Goal: Task Accomplishment & Management: Use online tool/utility

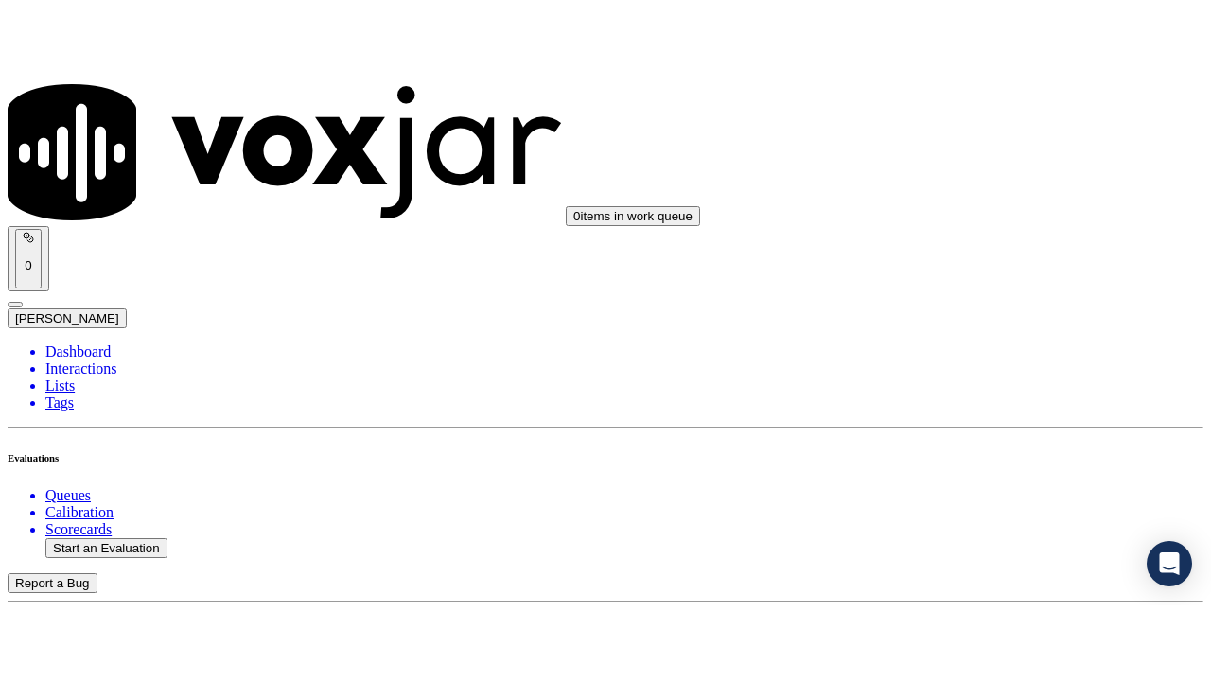
scroll to position [189, 0]
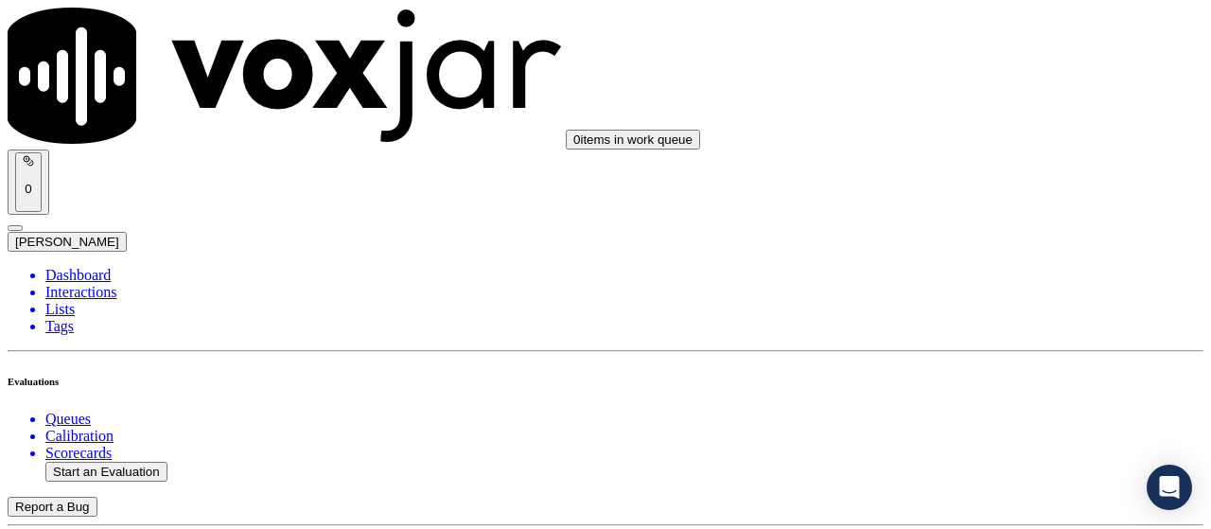
click at [131, 462] on button "Start an Evaluation" at bounding box center [106, 472] width 122 height 20
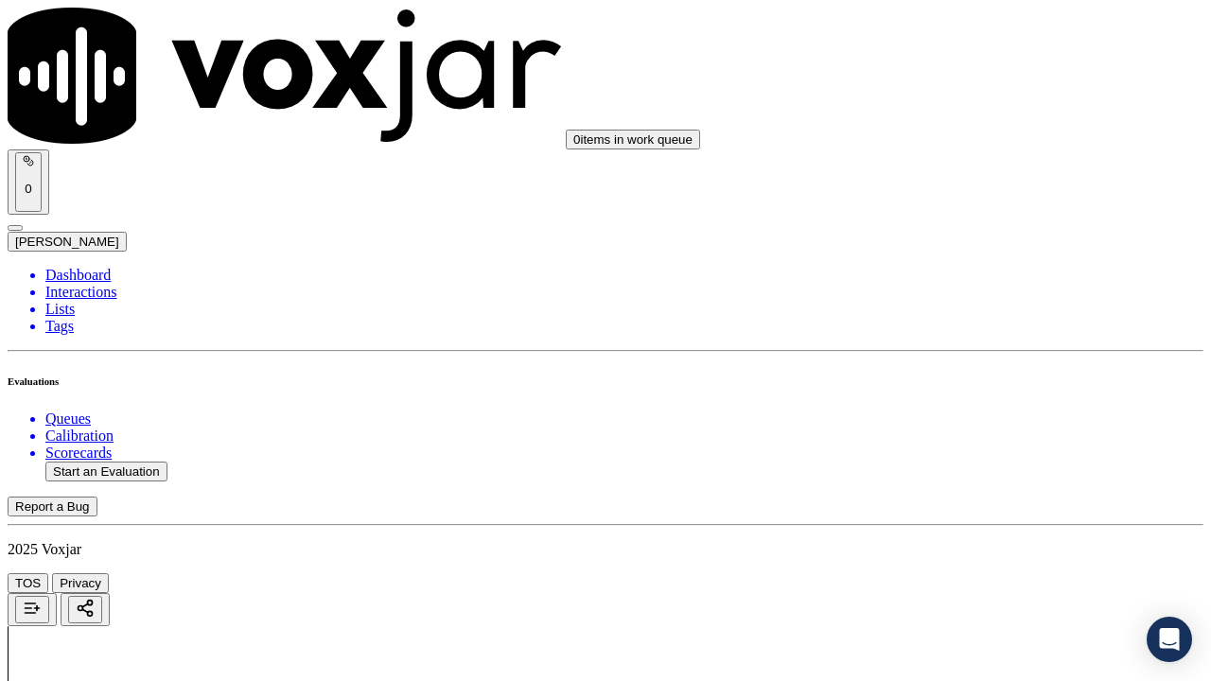
click at [108, 462] on button "Start an Evaluation" at bounding box center [106, 472] width 122 height 20
type input "20250827-120502_4127336962-all.mp3"
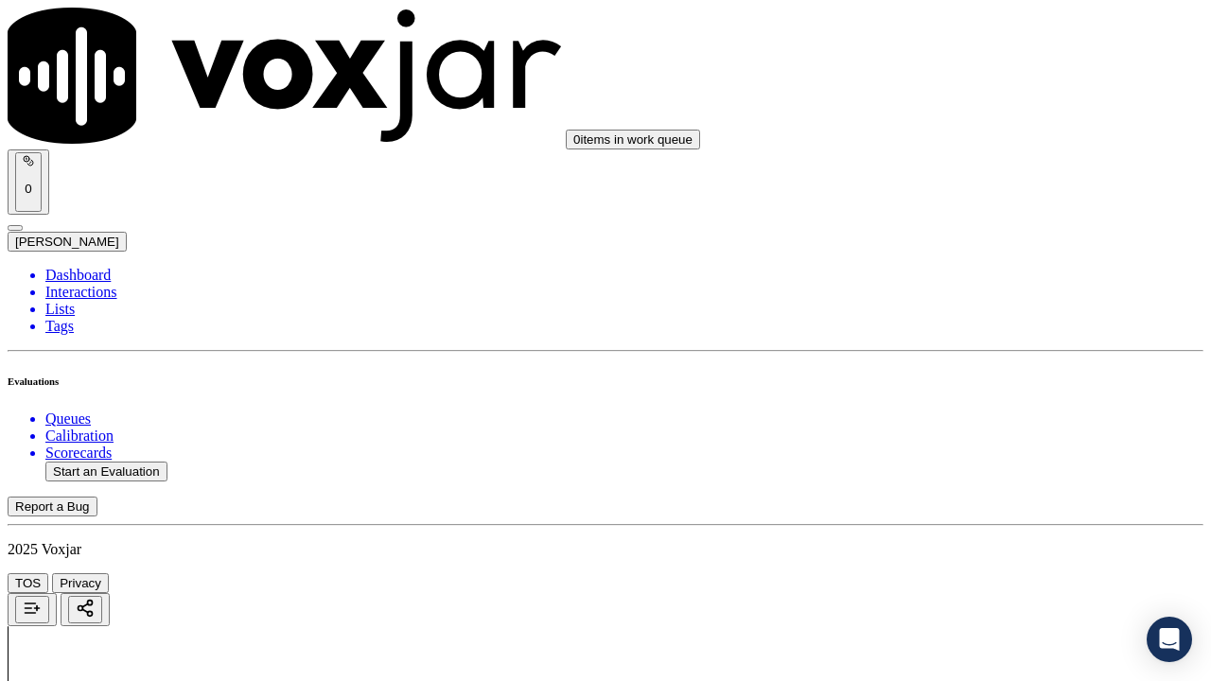
type input "car"
type input "2025-08-27T15:23"
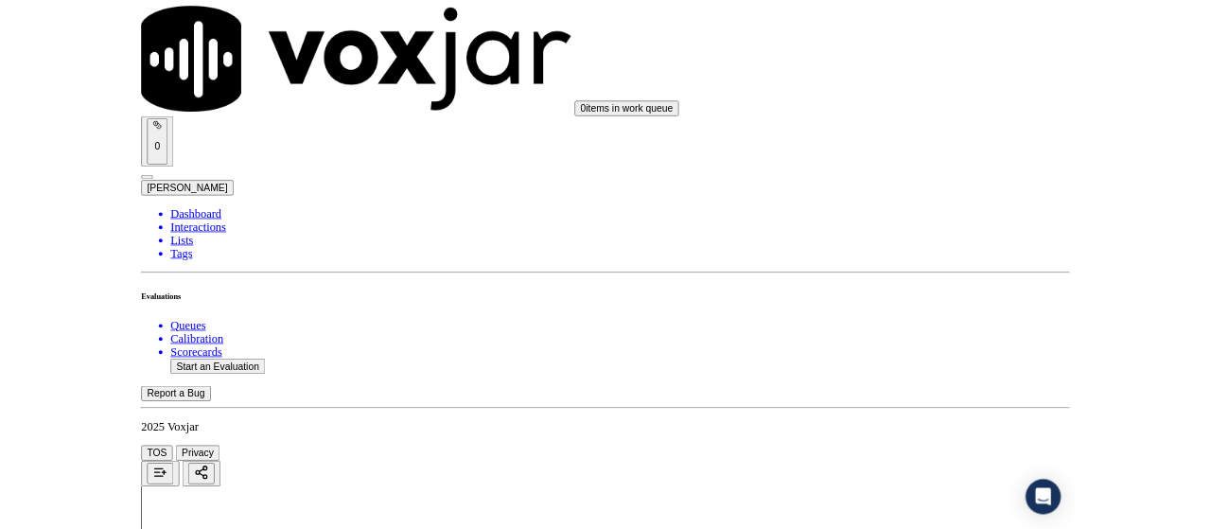
scroll to position [179, 0]
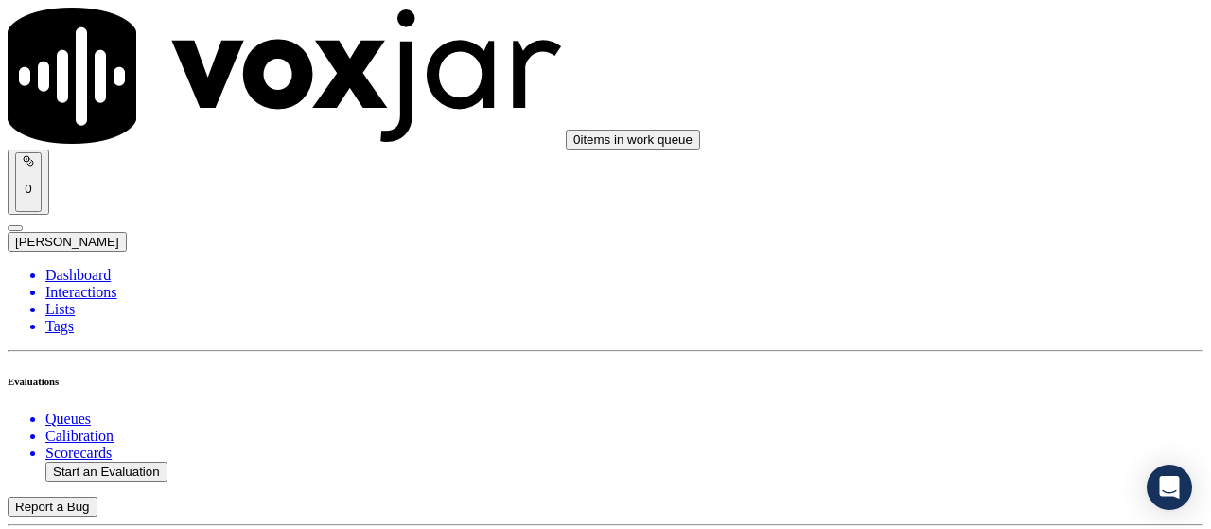
scroll to position [284, 0]
type input "ISABELLA M POPPS"
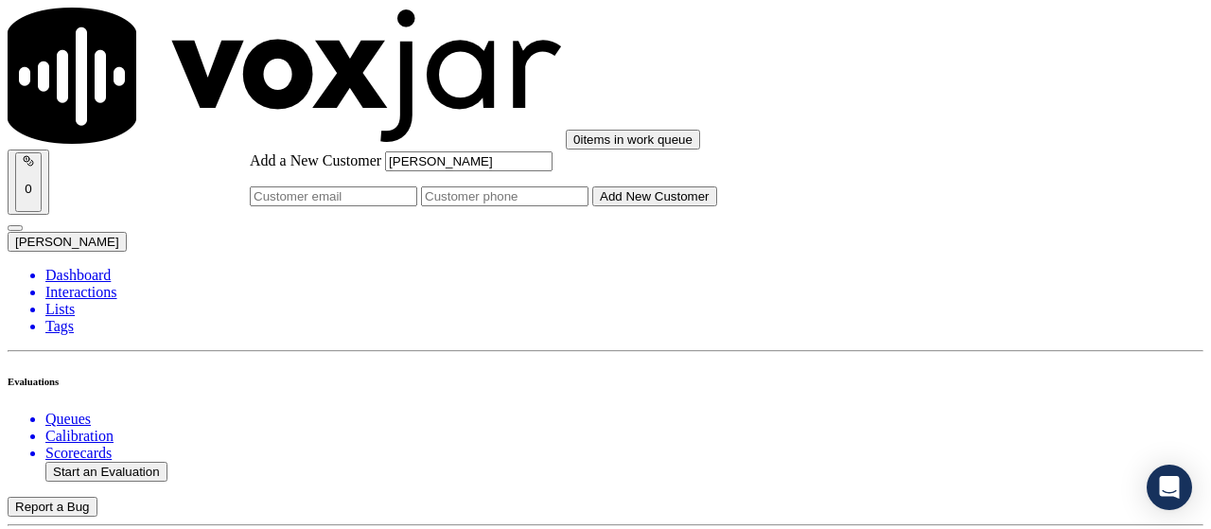
paste input "7244171208"
type input "ISABELLA M POPPS"
click at [588, 206] on input "Add a New Customer" at bounding box center [504, 196] width 167 height 20
paste input "7244171208"
paste input "4127336962"
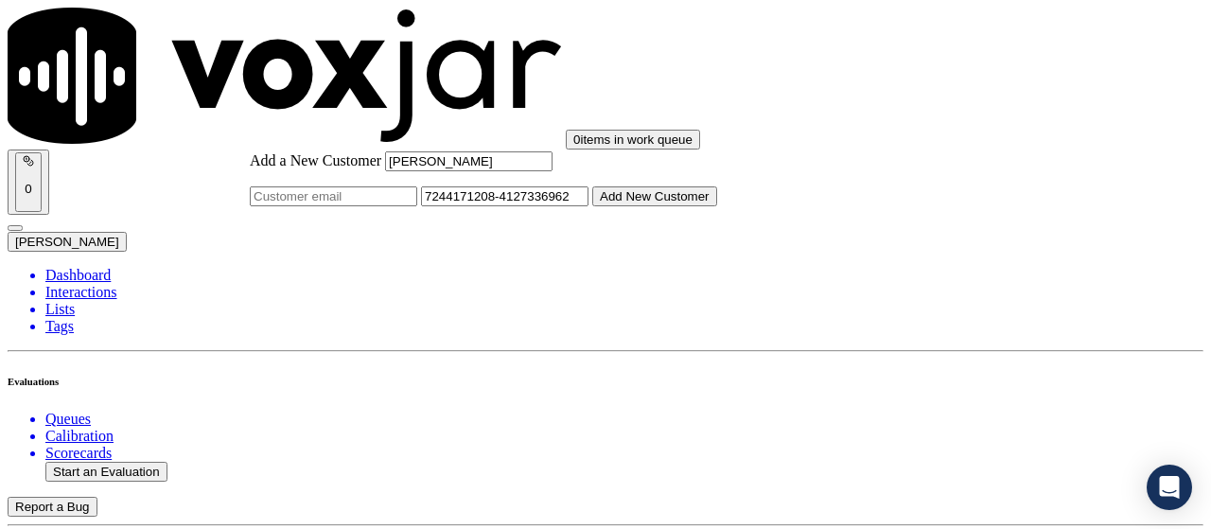
type input "7244171208-4127336962"
click at [717, 206] on button "Add New Customer" at bounding box center [654, 196] width 125 height 20
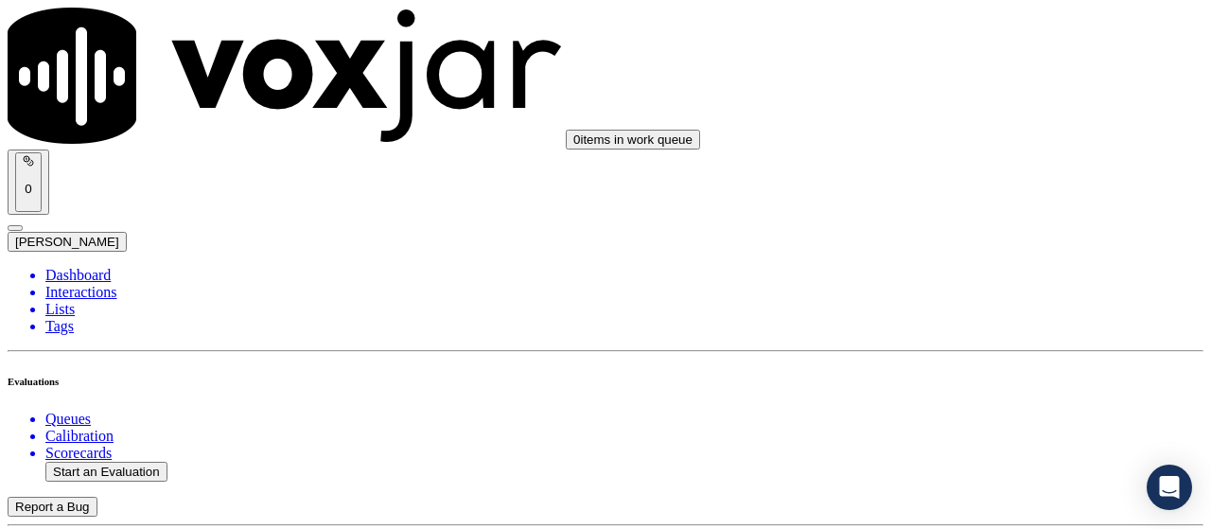
drag, startPoint x: 758, startPoint y: 524, endPoint x: 898, endPoint y: 481, distance: 146.3
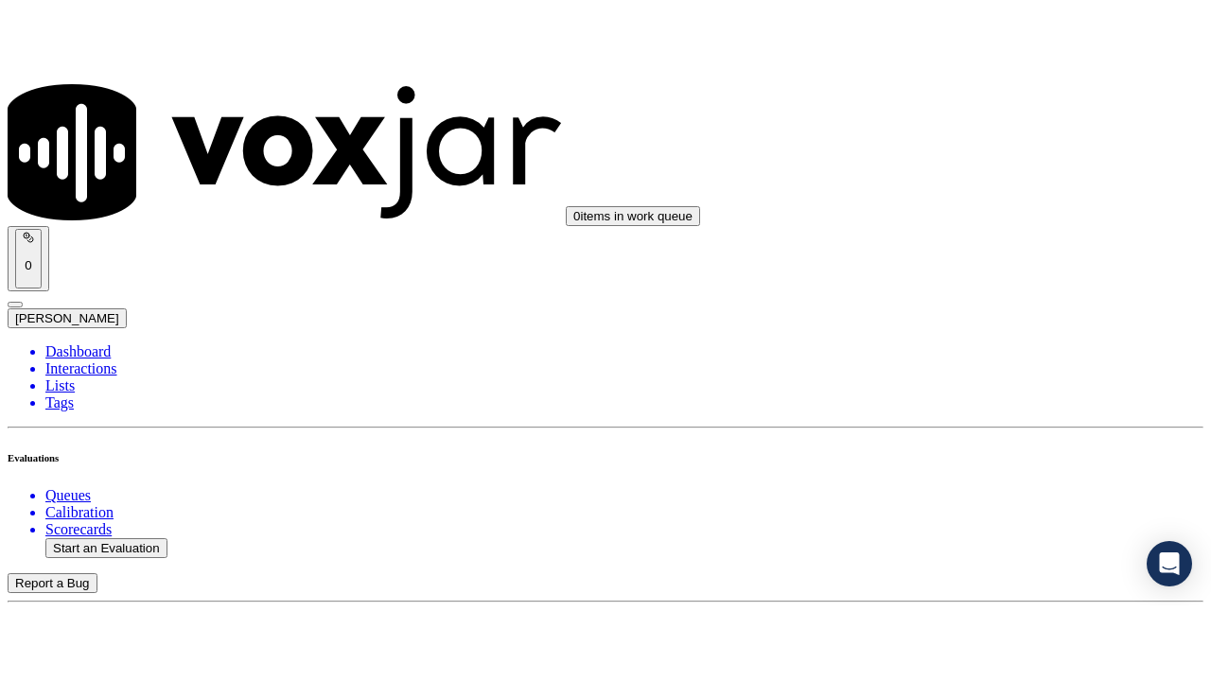
scroll to position [298, 0]
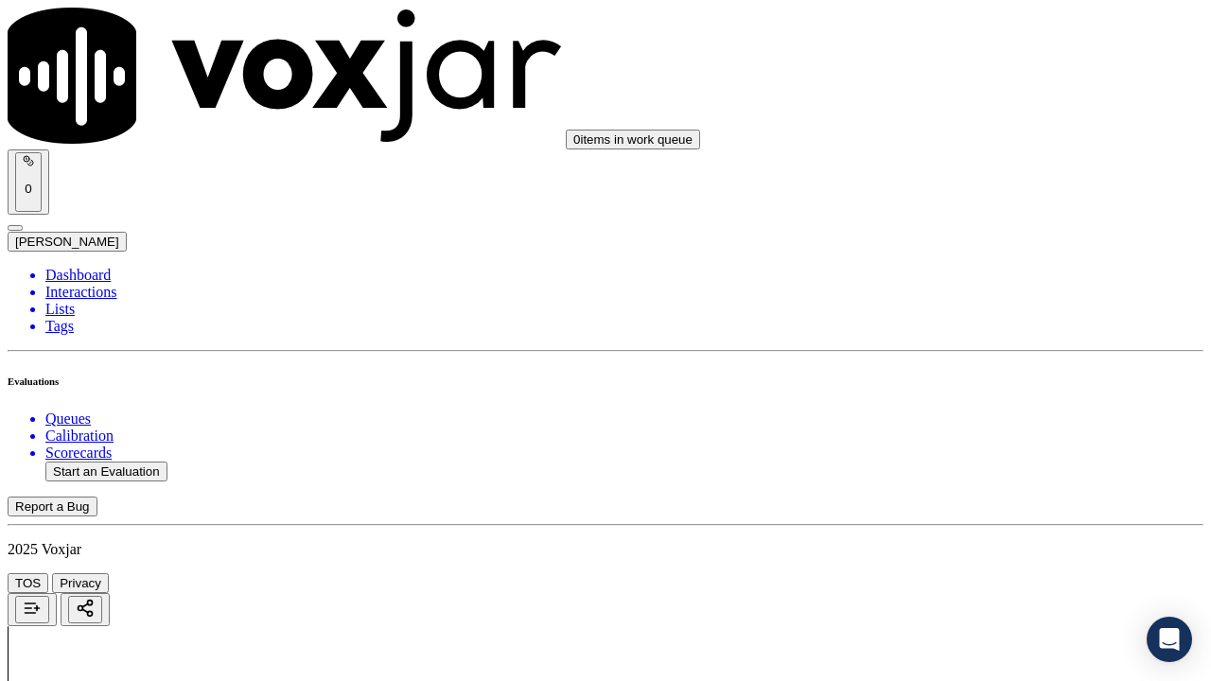
drag, startPoint x: 972, startPoint y: 366, endPoint x: 977, endPoint y: 379, distance: 14.1
click at [997, 413] on div "Yes" at bounding box center [1009, 404] width 214 height 17
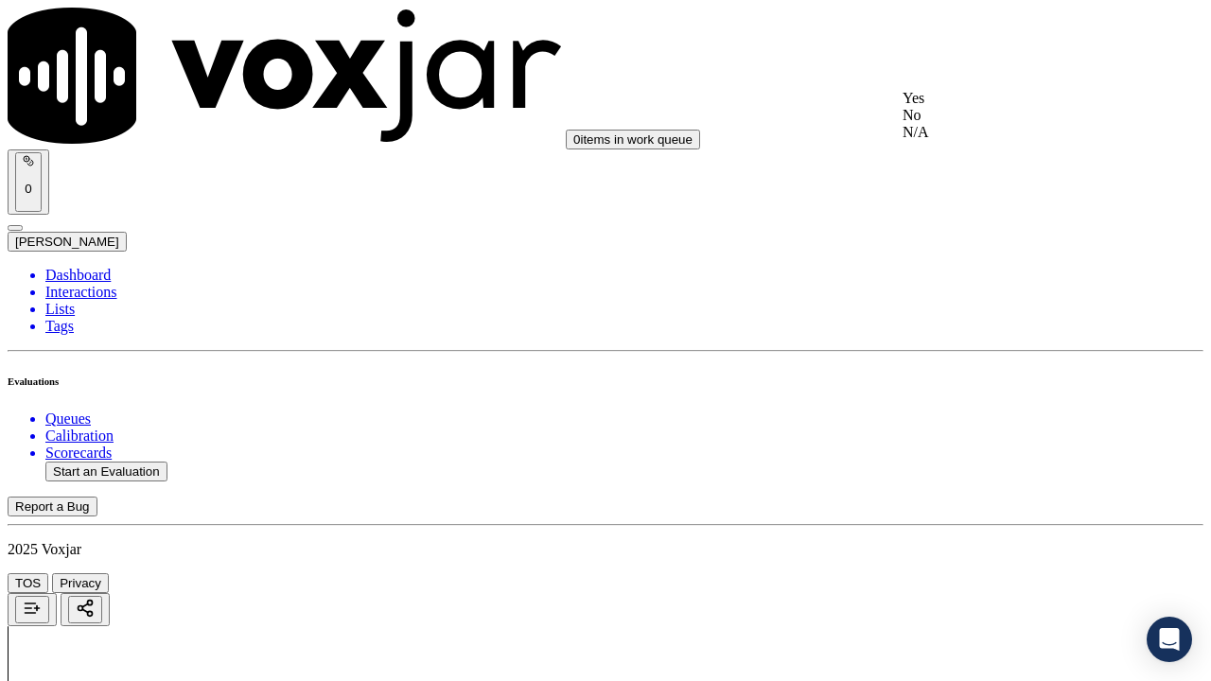
click at [970, 107] on div "Yes" at bounding box center [1009, 98] width 214 height 17
click at [981, 343] on div "Yes" at bounding box center [1009, 336] width 214 height 17
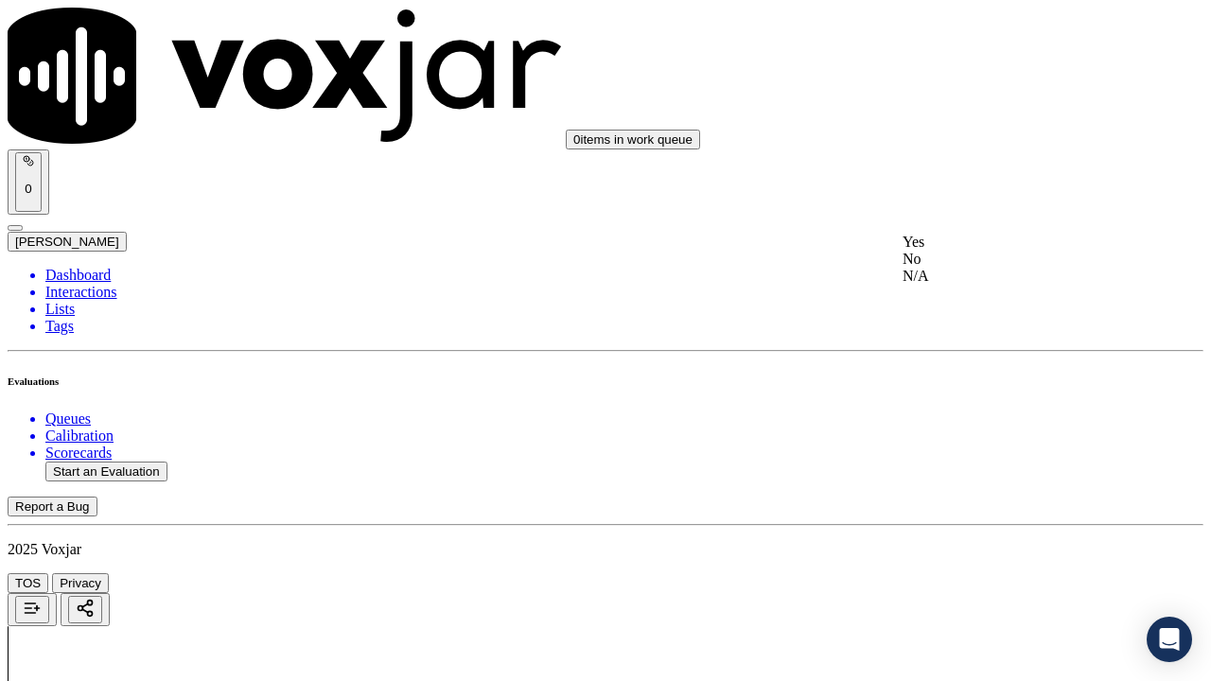
click at [986, 285] on div "N/A" at bounding box center [1009, 276] width 214 height 17
click at [975, 528] on div "N/A" at bounding box center [1009, 605] width 214 height 17
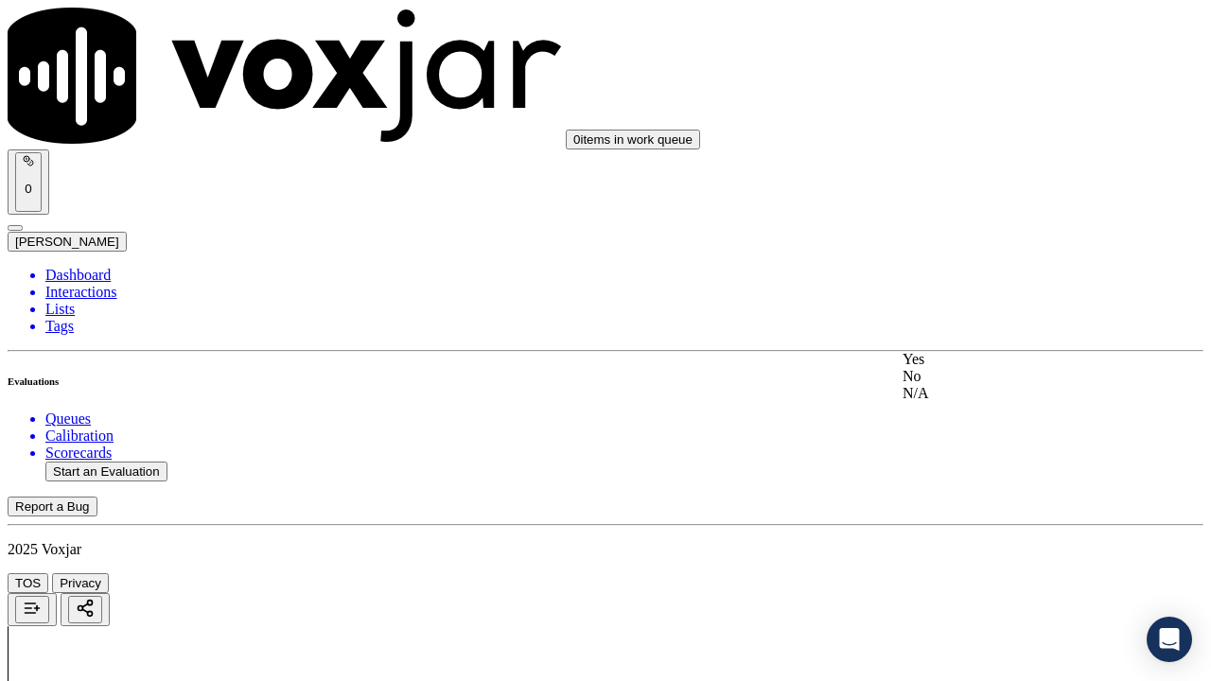
click at [1011, 368] on div "Yes" at bounding box center [1009, 359] width 214 height 17
click at [984, 179] on div "Yes" at bounding box center [1009, 170] width 214 height 17
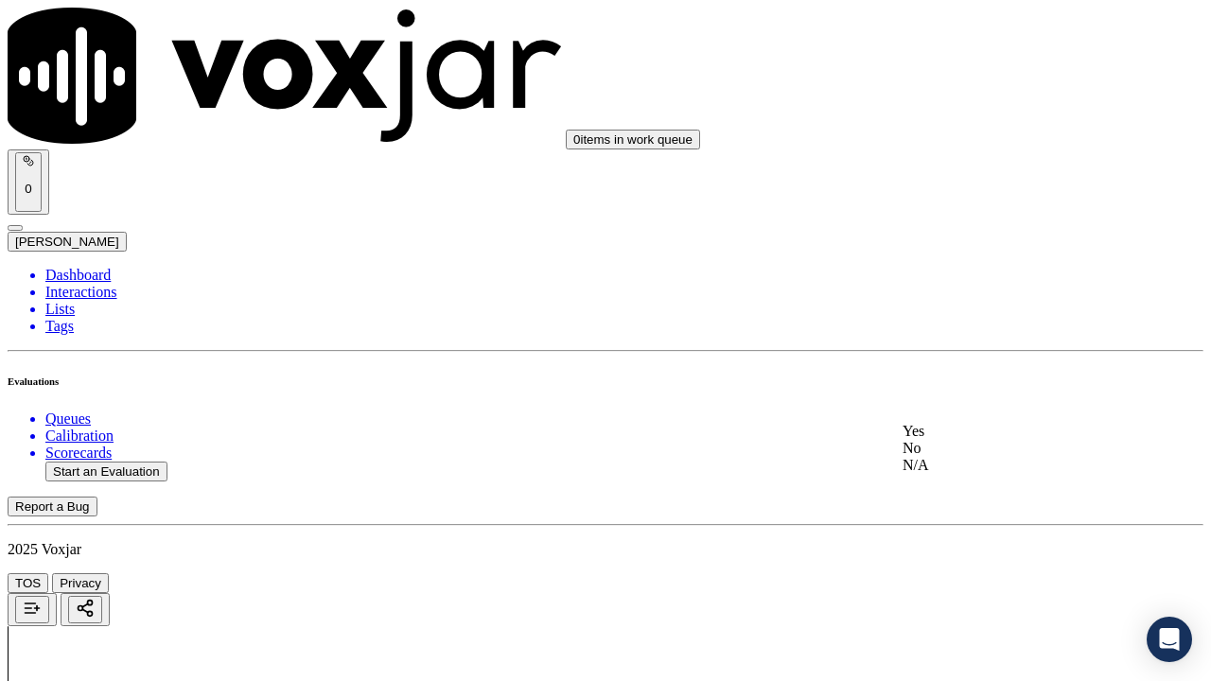
drag, startPoint x: 981, startPoint y: 447, endPoint x: 995, endPoint y: 466, distance: 23.6
click at [981, 440] on div "Yes" at bounding box center [1009, 431] width 214 height 17
drag, startPoint x: 961, startPoint y: 157, endPoint x: 970, endPoint y: 178, distance: 22.9
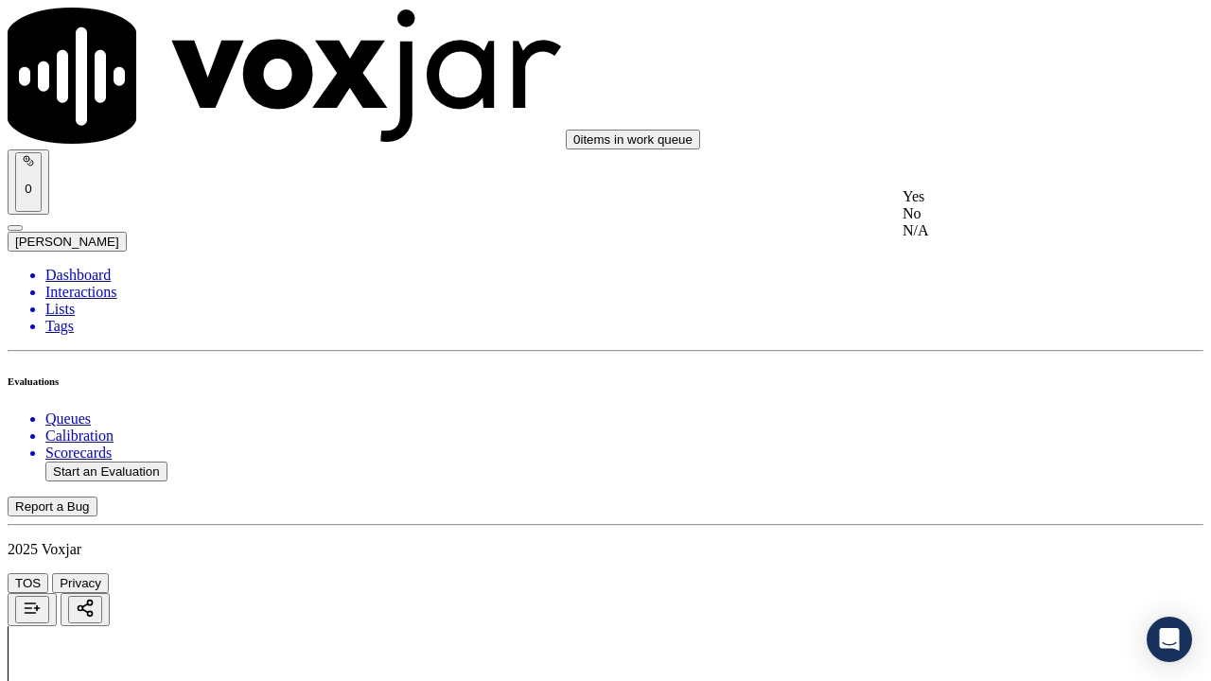
click at [987, 205] on div "Yes" at bounding box center [1009, 196] width 214 height 17
click at [996, 509] on div "Yes" at bounding box center [1009, 503] width 214 height 17
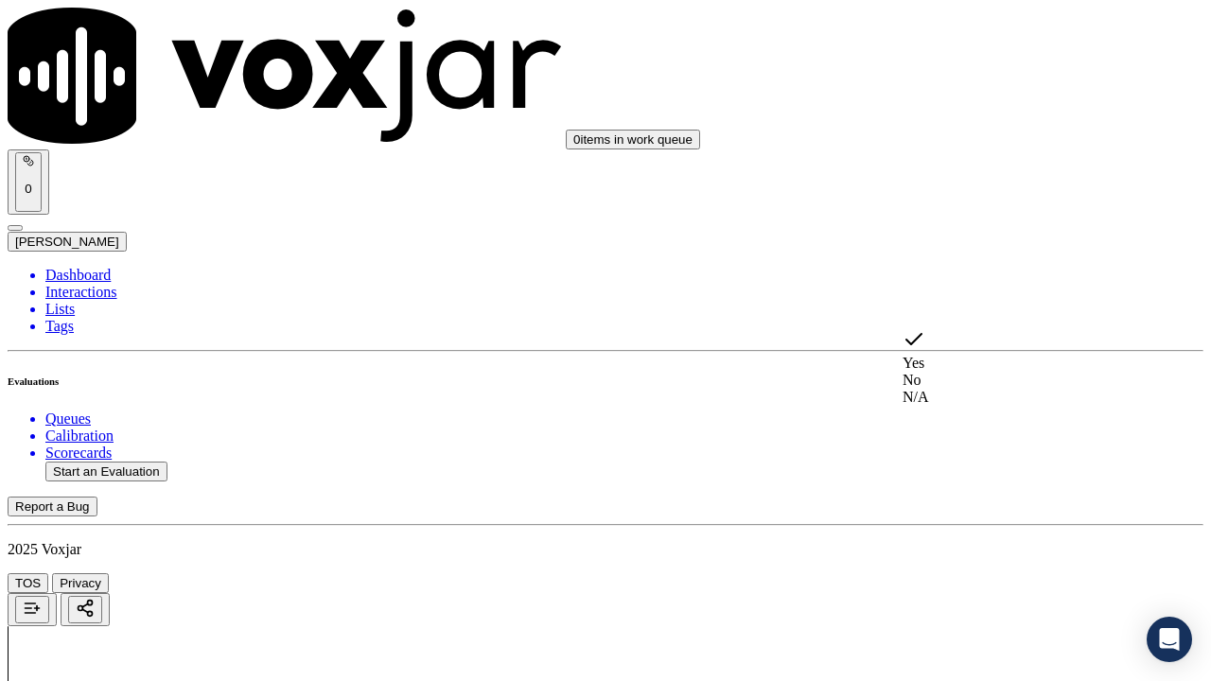
click at [995, 375] on div "No" at bounding box center [1009, 380] width 214 height 17
drag, startPoint x: 1082, startPoint y: 357, endPoint x: 1073, endPoint y: 370, distance: 15.0
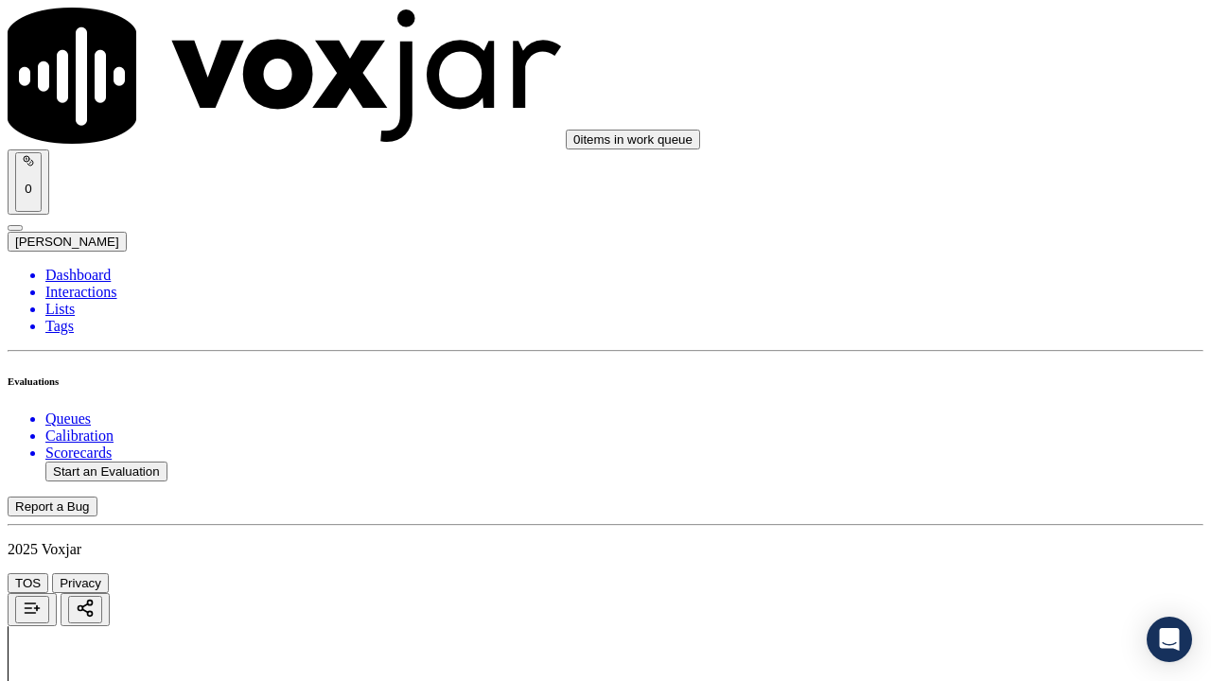
type textarea "Agent failed to verify CX phone number during the script"
click at [997, 338] on div "Yes" at bounding box center [1009, 329] width 214 height 17
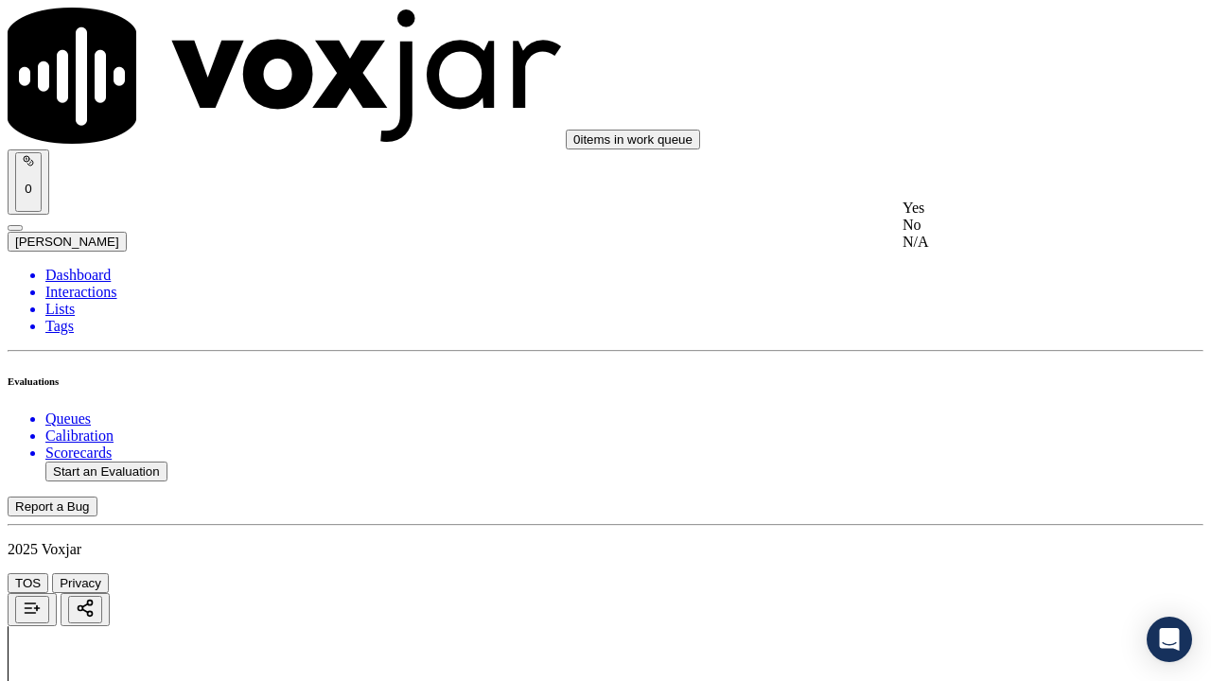
click at [990, 212] on div "Yes" at bounding box center [1009, 208] width 214 height 17
click at [1002, 449] on div "Yes" at bounding box center [1009, 446] width 214 height 17
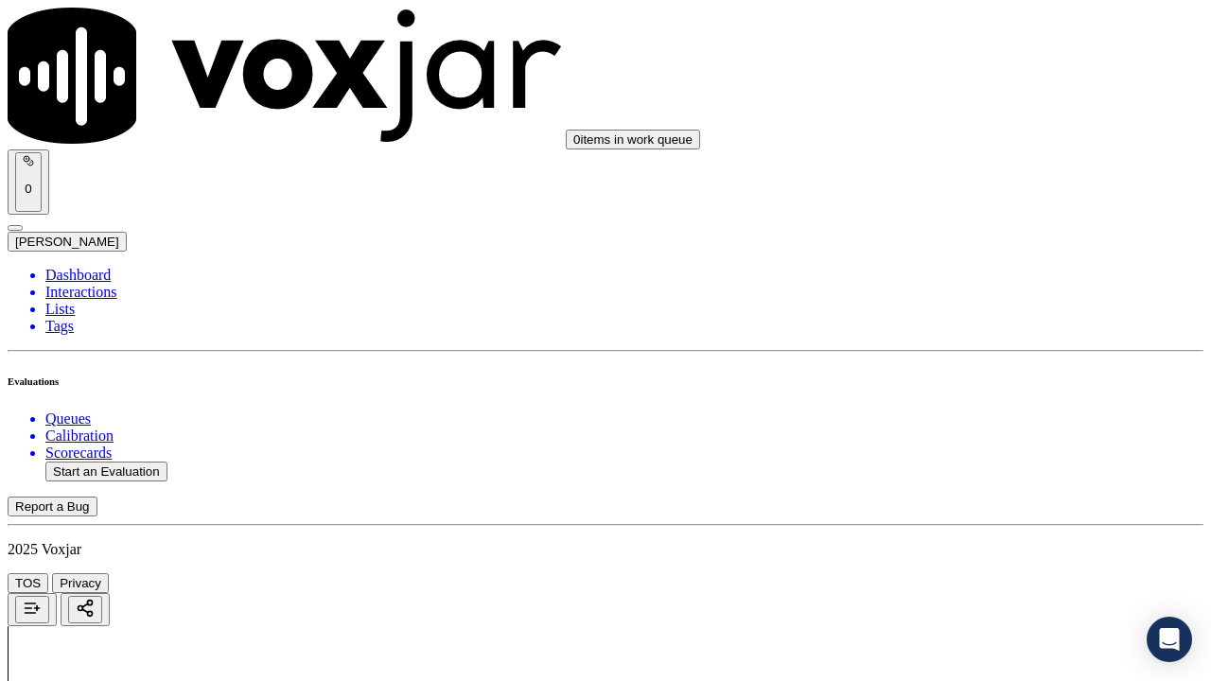
scroll to position [4067, 0]
drag, startPoint x: 965, startPoint y: 87, endPoint x: 1005, endPoint y: 208, distance: 127.7
click at [984, 144] on div "Yes No N/A" at bounding box center [1009, 134] width 214 height 51
click at [969, 126] on div "Yes" at bounding box center [1009, 117] width 214 height 17
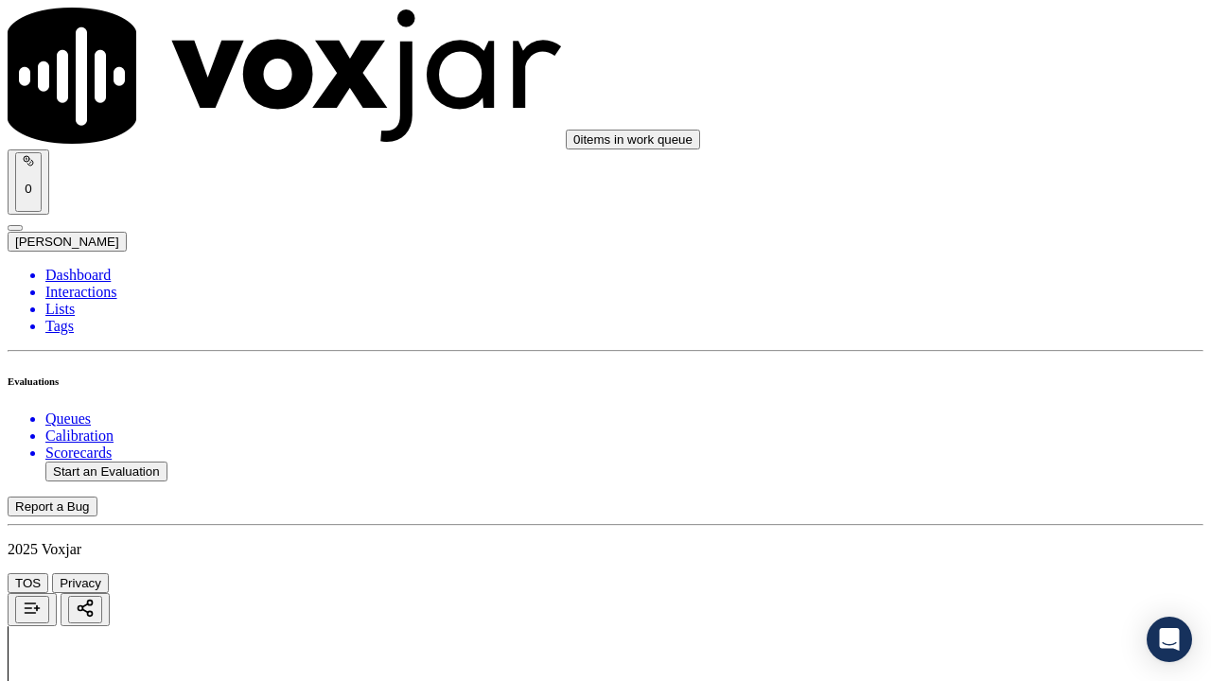
click at [969, 363] on div "Yes" at bounding box center [1009, 355] width 214 height 17
click at [980, 152] on div "Yes" at bounding box center [1009, 143] width 214 height 17
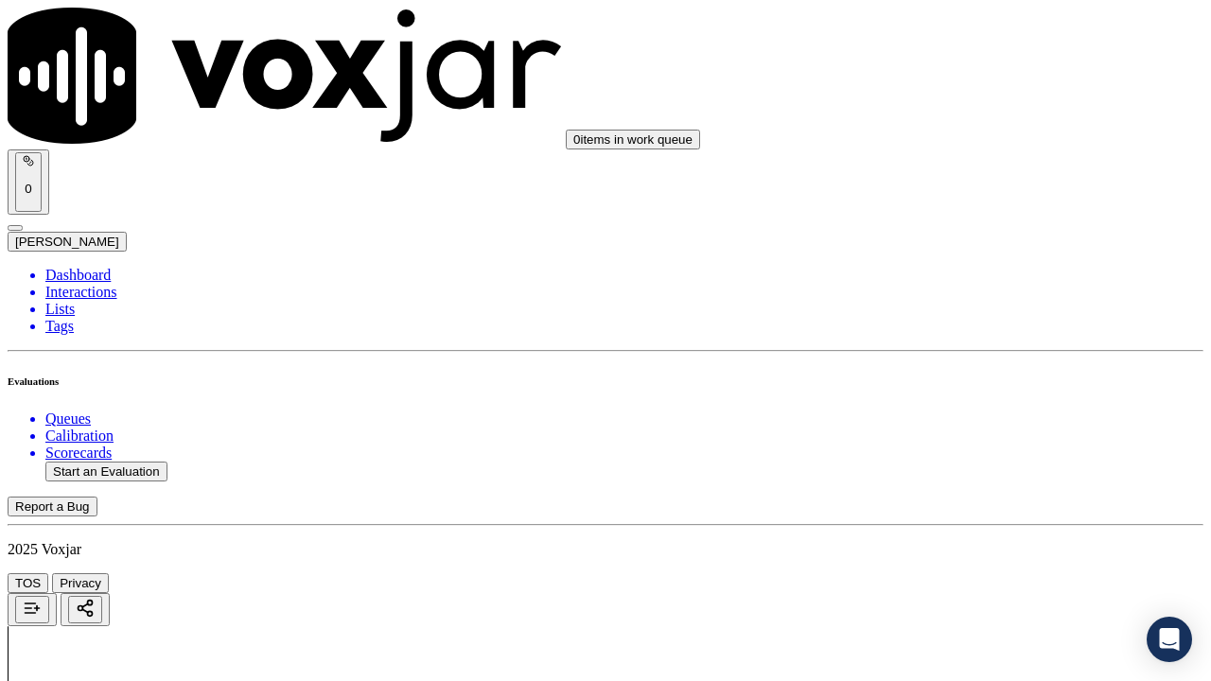
scroll to position [4823, 0]
click at [981, 128] on div "Yes" at bounding box center [1009, 121] width 214 height 17
drag, startPoint x: 981, startPoint y: 389, endPoint x: 984, endPoint y: 401, distance: 12.6
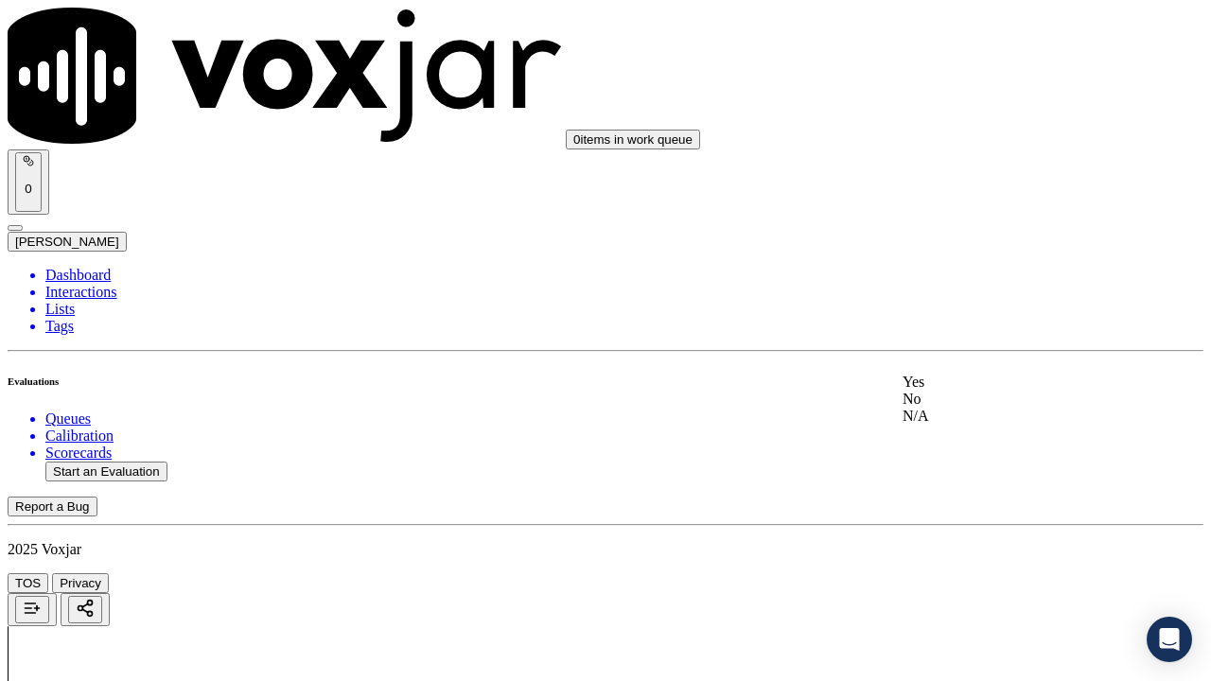
click at [981, 390] on div "Yes" at bounding box center [1009, 382] width 214 height 17
click at [969, 340] on div "Yes" at bounding box center [1009, 342] width 214 height 17
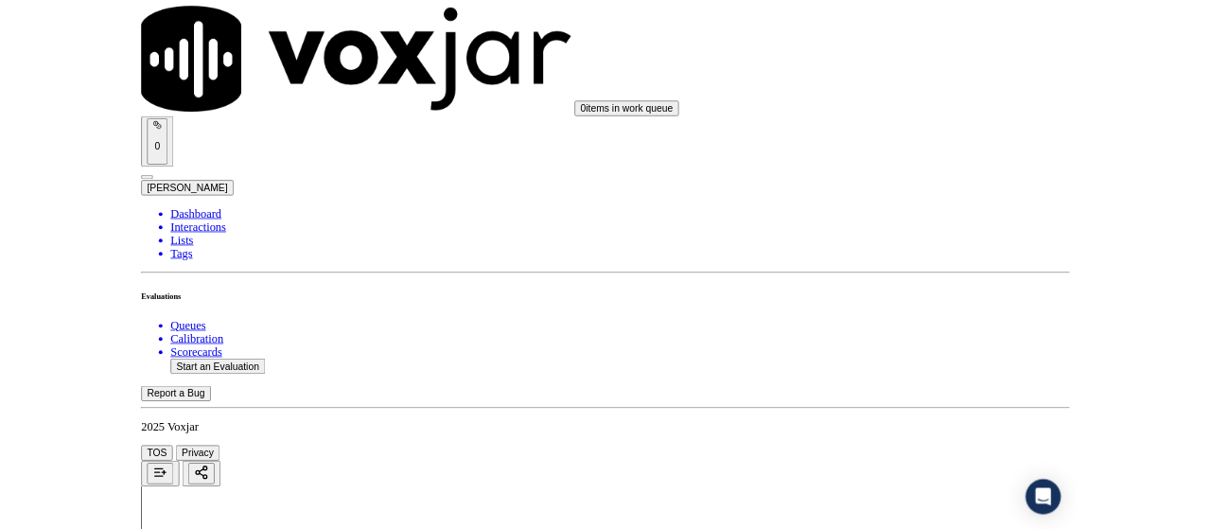
scroll to position [5580, 0]
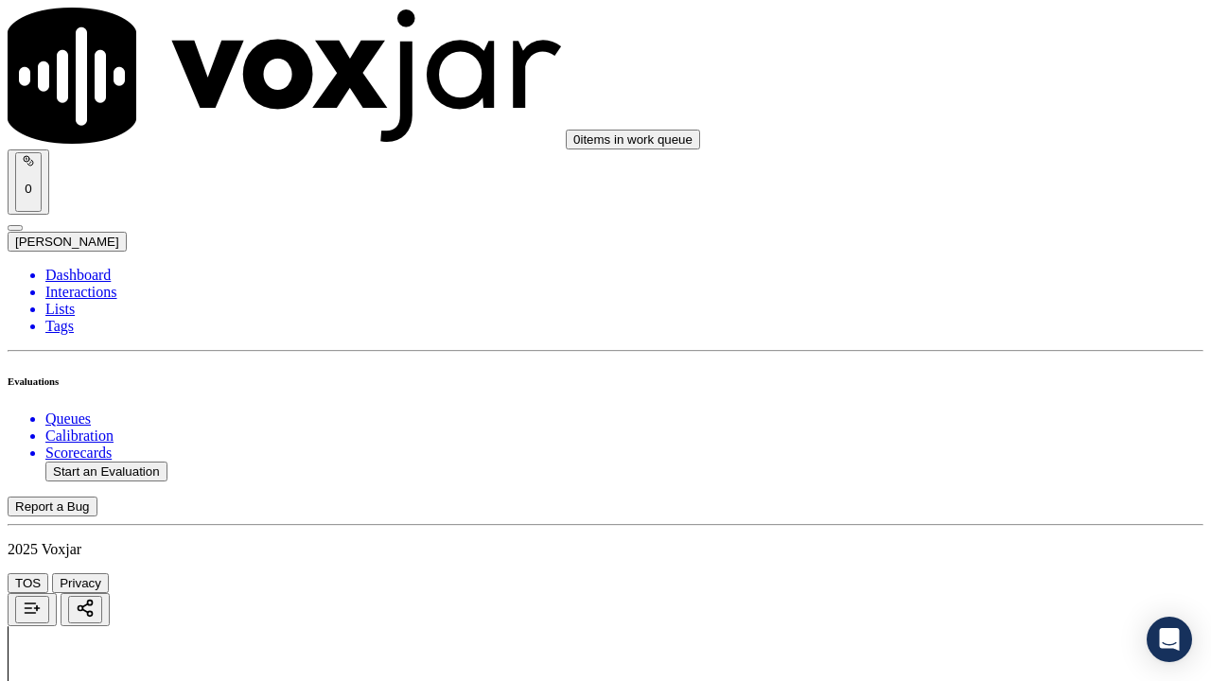
click at [967, 230] on div "Yes" at bounding box center [1009, 225] width 214 height 17
click at [977, 484] on div "Yes" at bounding box center [1009, 486] width 214 height 17
drag, startPoint x: 955, startPoint y: 623, endPoint x: 1025, endPoint y: 576, distance: 84.5
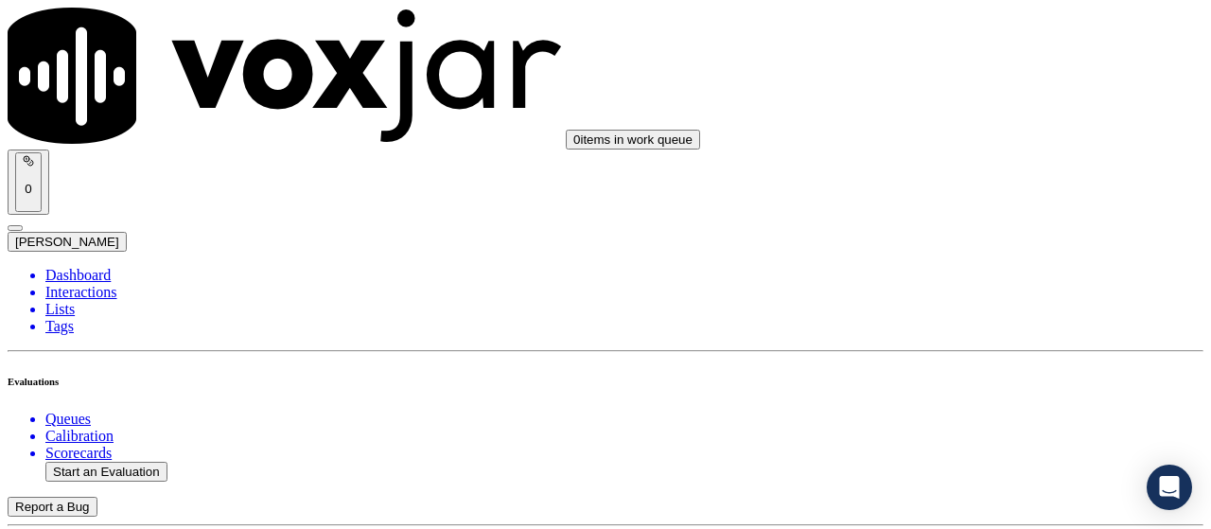
scroll to position [378, 0]
click at [126, 462] on button "Start an Evaluation" at bounding box center [106, 472] width 122 height 20
type input "20250827-193021_3304211164-all.mp3"
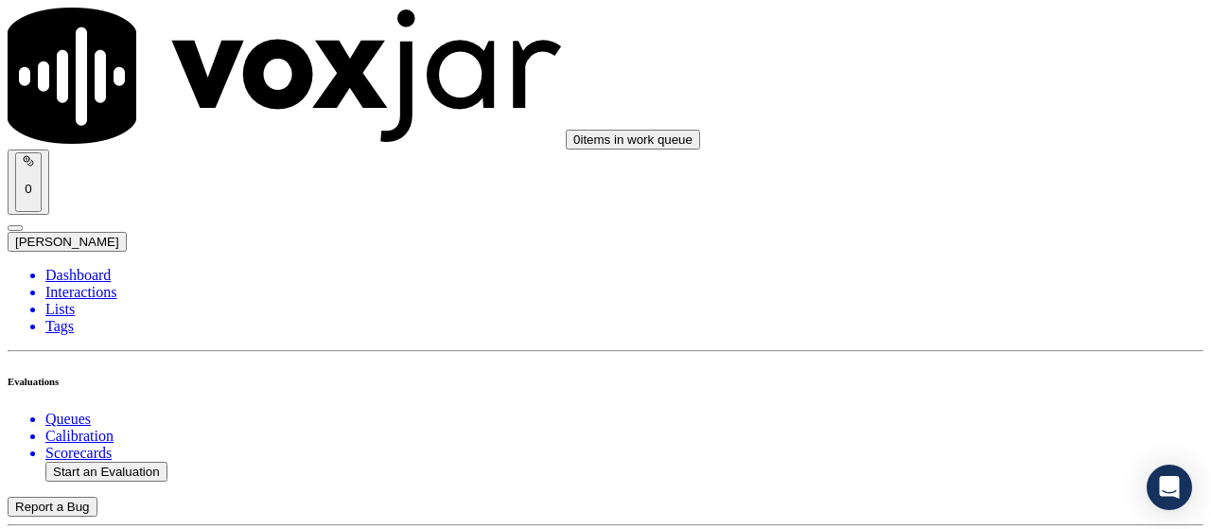
type input "car"
type input "2025-08-27T15:36"
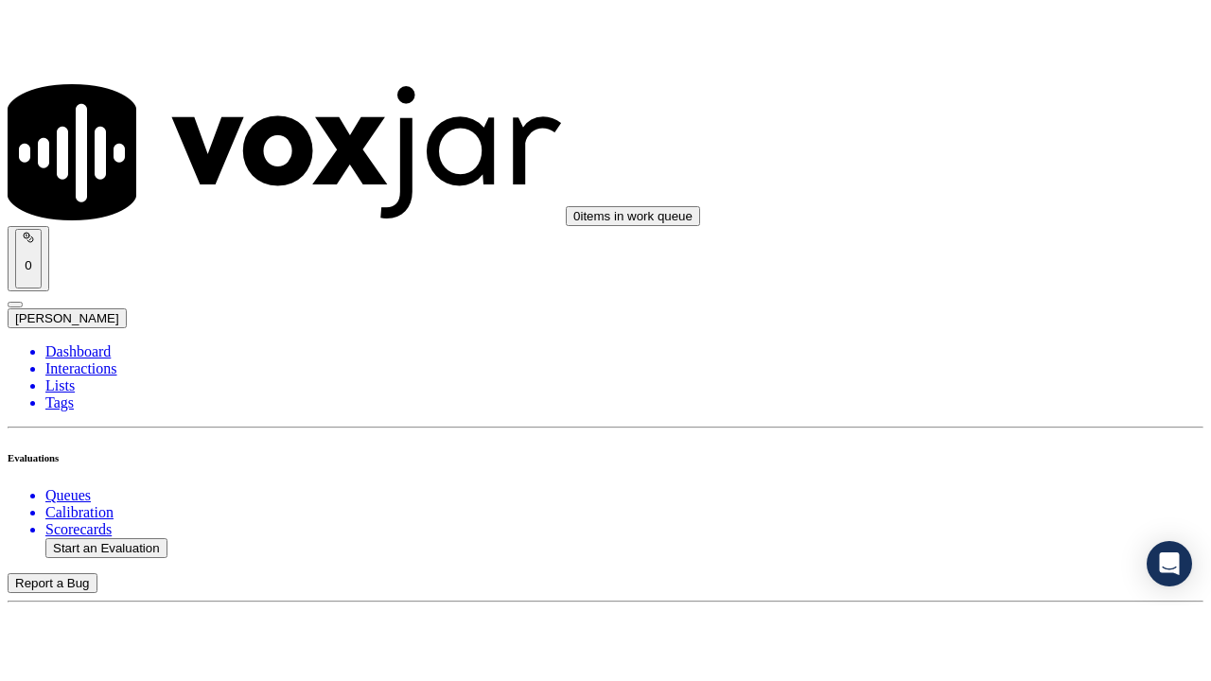
scroll to position [179, 0]
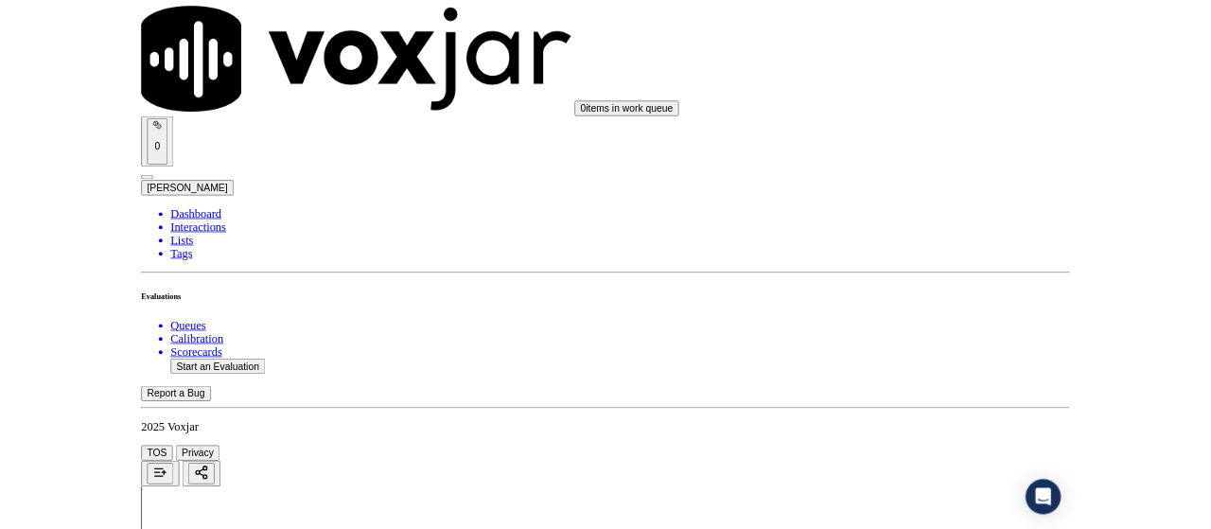
scroll to position [378, 0]
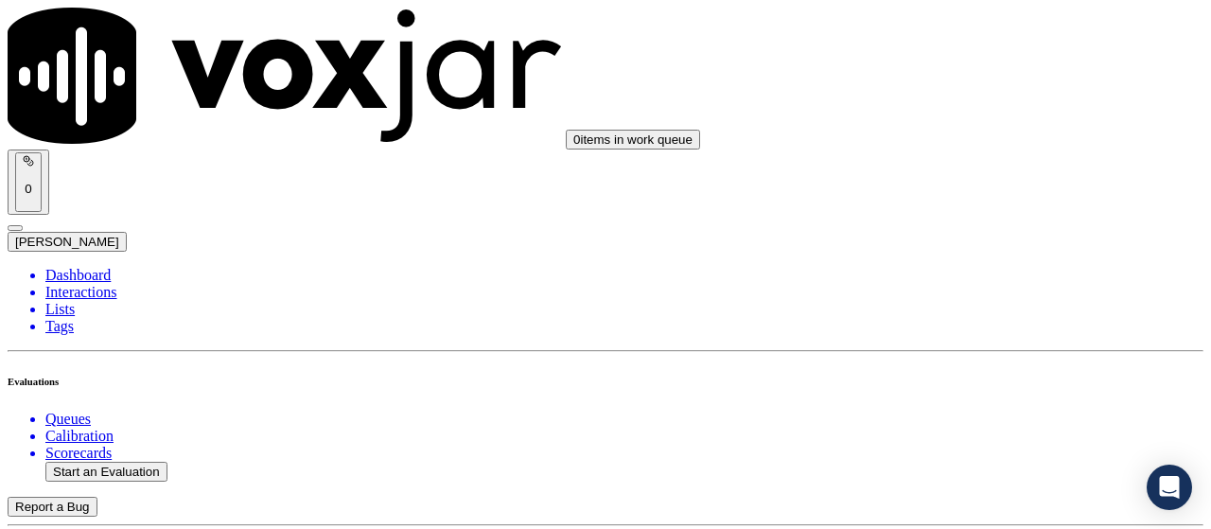
scroll to position [189, 0]
type input "HARRY J PHYILLAIERE"
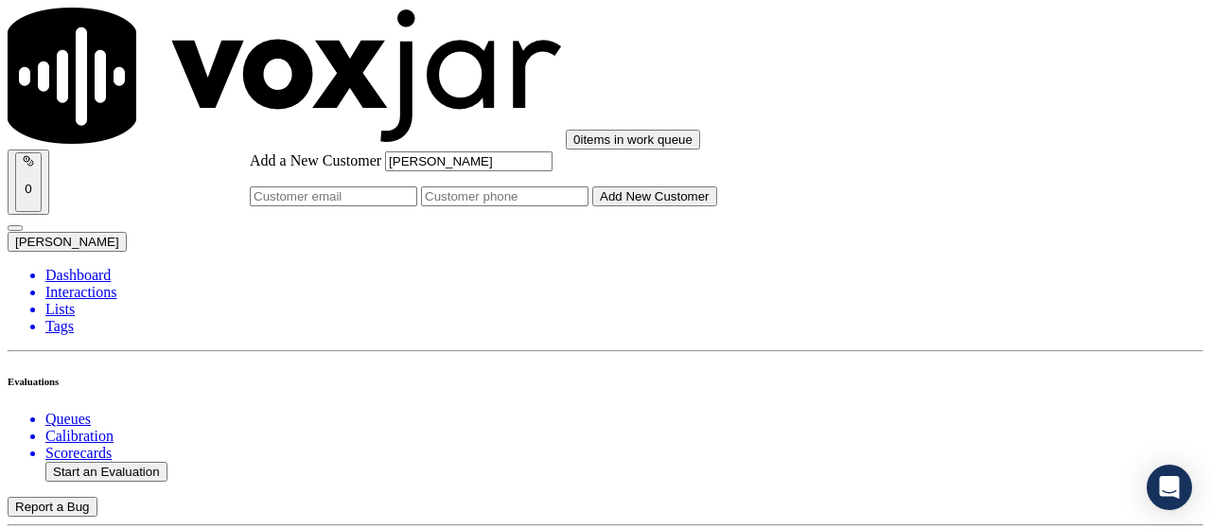
type input "HARRY J PHYILLAIERE"
drag, startPoint x: 683, startPoint y: 263, endPoint x: 690, endPoint y: 279, distance: 17.8
click at [588, 206] on input "Add a New Customer" at bounding box center [504, 196] width 167 height 20
paste input "3304211164"
type input "3304211164"
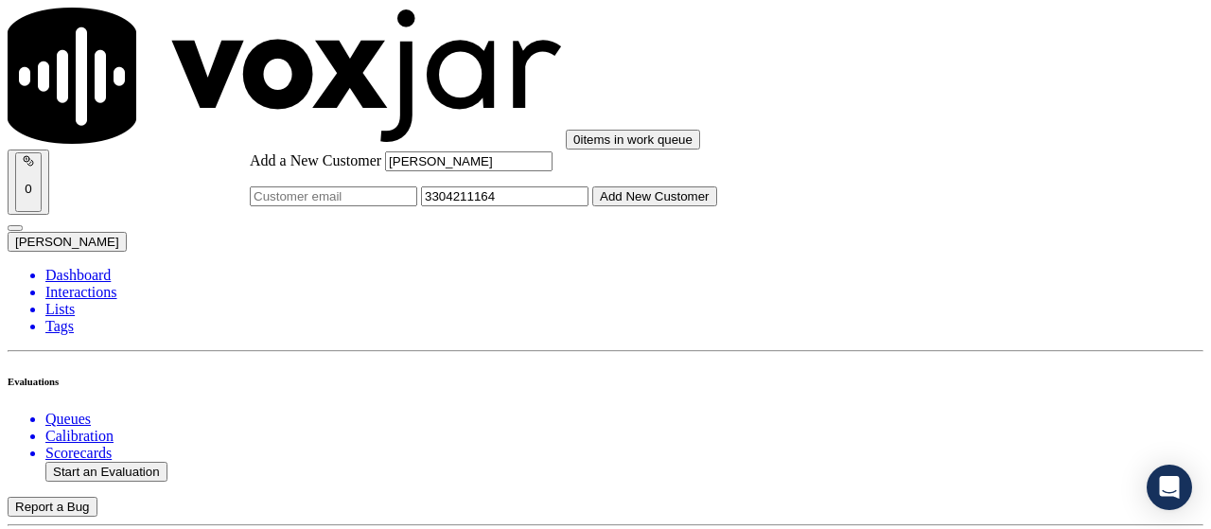
click at [677, 206] on button "Add New Customer" at bounding box center [654, 196] width 125 height 20
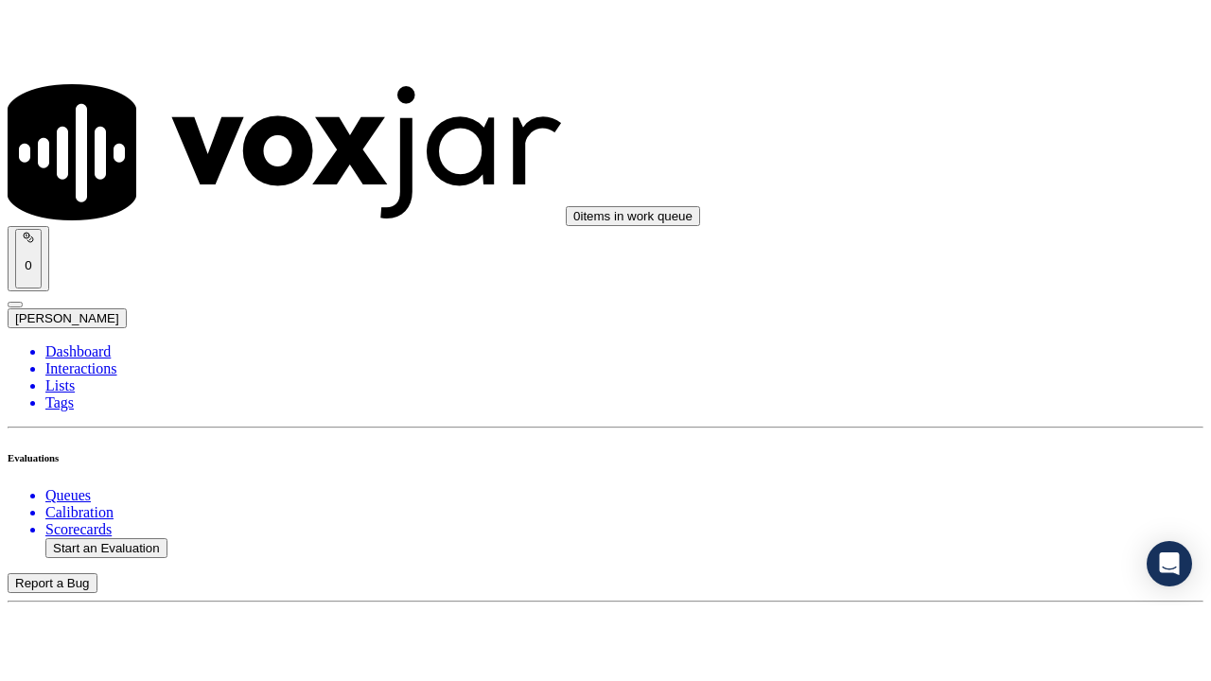
scroll to position [95, 0]
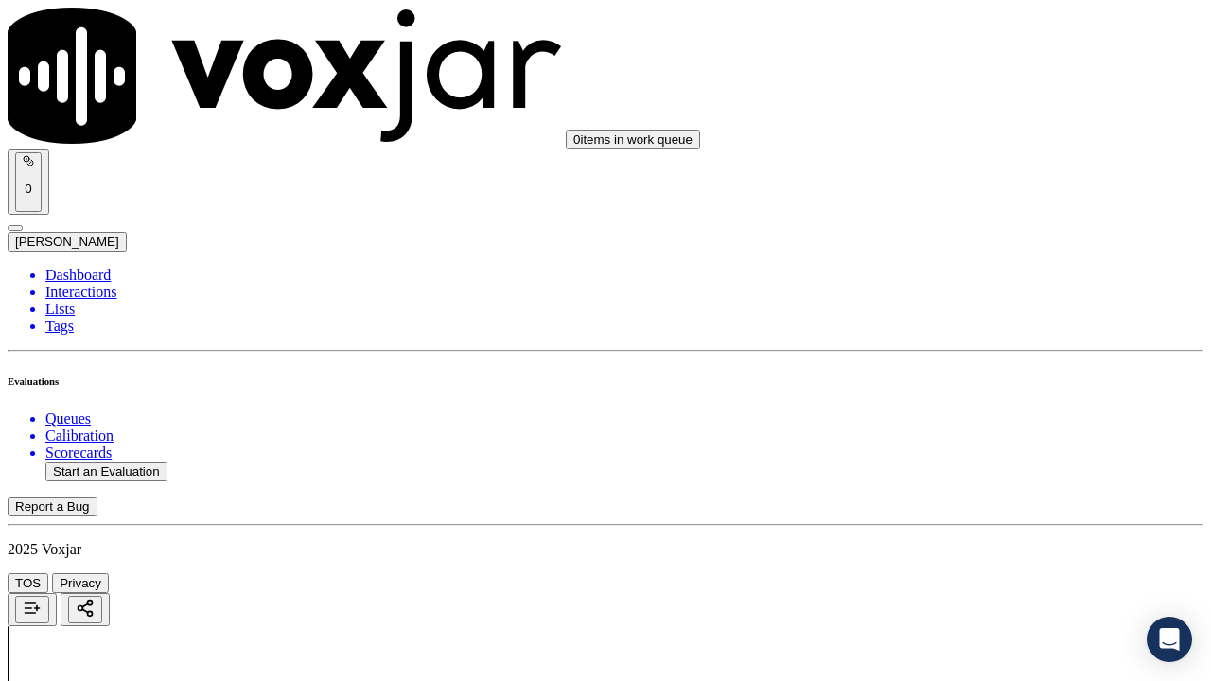
click at [964, 319] on div "Yes" at bounding box center [1009, 310] width 214 height 17
click at [940, 528] on div "Yes" at bounding box center [1009, 571] width 214 height 17
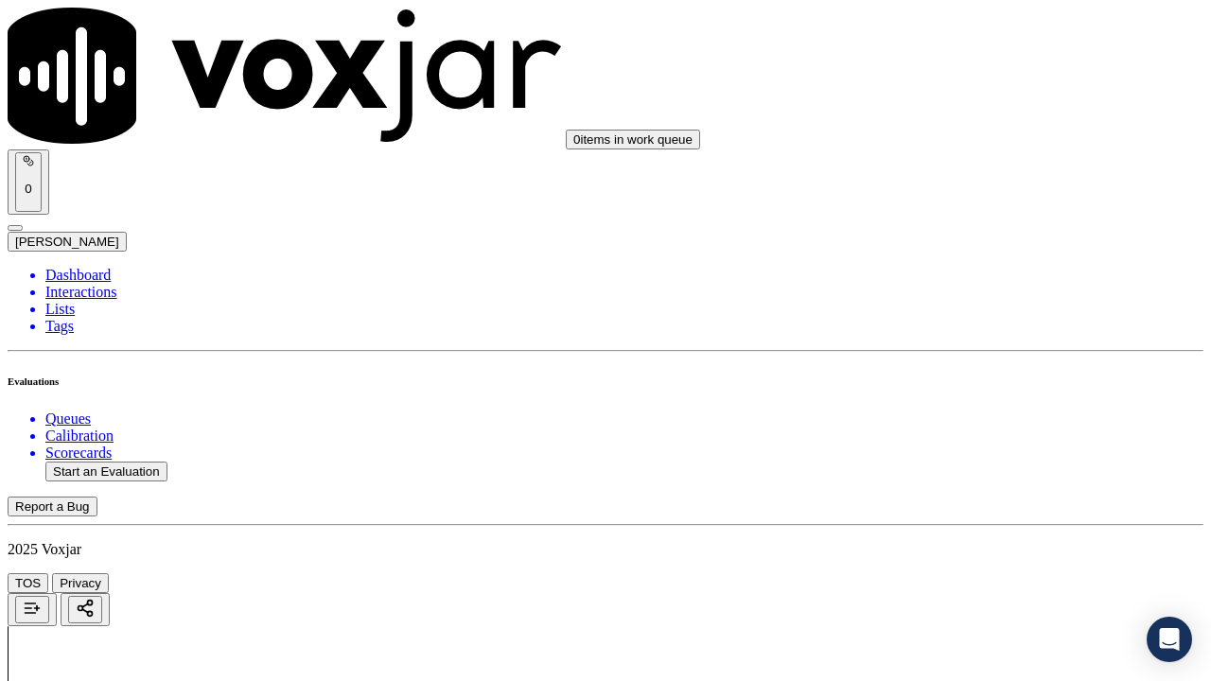
drag, startPoint x: 950, startPoint y: 296, endPoint x: 953, endPoint y: 311, distance: 15.6
click at [961, 345] on div "Yes" at bounding box center [1009, 336] width 214 height 17
click at [945, 517] on div "N/A" at bounding box center [1009, 508] width 214 height 17
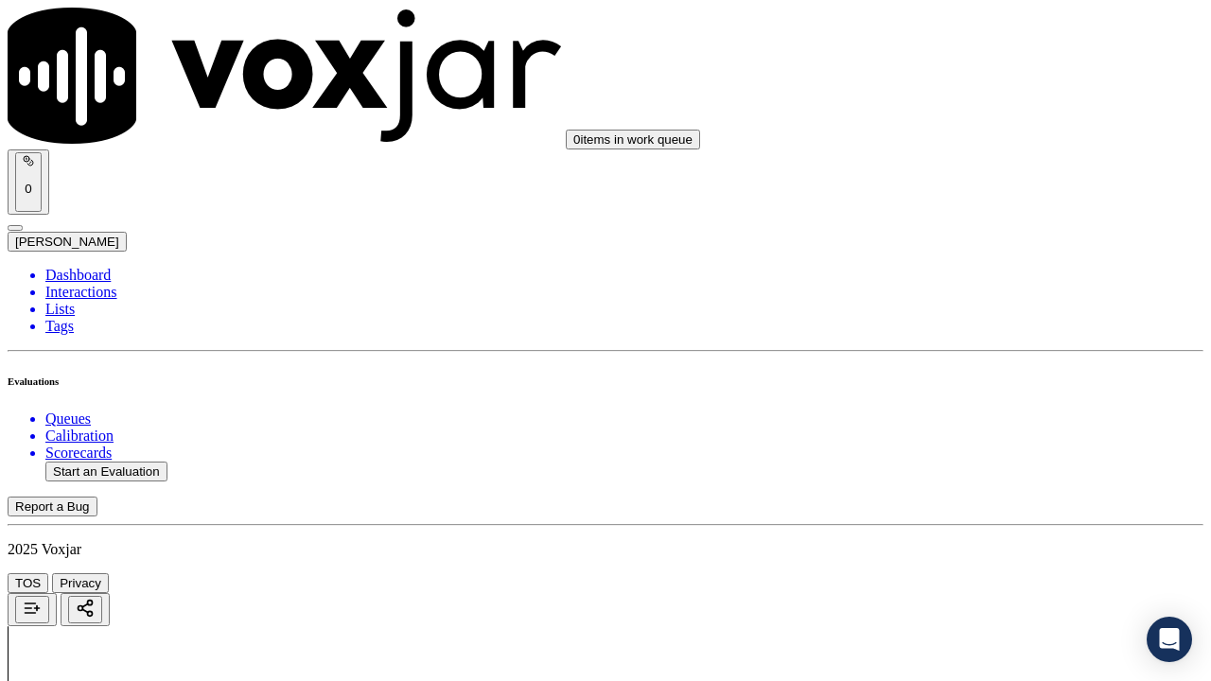
scroll to position [1135, 0]
click at [985, 425] on div "N/A" at bounding box center [1009, 416] width 214 height 17
click at [951, 502] on div "Yes" at bounding box center [1009, 497] width 214 height 17
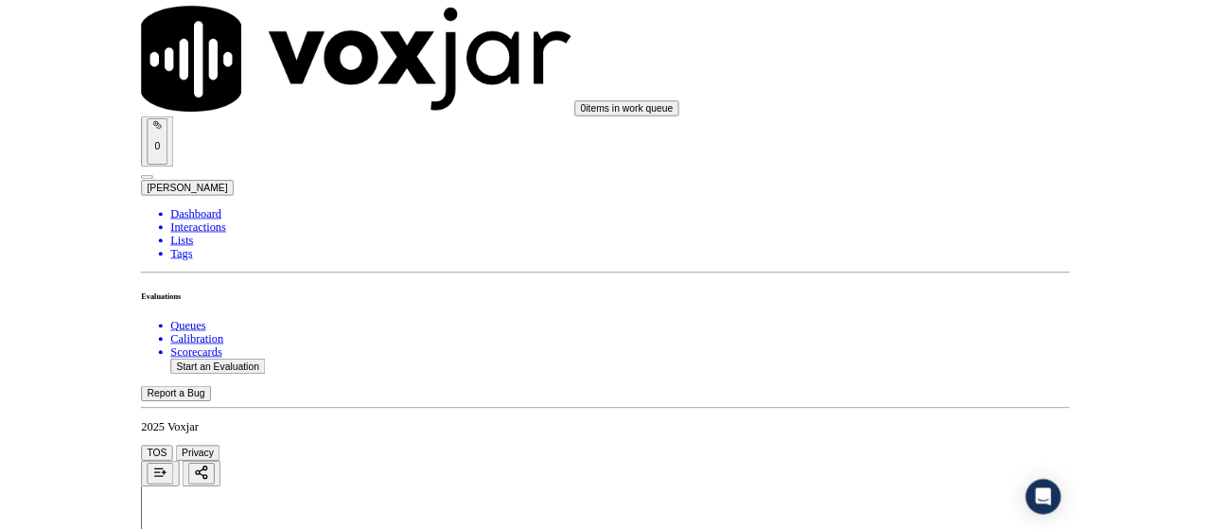
scroll to position [1891, 0]
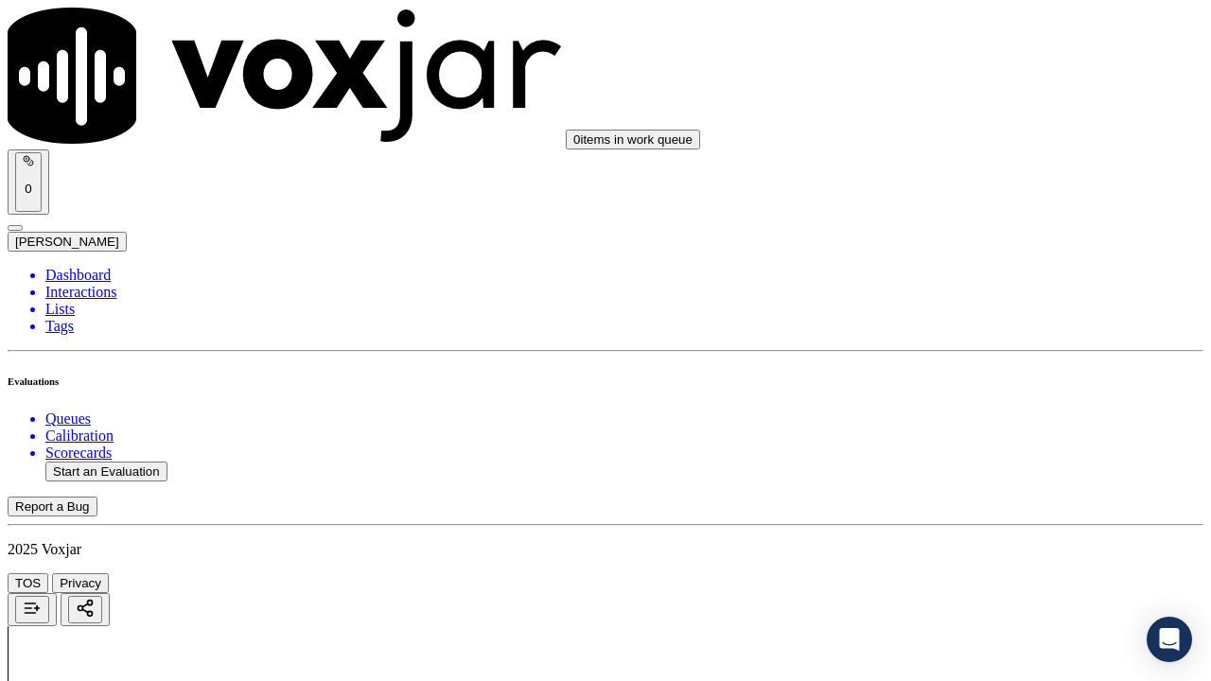
click at [961, 168] on div "Yes" at bounding box center [1009, 170] width 214 height 17
click at [996, 457] on div "No" at bounding box center [1009, 448] width 214 height 17
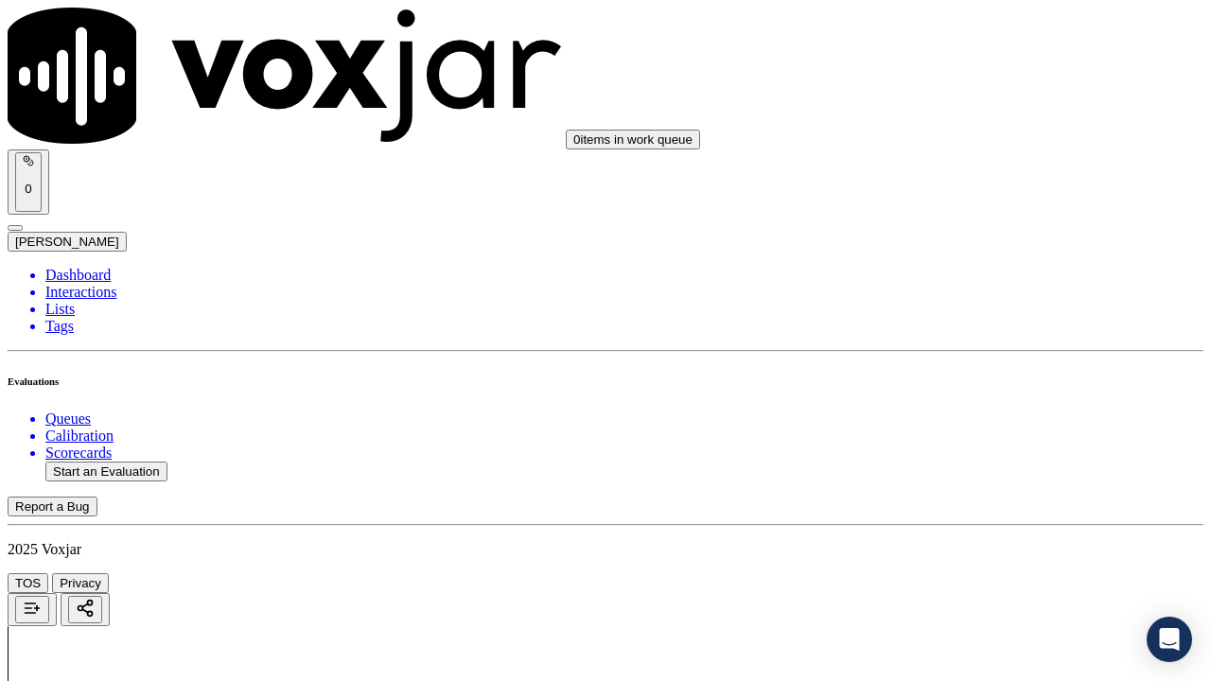
drag, startPoint x: 967, startPoint y: 506, endPoint x: 984, endPoint y: 519, distance: 21.6
drag, startPoint x: 1103, startPoint y: 510, endPoint x: 864, endPoint y: 484, distance: 239.7
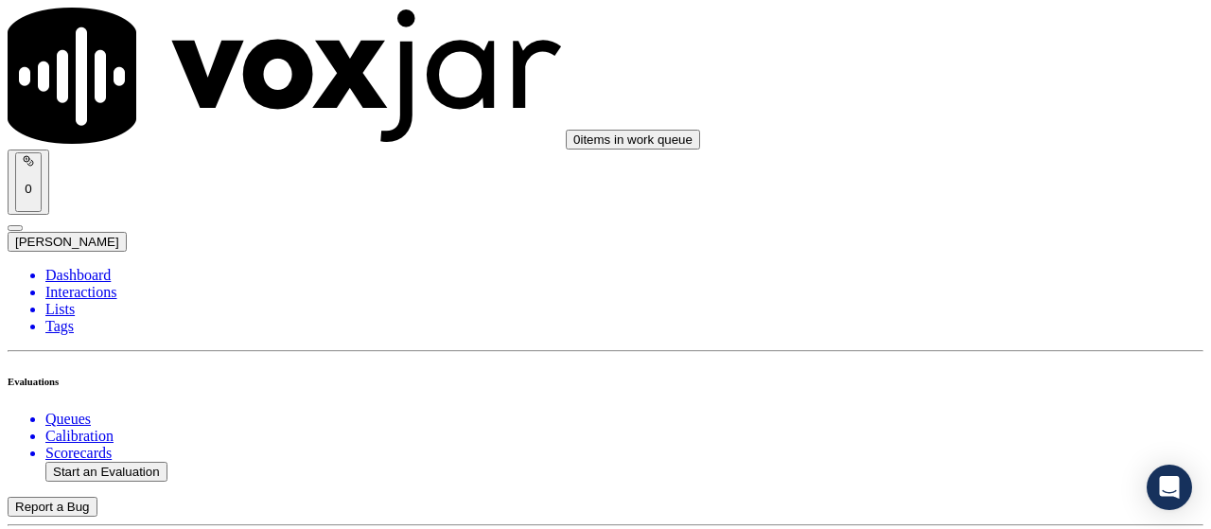
scroll to position [2175, 0]
paste textarea "Agent failed to ask for or verify the CX's phone number during the script."
type textarea "Agent failed to ask for or verify the CX's phone number during the script."
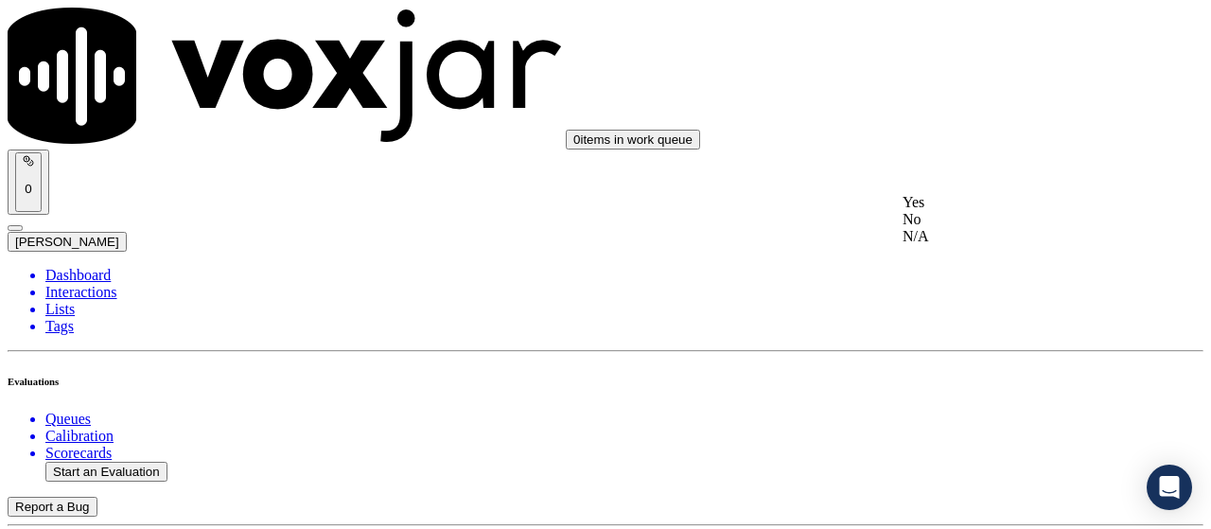
click at [976, 211] on div "Yes" at bounding box center [1009, 202] width 214 height 17
click at [956, 139] on div "Yes" at bounding box center [1009, 130] width 214 height 17
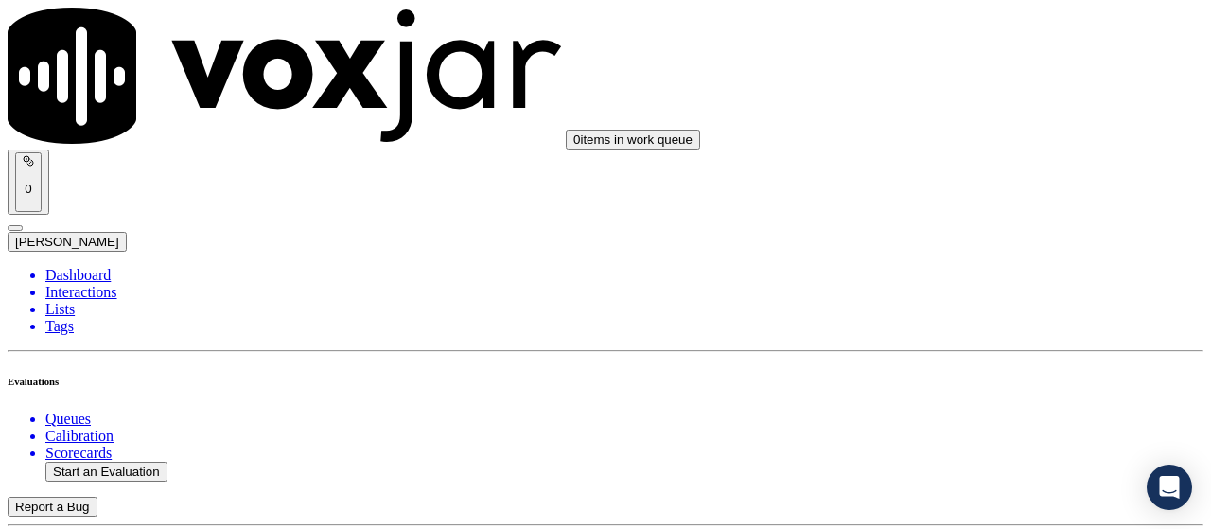
click at [980, 329] on div "Yes" at bounding box center [1009, 329] width 214 height 17
click at [984, 204] on div "Yes" at bounding box center [1009, 208] width 214 height 17
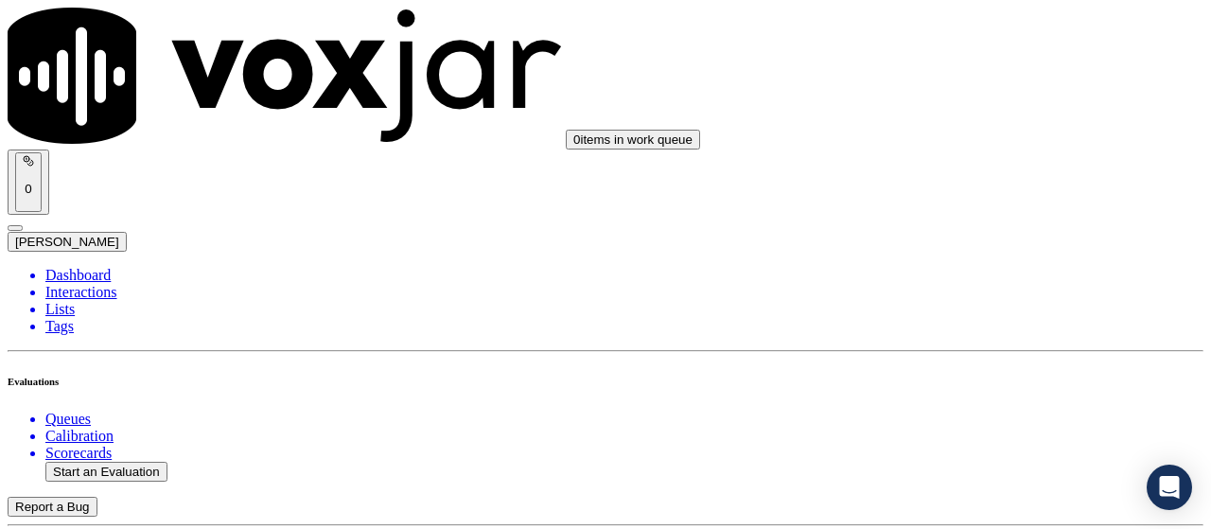
scroll to position [3783, 0]
click at [954, 171] on div "Yes" at bounding box center [1009, 162] width 214 height 17
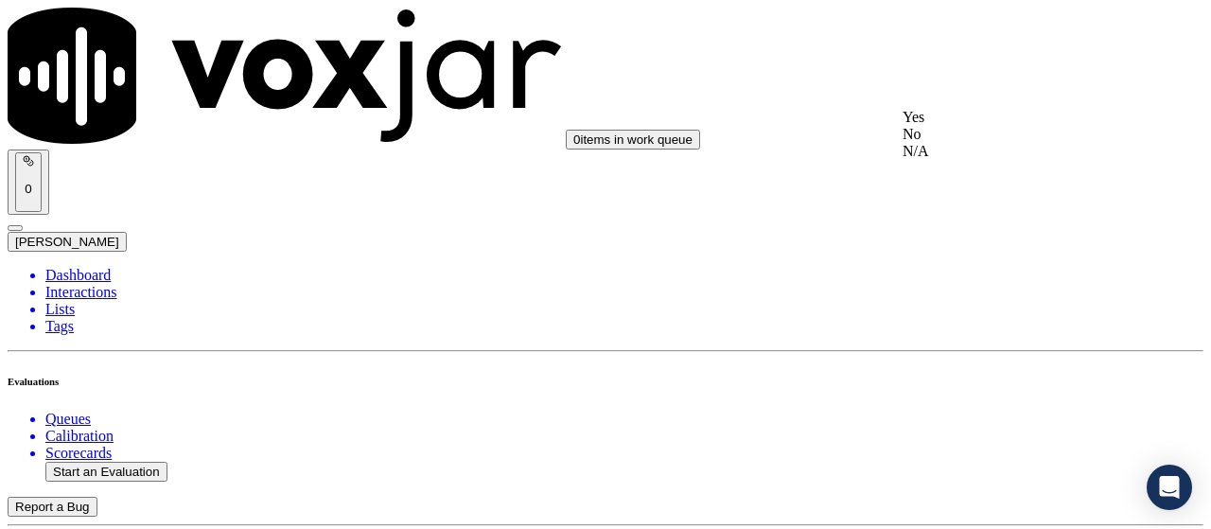
click at [957, 120] on div "Yes" at bounding box center [1009, 117] width 214 height 17
click at [954, 357] on div "Yes" at bounding box center [1009, 355] width 214 height 17
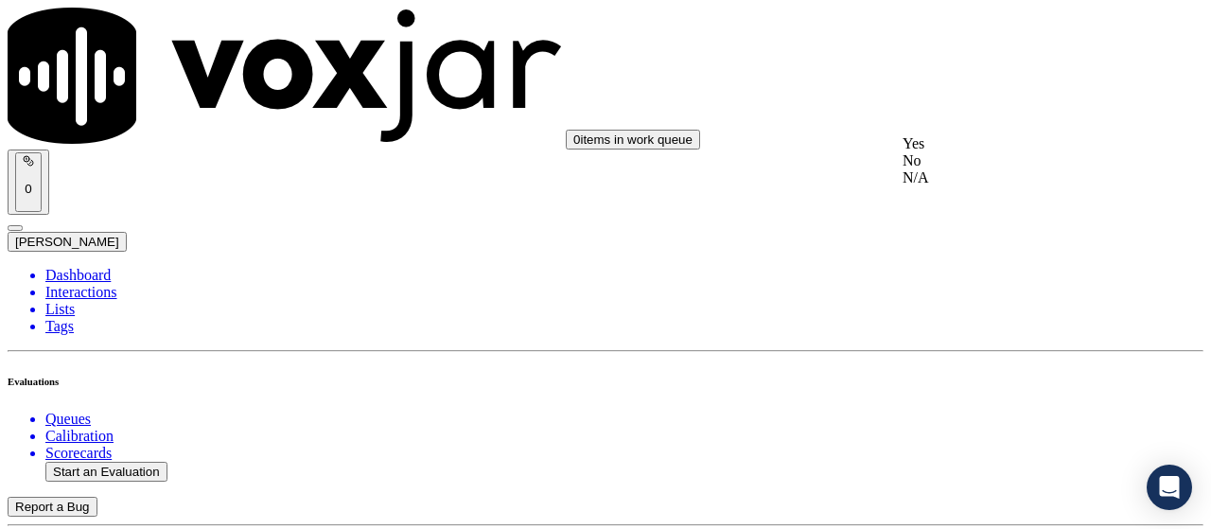
drag, startPoint x: 968, startPoint y: 158, endPoint x: 983, endPoint y: 274, distance: 117.2
click at [968, 152] on div "Yes" at bounding box center [1009, 143] width 214 height 17
click at [956, 413] on div "Yes" at bounding box center [1009, 404] width 214 height 17
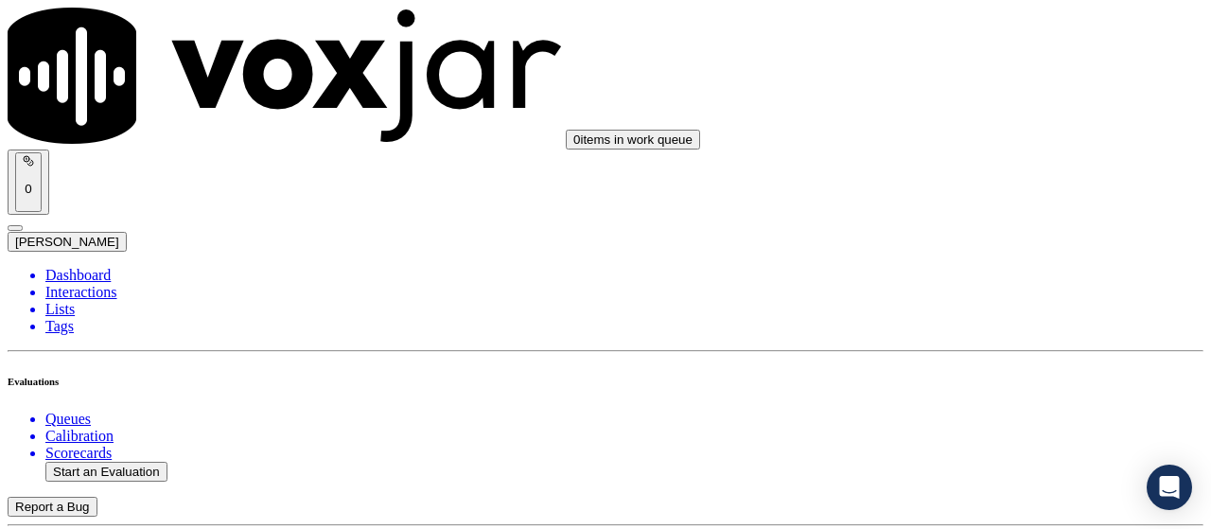
click at [974, 201] on div "Yes" at bounding box center [1009, 192] width 214 height 17
click at [966, 256] on div "Yes" at bounding box center [1009, 247] width 214 height 17
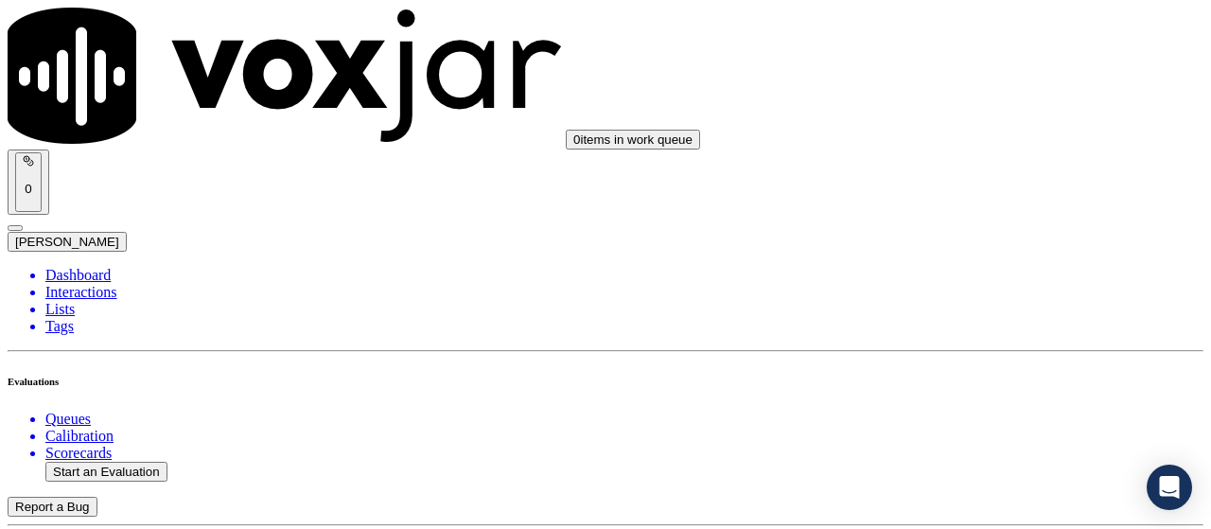
scroll to position [5674, 0]
click at [955, 131] on div "Yes" at bounding box center [1009, 130] width 214 height 17
click at [950, 400] on div "Yes" at bounding box center [1009, 391] width 214 height 17
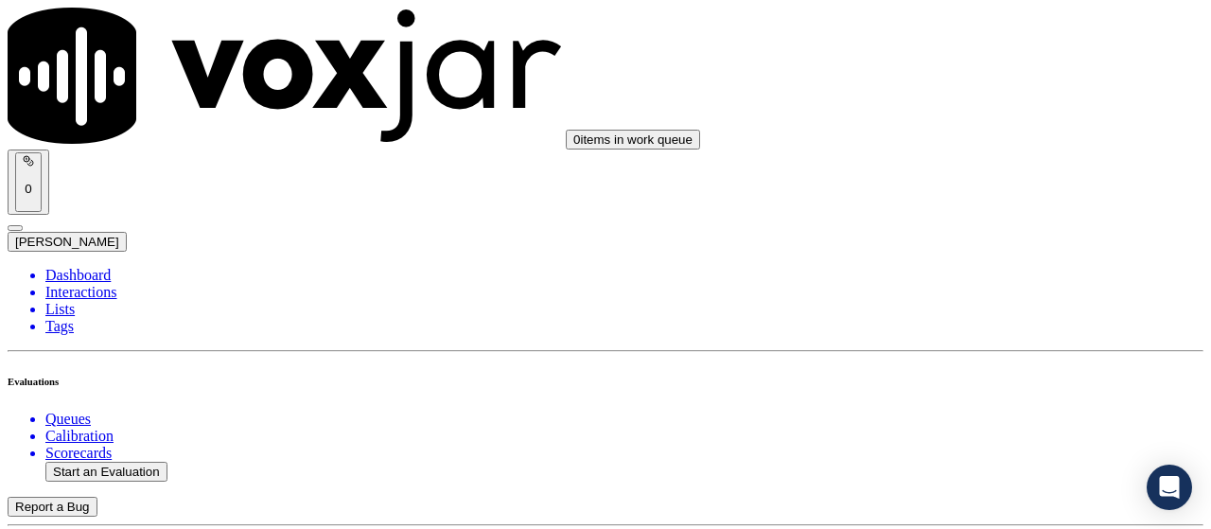
scroll to position [5752, 0]
click at [136, 462] on button "Start an Evaluation" at bounding box center [106, 472] width 122 height 20
type input "20250827-110944_9732775216-all.mp3"
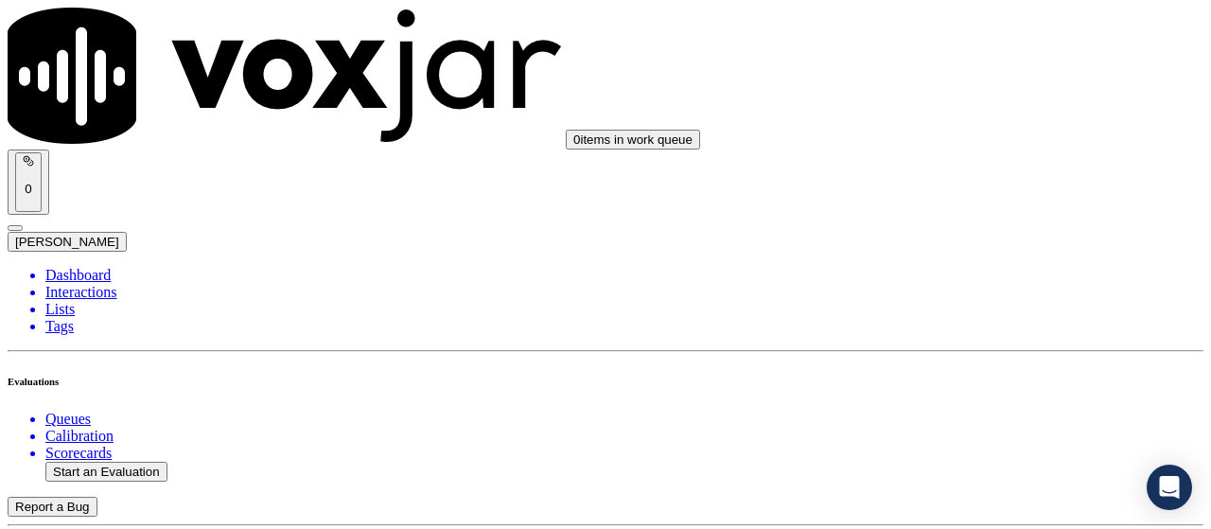
type input "lil"
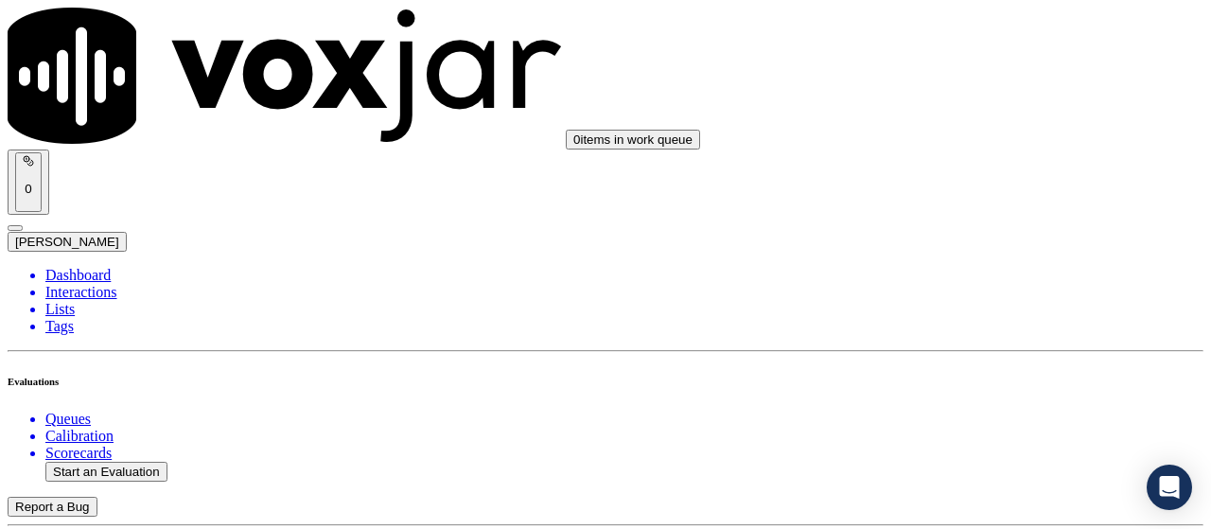
type input "2025-08-27T15:59"
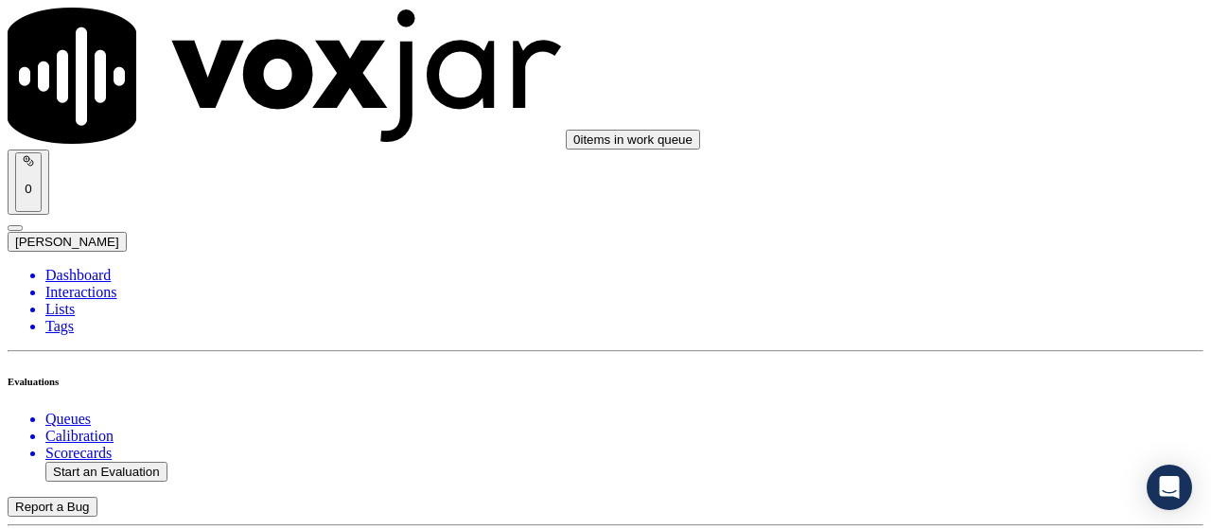
scroll to position [284, 0]
type input "Katherine CARTER"
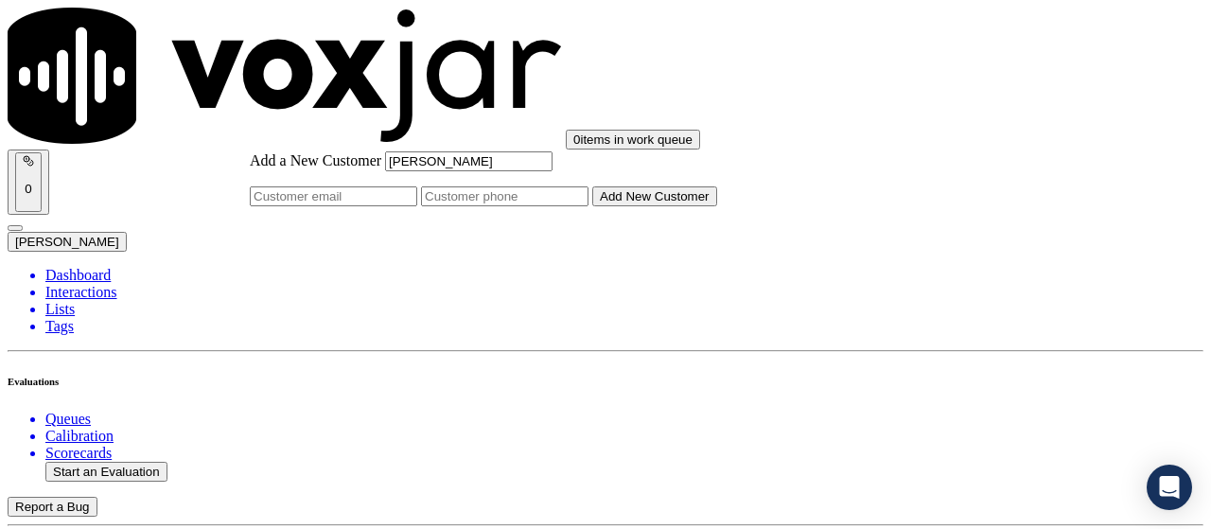
type input "Katherine CARTER"
drag, startPoint x: 747, startPoint y: 275, endPoint x: 741, endPoint y: 287, distance: 12.7
click at [588, 206] on input "Add a New Customer" at bounding box center [504, 196] width 167 height 20
paste input "9732775216"
type input "9732775216"
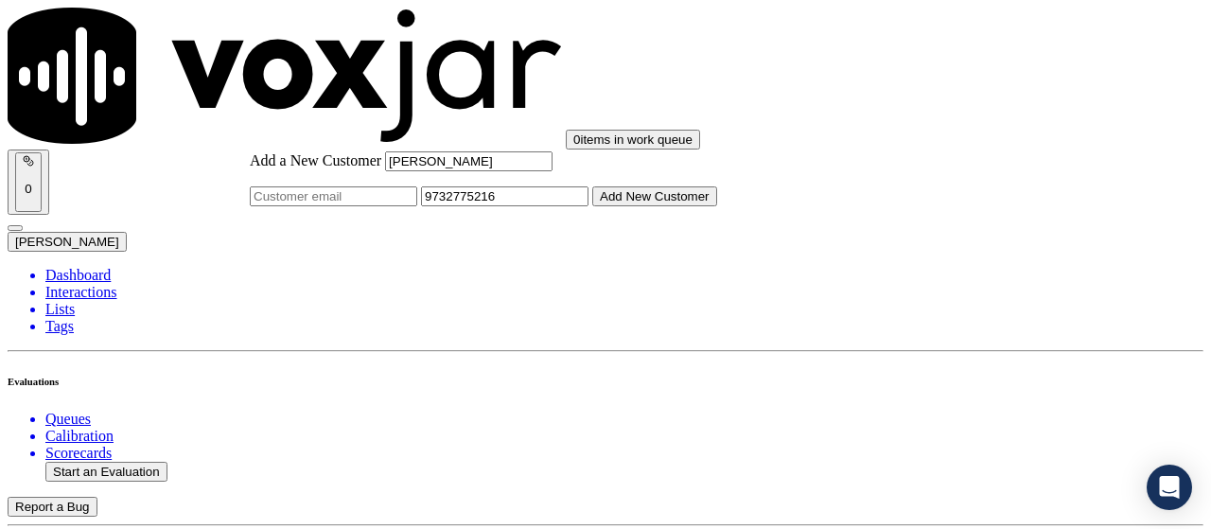
click at [698, 206] on button "Add New Customer" at bounding box center [654, 196] width 125 height 20
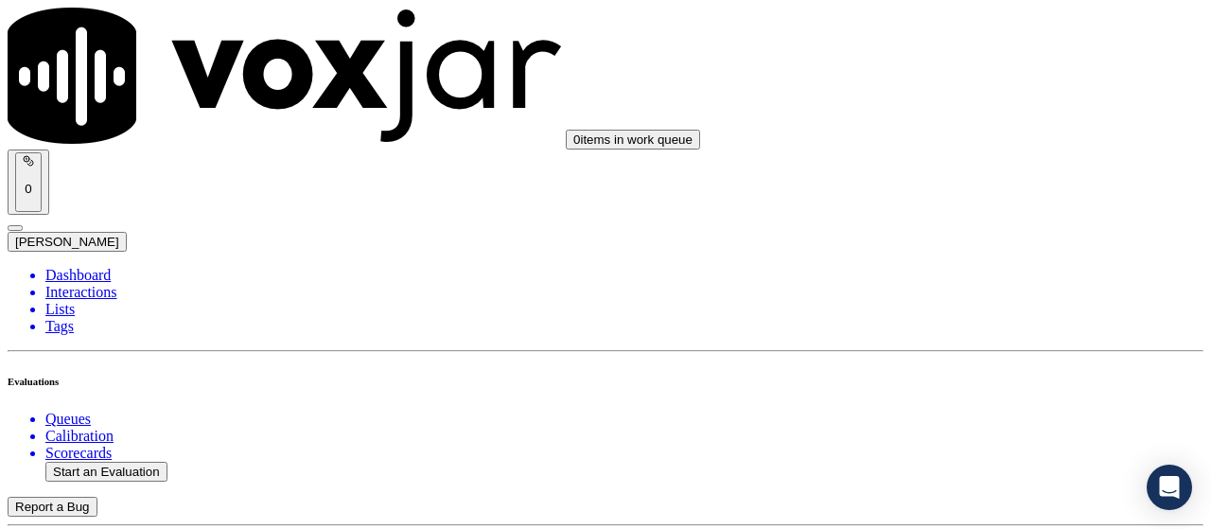
click at [974, 353] on div "No" at bounding box center [1009, 344] width 214 height 17
drag, startPoint x: 1001, startPoint y: 407, endPoint x: 1141, endPoint y: 439, distance: 143.6
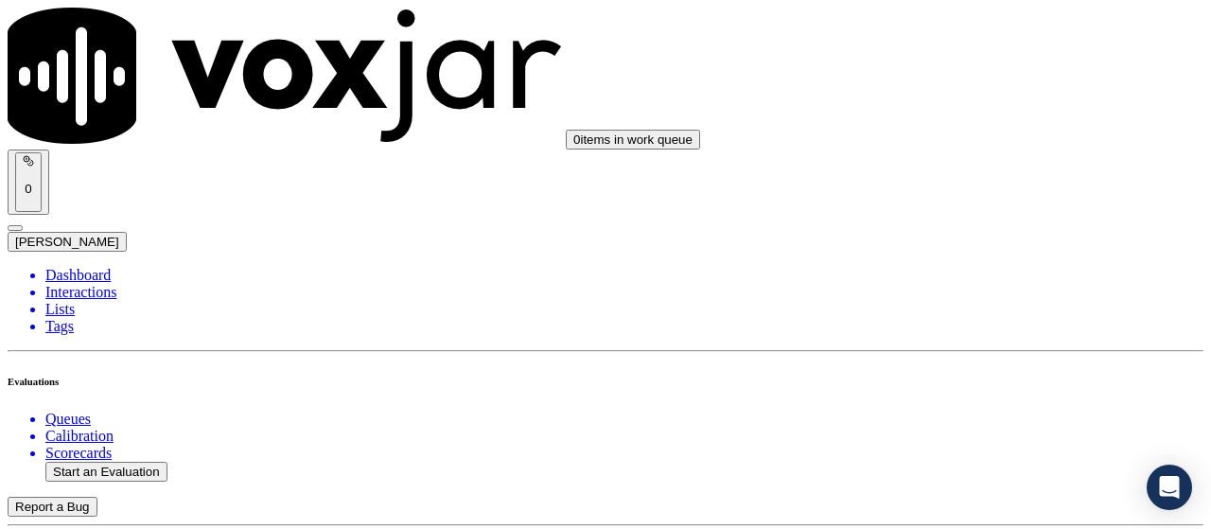
drag, startPoint x: 984, startPoint y: 432, endPoint x: 954, endPoint y: 392, distance: 49.4
paste textarea "CX to confirm whether they are"
type textarea "1.44sec Agent failed to ask the CX to confirm whether they are 18 years of age …"
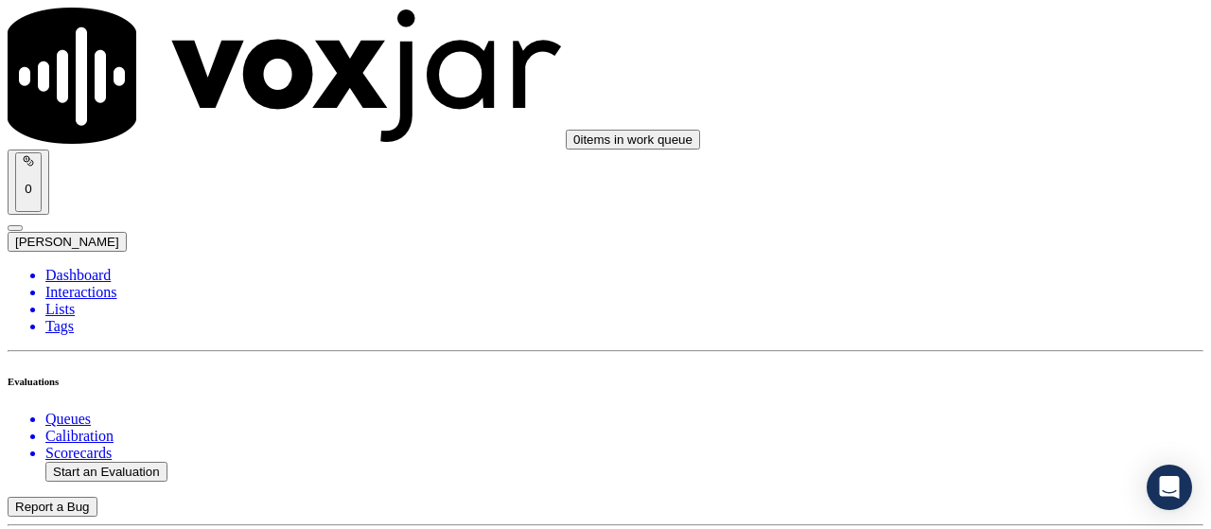
scroll to position [0, 0]
click at [976, 413] on div "Yes" at bounding box center [1009, 404] width 214 height 17
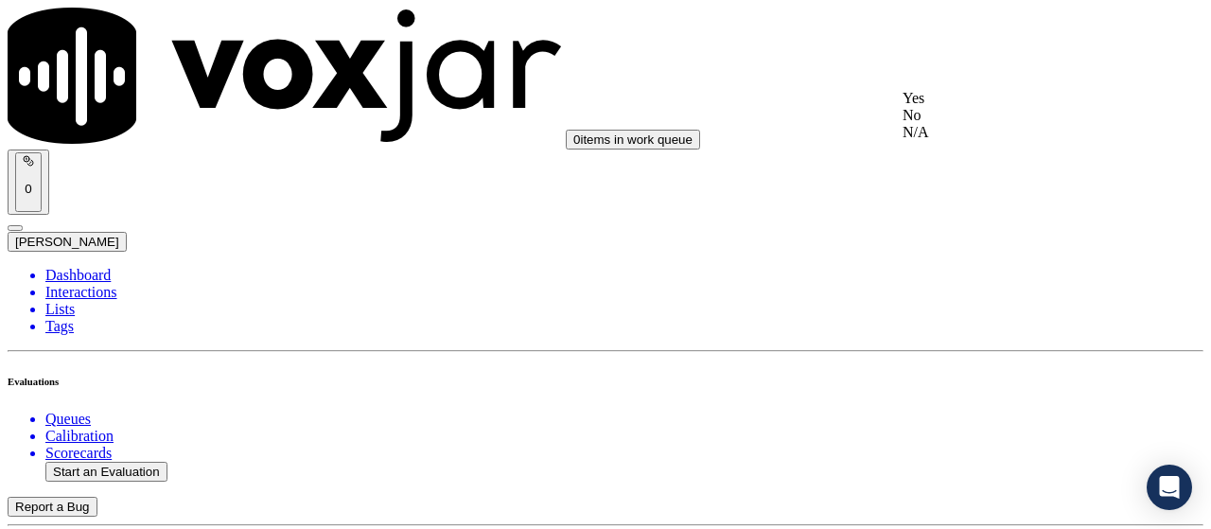
click at [972, 104] on div "Yes" at bounding box center [1009, 98] width 214 height 17
click at [965, 345] on div "Yes" at bounding box center [1009, 336] width 214 height 17
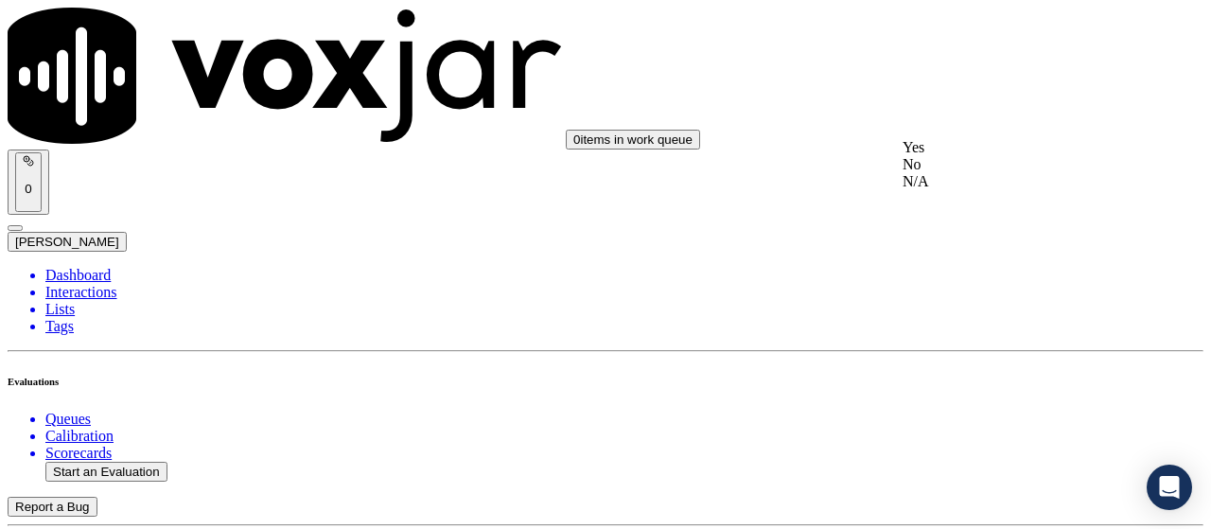
click at [992, 190] on div "N/A" at bounding box center [1009, 181] width 214 height 17
click at [950, 374] on div "N/A" at bounding box center [1009, 365] width 214 height 17
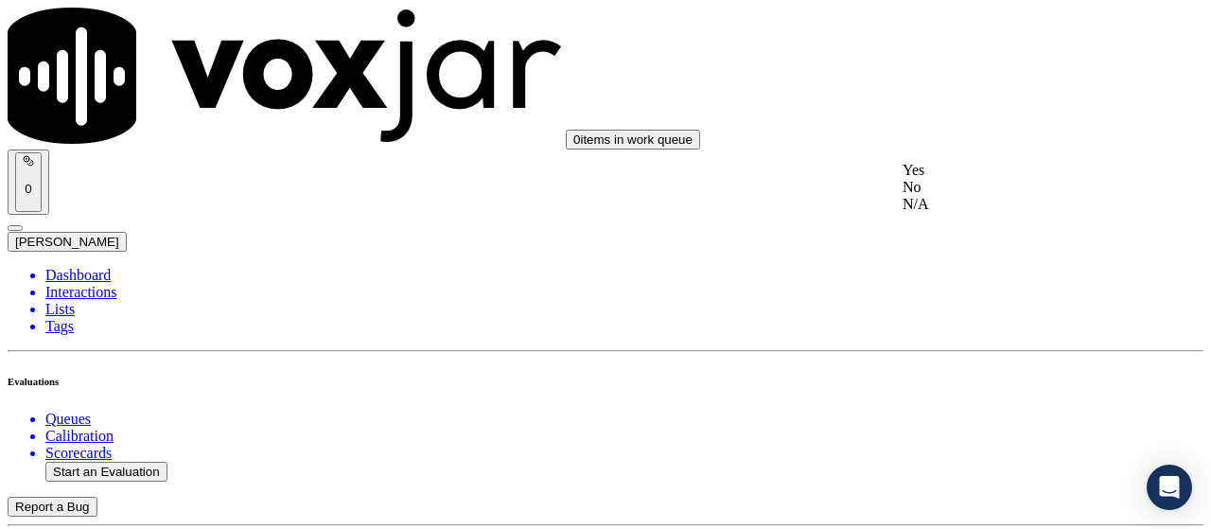
click at [978, 170] on div "Yes" at bounding box center [1009, 170] width 214 height 17
click at [971, 311] on div "Yes" at bounding box center [1009, 308] width 214 height 17
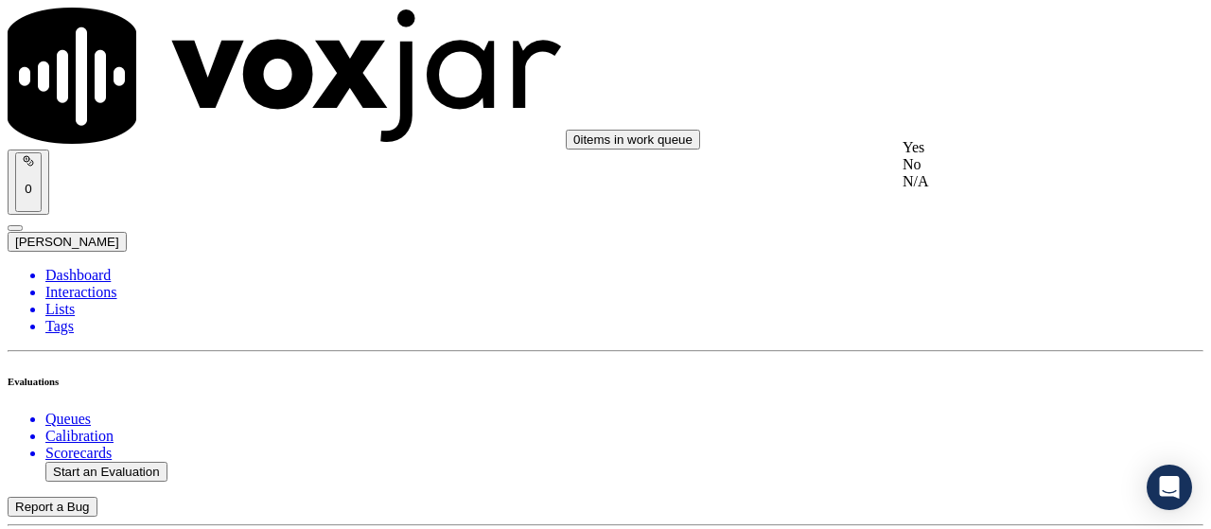
click at [973, 147] on div "Yes" at bounding box center [1009, 147] width 214 height 17
click at [969, 392] on div "Yes" at bounding box center [1009, 385] width 214 height 17
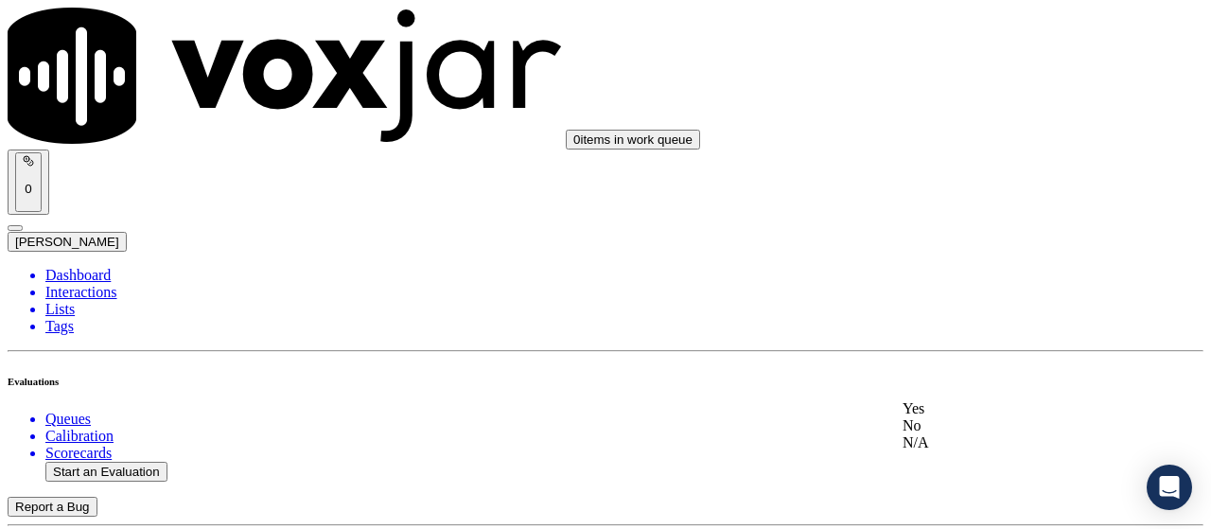
click at [976, 417] on div "Yes" at bounding box center [1009, 408] width 214 height 17
click at [962, 237] on div "Yes" at bounding box center [1009, 228] width 214 height 17
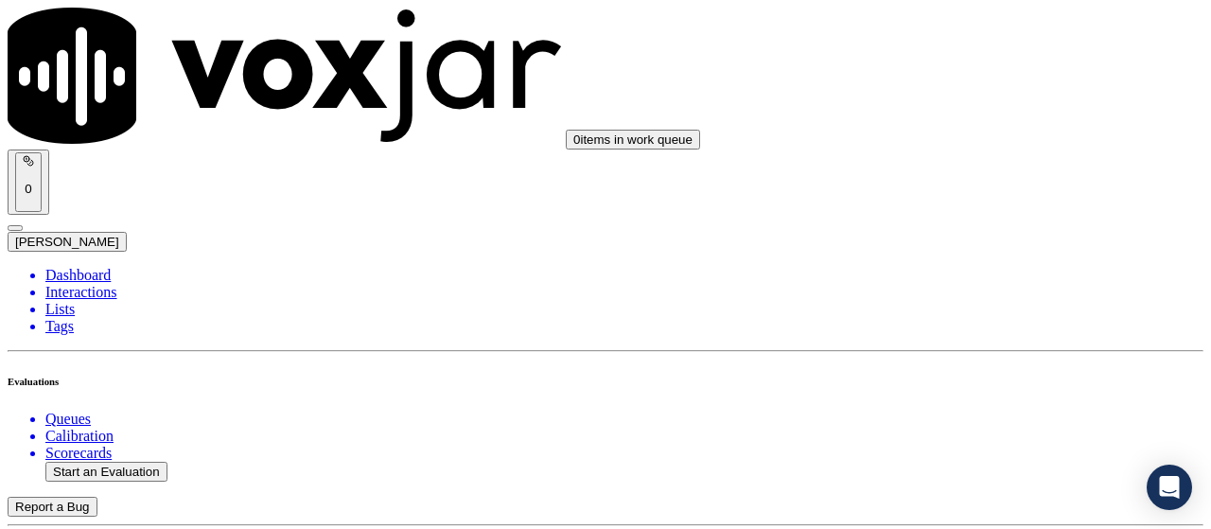
click at [986, 210] on div "Yes" at bounding box center [1009, 202] width 214 height 17
click at [976, 260] on div "Yes" at bounding box center [1009, 251] width 214 height 17
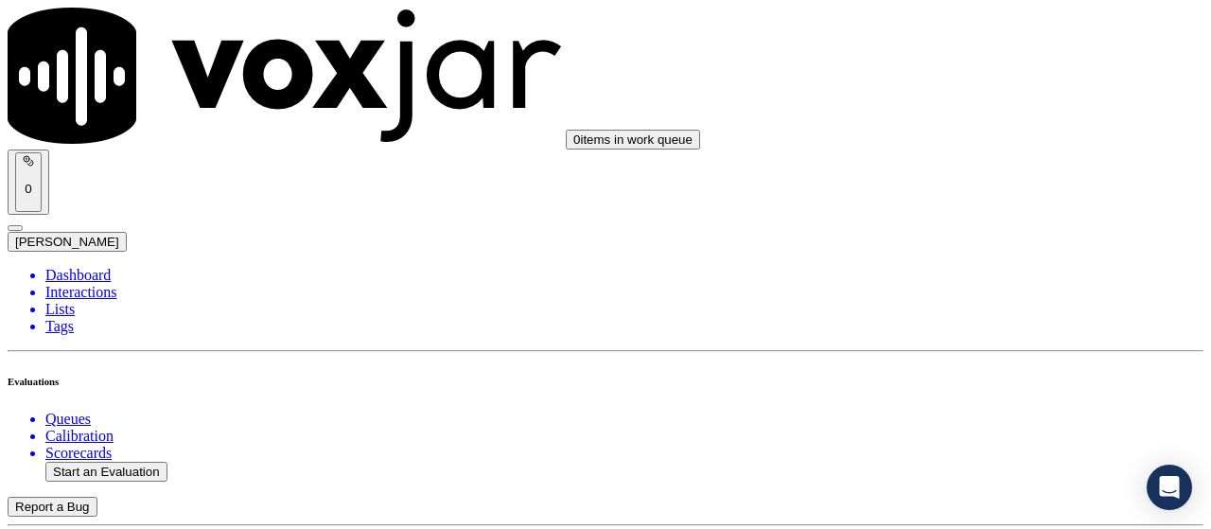
scroll to position [3783, 0]
click at [979, 309] on div "Yes" at bounding box center [1009, 300] width 214 height 17
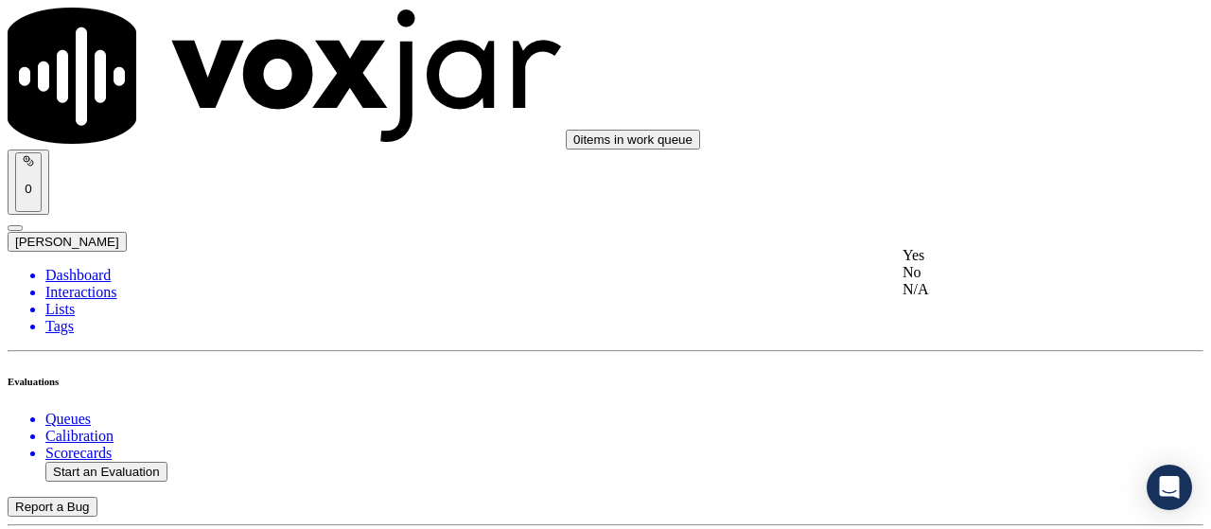
click at [968, 264] on div "Yes" at bounding box center [1009, 255] width 214 height 17
click at [984, 266] on div "No" at bounding box center [1009, 272] width 214 height 17
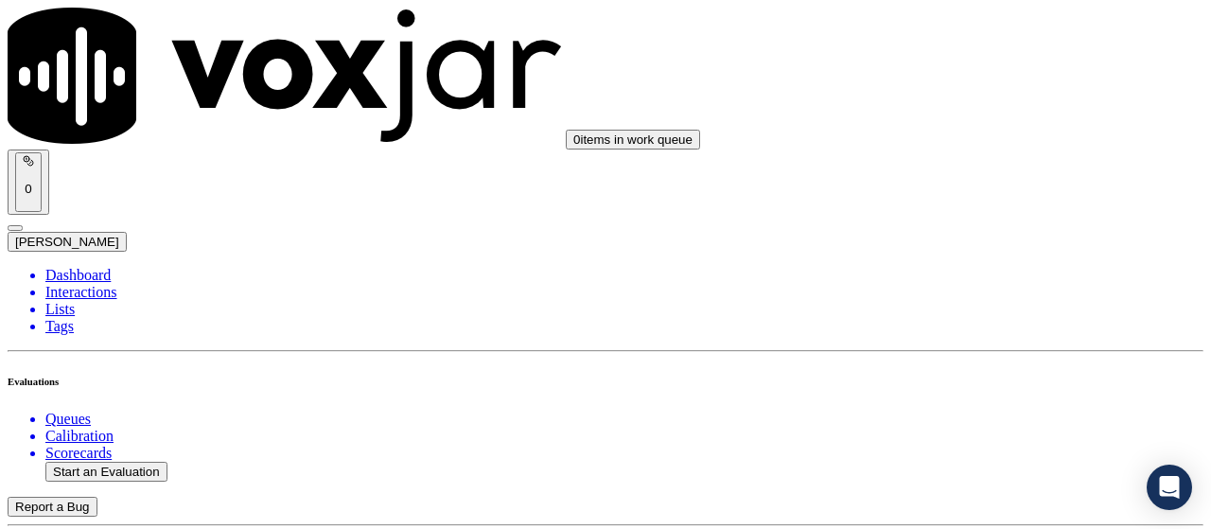
drag, startPoint x: 955, startPoint y: 289, endPoint x: 975, endPoint y: 14, distance: 275.9
paste textarea "but failed to specify whether it was in dollars or cents"
type textarea "3.47sec Agent mentioned the rate as 4.25/Therms but failed to specify whether i…"
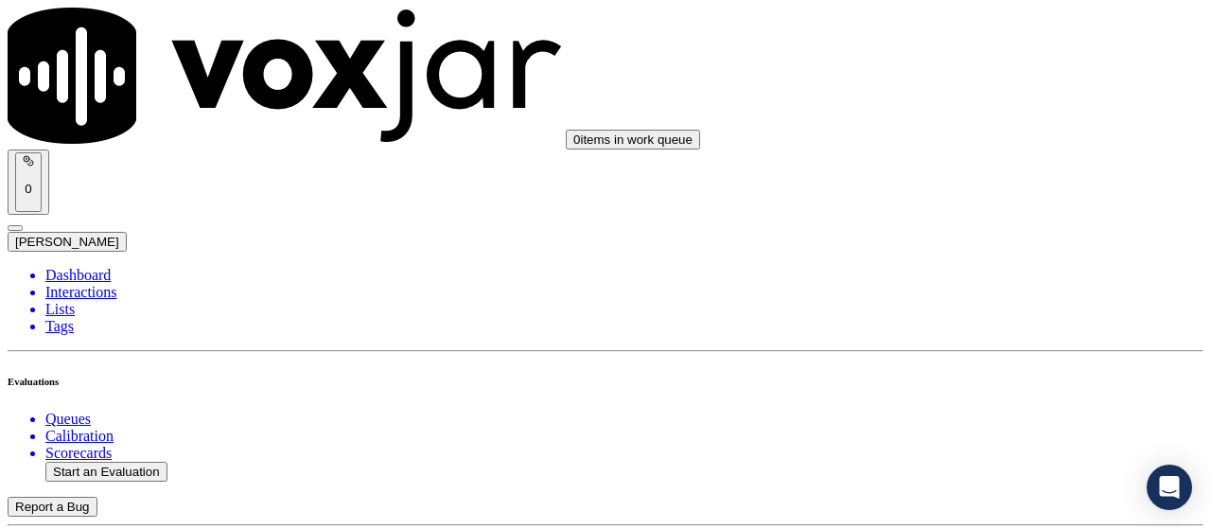
scroll to position [4823, 0]
click at [983, 226] on div "Yes" at bounding box center [1009, 221] width 214 height 17
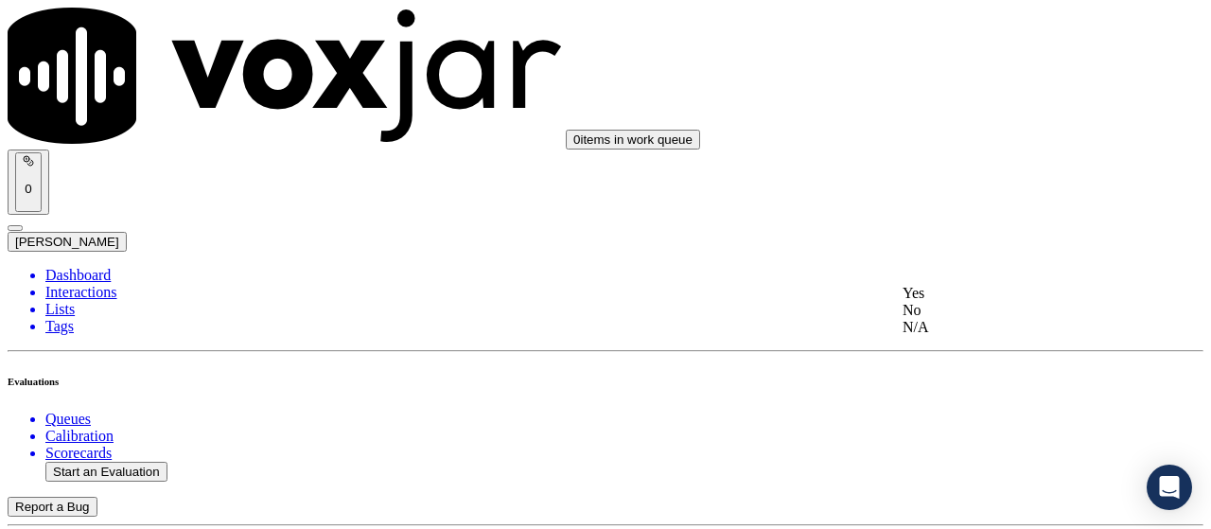
click at [996, 298] on div "Yes" at bounding box center [1009, 293] width 214 height 17
click at [981, 167] on div "Yes" at bounding box center [1009, 158] width 214 height 17
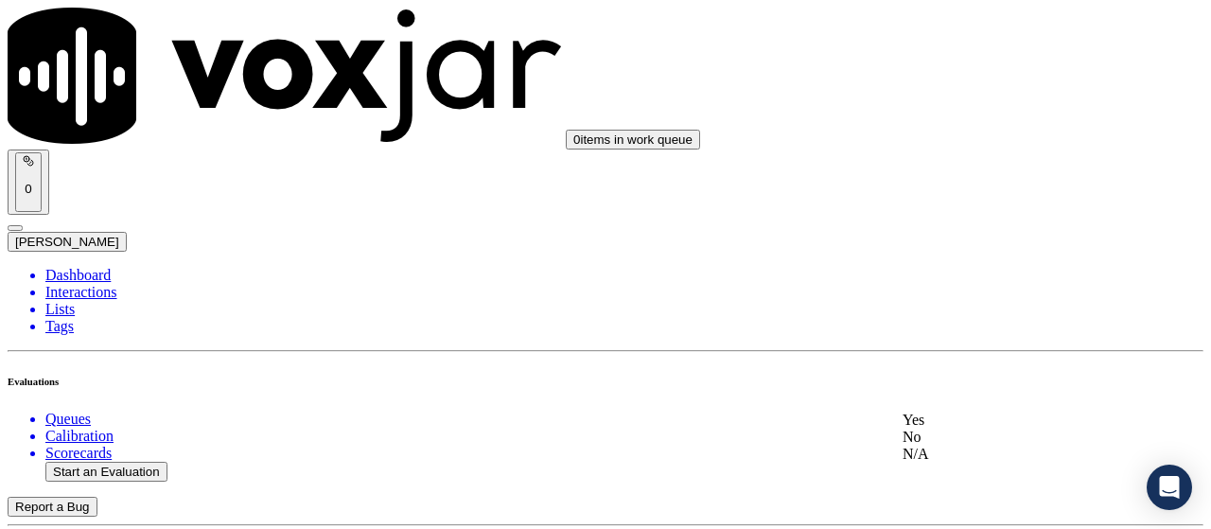
click at [966, 428] on div "Yes" at bounding box center [1009, 419] width 214 height 17
click at [960, 322] on div "Yes" at bounding box center [1009, 313] width 214 height 17
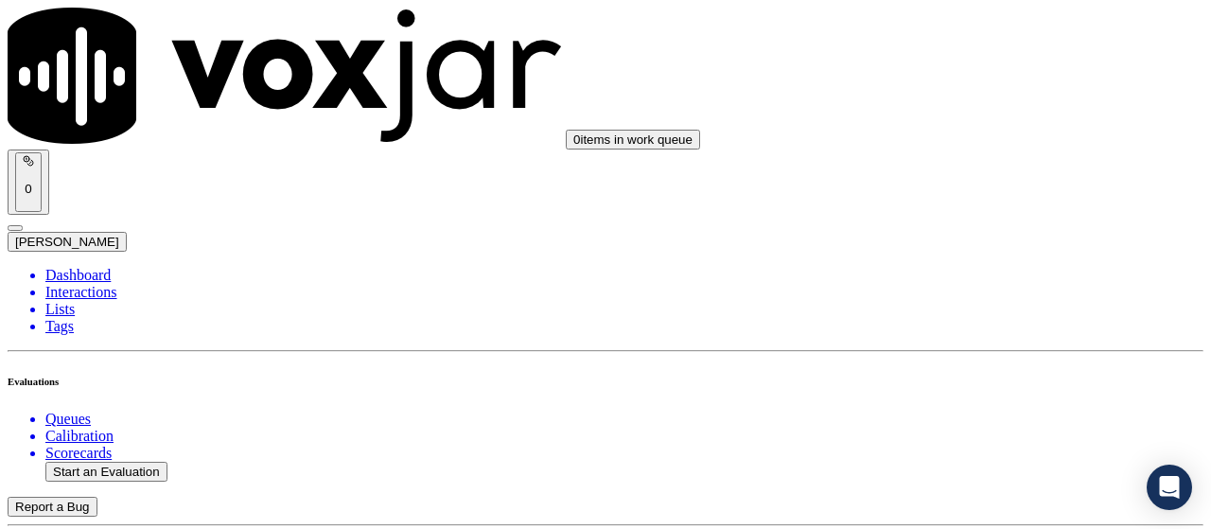
scroll to position [142, 0]
click at [137, 462] on button "Start an Evaluation" at bounding box center [106, 472] width 122 height 20
type input "20250827-113319_4128976296-all.mp3"
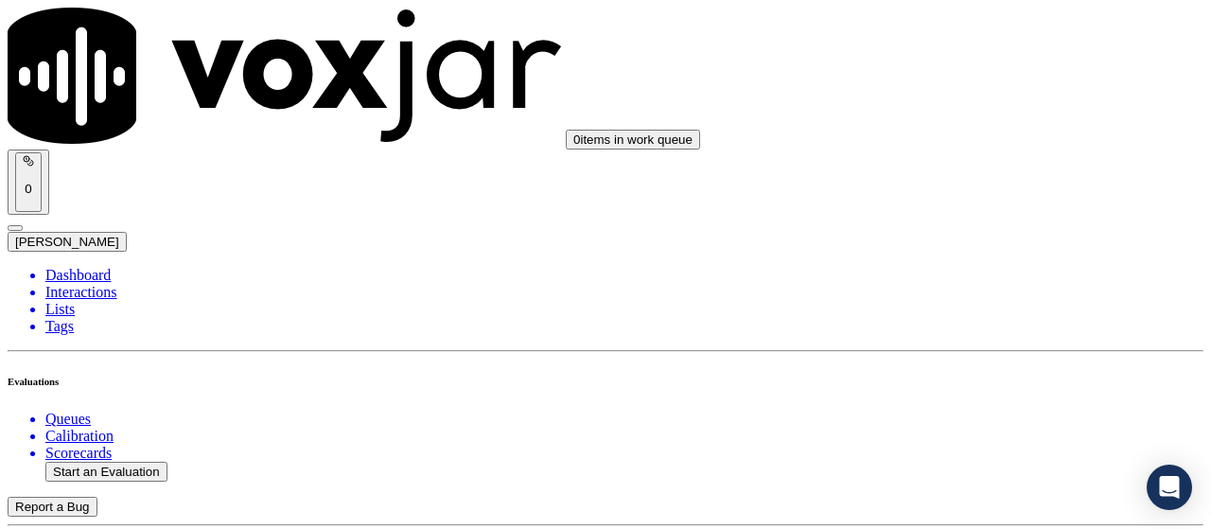
type input "lui"
type input "2025-08-27T16:18"
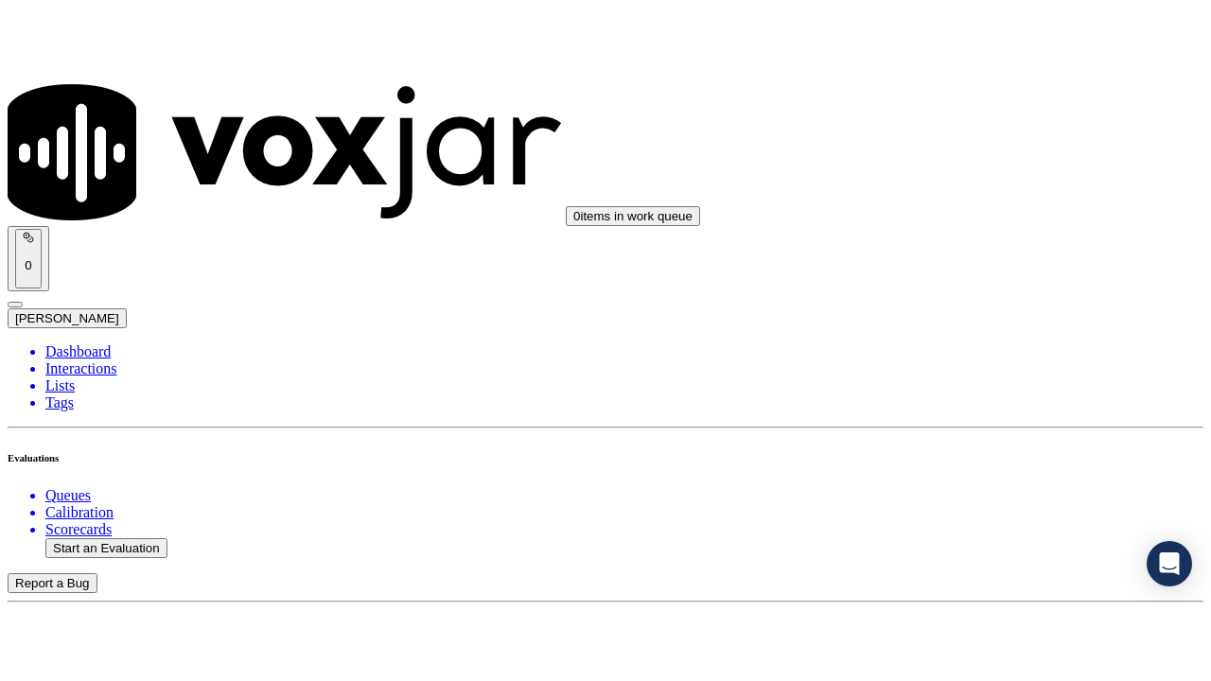
scroll to position [179, 0]
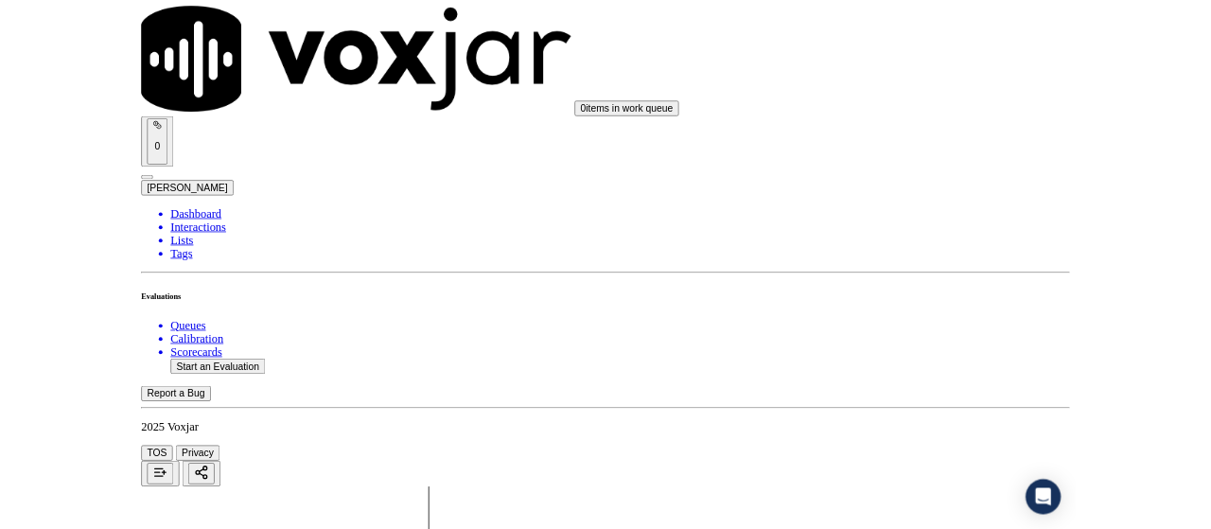
scroll to position [284, 0]
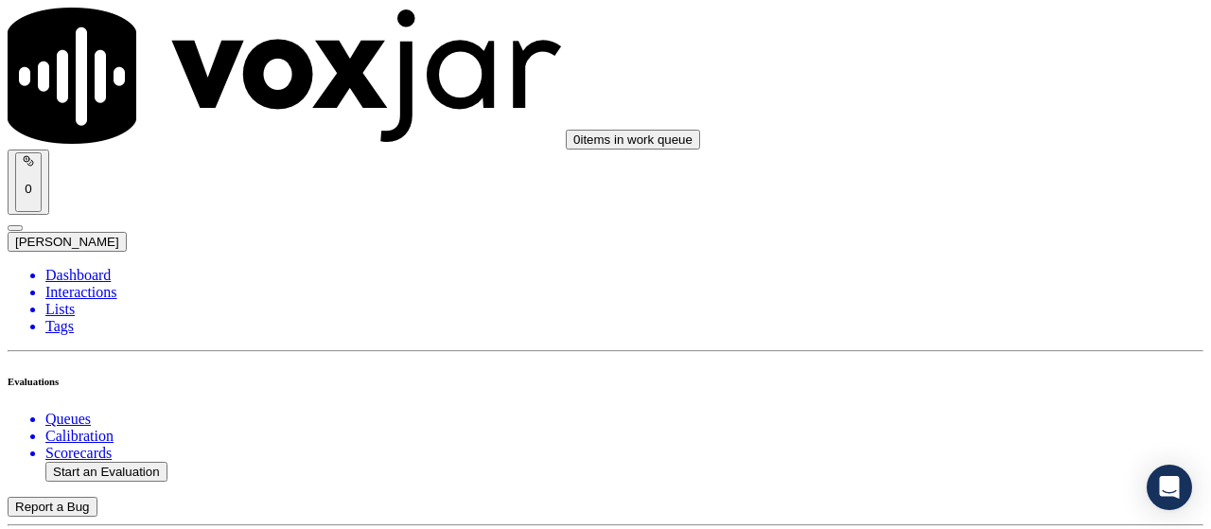
scroll to position [189, 0]
type input "[PERSON_NAME]"
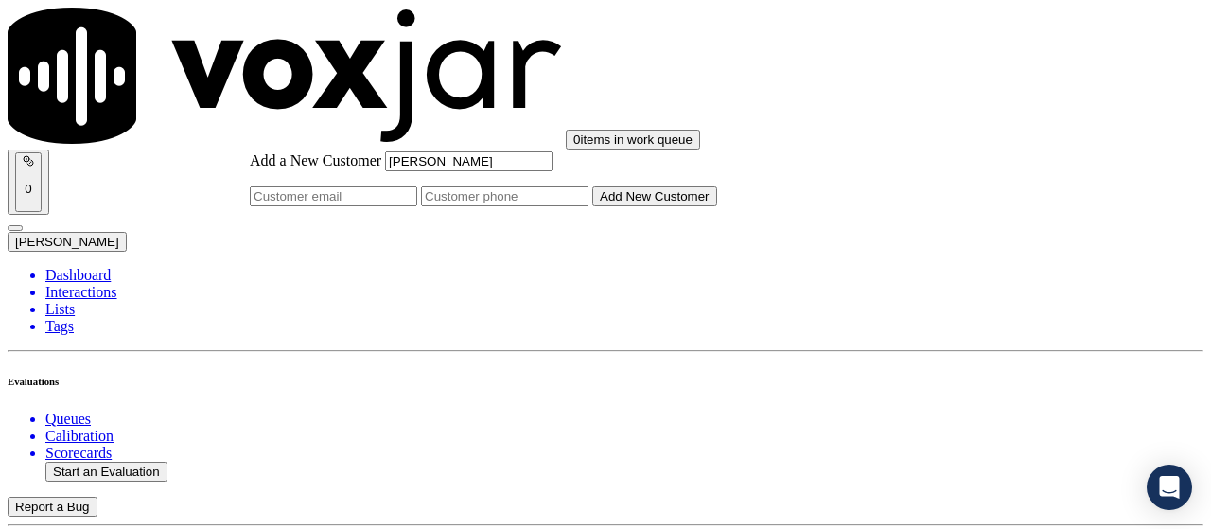
type input "[PERSON_NAME]"
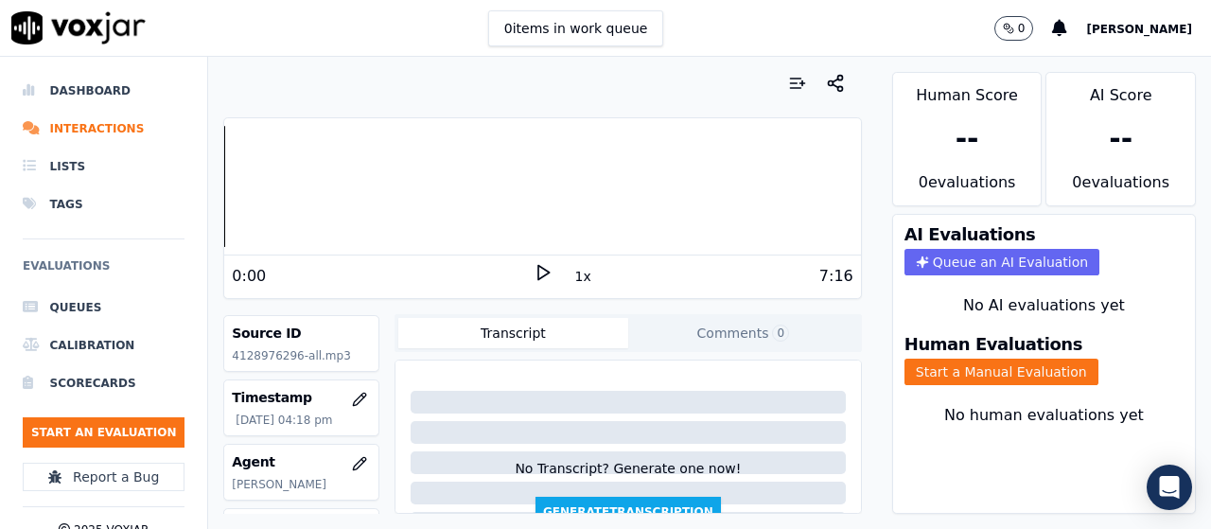
scroll to position [189, 0]
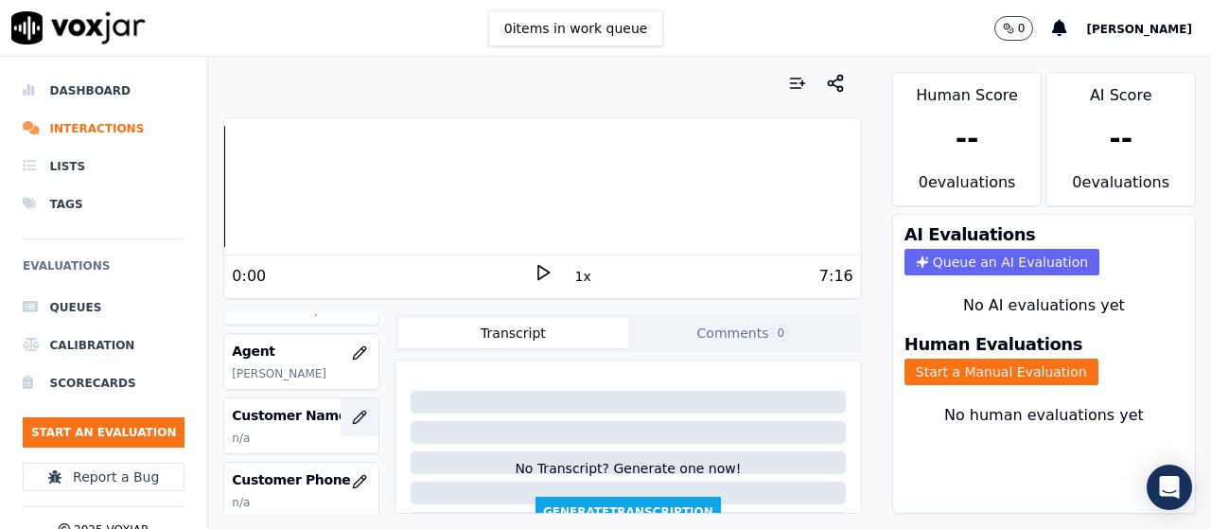
click at [352, 412] on icon "button" at bounding box center [359, 416] width 15 height 15
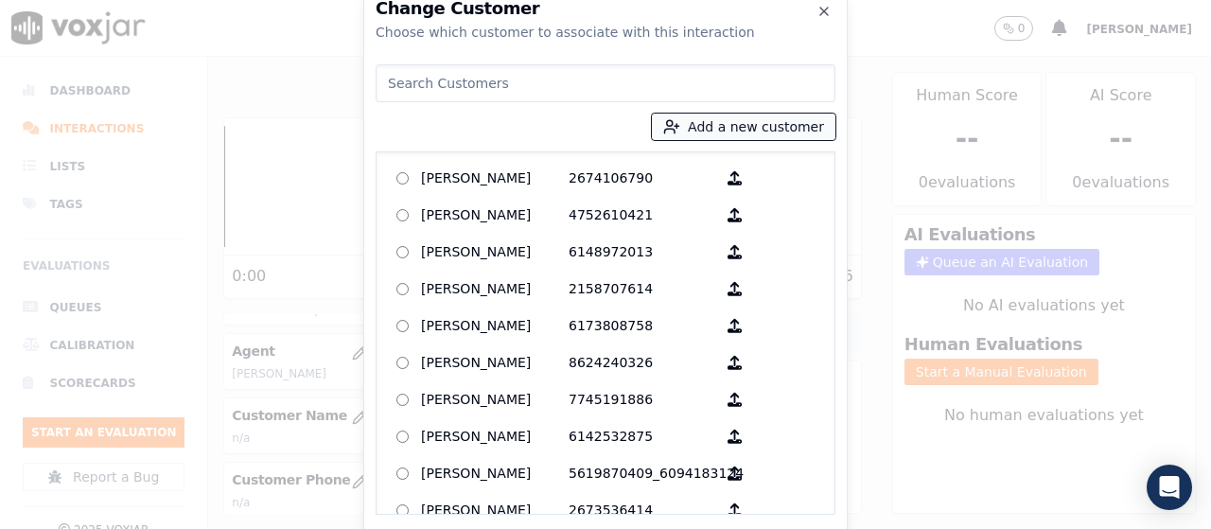
click at [714, 124] on button "Add a new customer" at bounding box center [743, 126] width 183 height 26
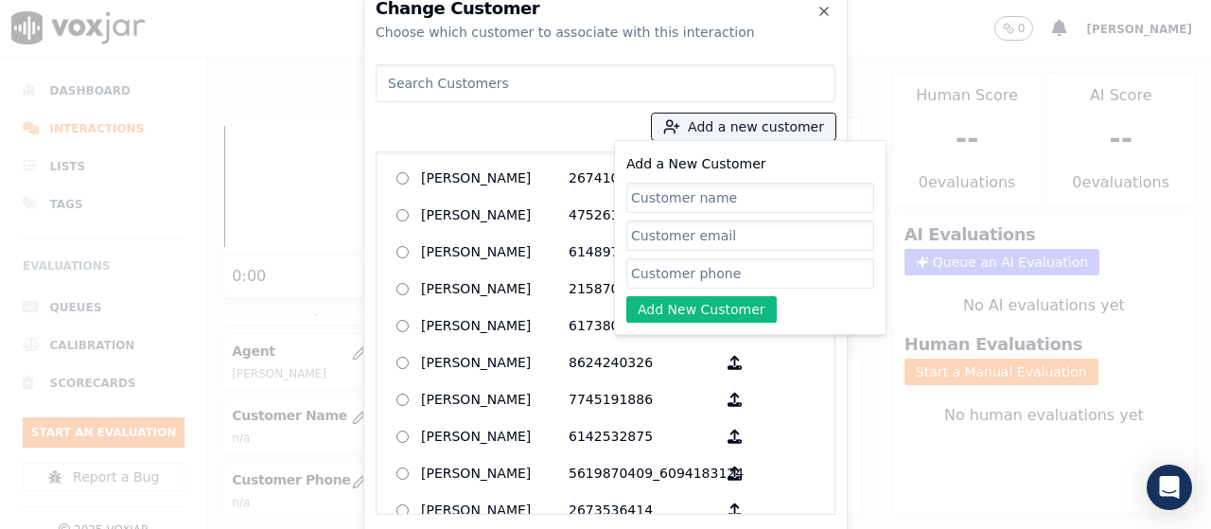
click at [497, 87] on input at bounding box center [605, 83] width 460 height 38
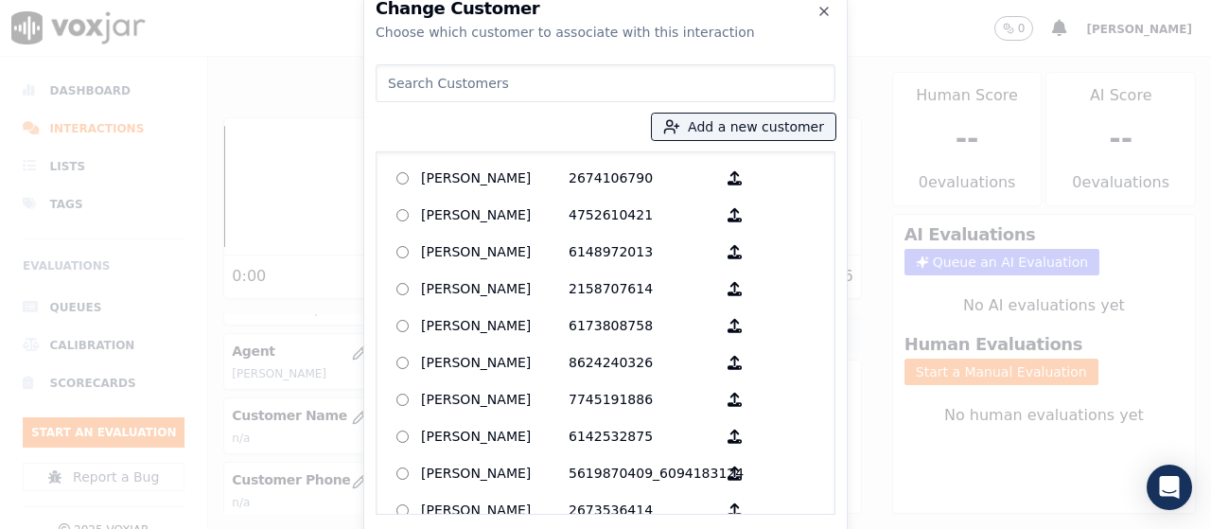
click at [488, 84] on input at bounding box center [605, 83] width 460 height 38
paste input "[PERSON_NAME]"
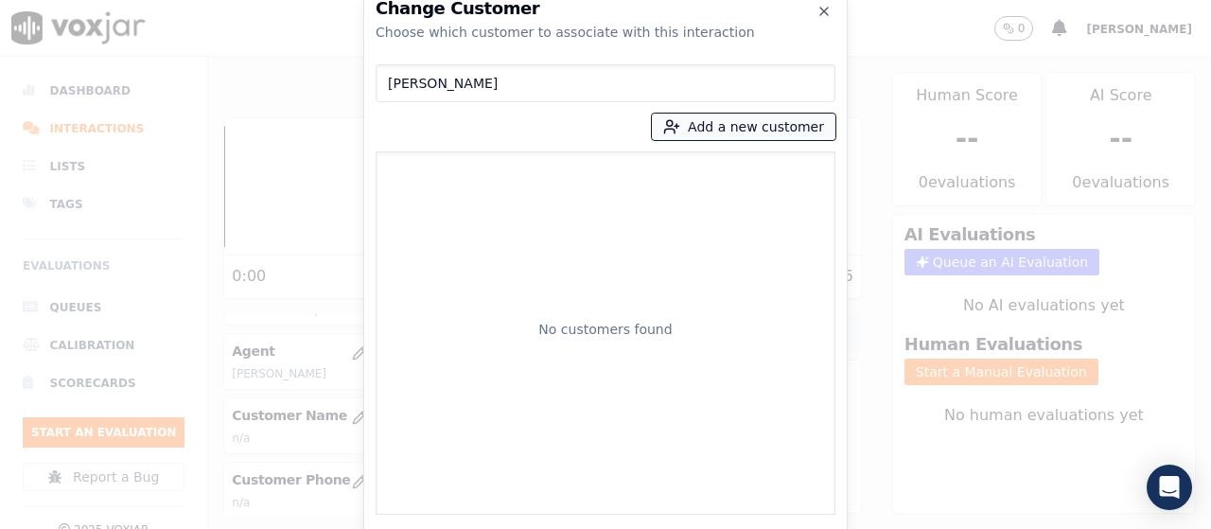
type input "[PERSON_NAME]"
click at [701, 125] on button "Add a new customer" at bounding box center [743, 126] width 183 height 26
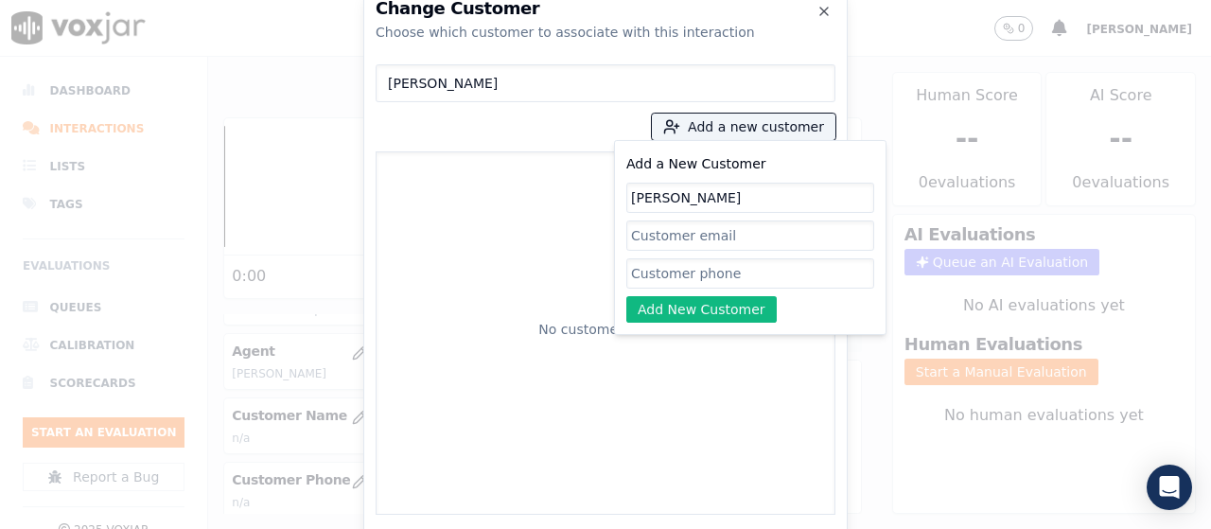
type input "[PERSON_NAME]"
drag, startPoint x: 649, startPoint y: 267, endPoint x: 711, endPoint y: 291, distance: 67.1
click at [649, 267] on input "Add a New Customer" at bounding box center [750, 273] width 248 height 30
paste input "4128976296"
type input "4128976296"
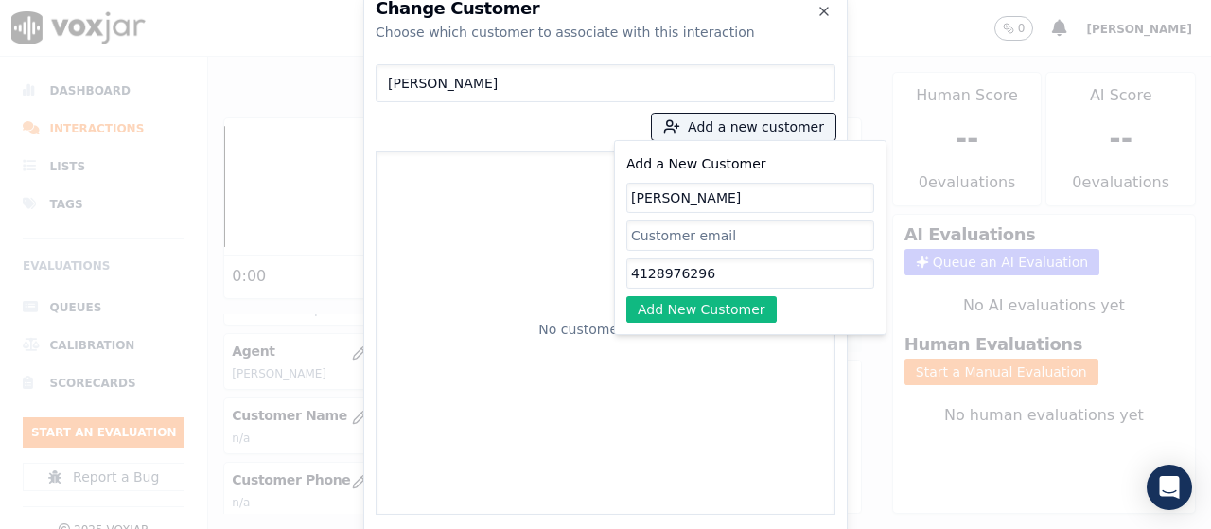
drag, startPoint x: 687, startPoint y: 305, endPoint x: 567, endPoint y: 323, distance: 120.7
click at [687, 305] on button "Add New Customer" at bounding box center [701, 309] width 150 height 26
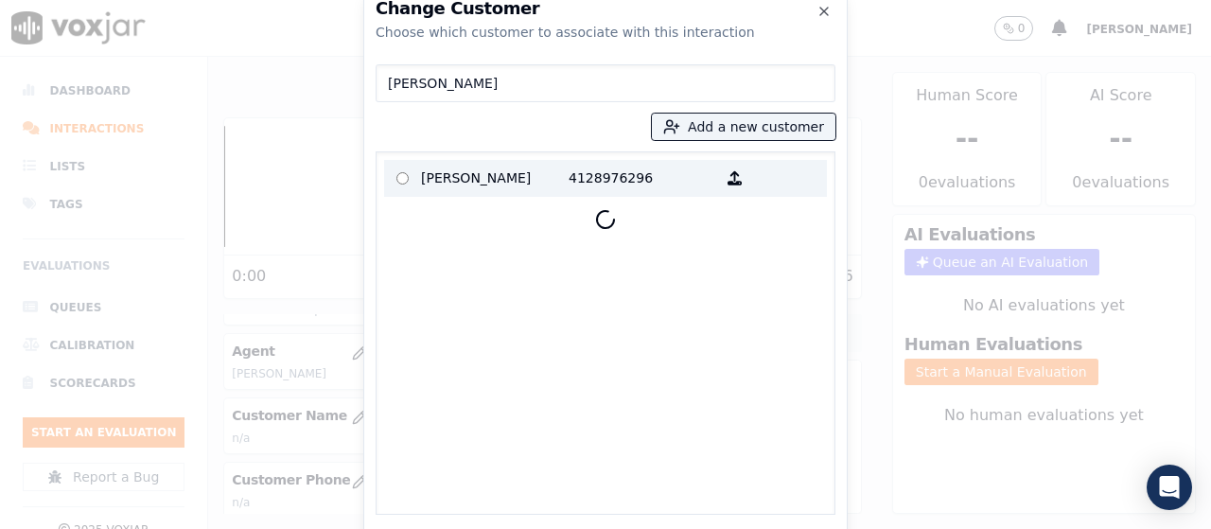
click at [487, 180] on p "[PERSON_NAME]" at bounding box center [495, 178] width 148 height 29
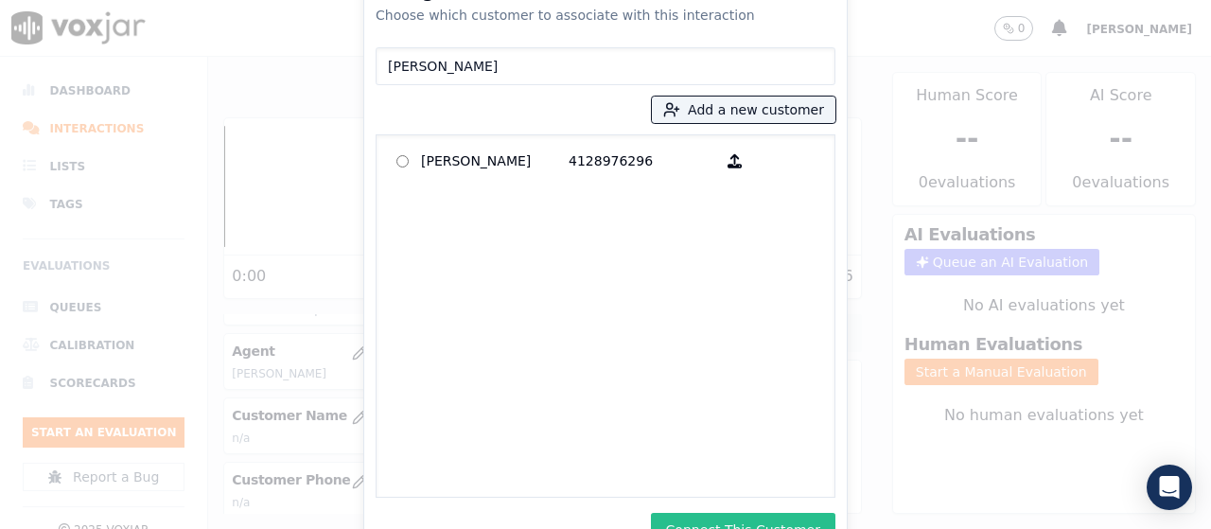
click at [774, 518] on button "Connect This Customer" at bounding box center [743, 530] width 184 height 34
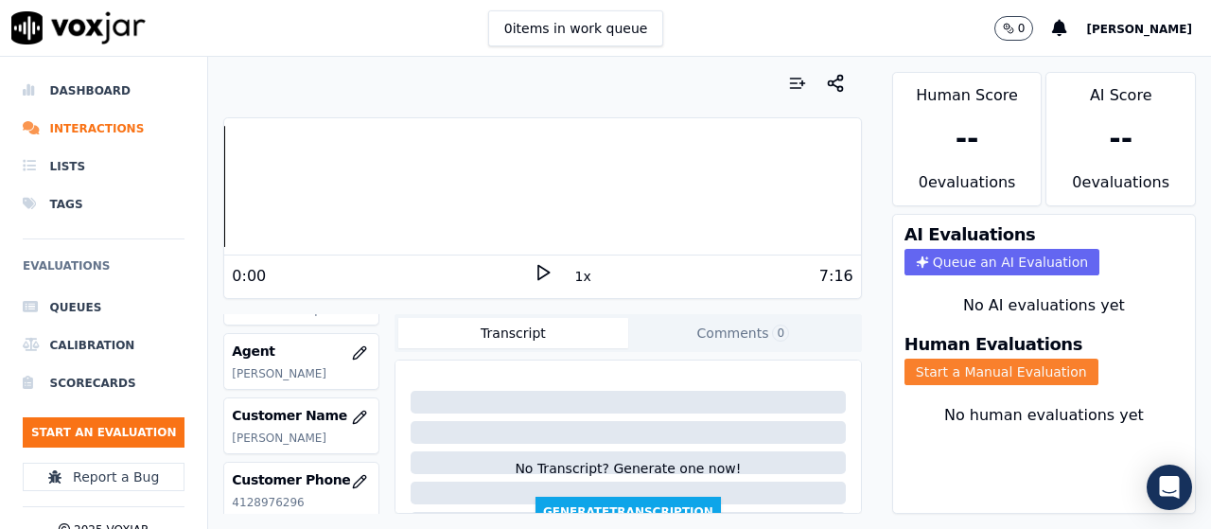
click at [955, 366] on button "Start a Manual Evaluation" at bounding box center [1001, 371] width 194 height 26
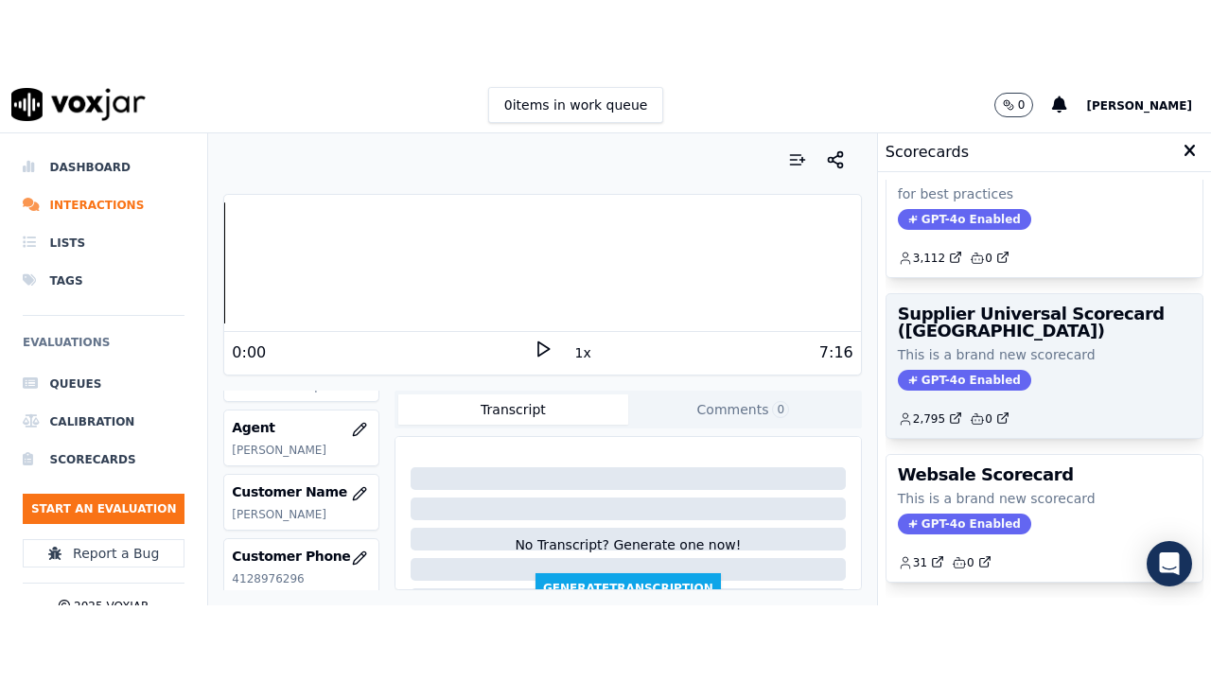
scroll to position [378, 0]
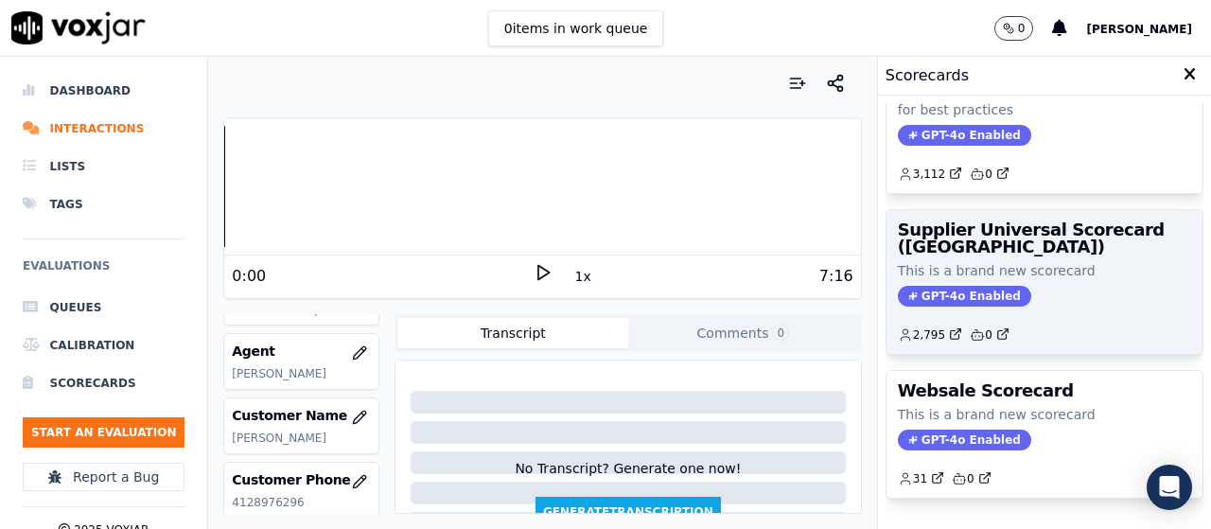
click at [959, 260] on div "Supplier Universal Scorecard ([GEOGRAPHIC_DATA]) This is a brand new scorecard …" at bounding box center [1044, 282] width 316 height 144
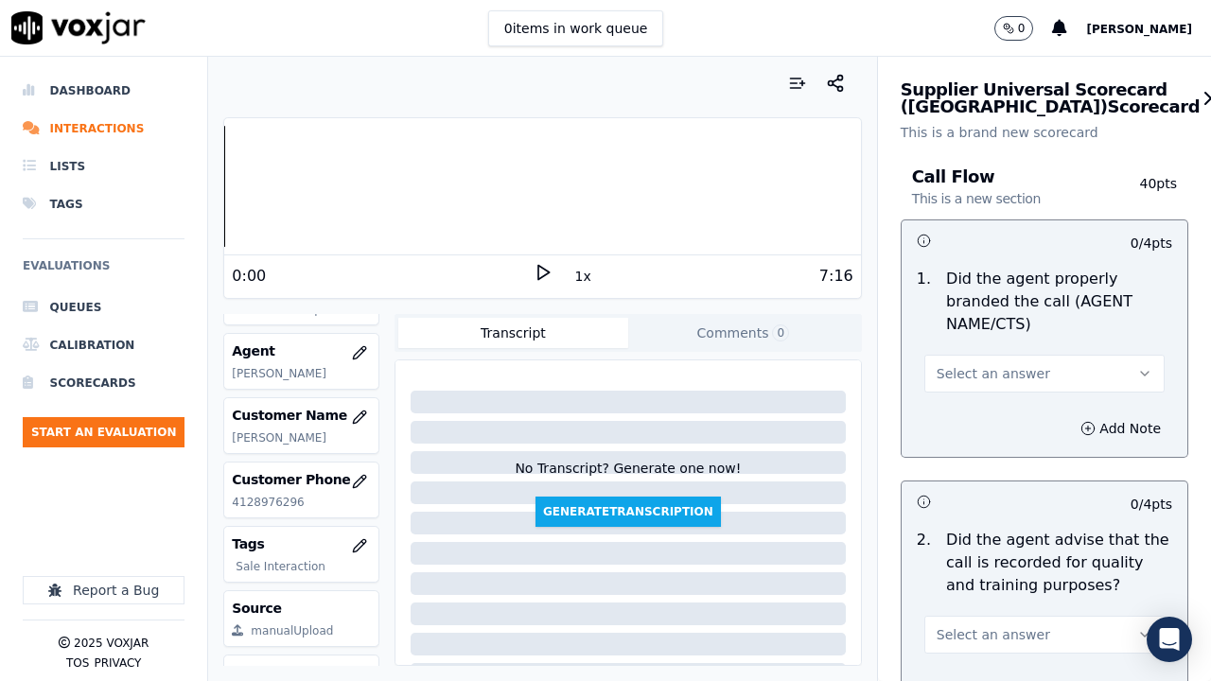
click at [974, 365] on span "Select an answer" at bounding box center [992, 373] width 113 height 19
click at [969, 414] on div "Yes" at bounding box center [1009, 416] width 204 height 30
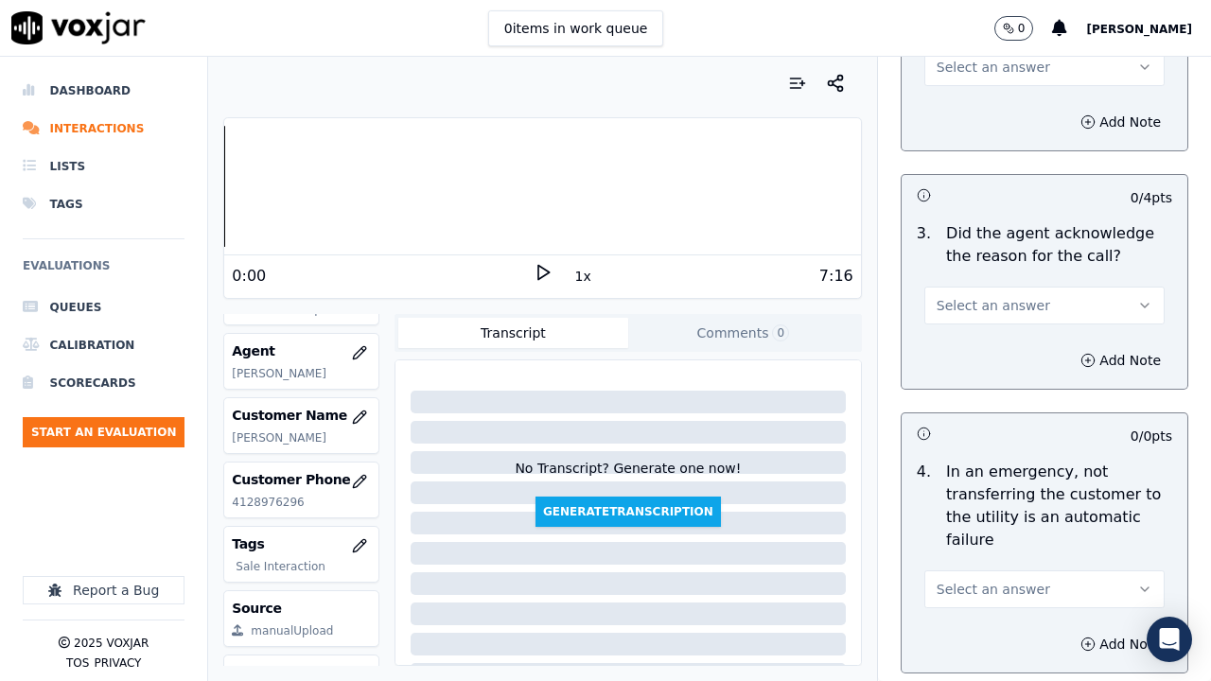
click at [957, 70] on span "Select an answer" at bounding box center [992, 67] width 113 height 19
click at [967, 107] on div "Yes" at bounding box center [1009, 110] width 204 height 30
click at [1007, 301] on span "Select an answer" at bounding box center [992, 305] width 113 height 19
click at [993, 358] on div "Yes" at bounding box center [1009, 348] width 204 height 30
click at [956, 528] on span "Select an answer" at bounding box center [992, 589] width 113 height 19
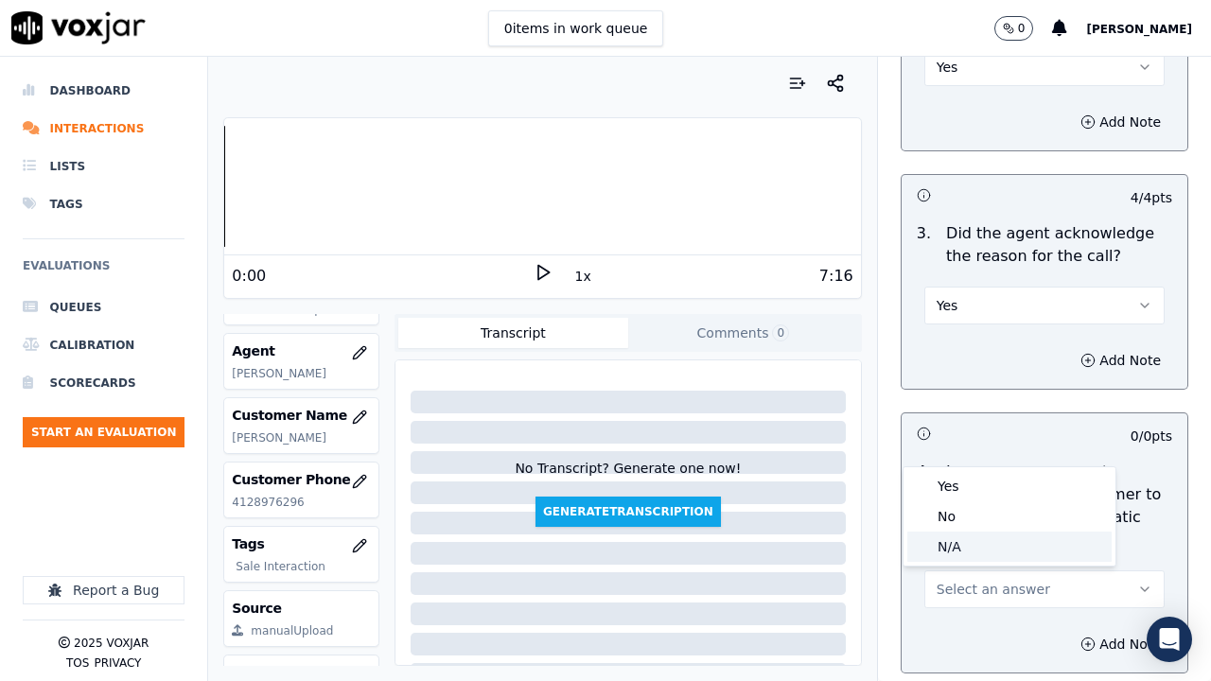
click at [960, 528] on div "N/A" at bounding box center [1009, 546] width 204 height 30
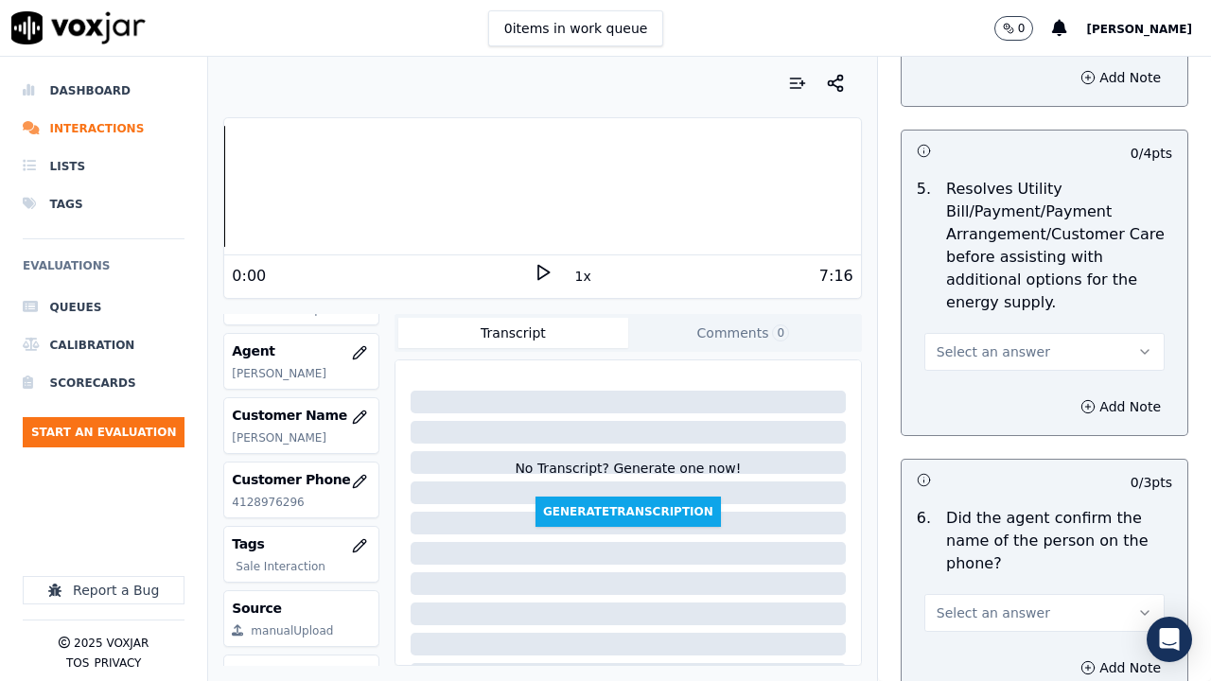
scroll to position [1135, 0]
click at [977, 342] on span "Select an answer" at bounding box center [992, 350] width 113 height 19
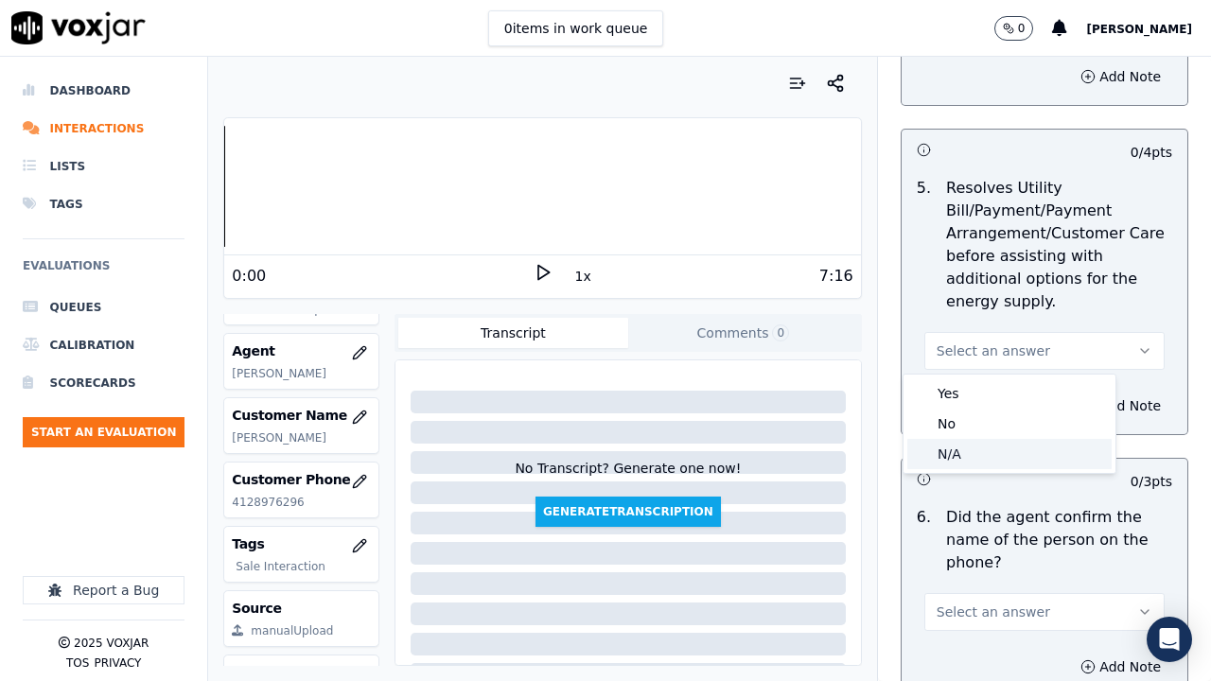
click at [987, 450] on div "N/A" at bounding box center [1009, 454] width 204 height 30
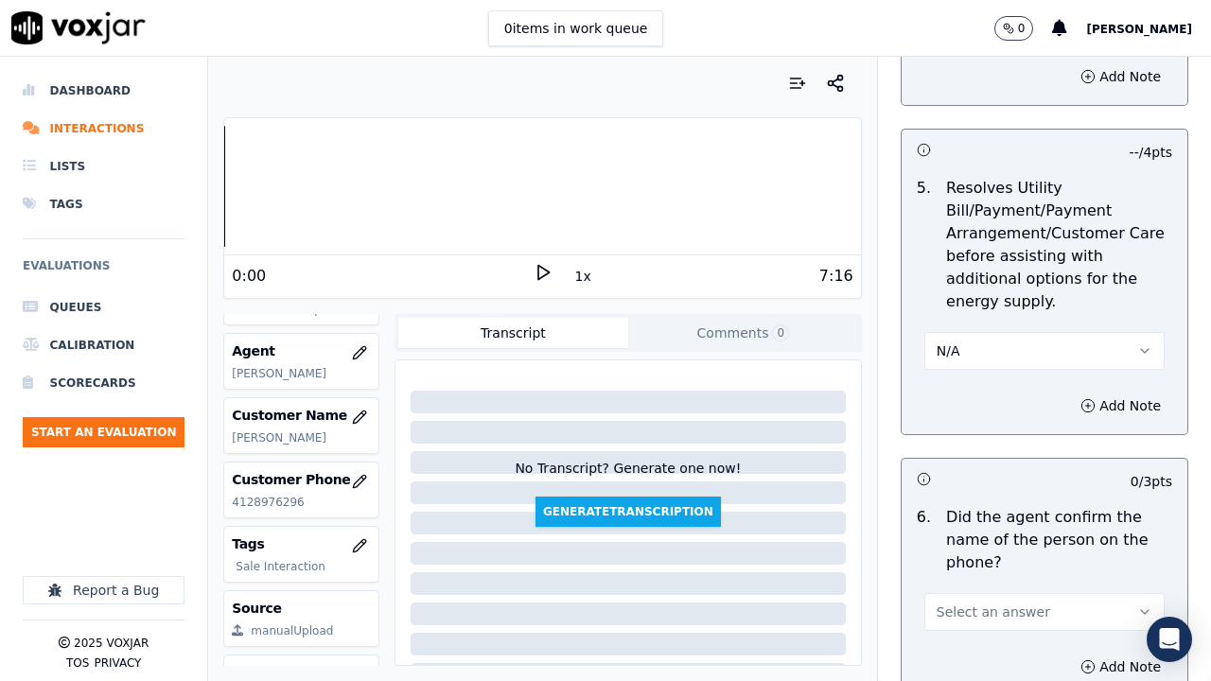
drag, startPoint x: 992, startPoint y: 602, endPoint x: 961, endPoint y: 664, distance: 68.9
click at [990, 528] on span "Select an answer" at bounding box center [992, 611] width 113 height 19
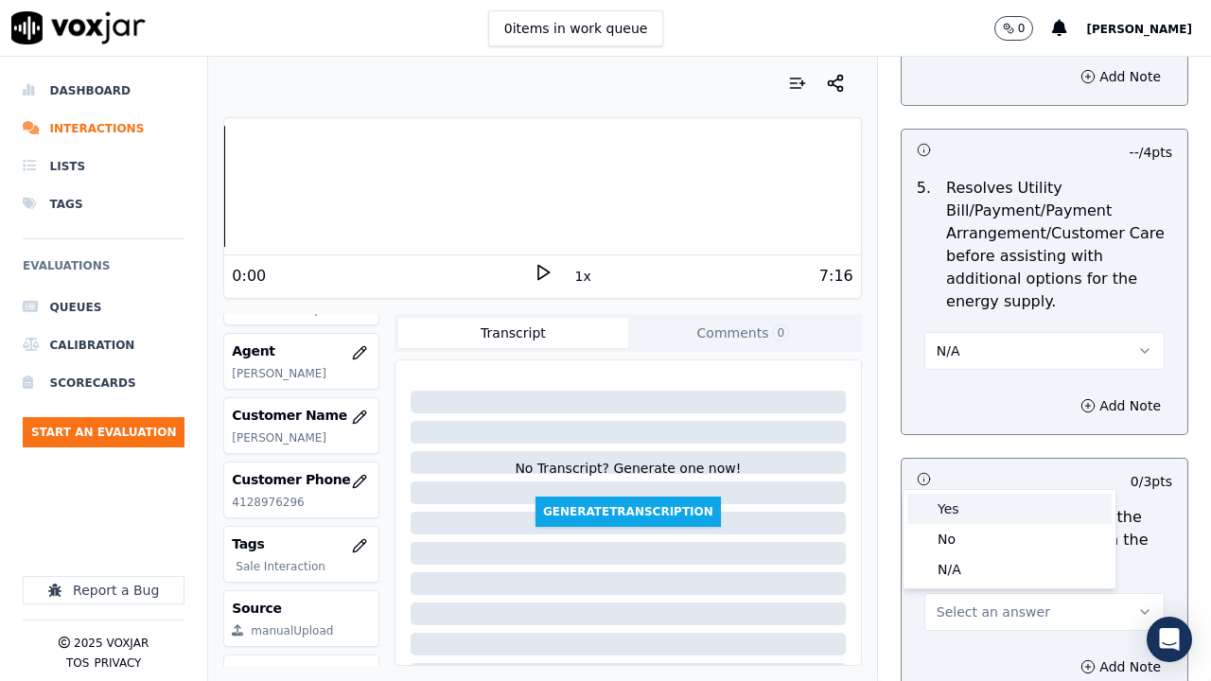
click at [965, 506] on div "Yes" at bounding box center [1009, 509] width 204 height 30
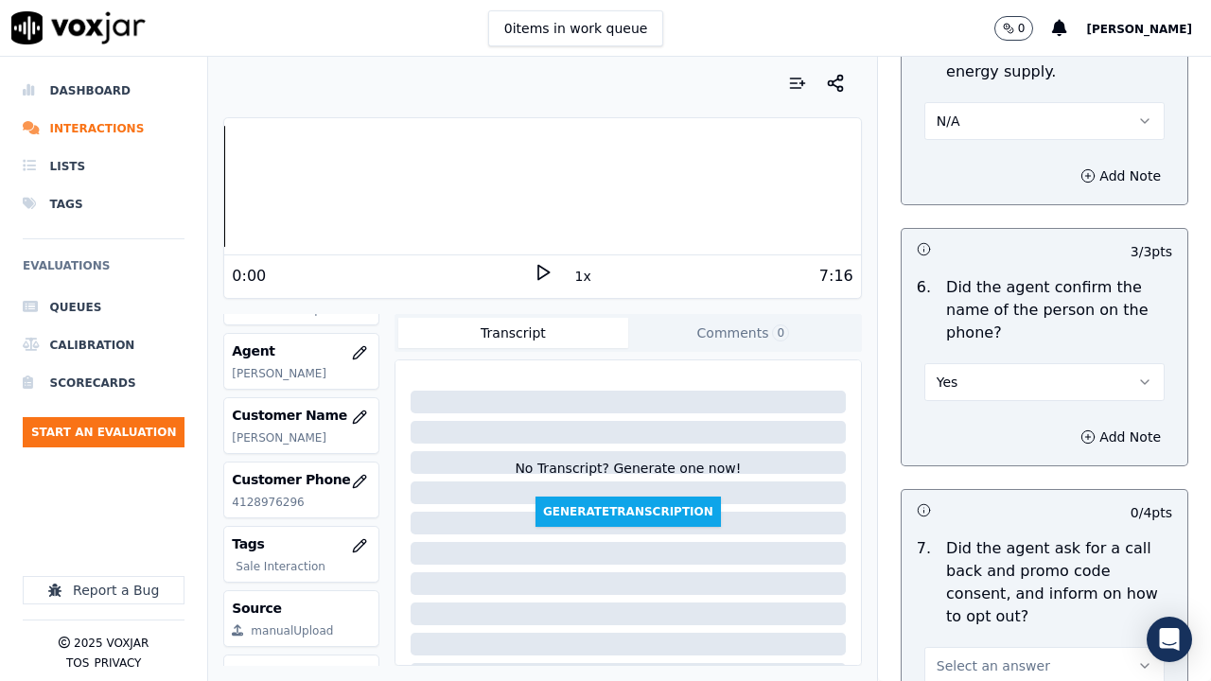
scroll to position [1797, 0]
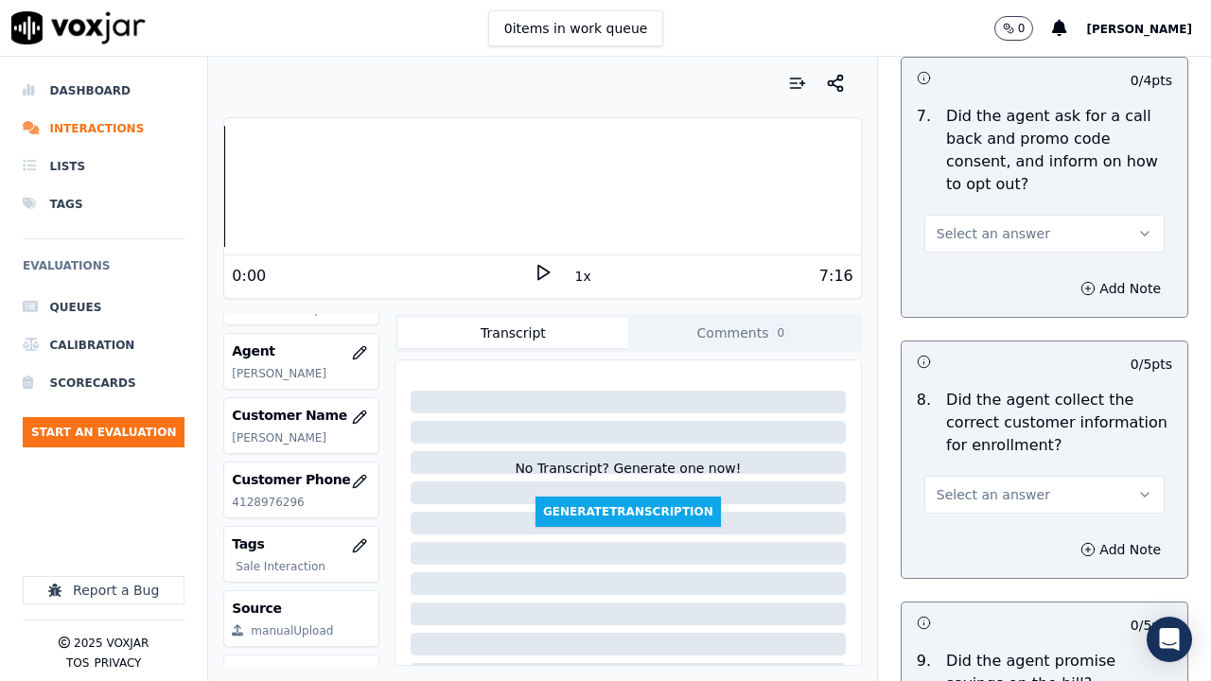
click at [989, 234] on span "Select an answer" at bounding box center [992, 233] width 113 height 19
click at [995, 279] on div "Yes" at bounding box center [1009, 276] width 204 height 30
click at [984, 491] on span "Select an answer" at bounding box center [992, 494] width 113 height 19
click at [963, 528] on div "Yes" at bounding box center [1009, 537] width 204 height 30
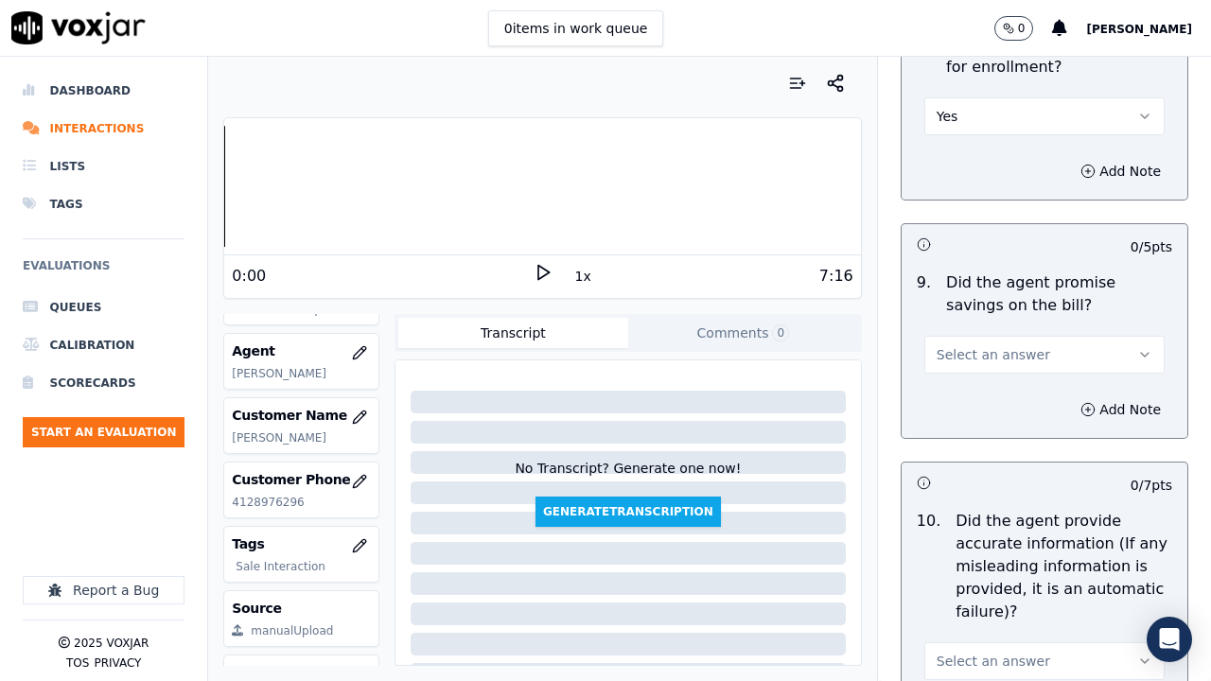
click at [970, 353] on span "Select an answer" at bounding box center [992, 354] width 113 height 19
click at [984, 400] on div "Yes" at bounding box center [1009, 397] width 204 height 30
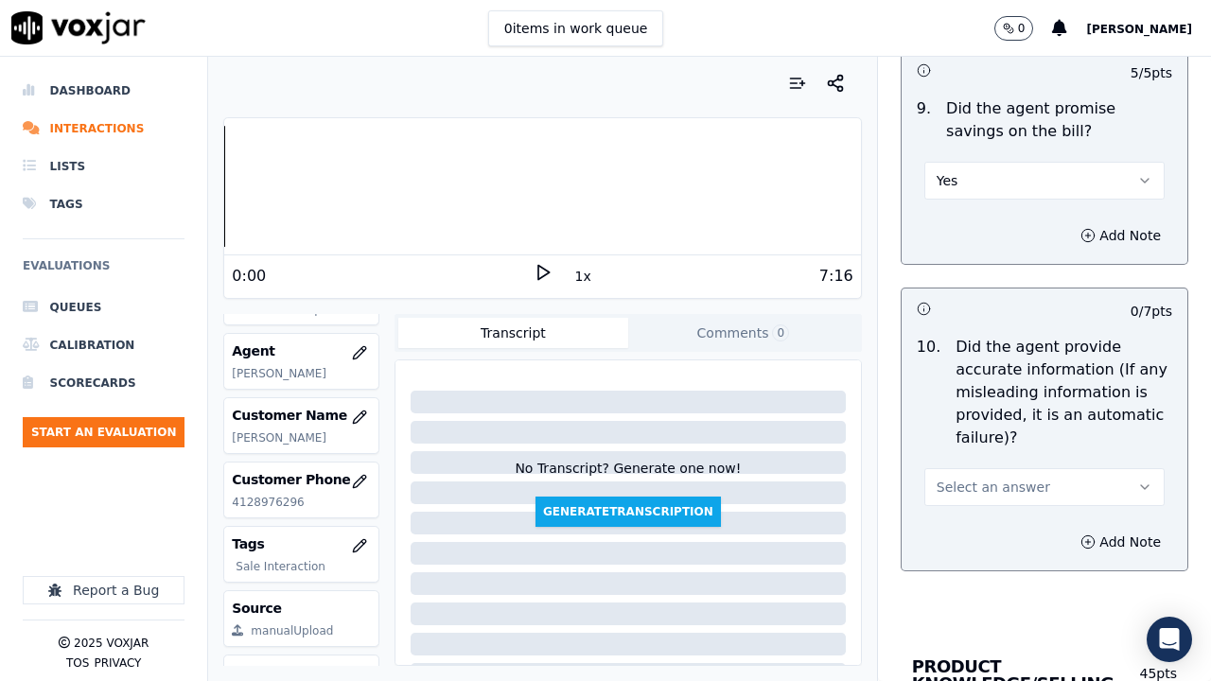
scroll to position [2743, 0]
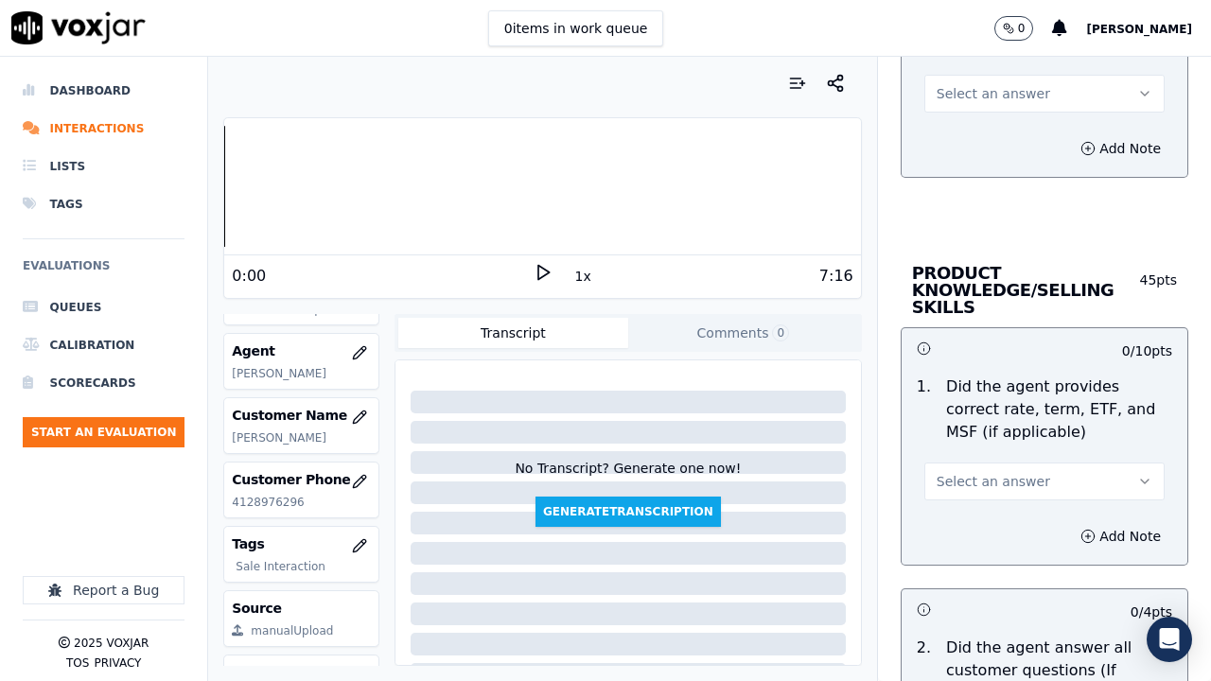
click at [959, 91] on span "Select an answer" at bounding box center [992, 93] width 113 height 19
drag, startPoint x: 988, startPoint y: 134, endPoint x: 996, endPoint y: 154, distance: 21.3
click at [988, 133] on div "Yes" at bounding box center [1009, 136] width 204 height 30
click at [991, 476] on span "Select an answer" at bounding box center [992, 481] width 113 height 19
click at [972, 521] on div "Yes" at bounding box center [1009, 524] width 204 height 30
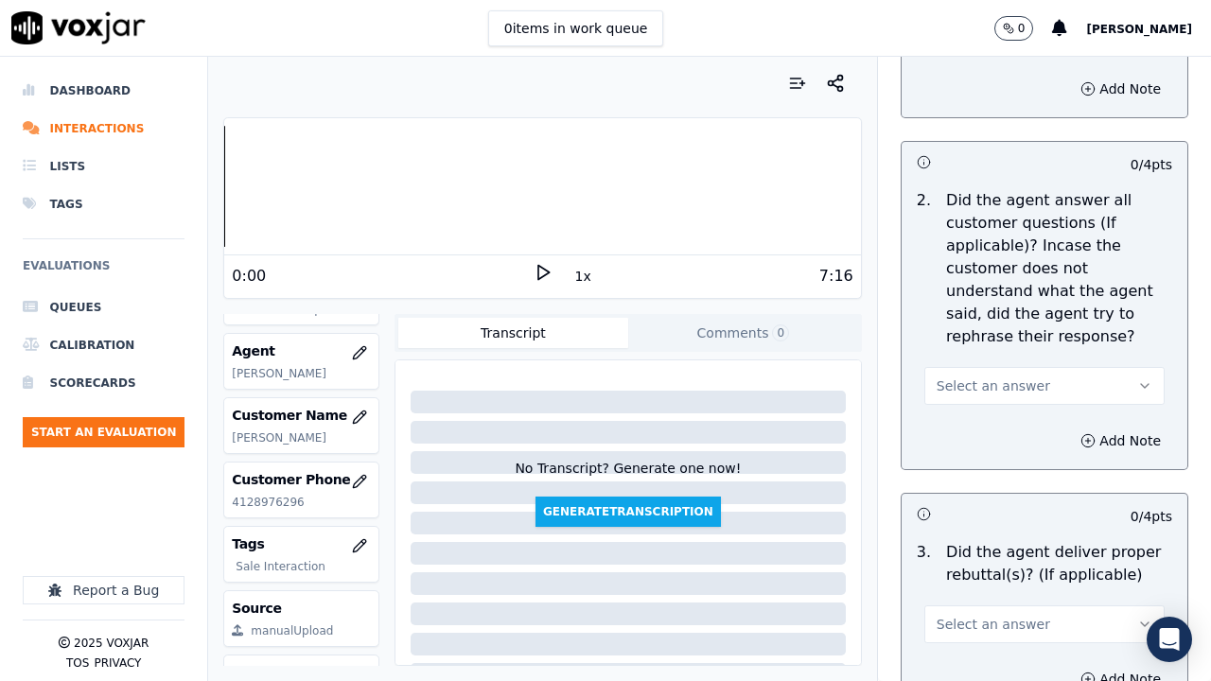
scroll to position [3215, 0]
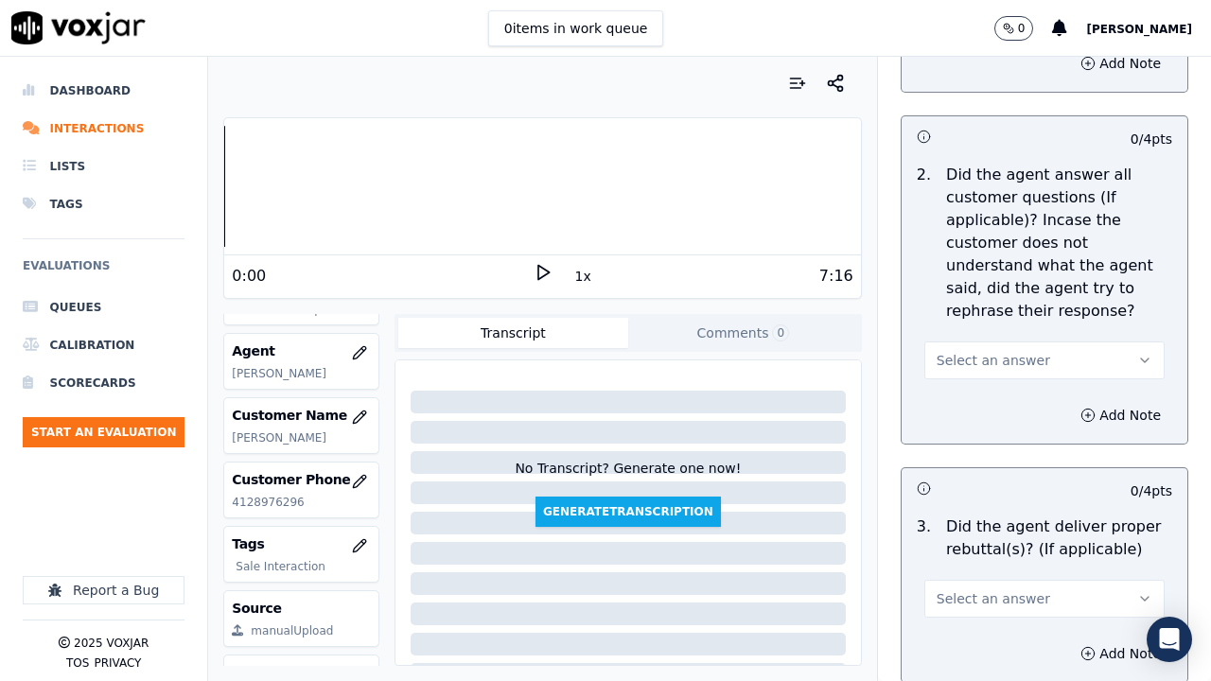
click at [982, 367] on span "Select an answer" at bounding box center [992, 360] width 113 height 19
drag, startPoint x: 980, startPoint y: 403, endPoint x: 994, endPoint y: 595, distance: 192.5
click at [980, 405] on div "Yes" at bounding box center [1009, 403] width 204 height 30
click at [978, 528] on button "Select an answer" at bounding box center [1044, 599] width 240 height 38
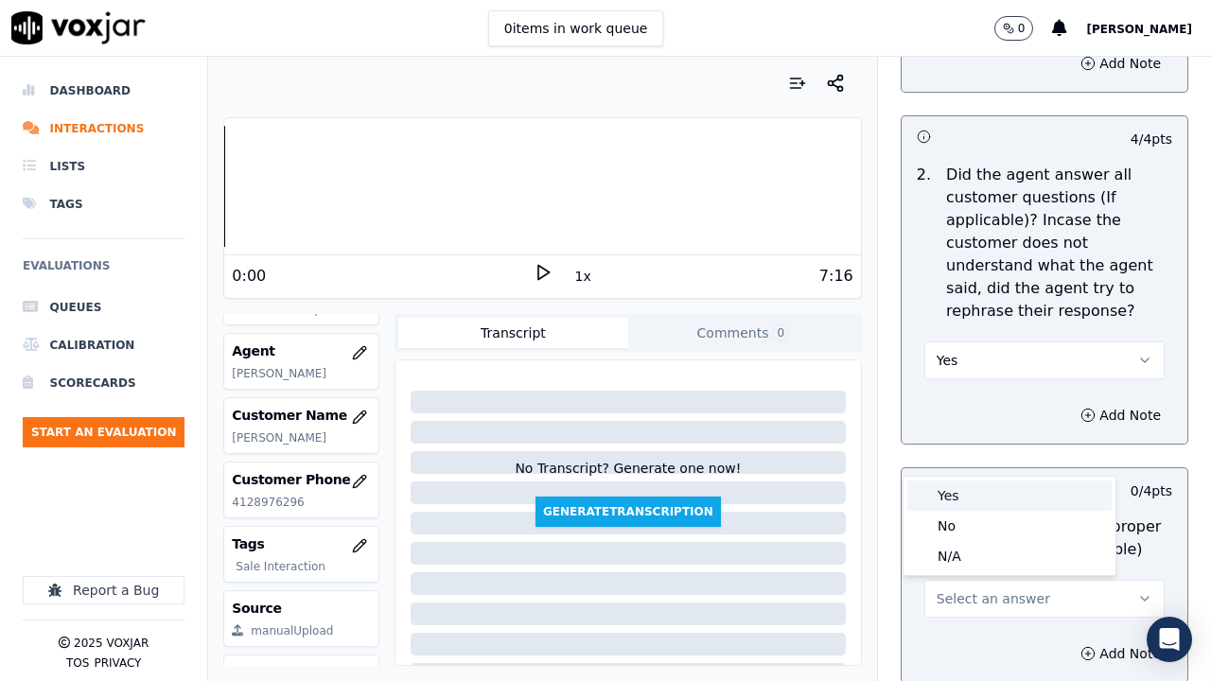
click at [968, 497] on div "Yes" at bounding box center [1009, 495] width 204 height 30
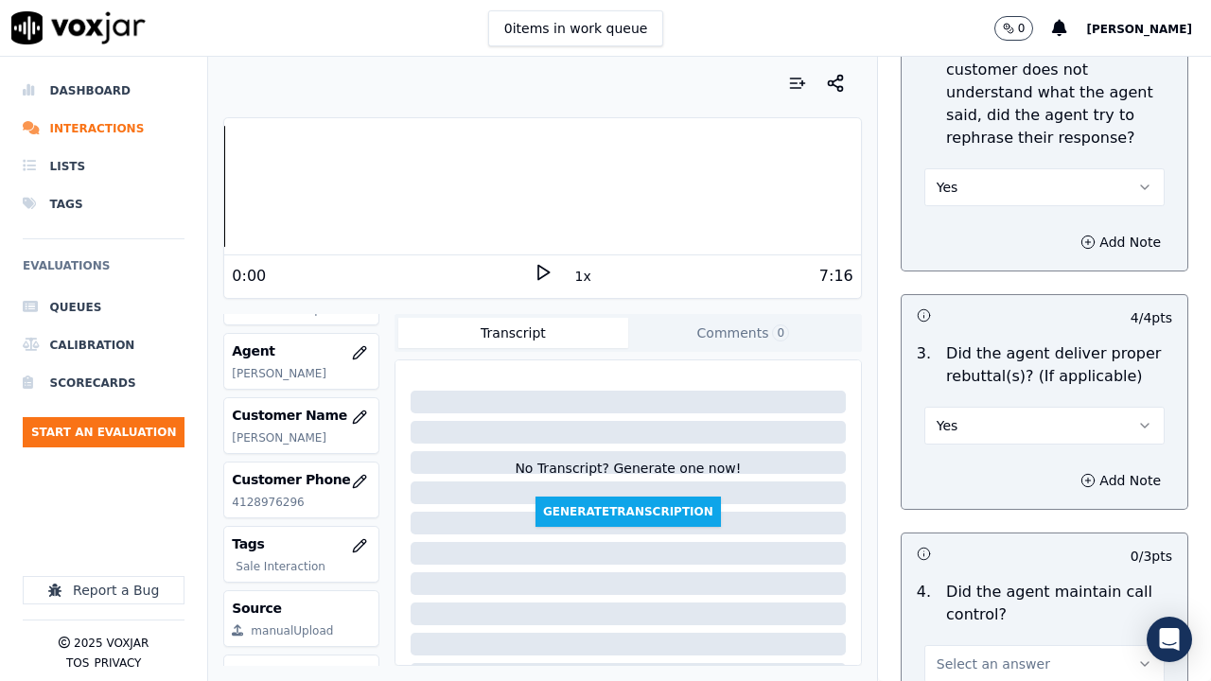
scroll to position [3783, 0]
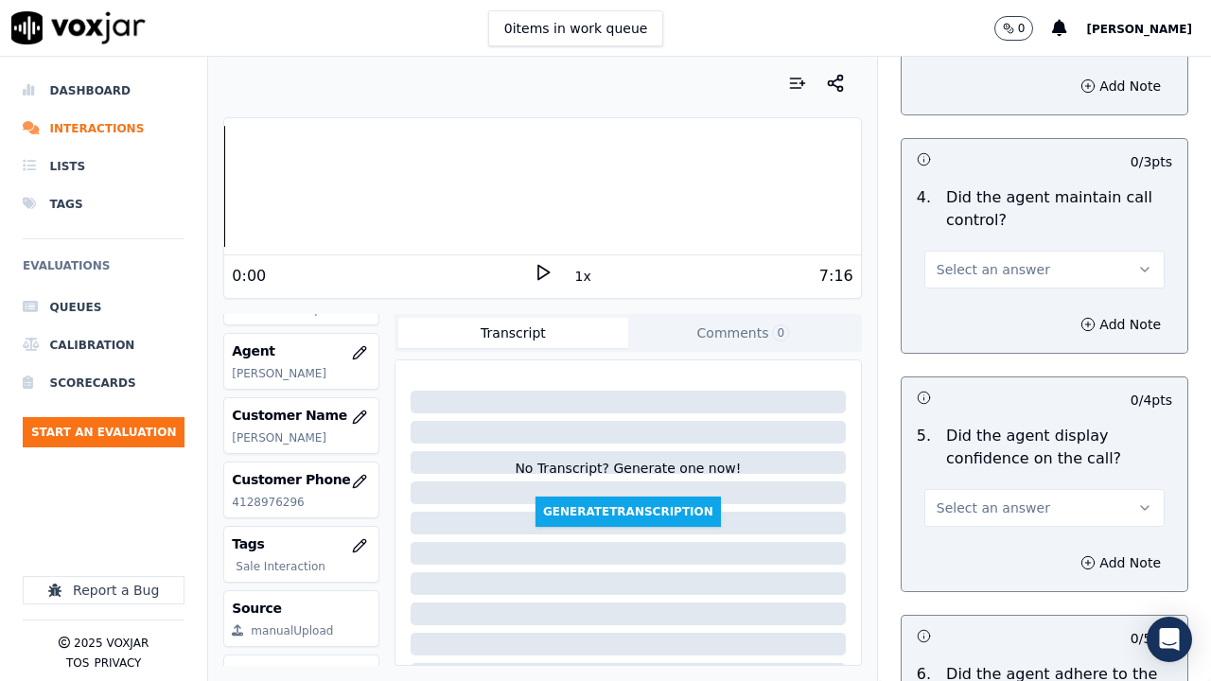
click at [967, 249] on div "Select an answer" at bounding box center [1044, 268] width 240 height 42
click at [976, 272] on span "Select an answer" at bounding box center [992, 269] width 113 height 19
drag, startPoint x: 976, startPoint y: 314, endPoint x: 978, endPoint y: 486, distance: 172.1
click at [976, 316] on div "Yes" at bounding box center [1009, 312] width 204 height 30
click at [960, 504] on span "Select an answer" at bounding box center [992, 507] width 113 height 19
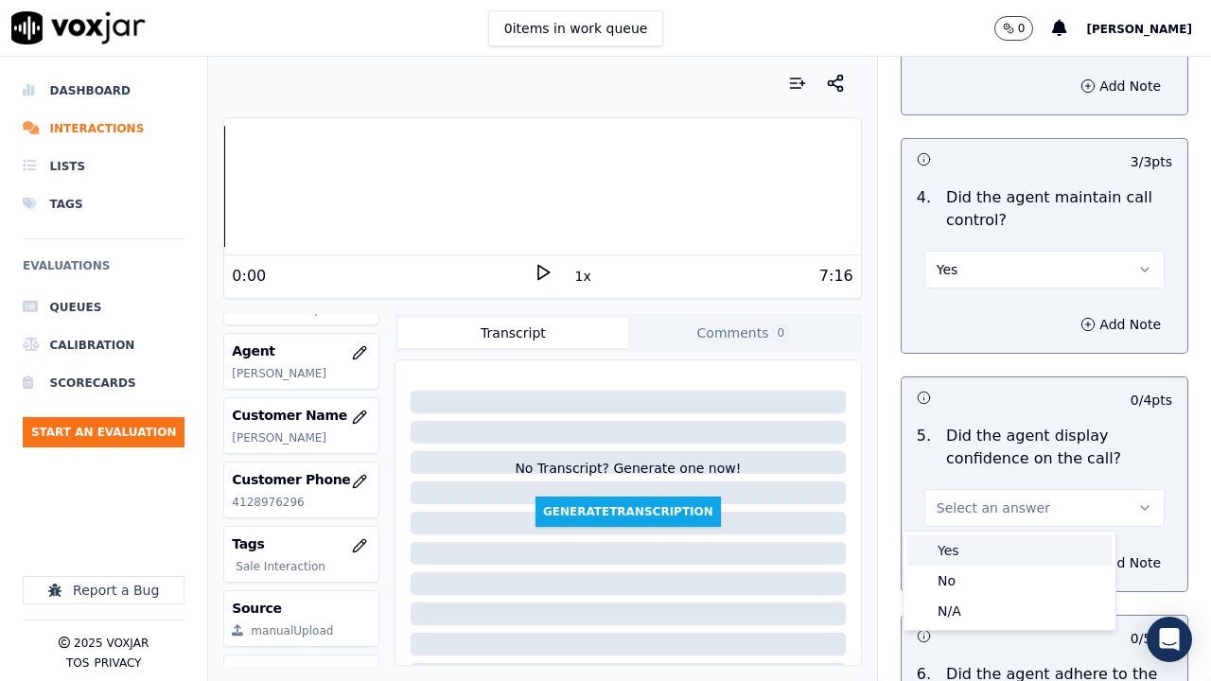
click at [959, 528] on div "Yes" at bounding box center [1009, 550] width 204 height 30
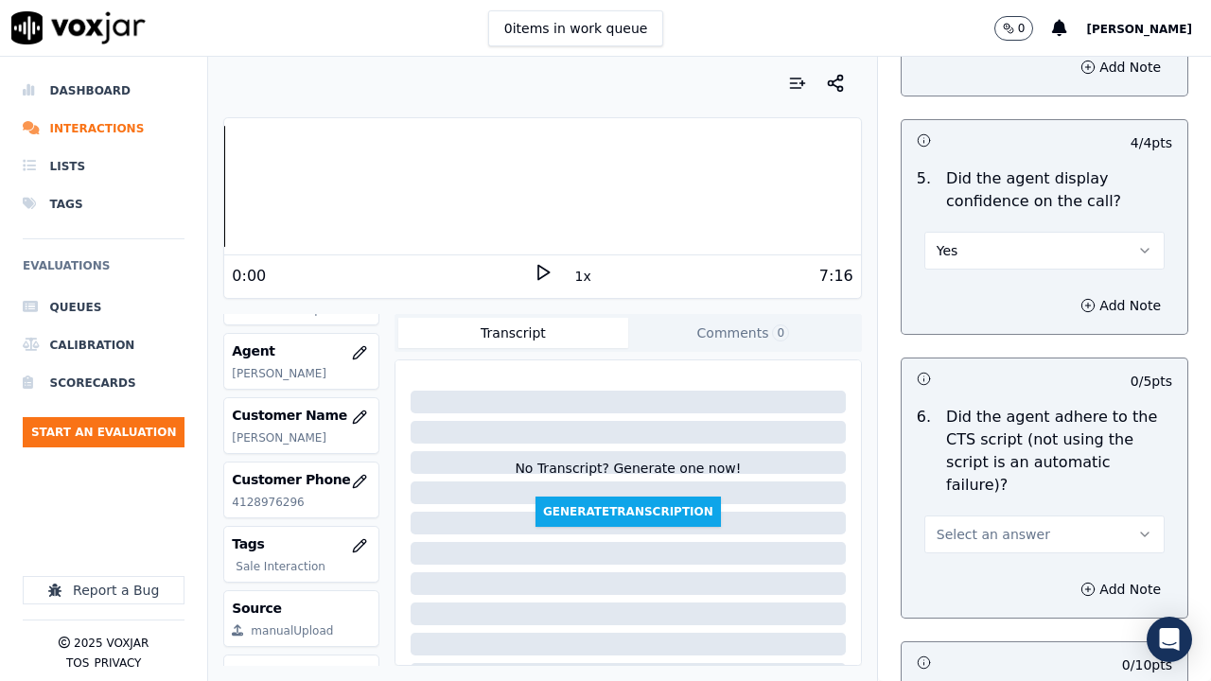
scroll to position [4350, 0]
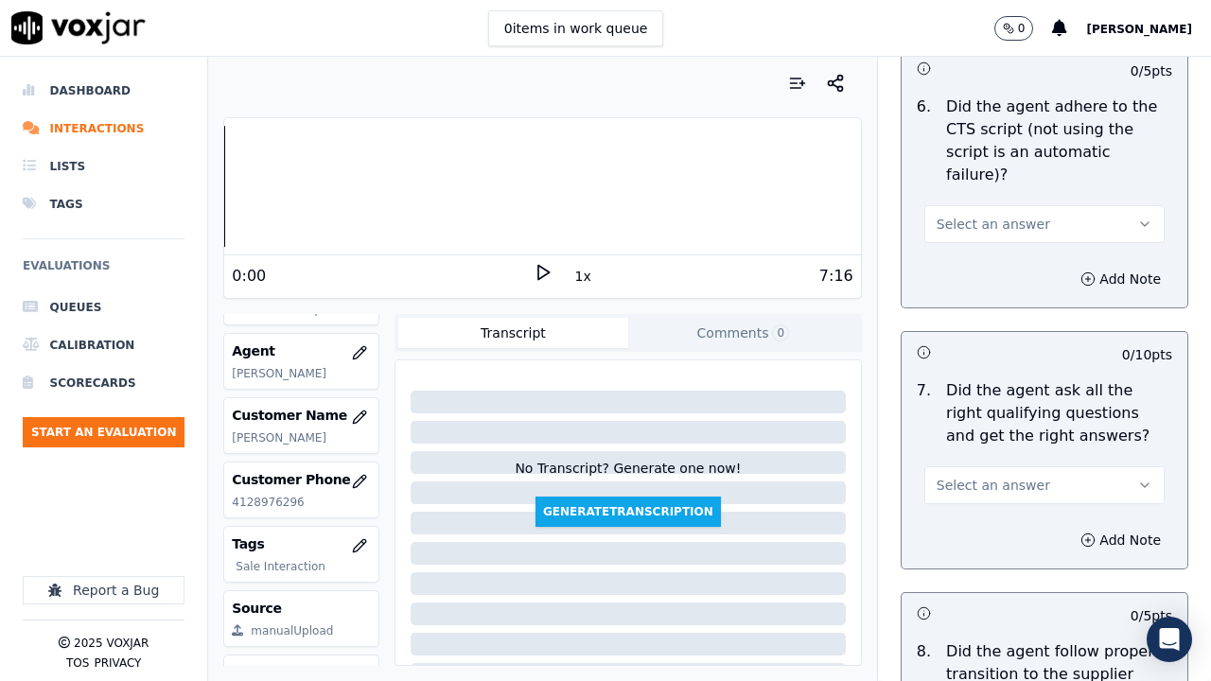
click at [960, 215] on span "Select an answer" at bounding box center [992, 224] width 113 height 19
click at [969, 234] on div "Yes" at bounding box center [1009, 244] width 204 height 30
click at [962, 476] on span "Select an answer" at bounding box center [992, 485] width 113 height 19
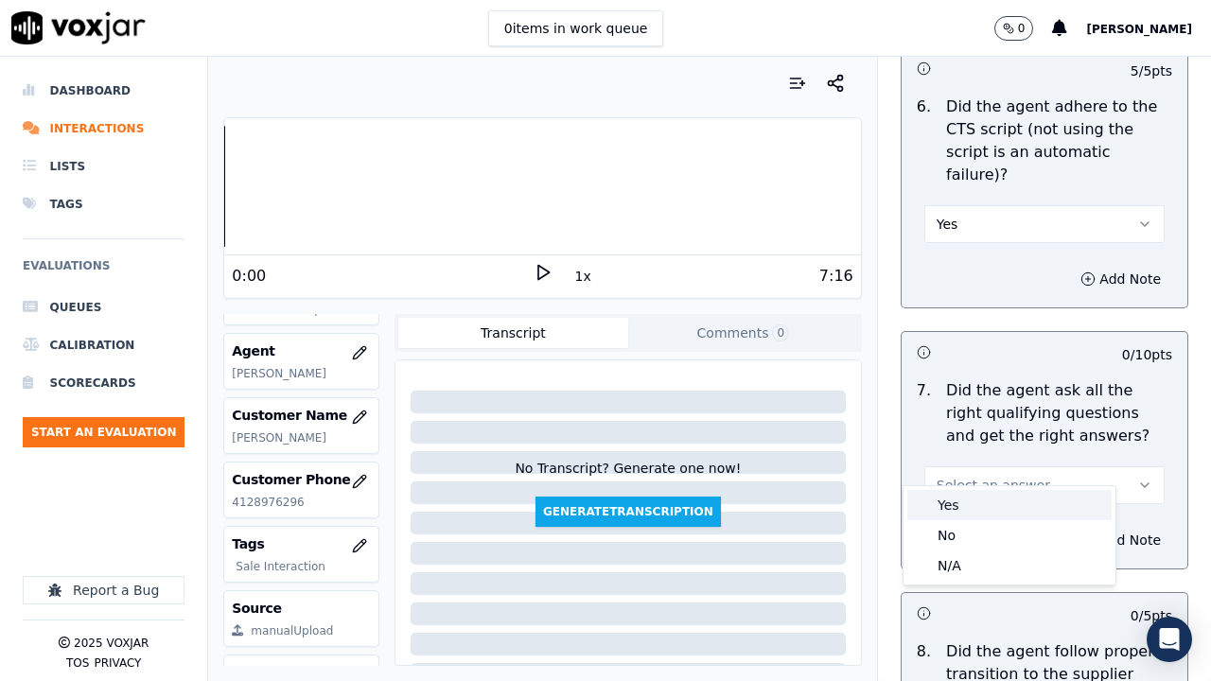
click at [959, 509] on div "Yes" at bounding box center [1009, 505] width 204 height 30
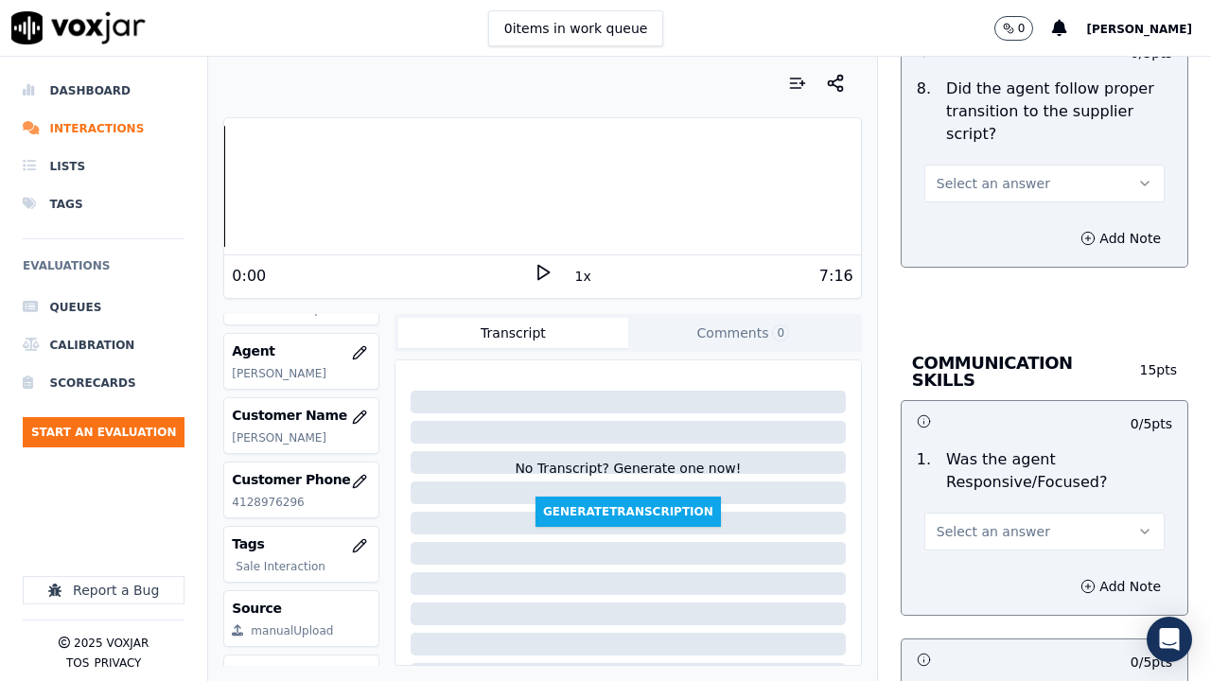
scroll to position [4918, 0]
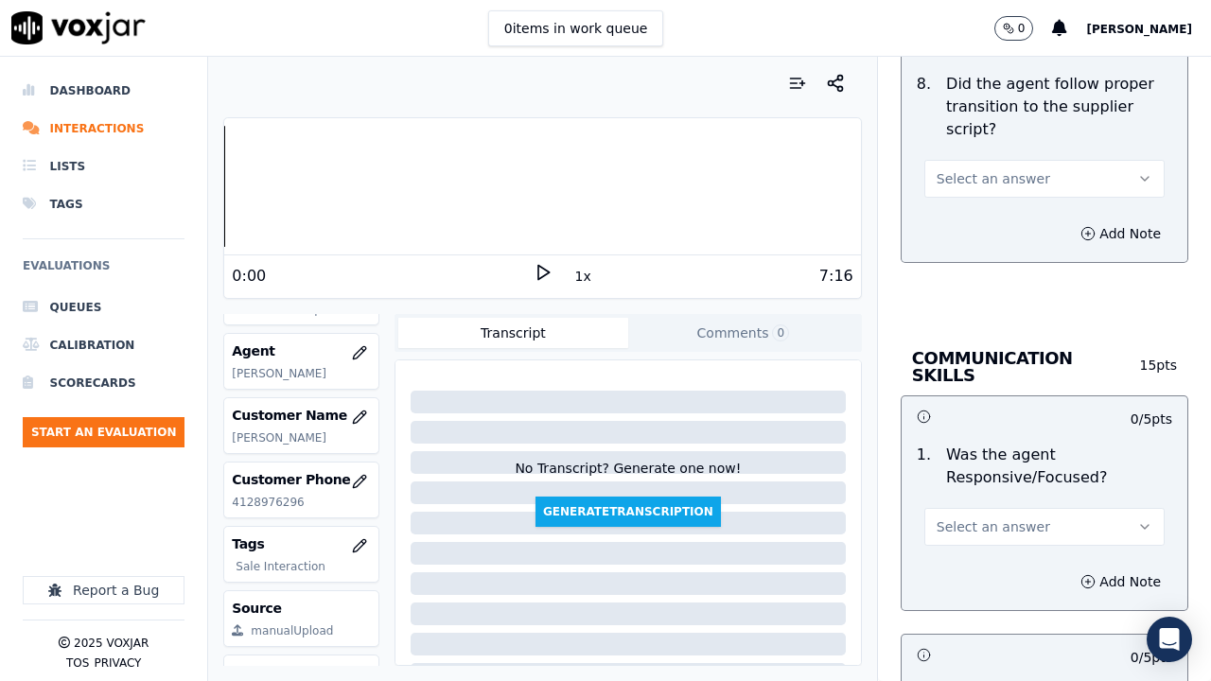
click at [960, 169] on span "Select an answer" at bounding box center [992, 178] width 113 height 19
click at [972, 192] on div "Yes" at bounding box center [1009, 198] width 204 height 30
click at [995, 517] on span "Select an answer" at bounding box center [992, 526] width 113 height 19
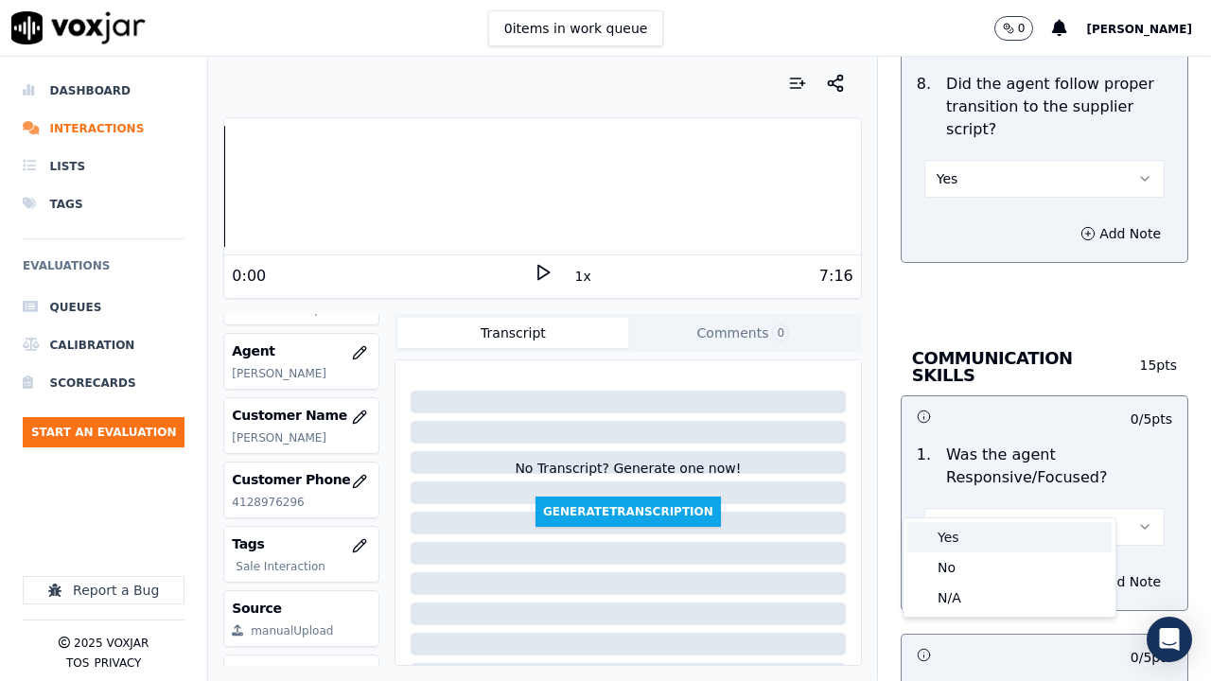
click at [987, 525] on div "Yes" at bounding box center [1009, 537] width 204 height 30
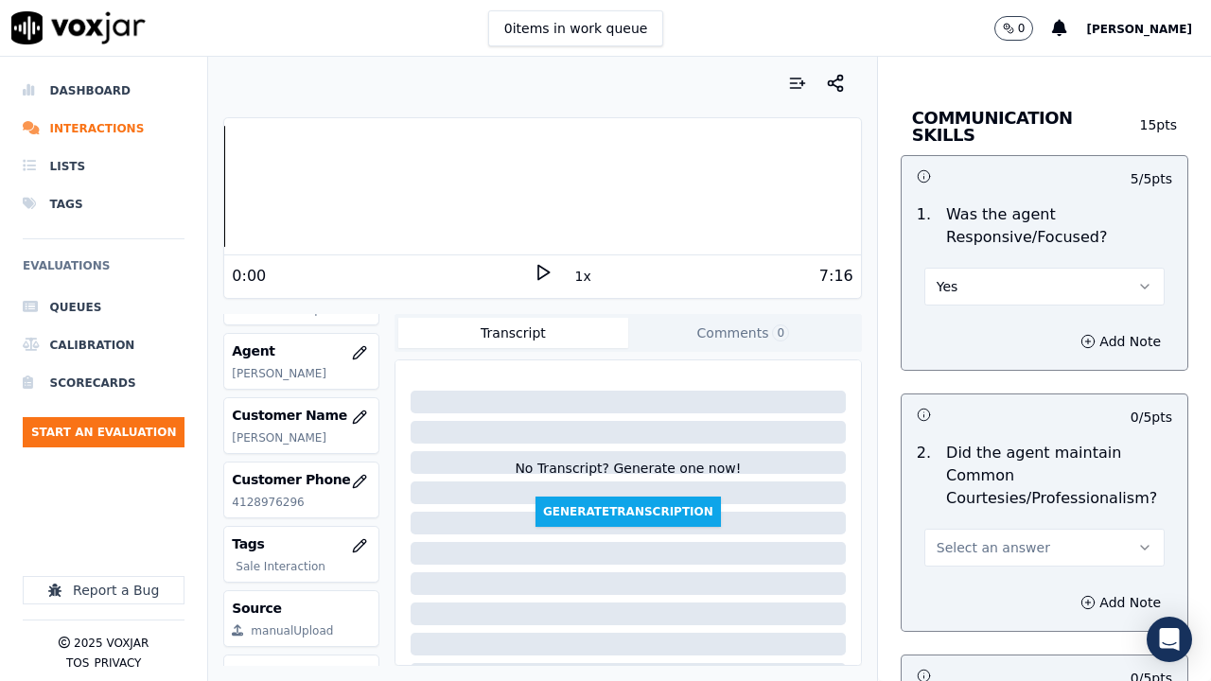
scroll to position [5391, 0]
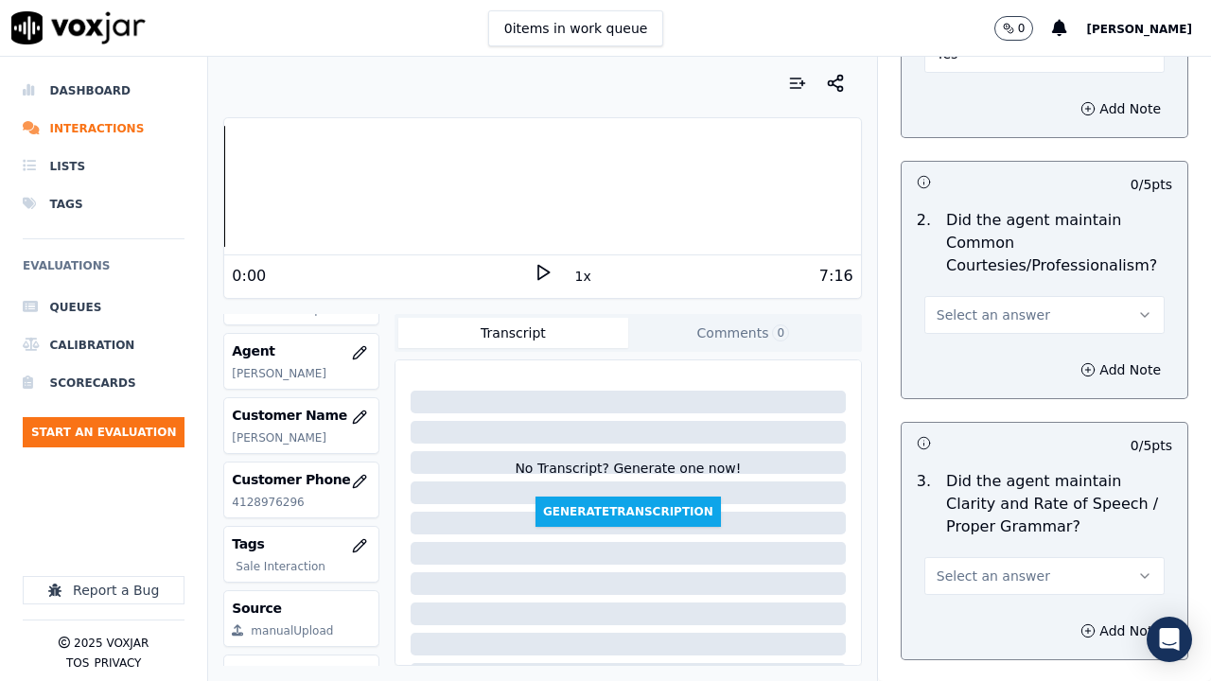
drag, startPoint x: 968, startPoint y: 270, endPoint x: 973, endPoint y: 299, distance: 29.7
click at [968, 296] on button "Select an answer" at bounding box center [1044, 315] width 240 height 38
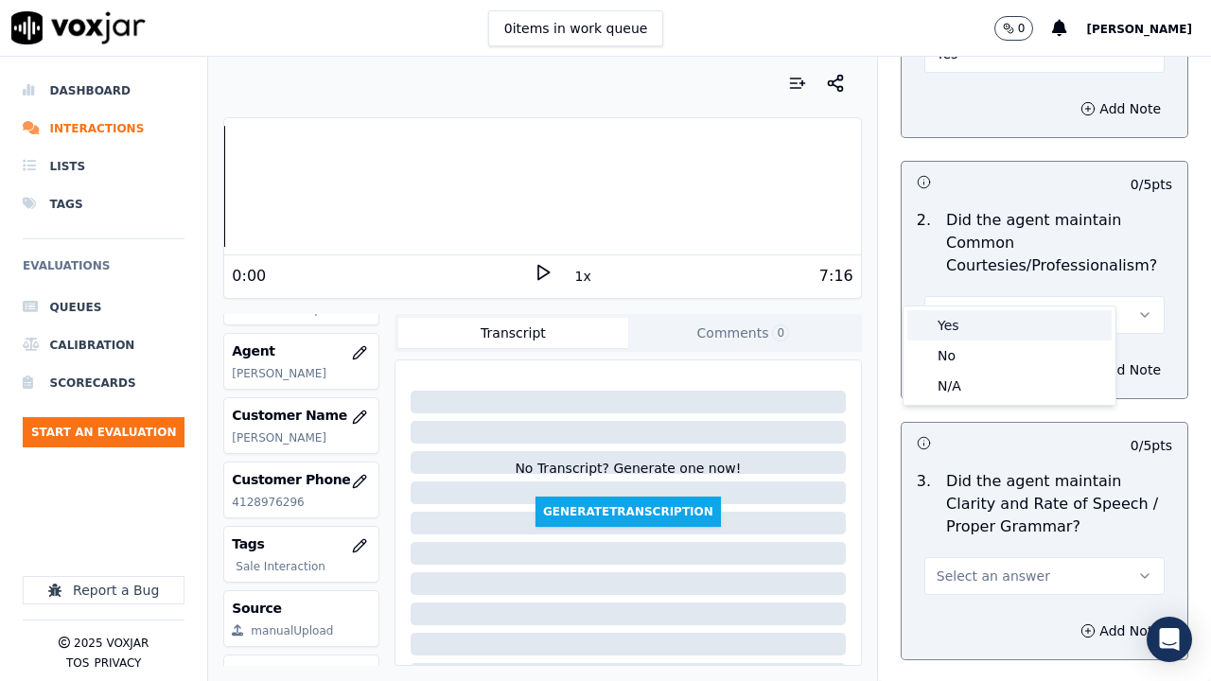
click at [977, 319] on div "Yes" at bounding box center [1009, 325] width 204 height 30
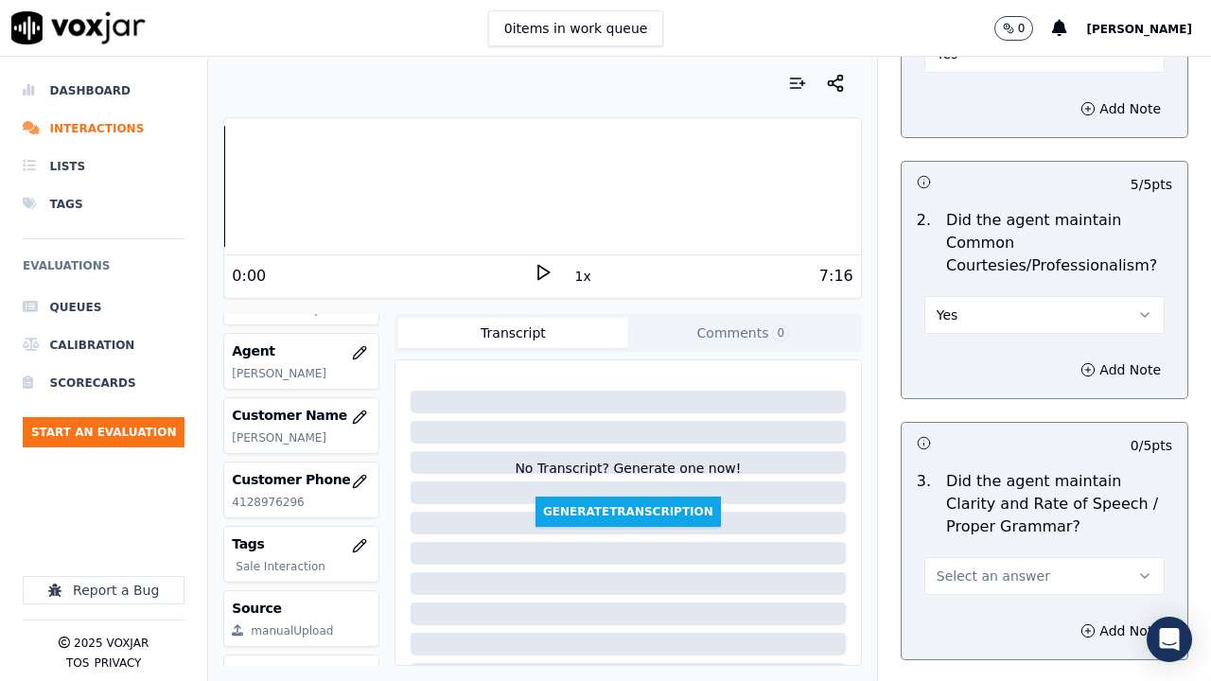
click at [977, 528] on span "Select an answer" at bounding box center [992, 575] width 113 height 19
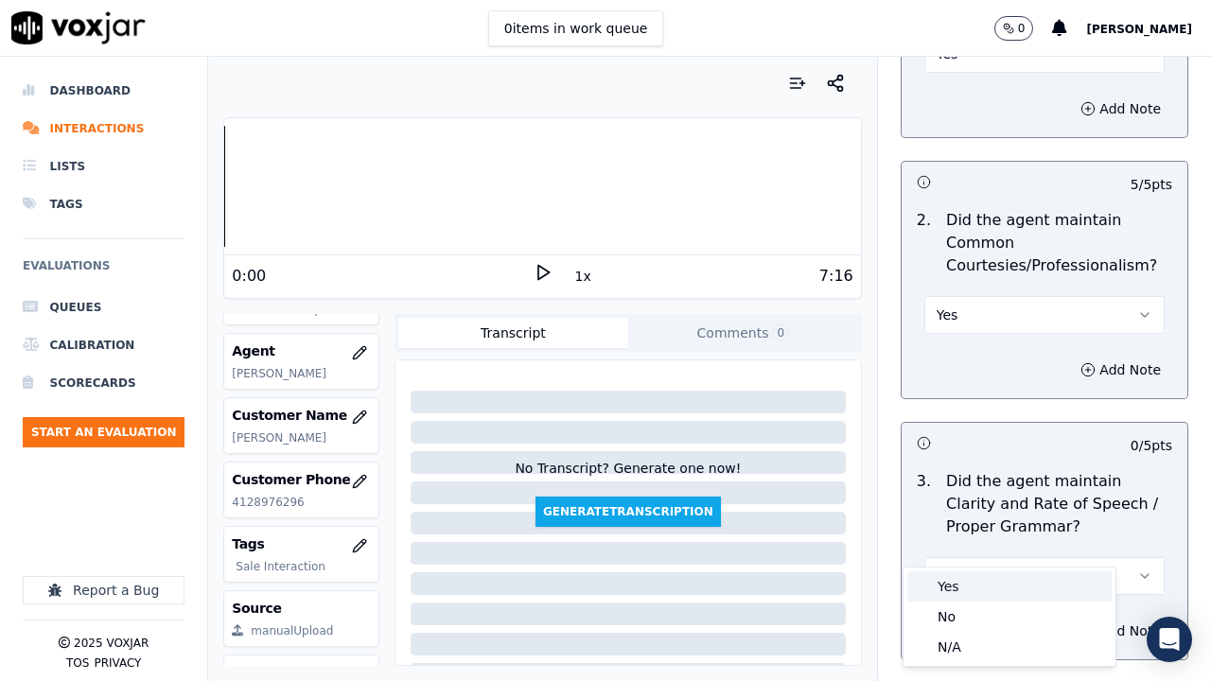
click at [967, 528] on div "Yes" at bounding box center [1009, 586] width 204 height 30
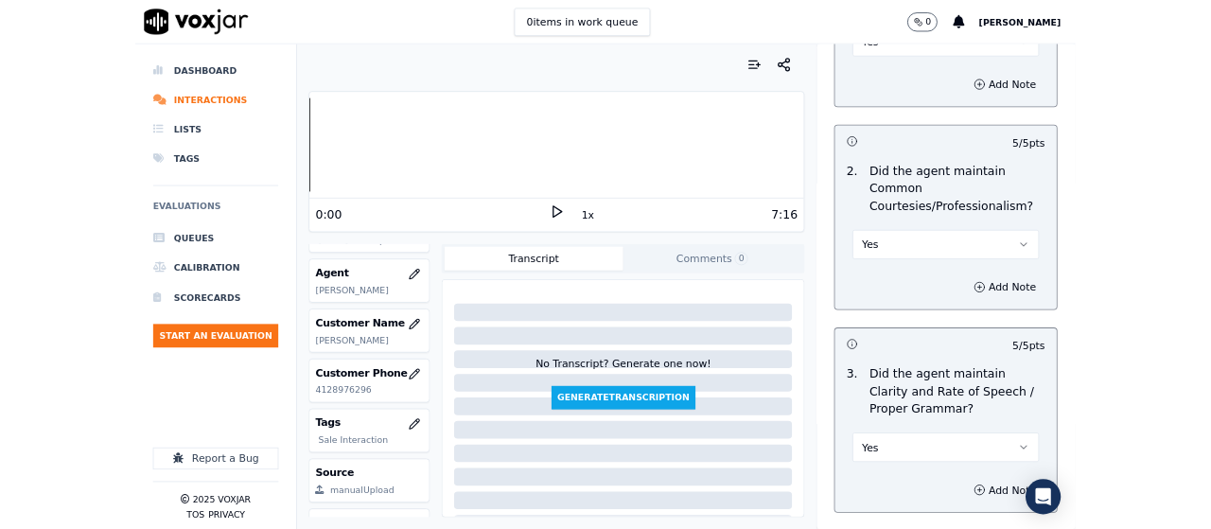
scroll to position [5499, 0]
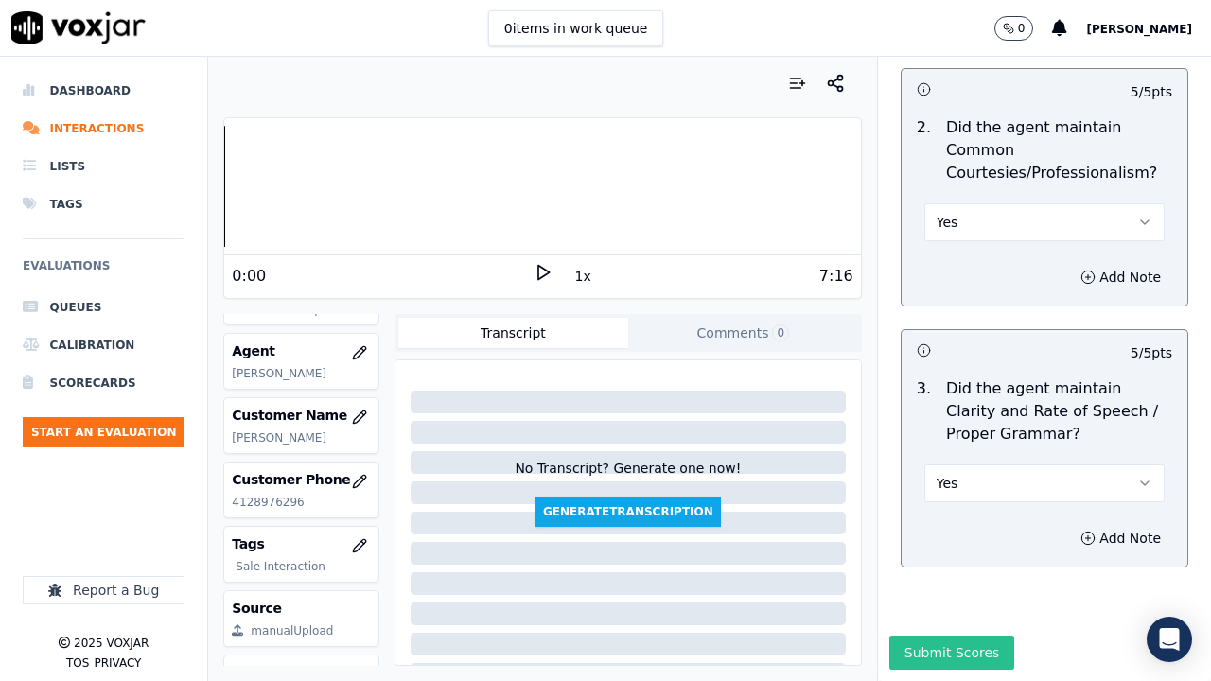
click at [936, 528] on button "Submit Scores" at bounding box center [952, 653] width 126 height 34
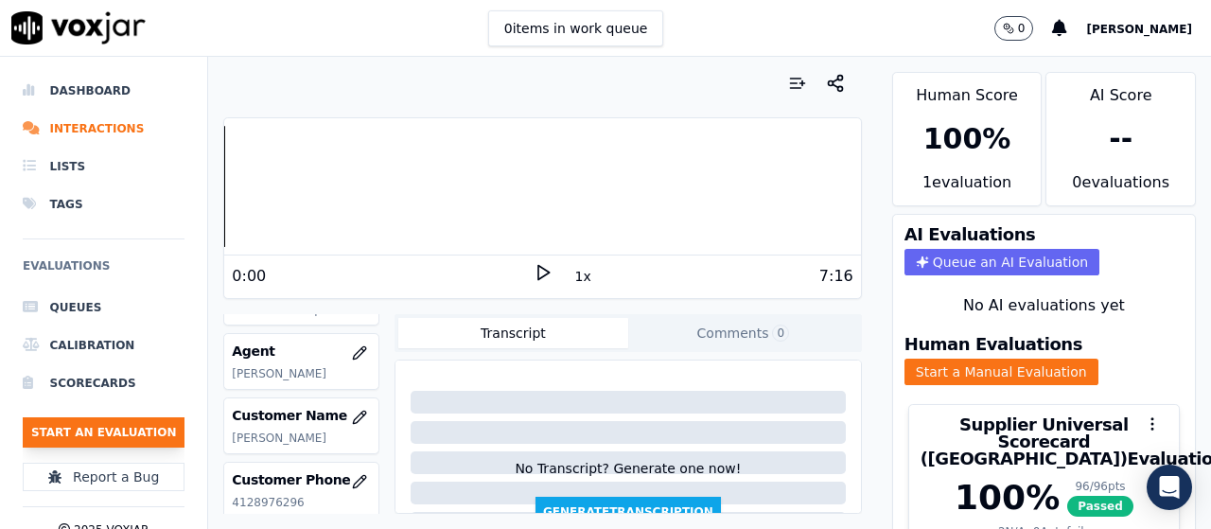
click at [142, 421] on button "Start an Evaluation" at bounding box center [104, 432] width 162 height 30
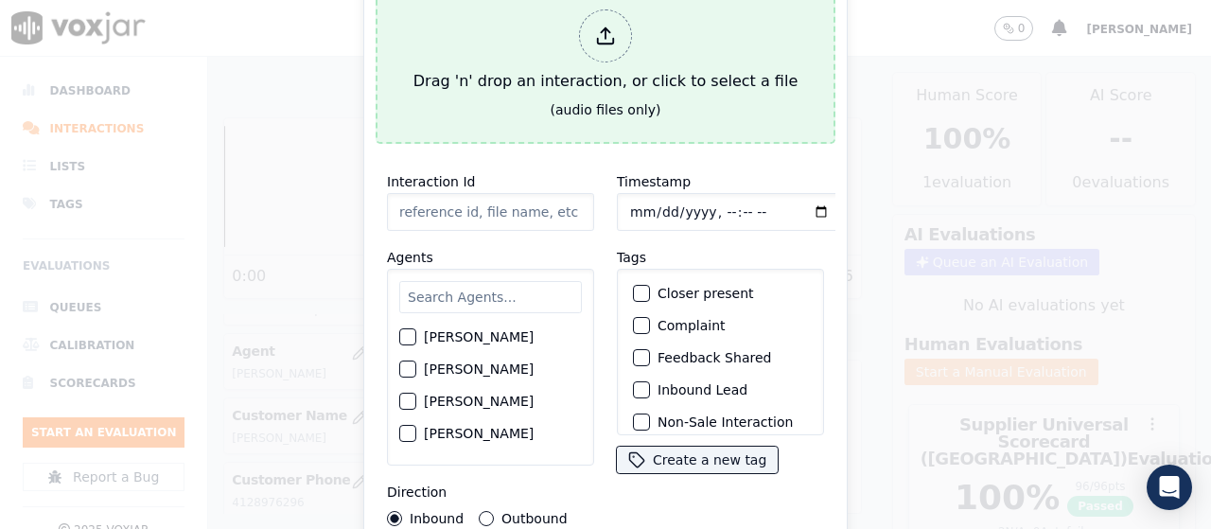
click at [493, 65] on div "Drag 'n' drop an interaction, or click to select a file" at bounding box center [605, 51] width 399 height 98
type input "20250827-183248_2165445208-all.mp3"
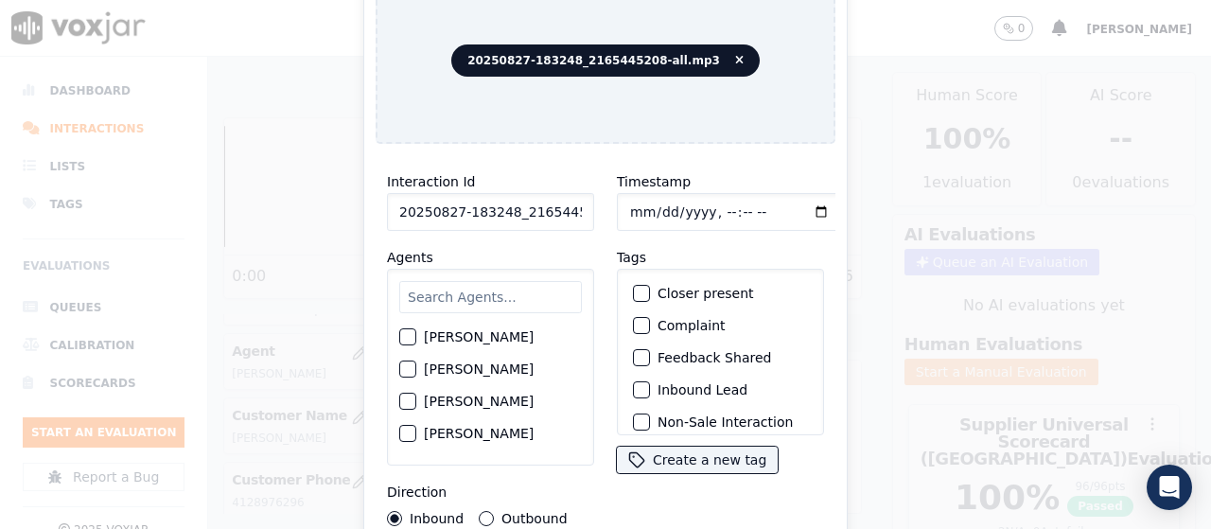
click at [464, 303] on input "text" at bounding box center [490, 297] width 183 height 32
type input "ca"
click at [469, 331] on label "[PERSON_NAME]" at bounding box center [479, 337] width 110 height 13
click at [416, 330] on button "[PERSON_NAME]" at bounding box center [407, 337] width 17 height 17
click at [623, 206] on input "Timestamp" at bounding box center [729, 212] width 225 height 38
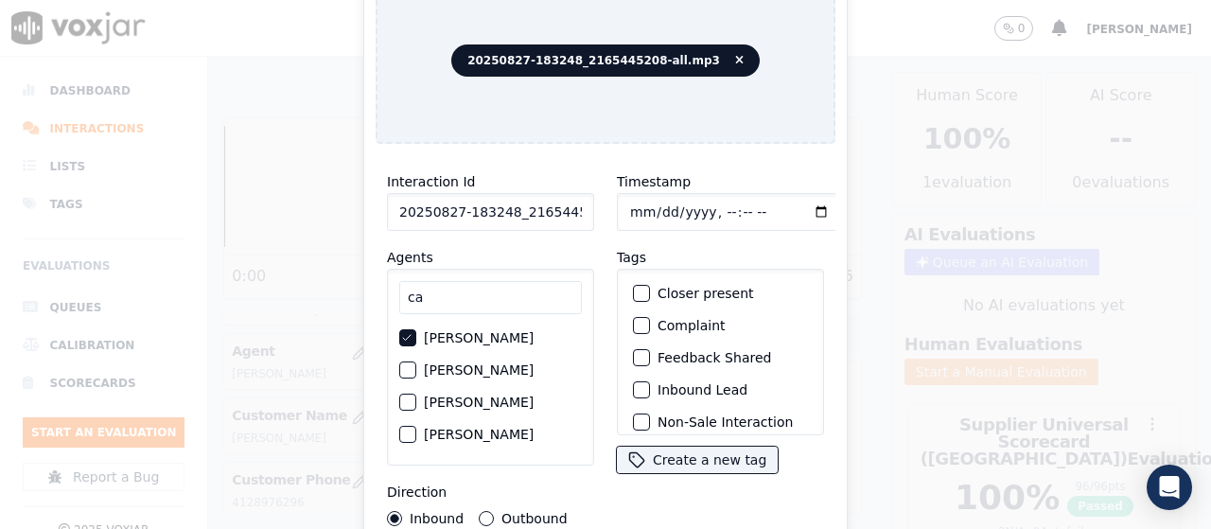
type input "[DATE]T16:30"
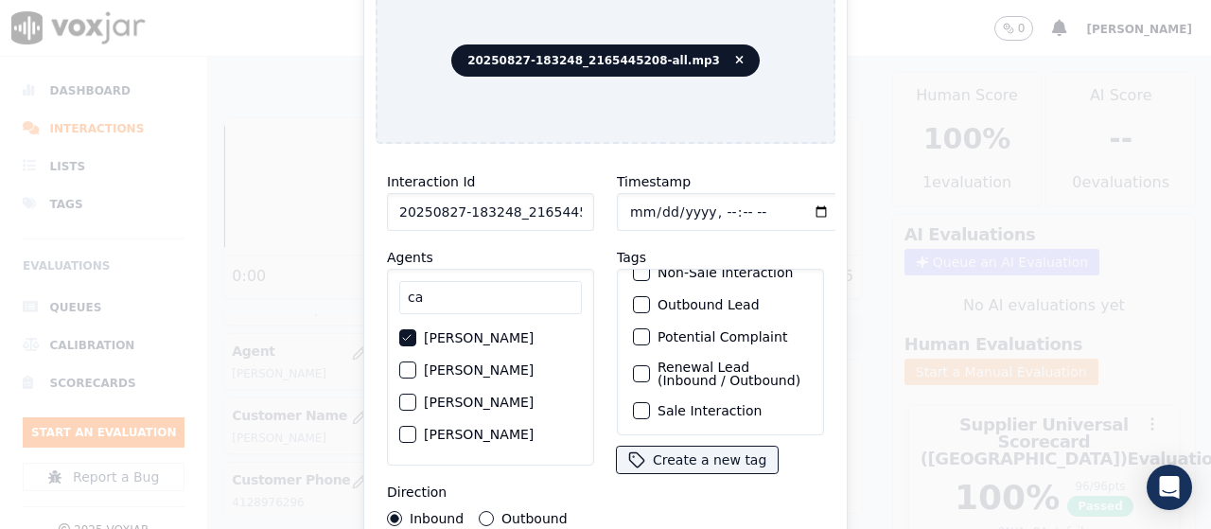
click at [709, 404] on label "Sale Interaction" at bounding box center [709, 410] width 104 height 13
click at [650, 402] on button "Sale Interaction" at bounding box center [641, 410] width 17 height 17
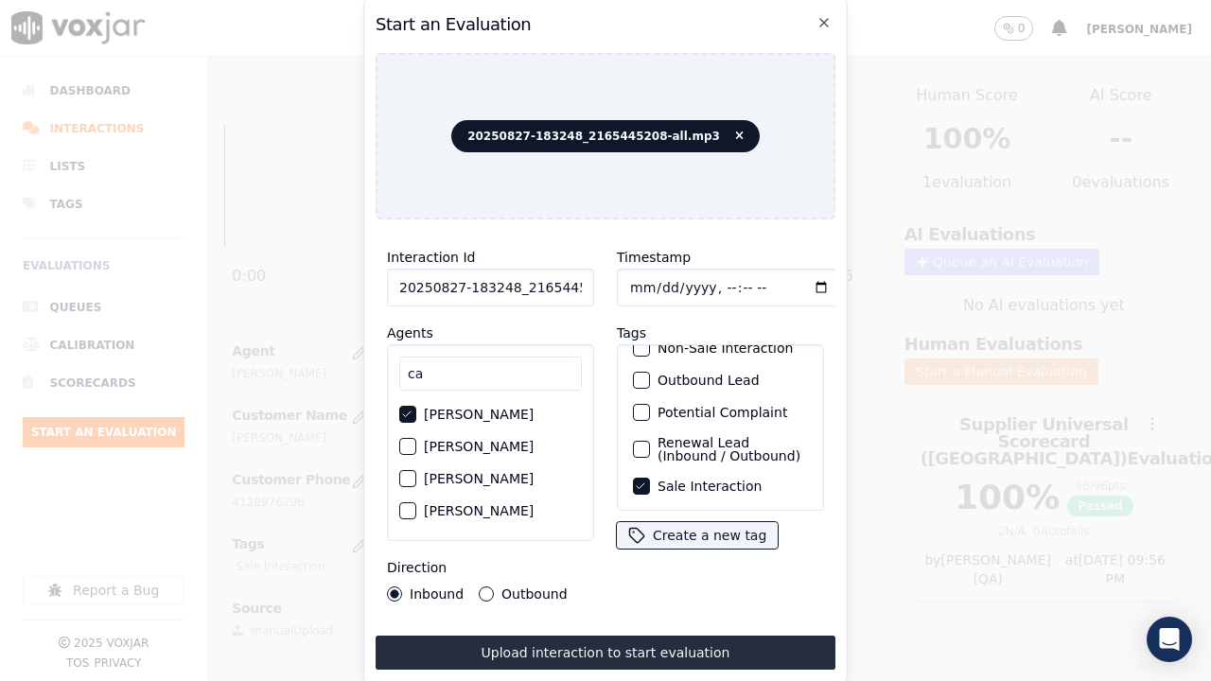
click at [703, 528] on button "Upload interaction to start evaluation" at bounding box center [605, 653] width 460 height 34
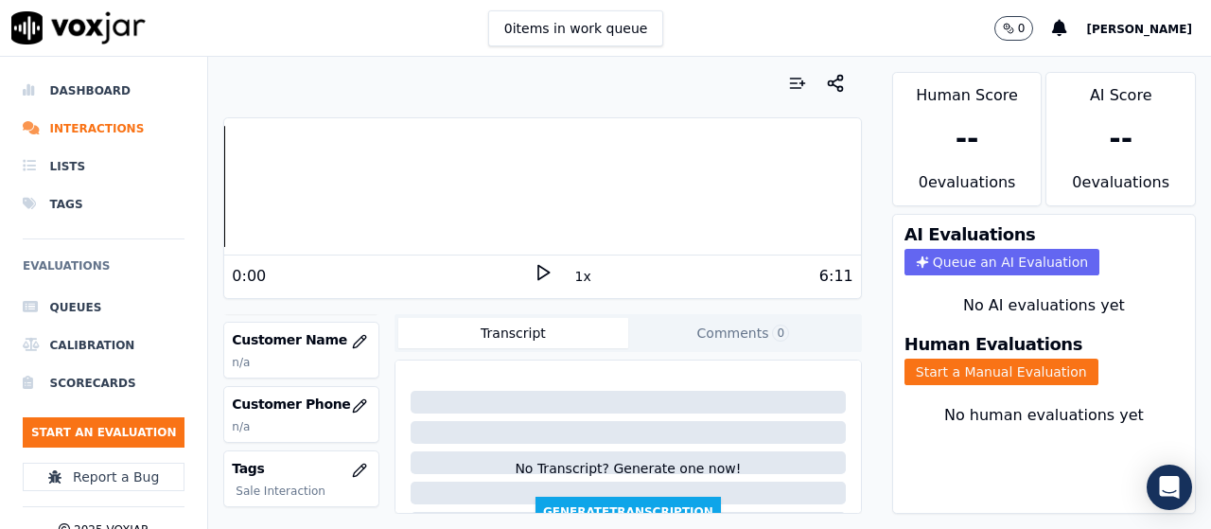
scroll to position [284, 0]
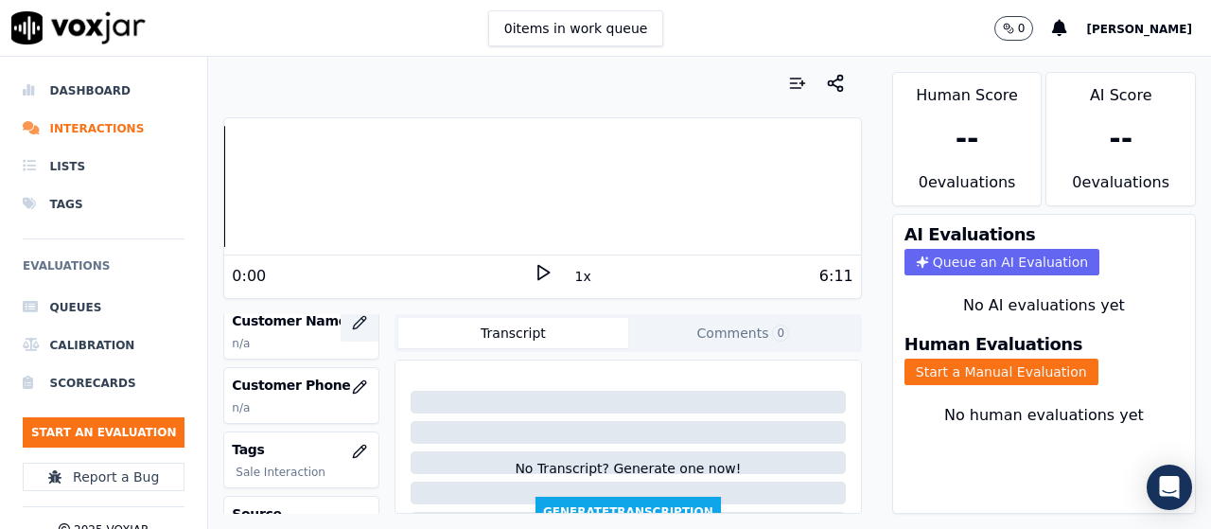
click at [352, 321] on icon "button" at bounding box center [359, 322] width 15 height 15
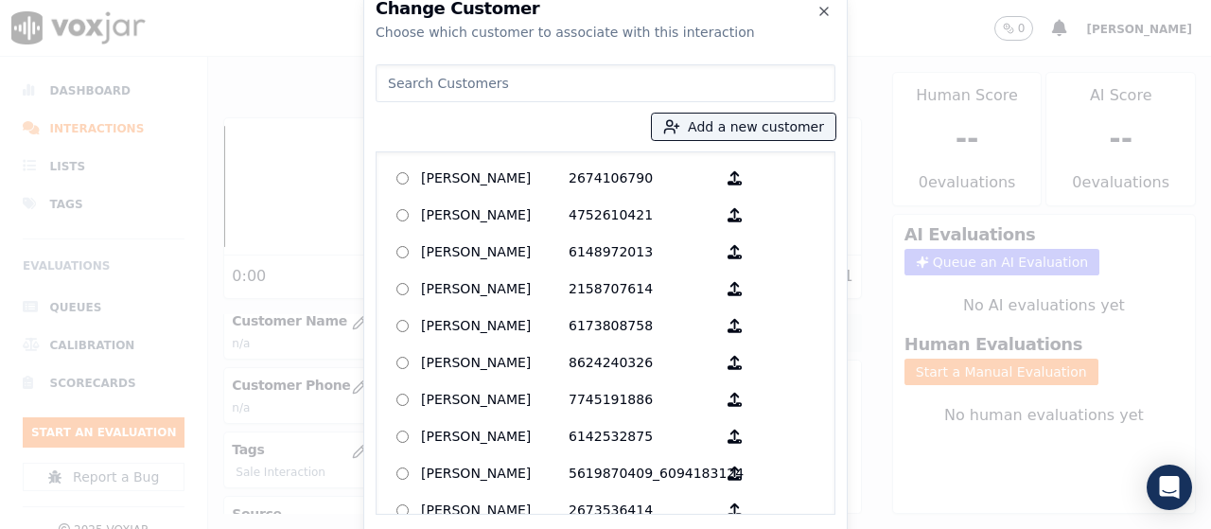
paste input "[PERSON_NAME]"
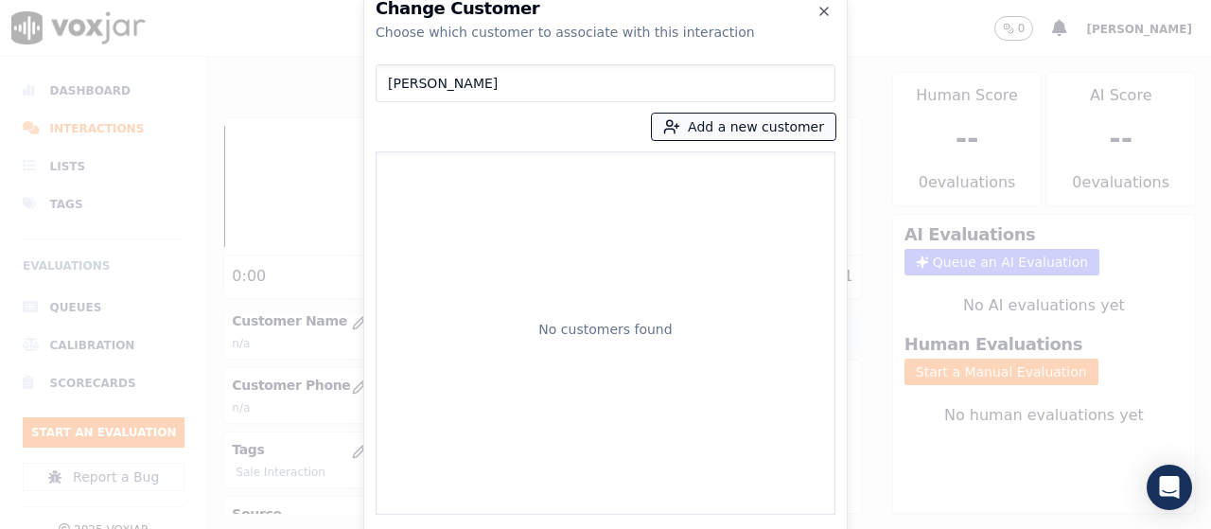
type input "[PERSON_NAME]"
click at [705, 123] on button "Add a new customer" at bounding box center [743, 126] width 183 height 26
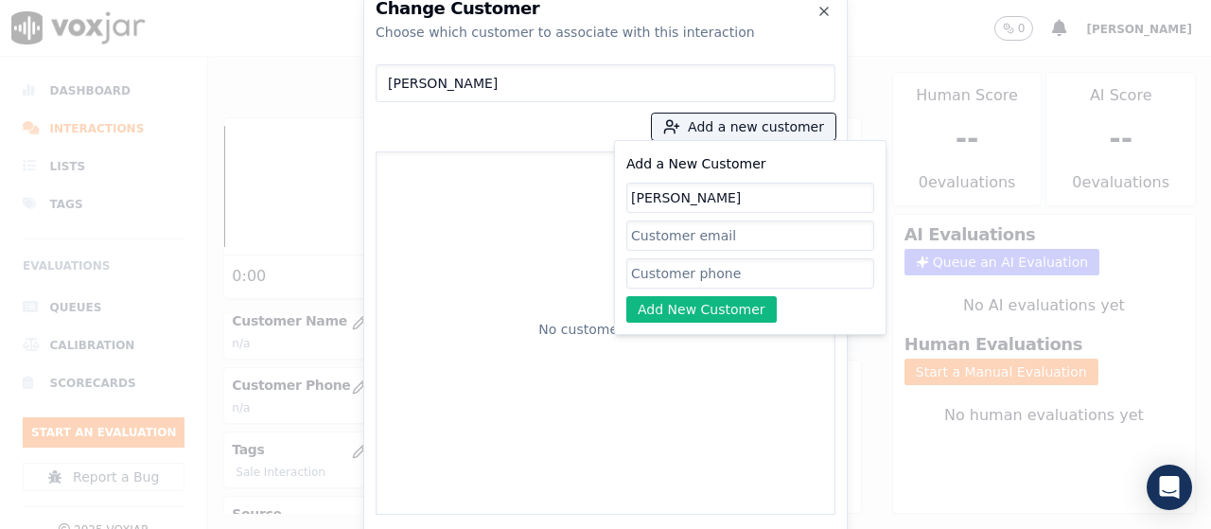
type input "[PERSON_NAME]"
click at [701, 283] on input "Add a New Customer" at bounding box center [750, 273] width 248 height 30
paste input "2165445208"
paste input "2165444546"
type input "2165445208-2165444546"
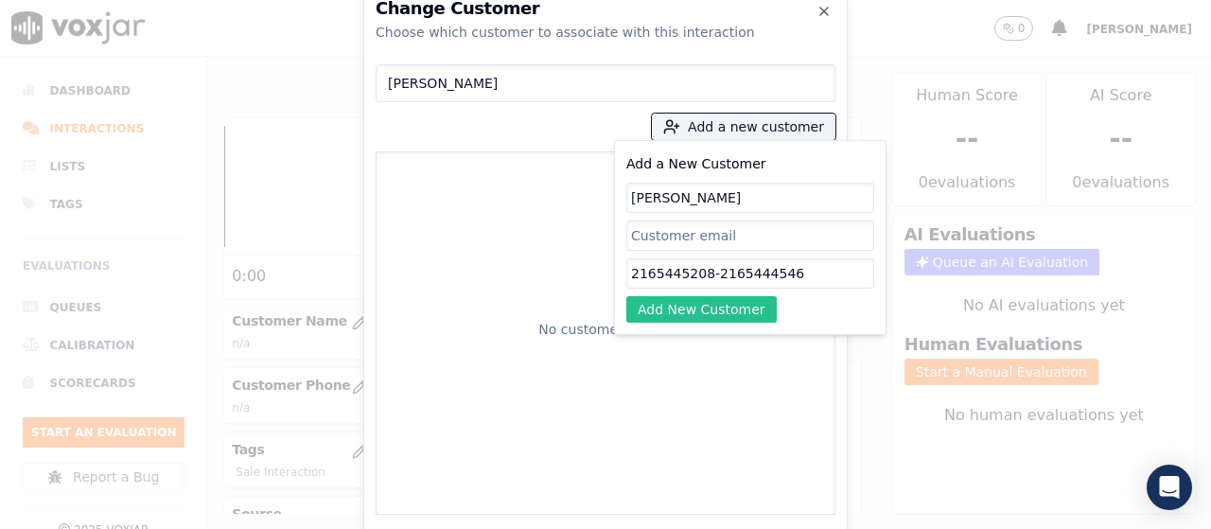
click at [724, 308] on button "Add New Customer" at bounding box center [701, 309] width 150 height 26
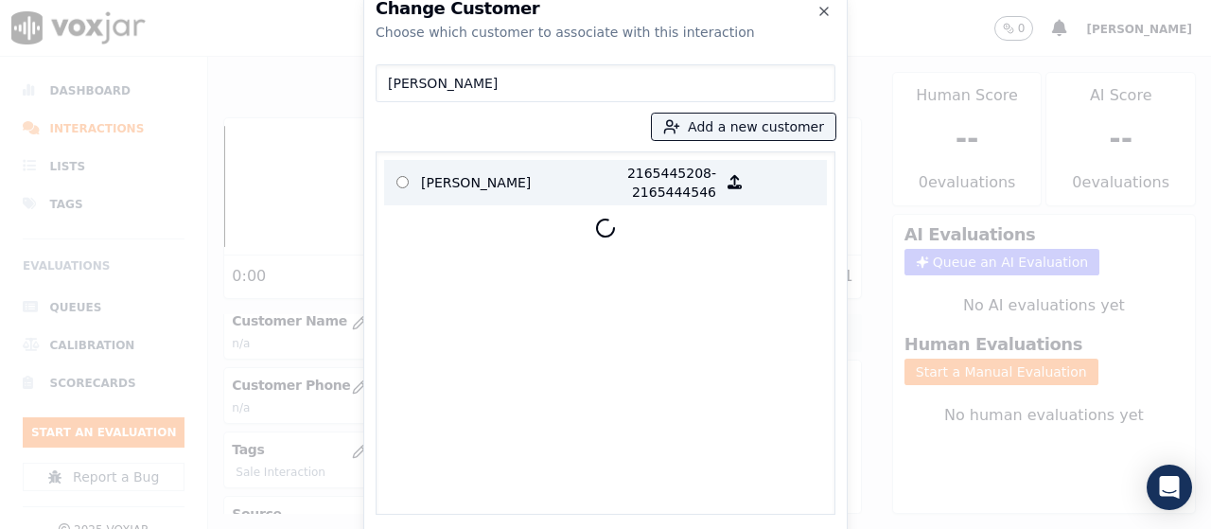
click at [488, 168] on p "[PERSON_NAME]" at bounding box center [495, 183] width 148 height 38
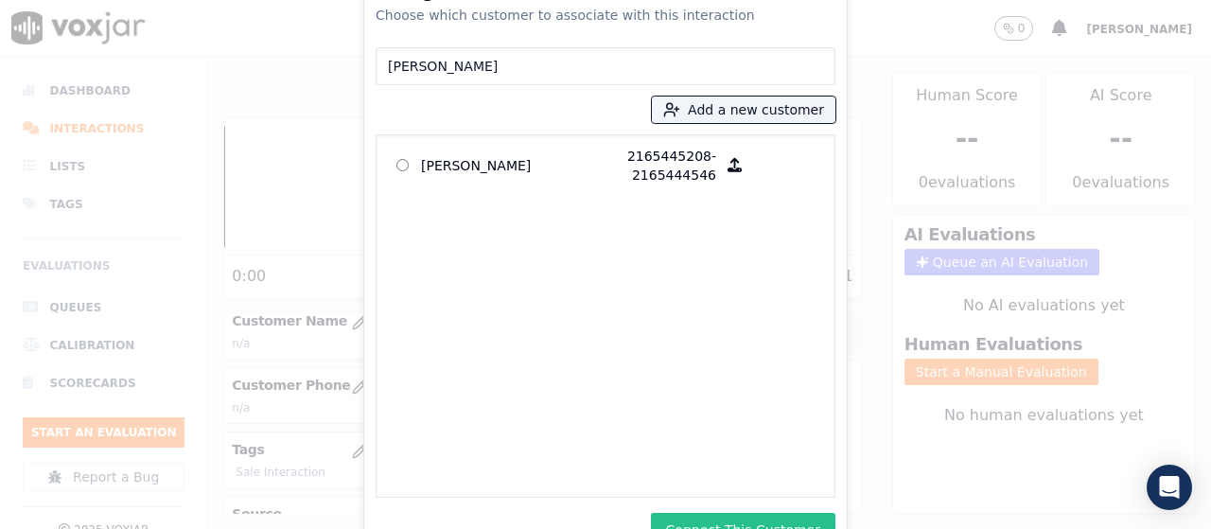
click at [761, 520] on button "Connect This Customer" at bounding box center [743, 530] width 184 height 34
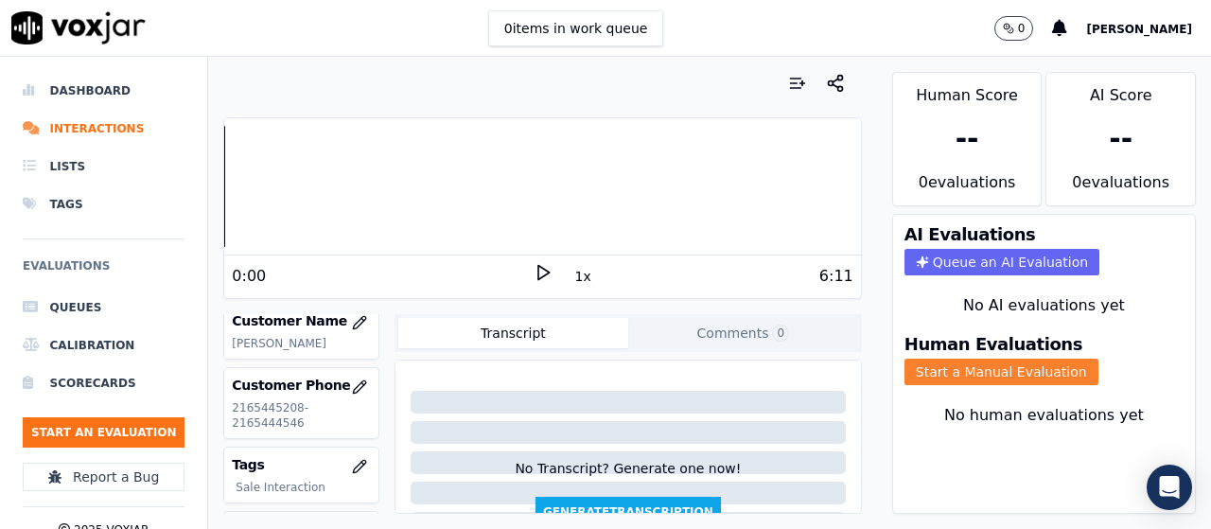
click at [971, 369] on button "Start a Manual Evaluation" at bounding box center [1001, 371] width 194 height 26
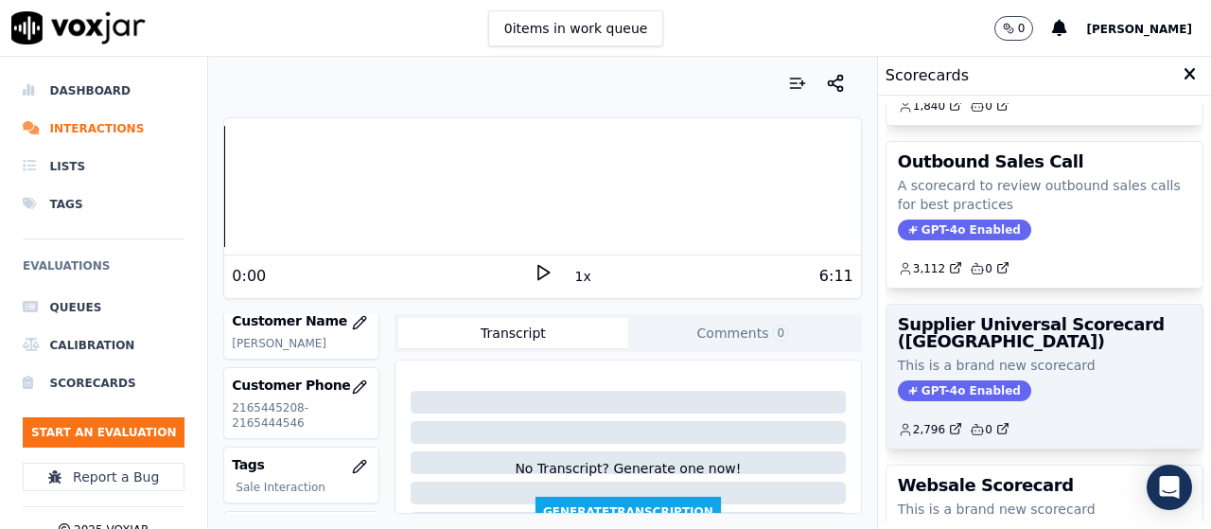
click at [972, 354] on div "Supplier Universal Scorecard ([GEOGRAPHIC_DATA]) This is a brand new scorecard …" at bounding box center [1044, 377] width 316 height 144
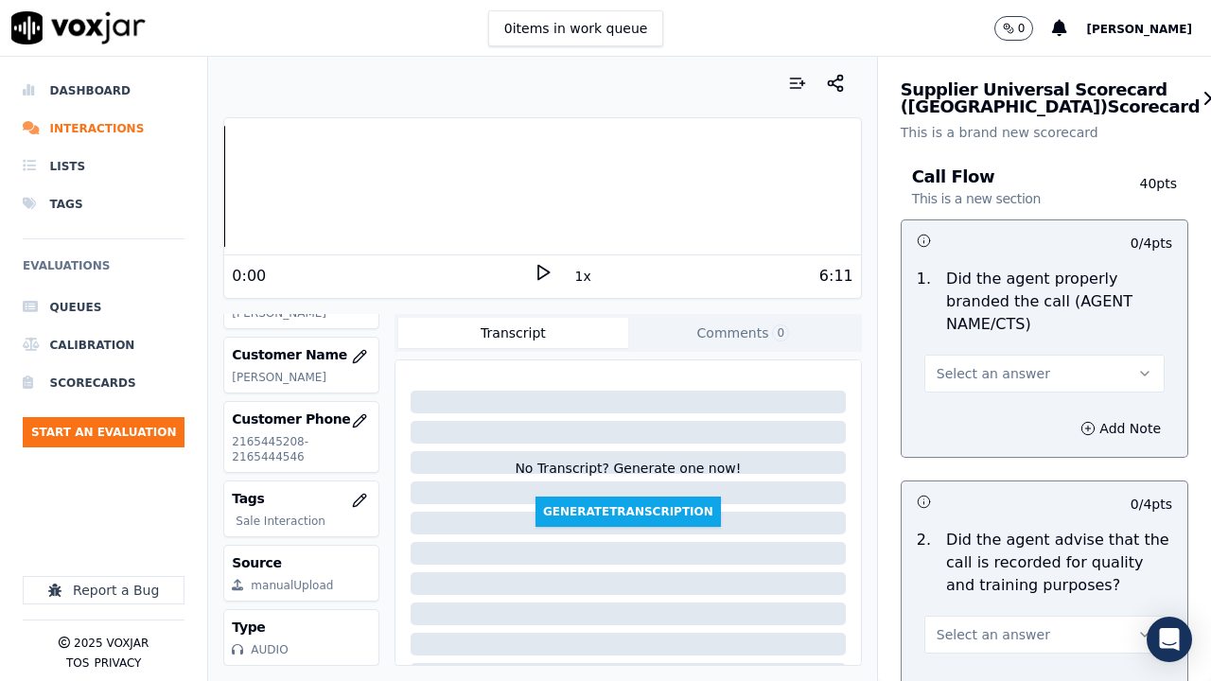
click at [1042, 373] on button "Select an answer" at bounding box center [1044, 374] width 240 height 38
click at [1019, 413] on div "Yes" at bounding box center [1009, 416] width 204 height 30
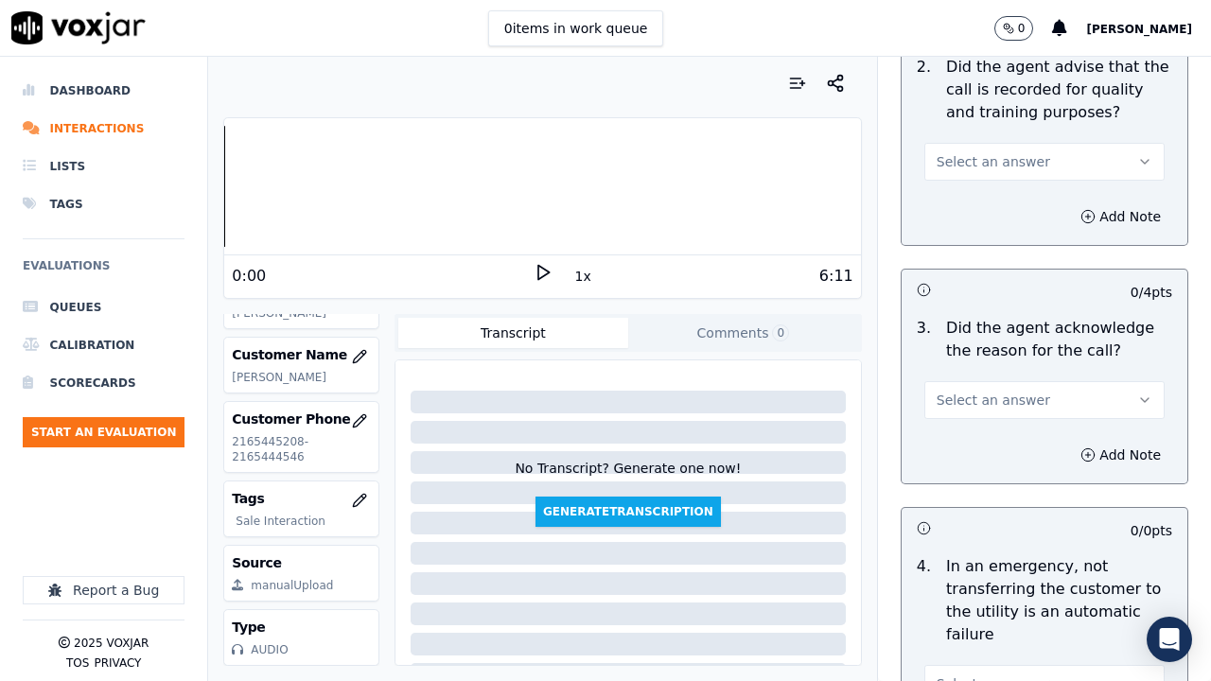
click at [956, 160] on span "Select an answer" at bounding box center [992, 161] width 113 height 19
click at [970, 199] on div "Yes" at bounding box center [1009, 204] width 204 height 30
click at [988, 417] on button "Select an answer" at bounding box center [1044, 400] width 240 height 38
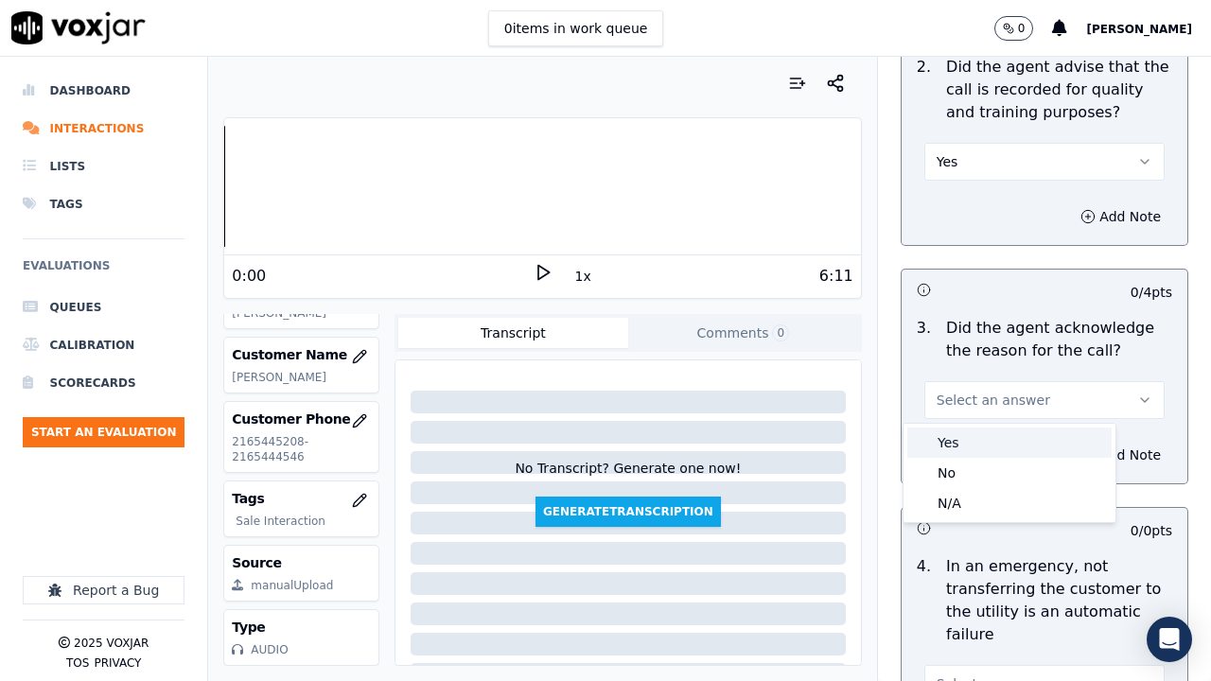
click at [969, 448] on div "Yes" at bounding box center [1009, 442] width 204 height 30
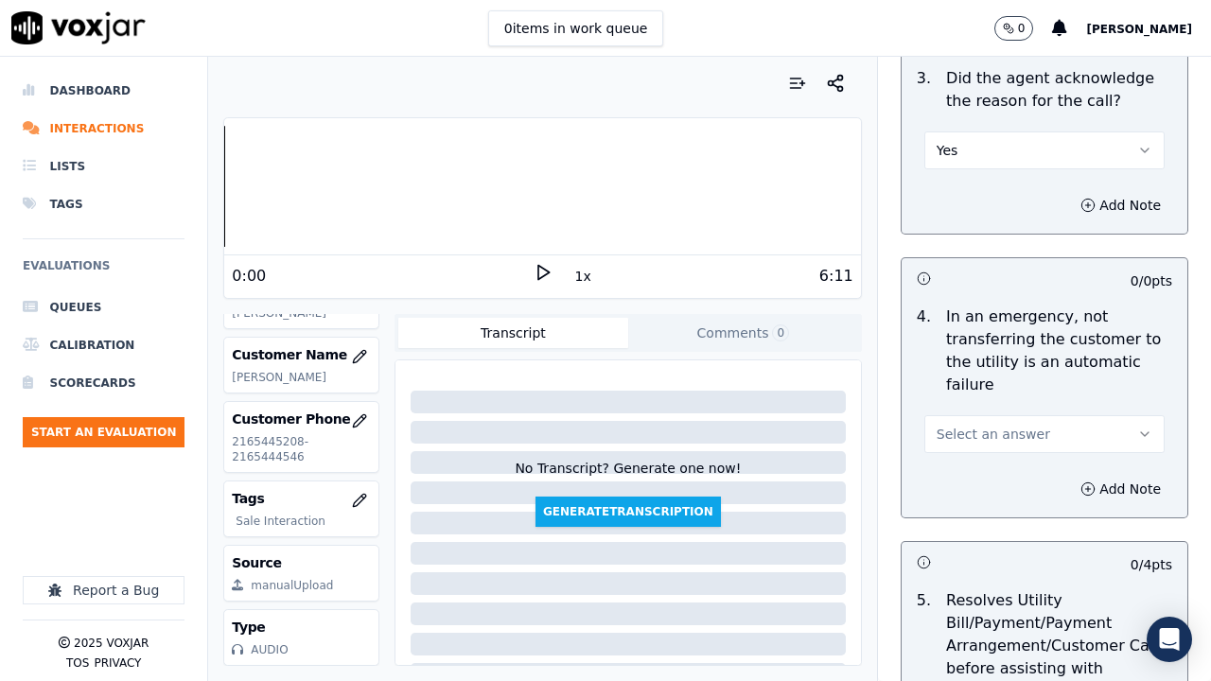
scroll to position [1040, 0]
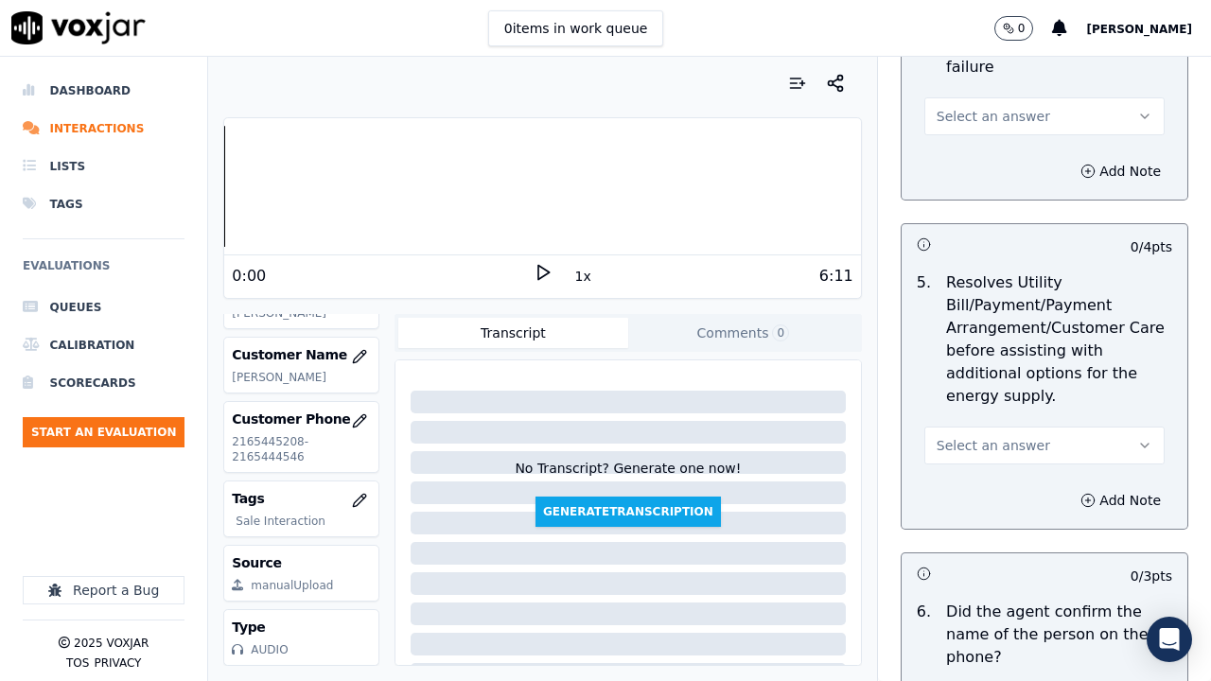
click at [980, 111] on span "Select an answer" at bounding box center [992, 116] width 113 height 19
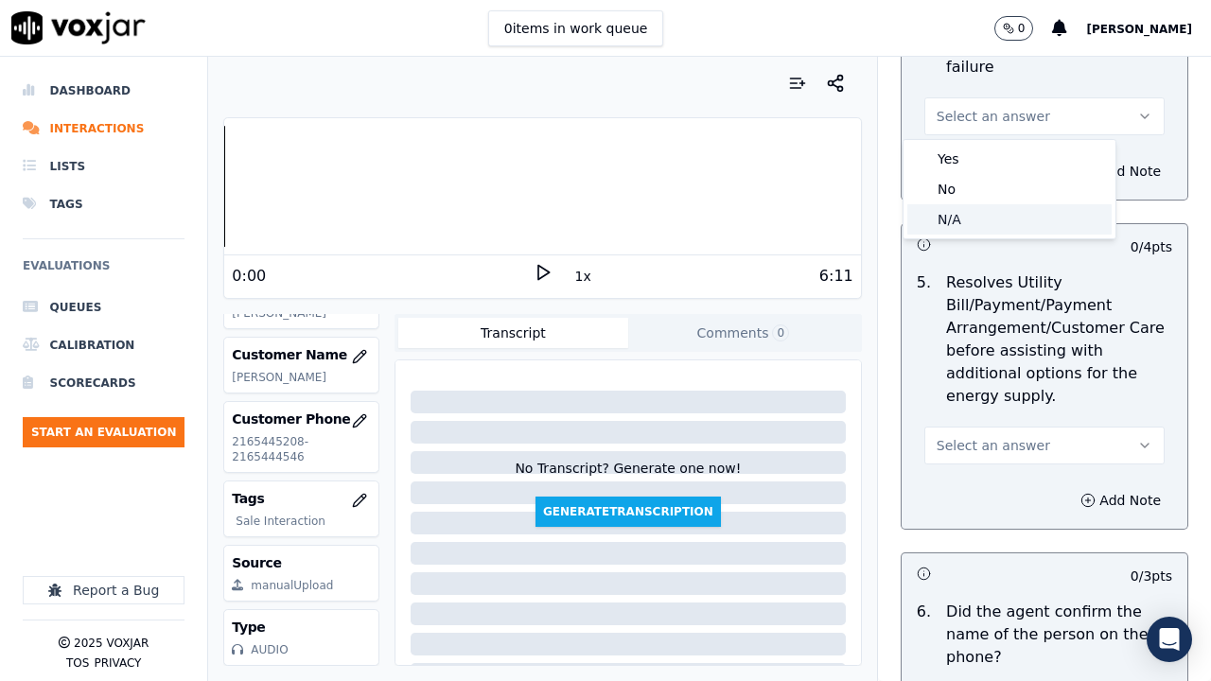
click at [991, 222] on div "N/A" at bounding box center [1009, 219] width 204 height 30
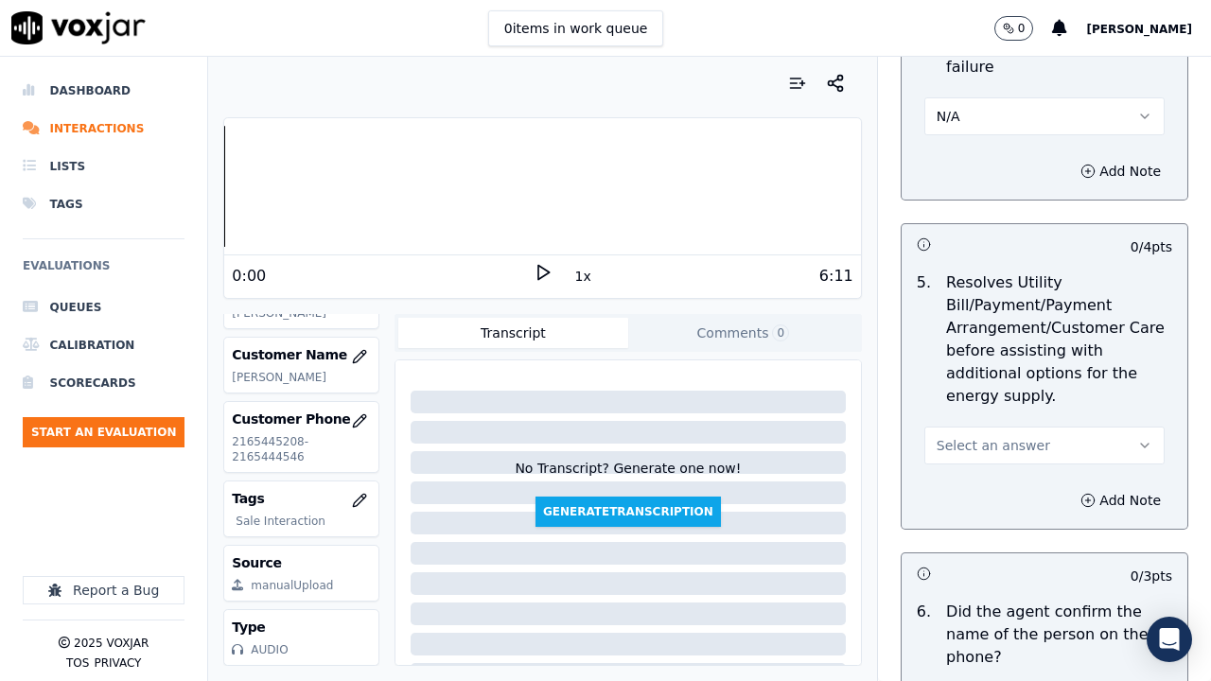
click at [1018, 438] on button "Select an answer" at bounding box center [1044, 446] width 240 height 38
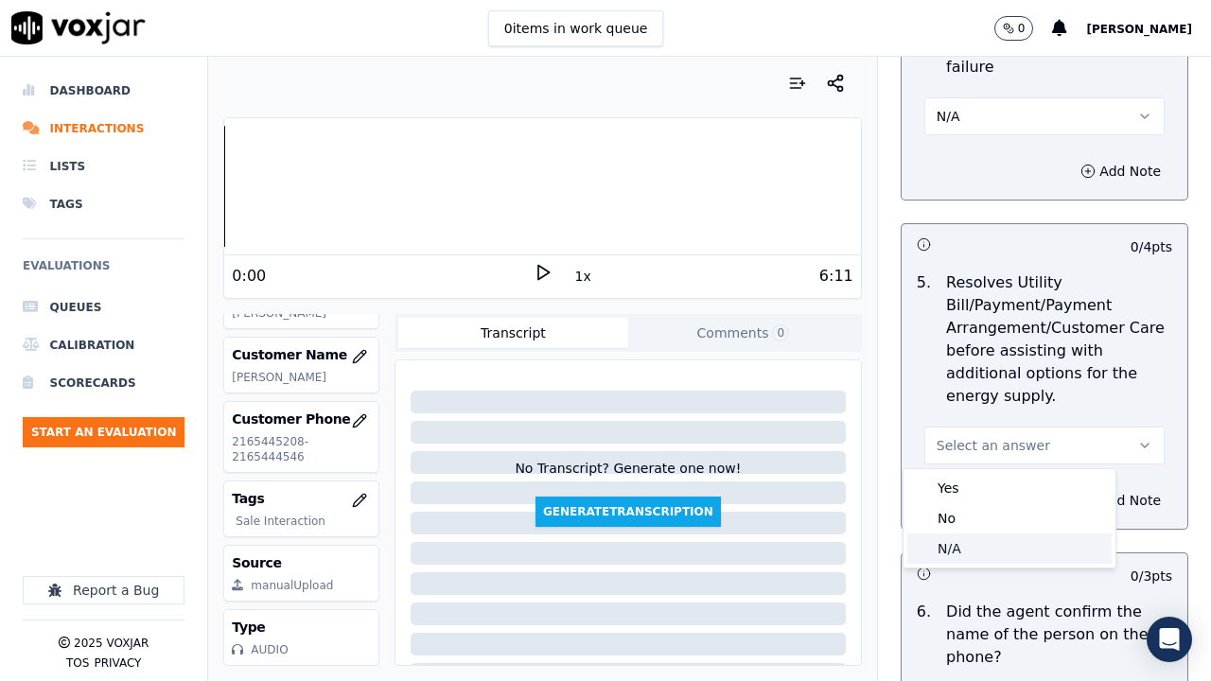
drag, startPoint x: 1007, startPoint y: 540, endPoint x: 1000, endPoint y: 554, distance: 16.1
click at [1006, 528] on div "N/A" at bounding box center [1009, 548] width 204 height 30
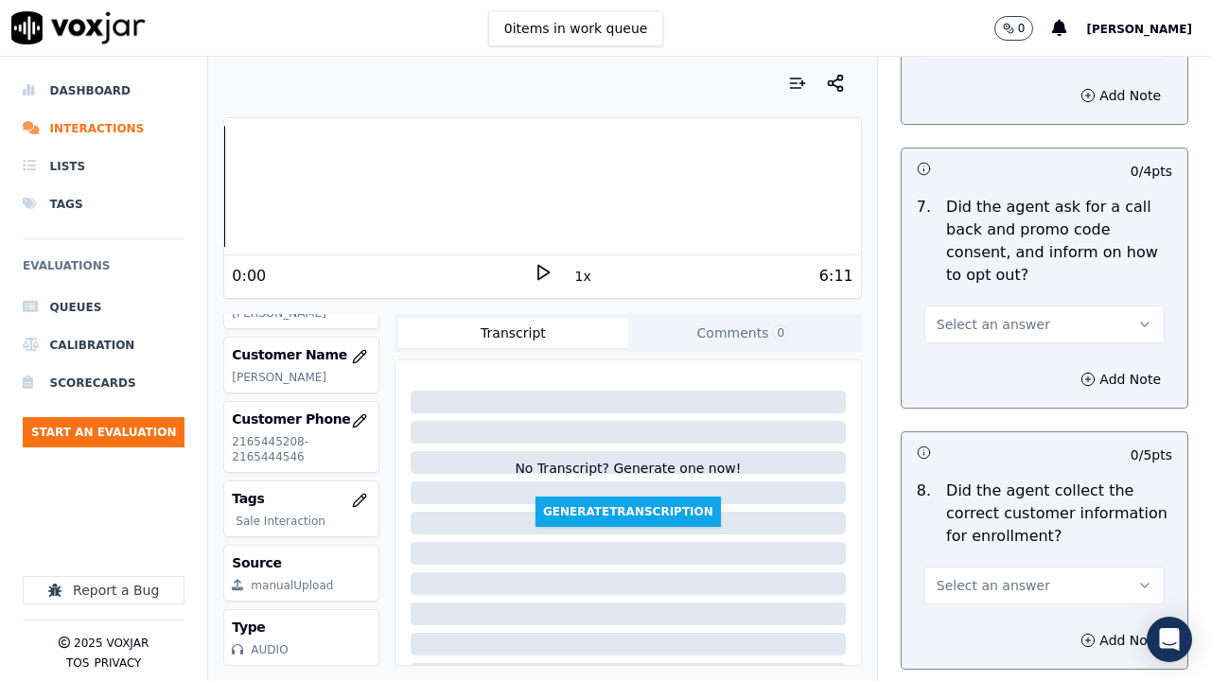
scroll to position [1608, 0]
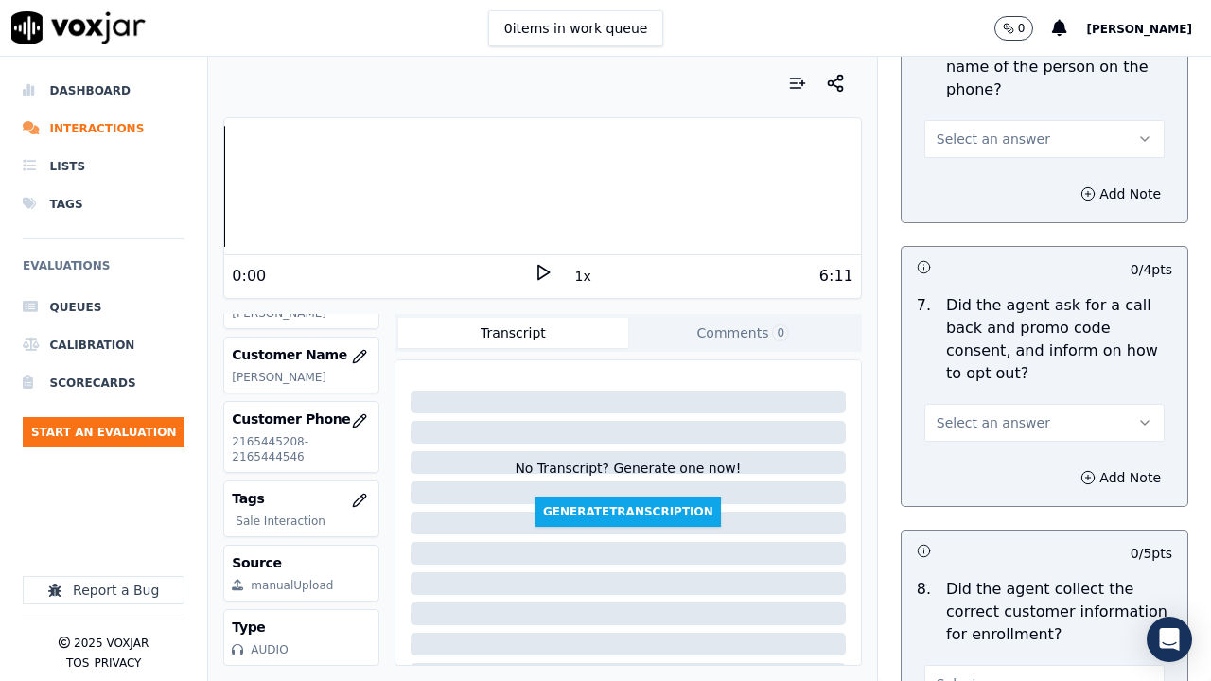
click at [984, 138] on span "Select an answer" at bounding box center [992, 139] width 113 height 19
click at [992, 171] on div "Yes" at bounding box center [1009, 181] width 204 height 30
click at [1013, 415] on button "Select an answer" at bounding box center [1044, 423] width 240 height 38
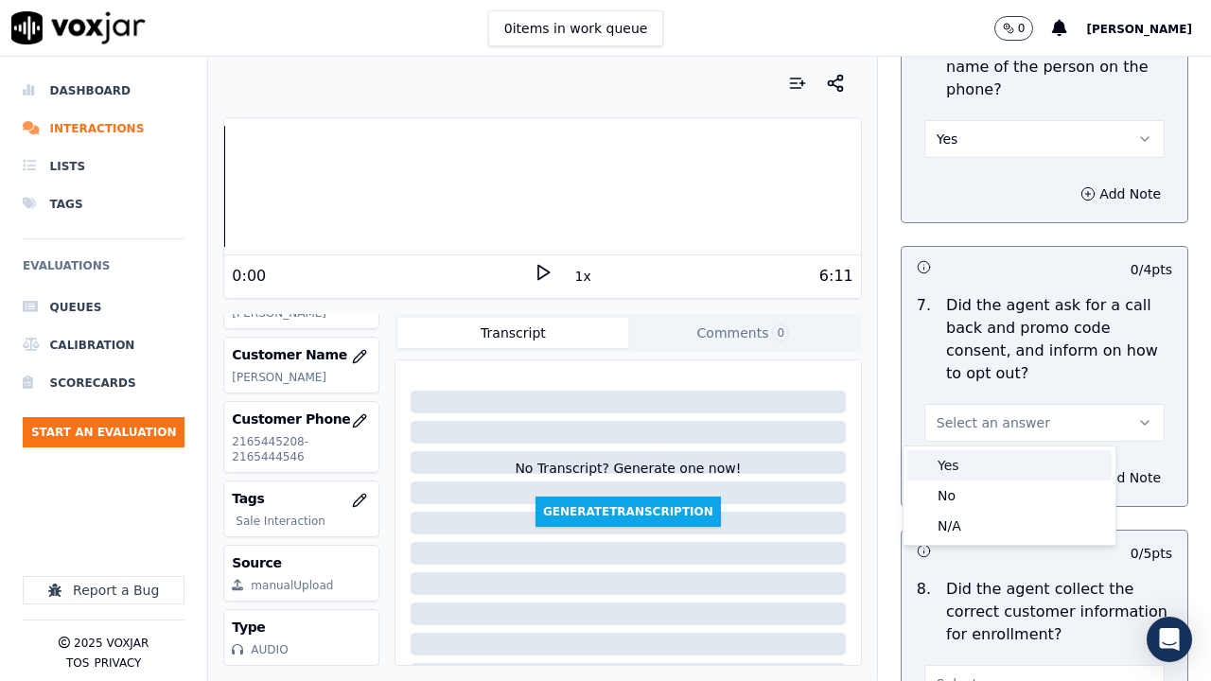
click at [1003, 462] on div "Yes" at bounding box center [1009, 465] width 204 height 30
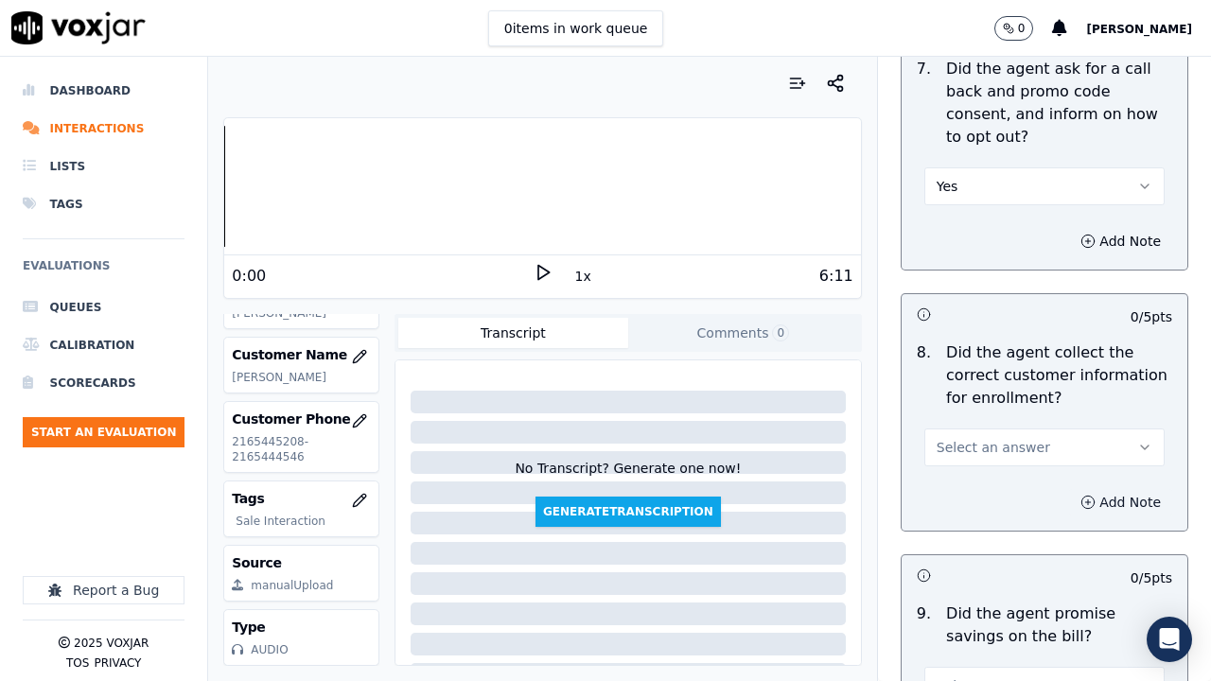
scroll to position [2081, 0]
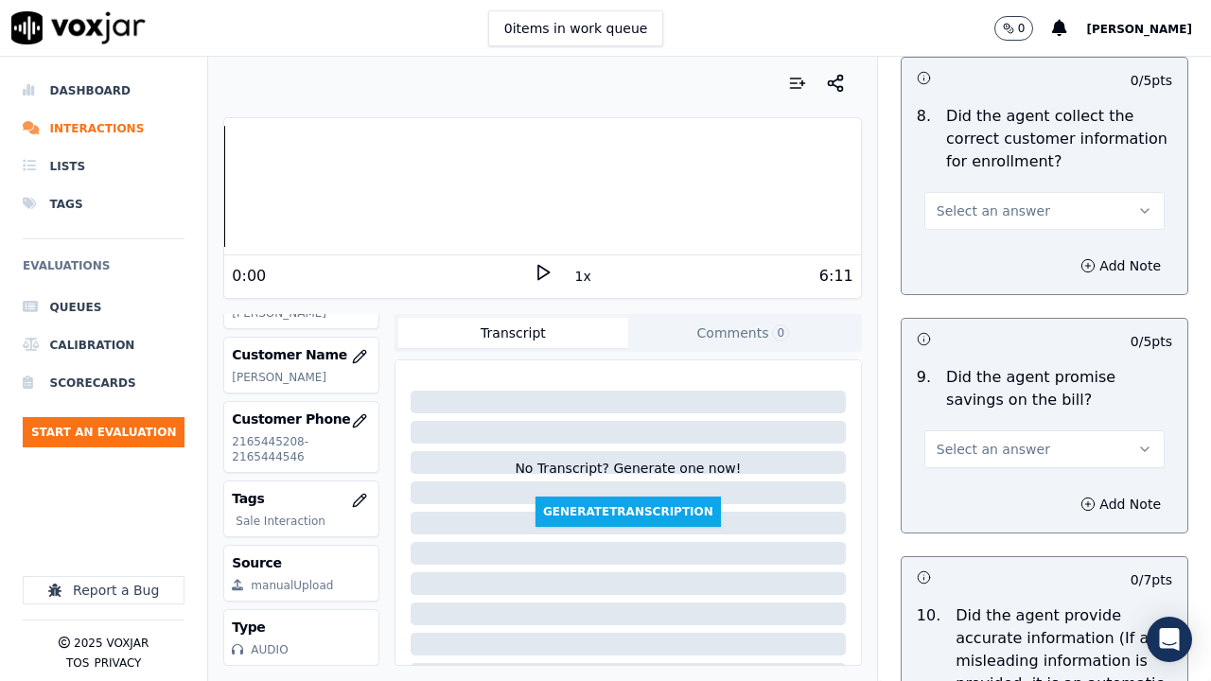
click at [996, 195] on button "Select an answer" at bounding box center [1044, 211] width 240 height 38
click at [1014, 274] on div "No" at bounding box center [1009, 284] width 204 height 30
click at [1081, 260] on button "Add Note" at bounding box center [1120, 266] width 103 height 26
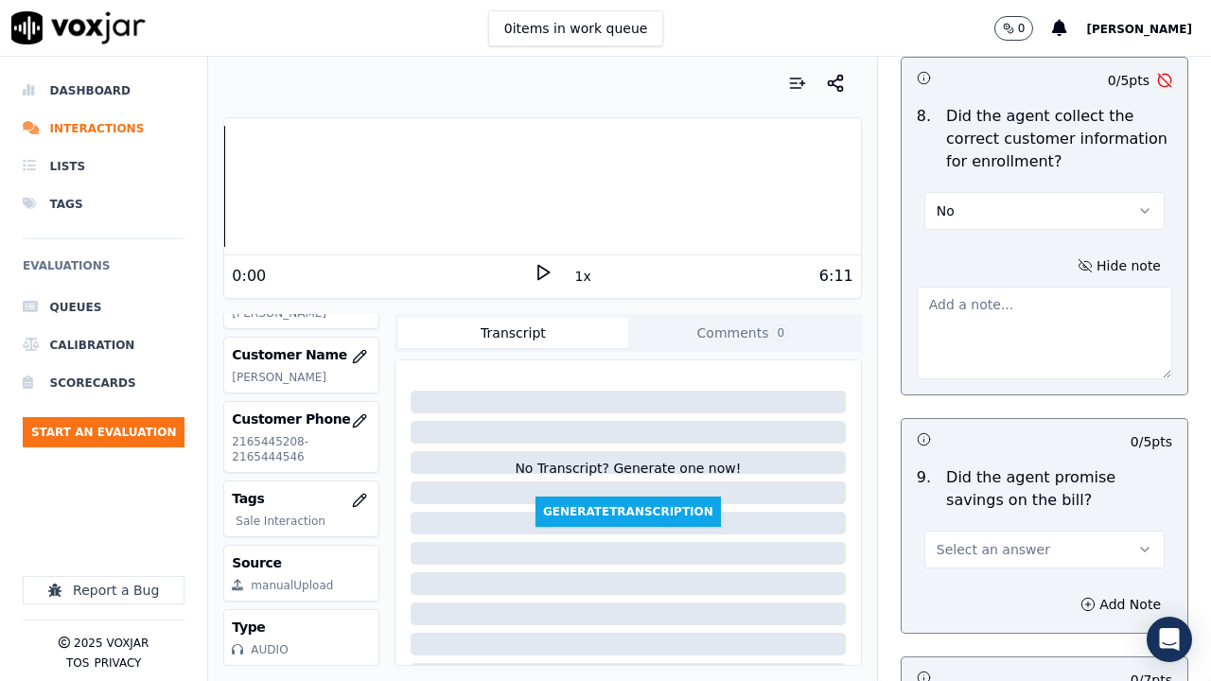
click at [952, 317] on textarea at bounding box center [1043, 333] width 255 height 93
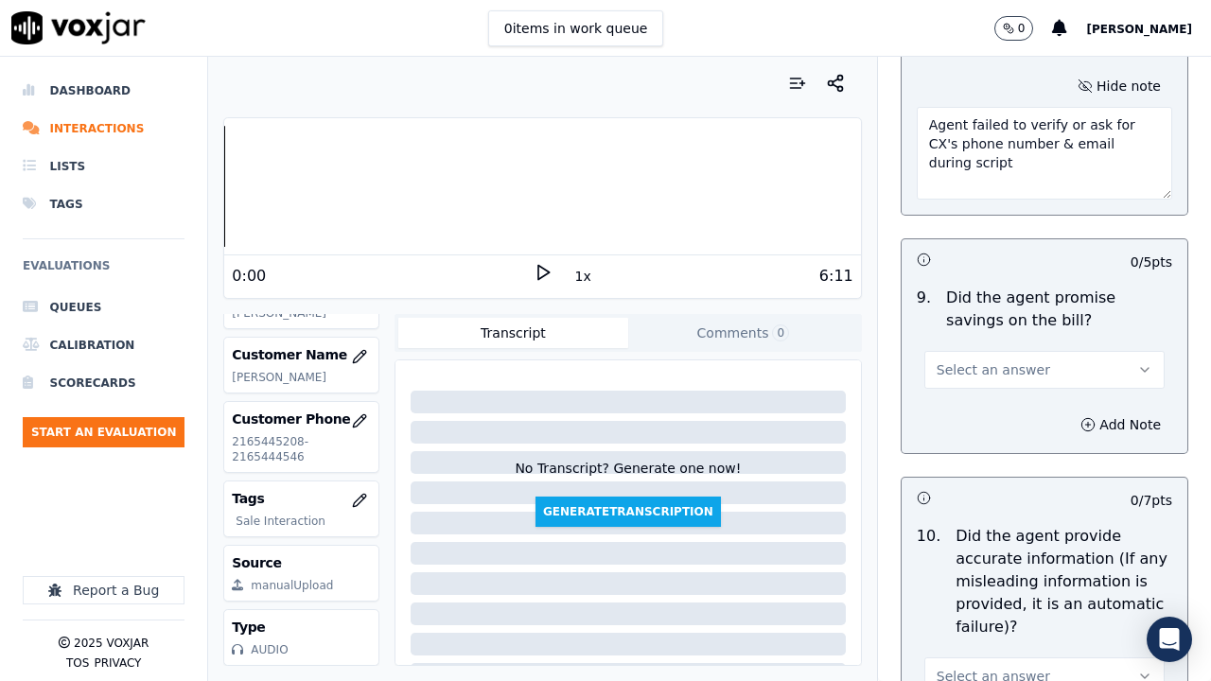
scroll to position [2270, 0]
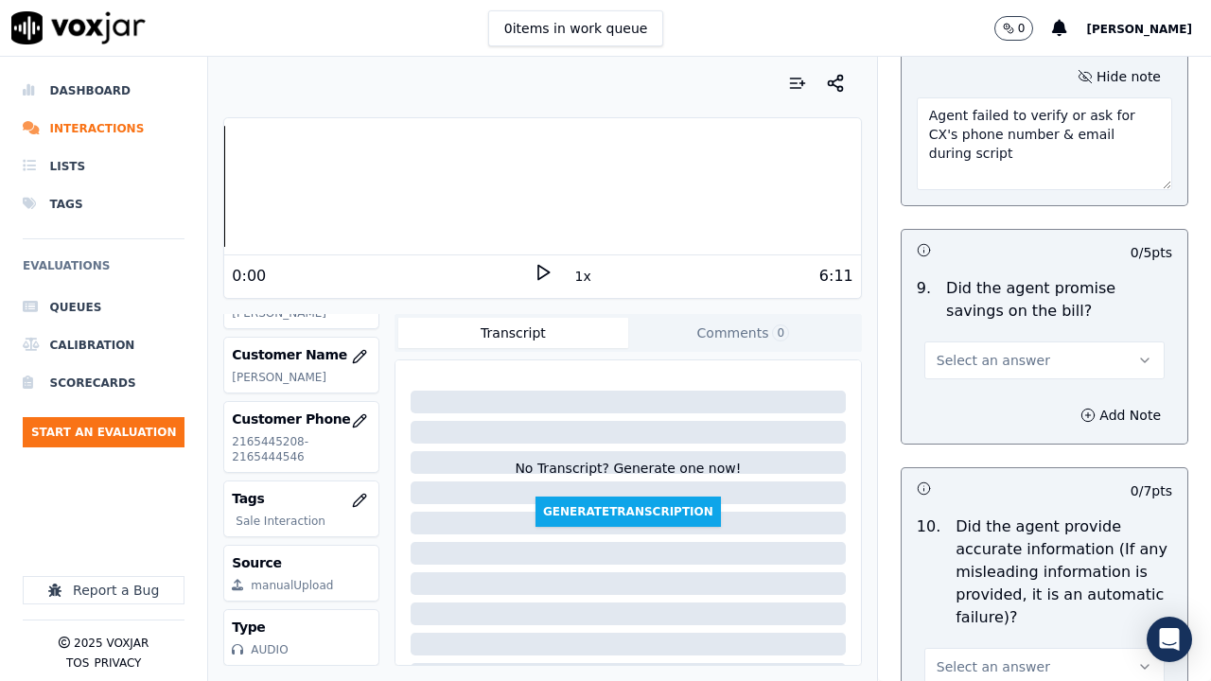
click at [967, 357] on span "Select an answer" at bounding box center [992, 360] width 113 height 19
click at [987, 403] on div "Yes" at bounding box center [1009, 403] width 204 height 30
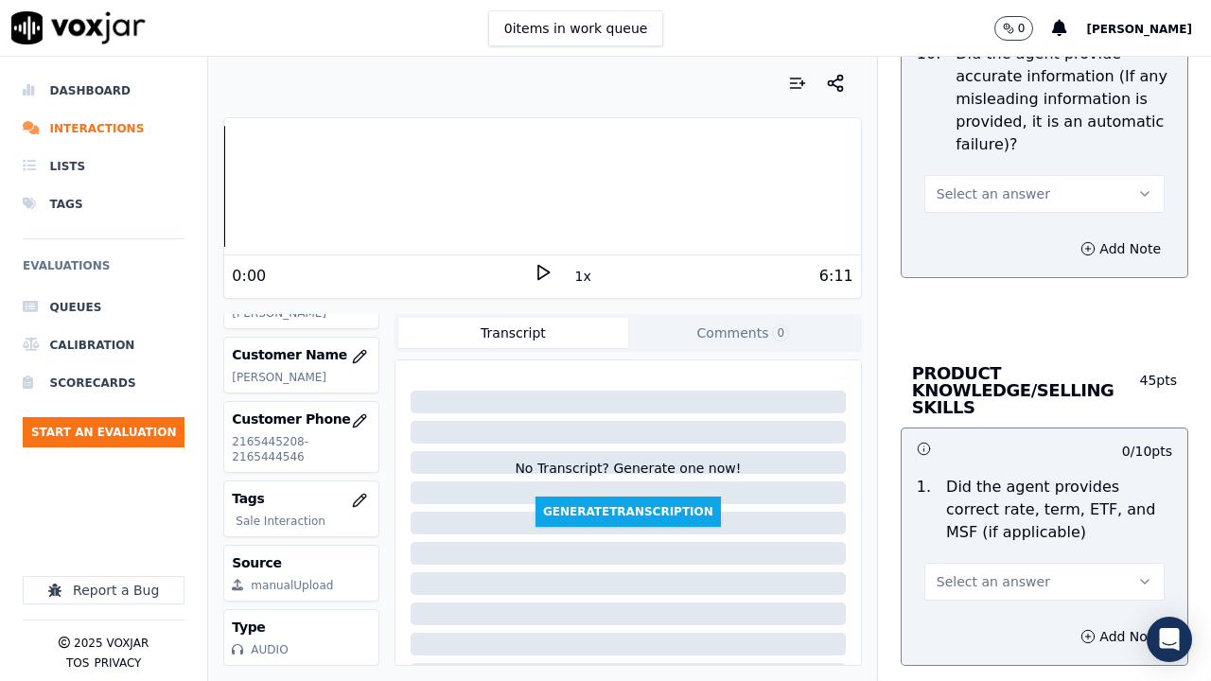
click at [965, 200] on span "Select an answer" at bounding box center [992, 193] width 113 height 19
click at [975, 238] on div "Yes" at bounding box center [1009, 236] width 204 height 30
click at [974, 528] on span "Select an answer" at bounding box center [992, 581] width 113 height 19
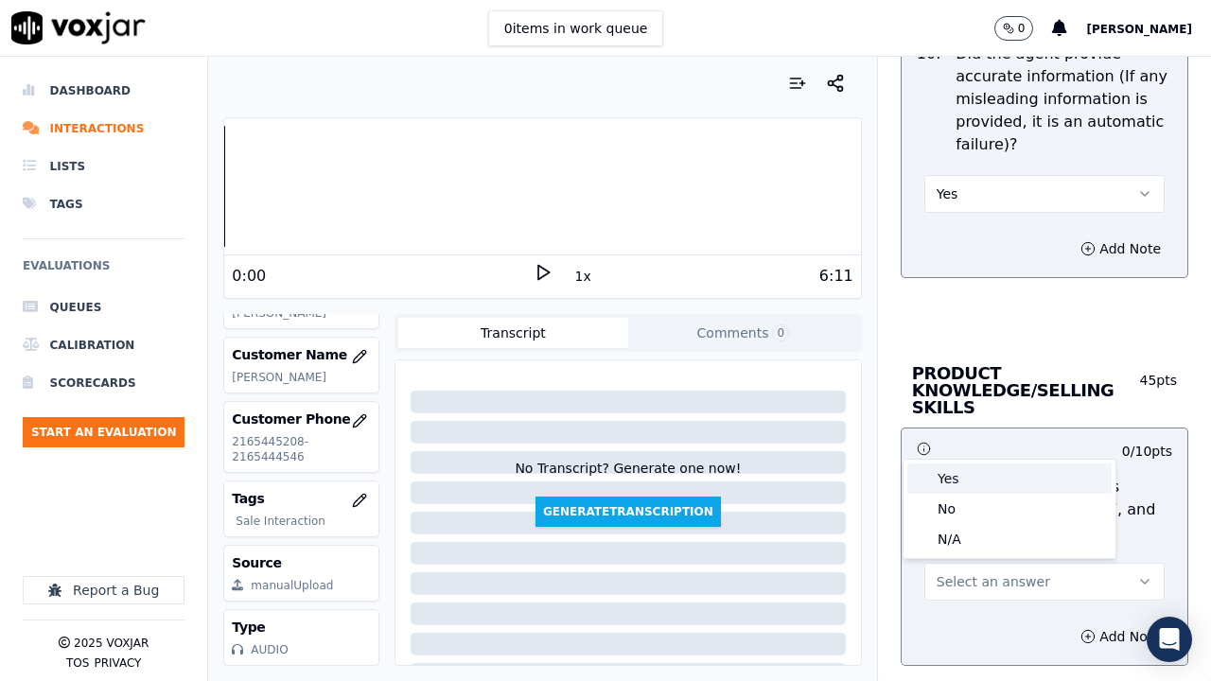
click at [966, 481] on div "Yes" at bounding box center [1009, 478] width 204 height 30
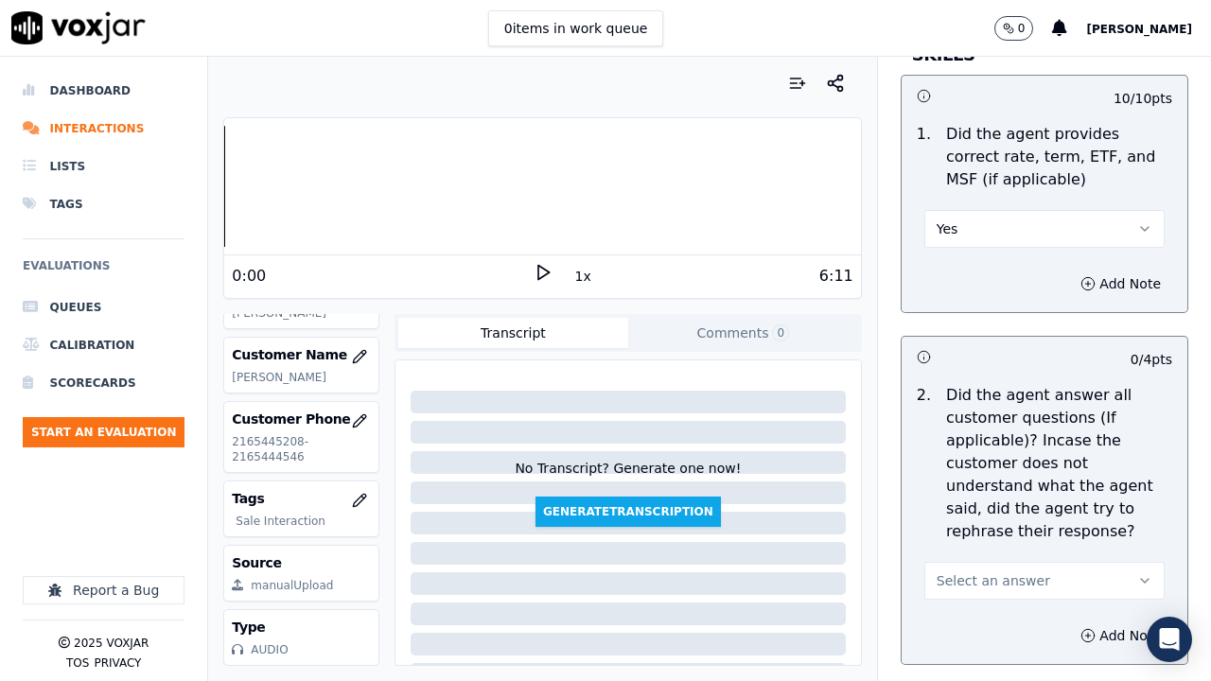
scroll to position [3405, 0]
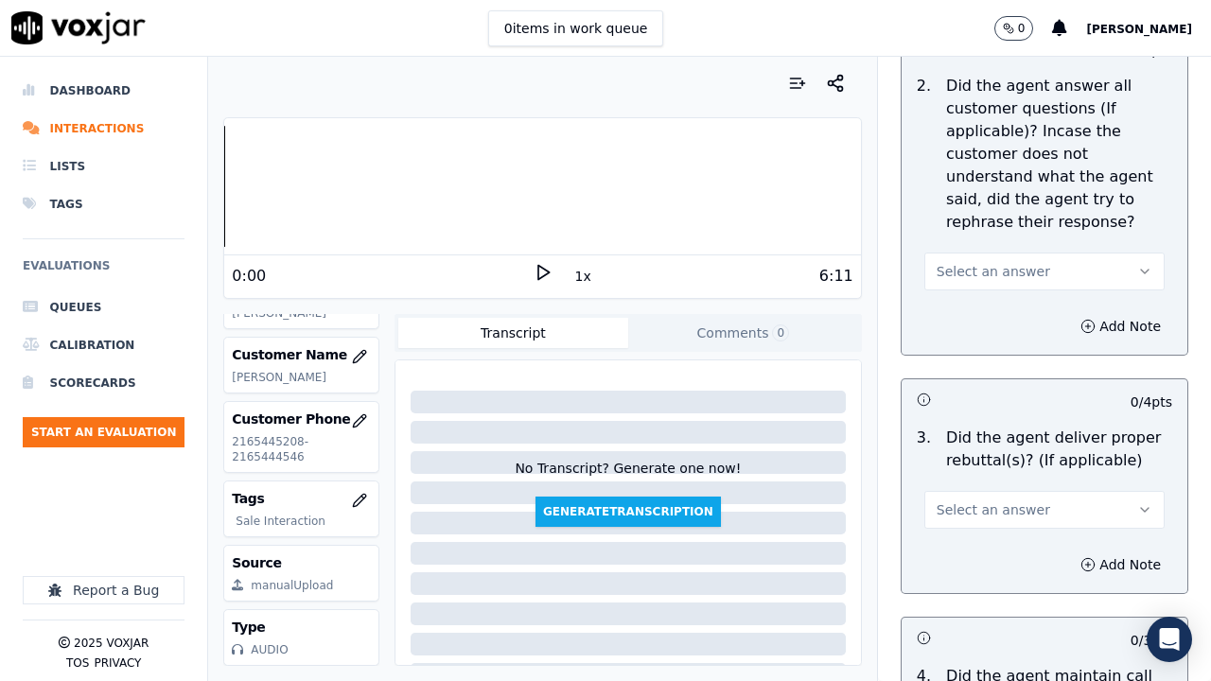
click at [973, 270] on span "Select an answer" at bounding box center [992, 271] width 113 height 19
click at [985, 312] on div "Yes" at bounding box center [1009, 314] width 204 height 30
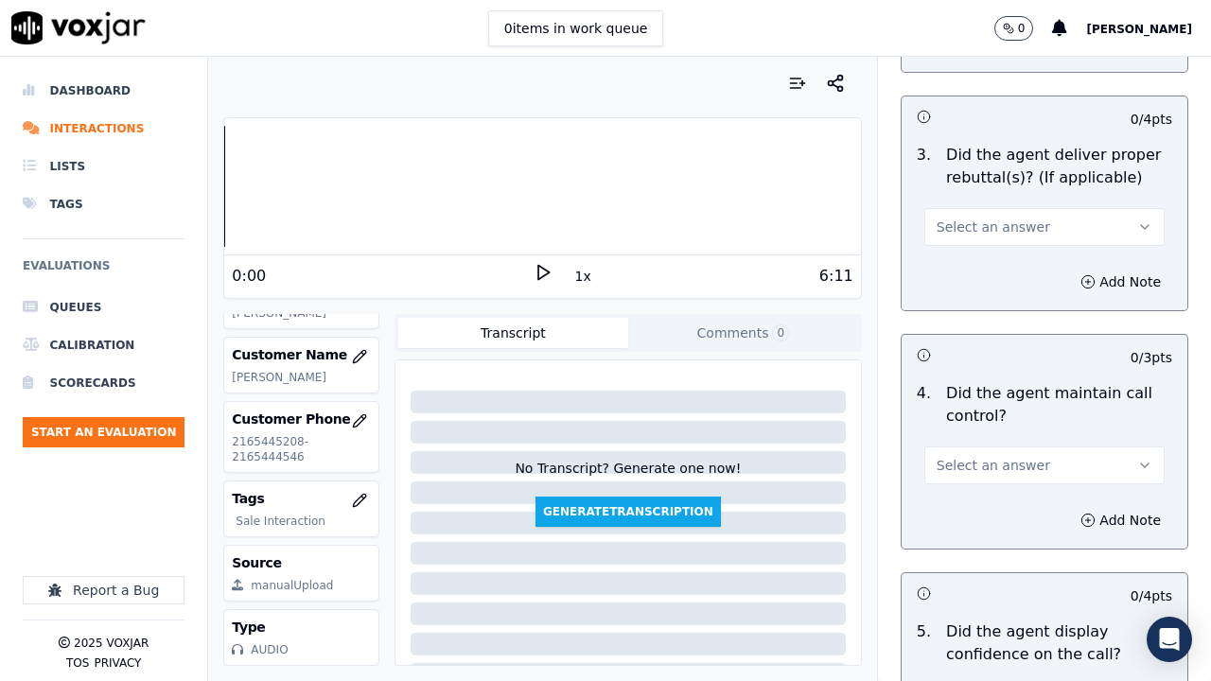
scroll to position [3688, 0]
click at [974, 227] on span "Select an answer" at bounding box center [992, 226] width 113 height 19
click at [976, 270] on div "Yes" at bounding box center [1009, 268] width 204 height 30
click at [996, 454] on button "Select an answer" at bounding box center [1044, 464] width 240 height 38
click at [979, 502] on div "Yes" at bounding box center [1009, 507] width 204 height 30
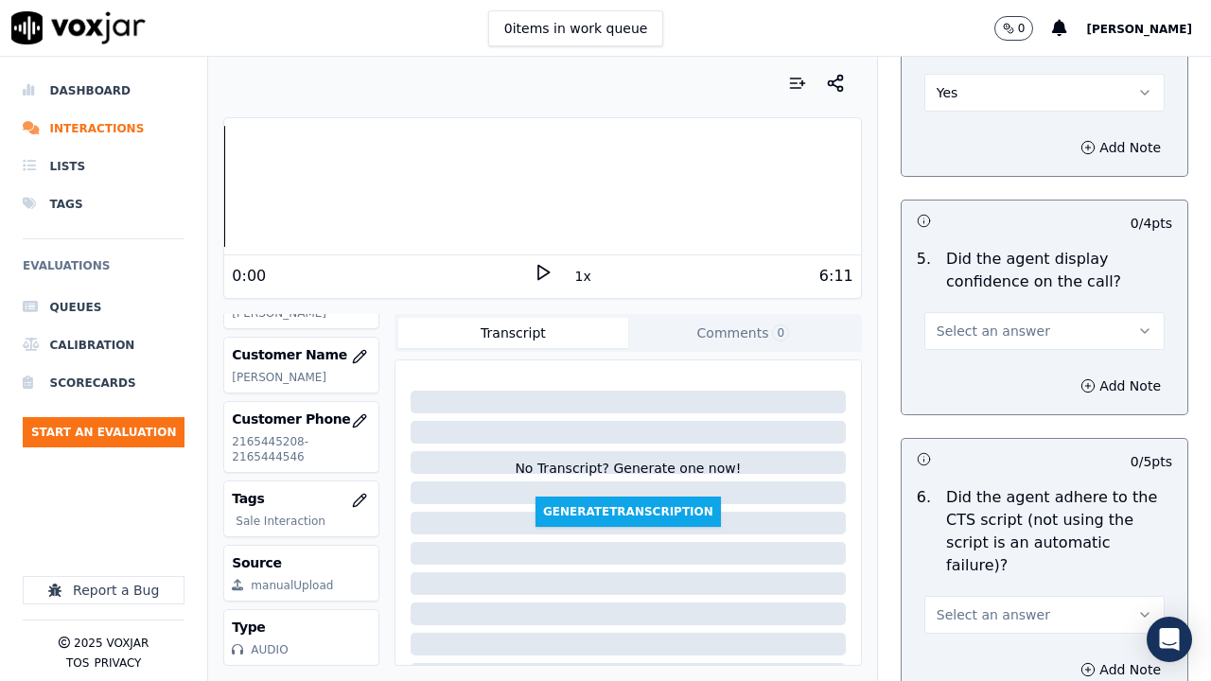
scroll to position [4256, 0]
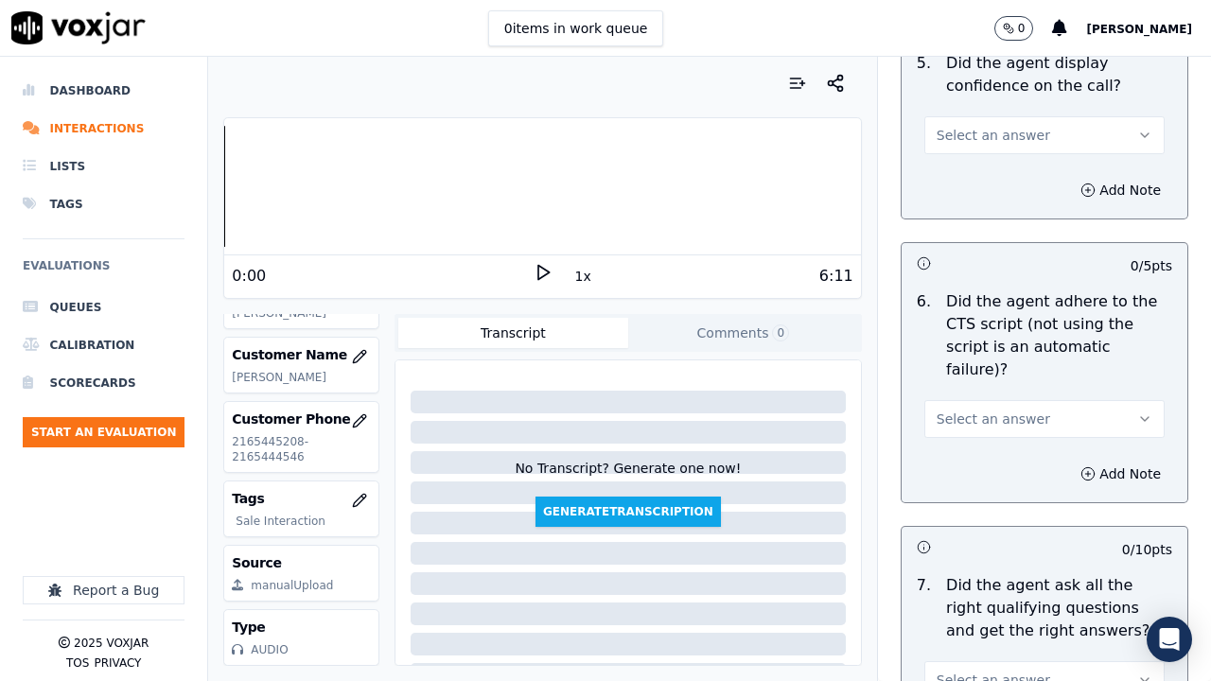
click at [967, 146] on button "Select an answer" at bounding box center [1044, 135] width 240 height 38
click at [958, 179] on div "Yes" at bounding box center [1009, 178] width 204 height 30
click at [983, 409] on span "Select an answer" at bounding box center [992, 418] width 113 height 19
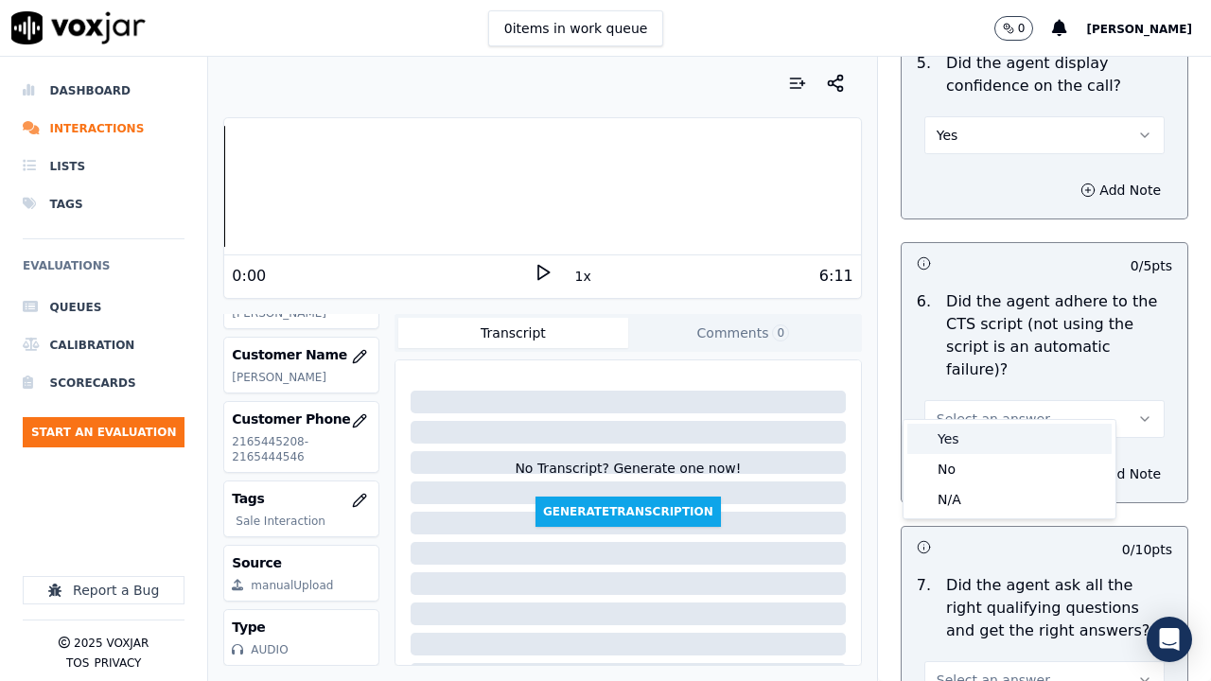
click at [967, 450] on div "Yes" at bounding box center [1009, 439] width 204 height 30
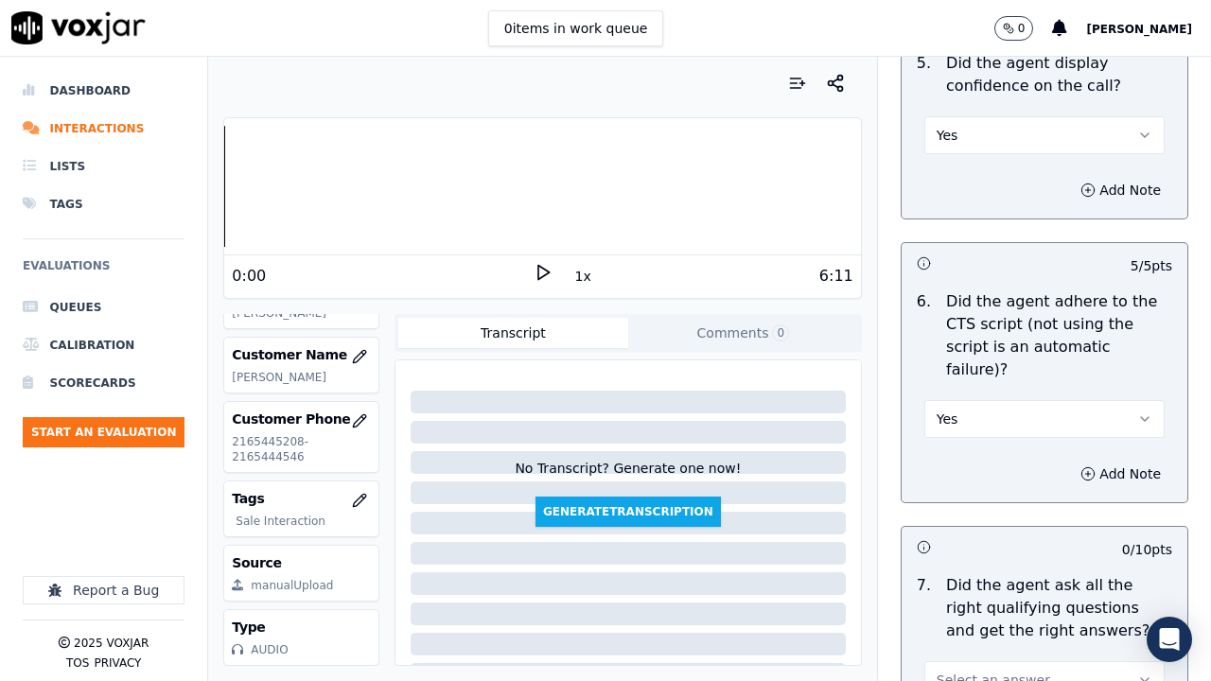
scroll to position [4634, 0]
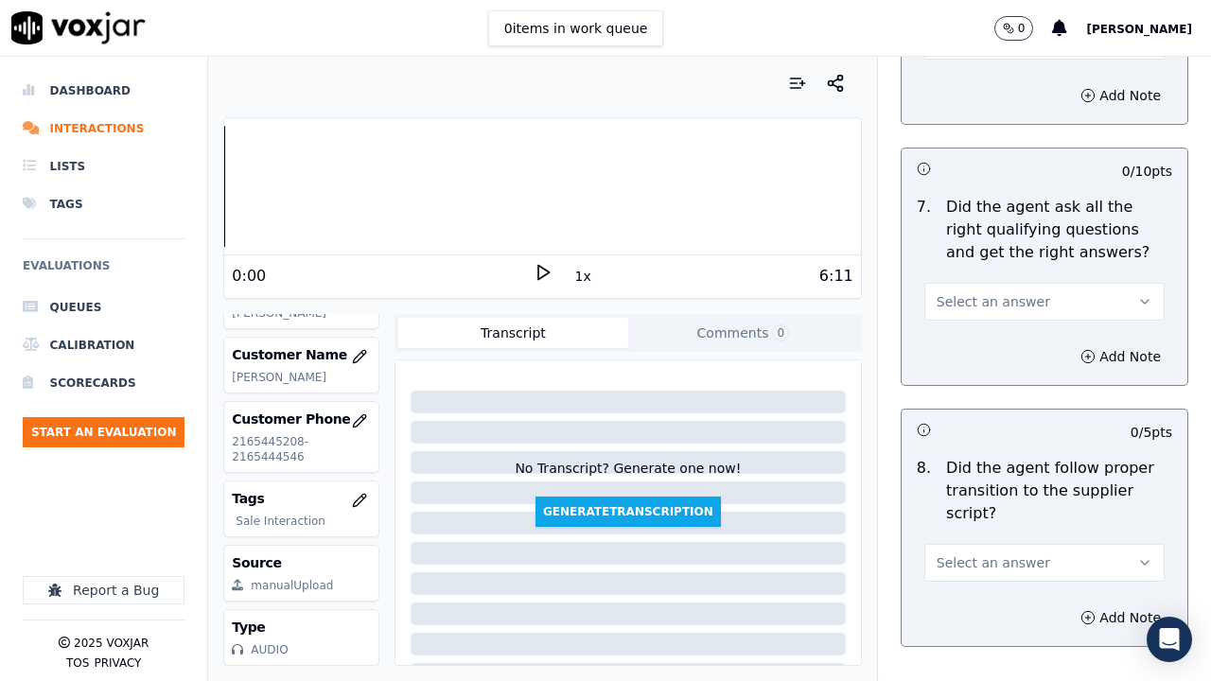
click at [974, 292] on span "Select an answer" at bounding box center [992, 301] width 113 height 19
click at [982, 317] on div "Yes" at bounding box center [1009, 321] width 204 height 30
click at [976, 528] on span "Select an answer" at bounding box center [992, 562] width 113 height 19
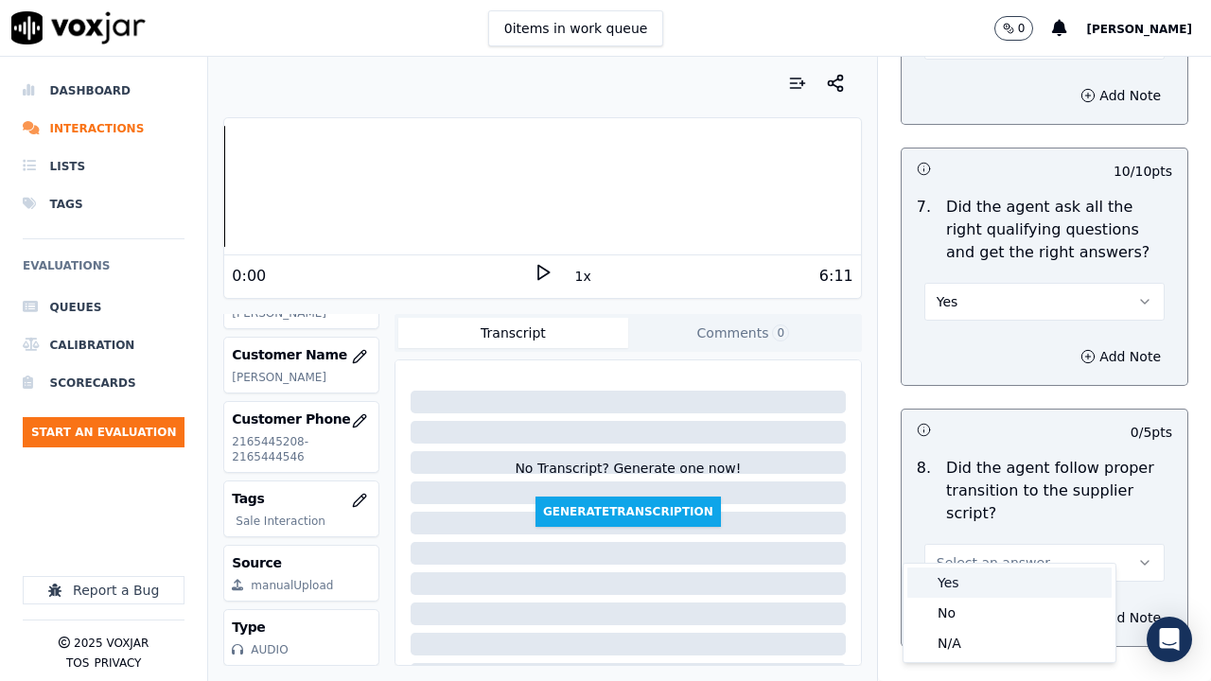
click at [973, 528] on div "Yes" at bounding box center [1009, 582] width 204 height 30
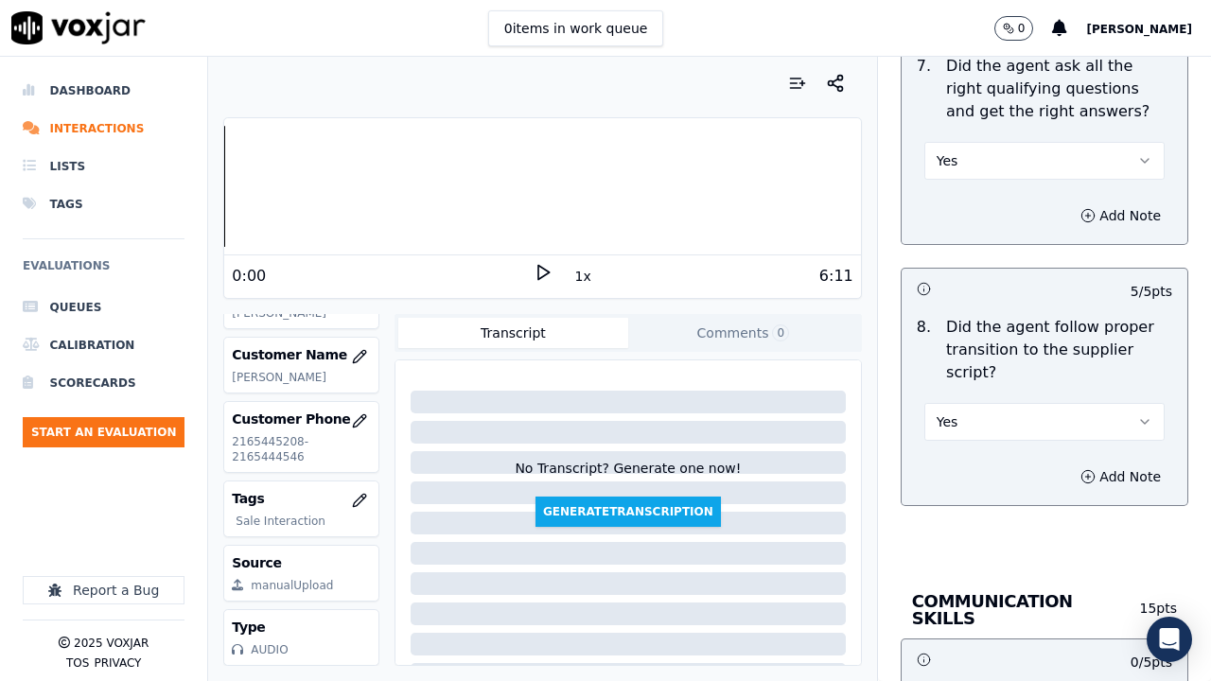
scroll to position [5201, 0]
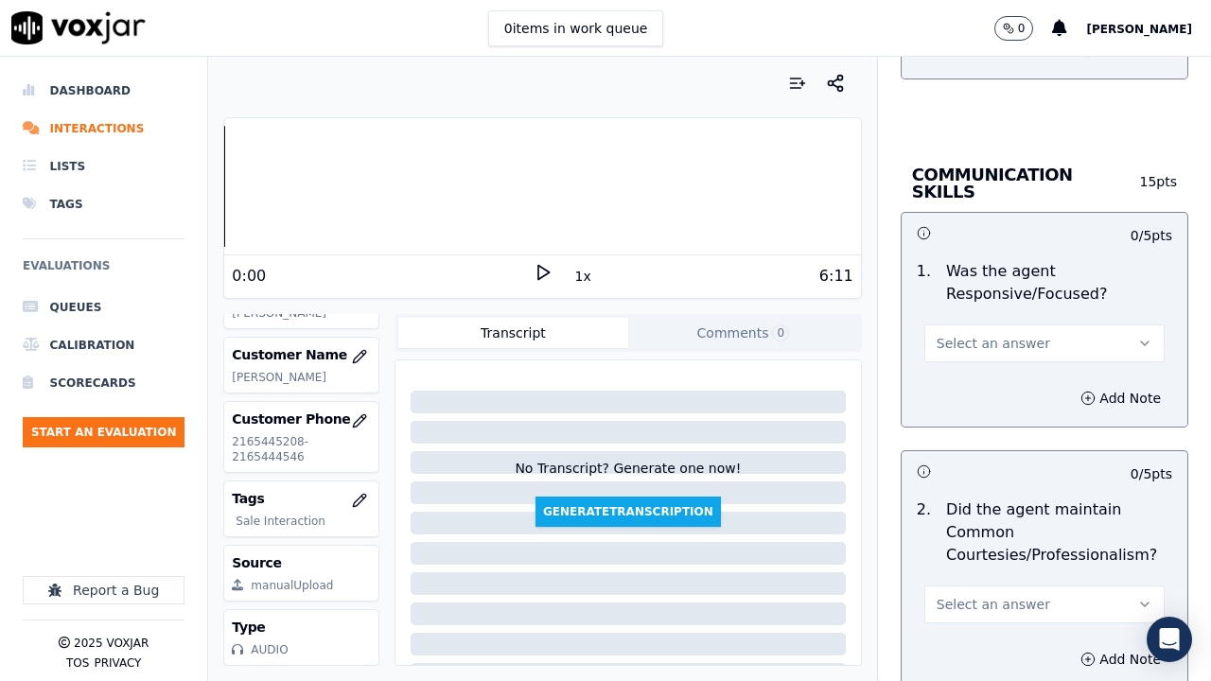
click at [971, 334] on span "Select an answer" at bounding box center [992, 343] width 113 height 19
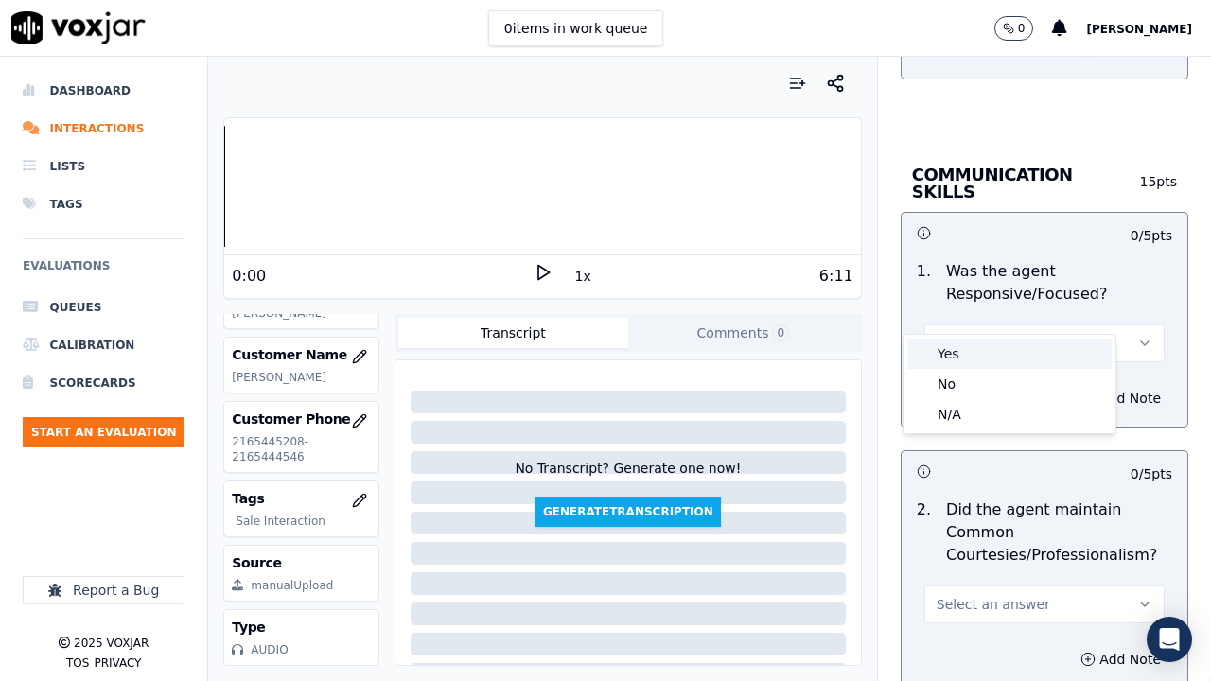
click at [978, 354] on div "Yes" at bounding box center [1009, 354] width 204 height 30
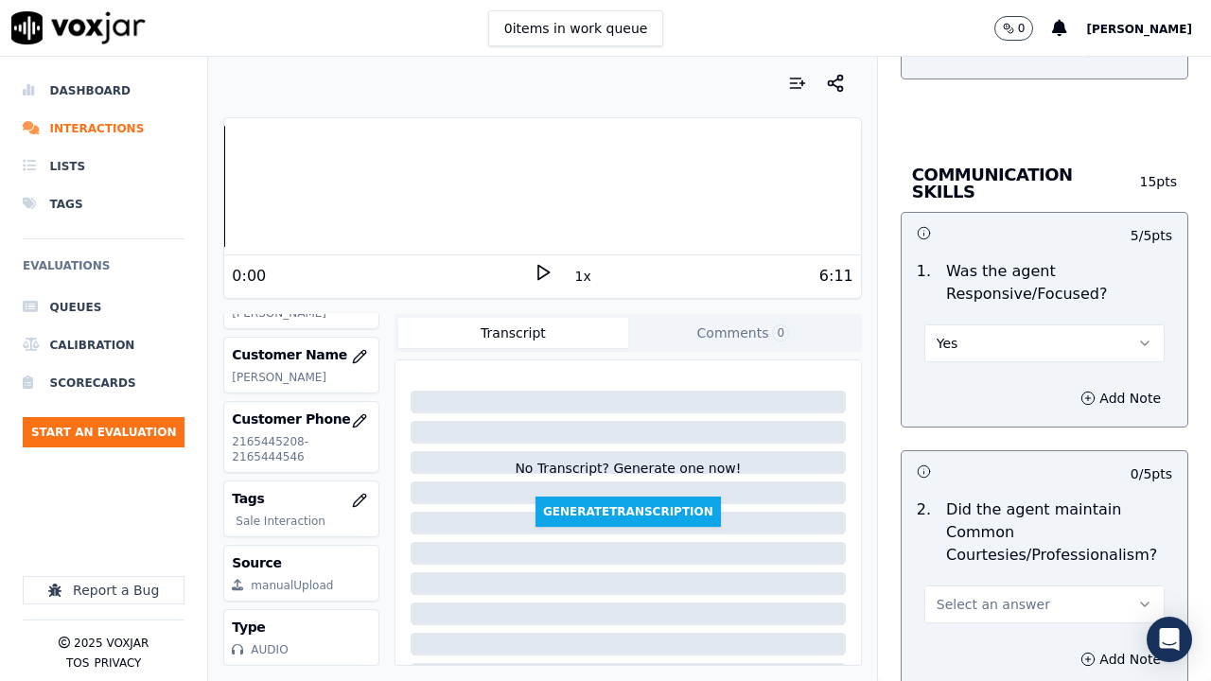
click at [996, 528] on span "Select an answer" at bounding box center [992, 604] width 113 height 19
click at [963, 473] on div "Yes" at bounding box center [1009, 469] width 204 height 30
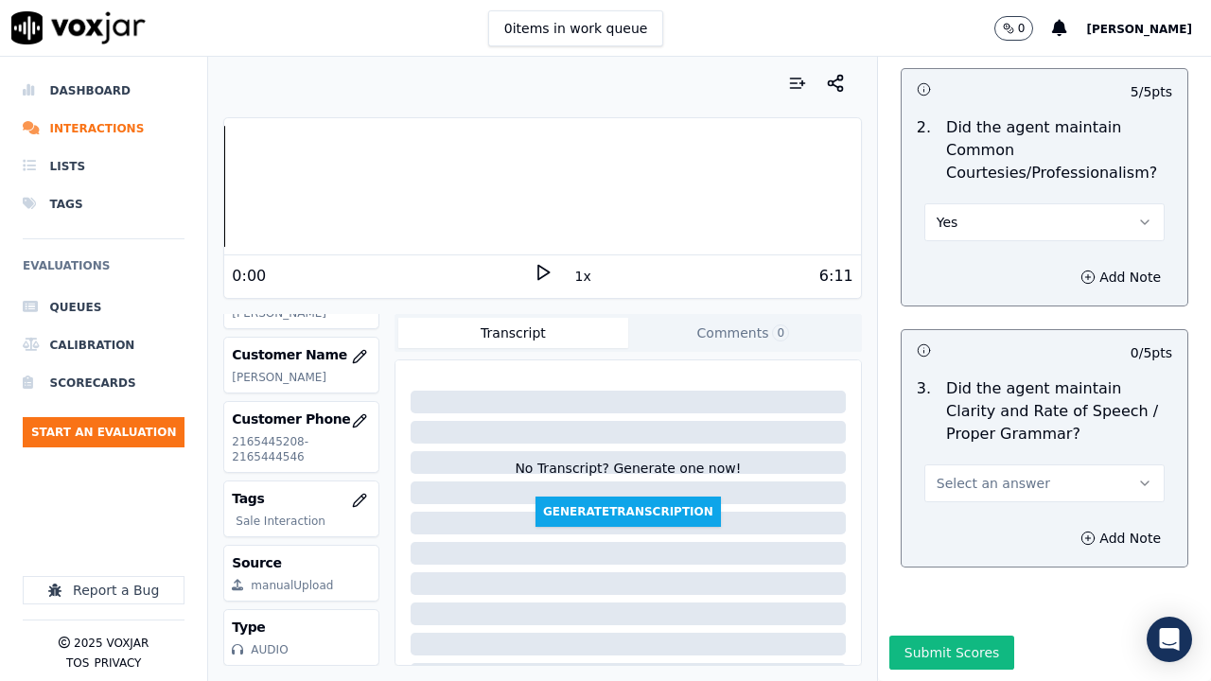
scroll to position [5600, 0]
click at [984, 474] on span "Select an answer" at bounding box center [992, 483] width 113 height 19
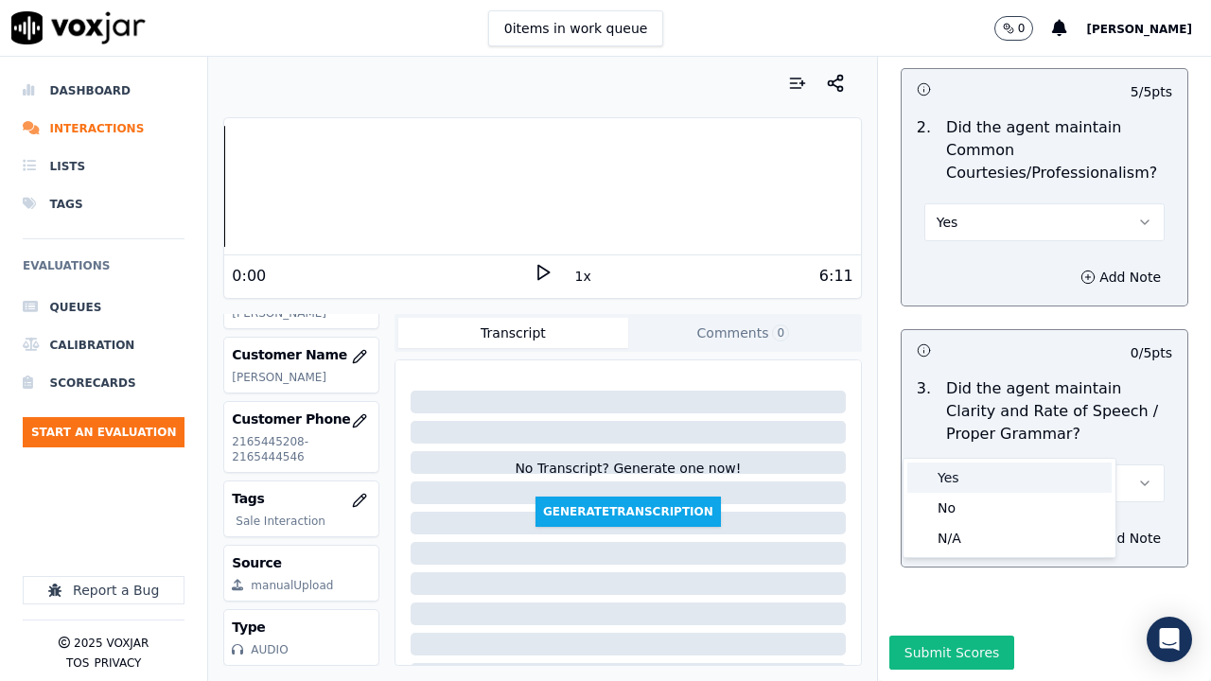
click at [982, 463] on div "Yes" at bounding box center [1009, 477] width 204 height 30
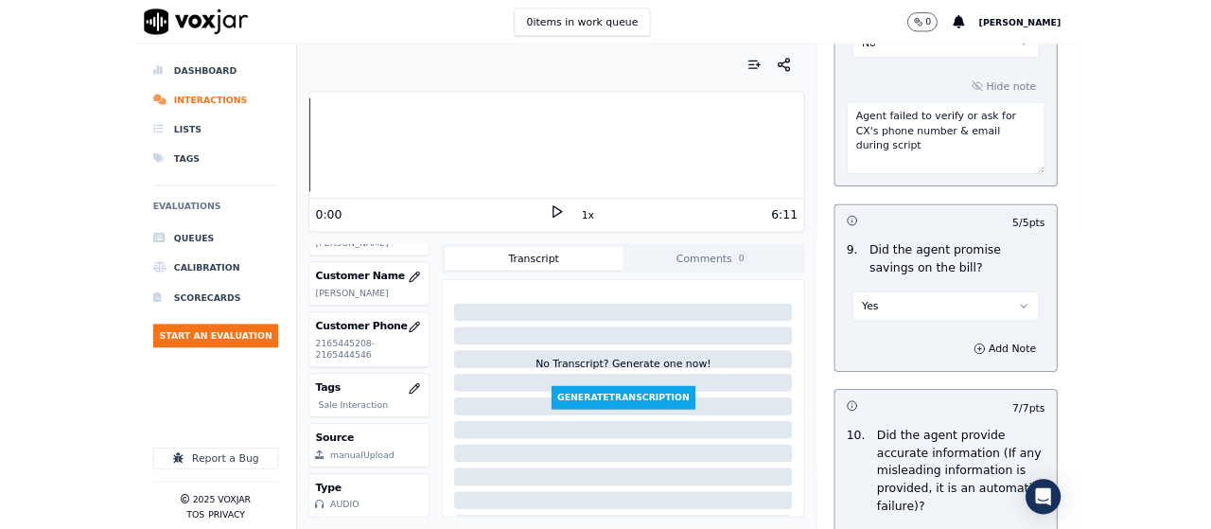
scroll to position [2160, 0]
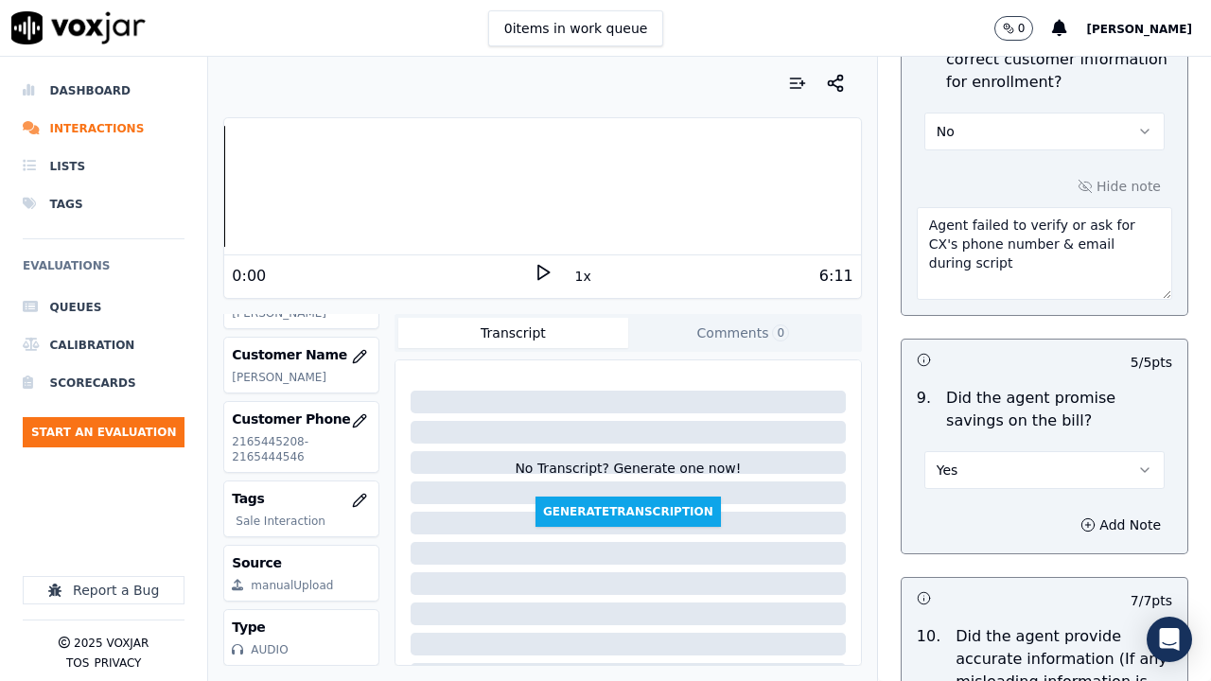
drag, startPoint x: 900, startPoint y: 237, endPoint x: 860, endPoint y: 224, distance: 42.8
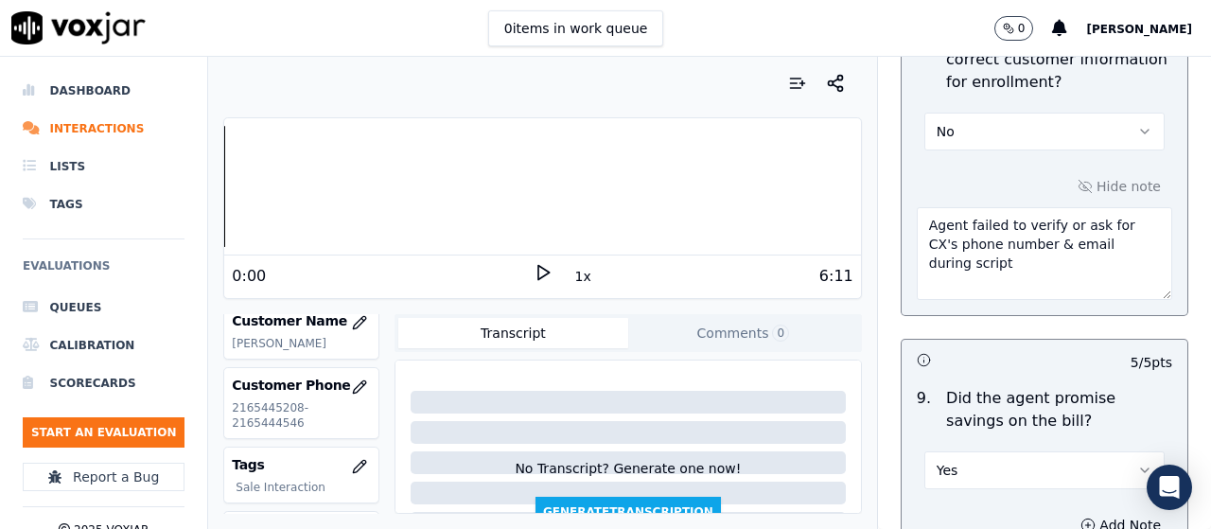
paste textarea "collect the CX's phone number and email during the script"
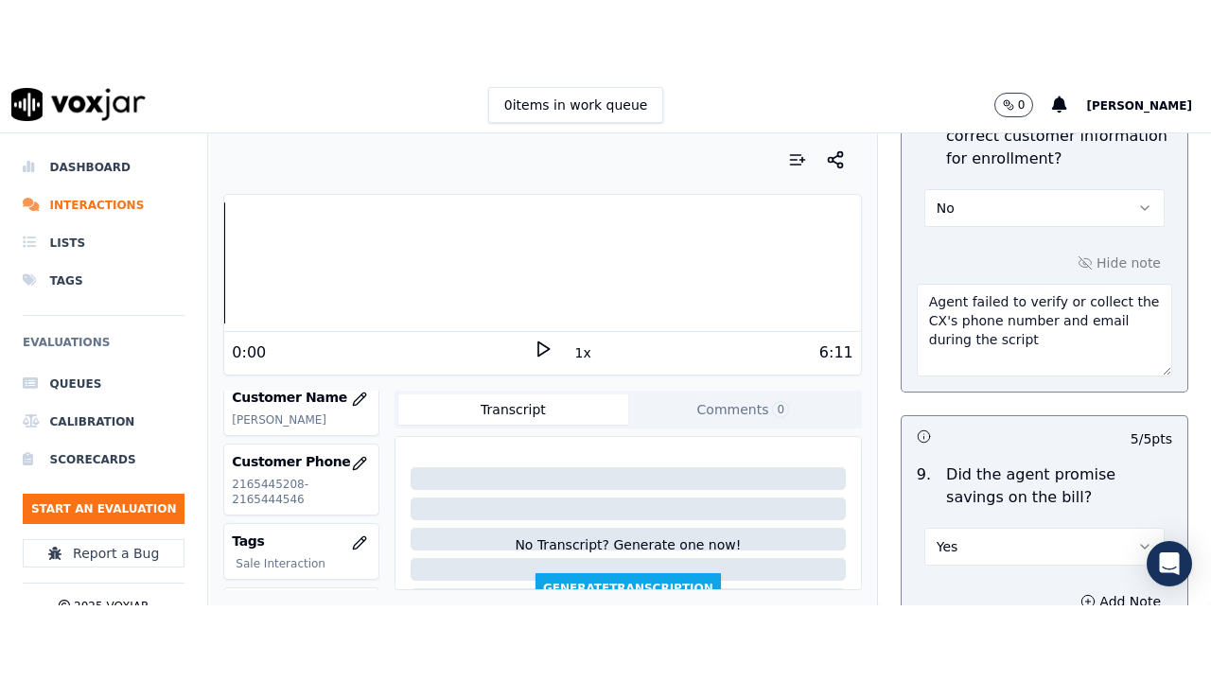
scroll to position [5752, 0]
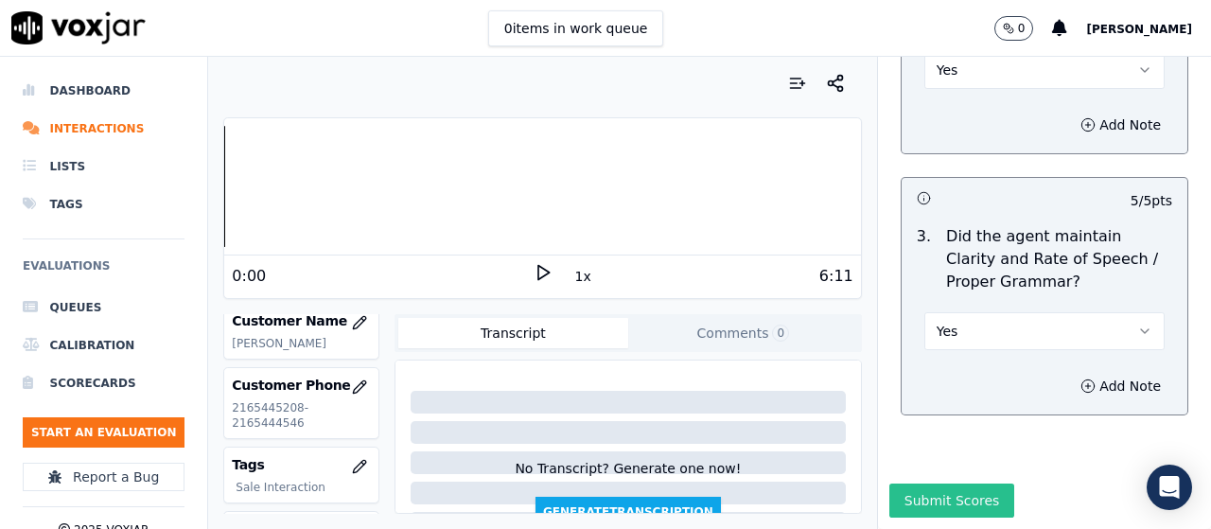
type textarea "Agent failed to verify or collect the CX's phone number and email during the sc…"
click at [934, 483] on button "Submit Scores" at bounding box center [952, 500] width 126 height 34
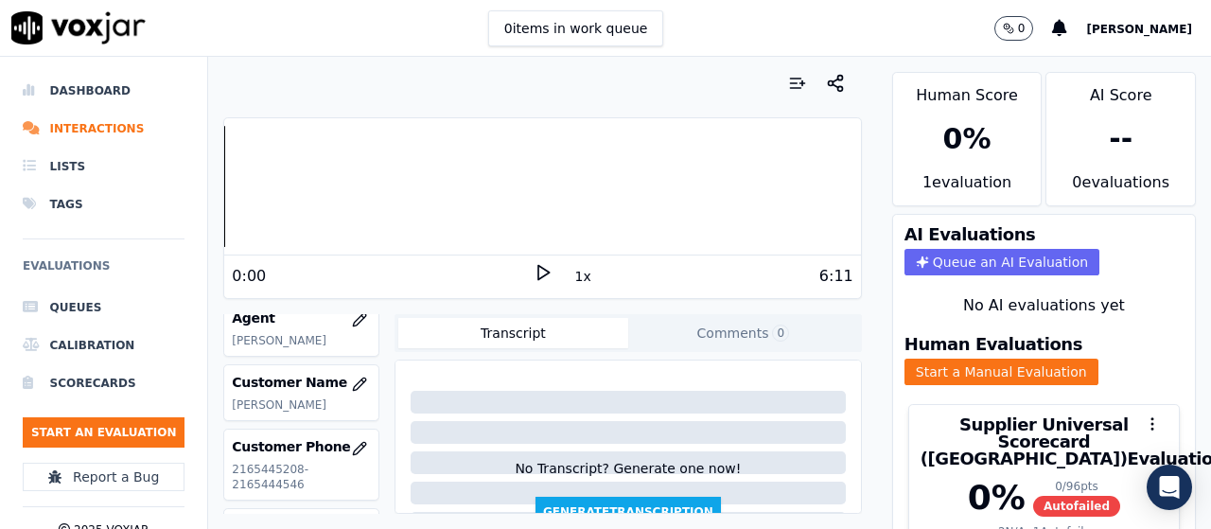
scroll to position [189, 0]
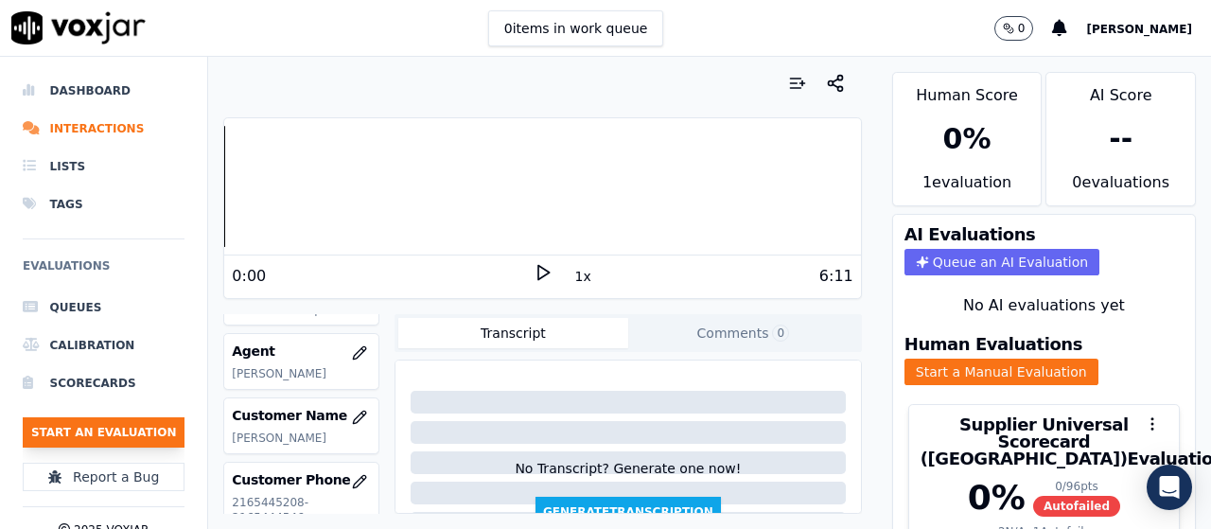
click at [144, 435] on button "Start an Evaluation" at bounding box center [104, 432] width 162 height 30
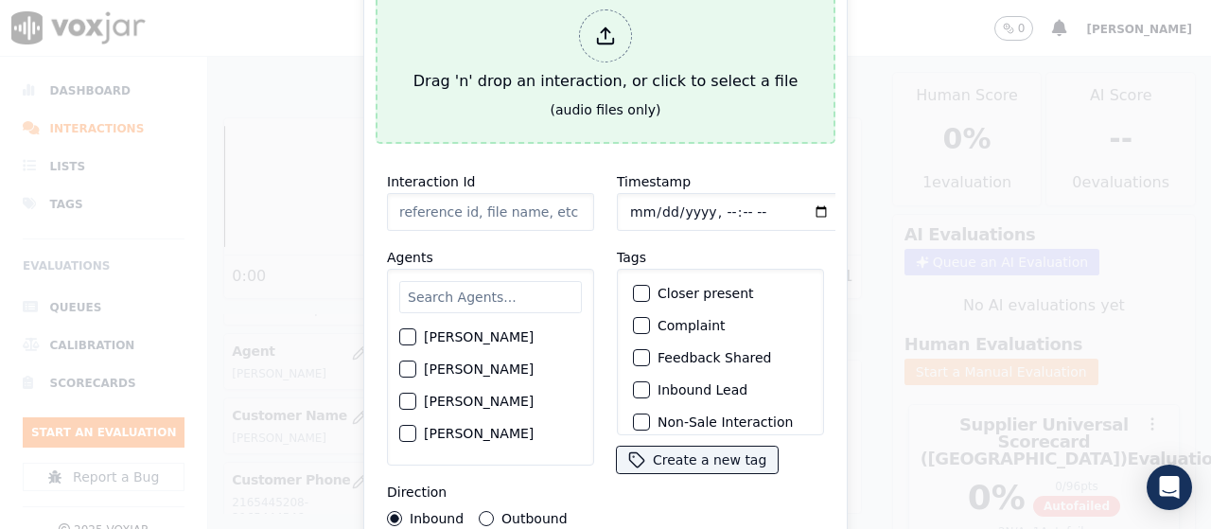
click at [466, 63] on div "Drag 'n' drop an interaction, or click to select a file" at bounding box center [605, 51] width 399 height 98
type input "20250827-160338_4405829865-all.mp3"
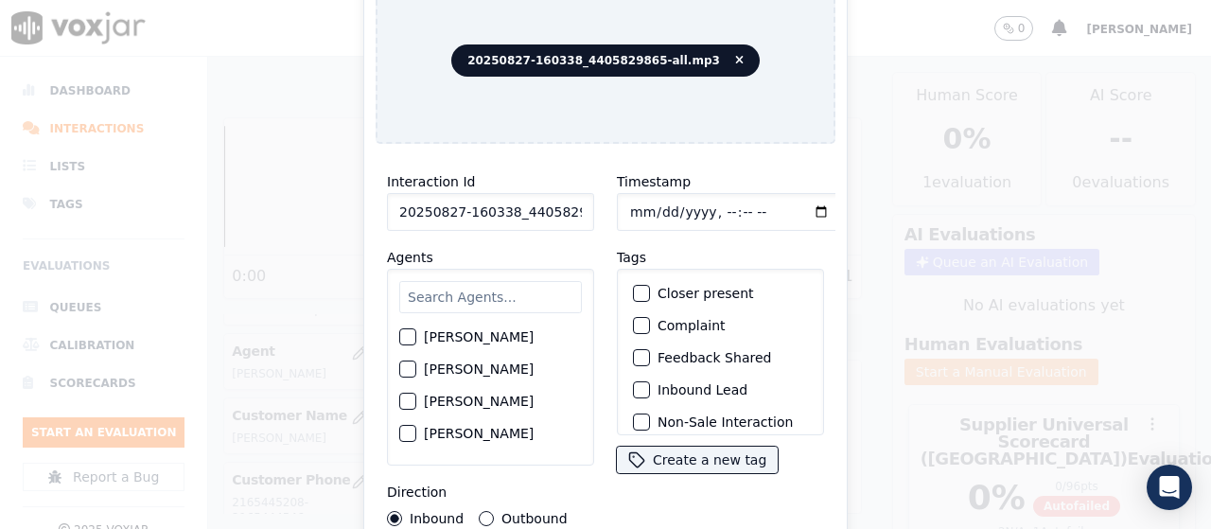
click at [460, 298] on input "text" at bounding box center [490, 297] width 183 height 32
type input "ca"
click at [471, 340] on label "[PERSON_NAME]" at bounding box center [479, 337] width 110 height 13
click at [416, 340] on button "[PERSON_NAME]" at bounding box center [407, 337] width 17 height 17
click at [628, 204] on input "Timestamp" at bounding box center [729, 212] width 225 height 38
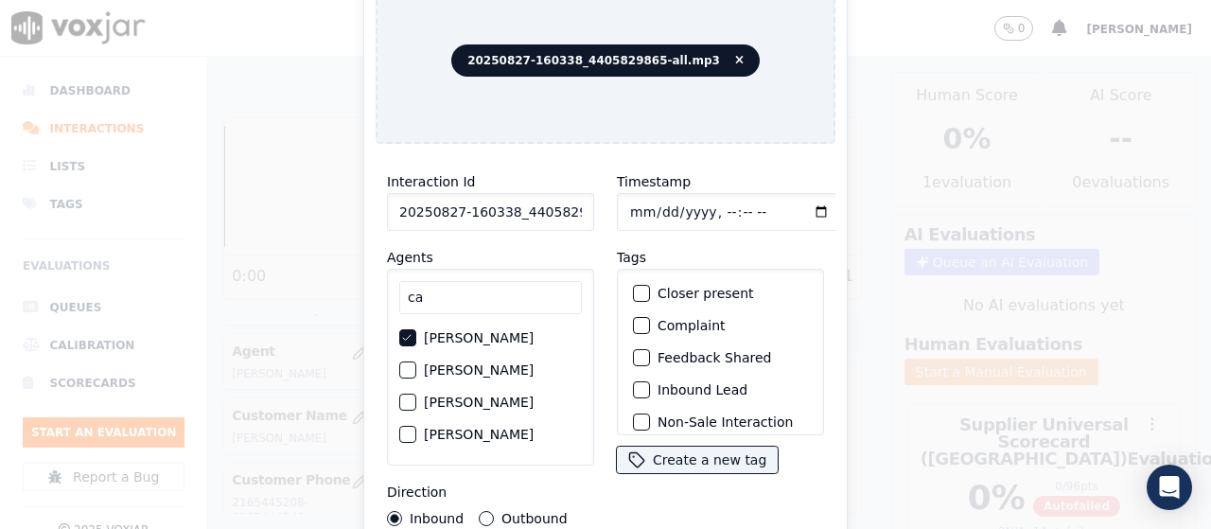
type input "[DATE]T17:04"
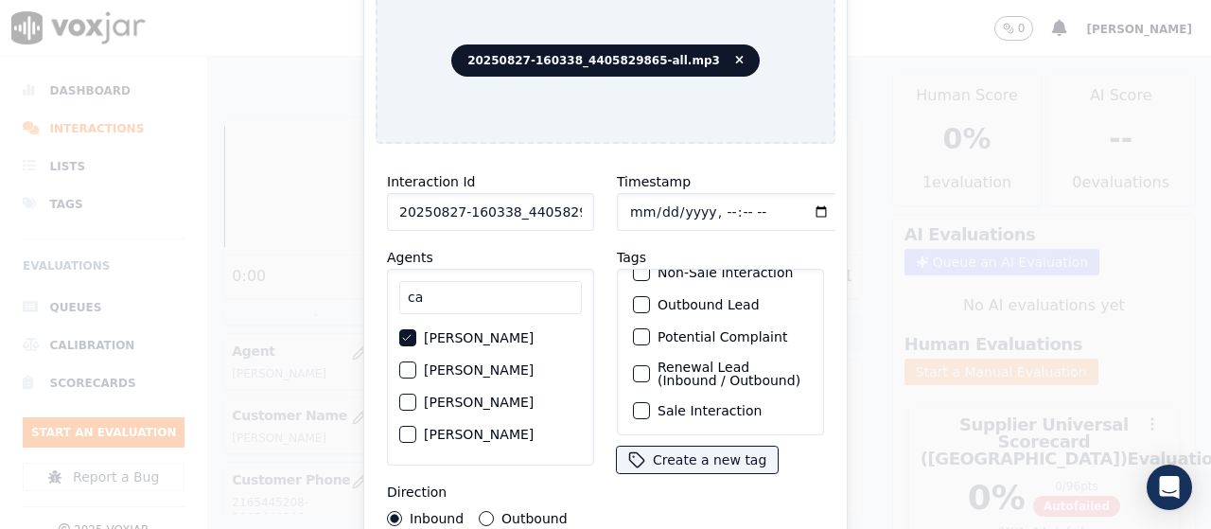
click at [717, 404] on label "Sale Interaction" at bounding box center [709, 410] width 104 height 13
click at [650, 402] on button "Sale Interaction" at bounding box center [641, 410] width 17 height 17
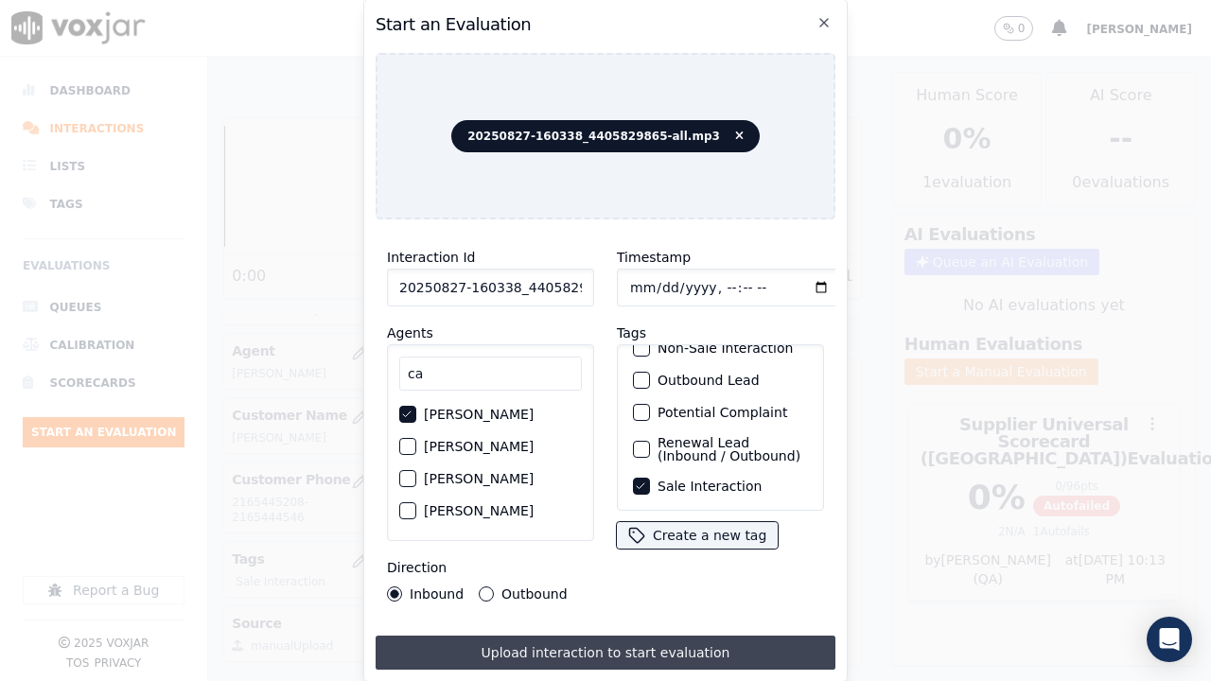
click at [688, 528] on button "Upload interaction to start evaluation" at bounding box center [605, 653] width 460 height 34
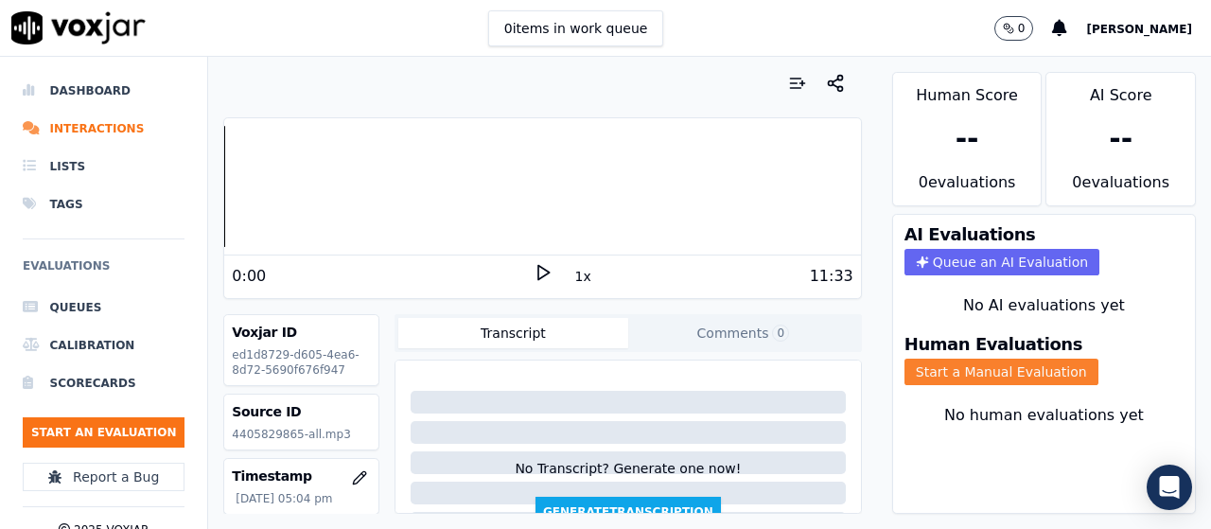
click at [994, 369] on button "Start a Manual Evaluation" at bounding box center [1001, 371] width 194 height 26
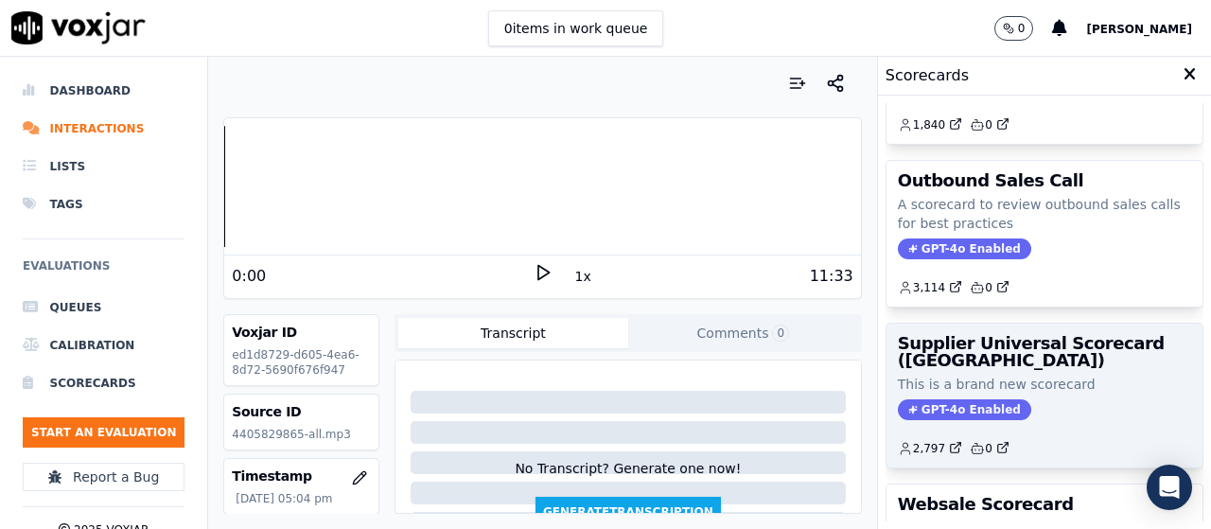
scroll to position [284, 0]
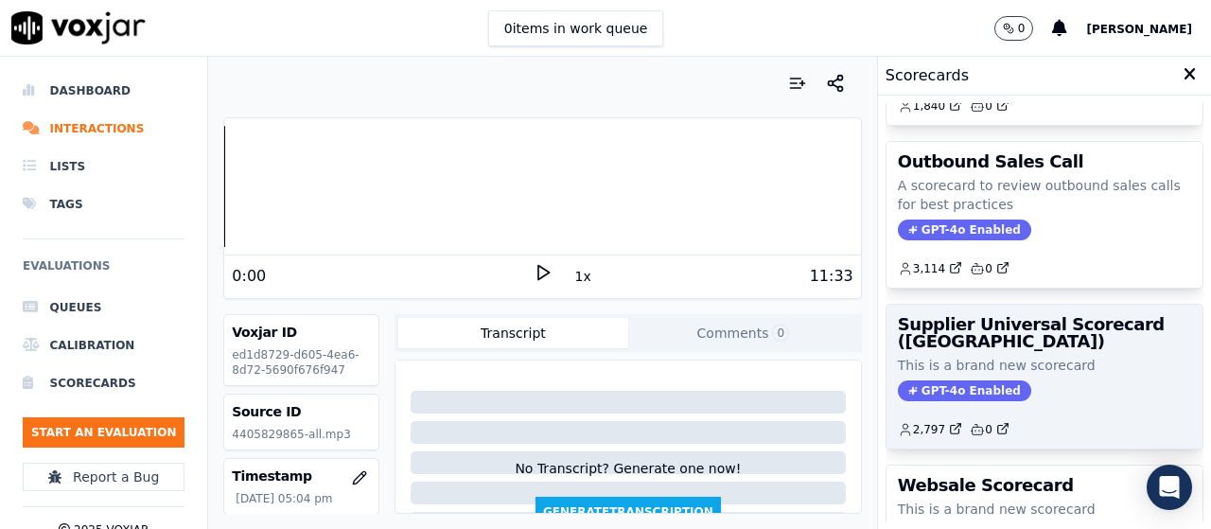
click at [1002, 351] on div "Supplier Universal Scorecard ([GEOGRAPHIC_DATA]) This is a brand new scorecard …" at bounding box center [1044, 377] width 316 height 144
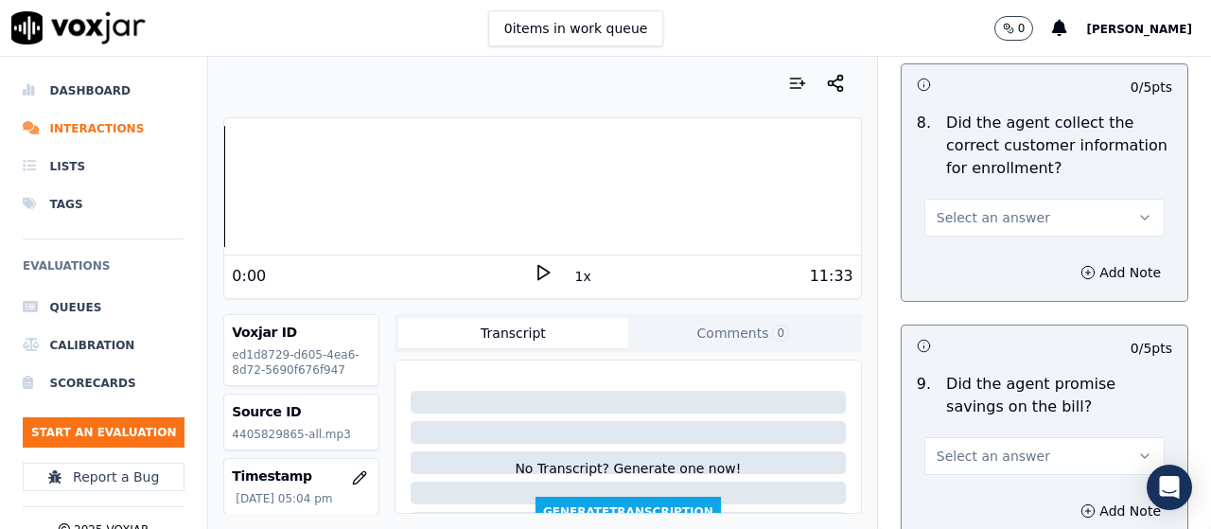
scroll to position [2081, 0]
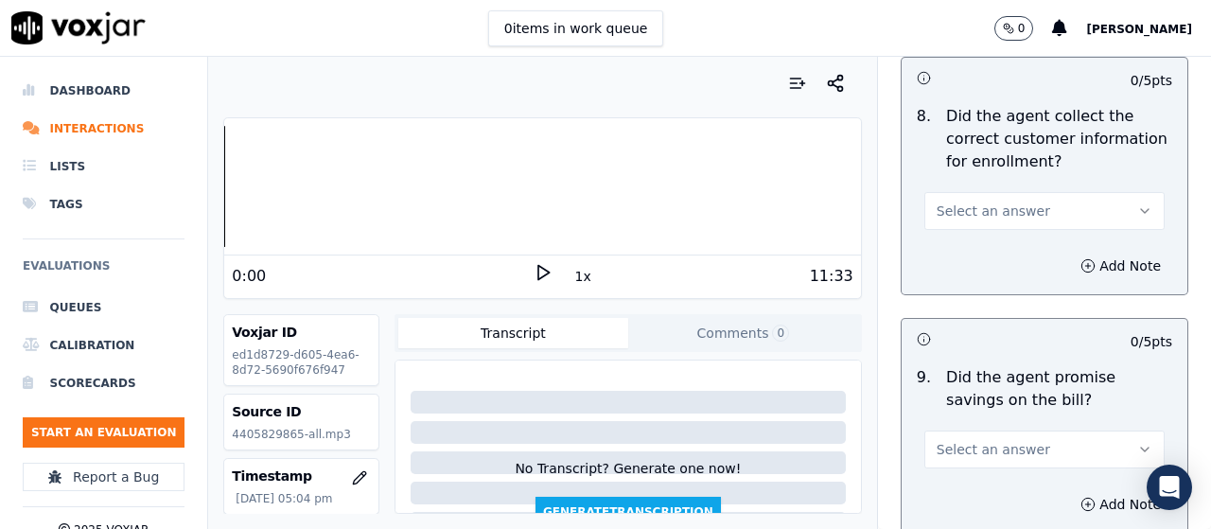
click at [979, 206] on span "Select an answer" at bounding box center [992, 210] width 113 height 19
click at [975, 276] on div "No" at bounding box center [1009, 284] width 204 height 30
click at [1073, 267] on button "Add Note" at bounding box center [1120, 266] width 103 height 26
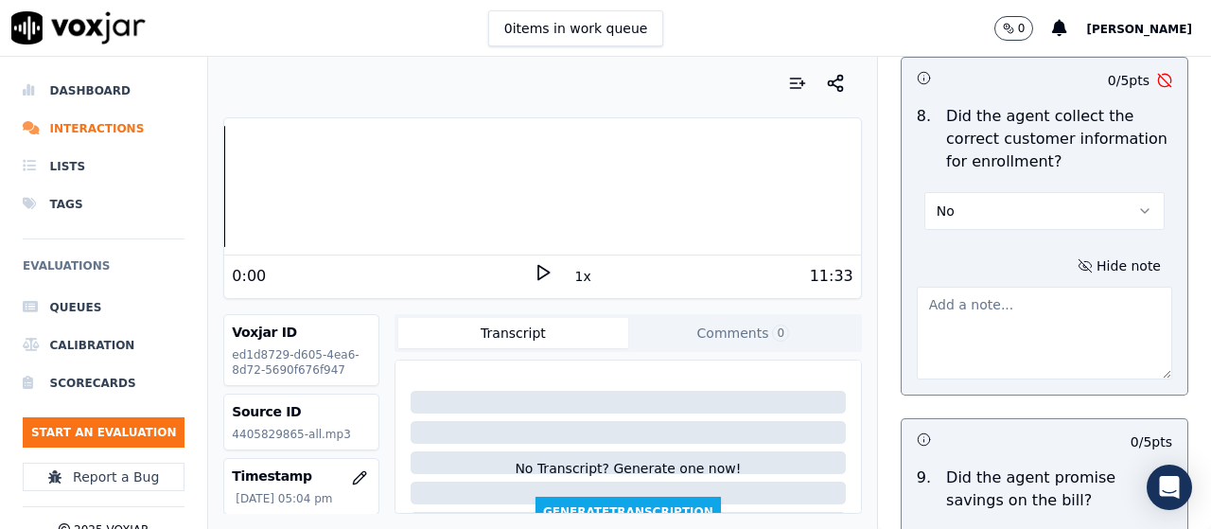
click at [964, 314] on textarea at bounding box center [1043, 333] width 255 height 93
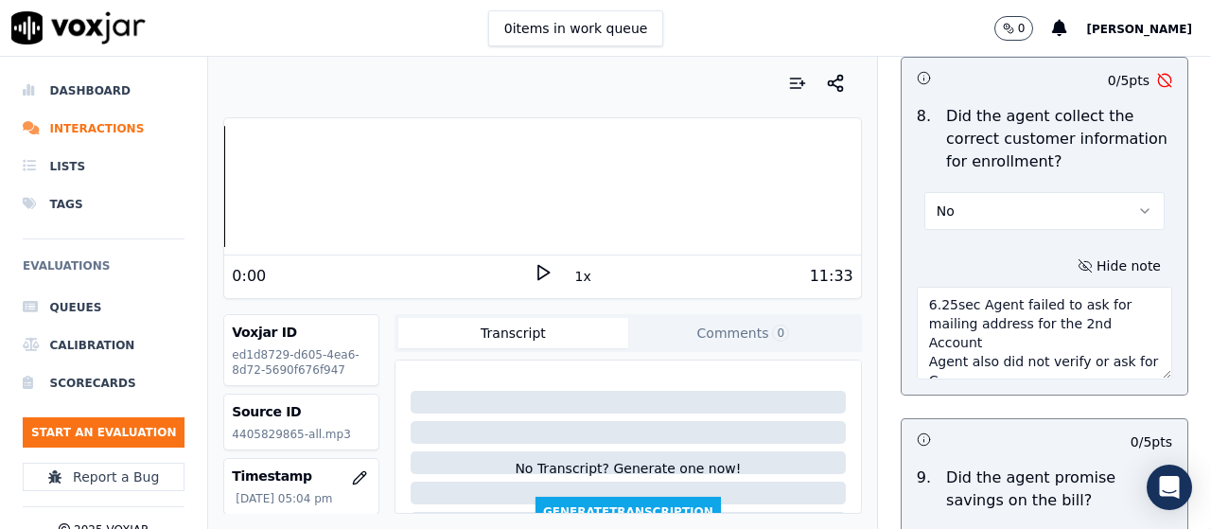
scroll to position [10, 0]
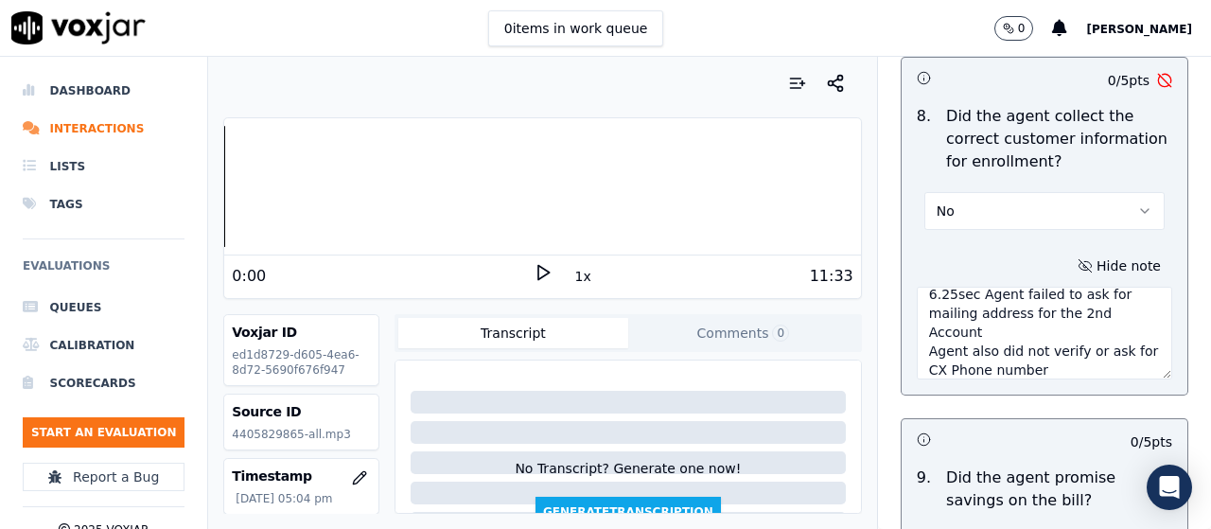
type textarea "6.25sec Agent failed to ask for mailing address for the 2nd Account Agent also …"
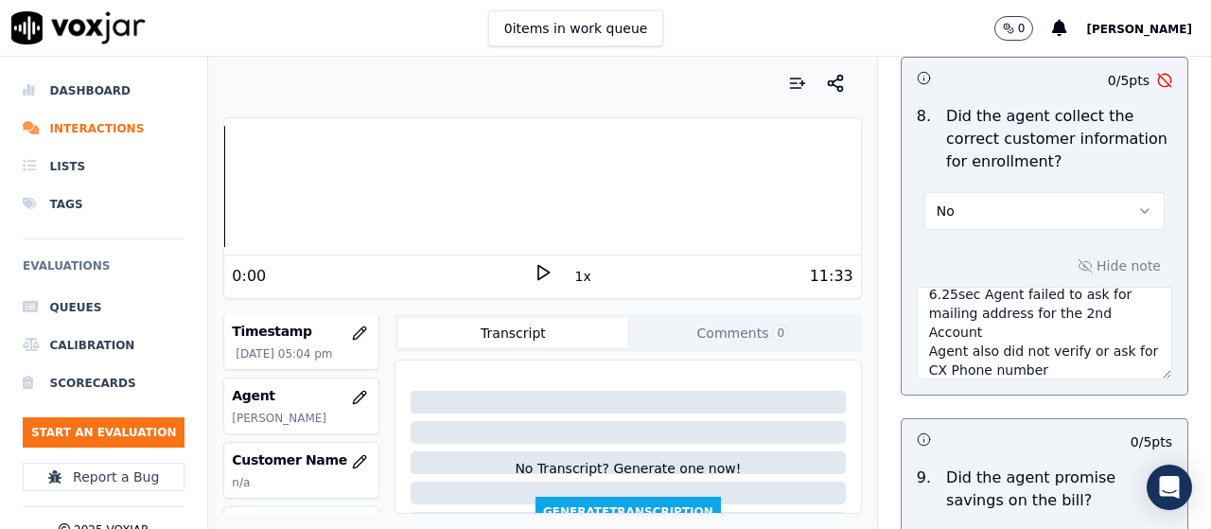
scroll to position [189, 0]
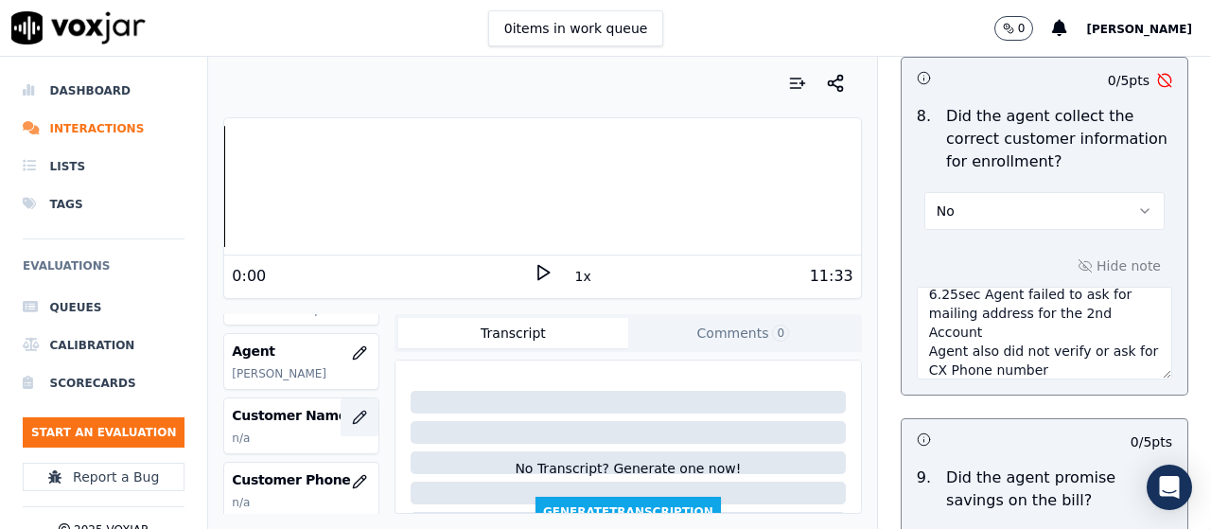
click at [352, 414] on icon "button" at bounding box center [359, 416] width 15 height 15
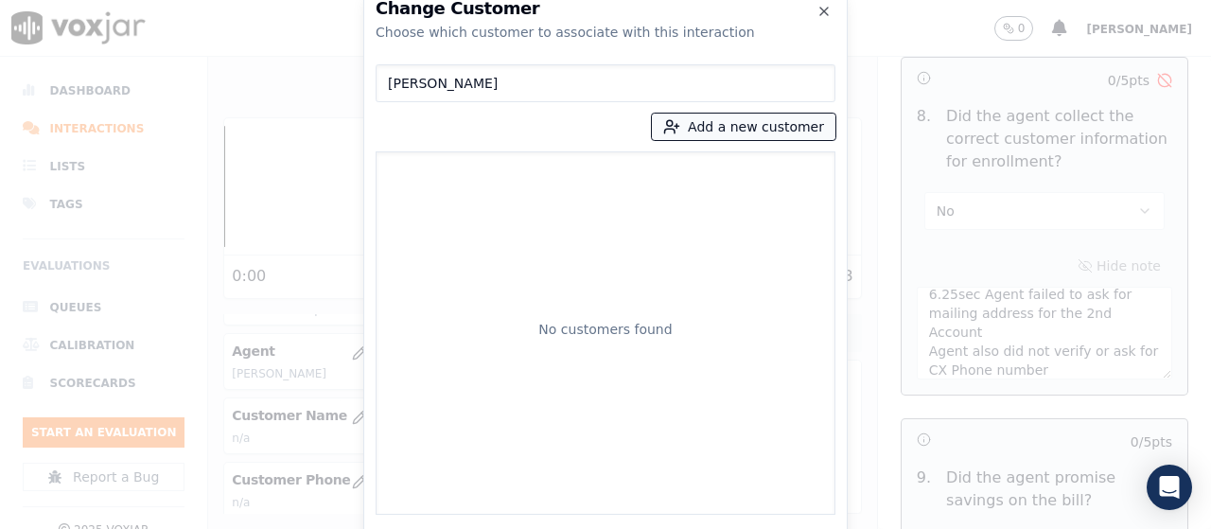
type input "[PERSON_NAME]"
click at [748, 131] on button "Add a new customer" at bounding box center [743, 126] width 183 height 26
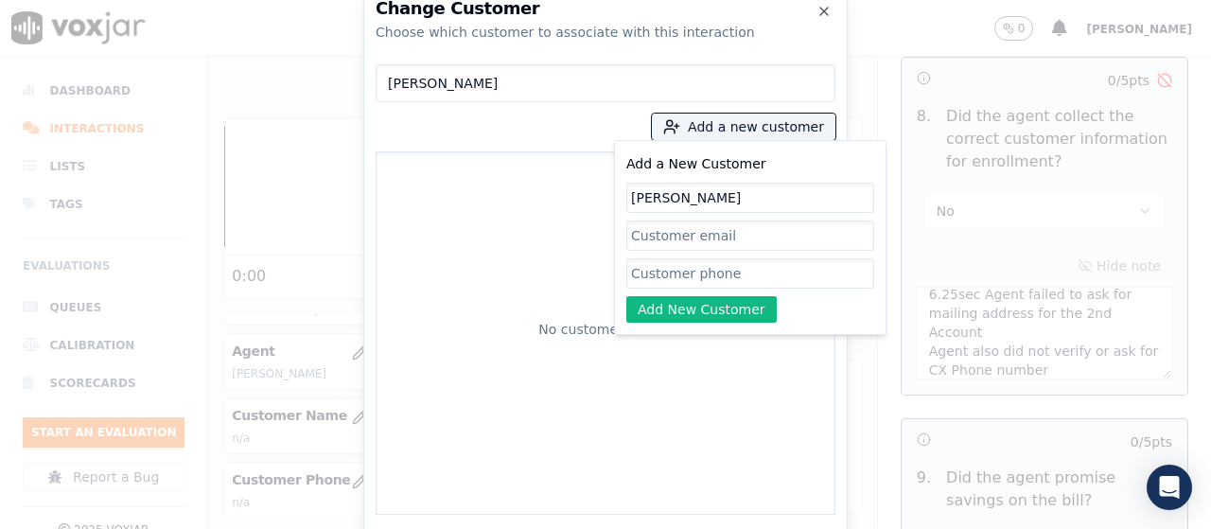
type input "[PERSON_NAME]"
click at [712, 269] on input "Add a New Customer" at bounding box center [750, 273] width 248 height 30
paste input "4405829865"
paste input "4402273496"
type input "4405829865-4402273496"
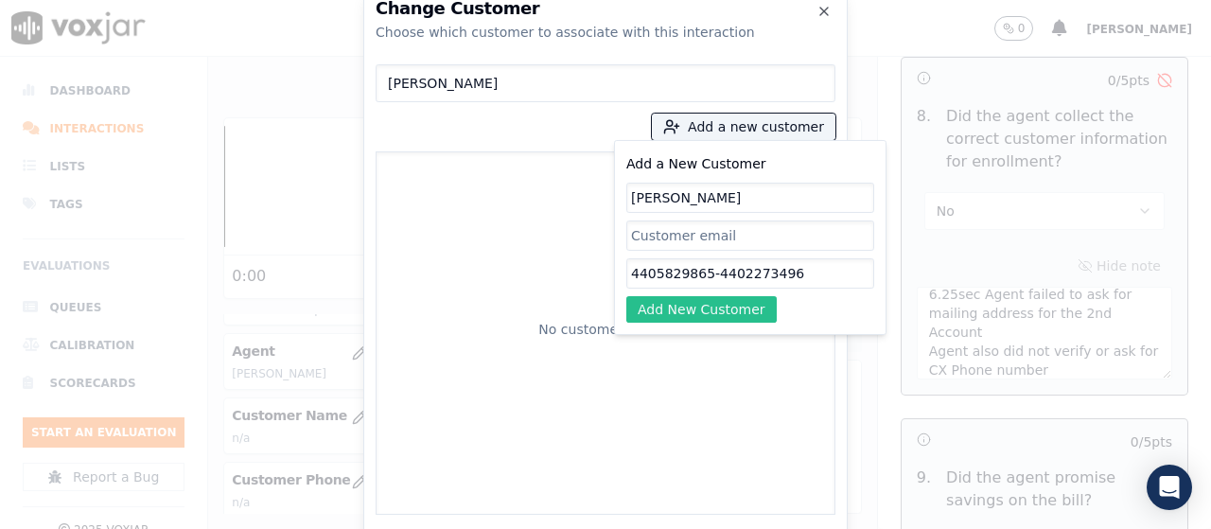
click at [747, 305] on button "Add New Customer" at bounding box center [701, 309] width 150 height 26
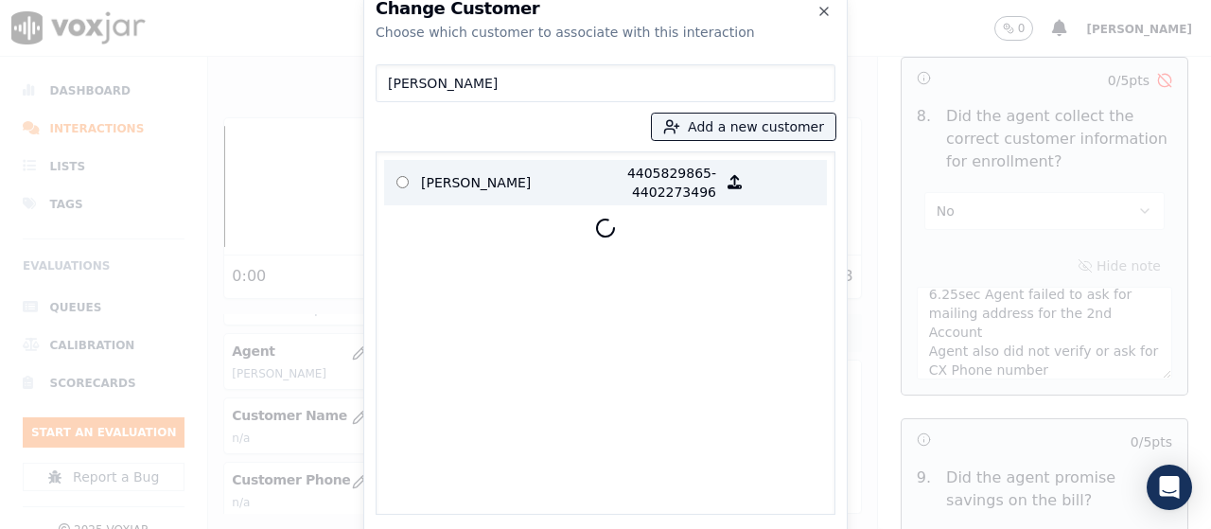
click at [485, 186] on p "[PERSON_NAME]" at bounding box center [495, 183] width 148 height 38
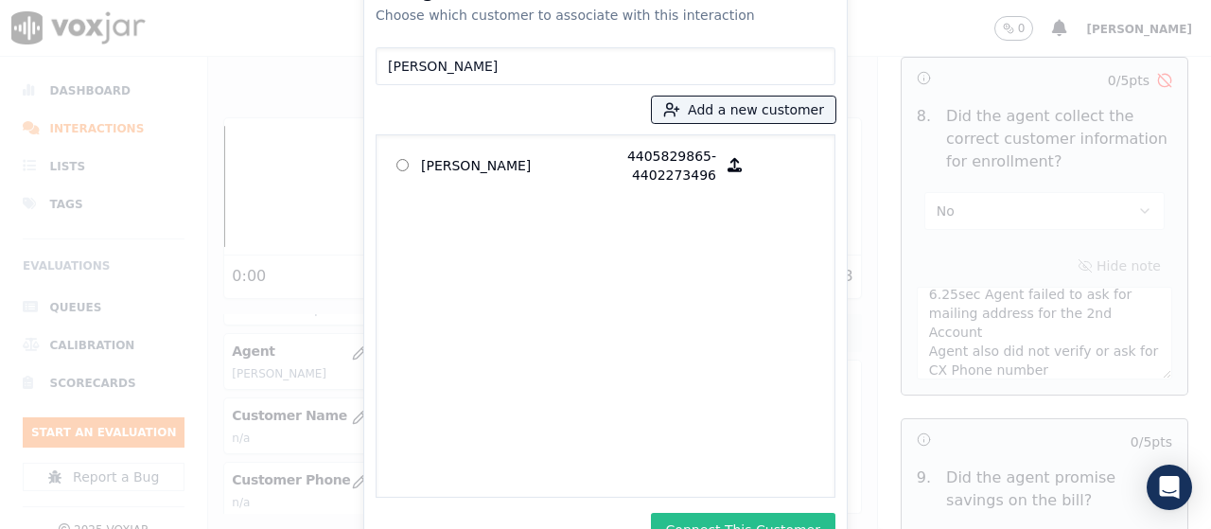
click at [755, 527] on button "Connect This Customer" at bounding box center [743, 530] width 184 height 34
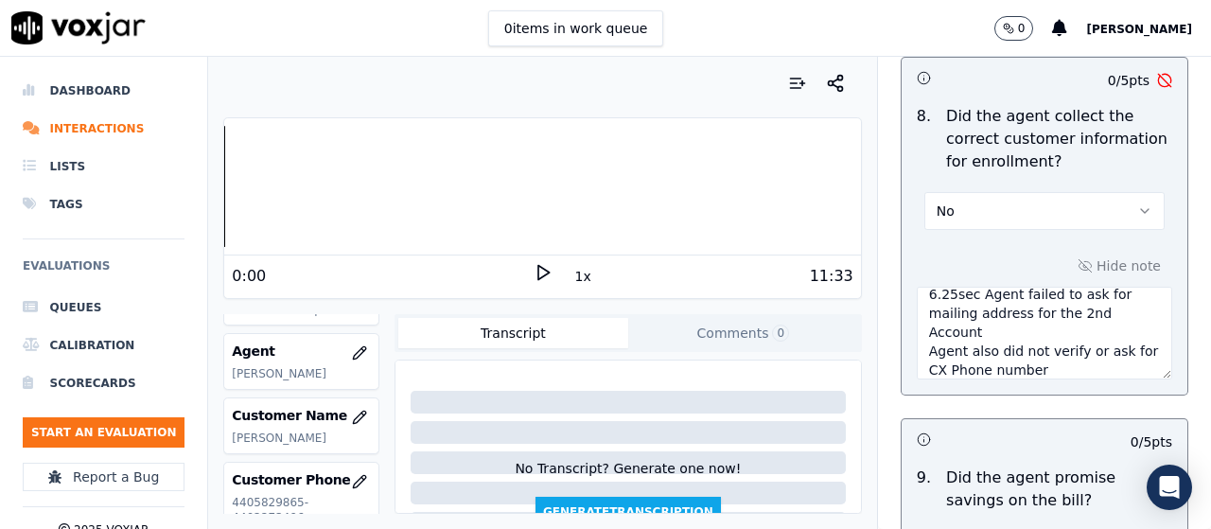
scroll to position [0, 0]
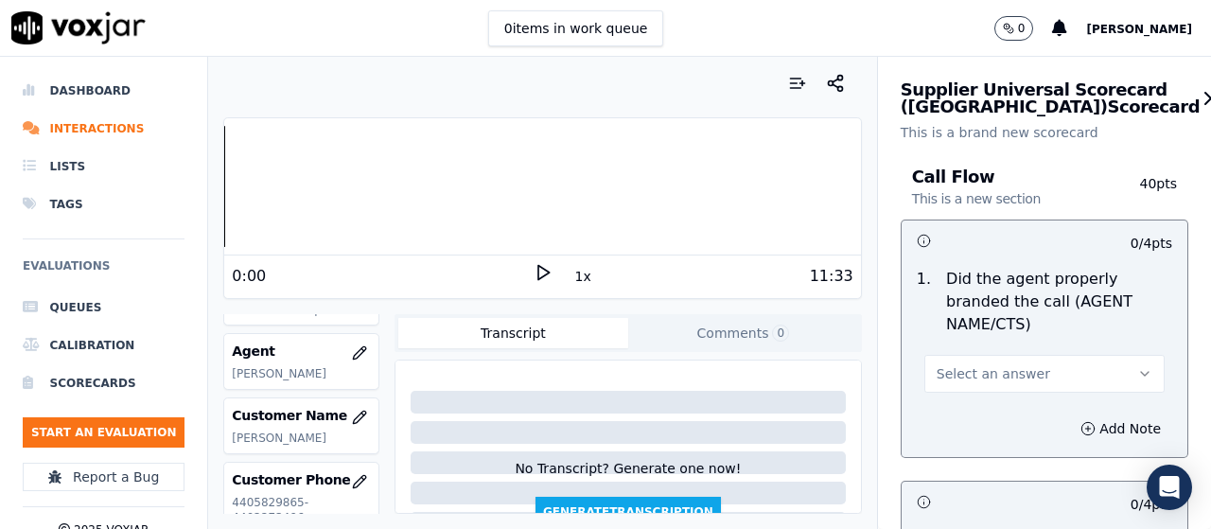
click at [951, 362] on button "Select an answer" at bounding box center [1044, 374] width 240 height 38
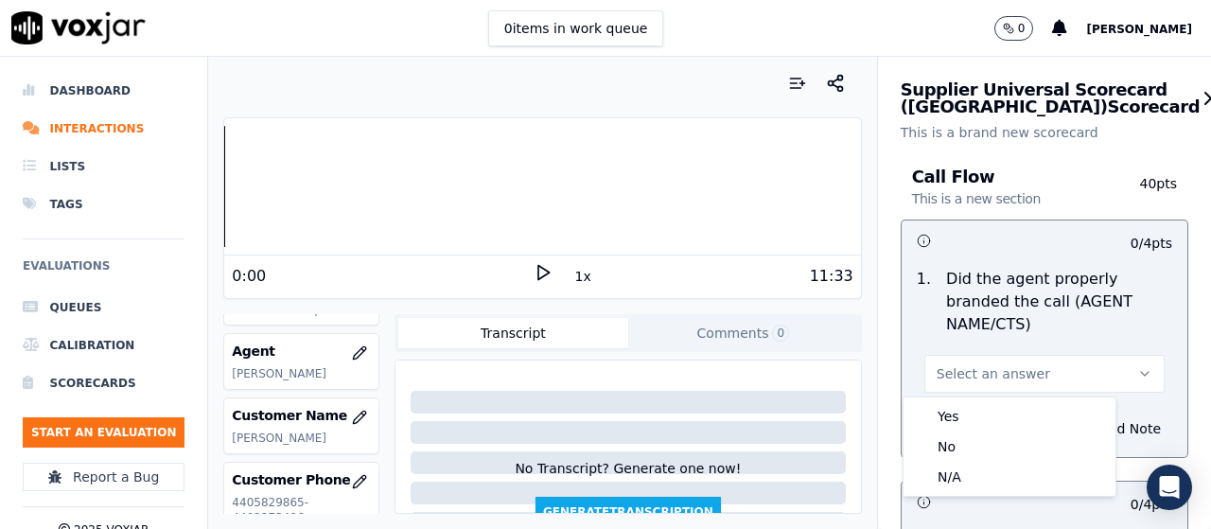
click at [958, 394] on div "1 . Did the agent properly branded the call (AGENT NAME/CTS) Select an answer" at bounding box center [1044, 330] width 286 height 140
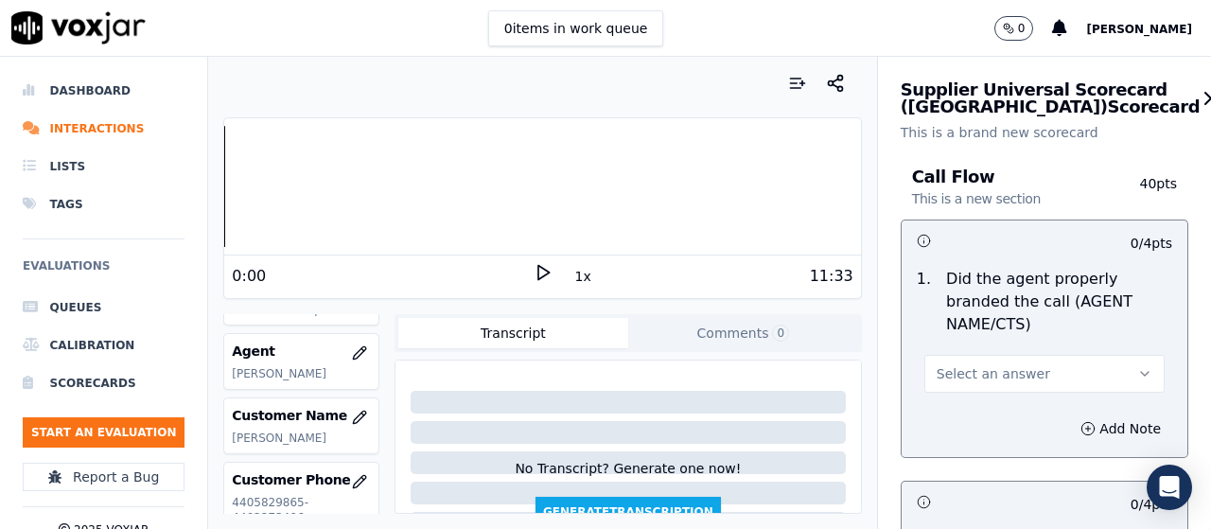
click at [967, 376] on span "Select an answer" at bounding box center [992, 373] width 113 height 19
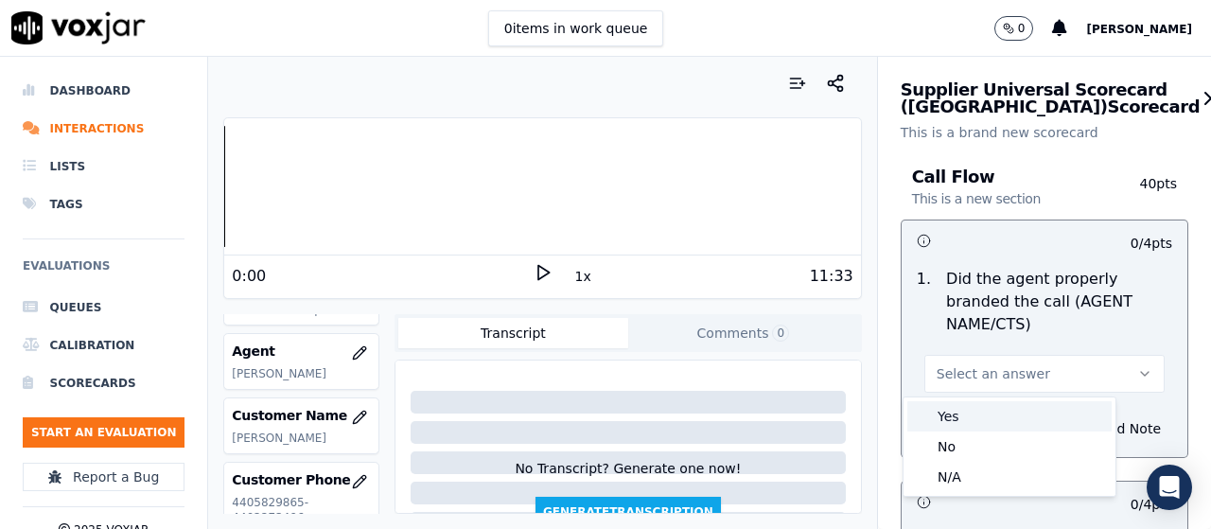
click at [973, 405] on div "Yes" at bounding box center [1009, 416] width 204 height 30
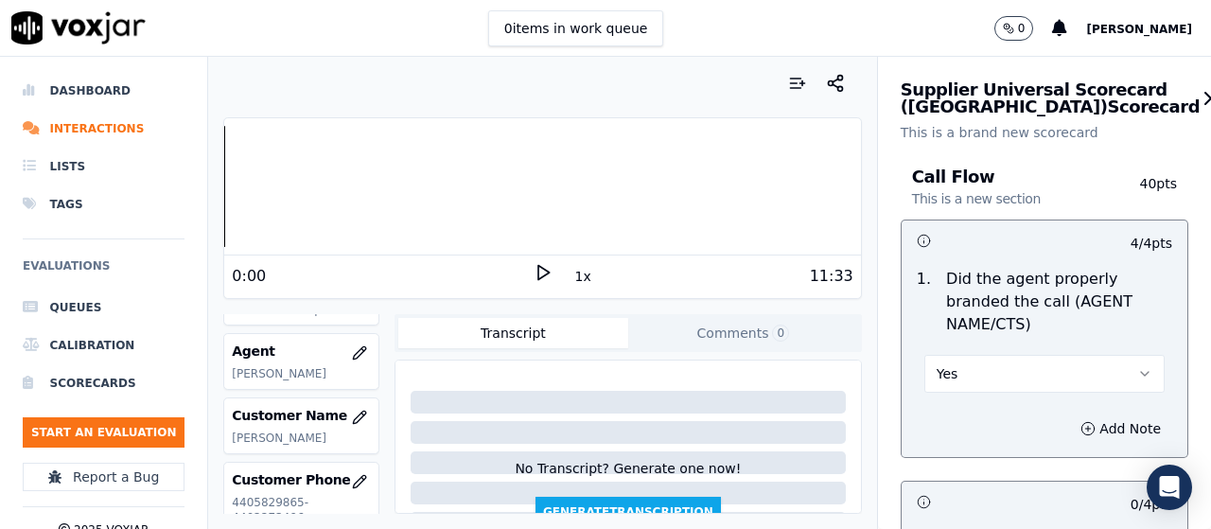
scroll to position [567, 0]
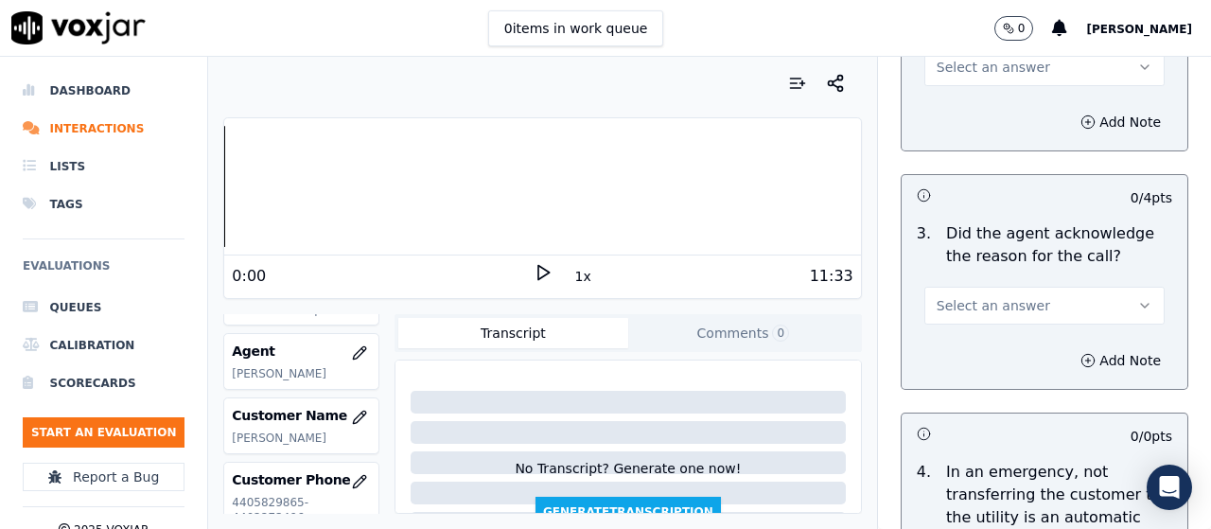
click at [955, 69] on span "Select an answer" at bounding box center [992, 67] width 113 height 19
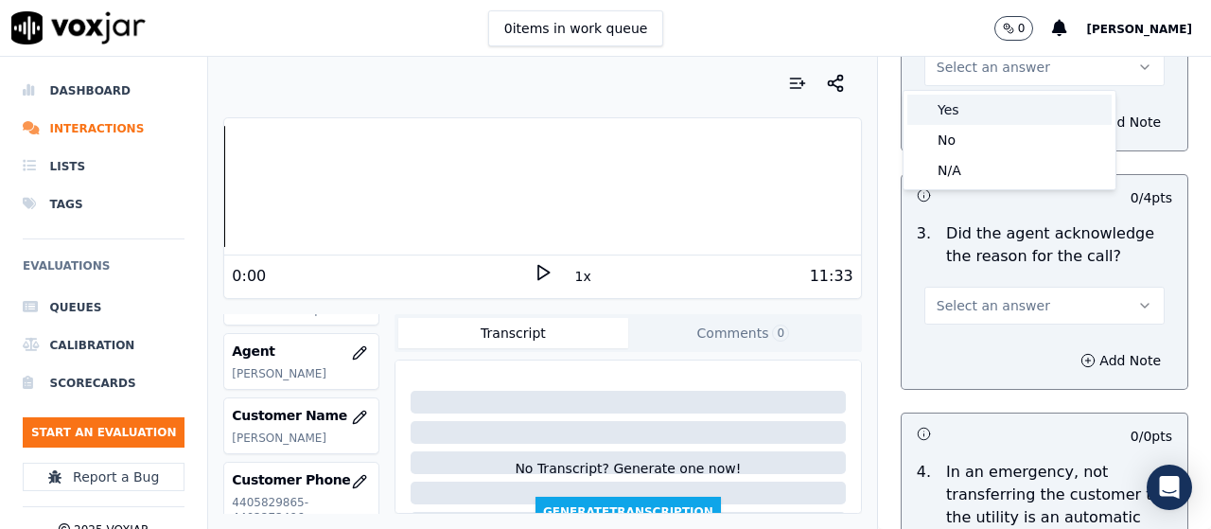
click at [970, 111] on div "Yes" at bounding box center [1009, 110] width 204 height 30
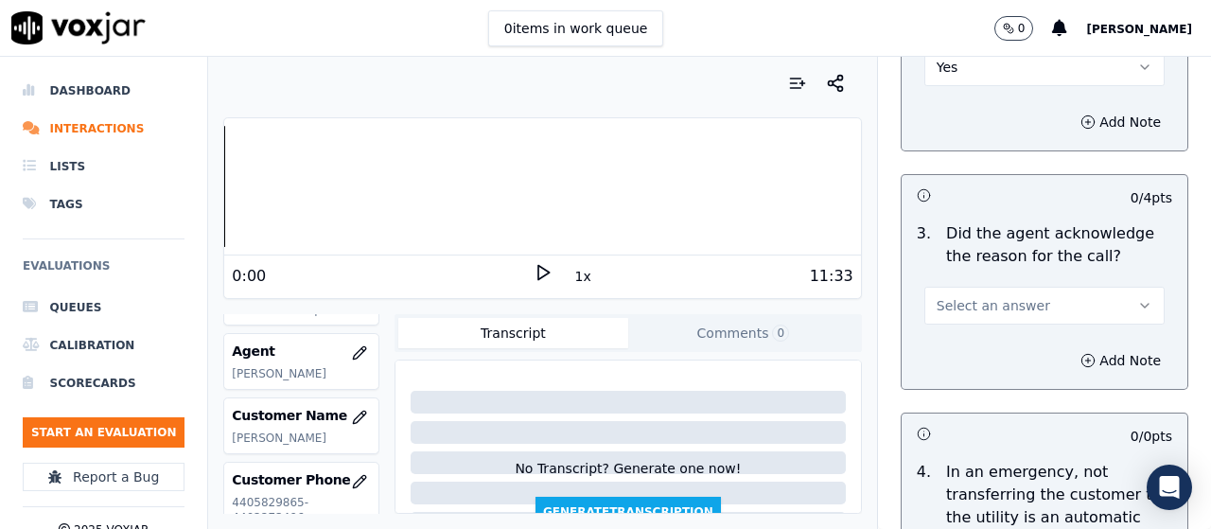
click at [980, 301] on span "Select an answer" at bounding box center [992, 305] width 113 height 19
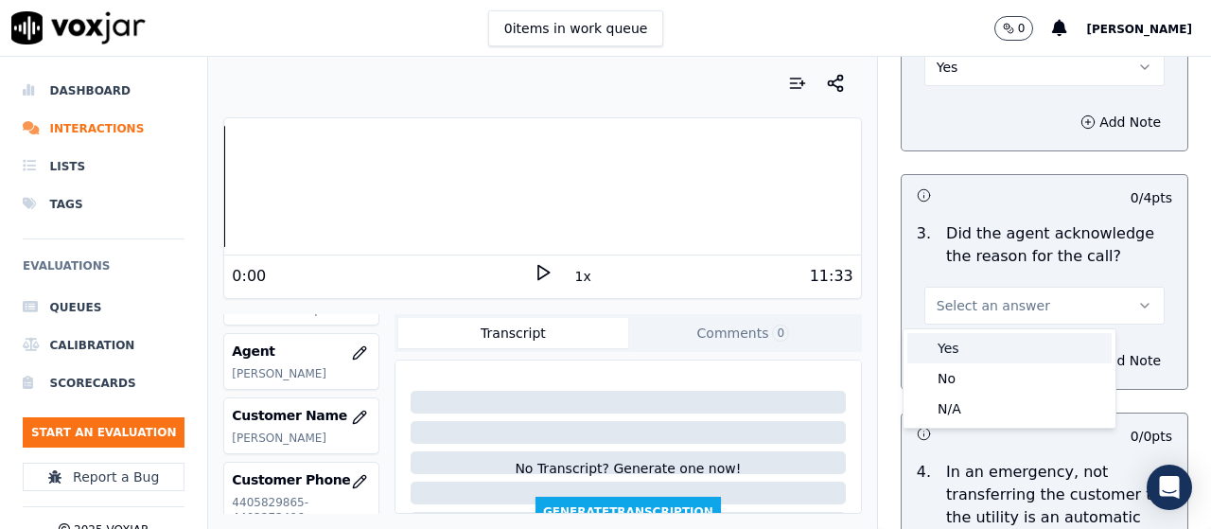
click at [980, 339] on div "Yes" at bounding box center [1009, 348] width 204 height 30
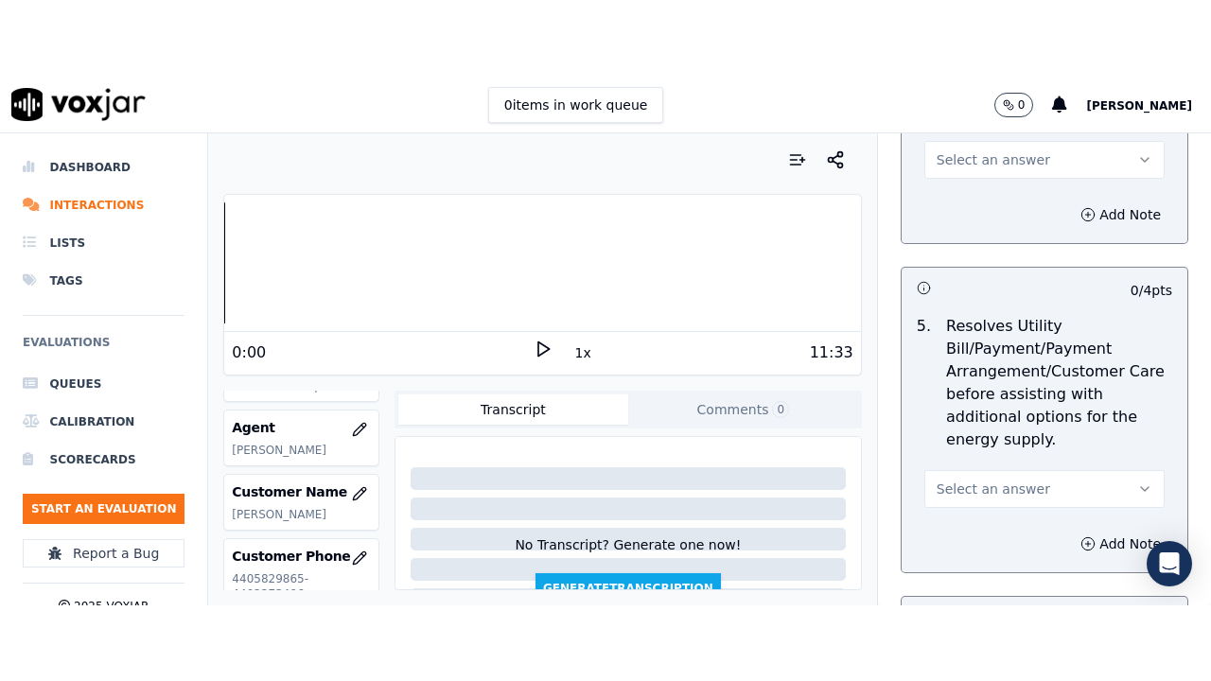
scroll to position [1040, 0]
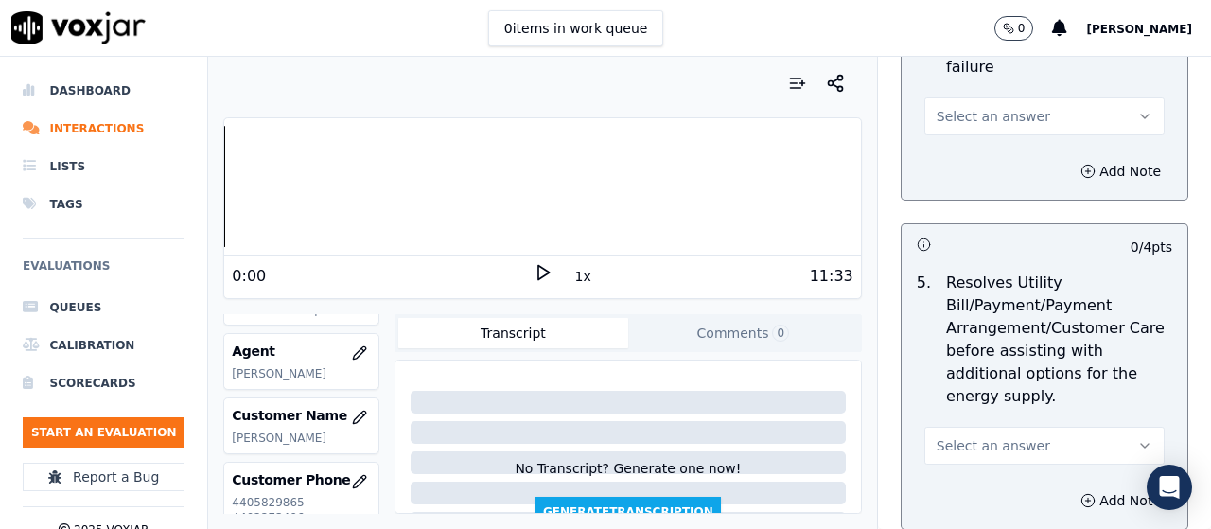
click at [973, 125] on span "Select an answer" at bounding box center [992, 116] width 113 height 19
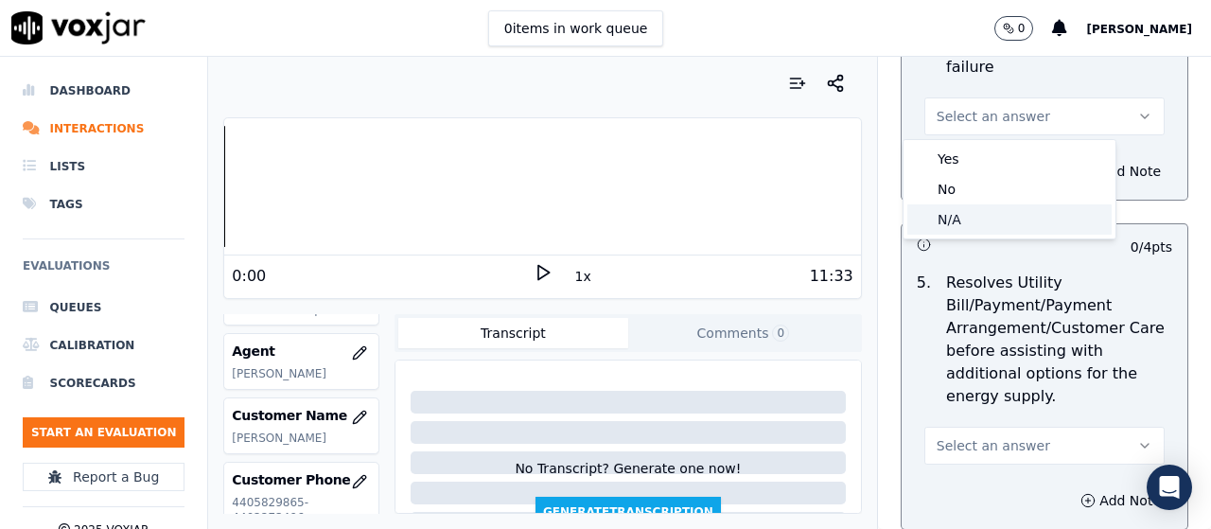
click at [984, 208] on div "N/A" at bounding box center [1009, 219] width 204 height 30
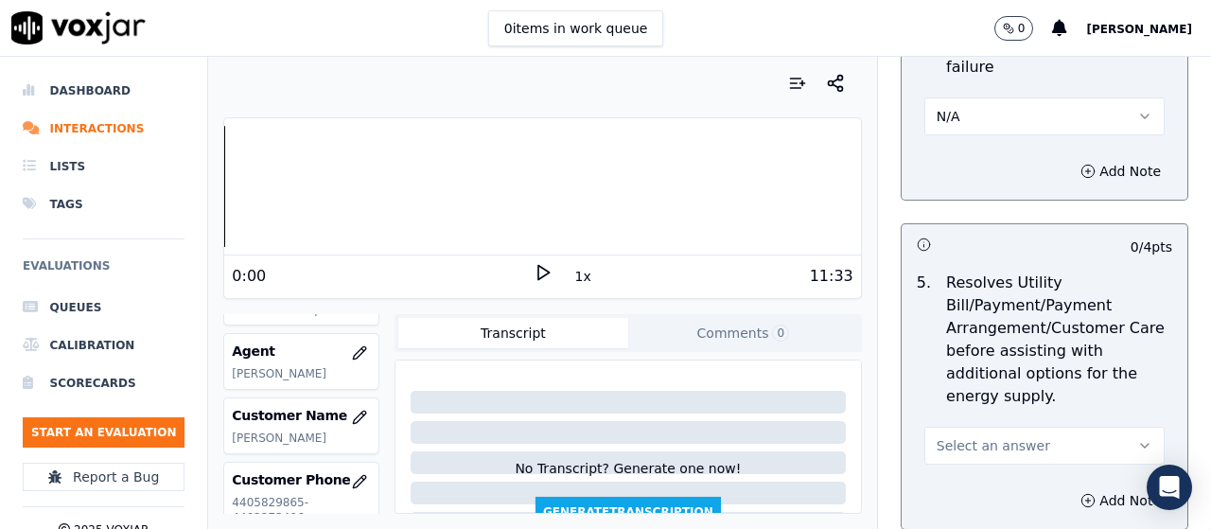
click at [975, 450] on span "Select an answer" at bounding box center [992, 445] width 113 height 19
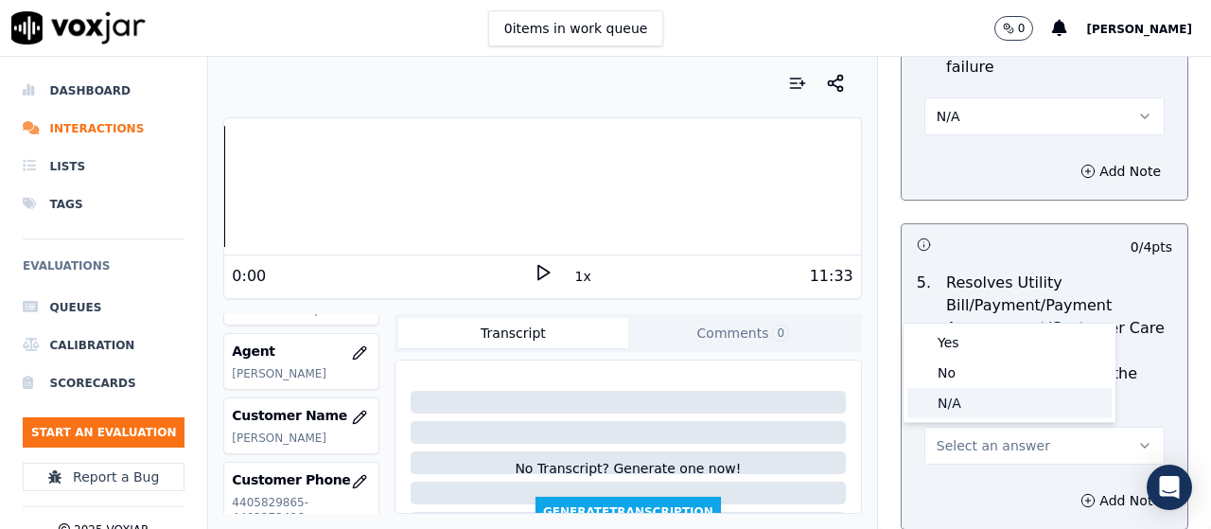
click at [960, 403] on div "N/A" at bounding box center [1009, 403] width 204 height 30
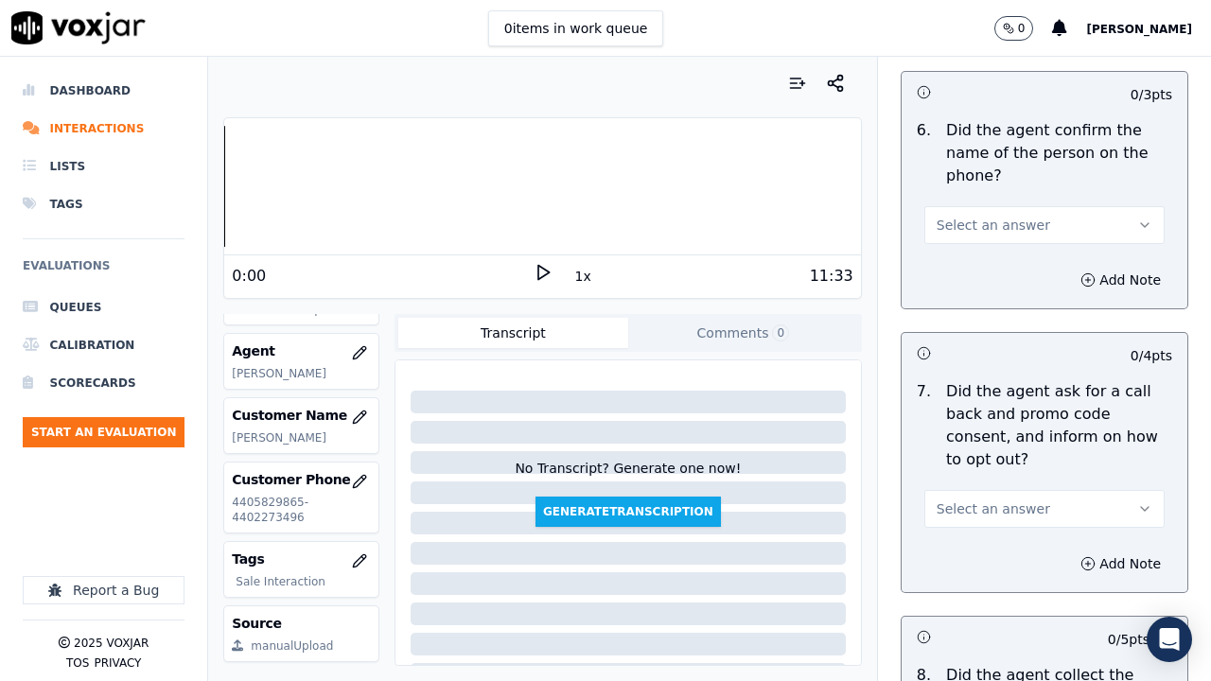
scroll to position [1513, 0]
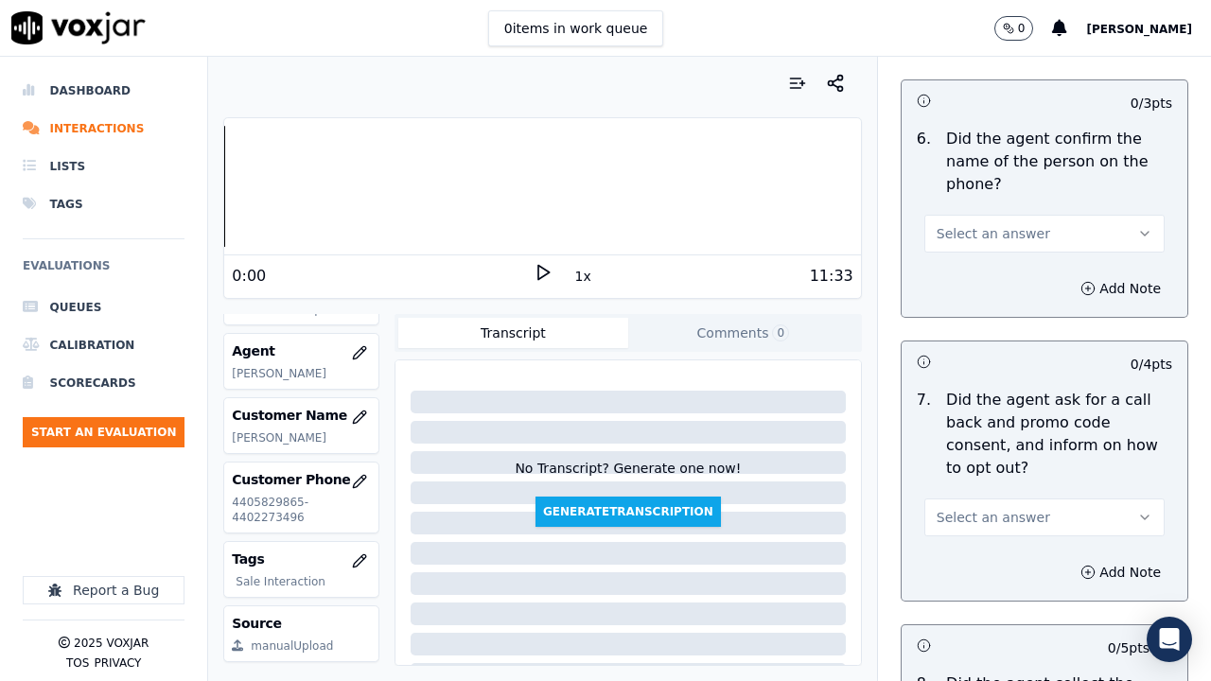
click at [989, 235] on span "Select an answer" at bounding box center [992, 233] width 113 height 19
click at [980, 275] on div "Yes" at bounding box center [1009, 276] width 204 height 30
click at [996, 519] on span "Select an answer" at bounding box center [992, 517] width 113 height 19
drag, startPoint x: 982, startPoint y: 560, endPoint x: 1005, endPoint y: 596, distance: 43.0
click at [981, 528] on div "Yes" at bounding box center [1009, 560] width 204 height 30
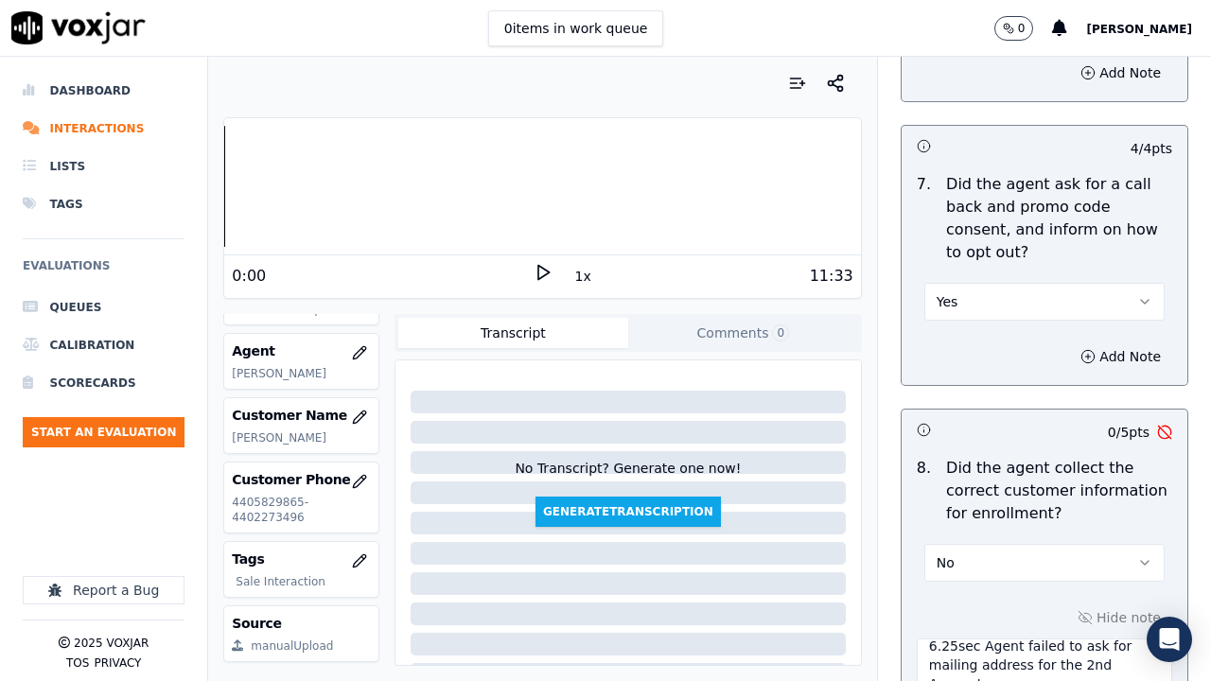
scroll to position [2175, 0]
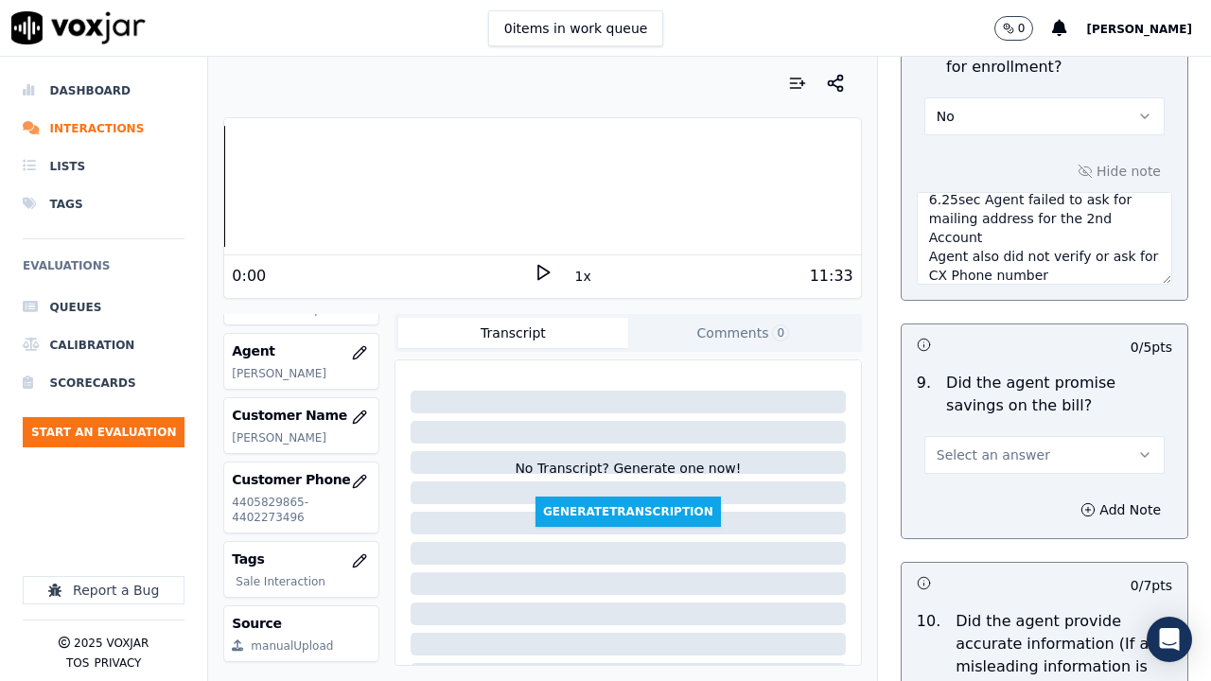
click at [984, 459] on span "Select an answer" at bounding box center [992, 454] width 113 height 19
click at [975, 497] on div "Yes" at bounding box center [1009, 497] width 204 height 30
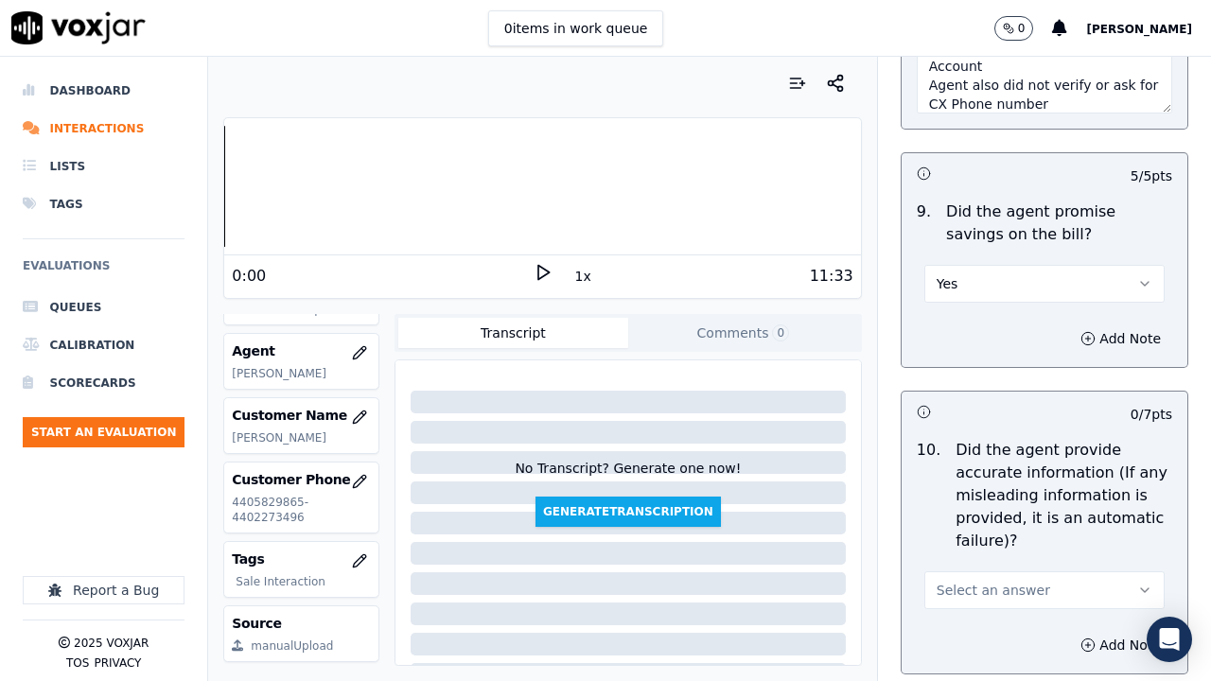
scroll to position [2743, 0]
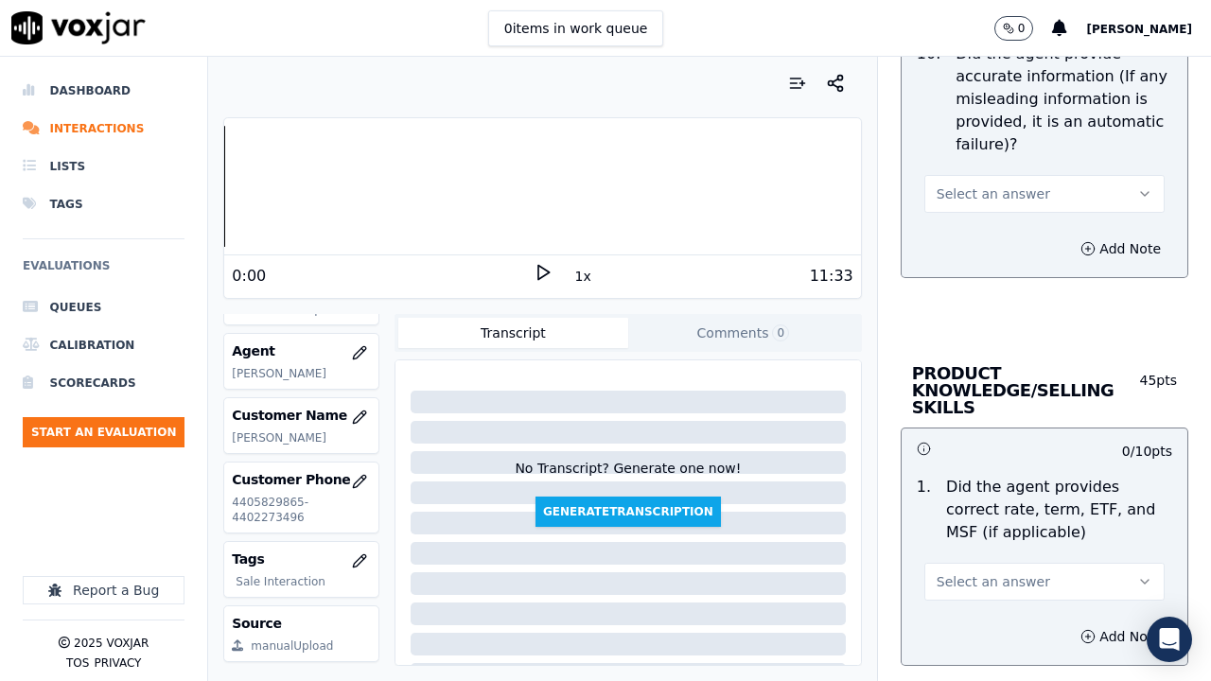
click at [983, 205] on button "Select an answer" at bounding box center [1044, 194] width 240 height 38
click at [984, 242] on div "Yes" at bounding box center [1009, 236] width 204 height 30
drag, startPoint x: 977, startPoint y: 582, endPoint x: 956, endPoint y: 612, distance: 36.7
click at [977, 528] on span "Select an answer" at bounding box center [992, 581] width 113 height 19
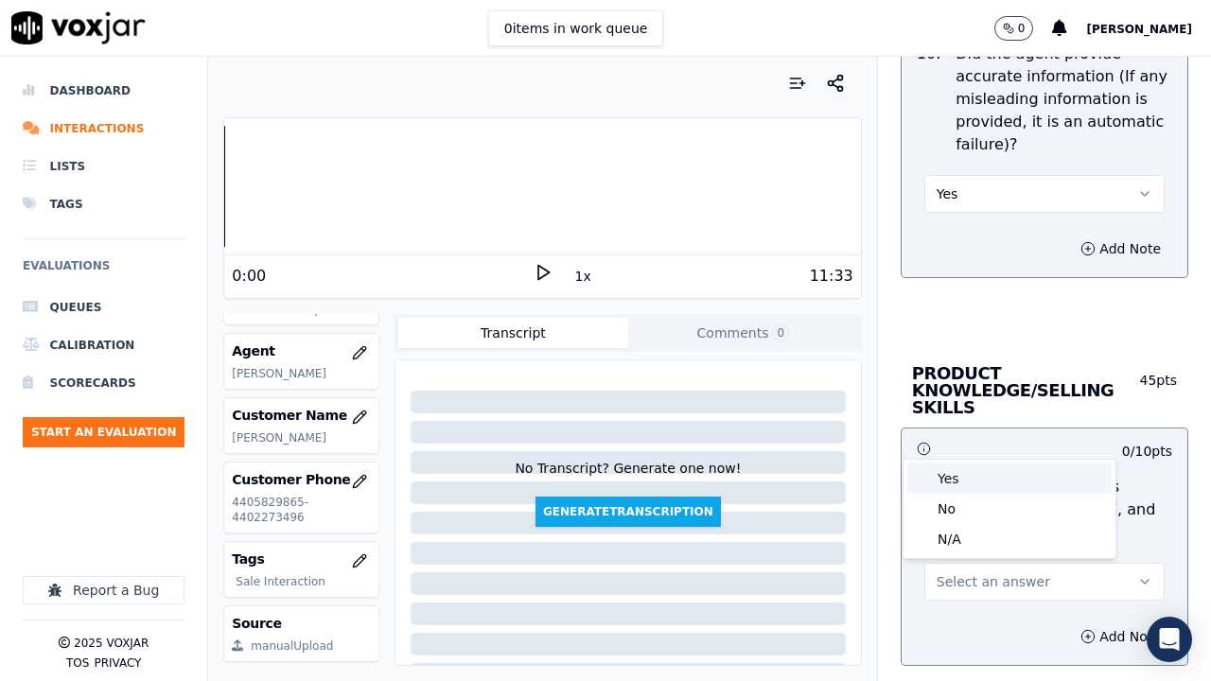
click at [962, 473] on div "Yes" at bounding box center [1009, 478] width 204 height 30
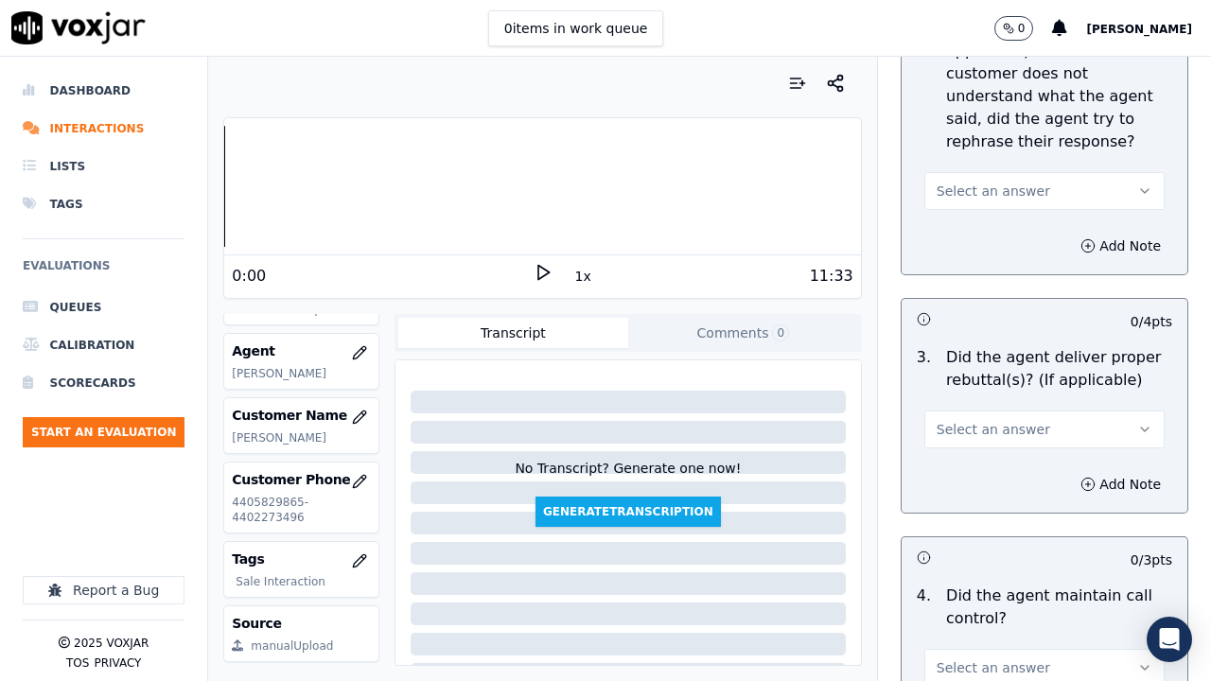
scroll to position [3499, 0]
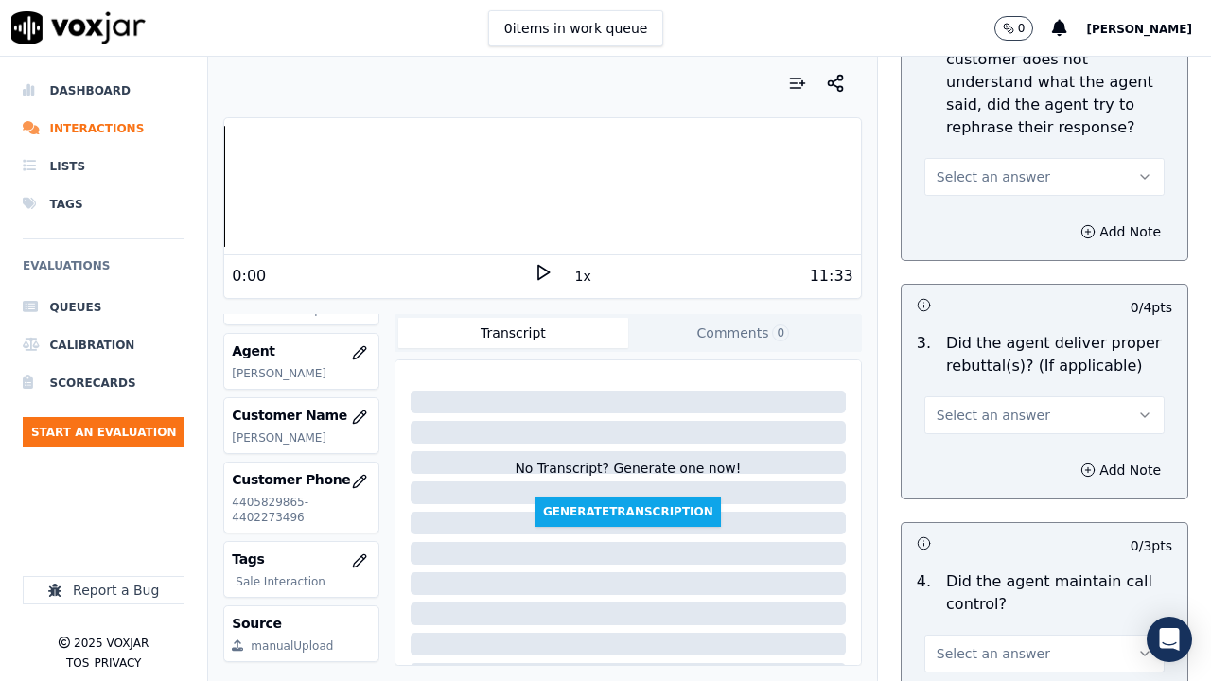
click at [1007, 181] on span "Select an answer" at bounding box center [992, 176] width 113 height 19
click at [978, 219] on div "Yes" at bounding box center [1009, 219] width 204 height 30
click at [978, 416] on span "Select an answer" at bounding box center [992, 415] width 113 height 19
click at [969, 451] on div "Yes" at bounding box center [1009, 458] width 204 height 30
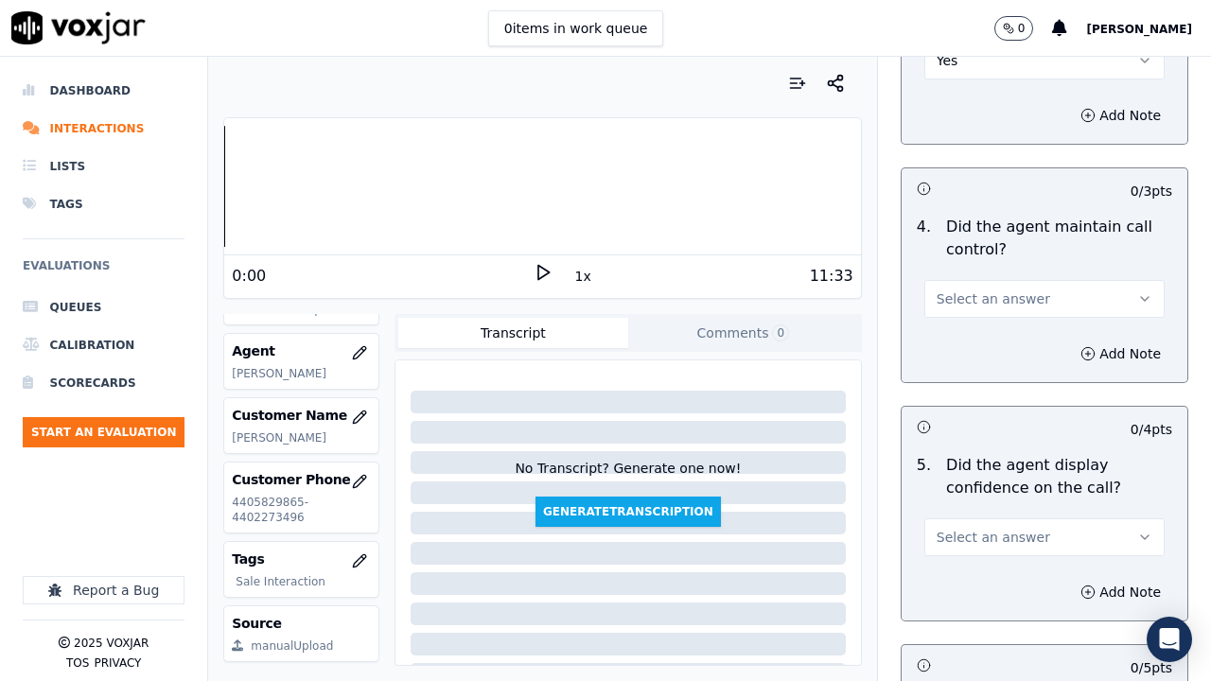
scroll to position [3877, 0]
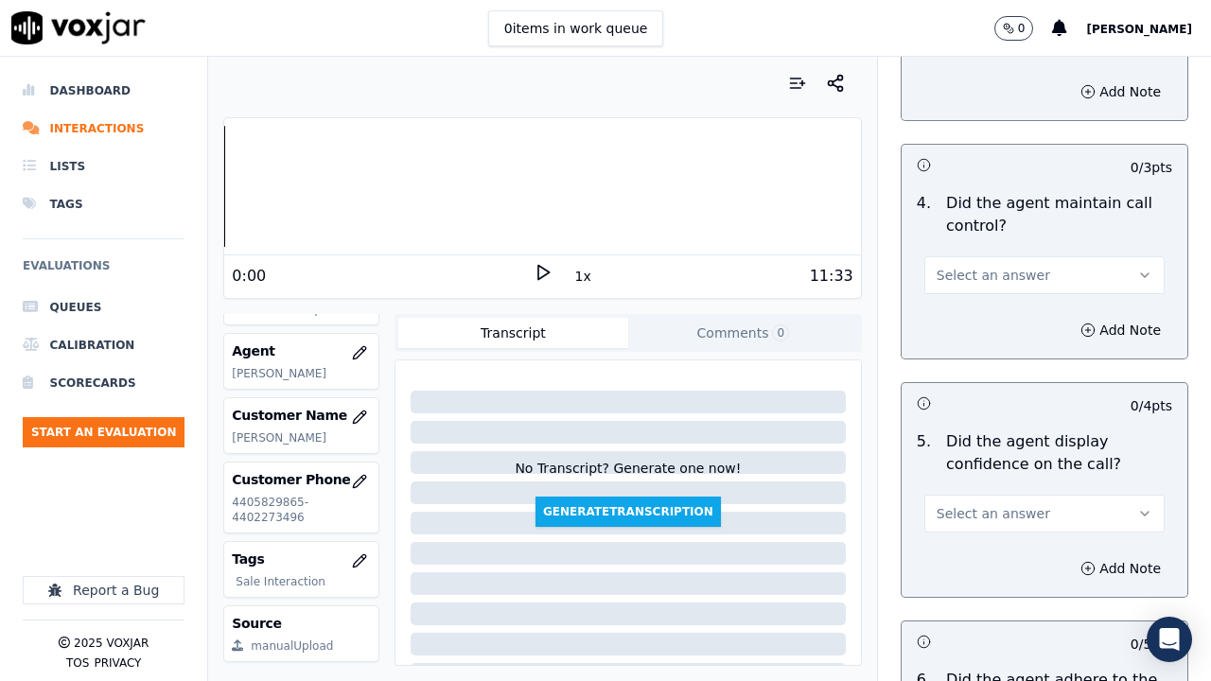
click at [946, 277] on span "Select an answer" at bounding box center [992, 275] width 113 height 19
click at [957, 314] on div "Yes" at bounding box center [1009, 318] width 204 height 30
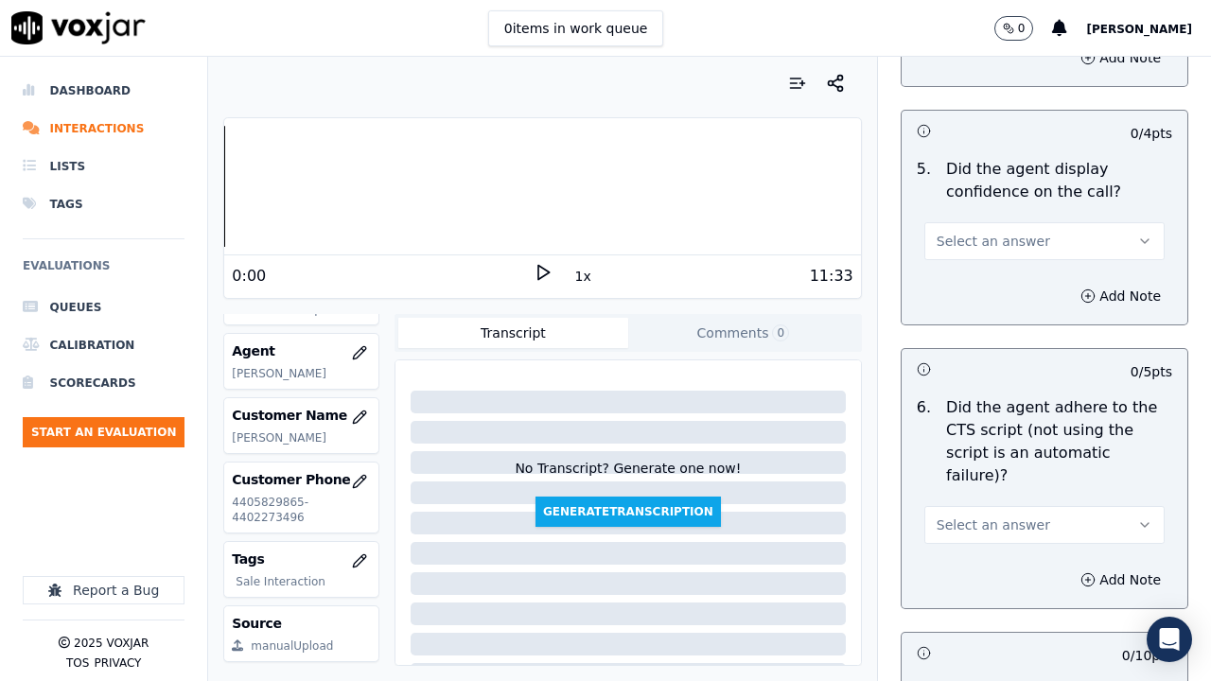
scroll to position [4161, 0]
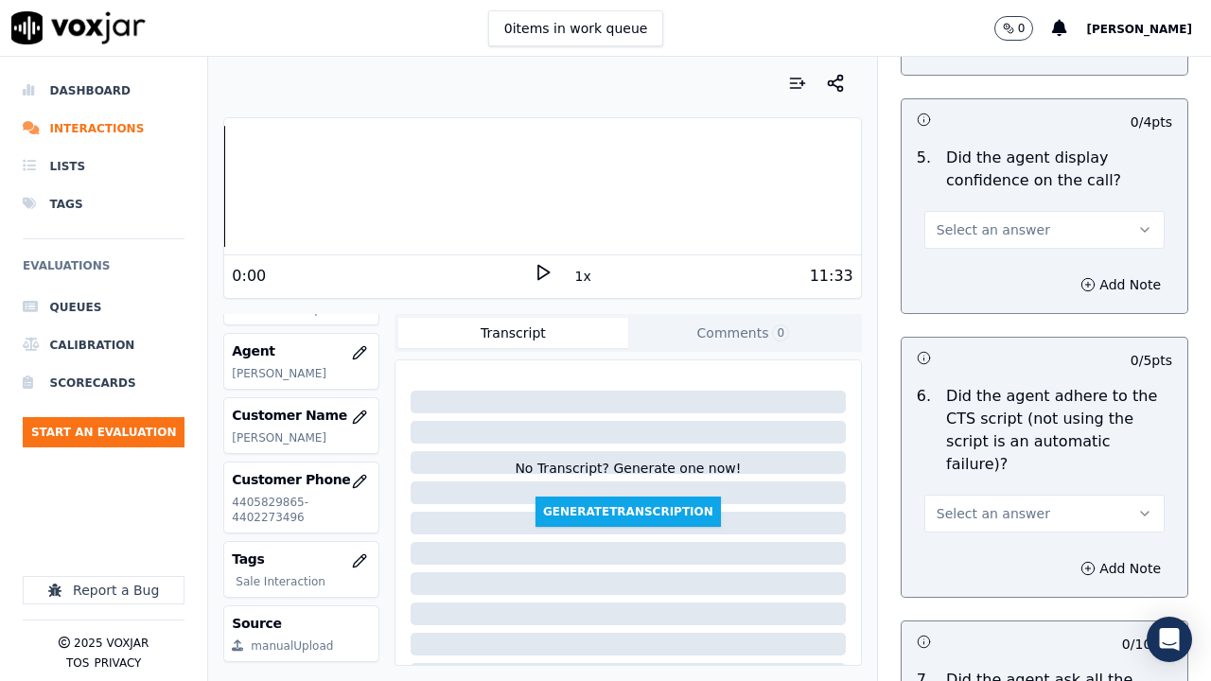
click at [947, 237] on span "Select an answer" at bounding box center [992, 229] width 113 height 19
click at [961, 279] on div "Yes" at bounding box center [1009, 272] width 204 height 30
click at [964, 504] on span "Select an answer" at bounding box center [992, 513] width 113 height 19
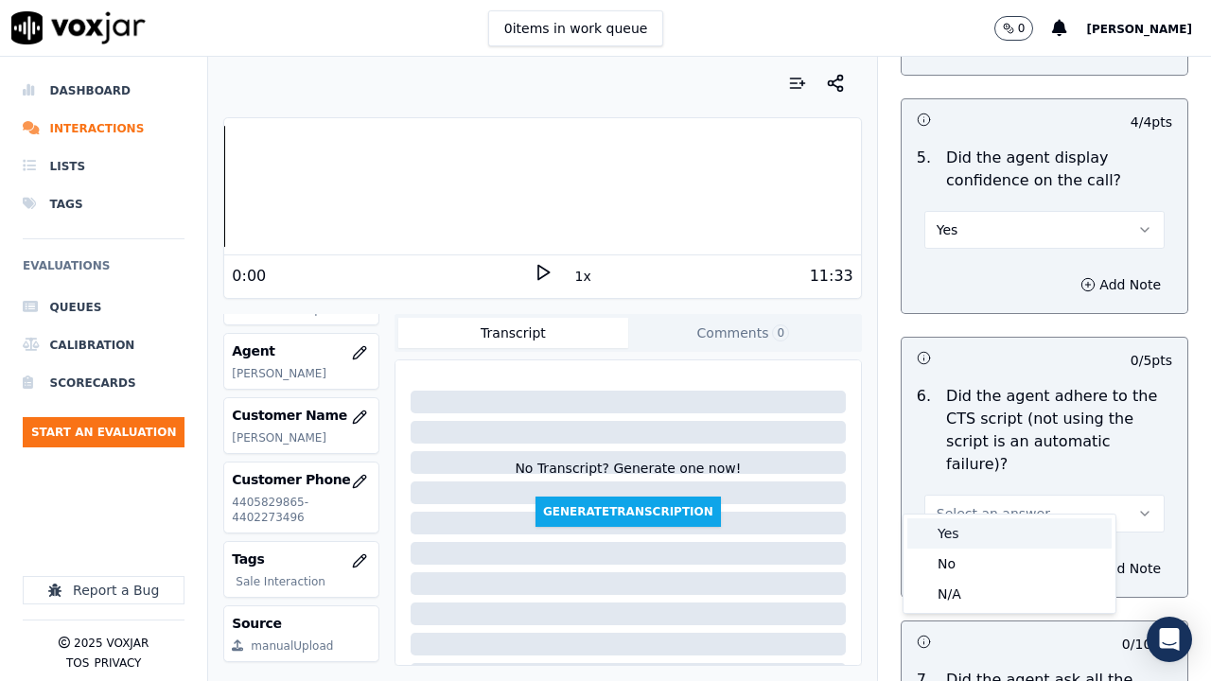
click at [964, 518] on div "Yes" at bounding box center [1009, 533] width 204 height 30
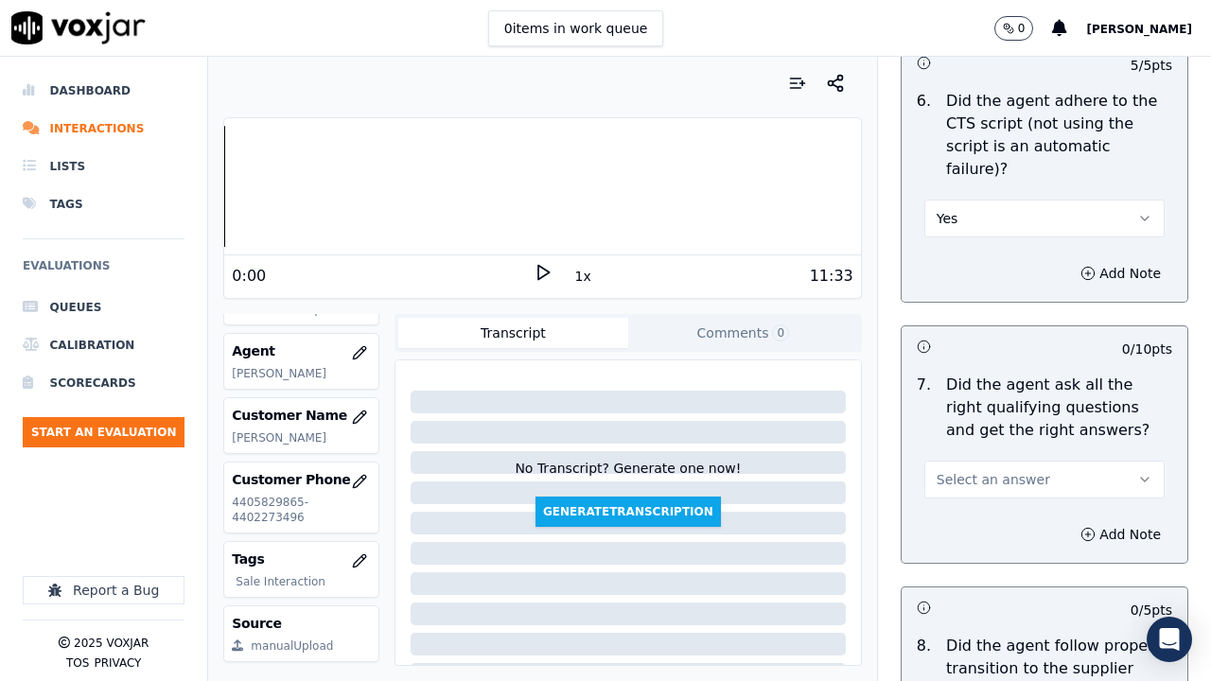
scroll to position [4823, 0]
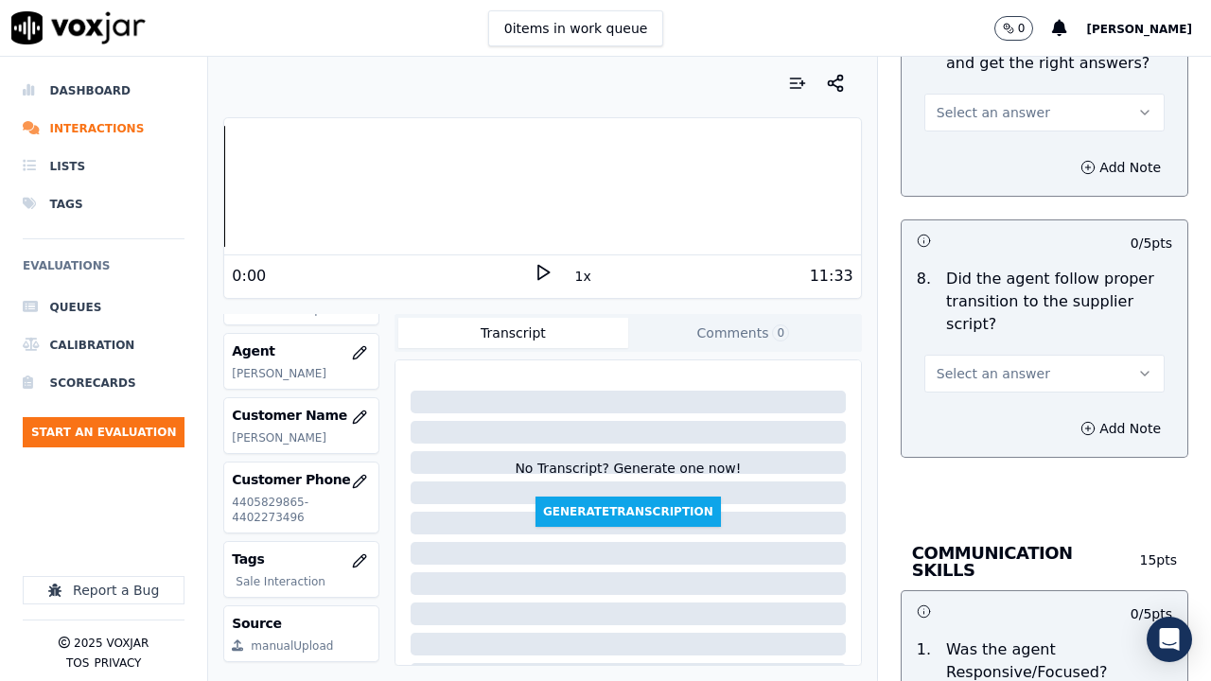
click at [966, 103] on span "Select an answer" at bounding box center [992, 112] width 113 height 19
click at [972, 120] on div "Yes" at bounding box center [1009, 132] width 204 height 30
click at [973, 364] on span "Select an answer" at bounding box center [992, 373] width 113 height 19
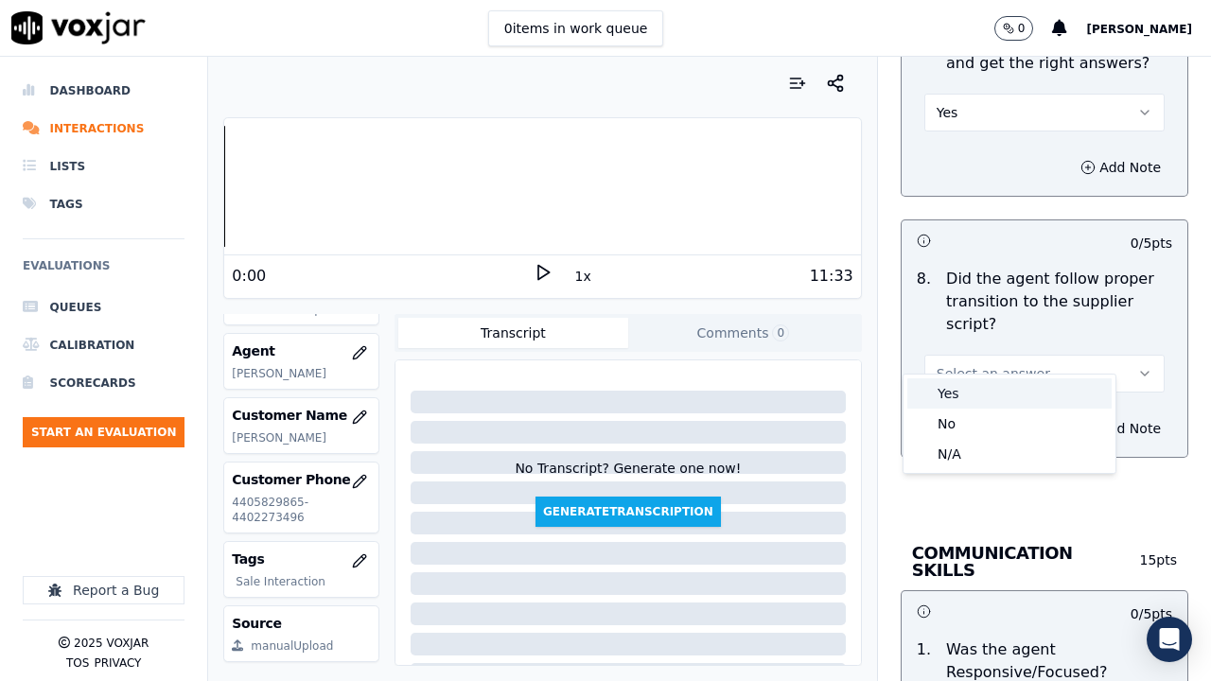
click at [968, 390] on div "Yes" at bounding box center [1009, 393] width 204 height 30
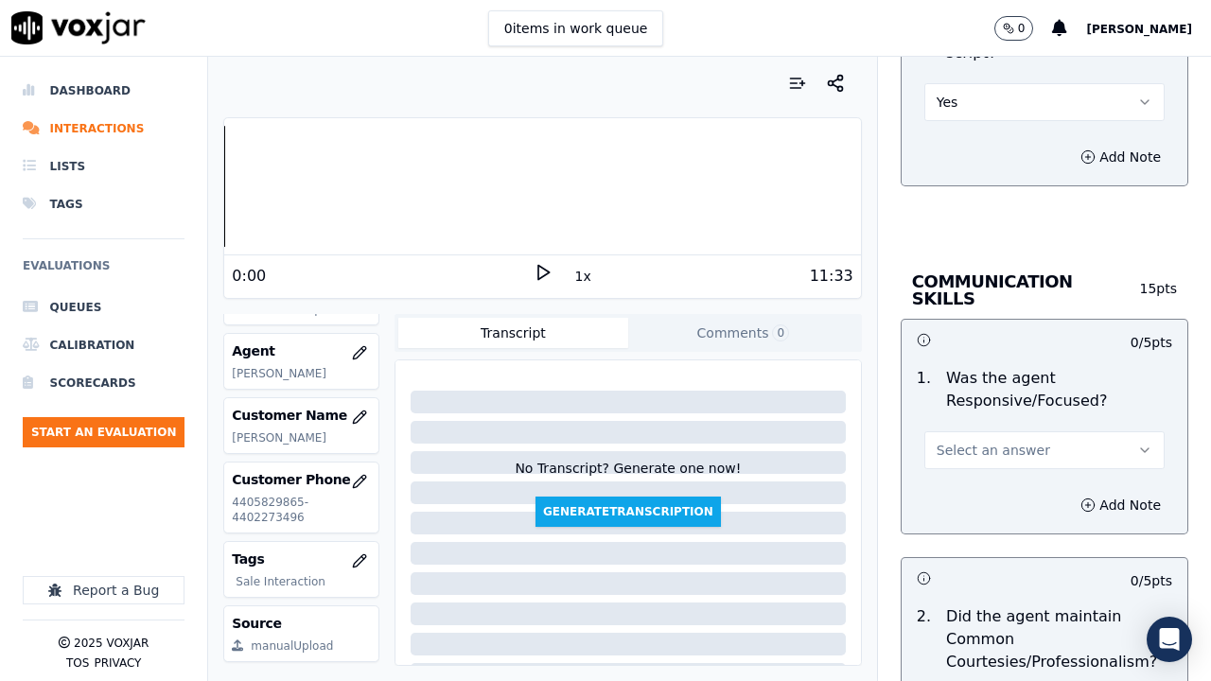
scroll to position [5391, 0]
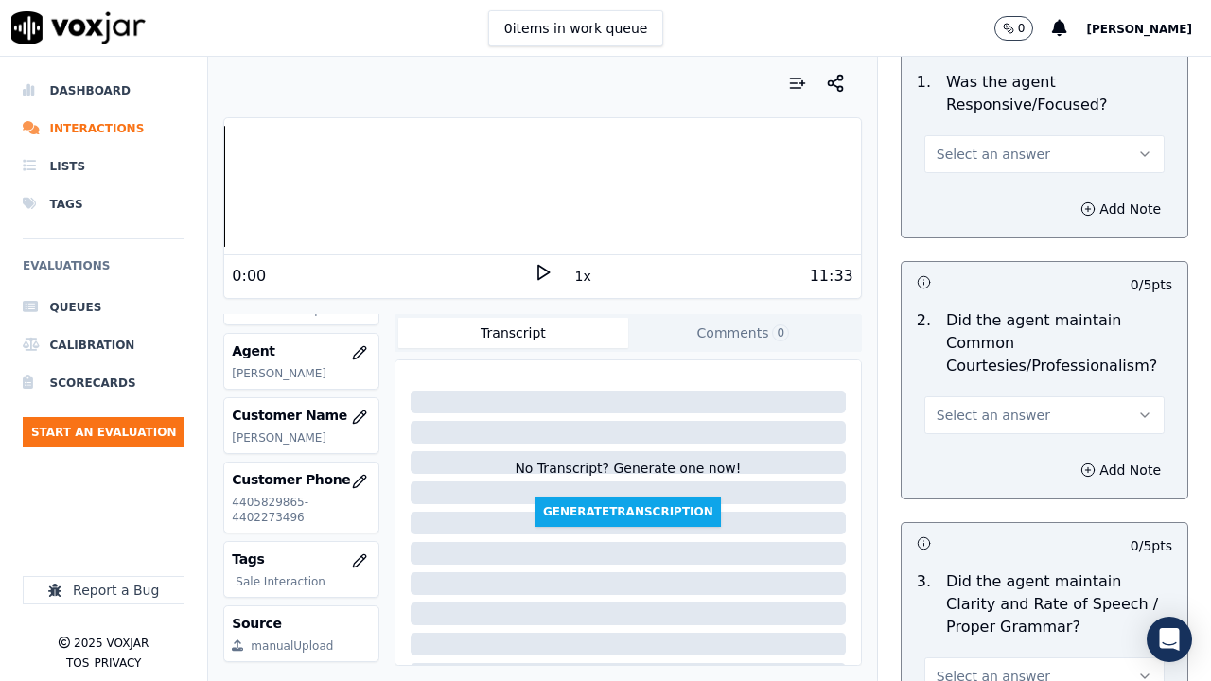
click at [972, 135] on button "Select an answer" at bounding box center [1044, 154] width 240 height 38
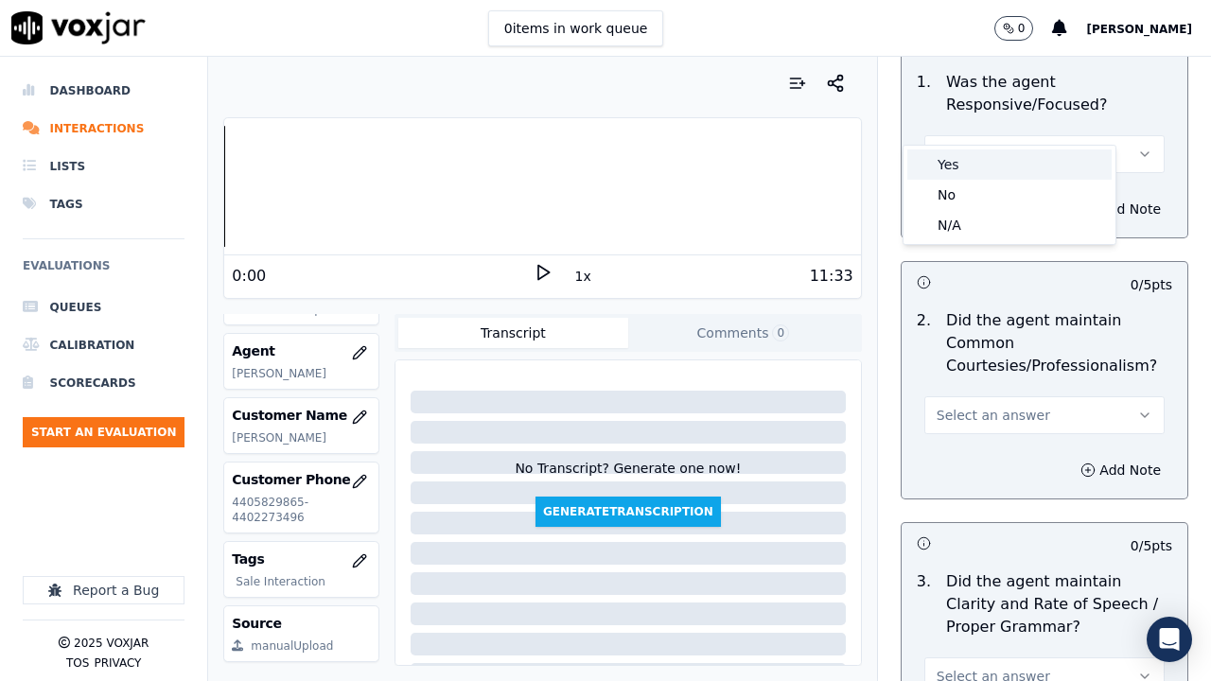
click at [984, 160] on div "Yes" at bounding box center [1009, 164] width 204 height 30
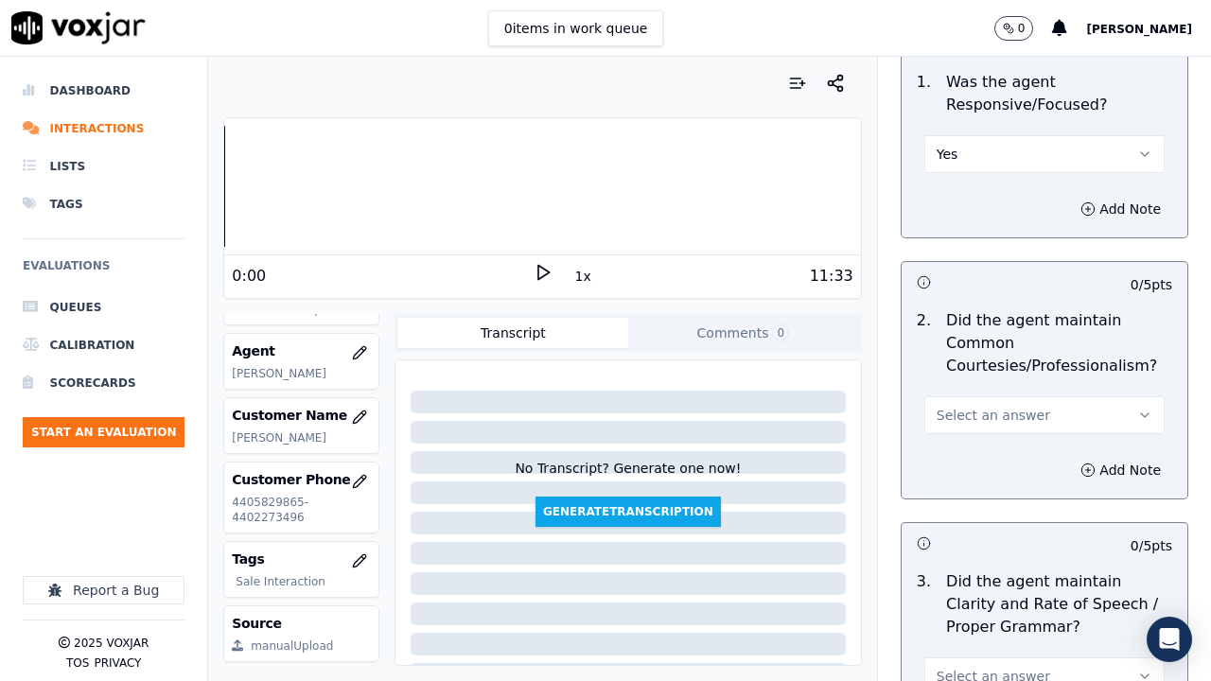
click at [980, 406] on span "Select an answer" at bounding box center [992, 415] width 113 height 19
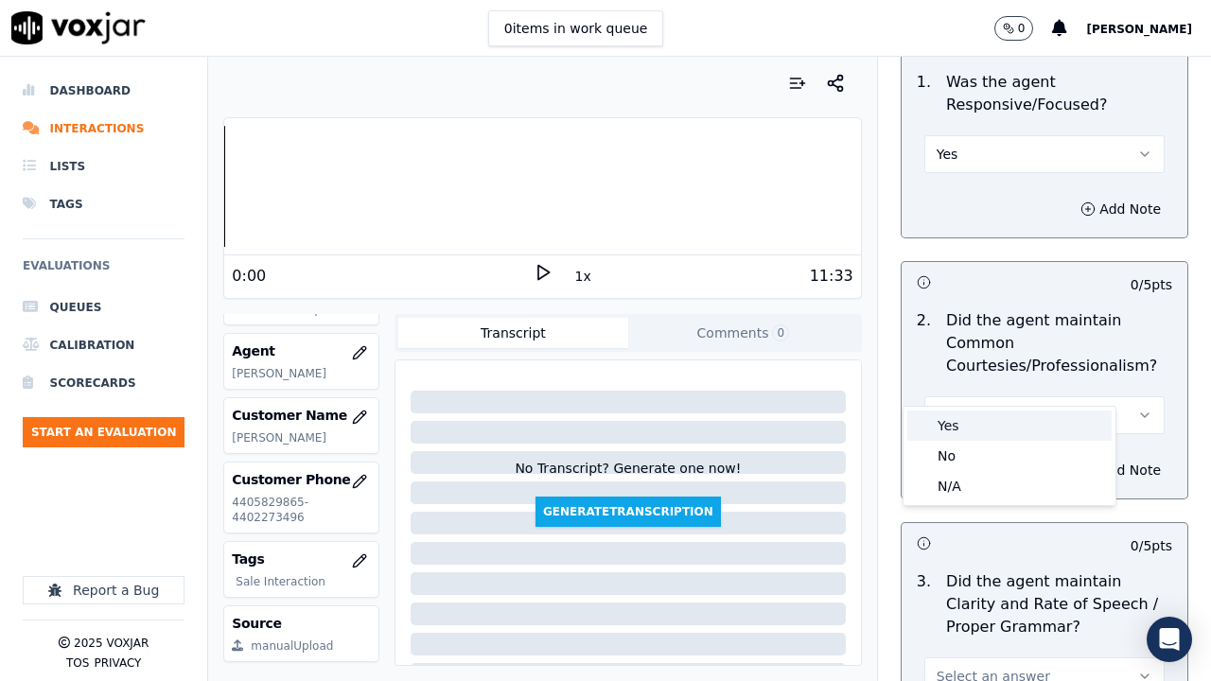
drag, startPoint x: 961, startPoint y: 423, endPoint x: 967, endPoint y: 456, distance: 33.6
click at [961, 427] on div "Yes" at bounding box center [1009, 425] width 204 height 30
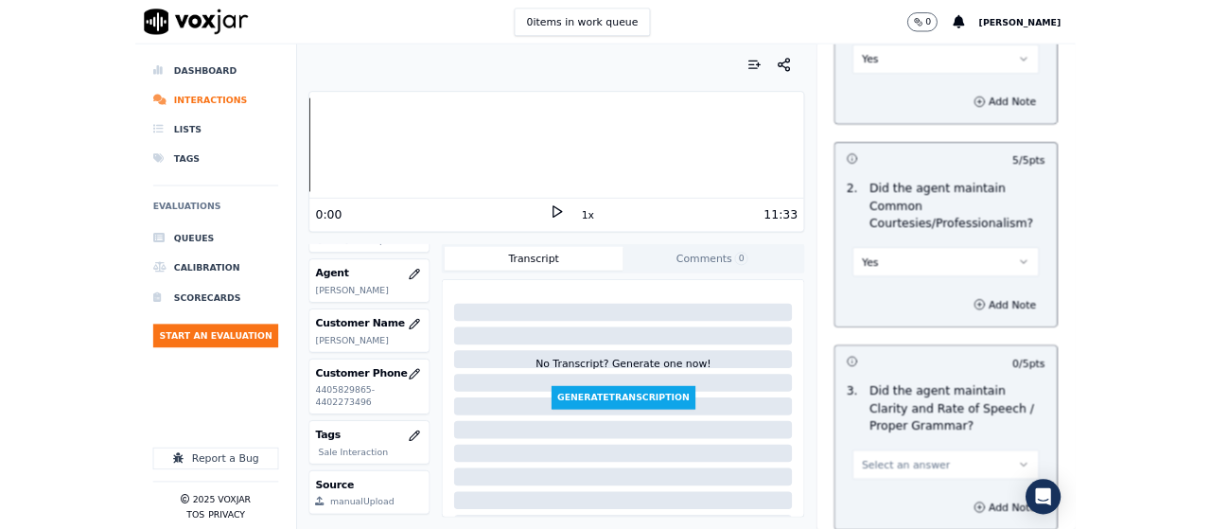
scroll to position [5600, 0]
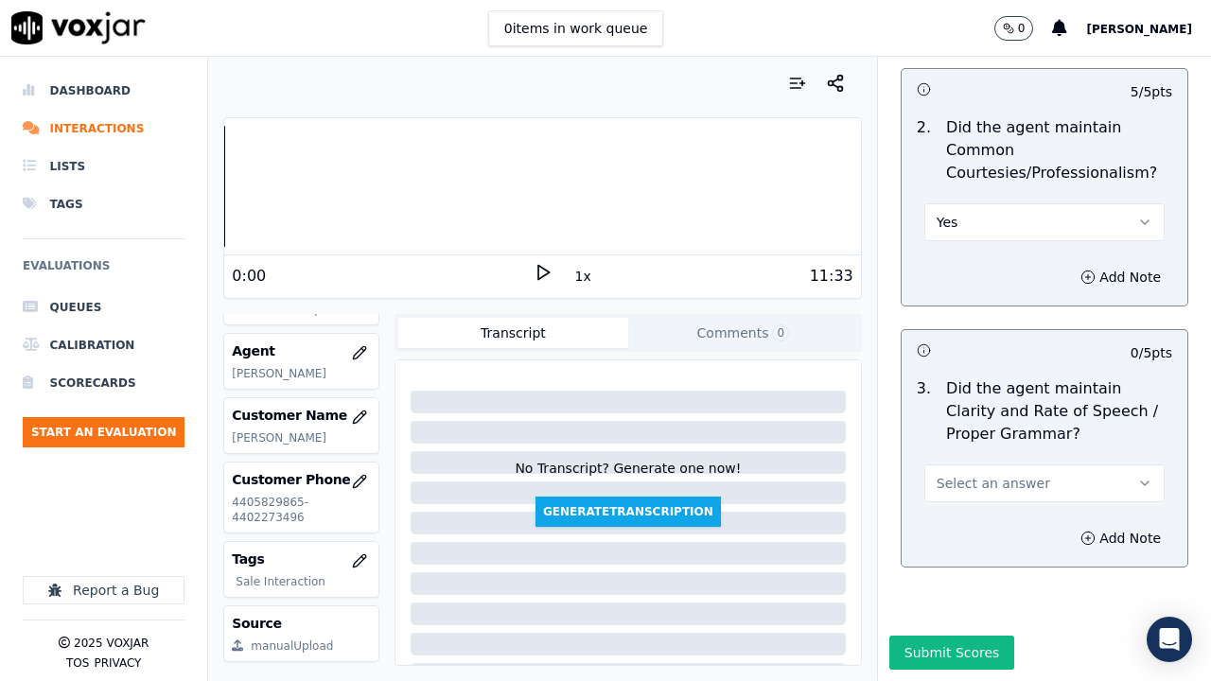
click at [964, 474] on span "Select an answer" at bounding box center [992, 483] width 113 height 19
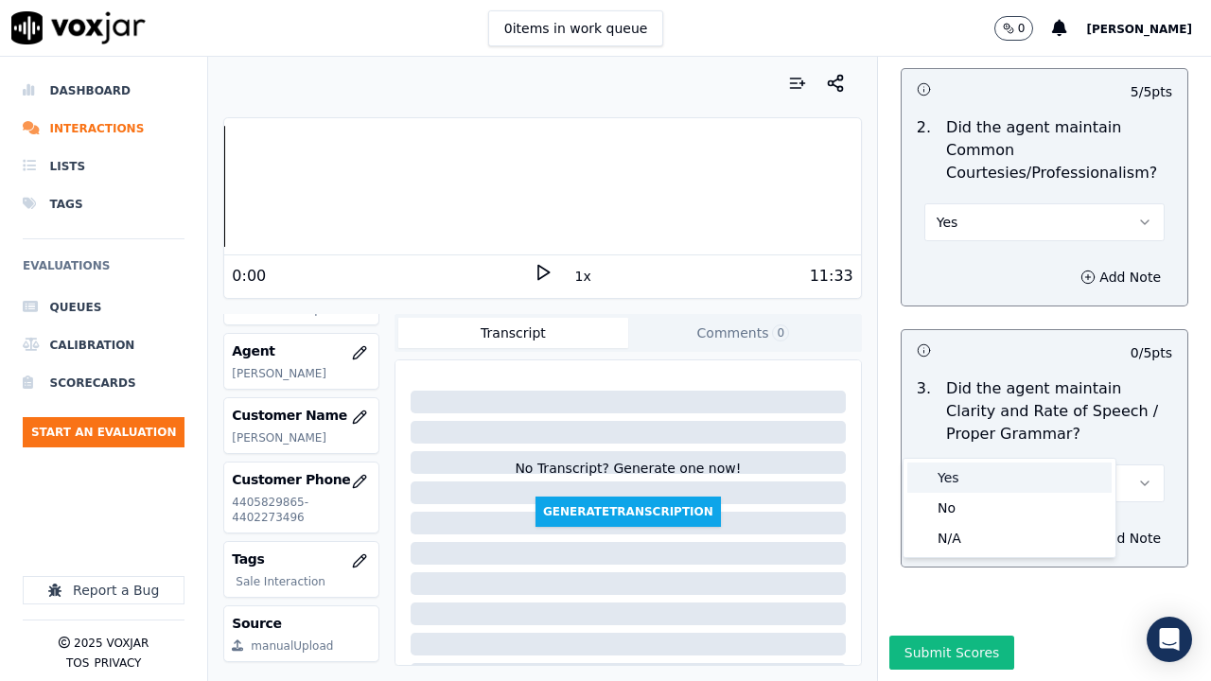
click at [970, 477] on div "Yes" at bounding box center [1009, 477] width 204 height 30
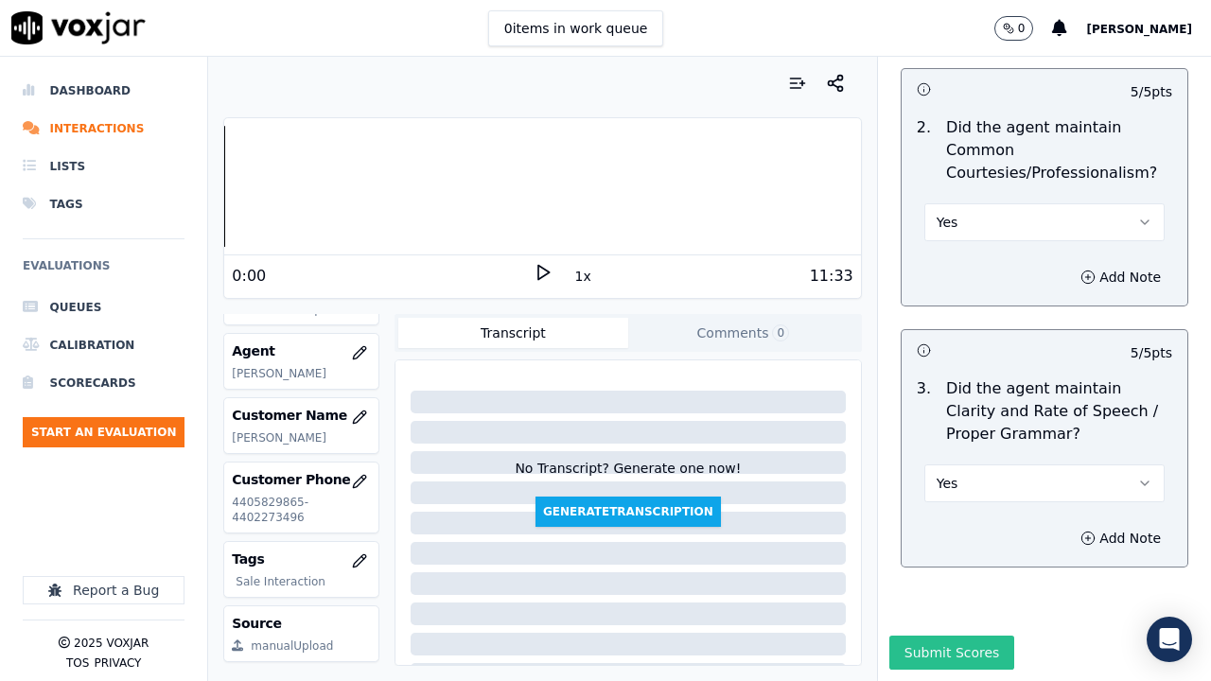
click at [911, 528] on button "Submit Scores" at bounding box center [952, 653] width 126 height 34
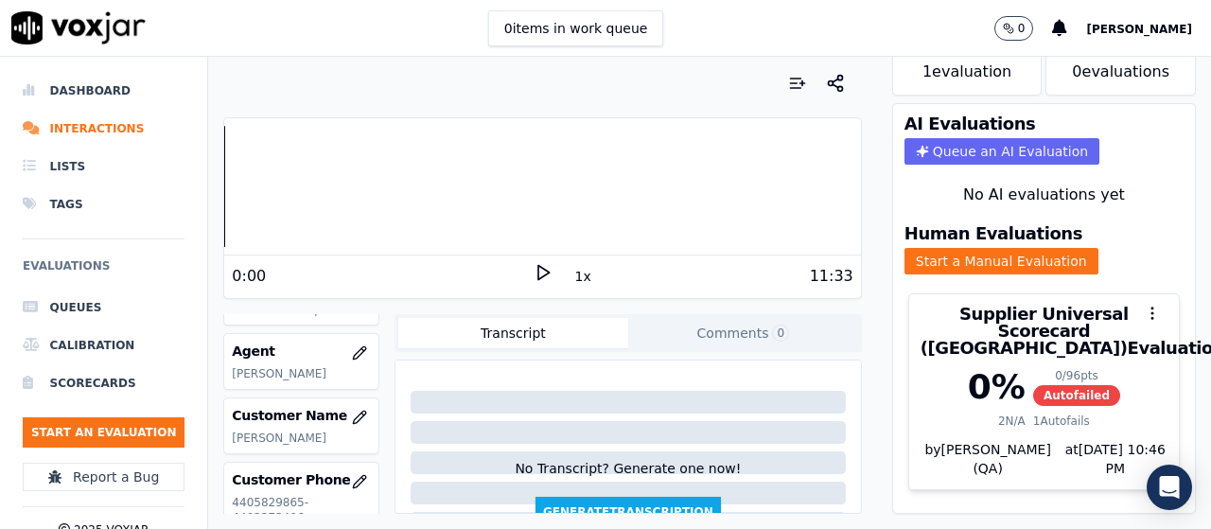
scroll to position [142, 0]
click at [138, 434] on button "Start an Evaluation" at bounding box center [104, 432] width 162 height 30
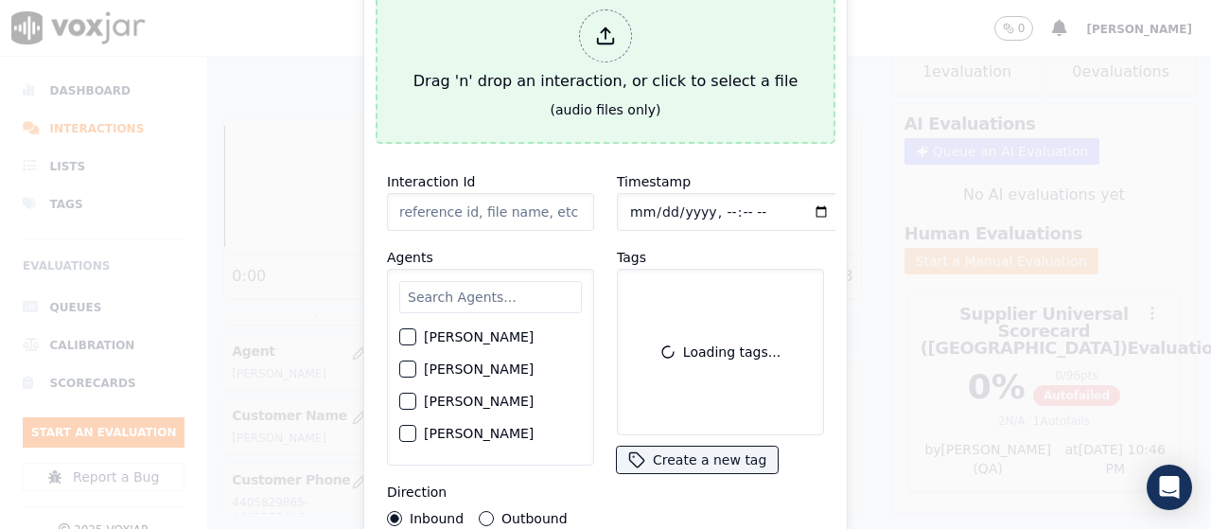
click at [579, 78] on div "Drag 'n' drop an interaction, or click to select a file" at bounding box center [605, 51] width 399 height 98
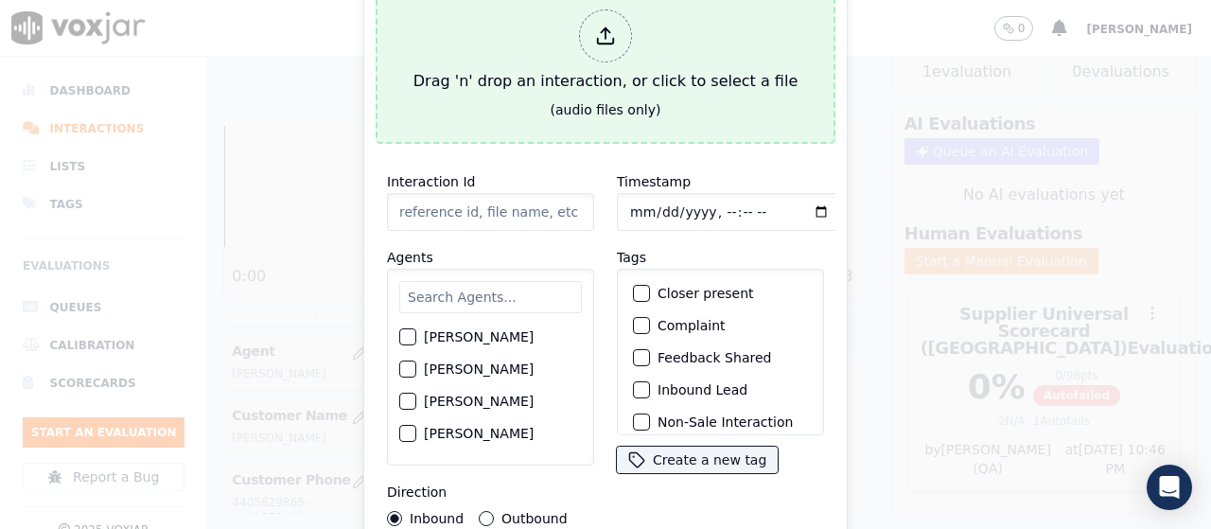
type input "20250827-130950_3304333228-all.mp3"
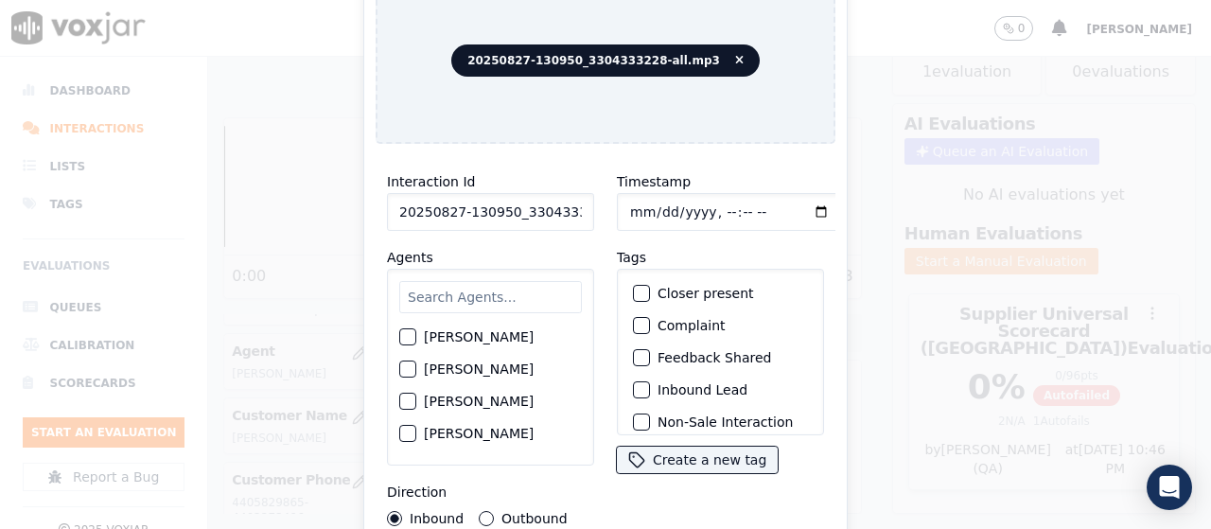
click at [469, 294] on input "text" at bounding box center [490, 297] width 183 height 32
type input "mi"
click at [491, 406] on label "[PERSON_NAME]" at bounding box center [479, 401] width 110 height 13
click at [416, 406] on button "[PERSON_NAME]" at bounding box center [407, 401] width 17 height 17
click at [625, 197] on input "Timestamp" at bounding box center [729, 212] width 225 height 38
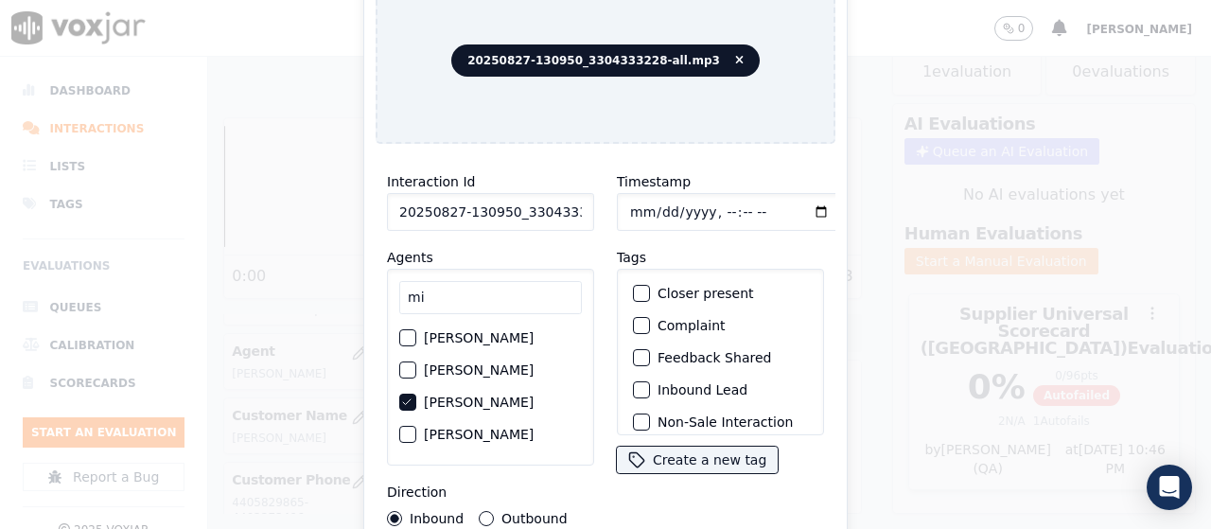
type input "[DATE]T17:24"
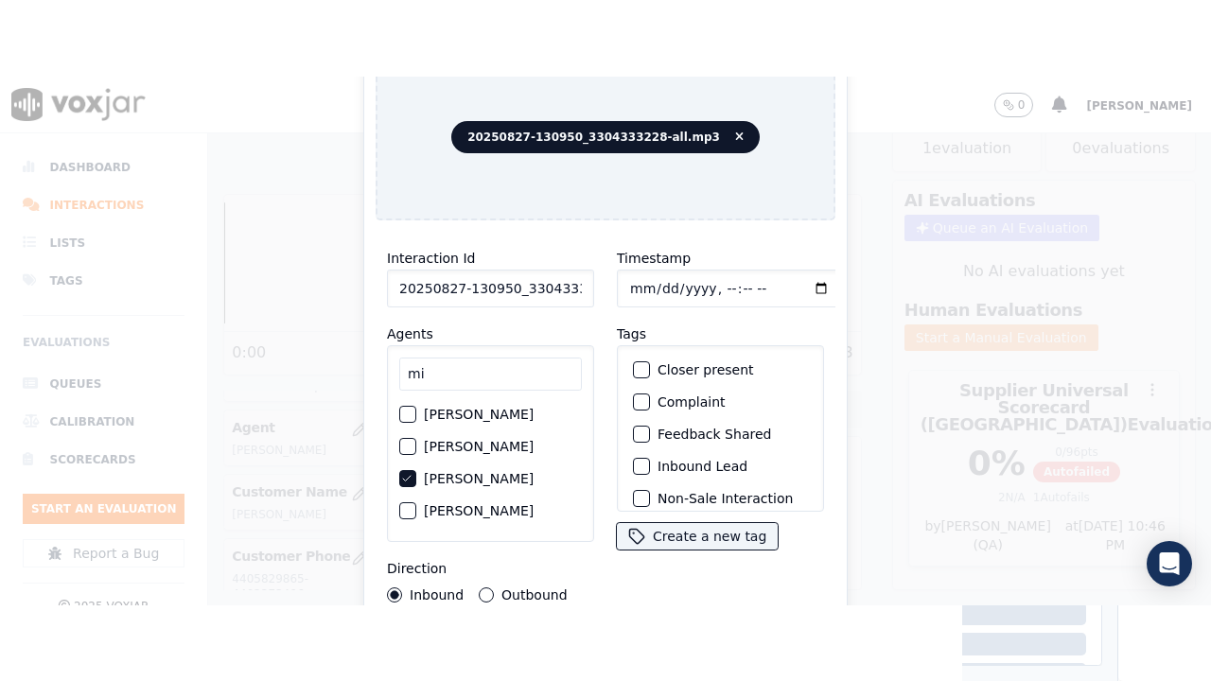
scroll to position [179, 0]
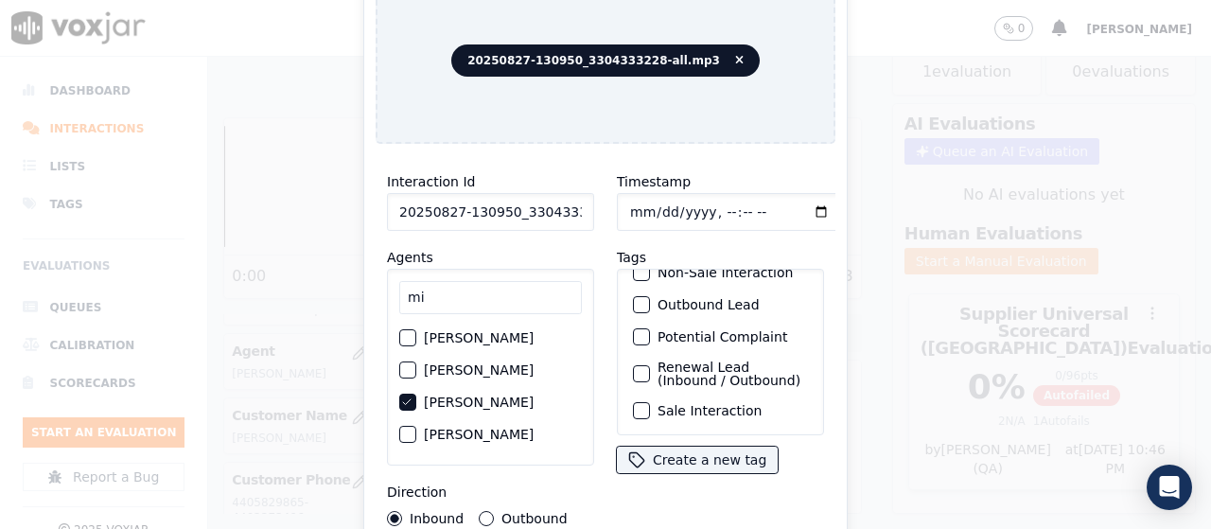
click at [723, 404] on label "Sale Interaction" at bounding box center [709, 410] width 104 height 13
click at [650, 402] on button "Sale Interaction" at bounding box center [641, 410] width 17 height 17
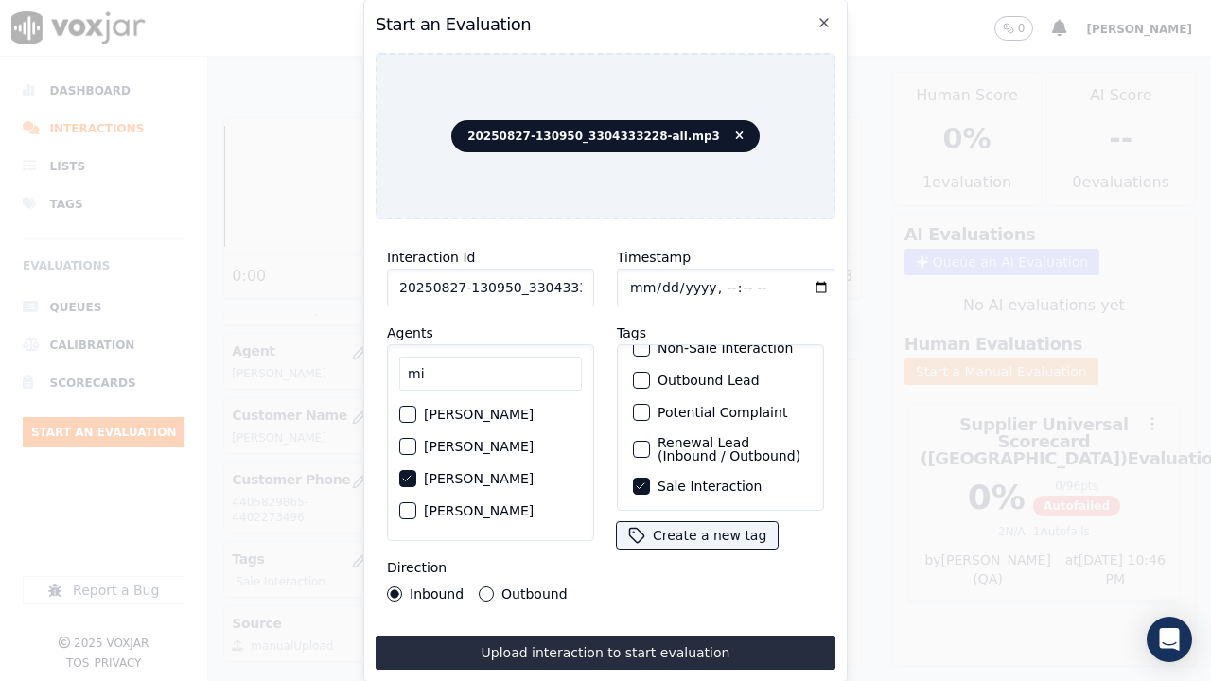
click at [688, 528] on button "Upload interaction to start evaluation" at bounding box center [605, 653] width 460 height 34
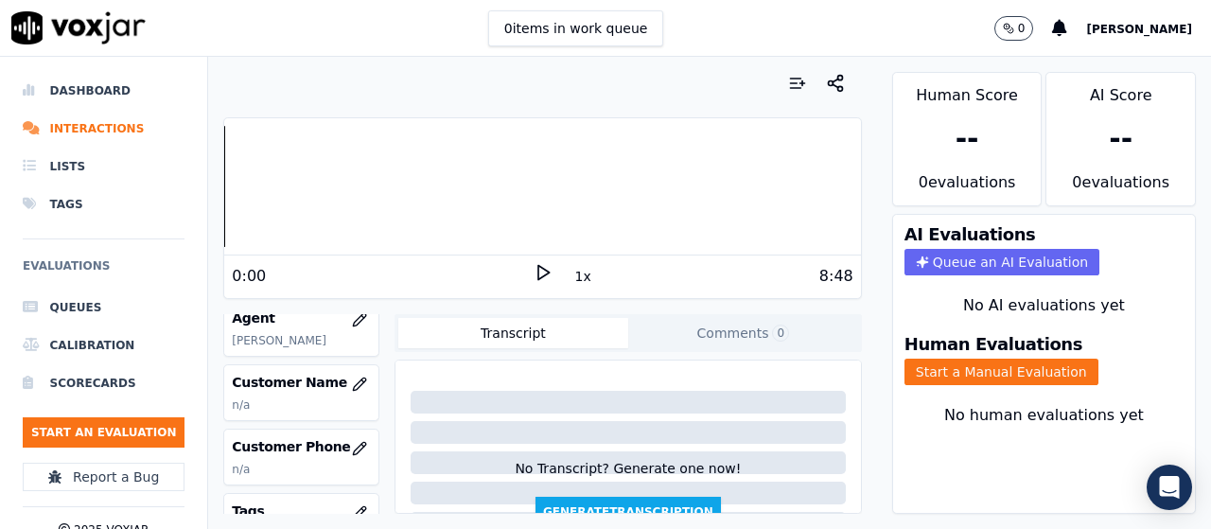
scroll to position [284, 0]
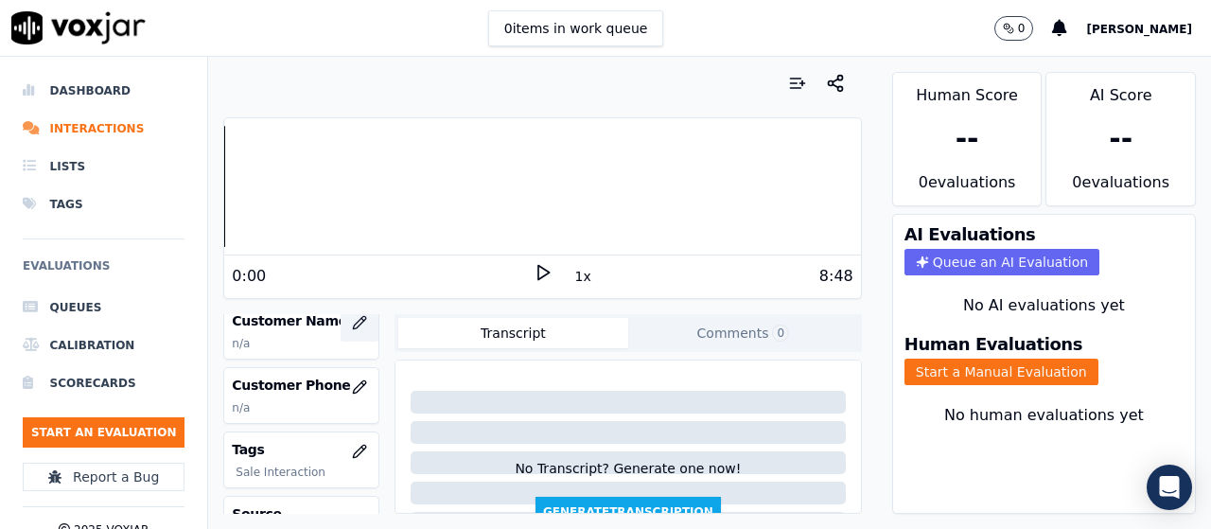
click at [352, 320] on icon "button" at bounding box center [359, 322] width 15 height 15
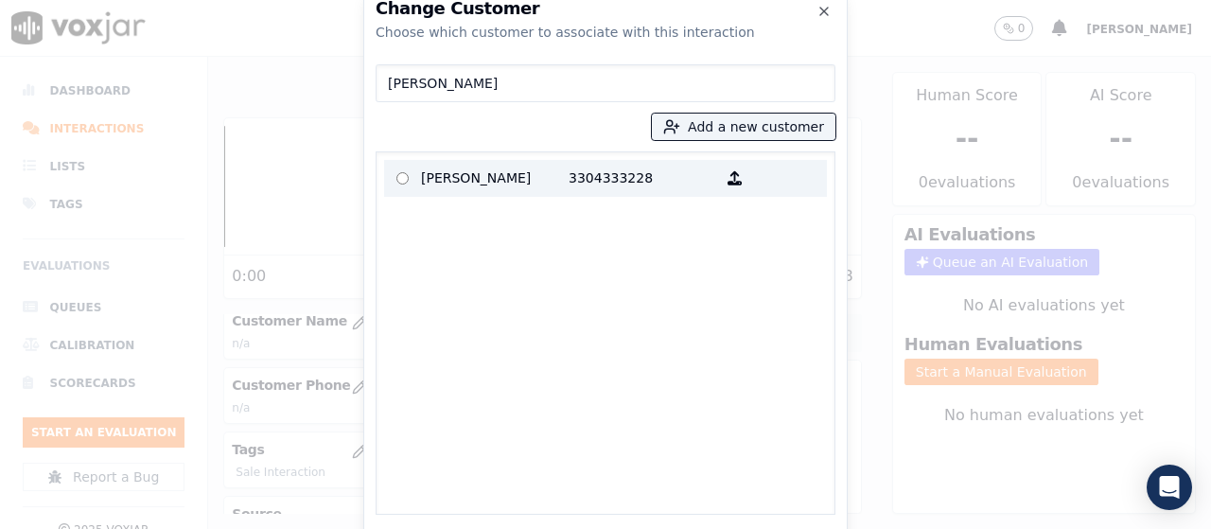
type input "[PERSON_NAME]"
click at [450, 181] on p "[PERSON_NAME]" at bounding box center [495, 178] width 148 height 29
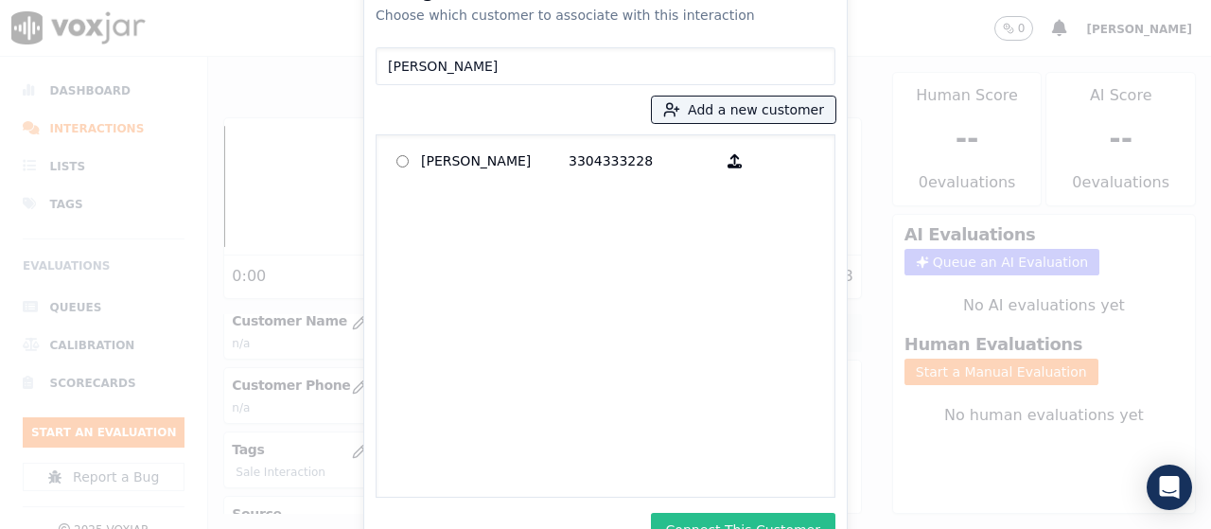
click at [779, 519] on button "Connect This Customer" at bounding box center [743, 530] width 184 height 34
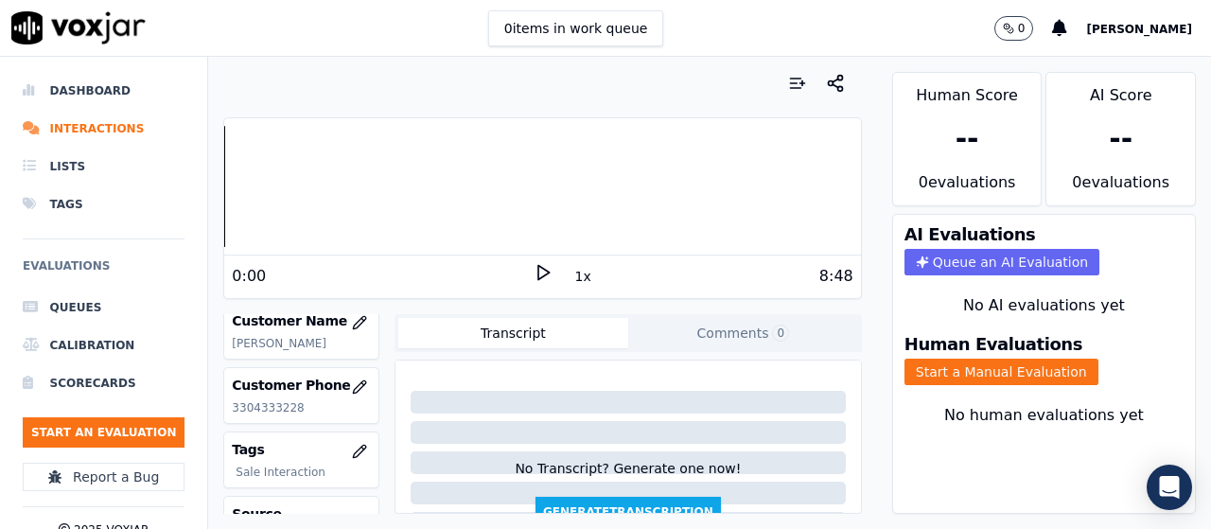
click at [981, 369] on button "Start a Manual Evaluation" at bounding box center [1001, 371] width 194 height 26
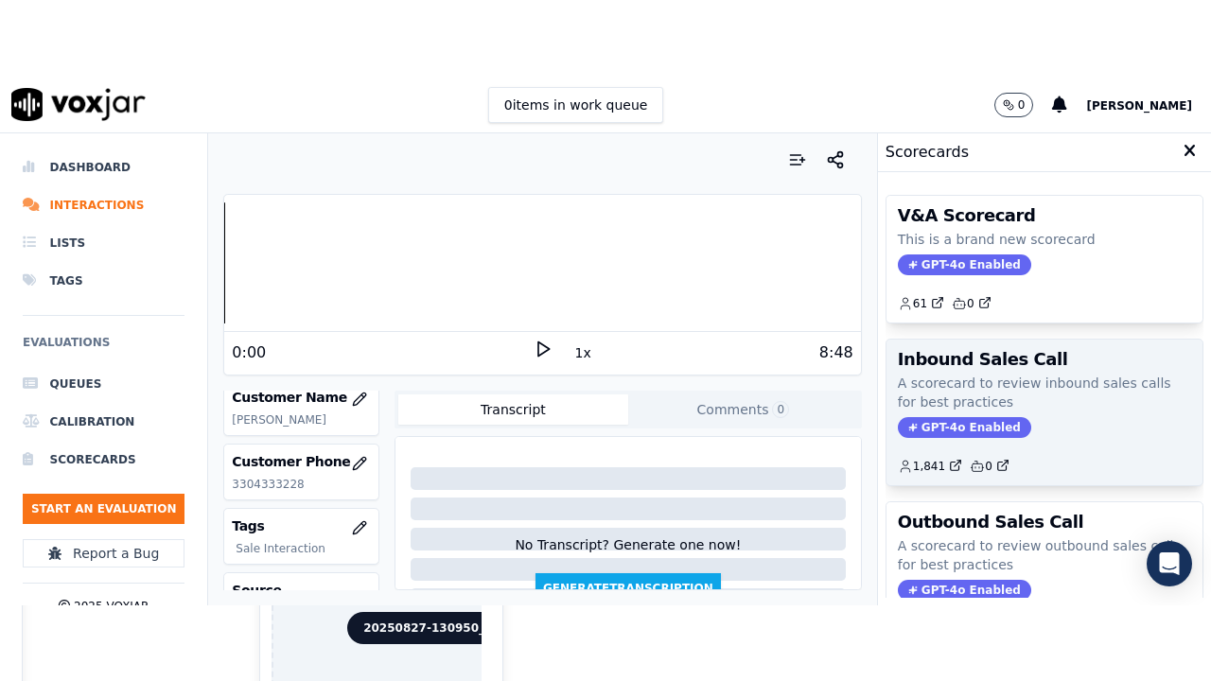
scroll to position [378, 0]
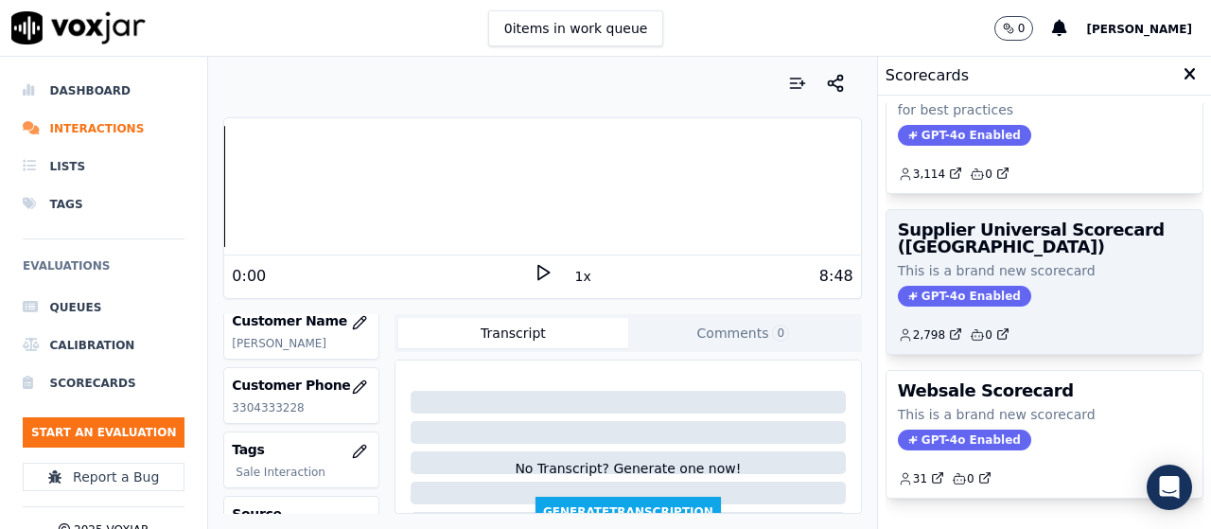
click at [1003, 255] on div "Supplier Universal Scorecard ([GEOGRAPHIC_DATA]) This is a brand new scorecard …" at bounding box center [1044, 282] width 316 height 144
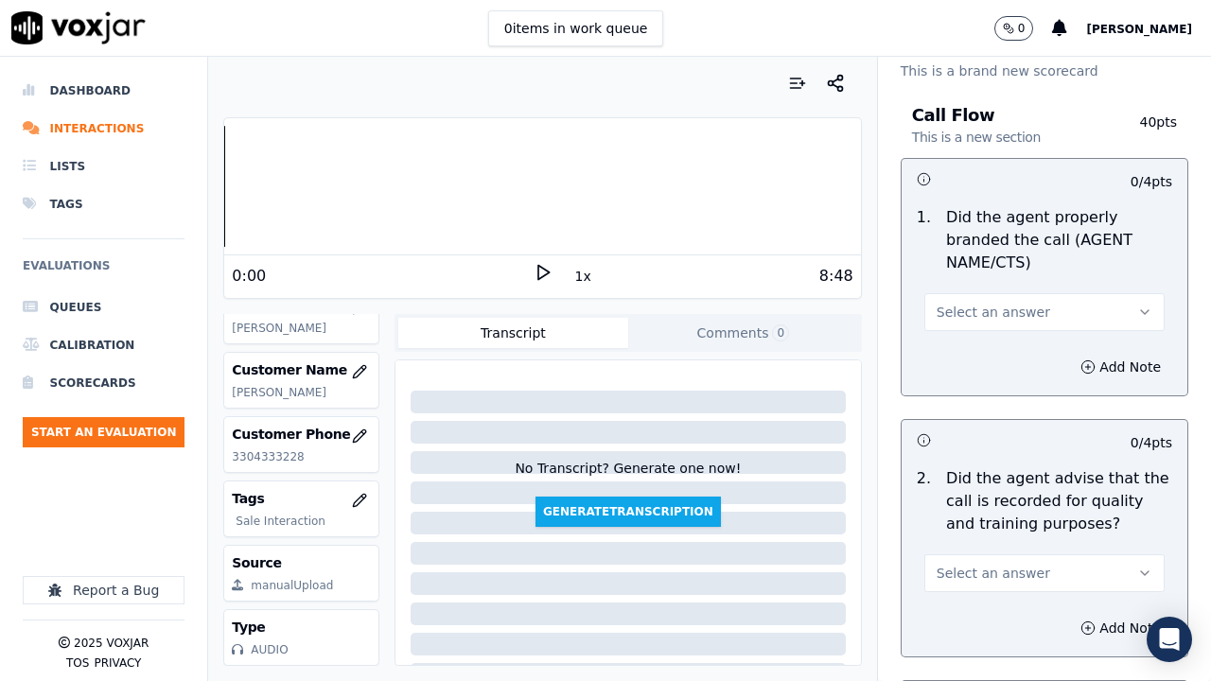
scroll to position [95, 0]
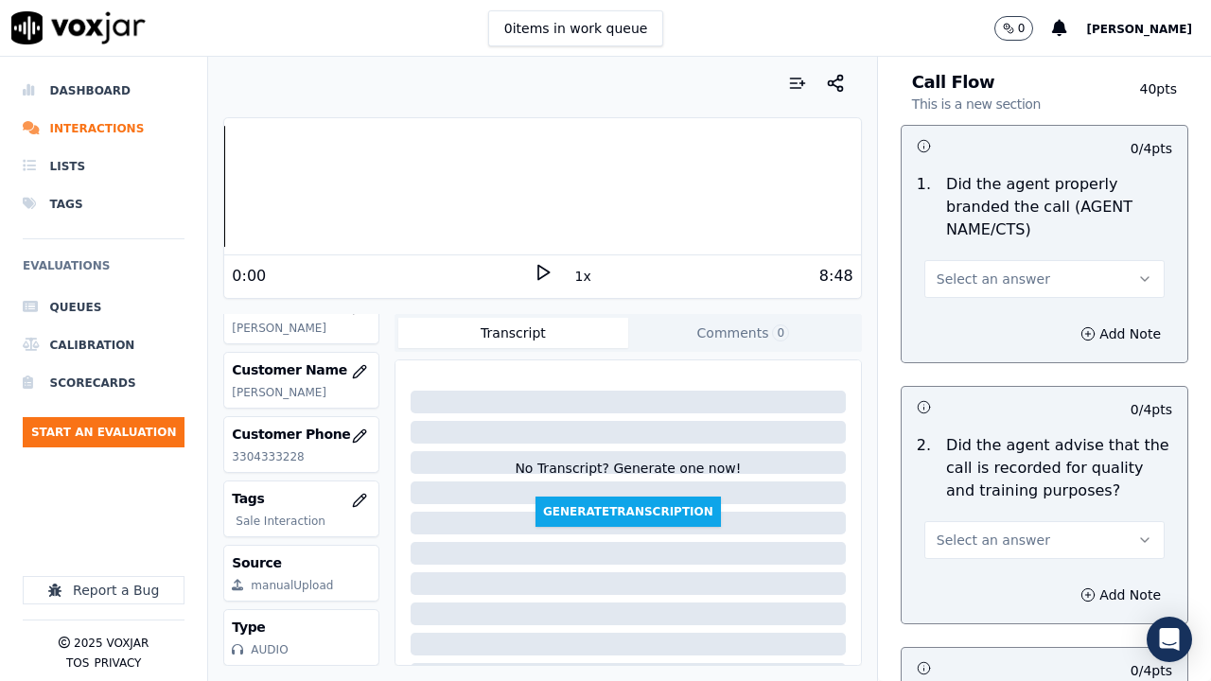
click at [986, 283] on span "Select an answer" at bounding box center [992, 279] width 113 height 19
click at [992, 325] on div "Yes" at bounding box center [1009, 321] width 204 height 30
click at [1011, 528] on span "Select an answer" at bounding box center [992, 540] width 113 height 19
click at [950, 528] on div "Yes" at bounding box center [1009, 582] width 204 height 30
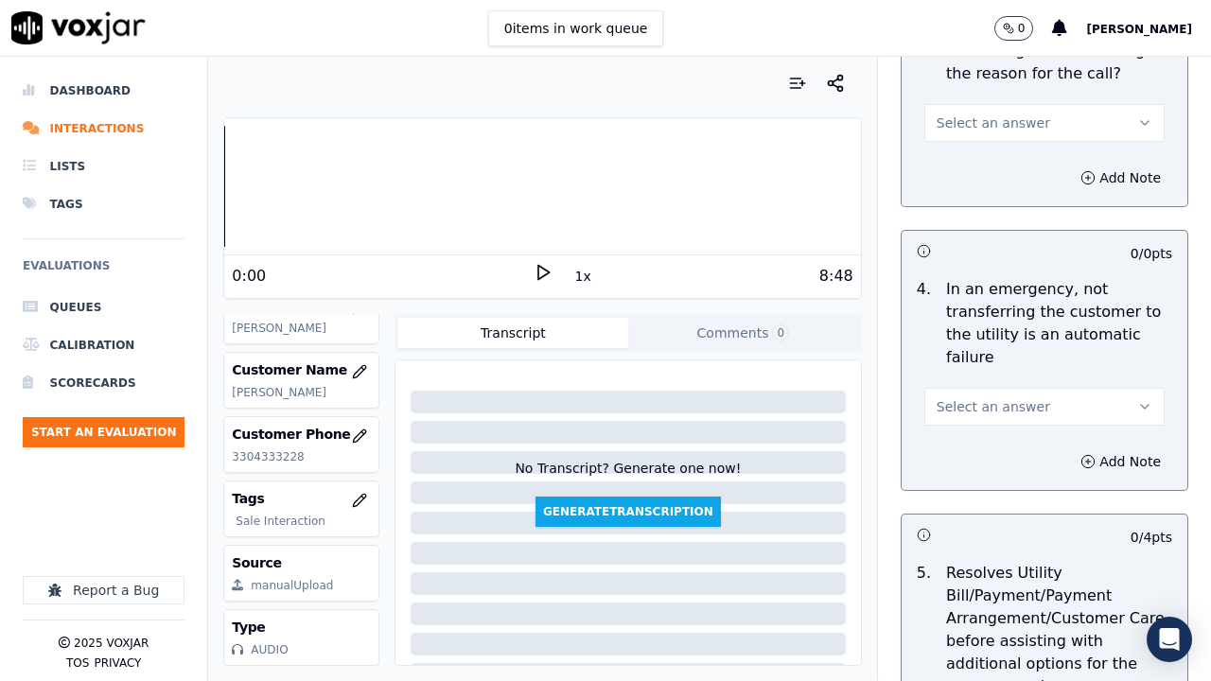
scroll to position [757, 0]
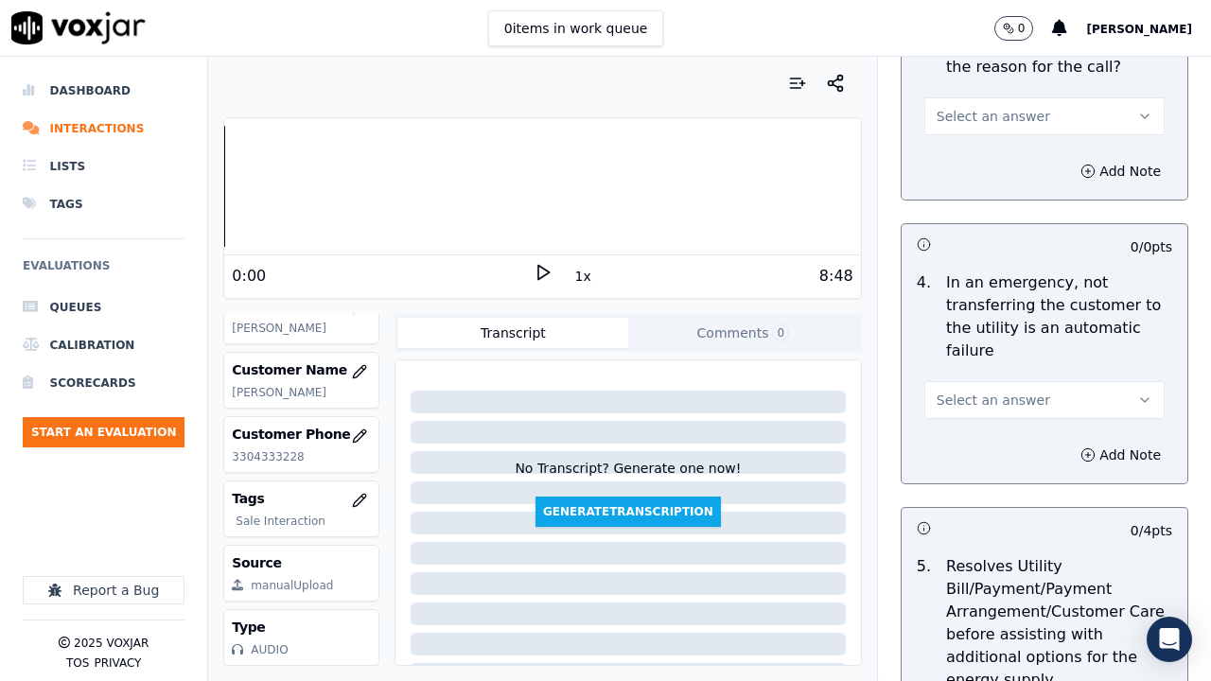
click at [995, 395] on span "Select an answer" at bounding box center [992, 400] width 113 height 19
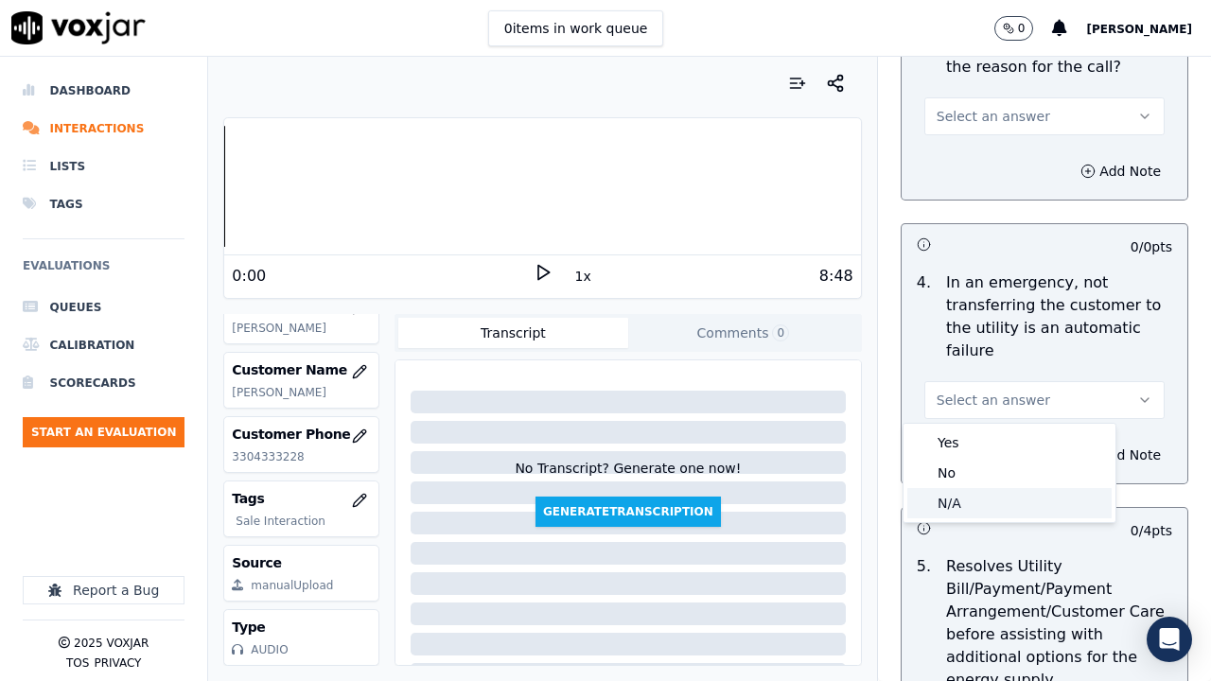
click at [992, 509] on div "N/A" at bounding box center [1009, 503] width 204 height 30
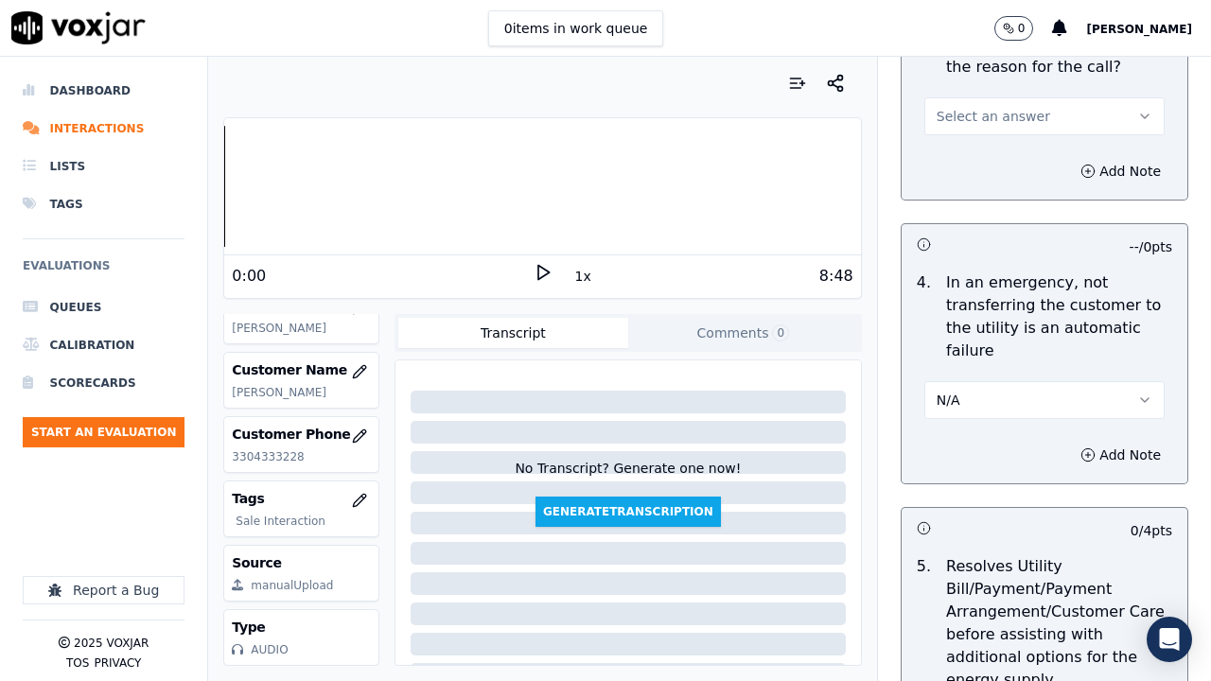
click at [951, 124] on span "Select an answer" at bounding box center [992, 116] width 113 height 19
drag, startPoint x: 957, startPoint y: 164, endPoint x: 963, endPoint y: 178, distance: 15.3
click at [957, 163] on div "Yes" at bounding box center [1009, 159] width 204 height 30
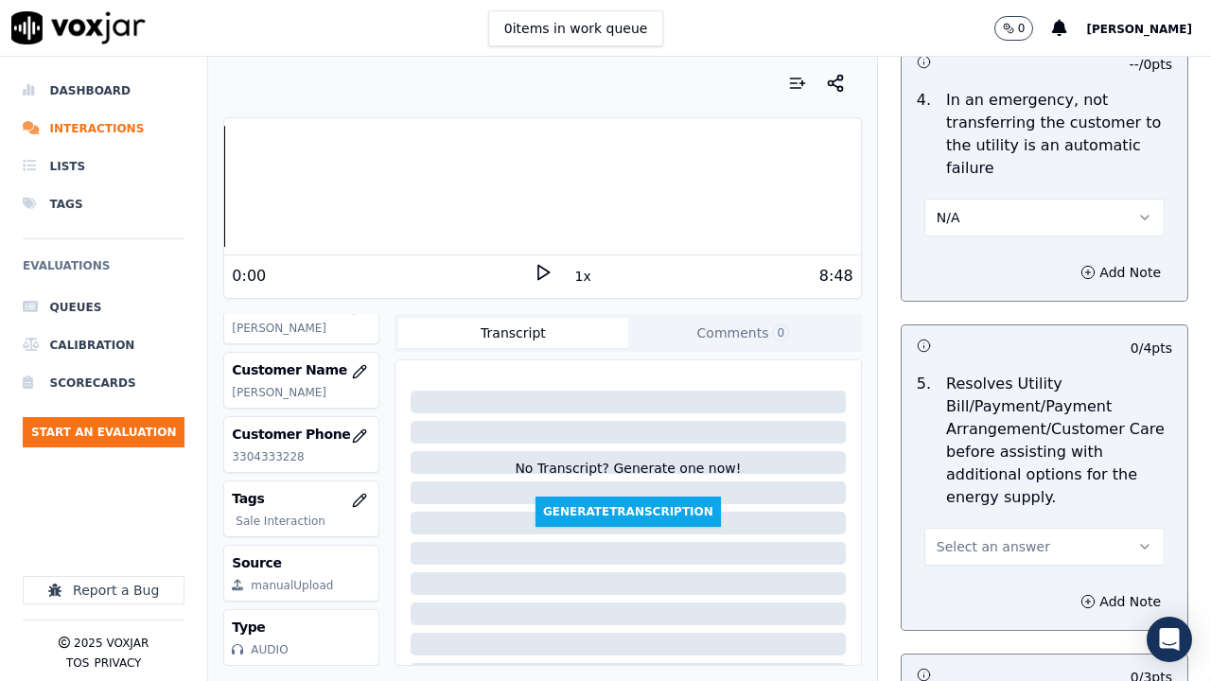
scroll to position [1135, 0]
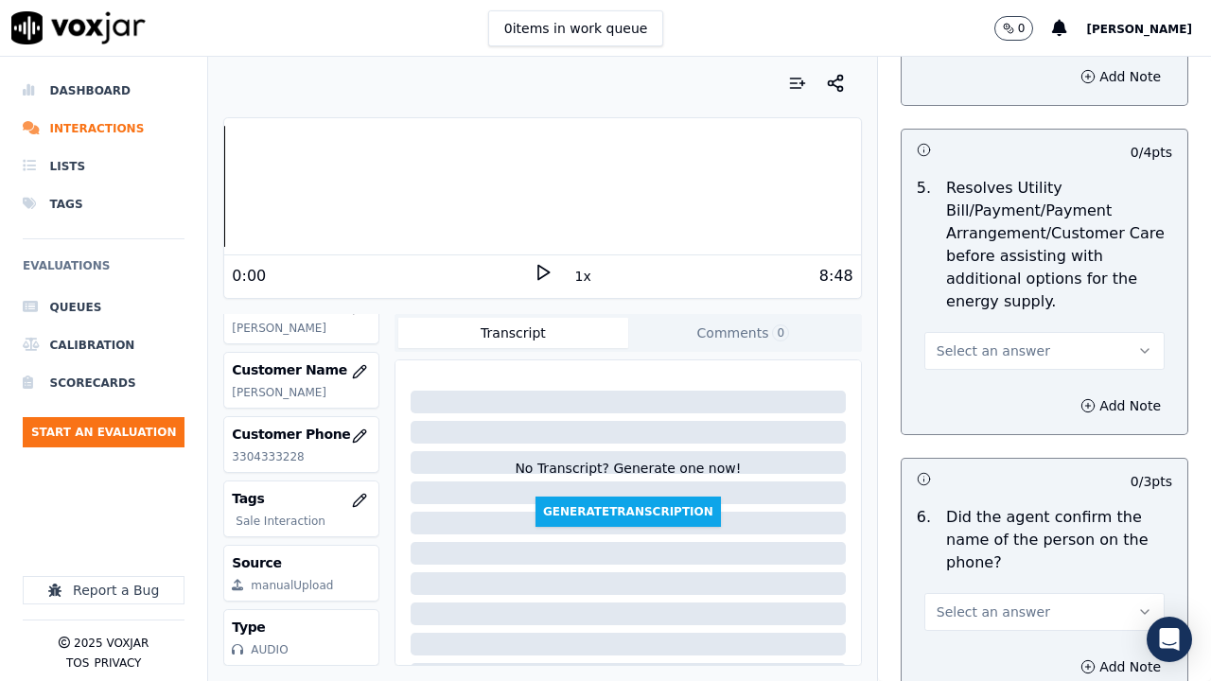
click at [996, 353] on span "Select an answer" at bounding box center [992, 350] width 113 height 19
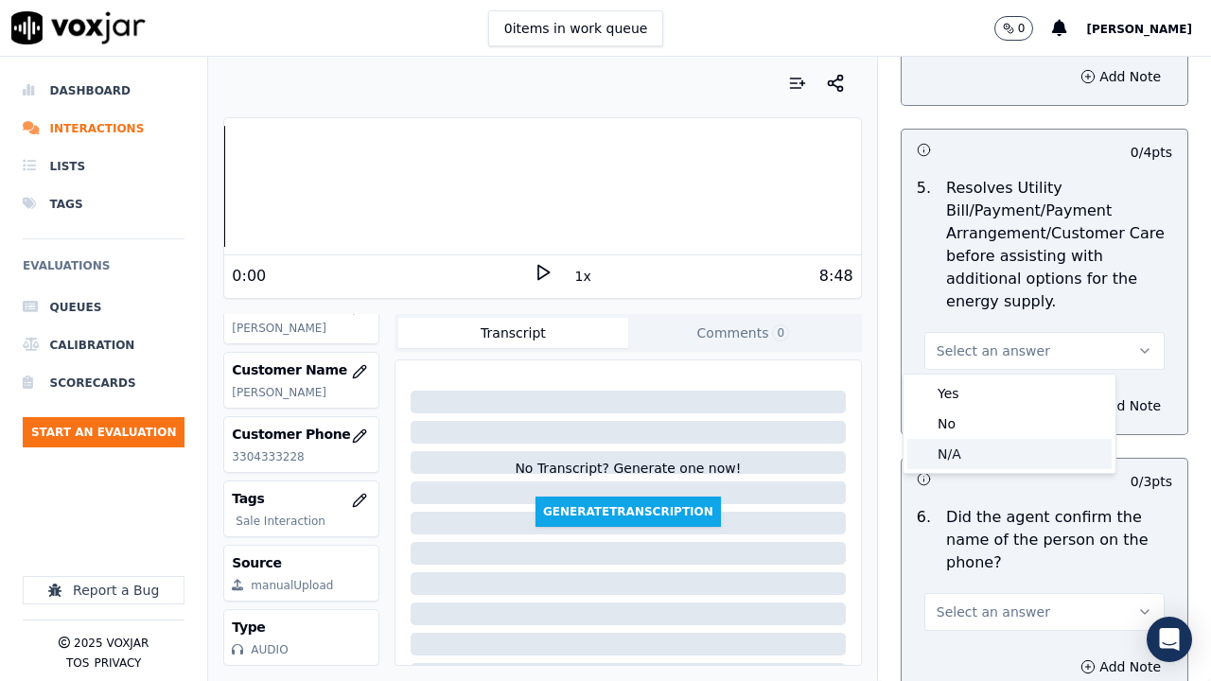
click at [1002, 451] on div "N/A" at bounding box center [1009, 454] width 204 height 30
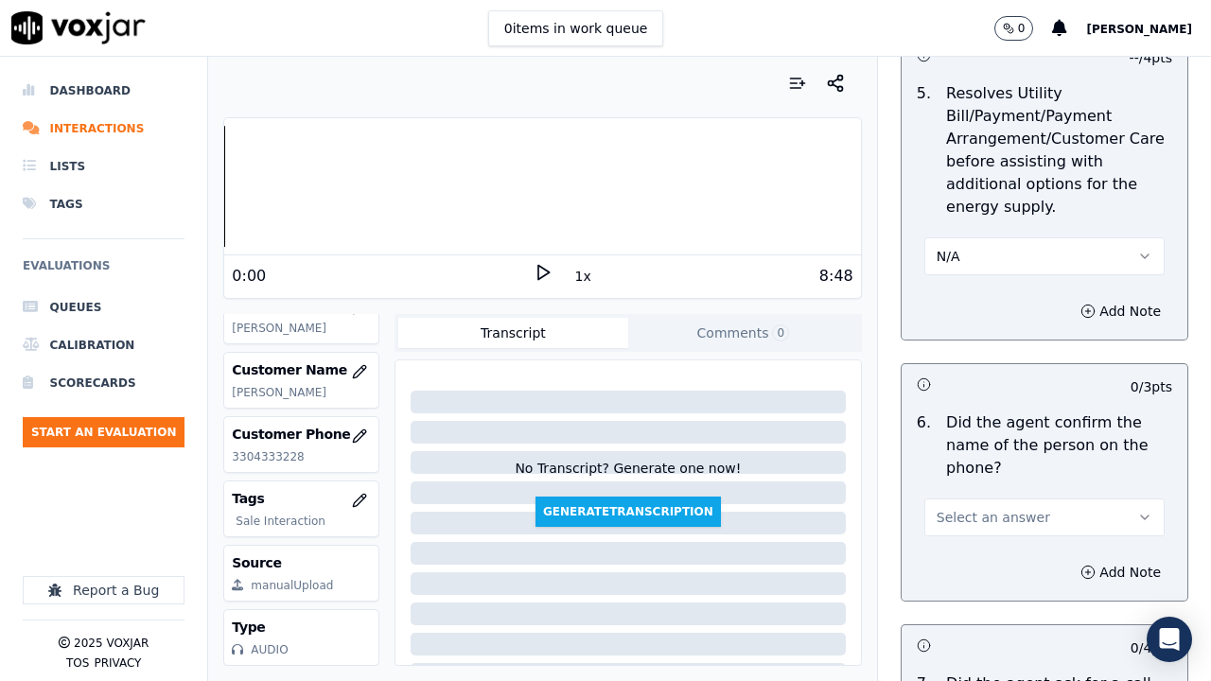
scroll to position [1513, 0]
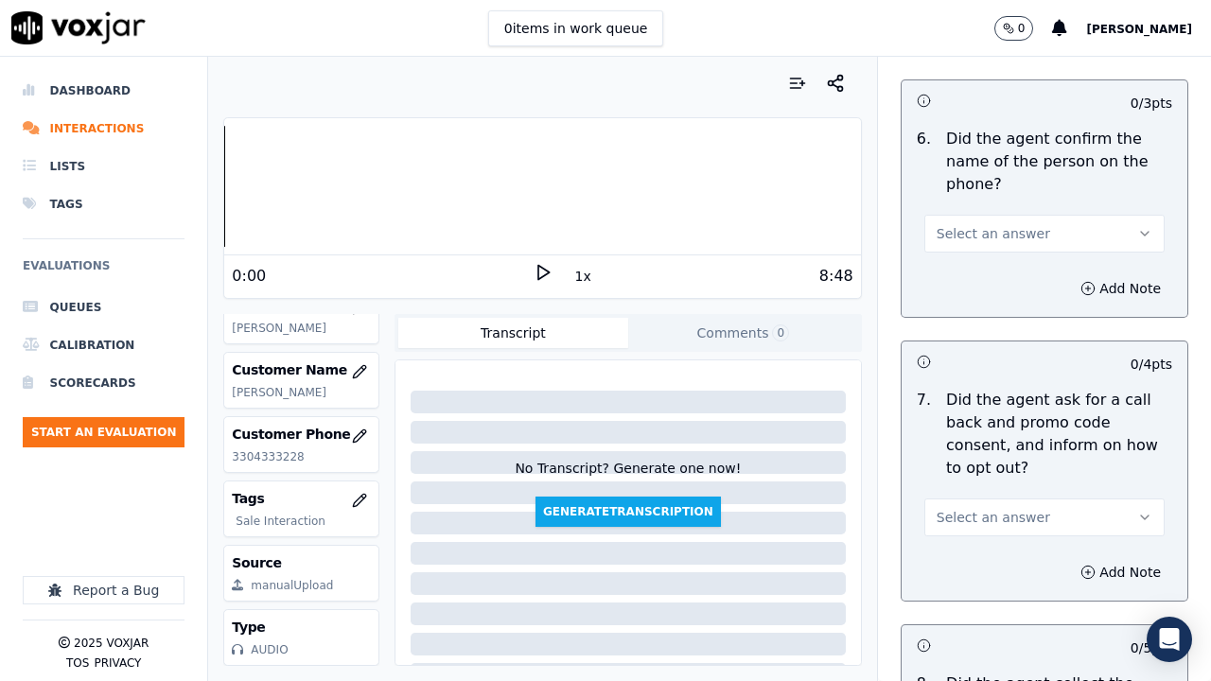
click at [980, 226] on span "Select an answer" at bounding box center [992, 233] width 113 height 19
drag, startPoint x: 995, startPoint y: 273, endPoint x: 1037, endPoint y: 392, distance: 126.2
click at [994, 273] on div "Yes" at bounding box center [1009, 276] width 204 height 30
click at [987, 513] on span "Select an answer" at bounding box center [992, 517] width 113 height 19
click at [982, 528] on div "Yes" at bounding box center [1009, 560] width 204 height 30
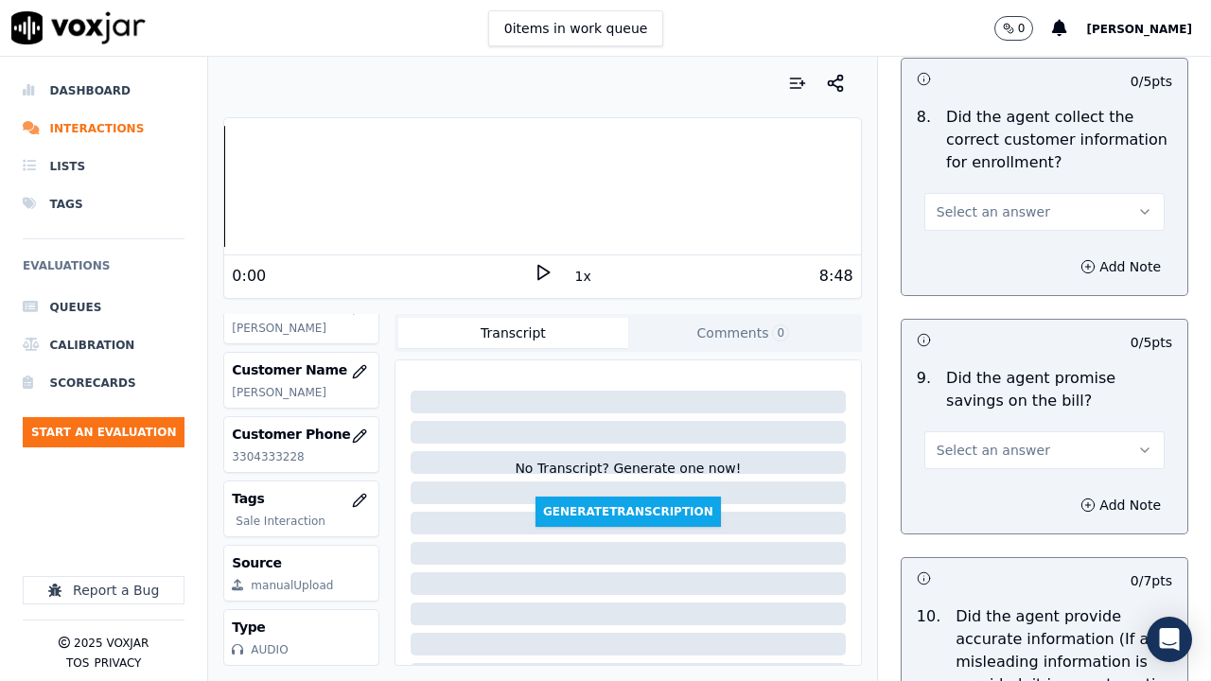
scroll to position [2081, 0]
click at [994, 210] on span "Select an answer" at bounding box center [992, 210] width 113 height 19
click at [1004, 253] on div "Yes" at bounding box center [1009, 253] width 204 height 30
click at [980, 453] on span "Select an answer" at bounding box center [992, 449] width 113 height 19
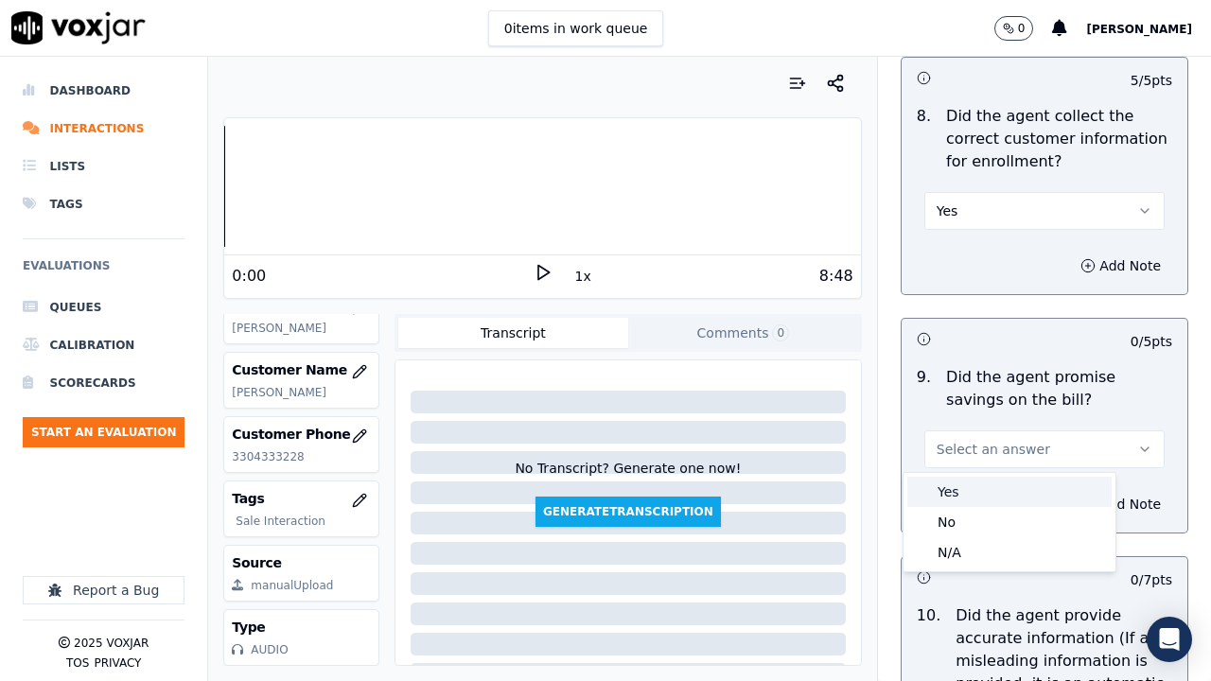
click at [982, 486] on div "Yes" at bounding box center [1009, 492] width 204 height 30
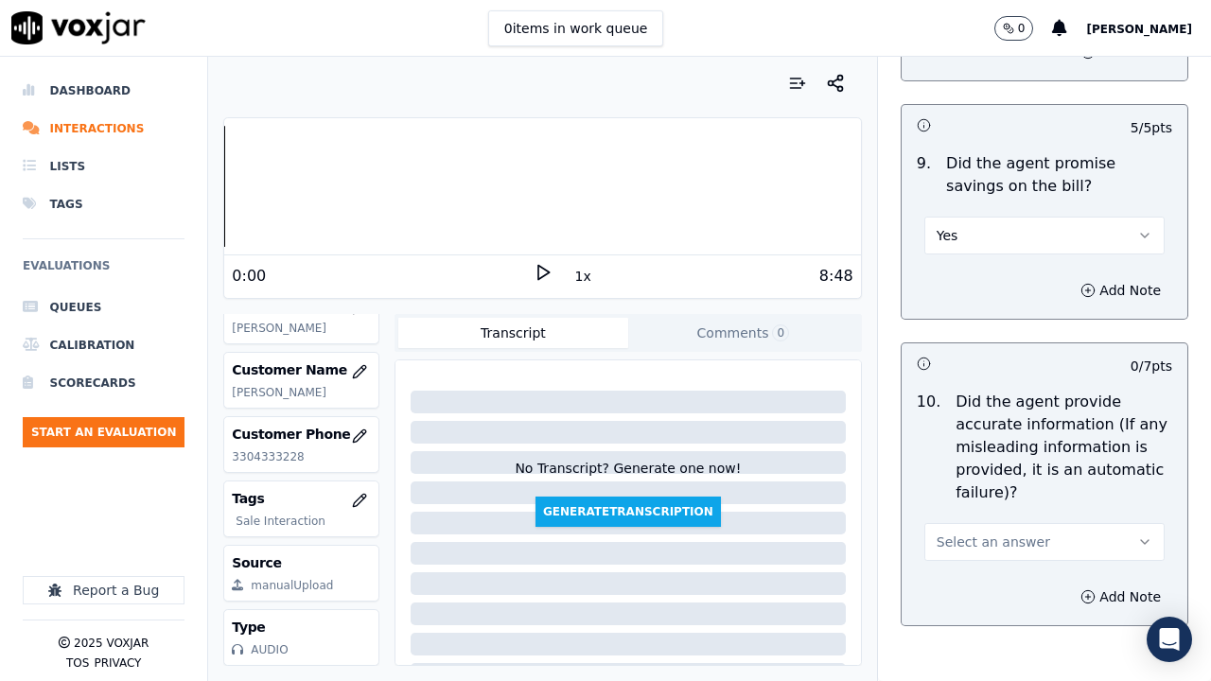
scroll to position [2553, 0]
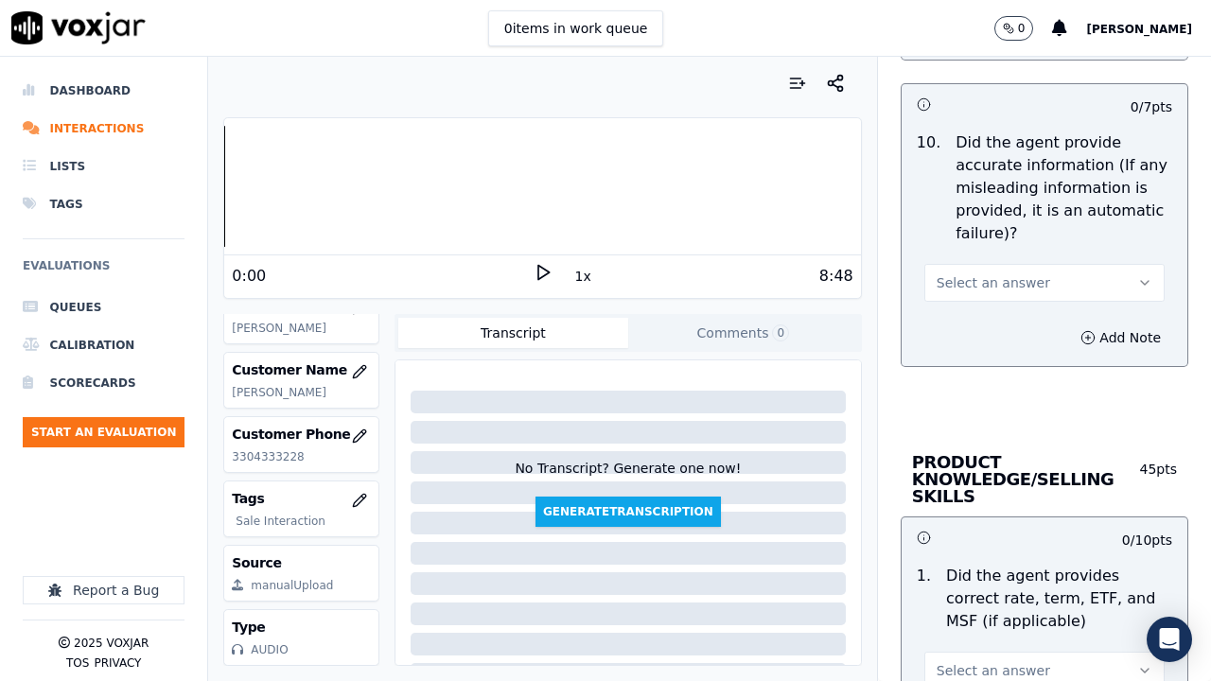
click at [994, 290] on span "Select an answer" at bounding box center [992, 282] width 113 height 19
click at [999, 319] on div "Yes" at bounding box center [1009, 325] width 204 height 30
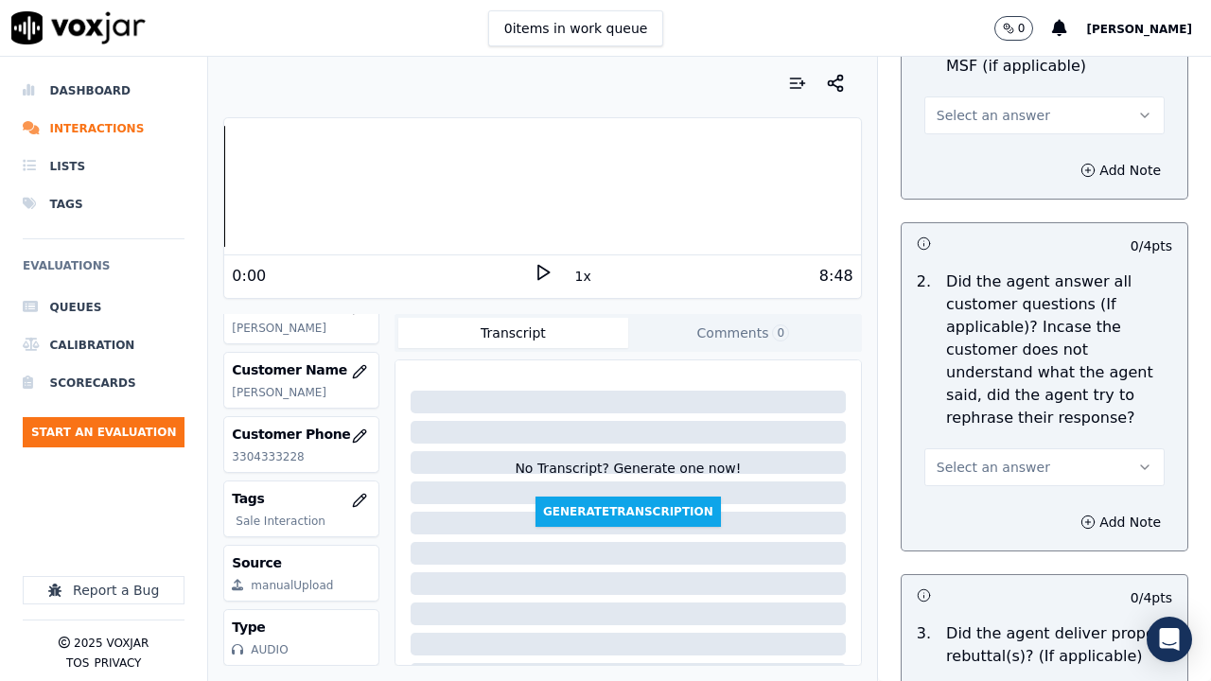
scroll to position [3121, 0]
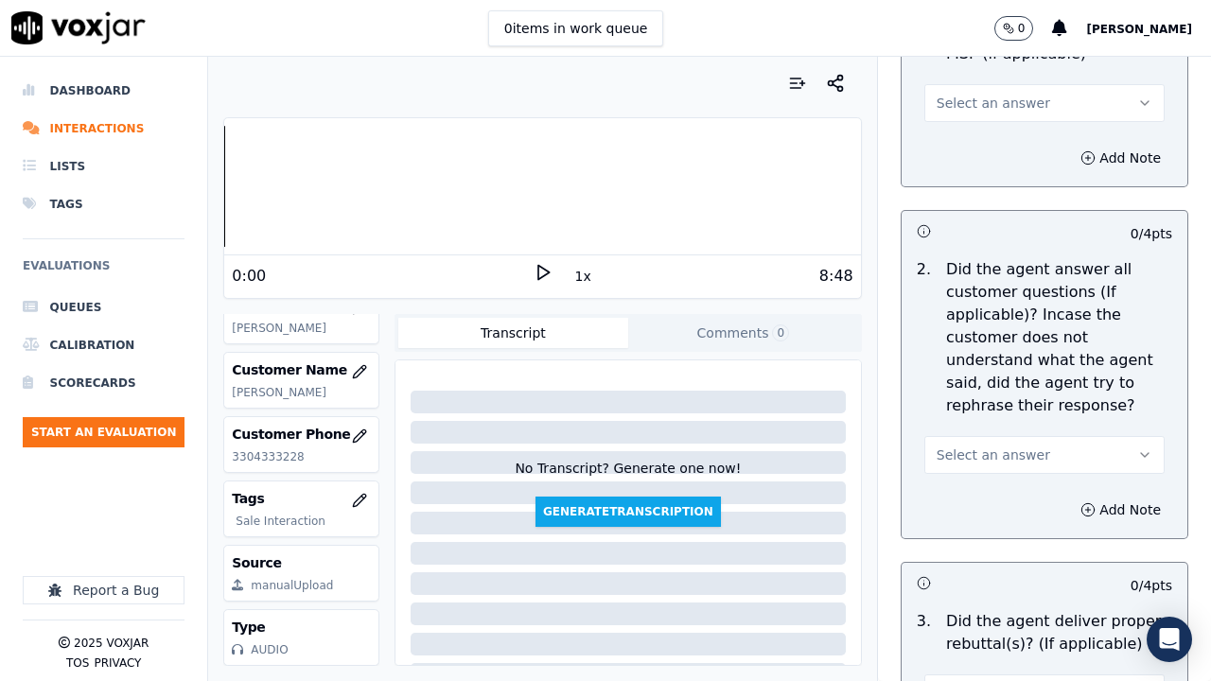
click at [985, 103] on span "Select an answer" at bounding box center [992, 103] width 113 height 19
click at [990, 140] on div "Yes" at bounding box center [1009, 146] width 204 height 30
click at [991, 455] on span "Select an answer" at bounding box center [992, 454] width 113 height 19
click at [975, 509] on div "Yes" at bounding box center [1009, 497] width 204 height 30
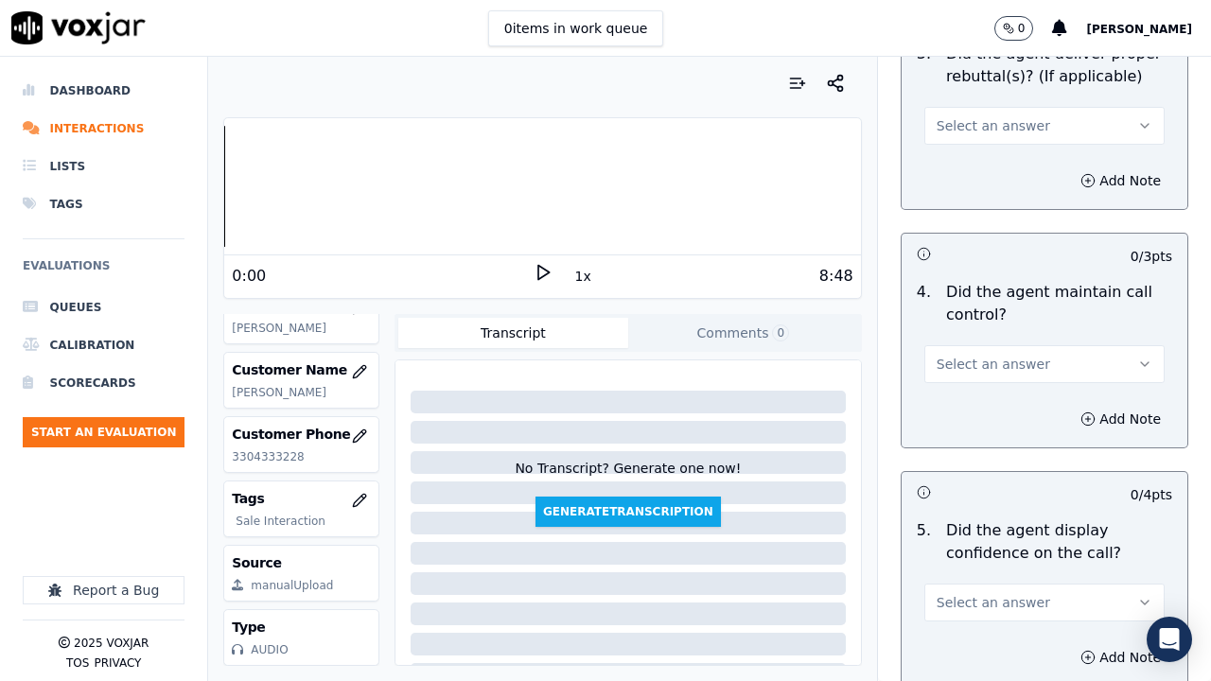
click at [965, 128] on span "Select an answer" at bounding box center [992, 125] width 113 height 19
click at [995, 174] on div "Yes" at bounding box center [1009, 168] width 204 height 30
click at [1002, 375] on button "Select an answer" at bounding box center [1044, 364] width 240 height 38
click at [982, 415] on div "Yes" at bounding box center [1009, 407] width 204 height 30
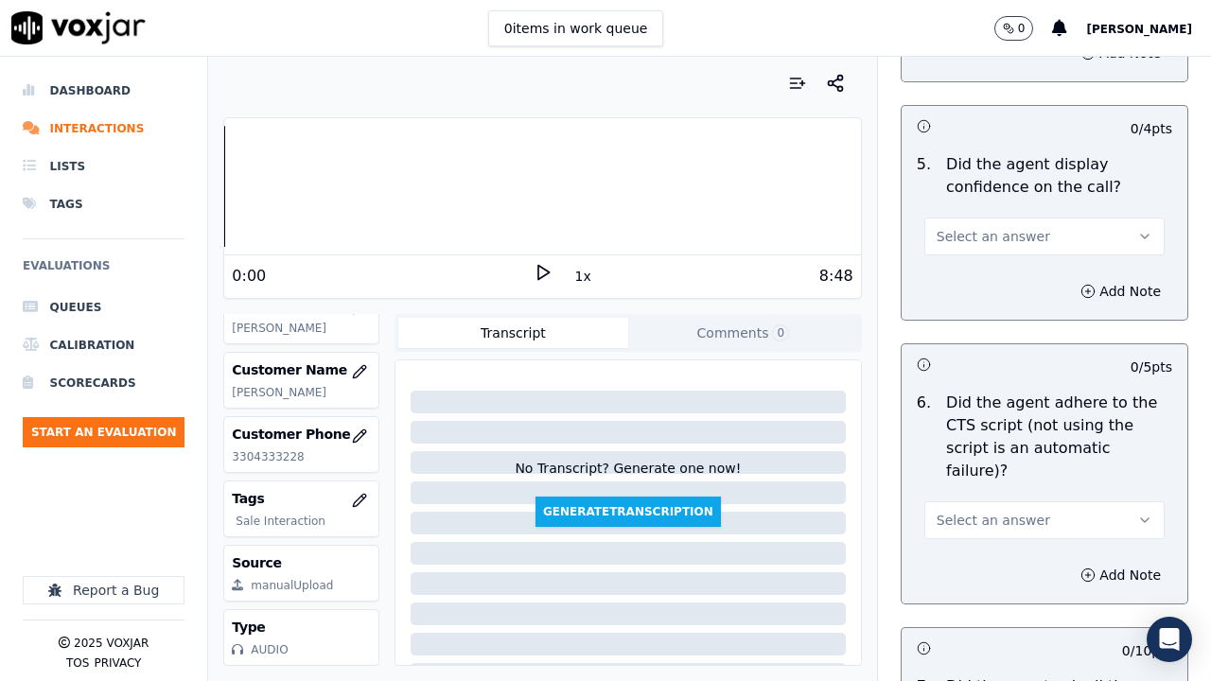
scroll to position [4067, 0]
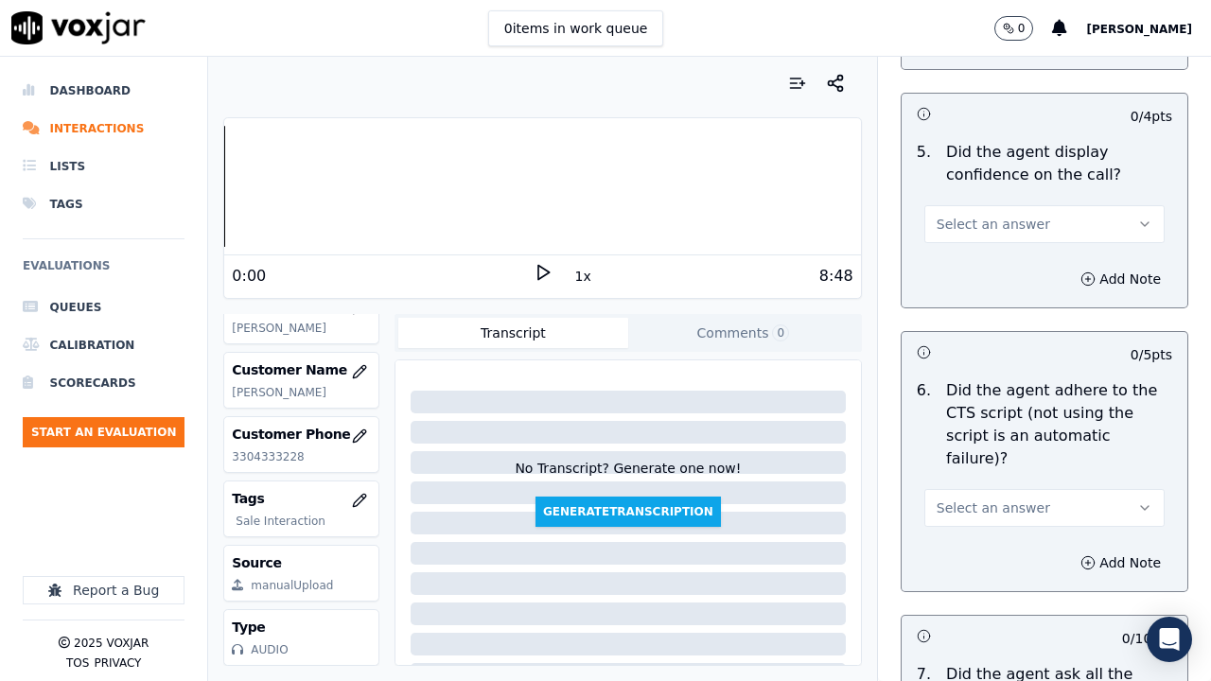
click at [993, 230] on span "Select an answer" at bounding box center [992, 224] width 113 height 19
click at [1002, 270] on div "Yes" at bounding box center [1009, 267] width 204 height 30
click at [995, 489] on button "Select an answer" at bounding box center [1044, 508] width 240 height 38
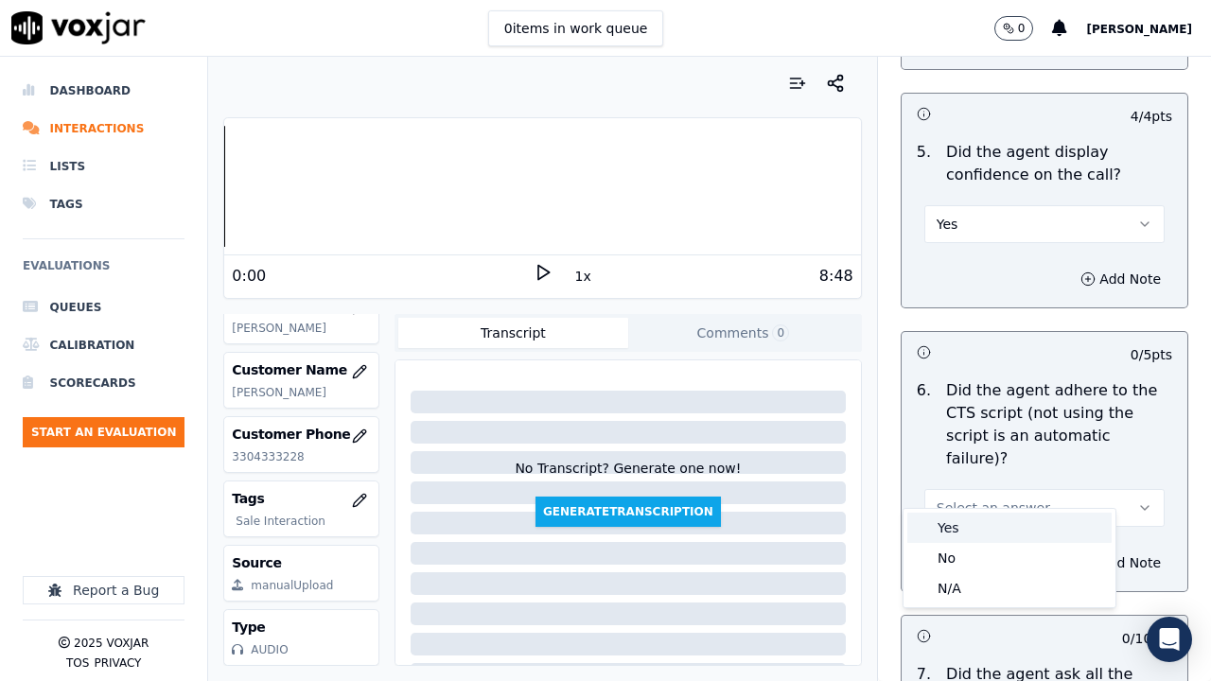
click at [977, 528] on div "Yes" at bounding box center [1009, 528] width 204 height 30
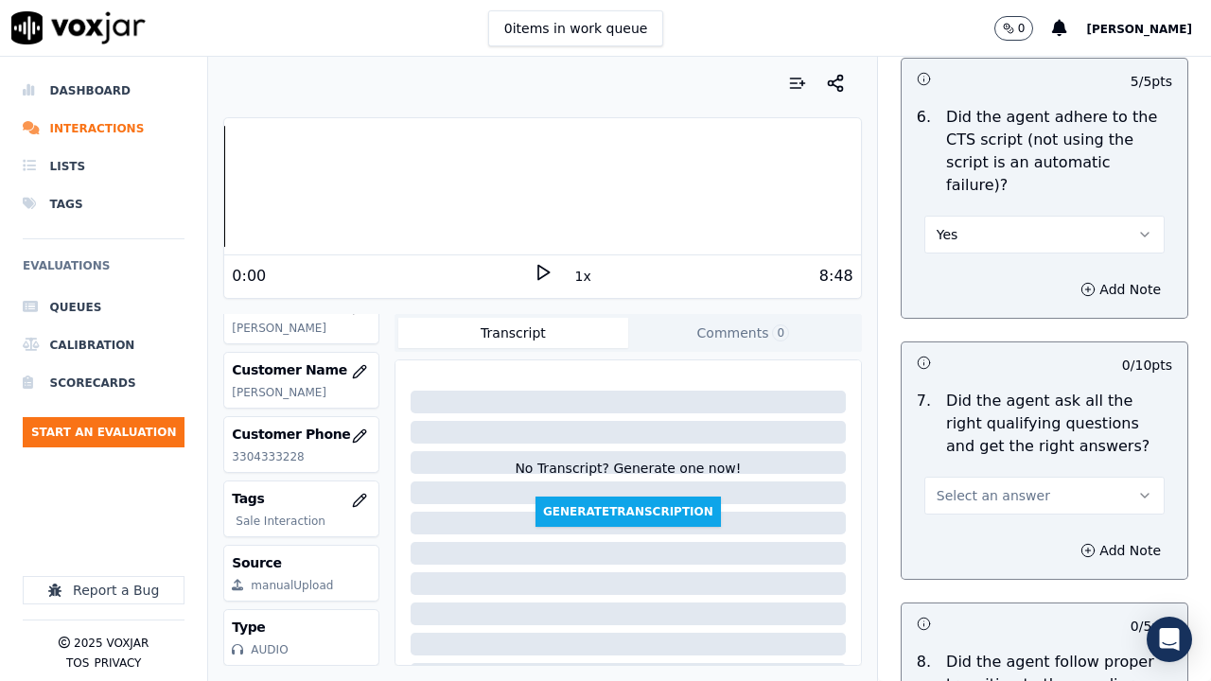
scroll to position [4634, 0]
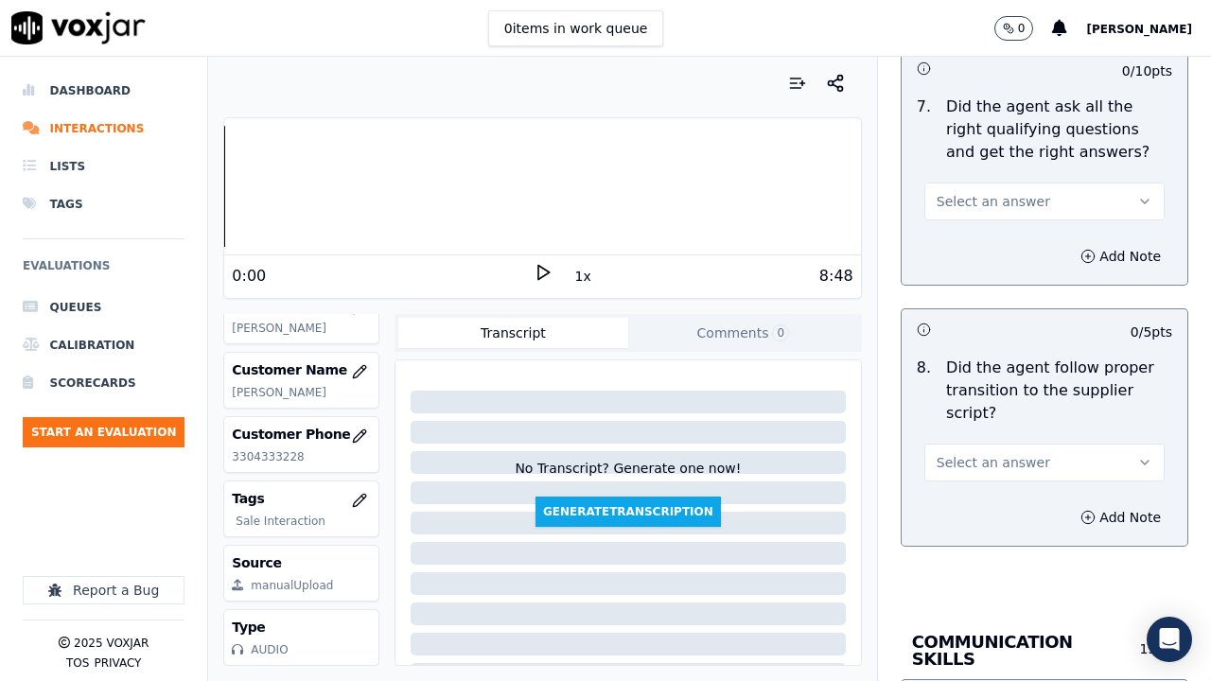
click at [990, 192] on span "Select an answer" at bounding box center [992, 201] width 113 height 19
click at [990, 204] on div "Yes No N/A" at bounding box center [1009, 251] width 212 height 98
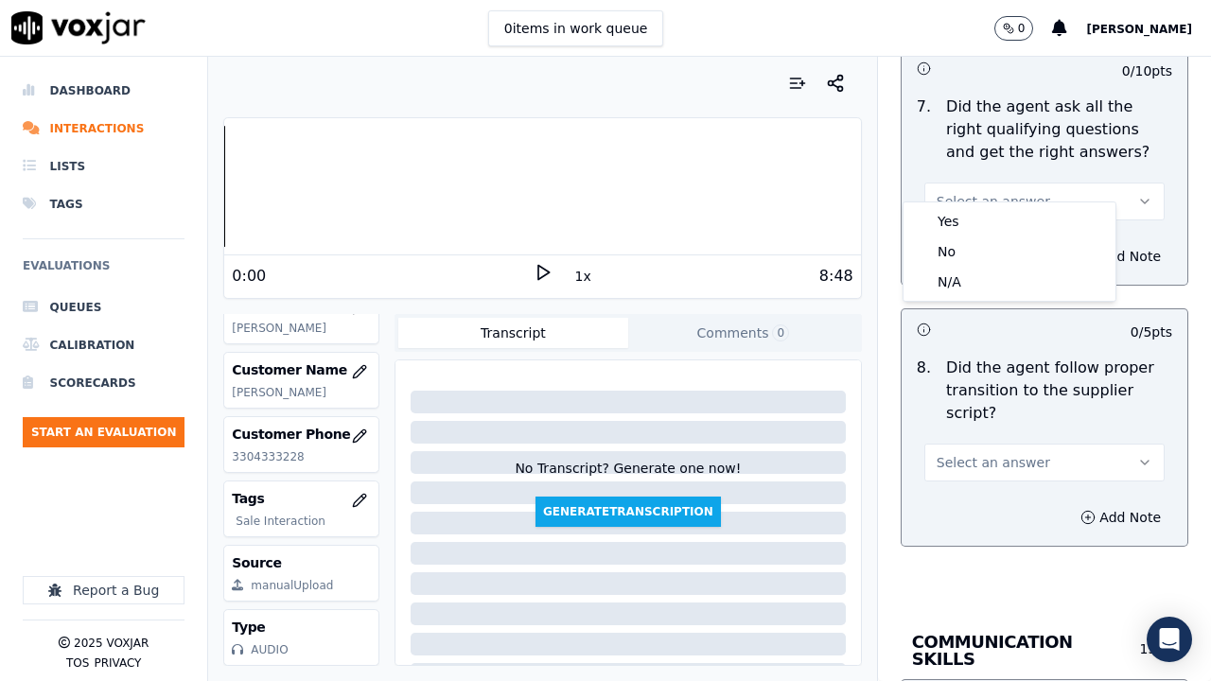
click at [972, 453] on span "Select an answer" at bounding box center [992, 462] width 113 height 19
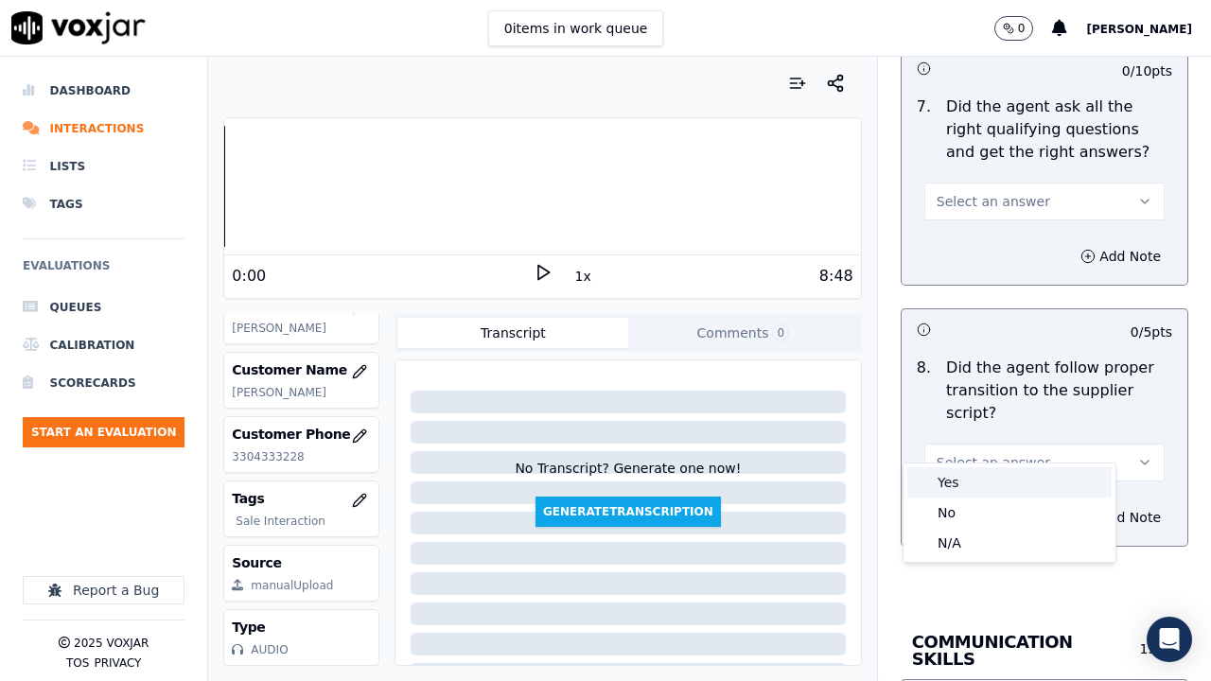
click at [961, 480] on div "Yes" at bounding box center [1009, 482] width 204 height 30
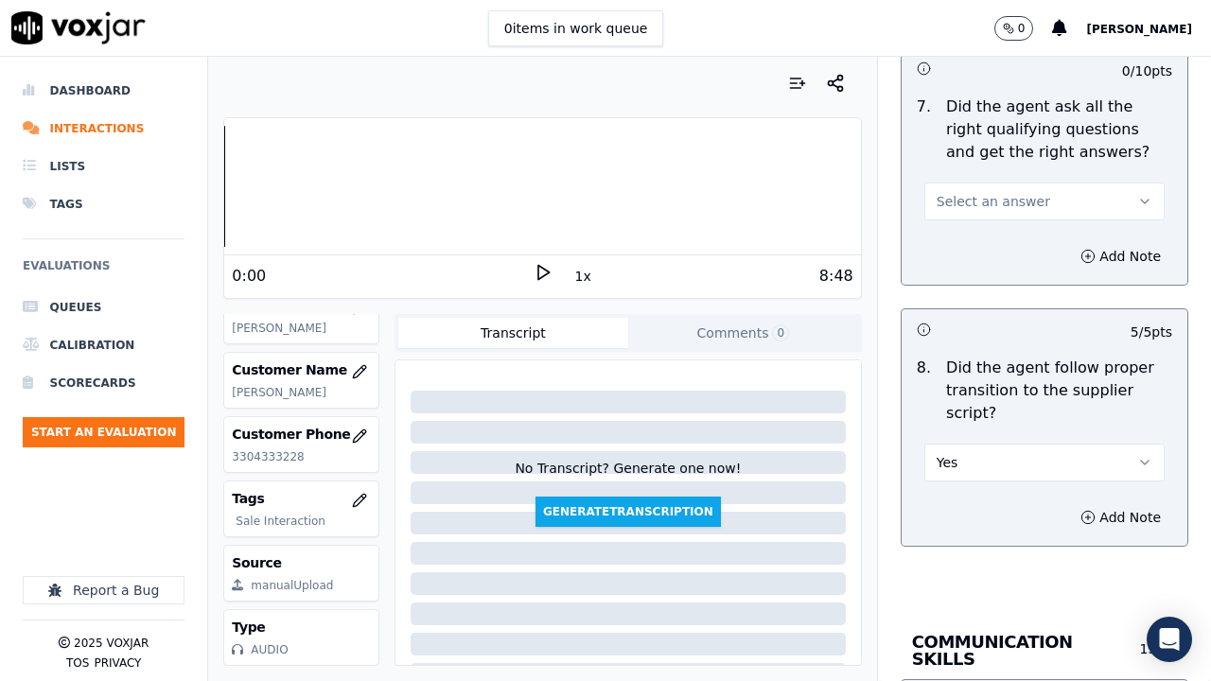
click at [967, 192] on span "Select an answer" at bounding box center [992, 201] width 113 height 19
click at [976, 224] on div "Yes" at bounding box center [1009, 221] width 204 height 30
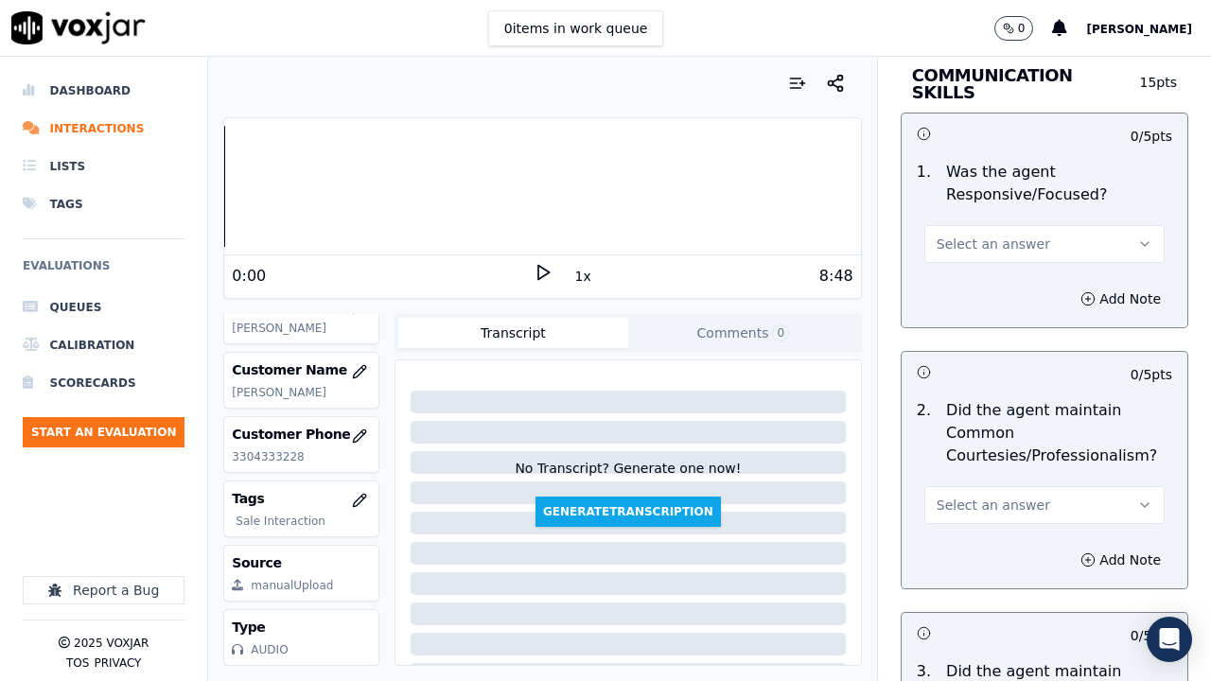
scroll to position [5201, 0]
click at [986, 234] on span "Select an answer" at bounding box center [992, 243] width 113 height 19
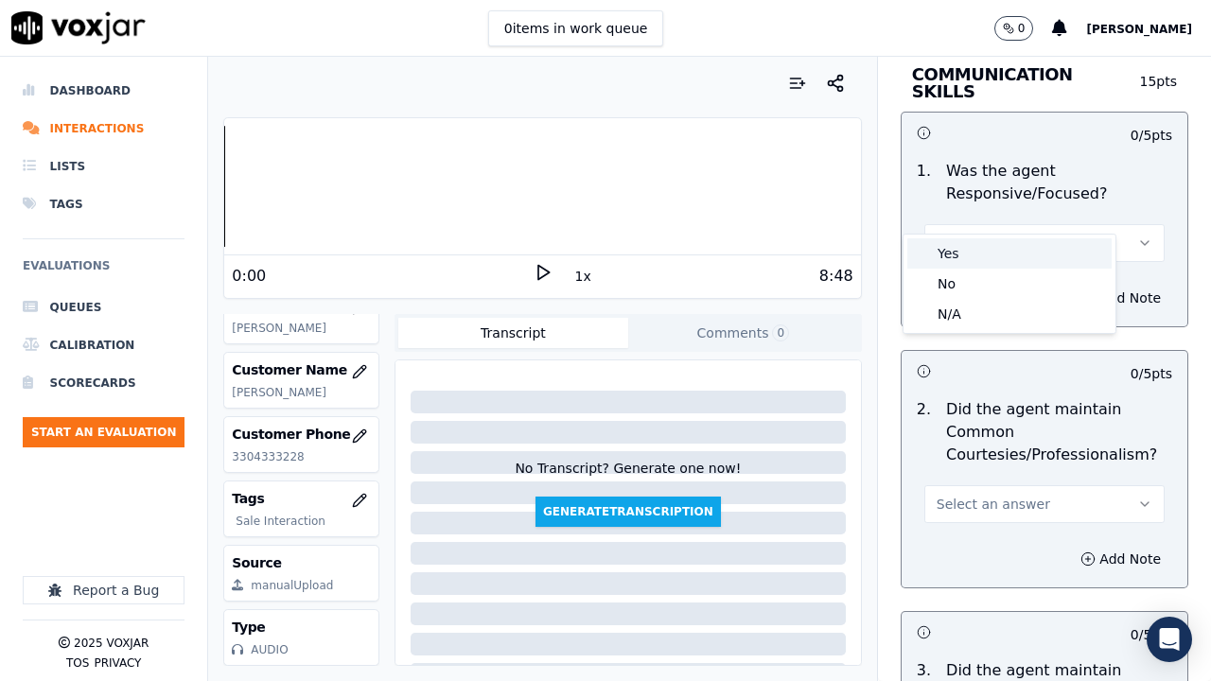
click at [989, 258] on div "Yes" at bounding box center [1009, 253] width 204 height 30
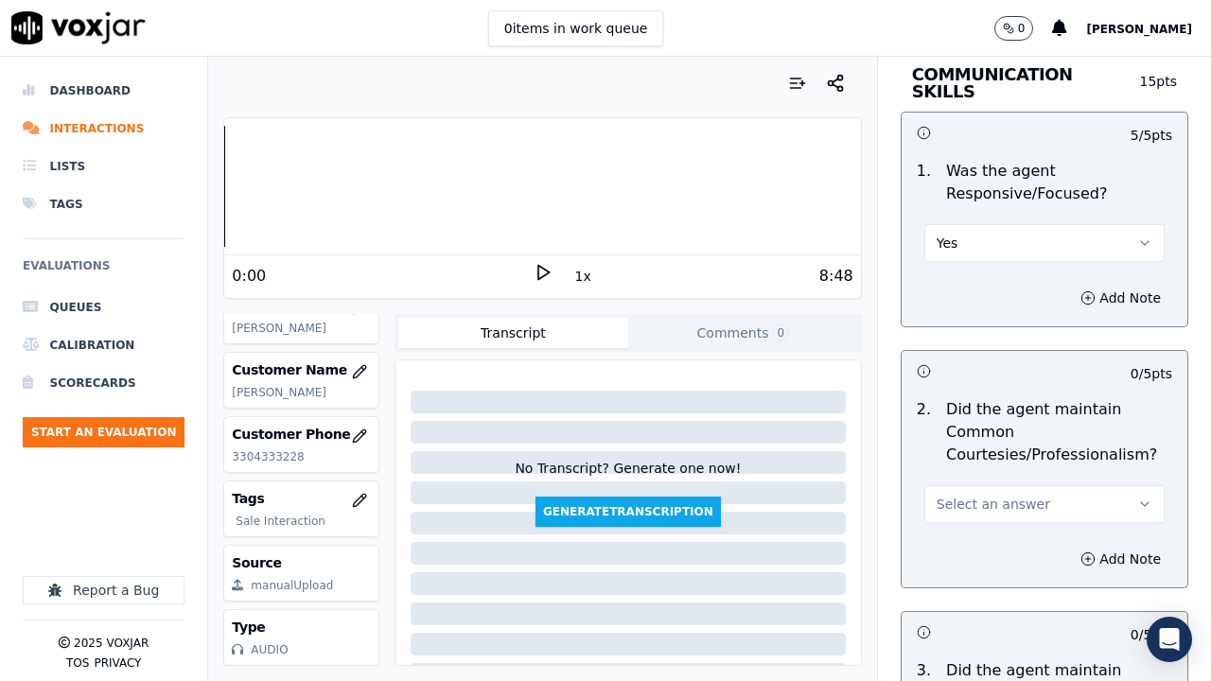
click at [1001, 485] on button "Select an answer" at bounding box center [1044, 504] width 240 height 38
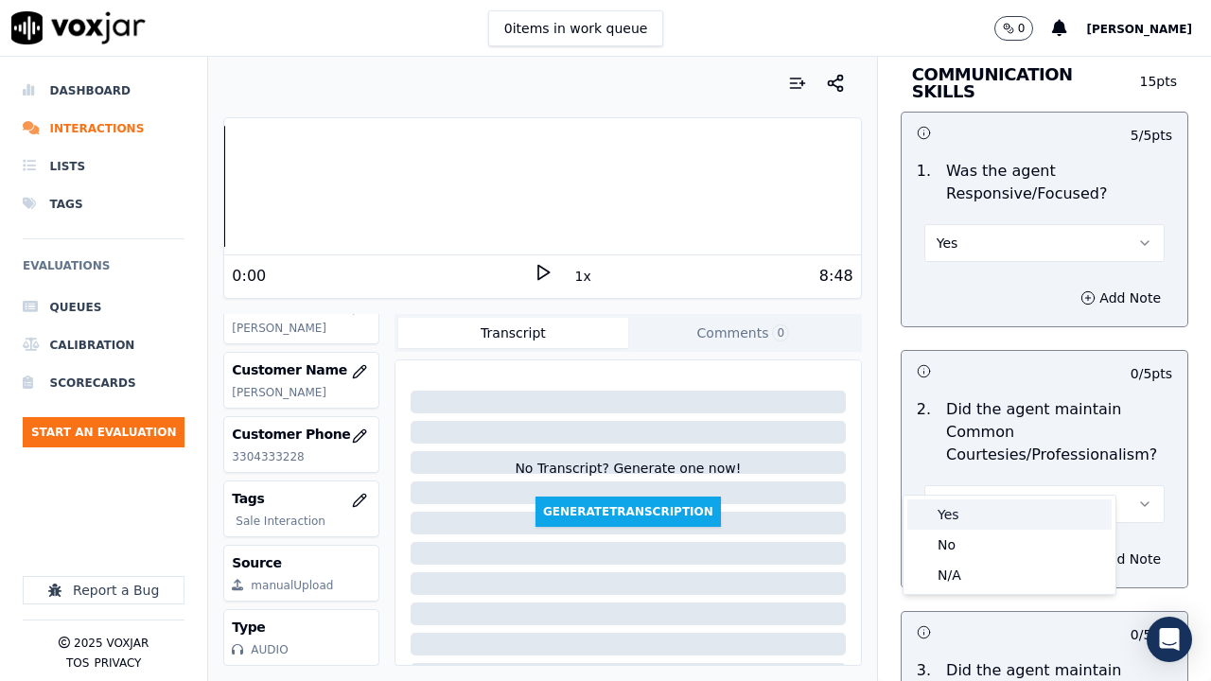
click at [962, 514] on div "Yes" at bounding box center [1009, 514] width 204 height 30
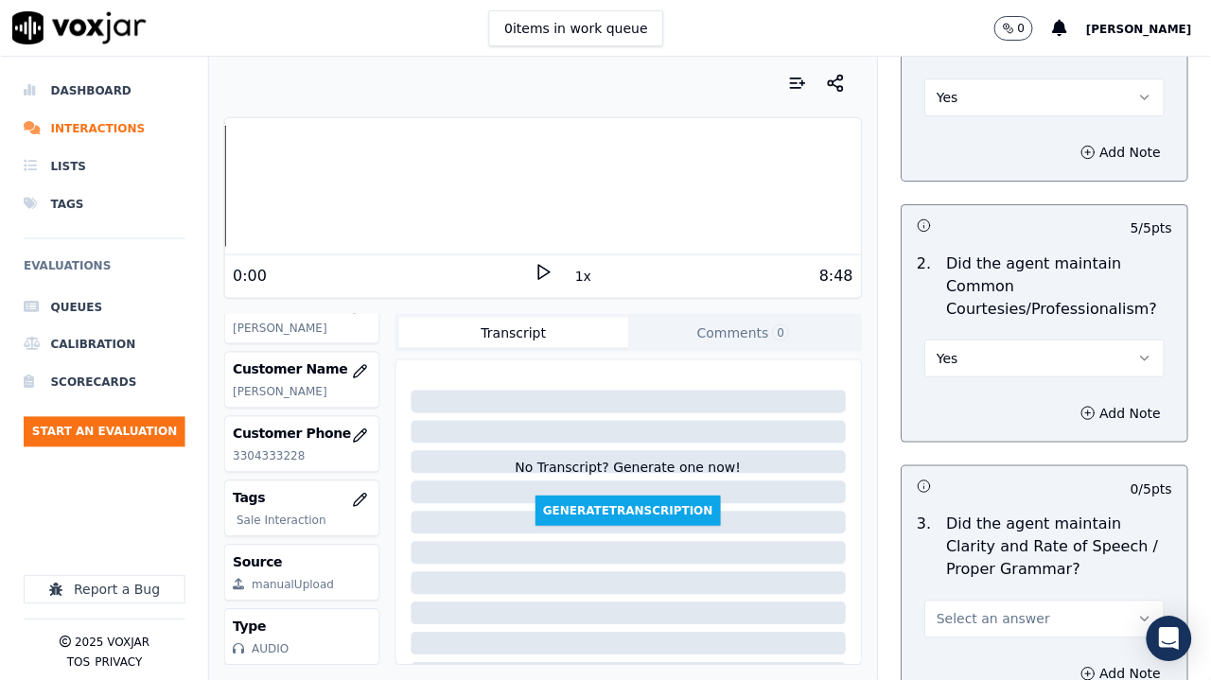
scroll to position [5499, 0]
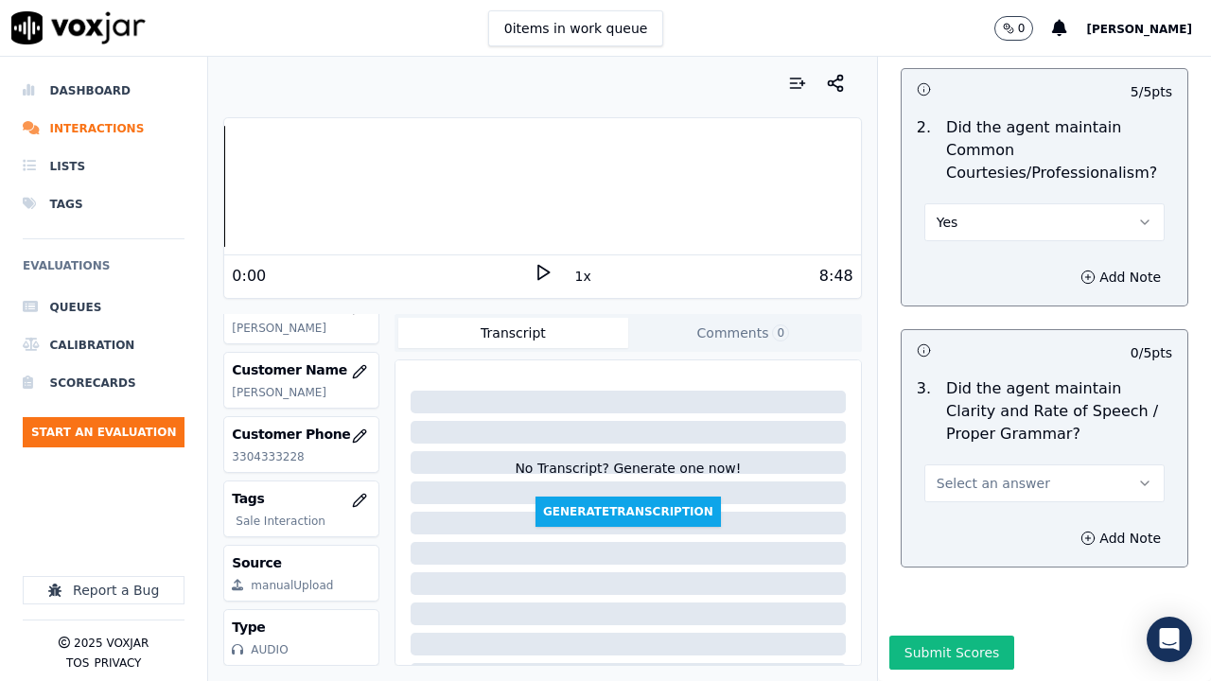
click at [976, 474] on span "Select an answer" at bounding box center [992, 483] width 113 height 19
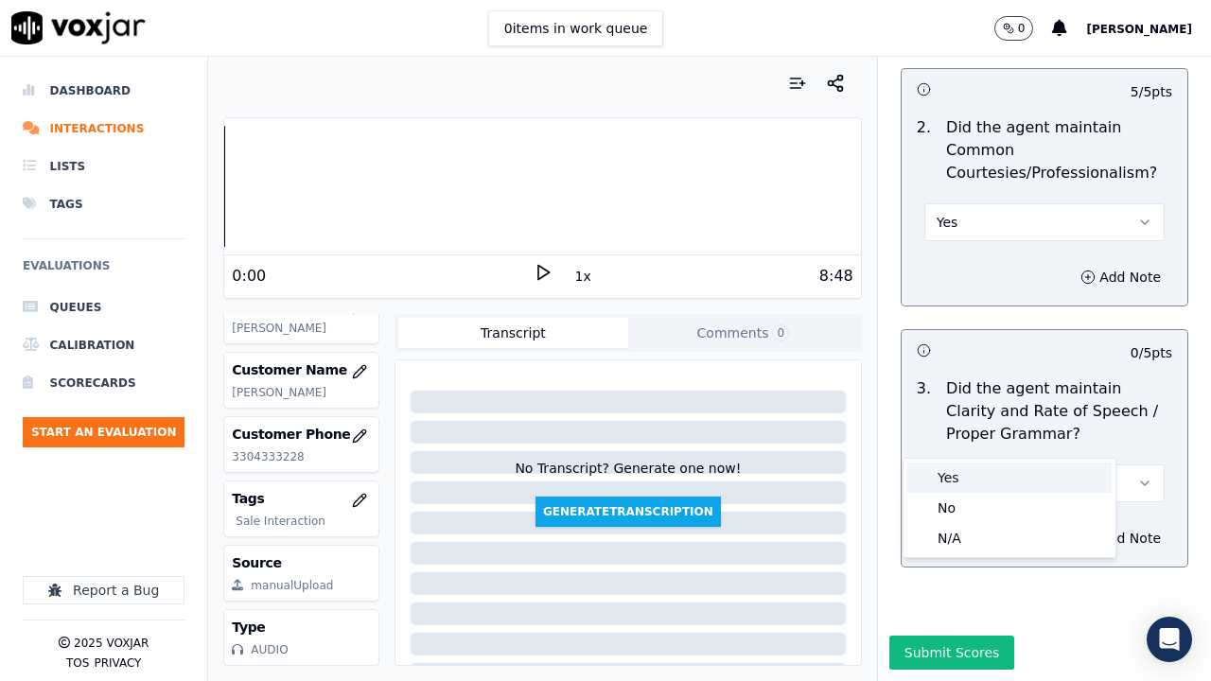
click at [971, 468] on div "Yes" at bounding box center [1009, 477] width 204 height 30
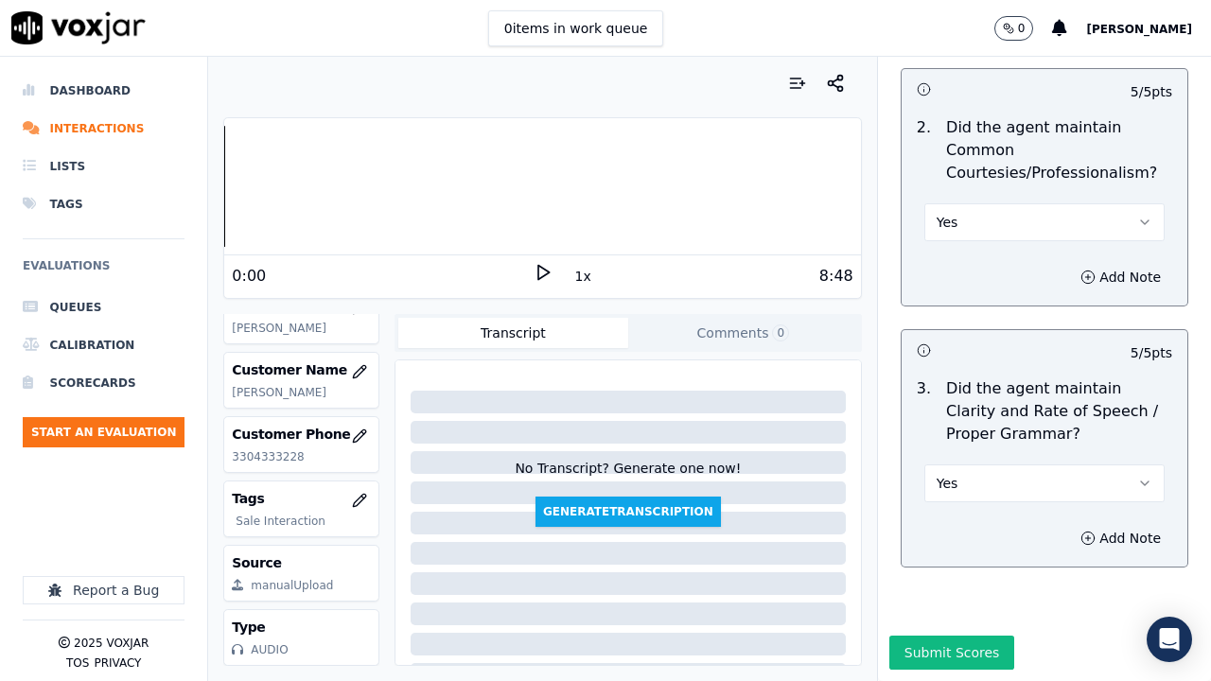
click at [955, 528] on button "Submit Scores" at bounding box center [952, 653] width 126 height 34
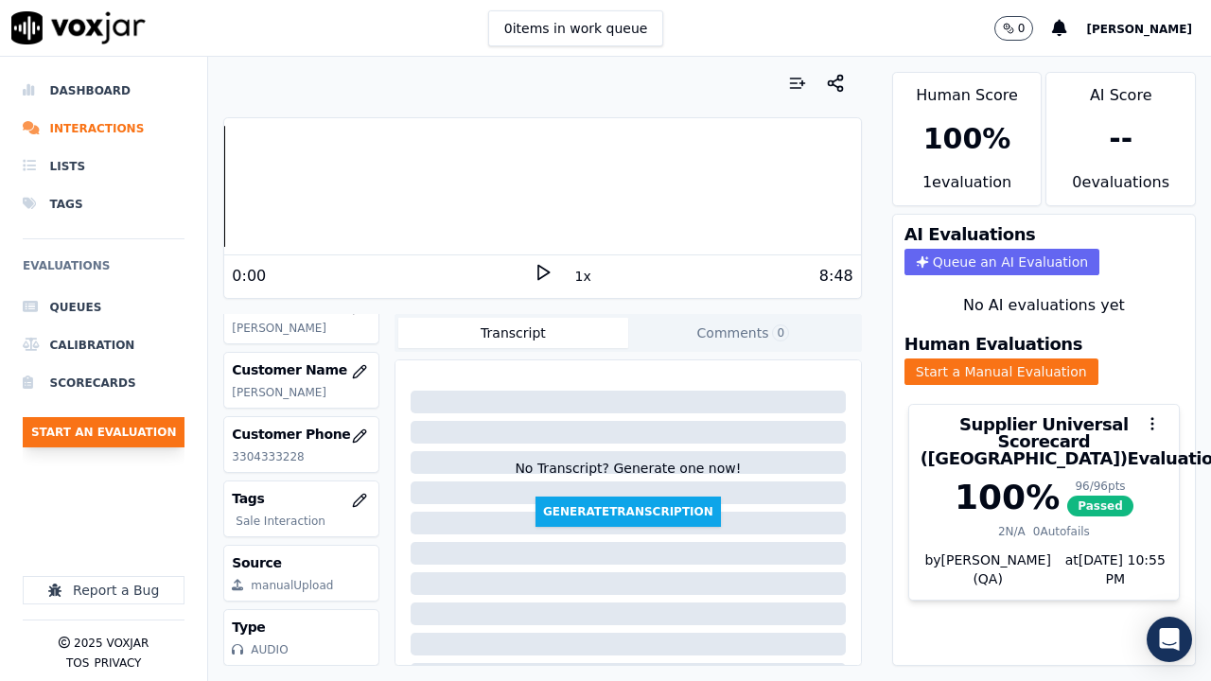
click at [127, 437] on button "Start an Evaluation" at bounding box center [104, 432] width 162 height 30
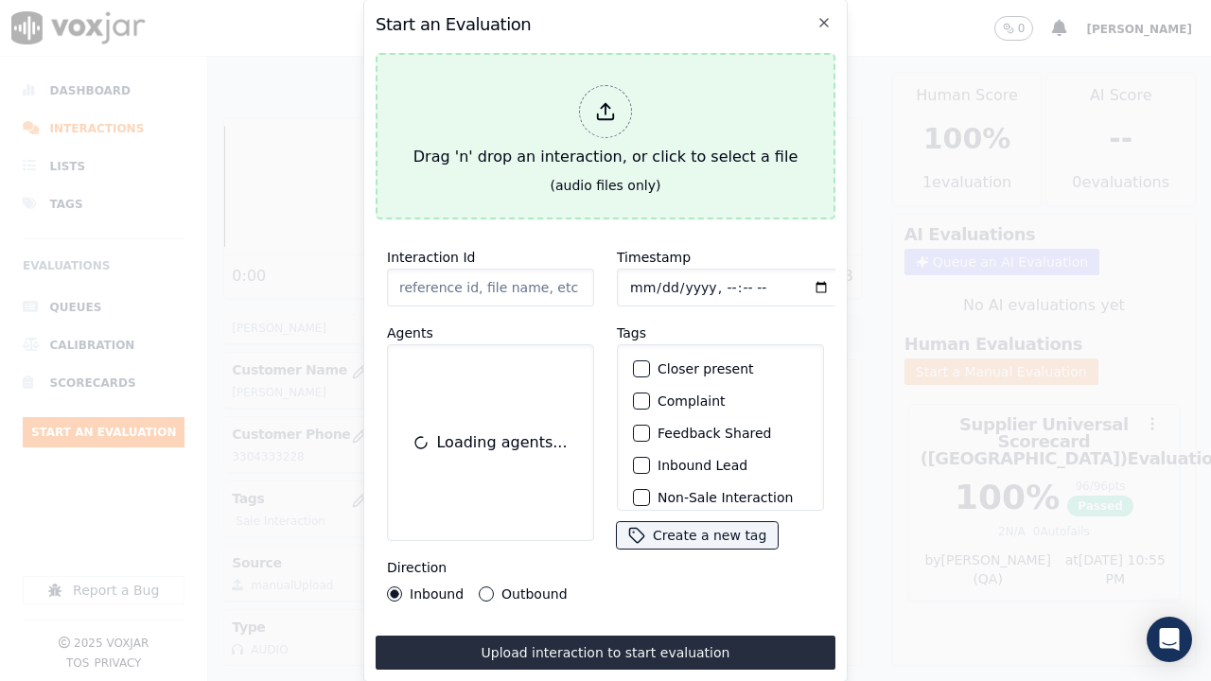
click at [548, 143] on div "Drag 'n' drop an interaction, or click to select a file" at bounding box center [605, 127] width 399 height 98
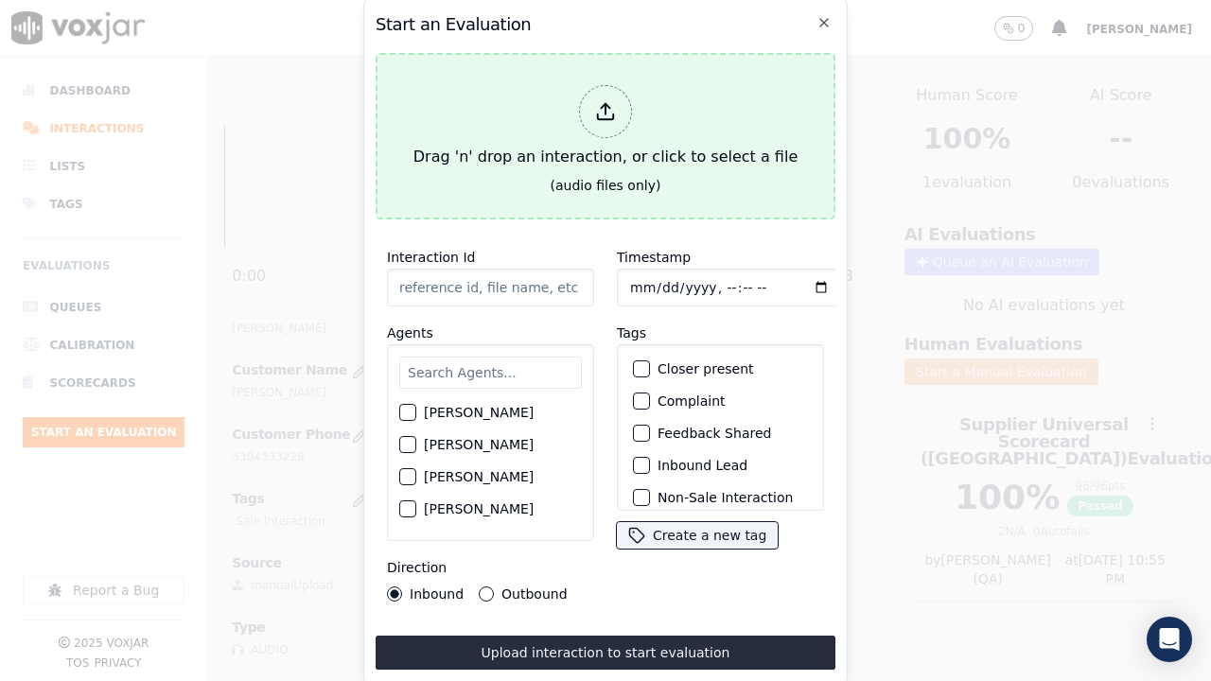
scroll to position [284, 0]
type input "20250827-171716_7323008377-all.mp3"
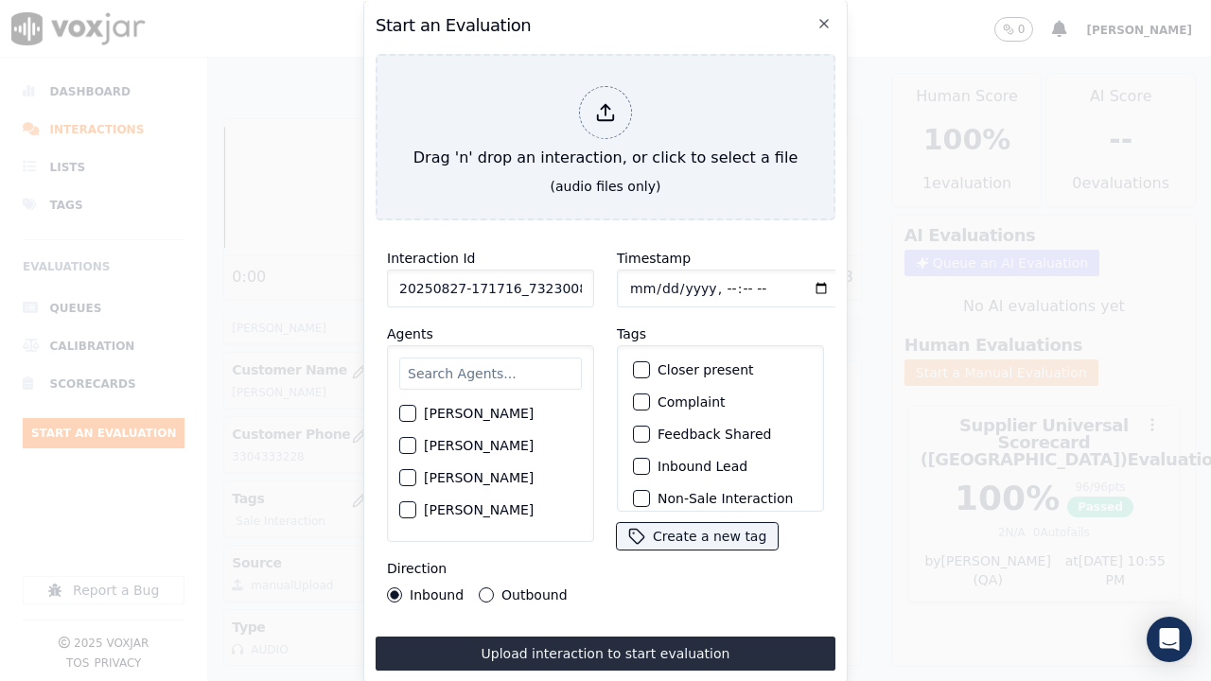
scroll to position [283, 0]
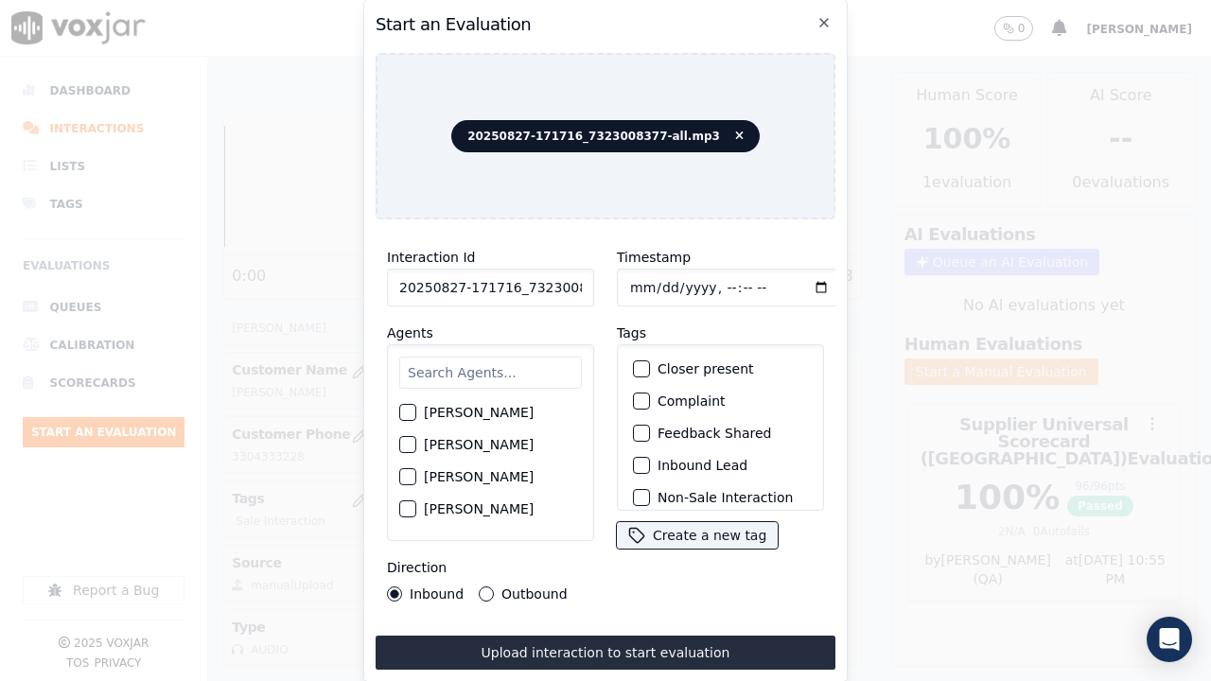
click at [458, 366] on input "text" at bounding box center [490, 373] width 183 height 32
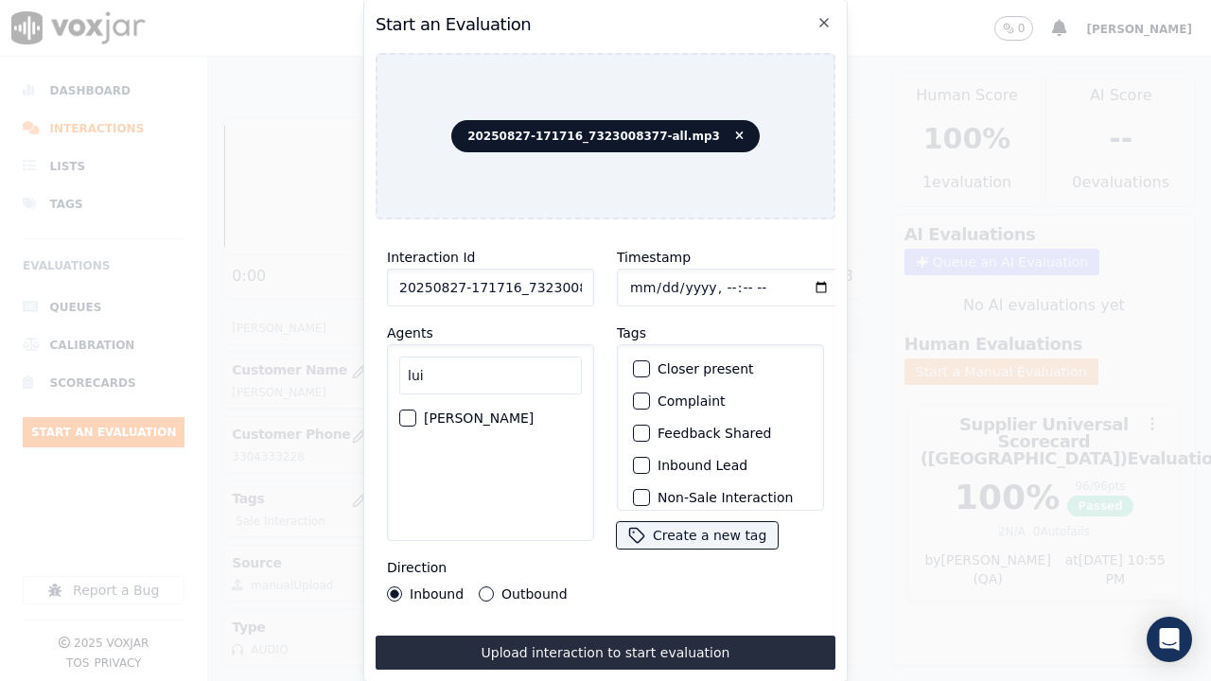
type input "lui"
click at [456, 411] on label "[PERSON_NAME]" at bounding box center [479, 417] width 110 height 13
click at [416, 409] on button "[PERSON_NAME]" at bounding box center [407, 417] width 17 height 17
click at [624, 281] on input "Timestamp" at bounding box center [729, 288] width 225 height 38
type input "[DATE]T17:25"
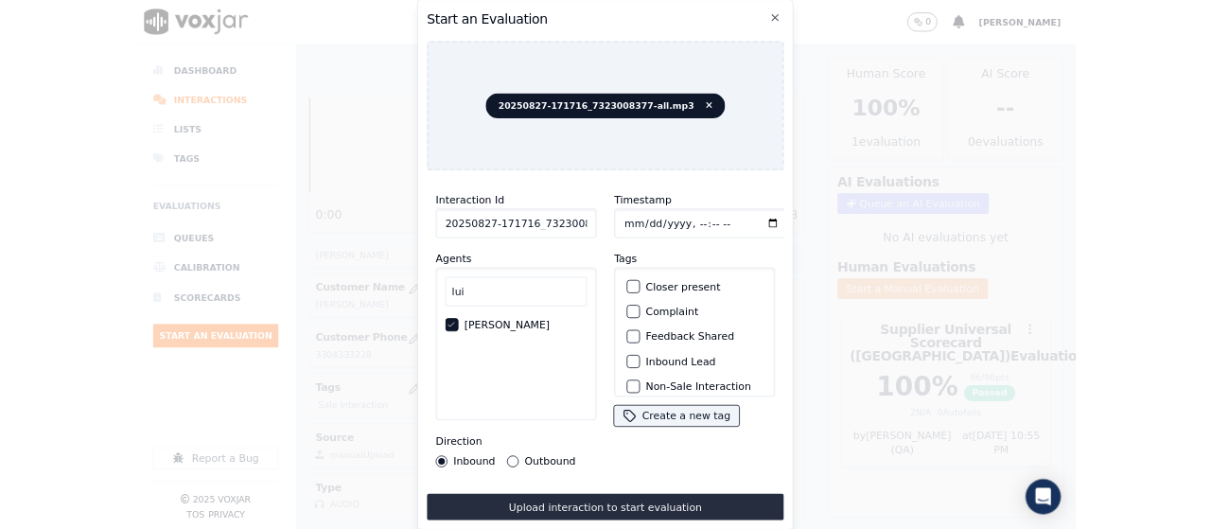
scroll to position [179, 0]
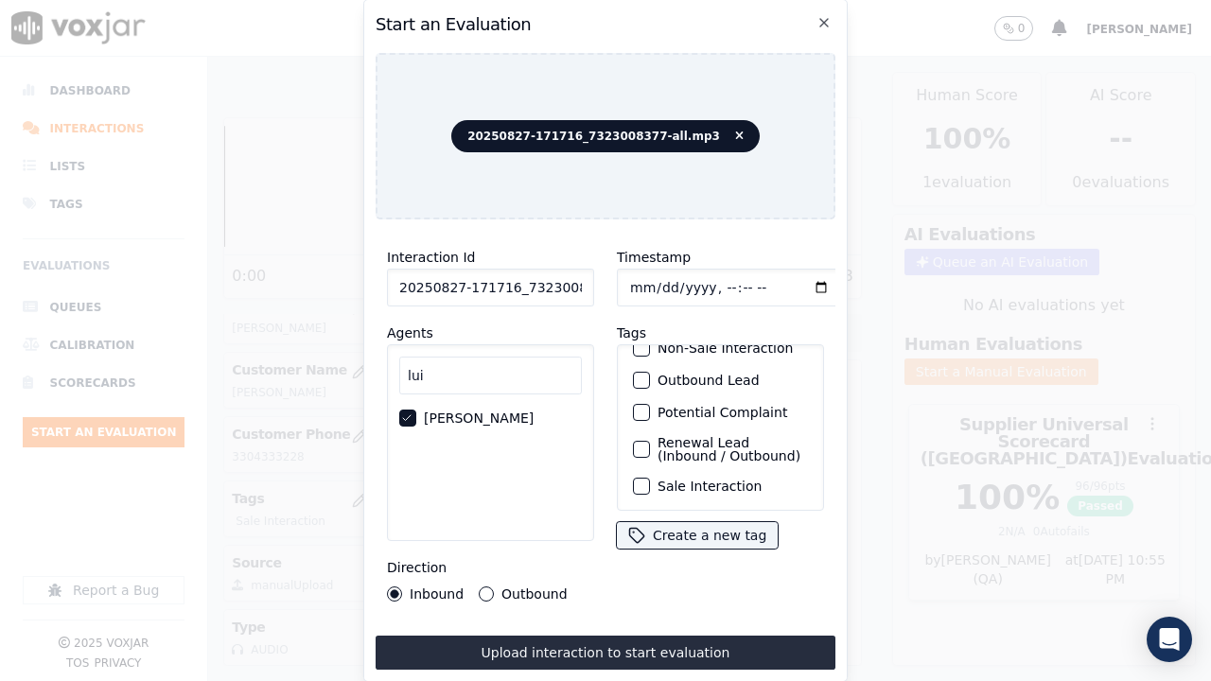
click at [699, 479] on label "Sale Interaction" at bounding box center [709, 485] width 104 height 13
click at [650, 478] on button "Sale Interaction" at bounding box center [641, 486] width 17 height 17
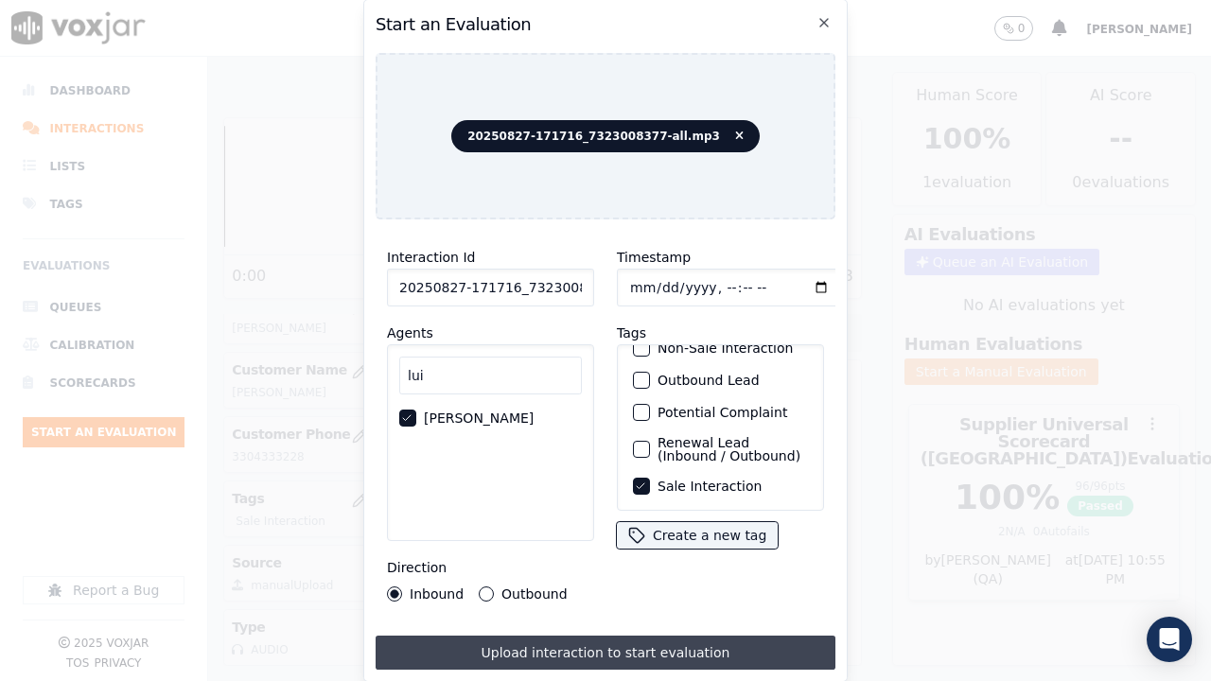
click at [715, 528] on button "Upload interaction to start evaluation" at bounding box center [605, 653] width 460 height 34
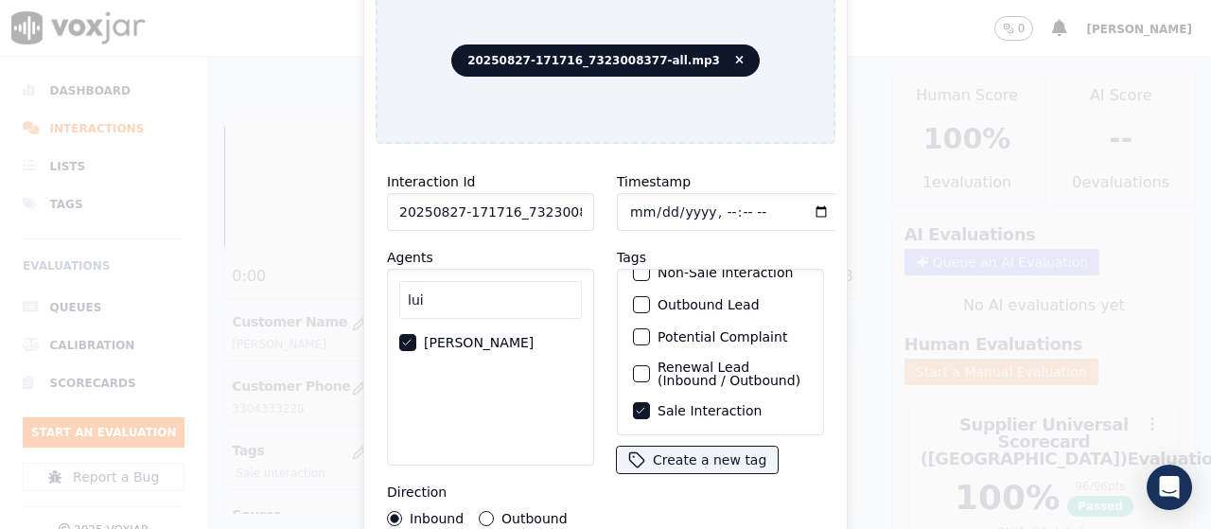
scroll to position [284, 0]
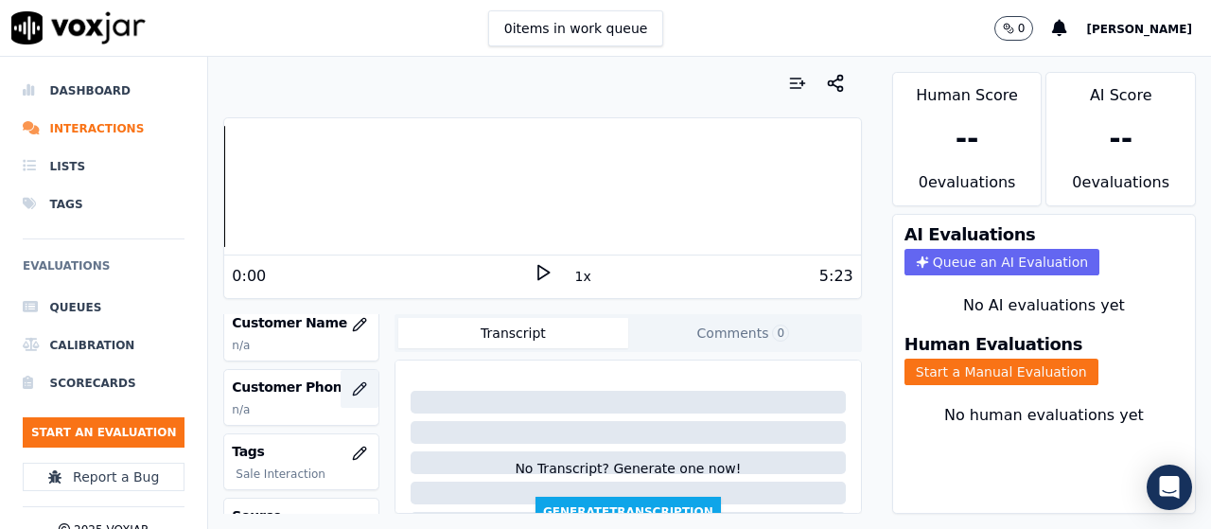
scroll to position [284, 0]
click at [353, 322] on icon "button" at bounding box center [359, 322] width 12 height 12
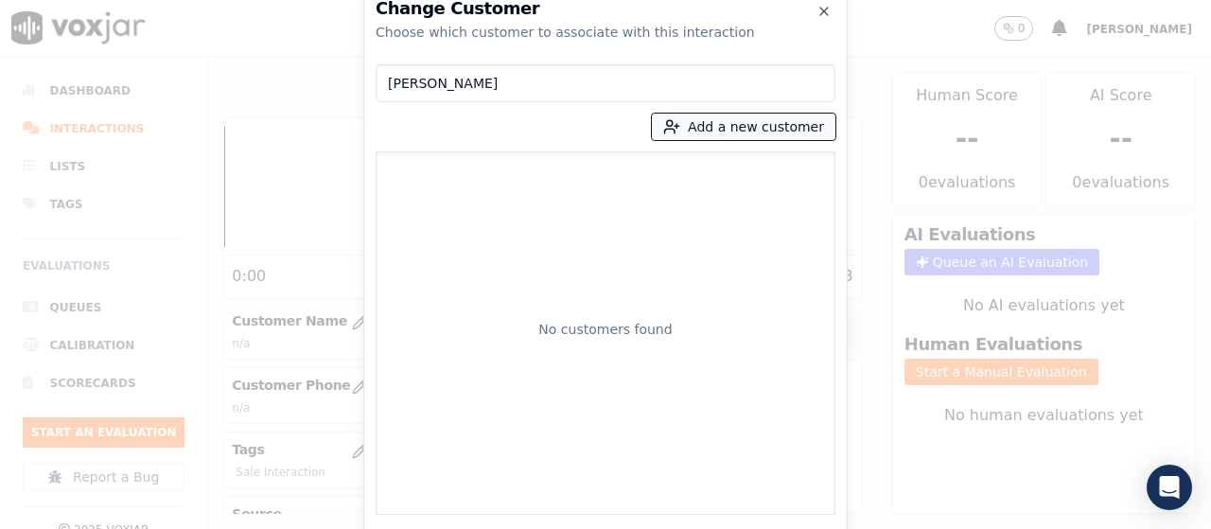
type input "[PERSON_NAME]"
click at [679, 126] on line "button" at bounding box center [676, 126] width 5 height 0
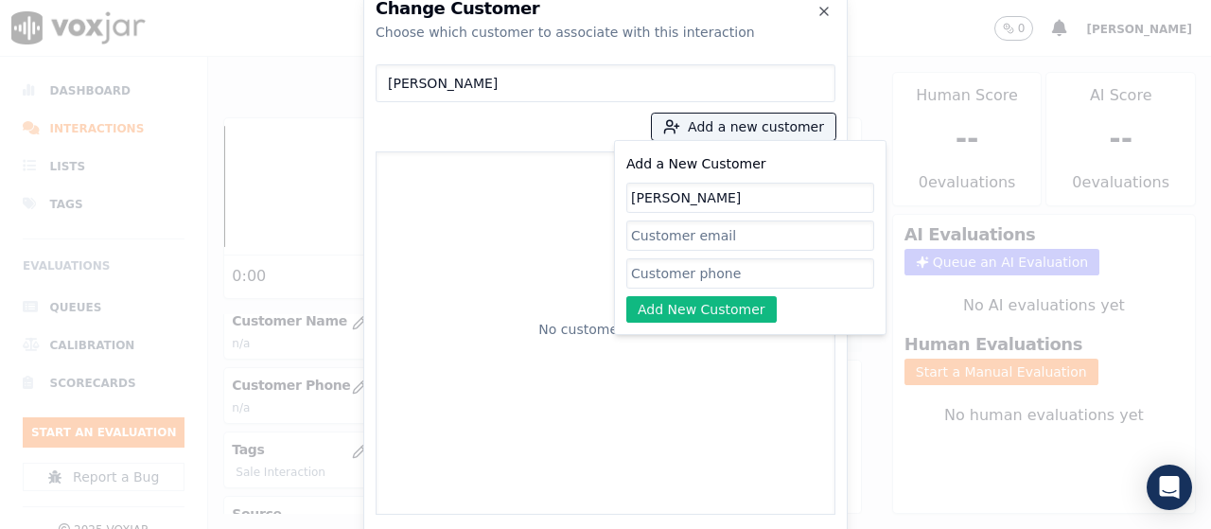
type input "[PERSON_NAME]"
drag, startPoint x: 682, startPoint y: 270, endPoint x: 701, endPoint y: 282, distance: 22.6
click at [682, 270] on input "Add a New Customer" at bounding box center [750, 273] width 248 height 30
paste input "7323008377"
type input "7323008377"
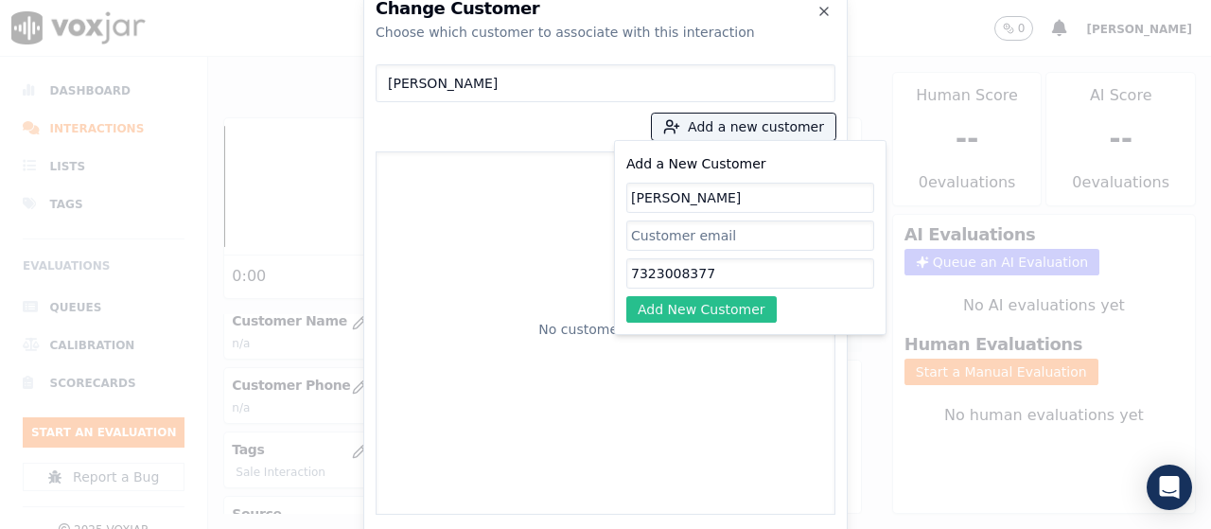
click at [675, 311] on button "Add New Customer" at bounding box center [701, 309] width 150 height 26
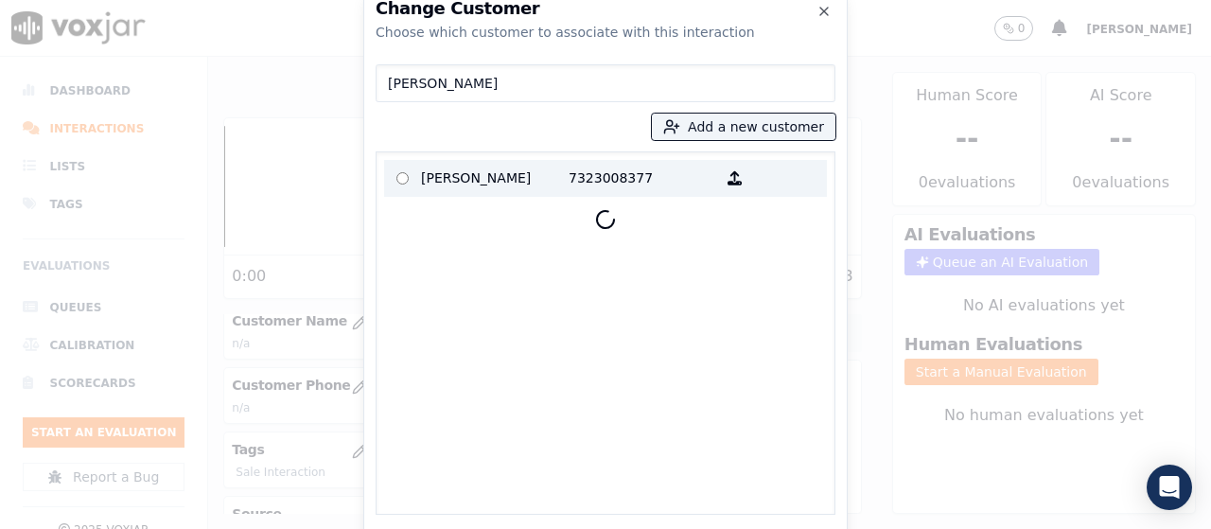
click at [447, 176] on p "[PERSON_NAME]" at bounding box center [495, 178] width 148 height 29
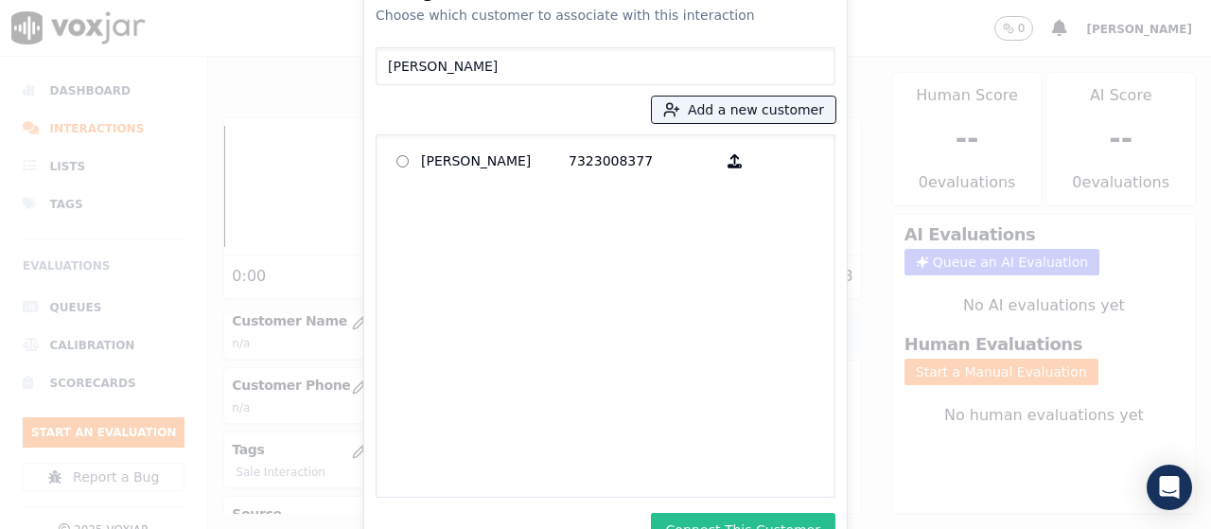
click at [761, 522] on button "Connect This Customer" at bounding box center [743, 530] width 184 height 34
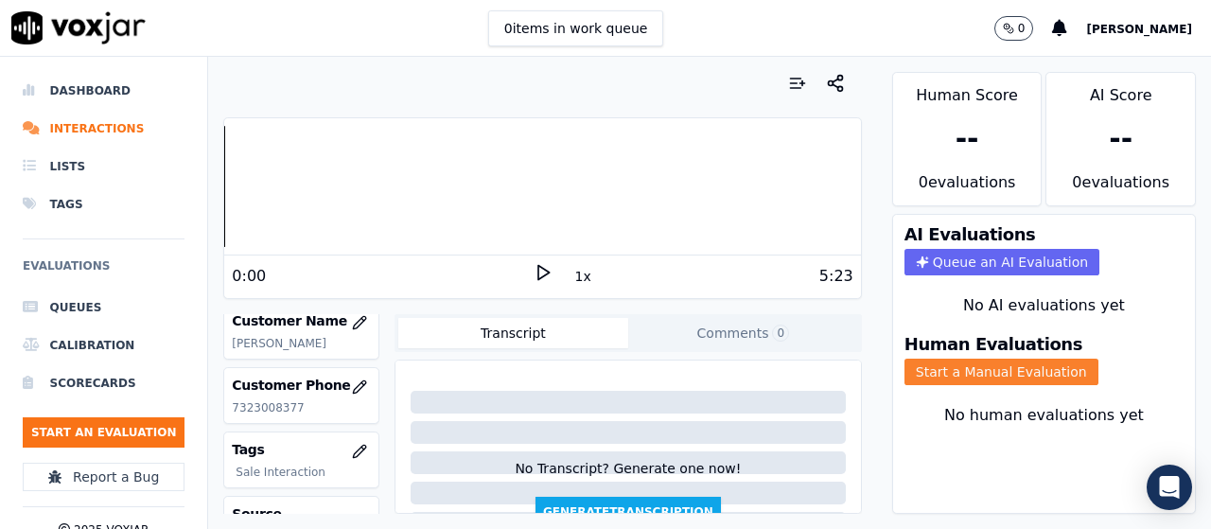
click at [957, 369] on button "Start a Manual Evaluation" at bounding box center [1001, 371] width 194 height 26
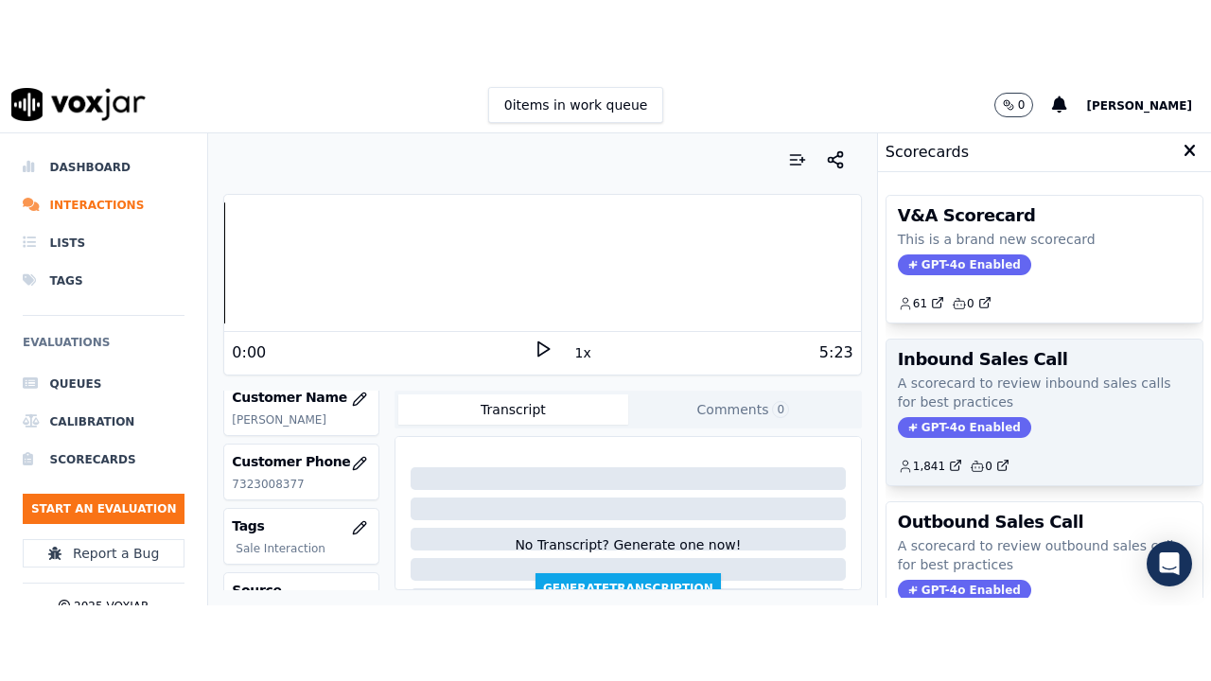
scroll to position [378, 0]
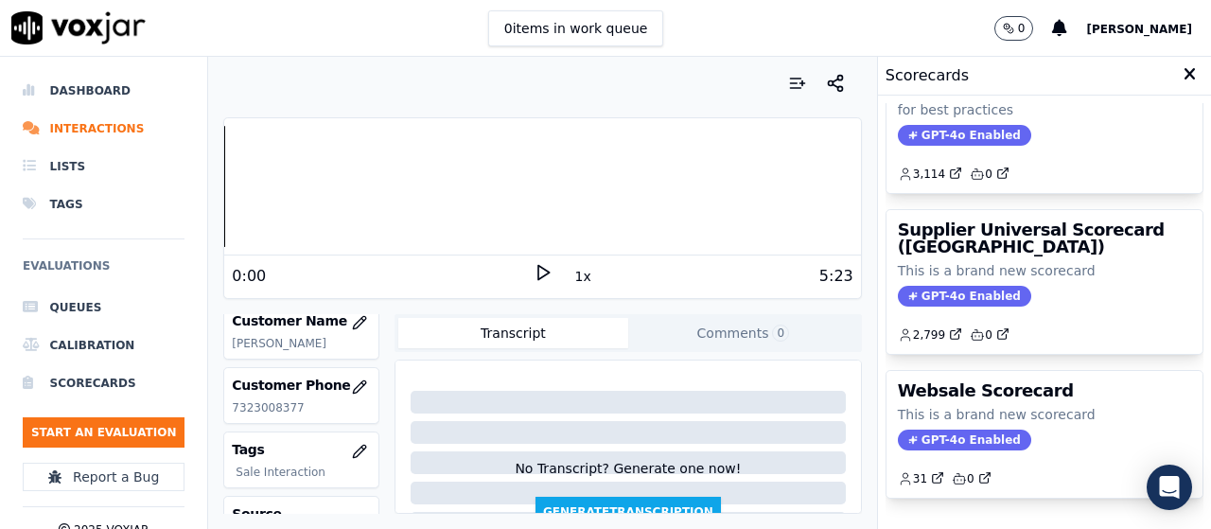
click at [968, 273] on p "This is a brand new scorecard" at bounding box center [1043, 270] width 293 height 19
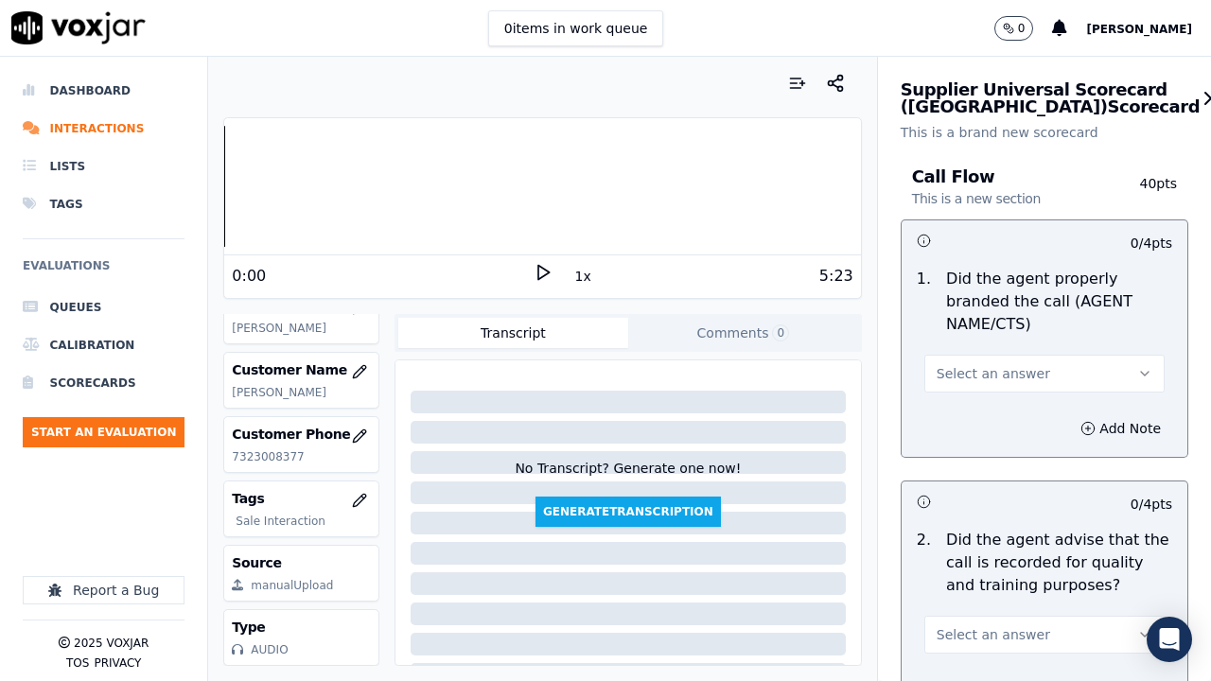
drag, startPoint x: 960, startPoint y: 366, endPoint x: 965, endPoint y: 389, distance: 23.2
click at [960, 366] on span "Select an answer" at bounding box center [992, 373] width 113 height 19
click at [969, 420] on div "Yes" at bounding box center [1009, 416] width 204 height 30
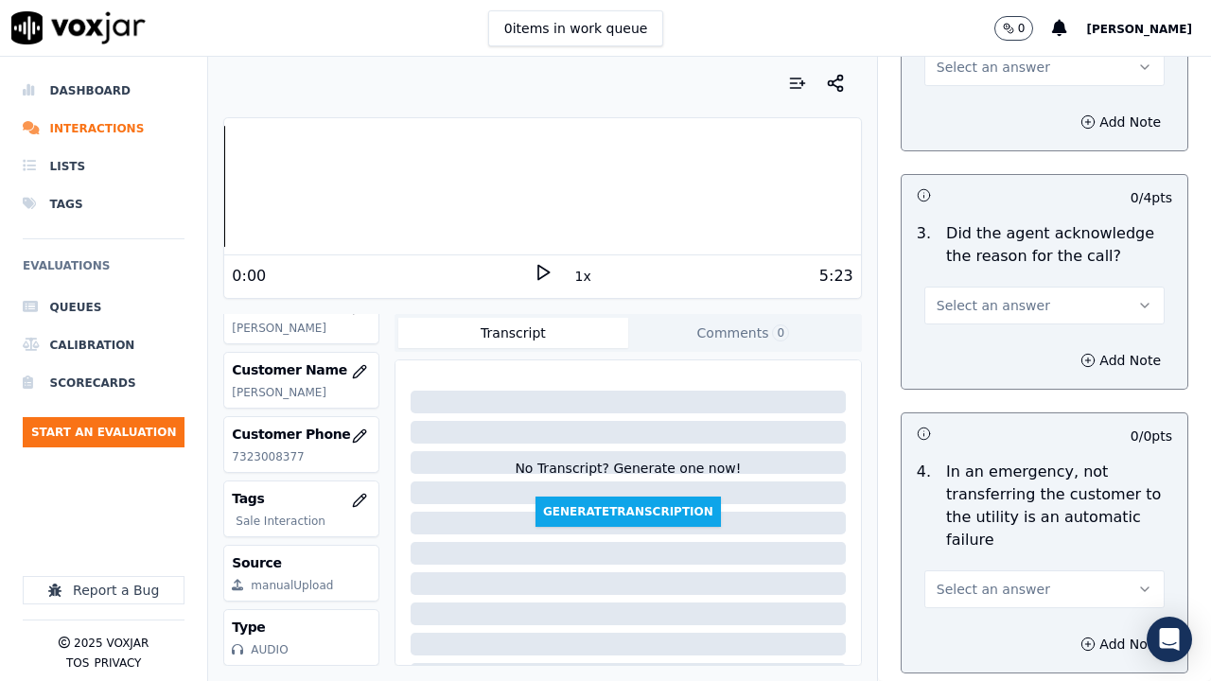
drag, startPoint x: 957, startPoint y: 66, endPoint x: 965, endPoint y: 84, distance: 19.5
click at [956, 66] on span "Select an answer" at bounding box center [992, 67] width 113 height 19
click at [966, 101] on div "Yes" at bounding box center [1009, 110] width 204 height 30
drag, startPoint x: 1014, startPoint y: 304, endPoint x: 1013, endPoint y: 319, distance: 15.2
click at [1014, 306] on button "Select an answer" at bounding box center [1044, 306] width 240 height 38
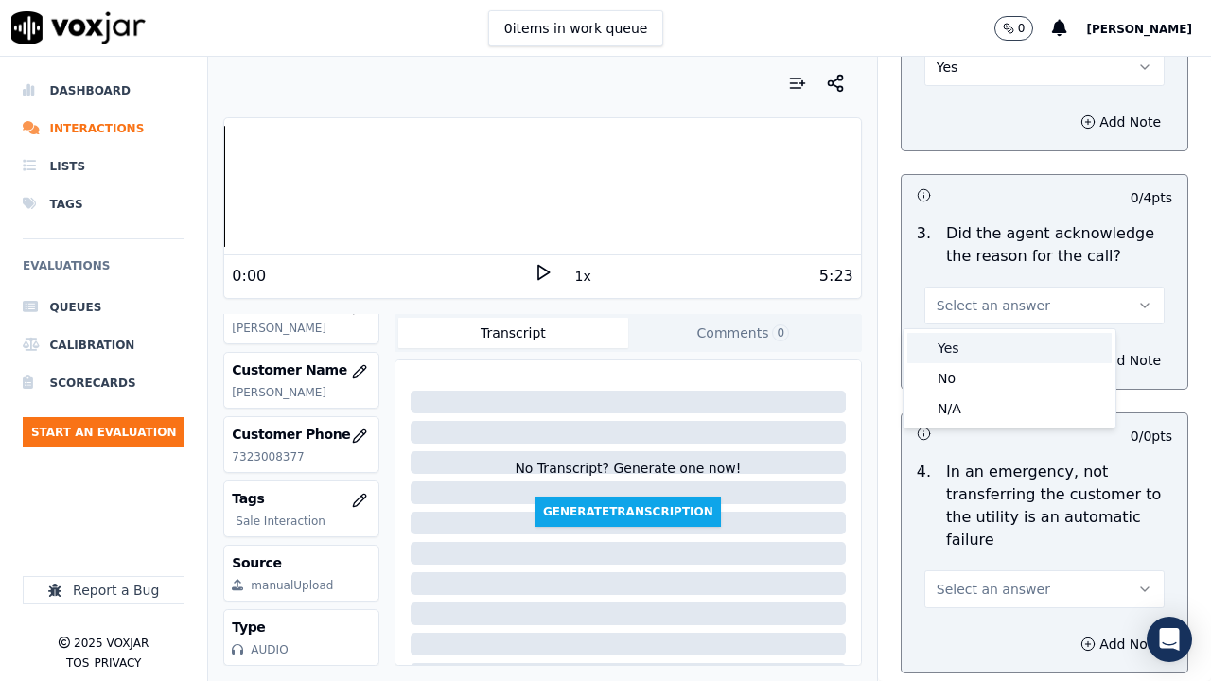
click at [987, 344] on div "Yes" at bounding box center [1009, 348] width 204 height 30
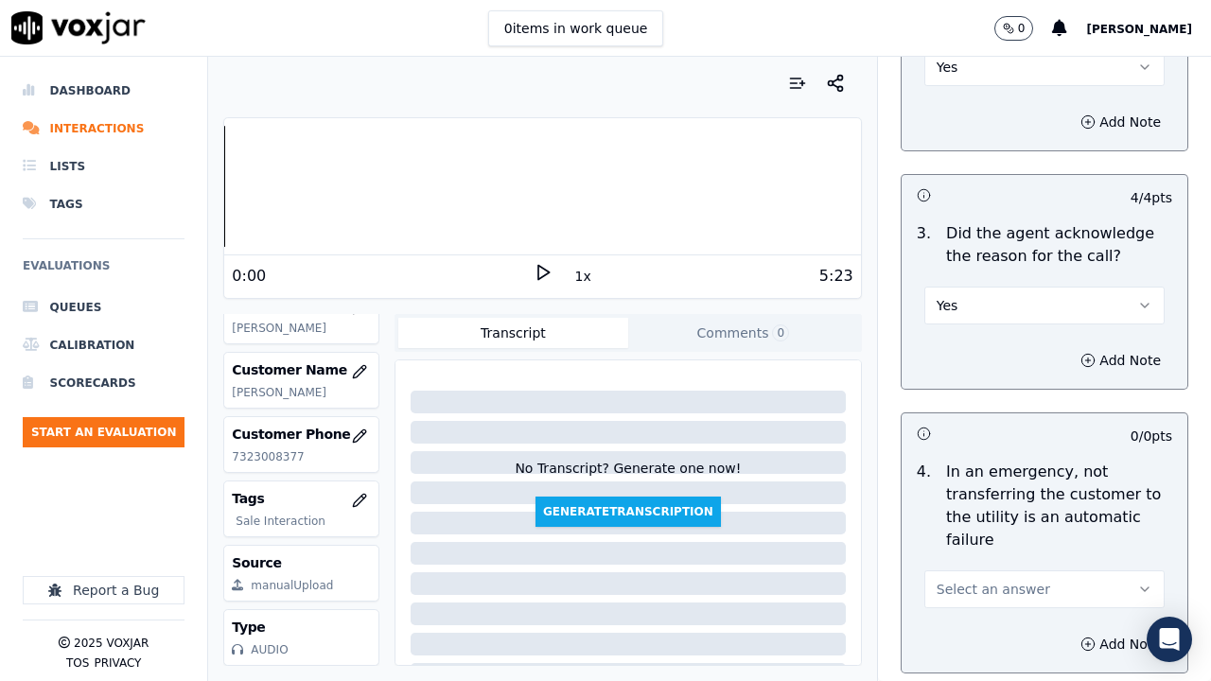
click at [994, 528] on span "Select an answer" at bounding box center [992, 589] width 113 height 19
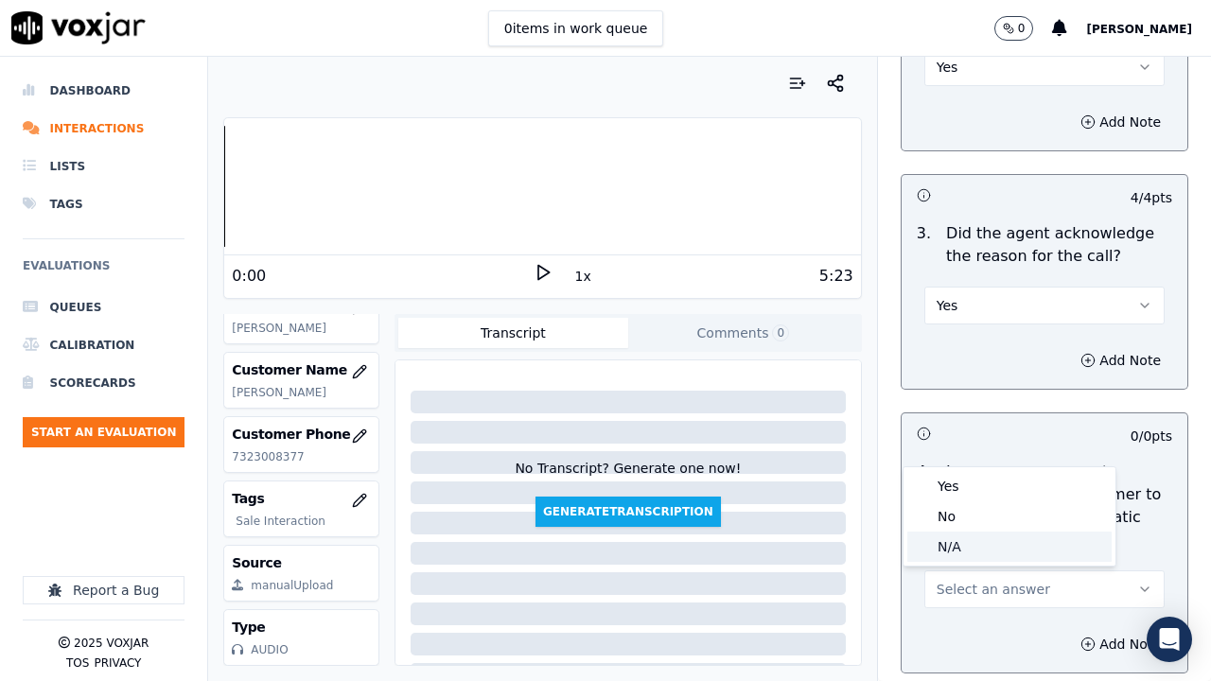
click at [968, 528] on div "N/A" at bounding box center [1009, 546] width 204 height 30
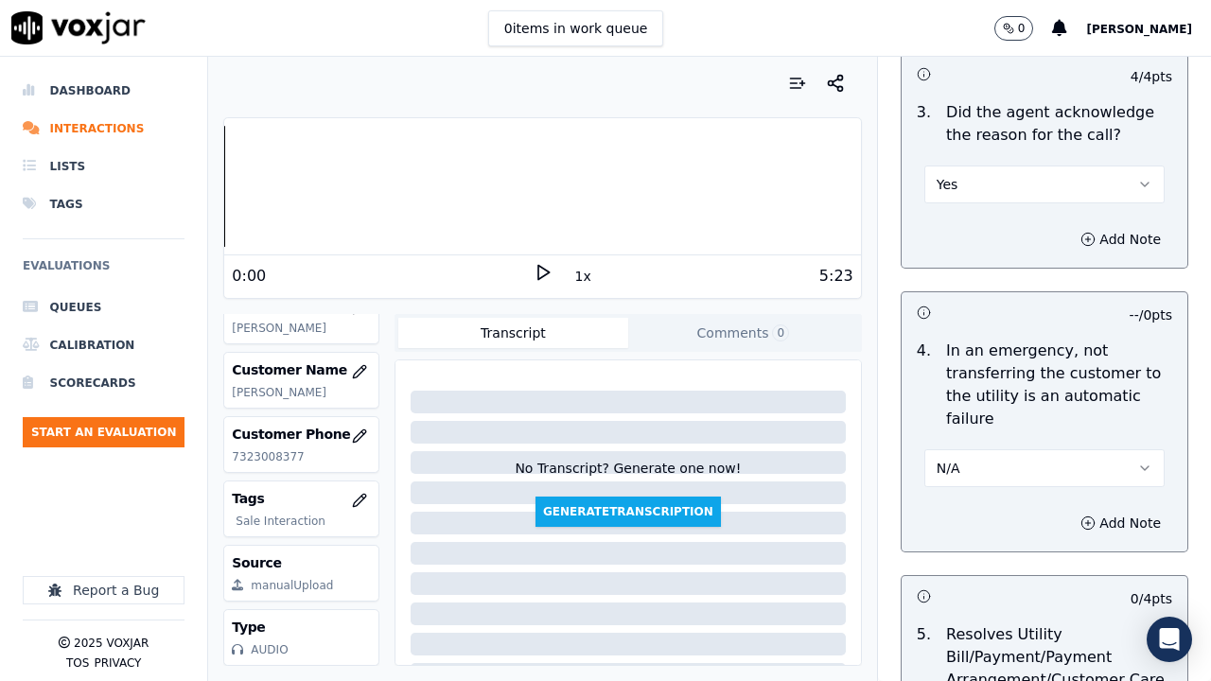
scroll to position [1135, 0]
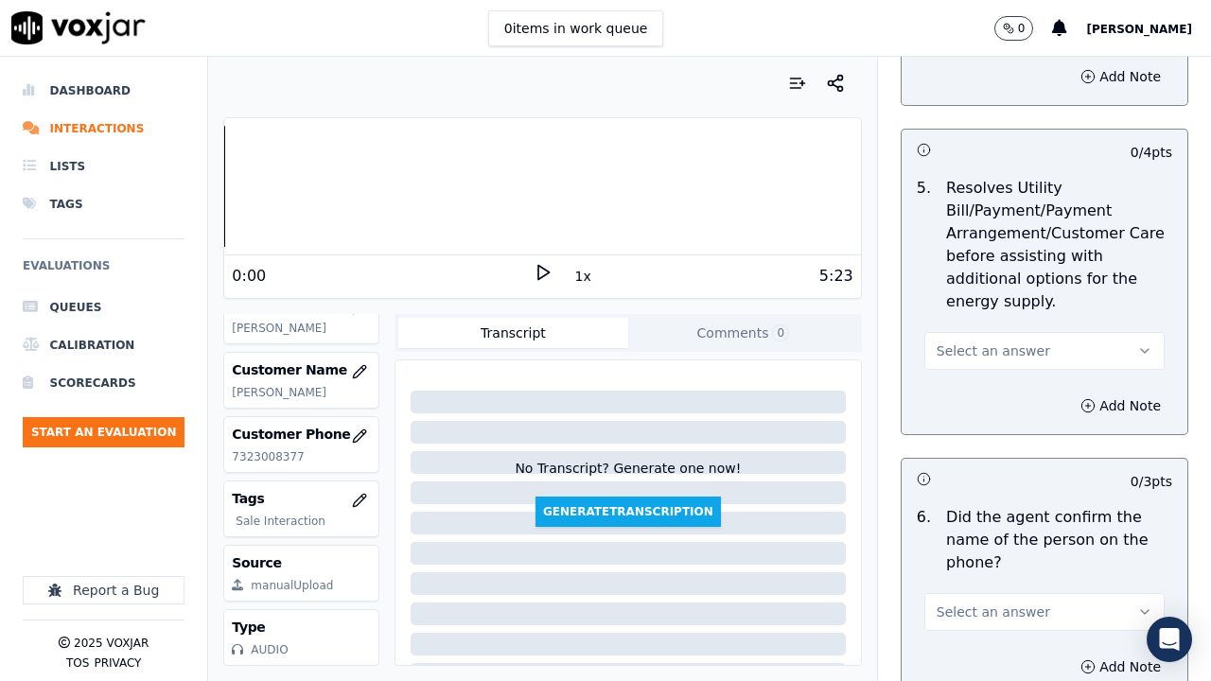
click at [999, 350] on span "Select an answer" at bounding box center [992, 350] width 113 height 19
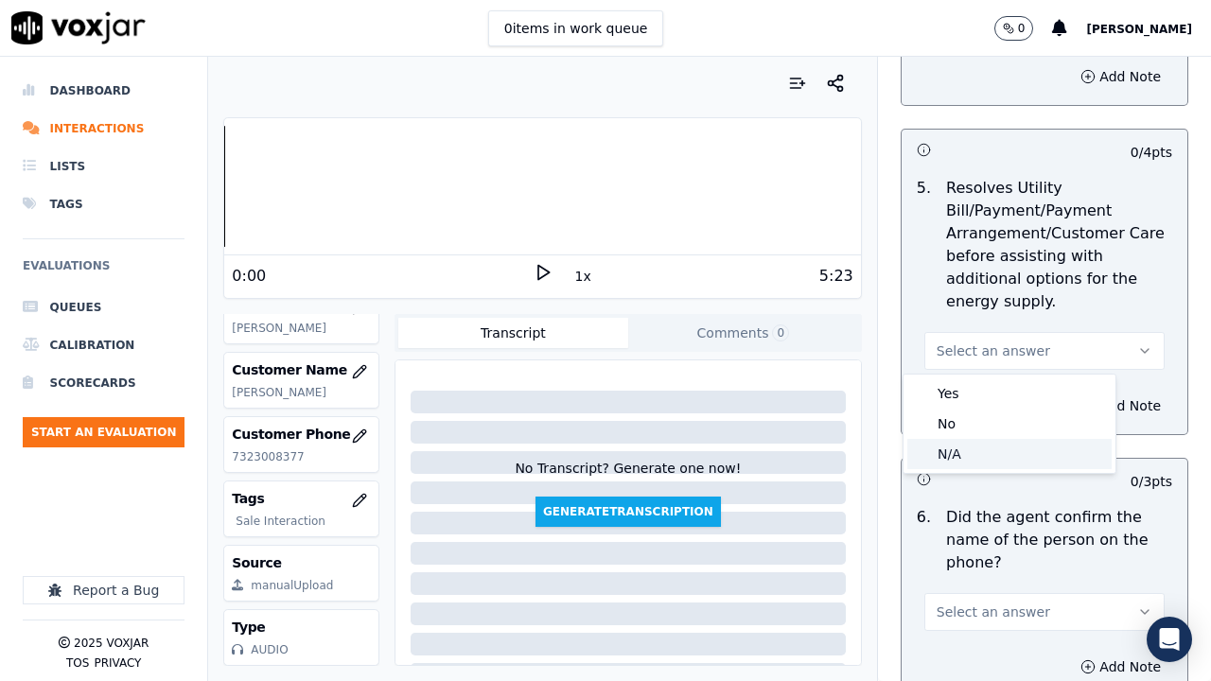
click at [1003, 448] on div "N/A" at bounding box center [1009, 454] width 204 height 30
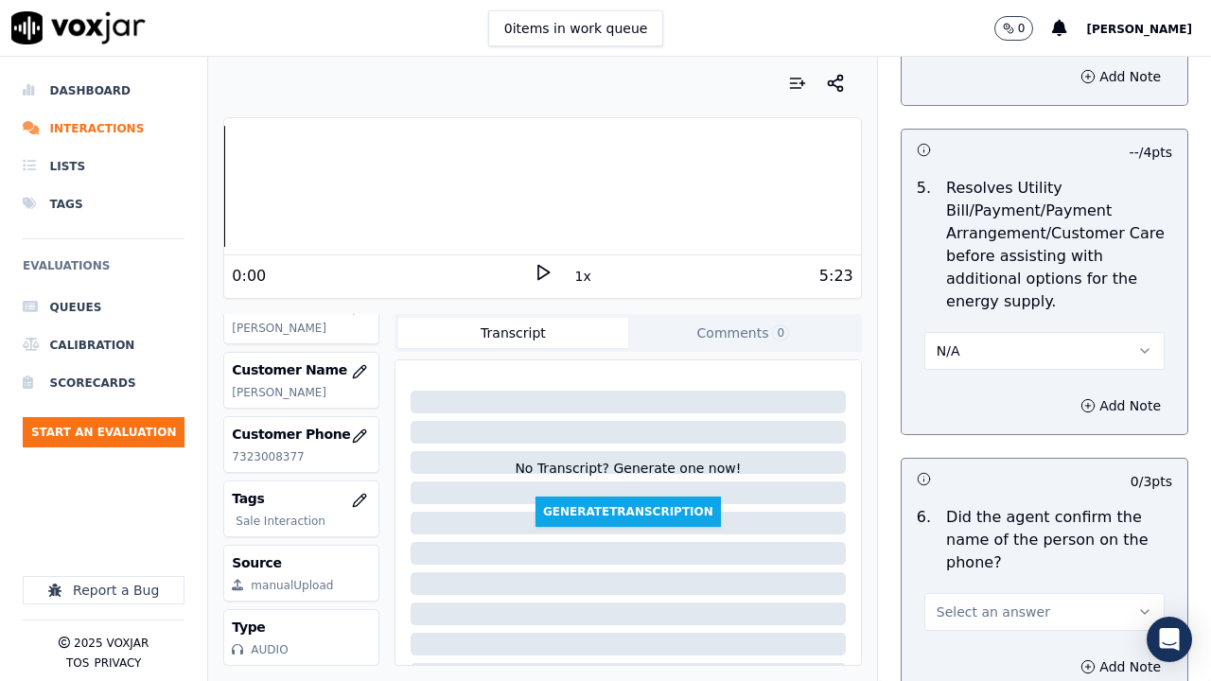
click at [997, 528] on span "Select an answer" at bounding box center [992, 611] width 113 height 19
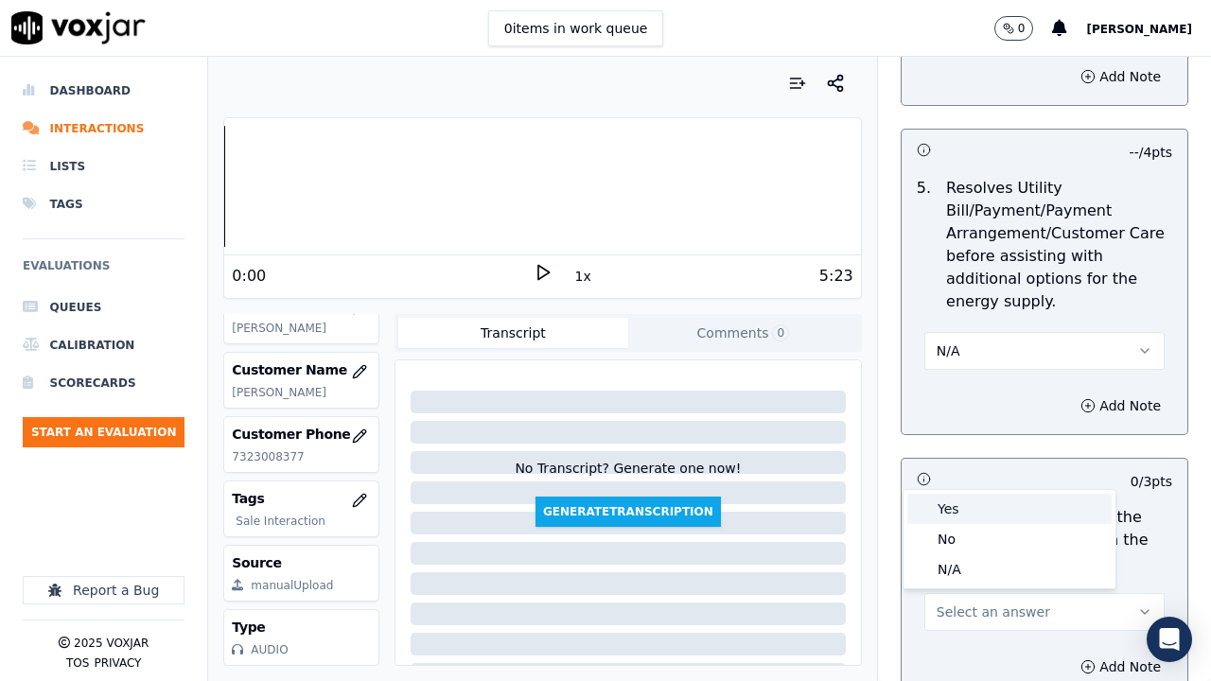
click at [958, 512] on div "Yes" at bounding box center [1009, 509] width 204 height 30
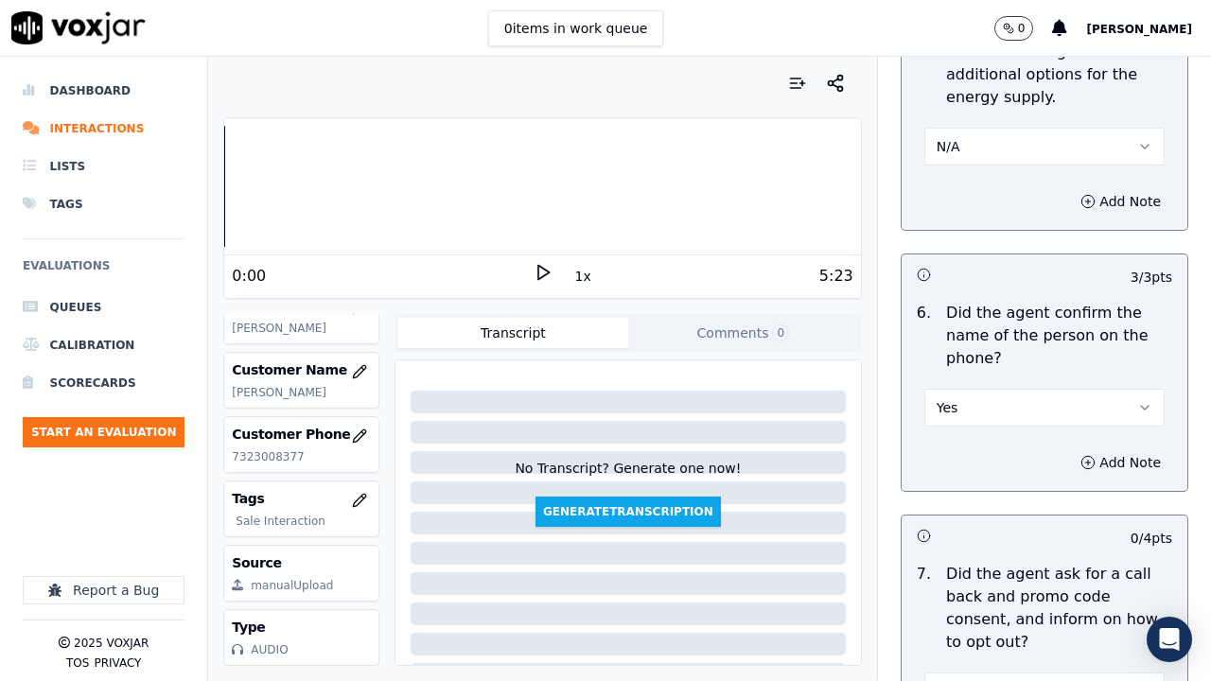
scroll to position [1891, 0]
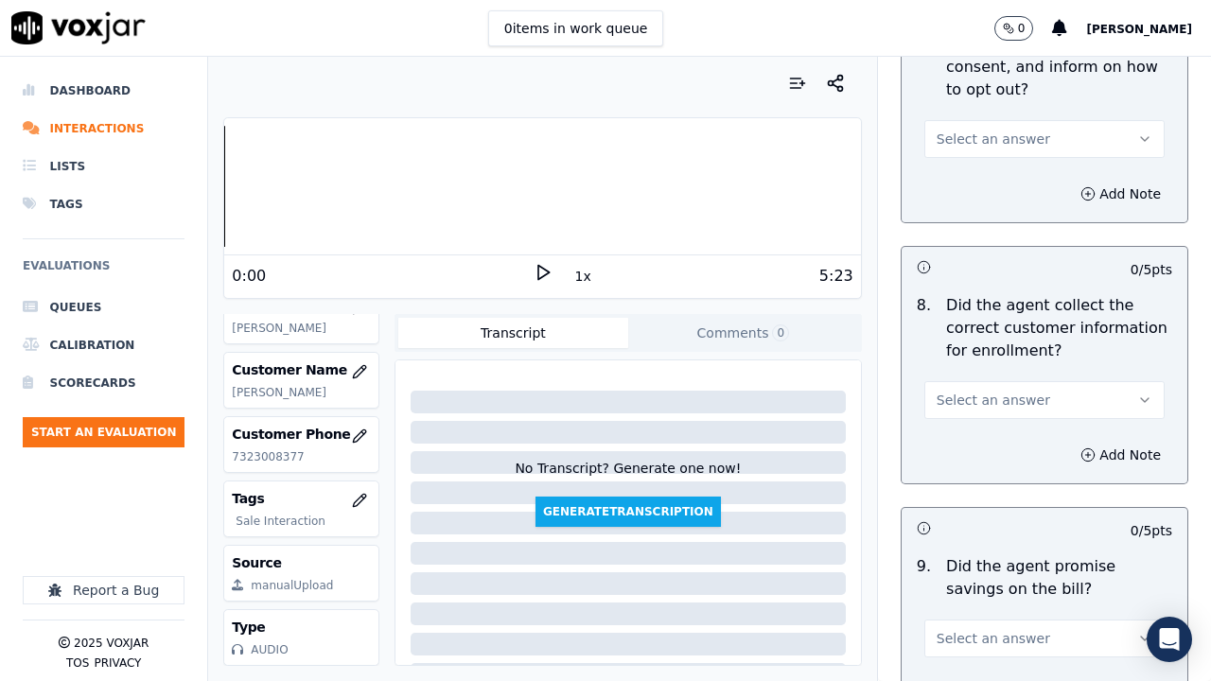
click at [968, 136] on span "Select an answer" at bounding box center [992, 139] width 113 height 19
drag, startPoint x: 980, startPoint y: 177, endPoint x: 1002, endPoint y: 213, distance: 42.0
click at [981, 180] on div "Yes" at bounding box center [1009, 181] width 204 height 30
click at [1027, 404] on button "Select an answer" at bounding box center [1044, 400] width 240 height 38
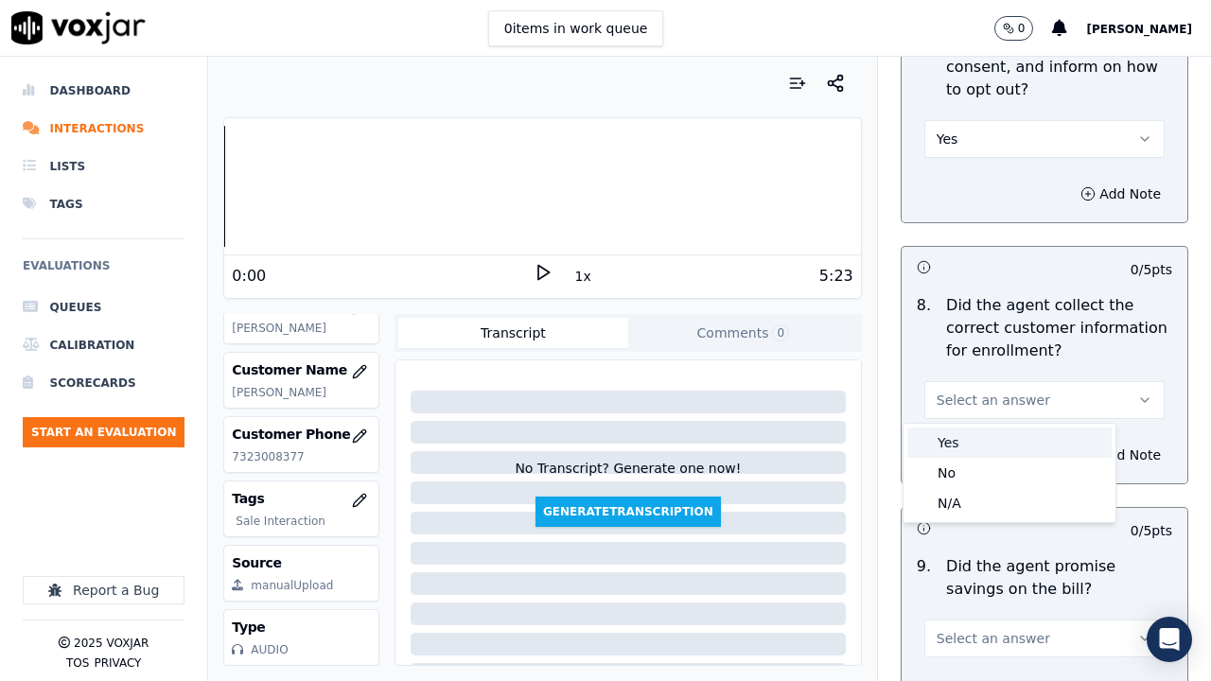
click at [984, 435] on div "Yes" at bounding box center [1009, 442] width 204 height 30
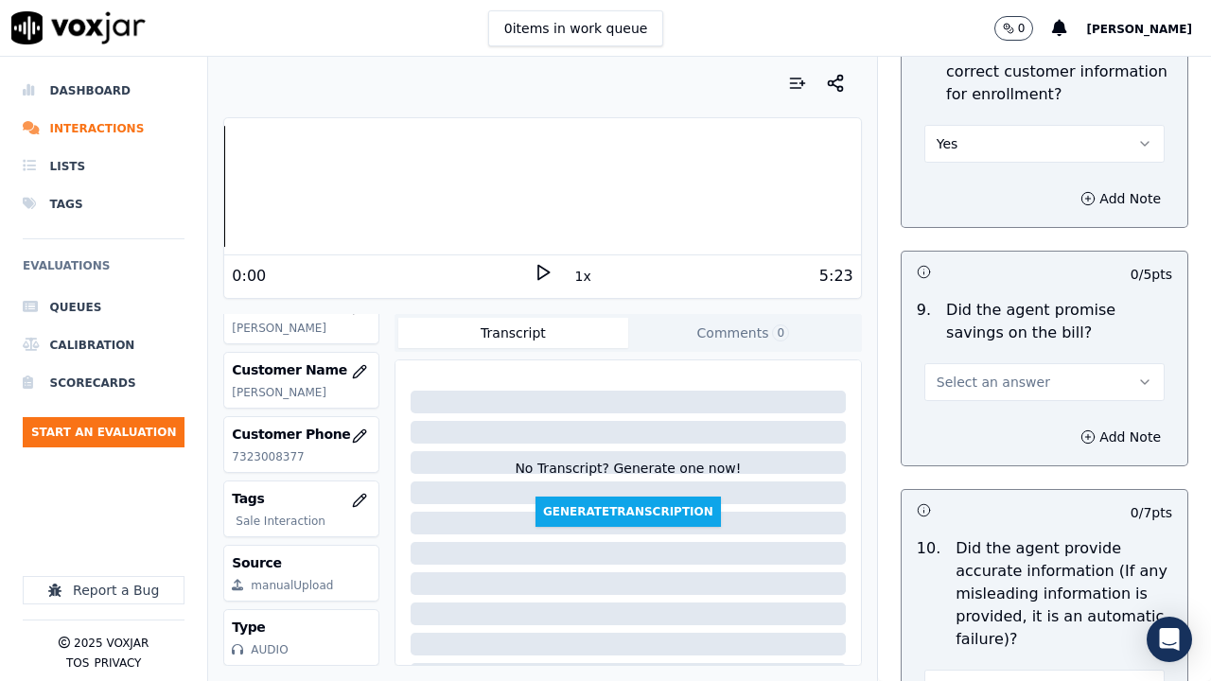
scroll to position [2459, 0]
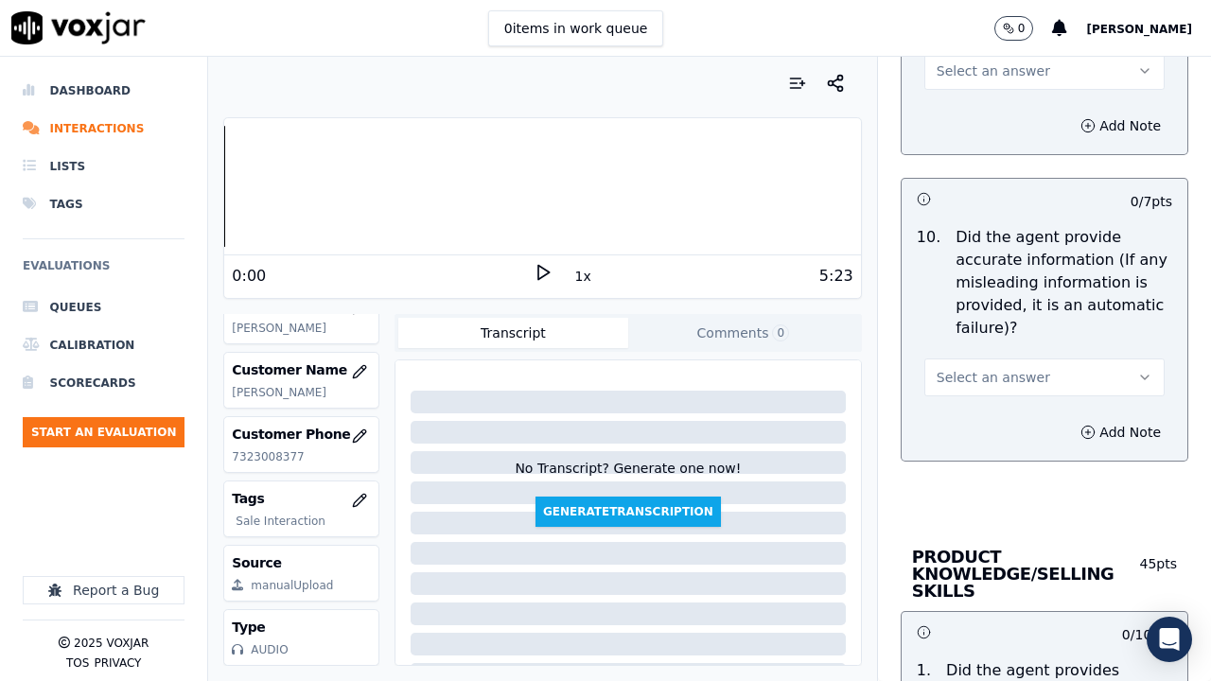
click at [964, 72] on span "Select an answer" at bounding box center [992, 70] width 113 height 19
click at [977, 99] on div "Yes" at bounding box center [1009, 113] width 204 height 30
drag, startPoint x: 998, startPoint y: 364, endPoint x: 992, endPoint y: 389, distance: 25.2
click at [998, 365] on button "Select an answer" at bounding box center [1044, 377] width 240 height 38
click at [983, 418] on div "Yes" at bounding box center [1009, 420] width 204 height 30
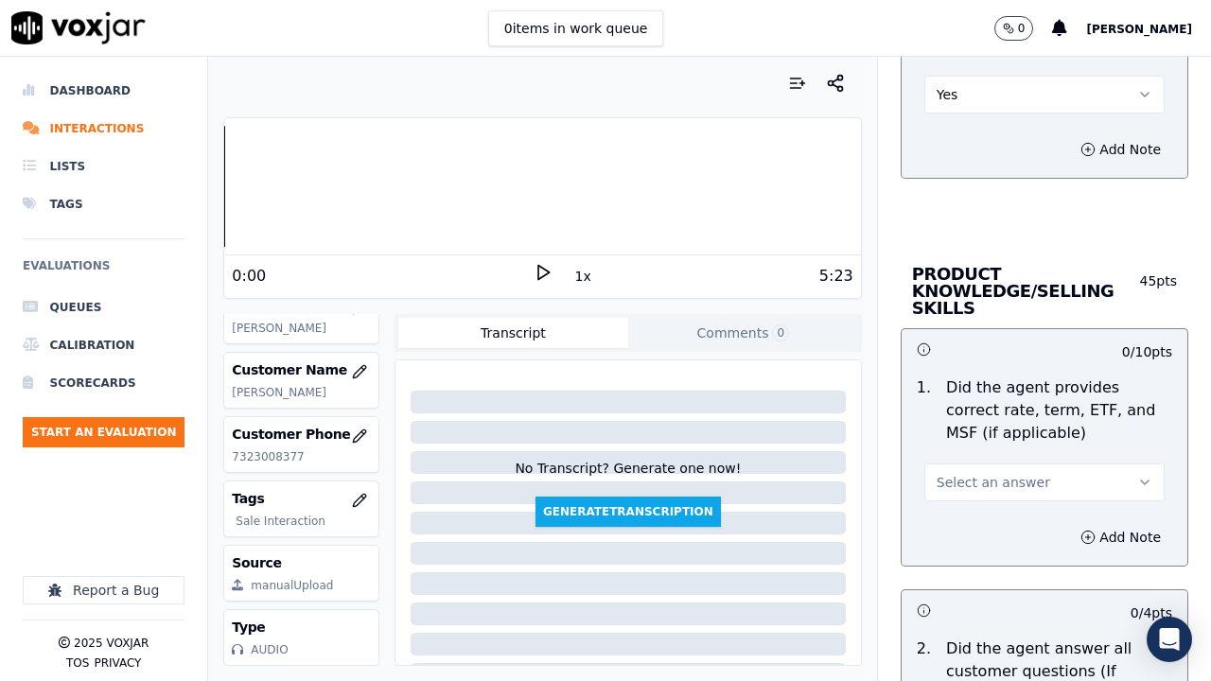
scroll to position [3026, 0]
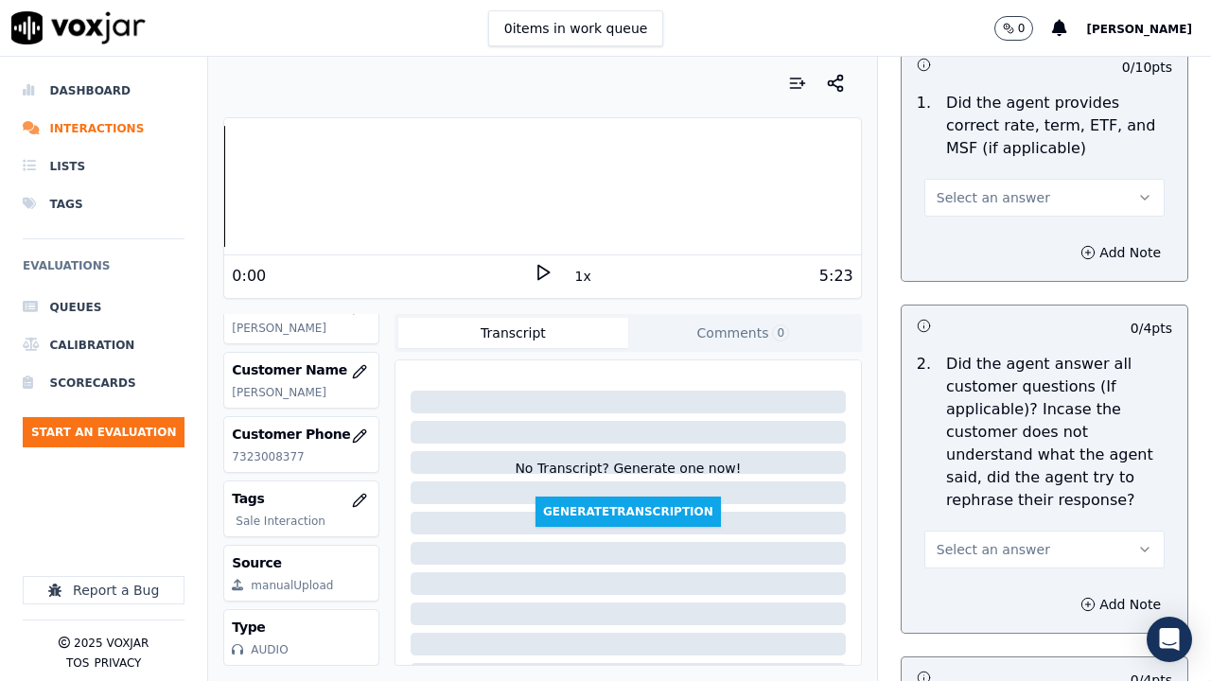
click at [983, 191] on span "Select an answer" at bounding box center [992, 197] width 113 height 19
drag, startPoint x: 995, startPoint y: 238, endPoint x: 1039, endPoint y: 462, distance: 228.5
click at [1001, 249] on div "Yes" at bounding box center [1009, 240] width 204 height 30
drag, startPoint x: 985, startPoint y: 548, endPoint x: 955, endPoint y: 565, distance: 34.7
click at [984, 528] on span "Select an answer" at bounding box center [992, 549] width 113 height 19
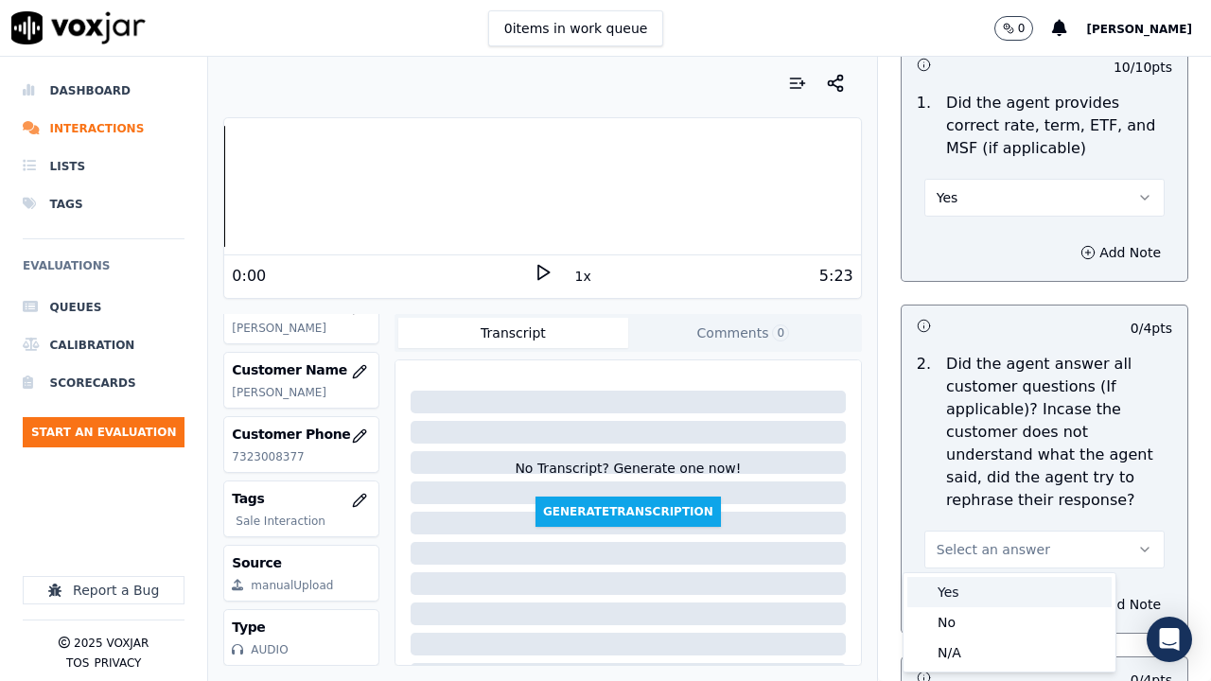
click at [968, 528] on div "Yes" at bounding box center [1009, 592] width 204 height 30
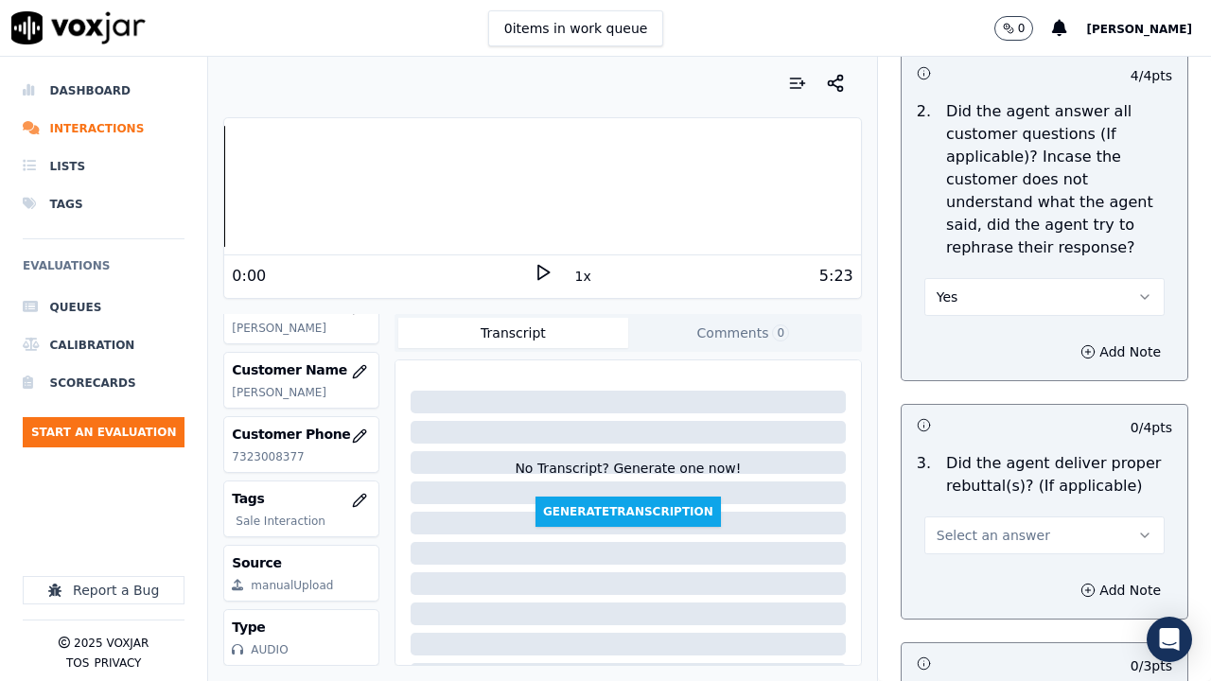
scroll to position [3688, 0]
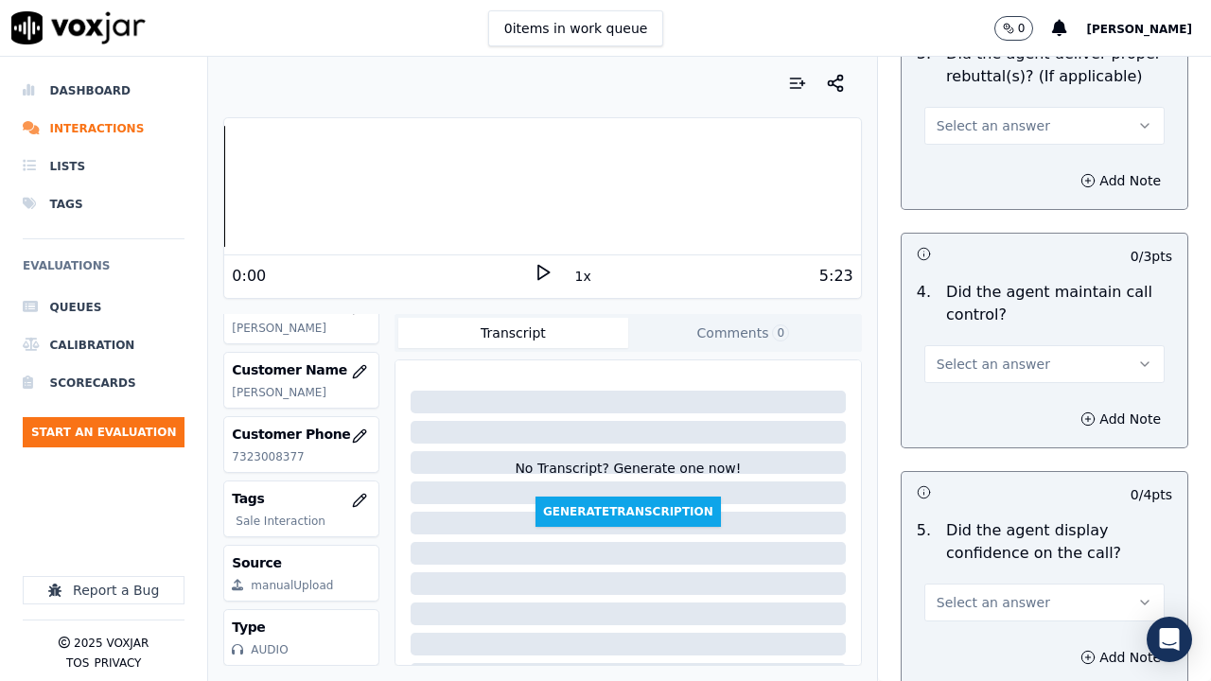
click at [953, 123] on span "Select an answer" at bounding box center [992, 125] width 113 height 19
click at [980, 175] on div "Yes" at bounding box center [1009, 168] width 204 height 30
click at [961, 363] on span "Select an answer" at bounding box center [992, 364] width 113 height 19
click at [956, 401] on div "Yes" at bounding box center [1009, 407] width 204 height 30
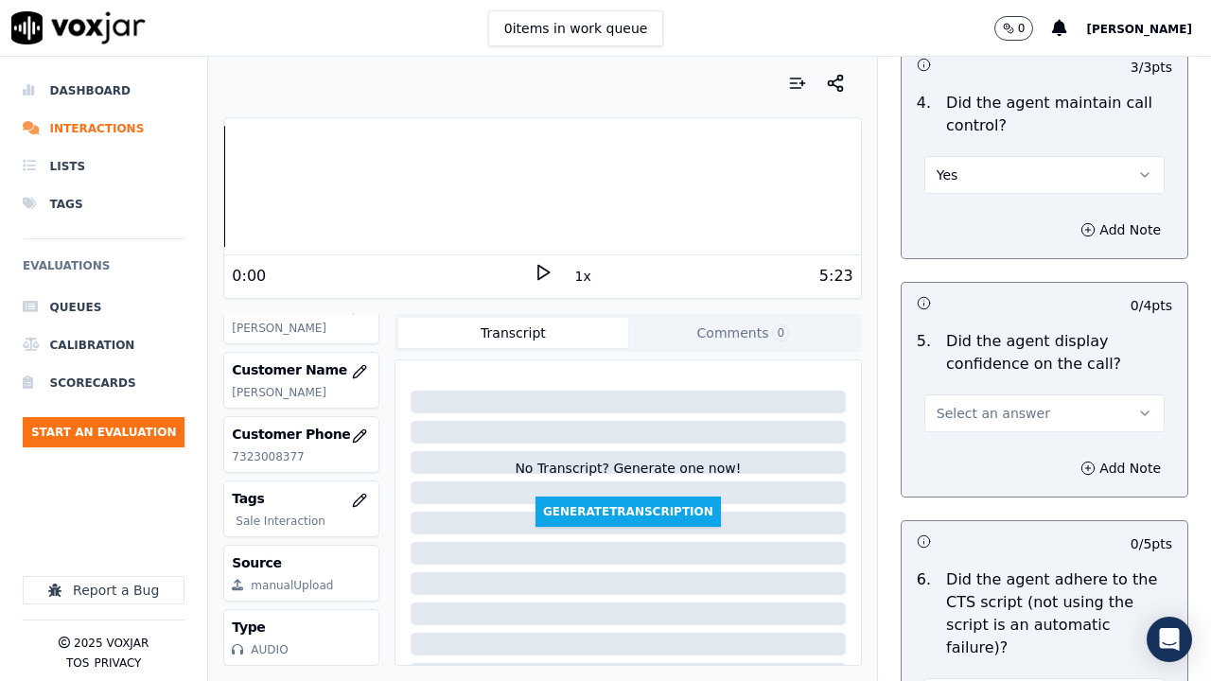
scroll to position [4161, 0]
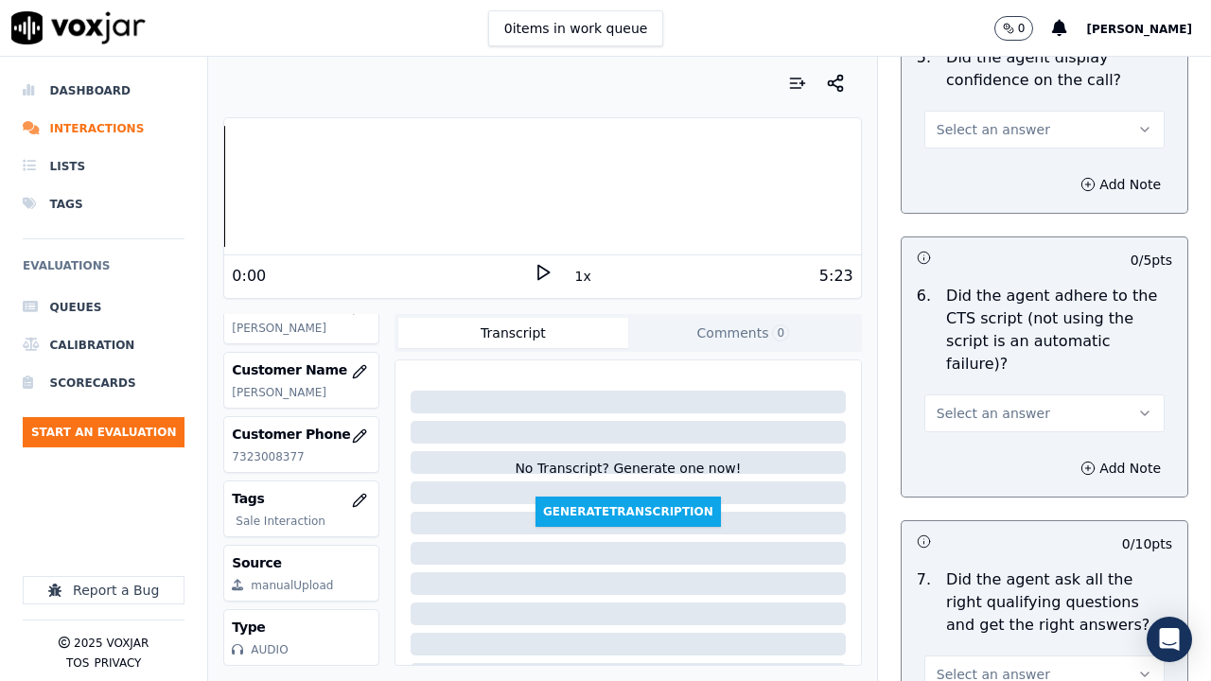
click at [994, 130] on span "Select an answer" at bounding box center [992, 129] width 113 height 19
drag, startPoint x: 993, startPoint y: 165, endPoint x: 1022, endPoint y: 209, distance: 53.2
click at [998, 171] on div "Yes" at bounding box center [1009, 172] width 204 height 30
click at [979, 404] on span "Select an answer" at bounding box center [992, 413] width 113 height 19
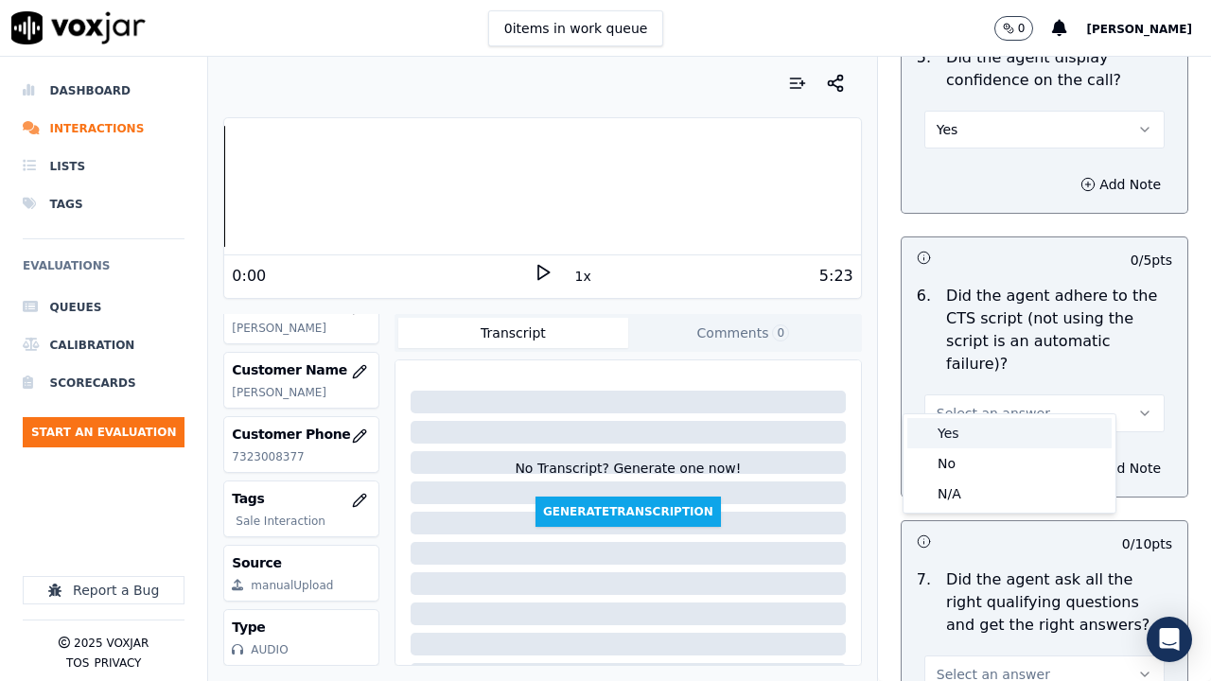
click at [978, 430] on div "Yes" at bounding box center [1009, 433] width 204 height 30
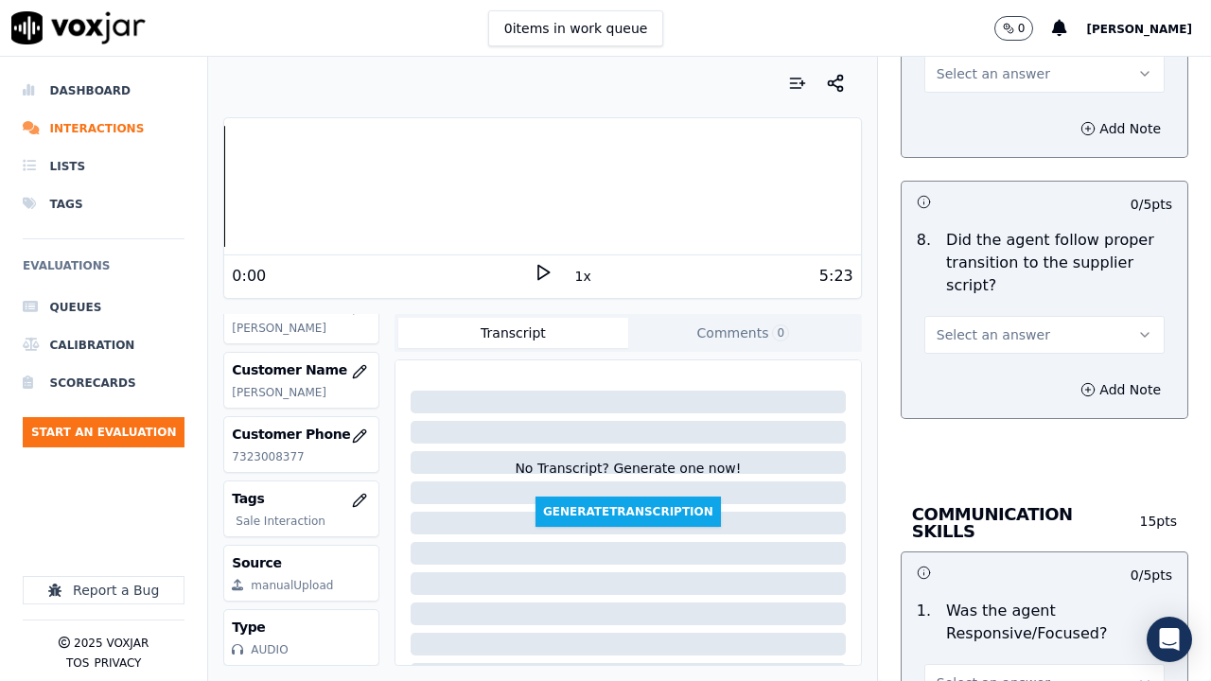
scroll to position [4729, 0]
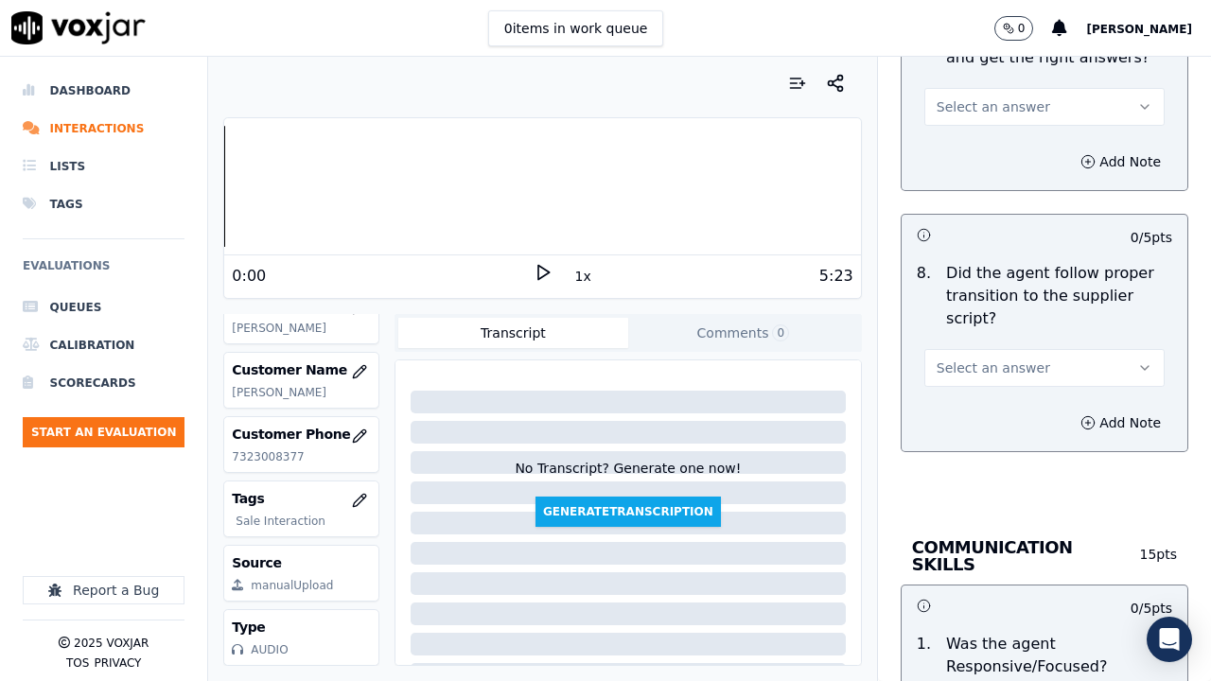
click at [972, 97] on span "Select an answer" at bounding box center [992, 106] width 113 height 19
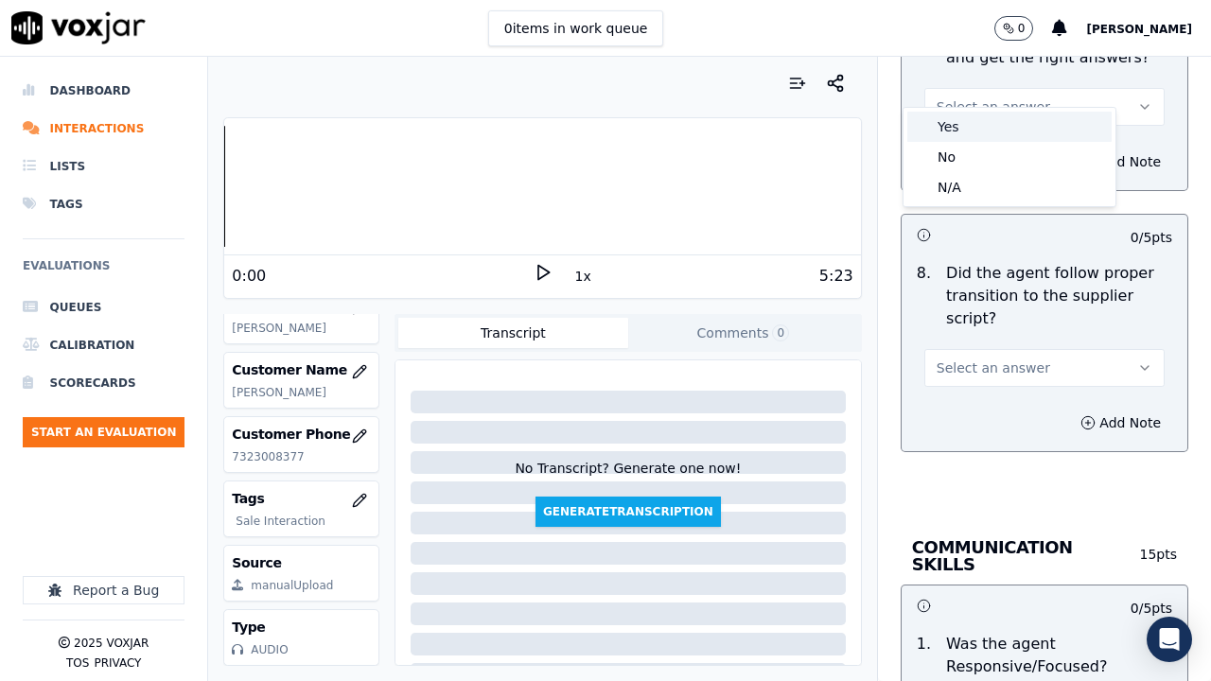
drag, startPoint x: 974, startPoint y: 98, endPoint x: 1096, endPoint y: 331, distance: 262.7
click at [985, 128] on div "Yes" at bounding box center [1009, 127] width 204 height 30
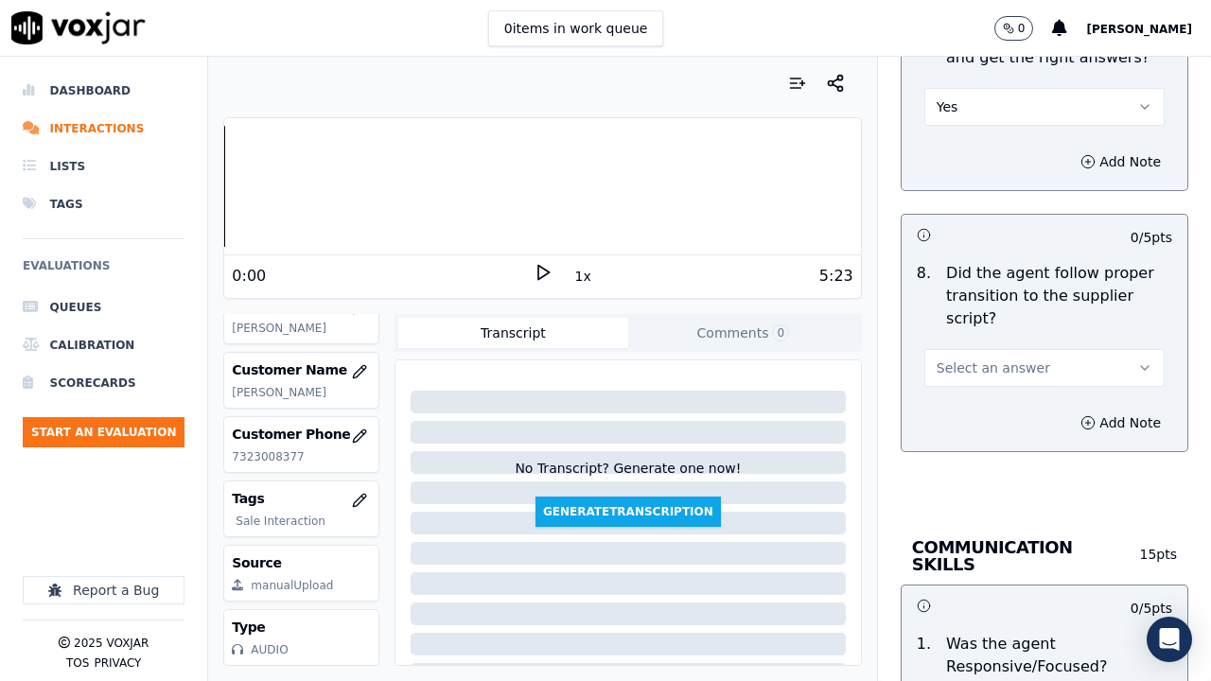
click at [1021, 349] on button "Select an answer" at bounding box center [1044, 368] width 240 height 38
click at [1003, 387] on div "Yes" at bounding box center [1009, 388] width 204 height 30
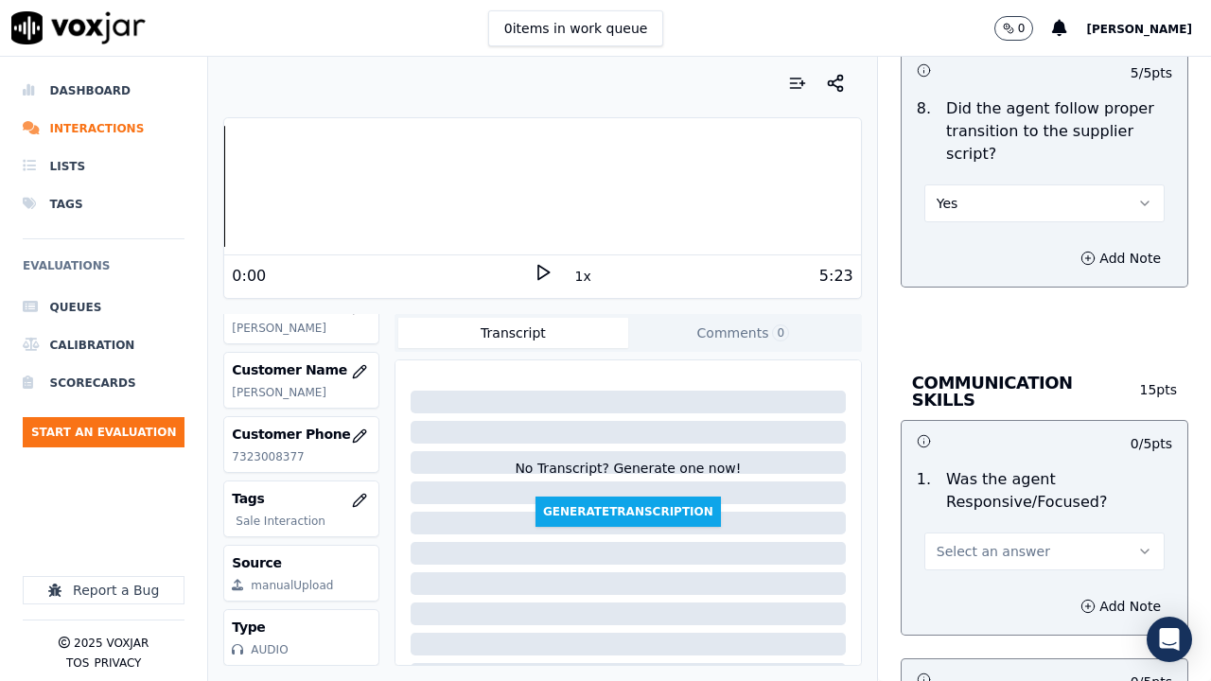
scroll to position [5201, 0]
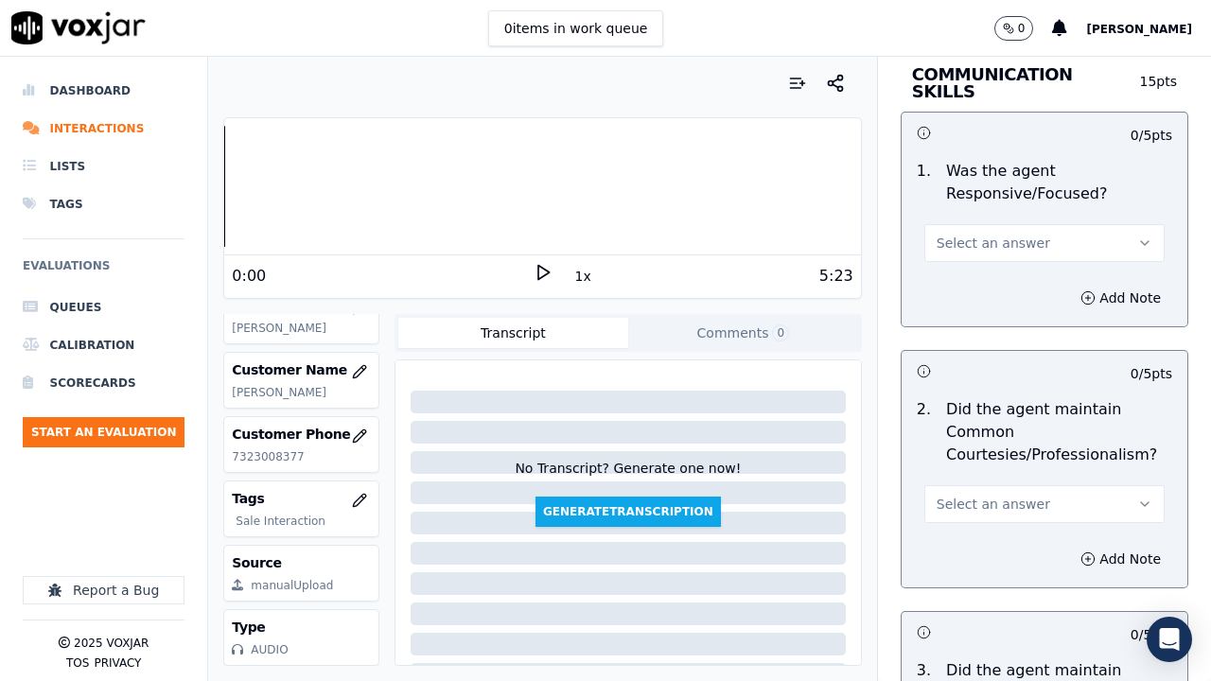
click at [981, 234] on span "Select an answer" at bounding box center [992, 243] width 113 height 19
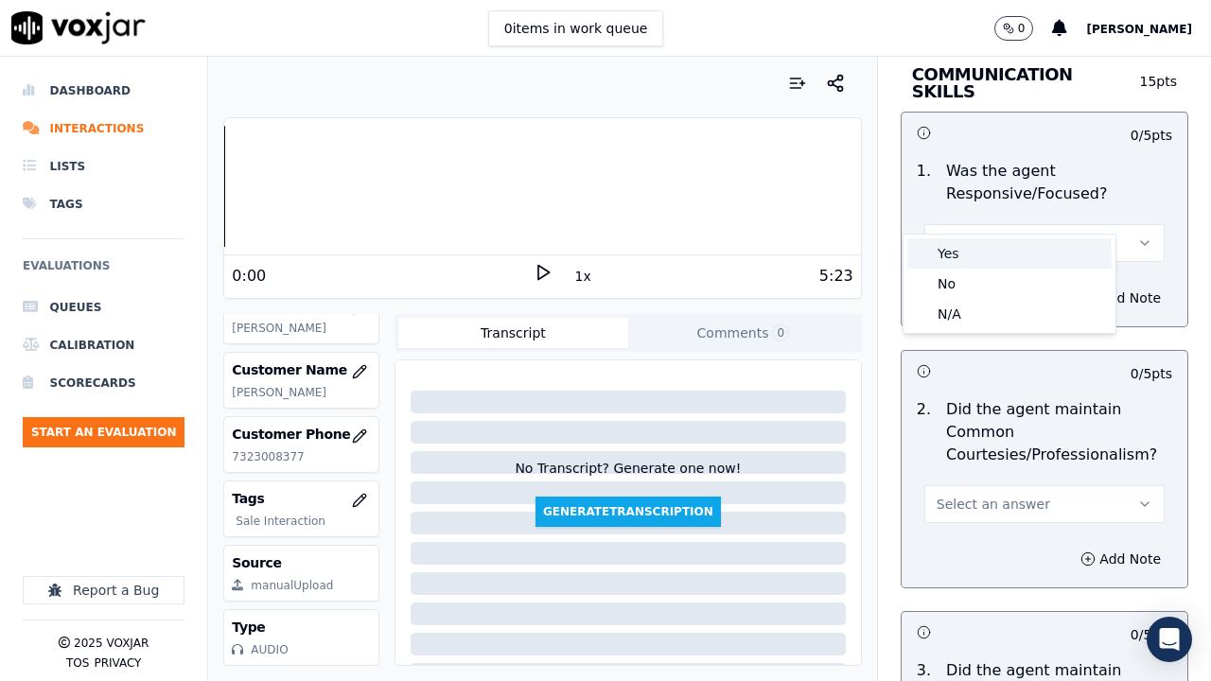
drag, startPoint x: 996, startPoint y: 248, endPoint x: 1009, endPoint y: 291, distance: 45.5
click at [996, 250] on div "Yes" at bounding box center [1009, 253] width 204 height 30
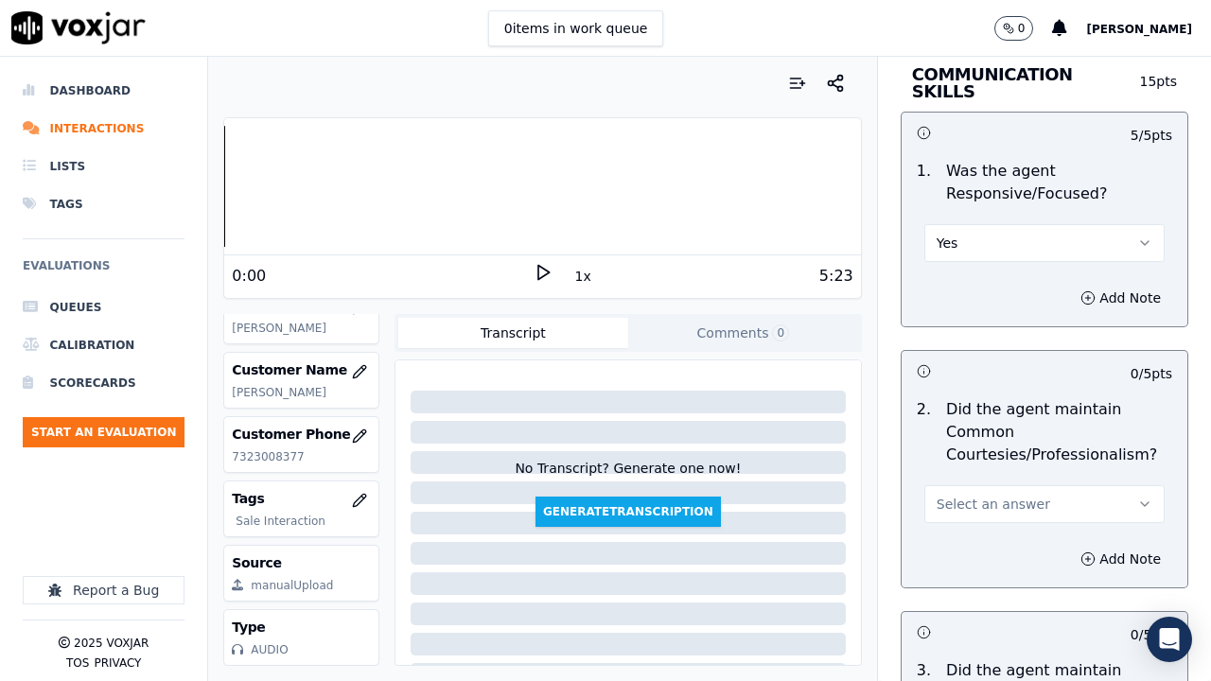
click at [970, 488] on button "Select an answer" at bounding box center [1044, 504] width 240 height 38
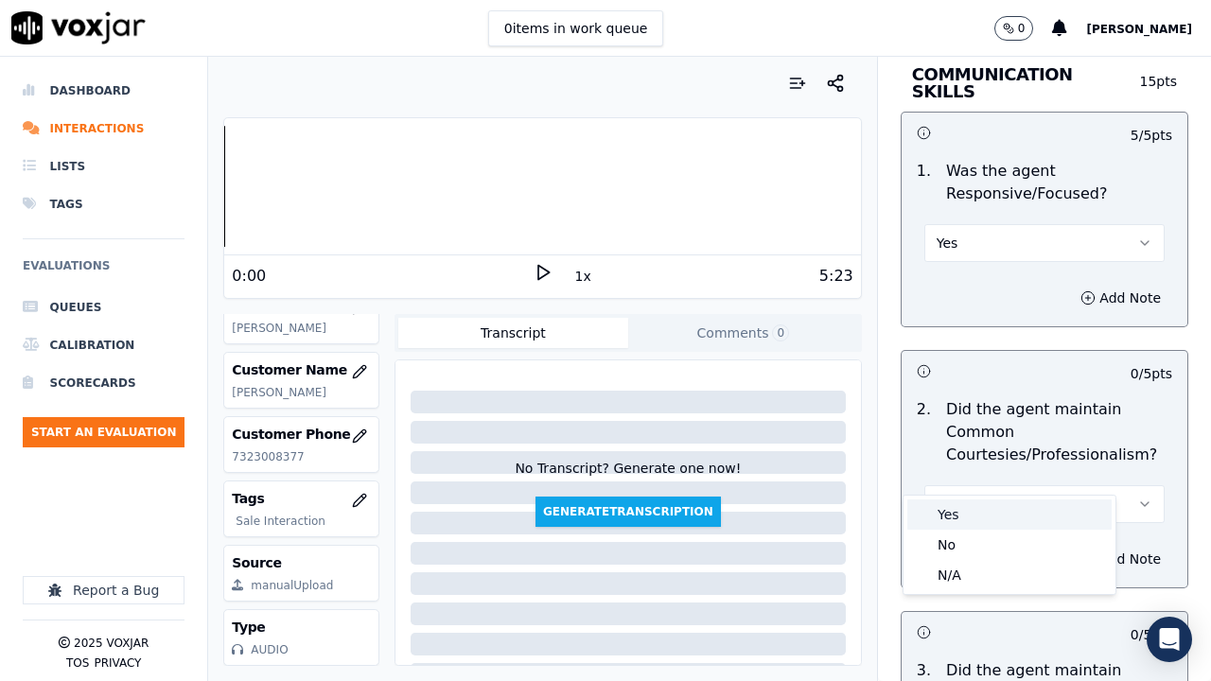
click at [952, 517] on div "Yes" at bounding box center [1009, 514] width 204 height 30
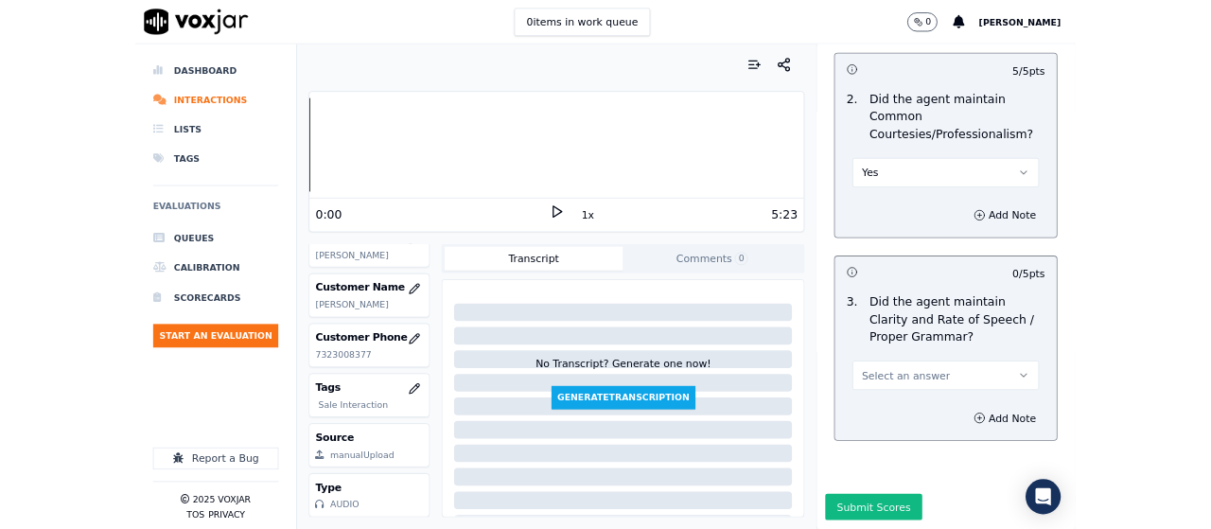
scroll to position [5499, 0]
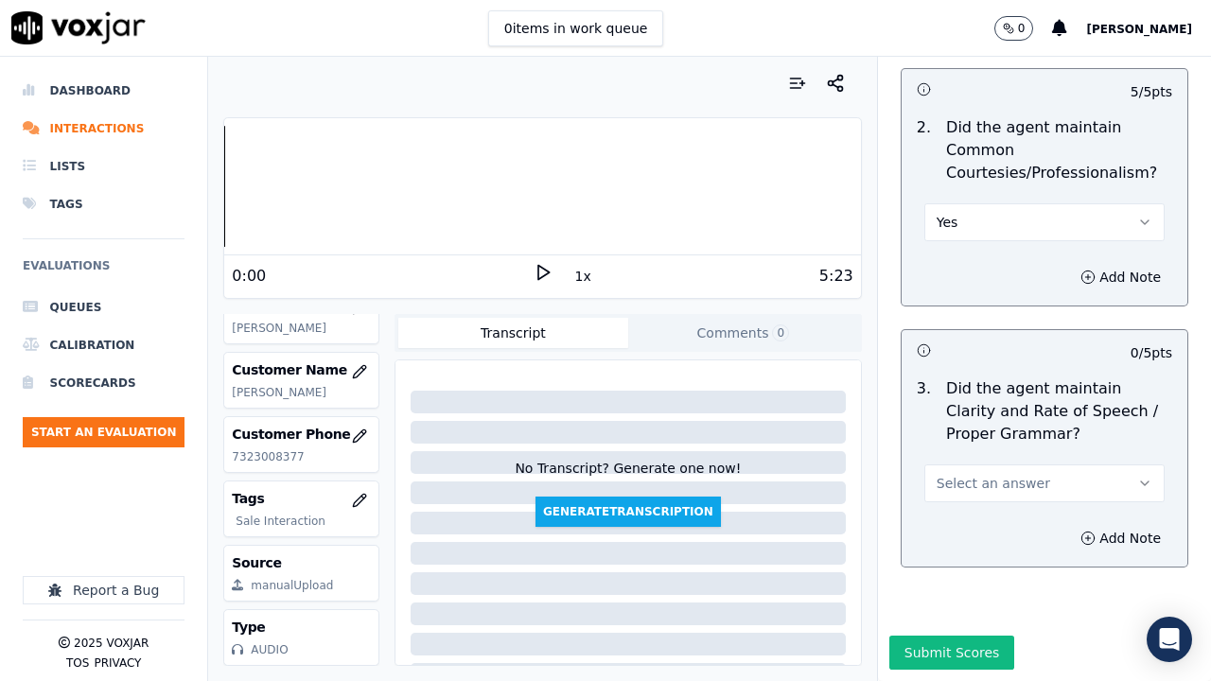
click at [970, 464] on button "Select an answer" at bounding box center [1044, 483] width 240 height 38
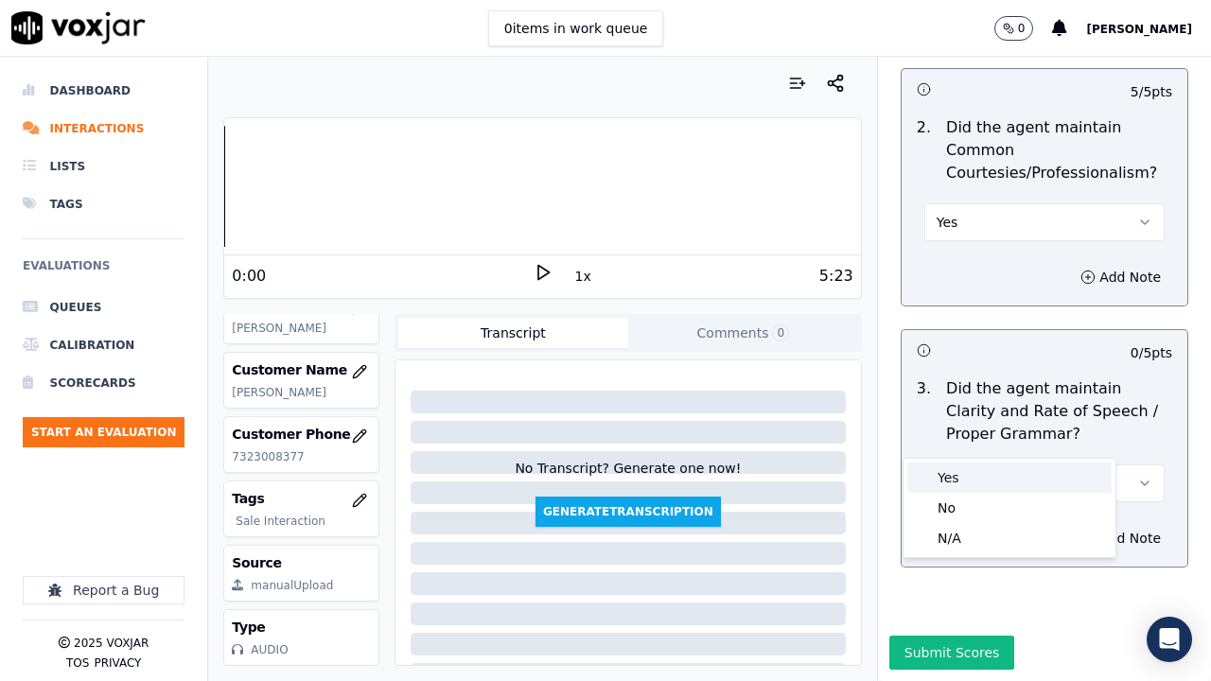
drag, startPoint x: 977, startPoint y: 472, endPoint x: 977, endPoint y: 510, distance: 37.8
click at [977, 478] on div "Yes" at bounding box center [1009, 477] width 204 height 30
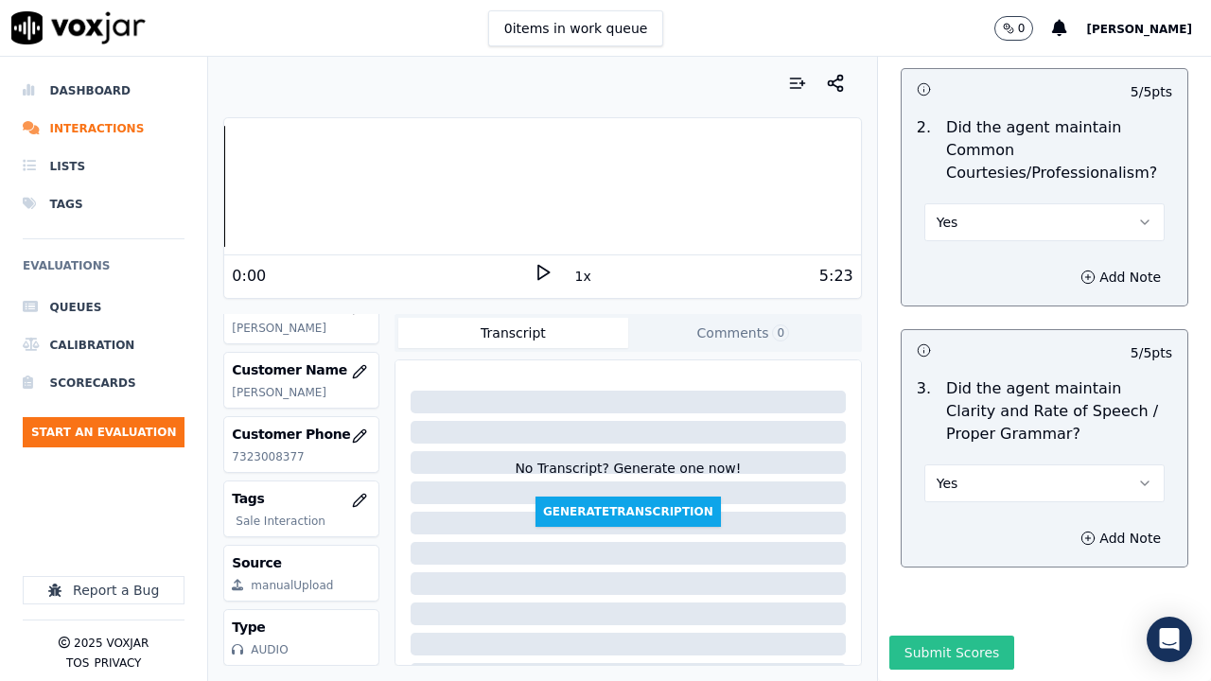
drag, startPoint x: 941, startPoint y: 600, endPoint x: 932, endPoint y: 641, distance: 42.5
click at [940, 528] on button "Submit Scores" at bounding box center [952, 653] width 126 height 34
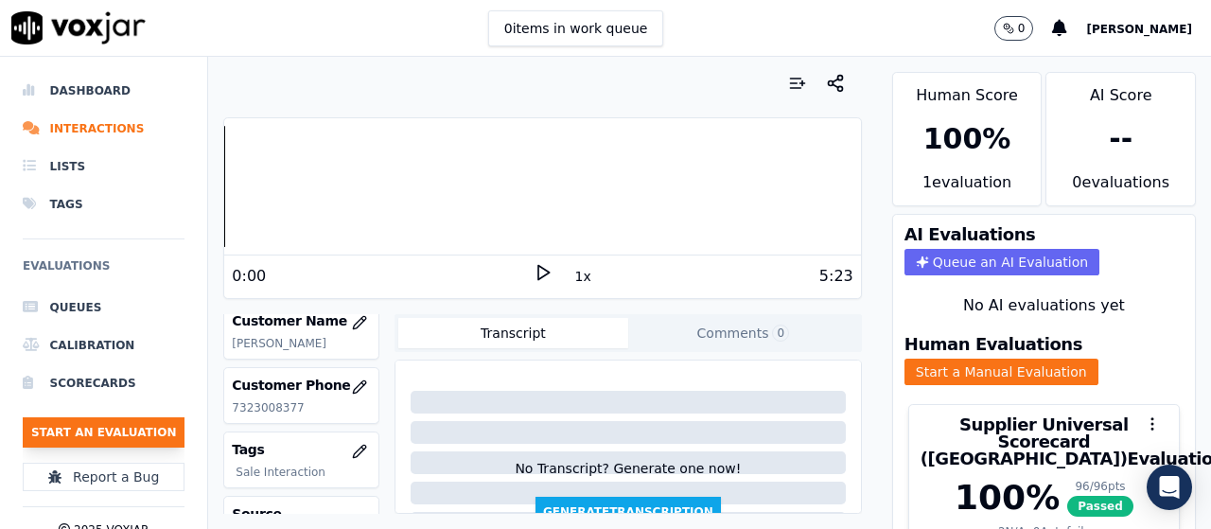
click at [118, 428] on button "Start an Evaluation" at bounding box center [104, 432] width 162 height 30
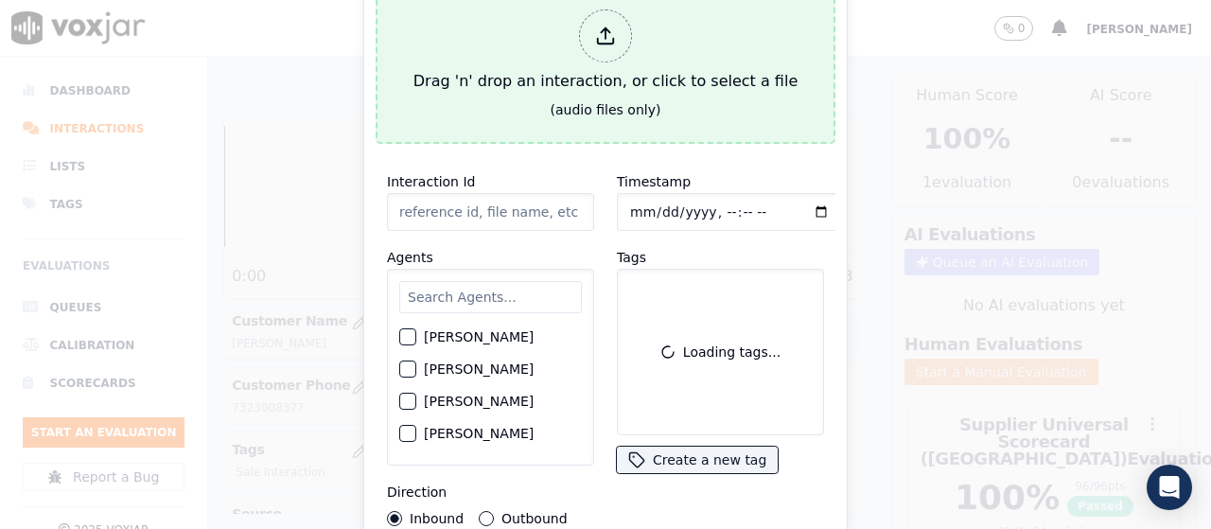
click at [458, 53] on div "Drag 'n' drop an interaction, or click to select a file" at bounding box center [605, 51] width 399 height 98
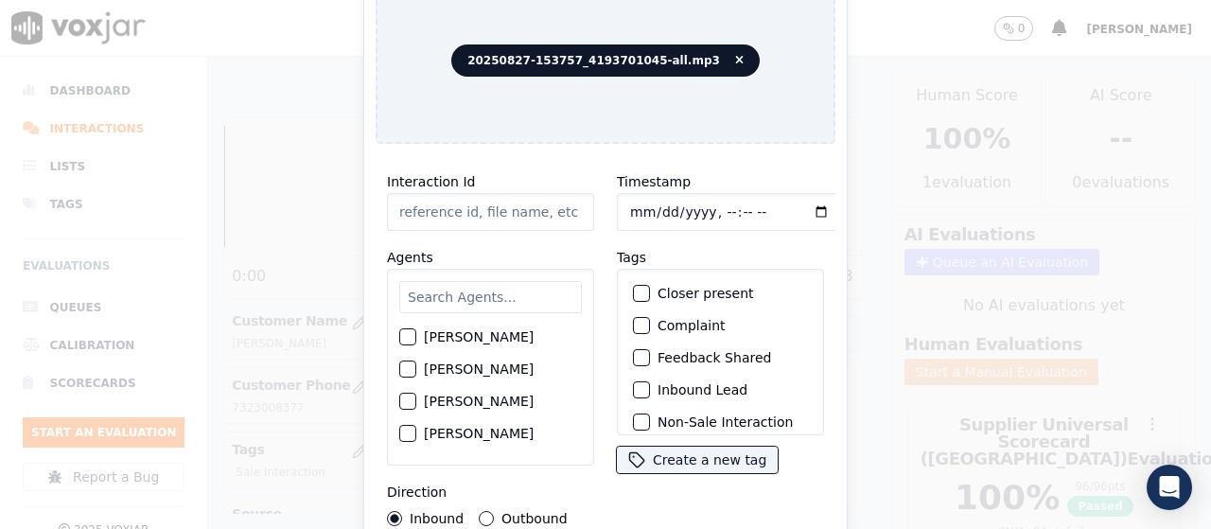
type input "20250827-153757_4193701045-all.mp3"
click at [473, 301] on input "text" at bounding box center [490, 297] width 183 height 32
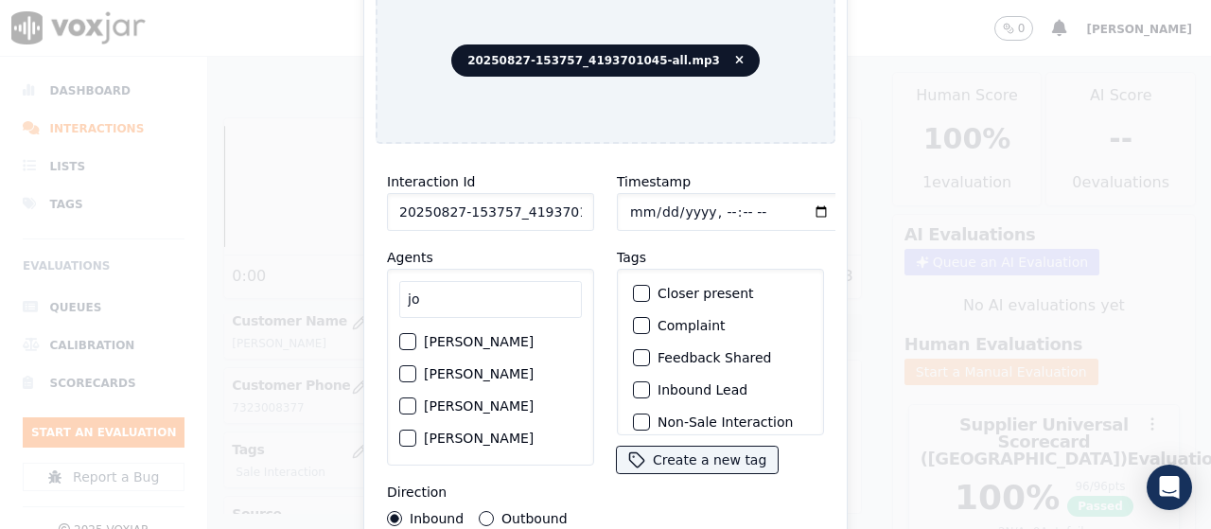
type input "jo"
click at [463, 335] on label "[PERSON_NAME]" at bounding box center [479, 341] width 110 height 13
click at [416, 333] on button "[PERSON_NAME]" at bounding box center [407, 341] width 17 height 17
click at [627, 202] on input "Timestamp" at bounding box center [729, 212] width 225 height 38
type input "[DATE]T17:32"
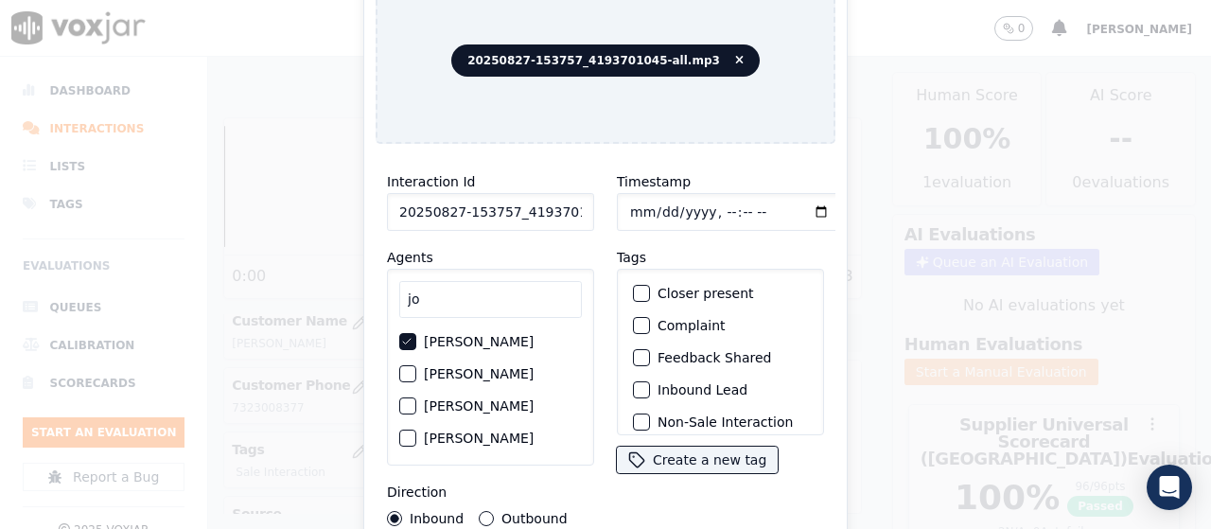
scroll to position [179, 0]
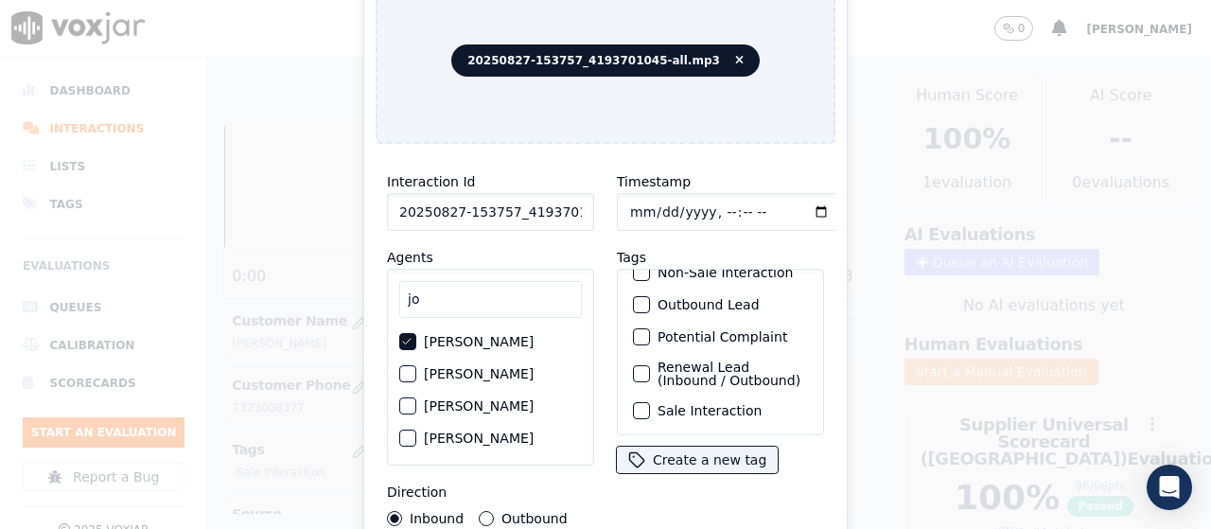
click at [715, 404] on label "Sale Interaction" at bounding box center [709, 410] width 104 height 13
click at [650, 402] on button "Sale Interaction" at bounding box center [641, 410] width 17 height 17
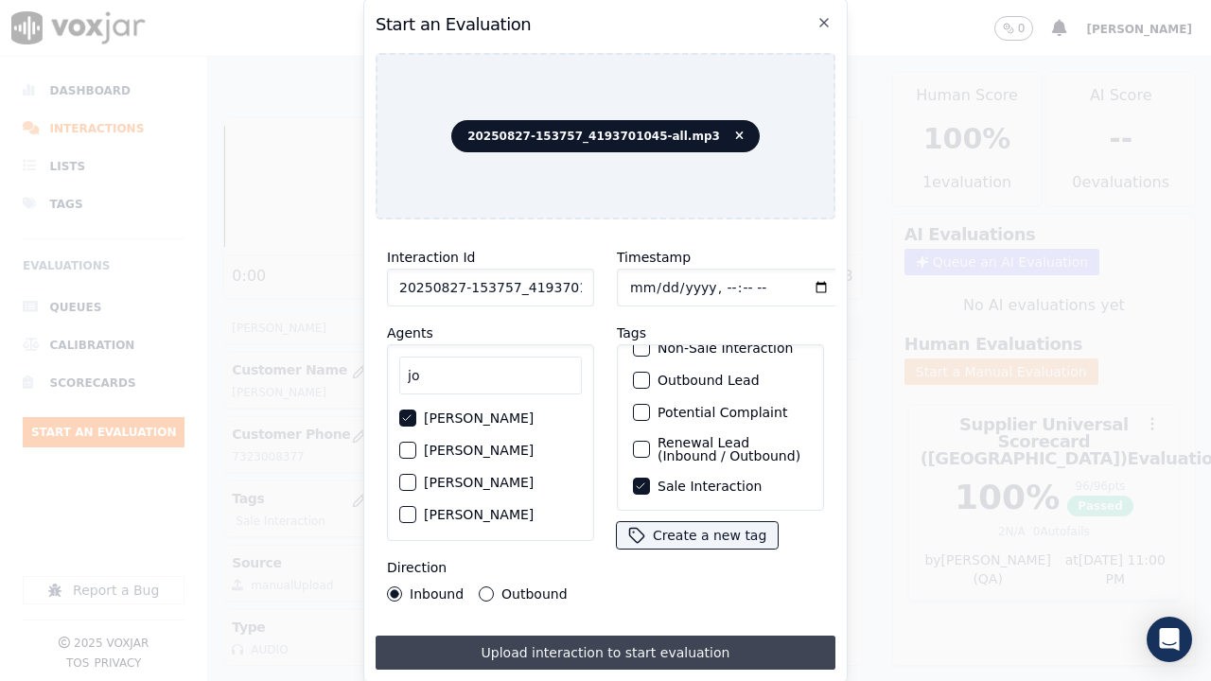
click at [700, 528] on button "Upload interaction to start evaluation" at bounding box center [605, 653] width 460 height 34
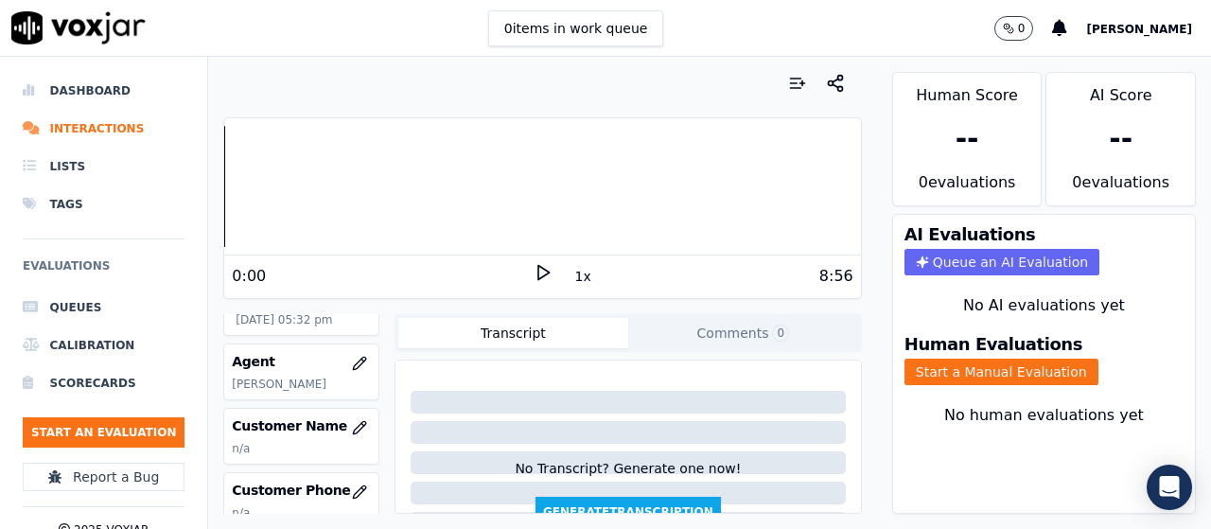
scroll to position [284, 0]
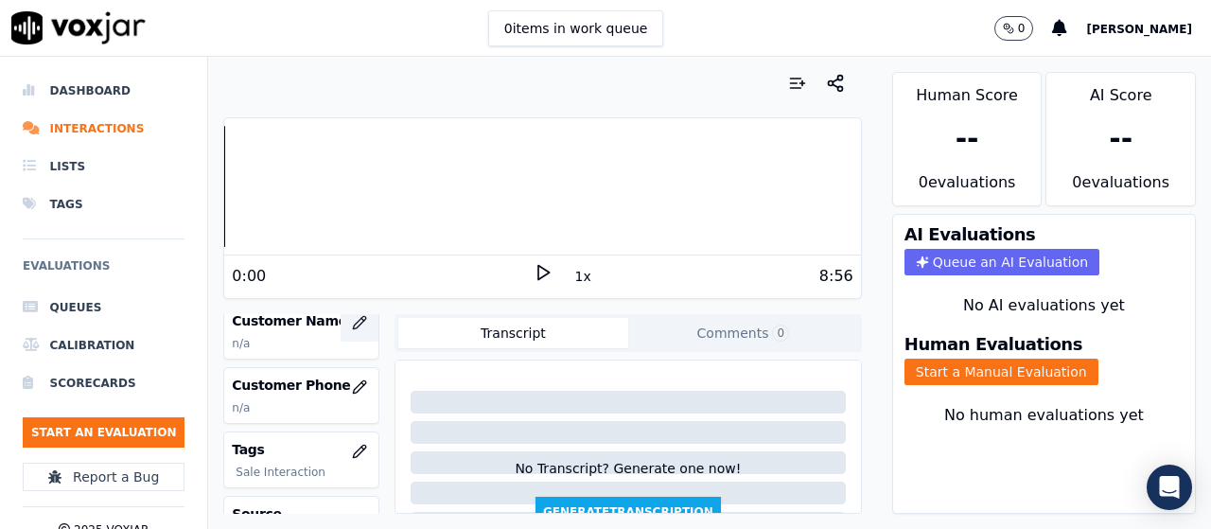
click at [352, 319] on icon "button" at bounding box center [359, 322] width 15 height 15
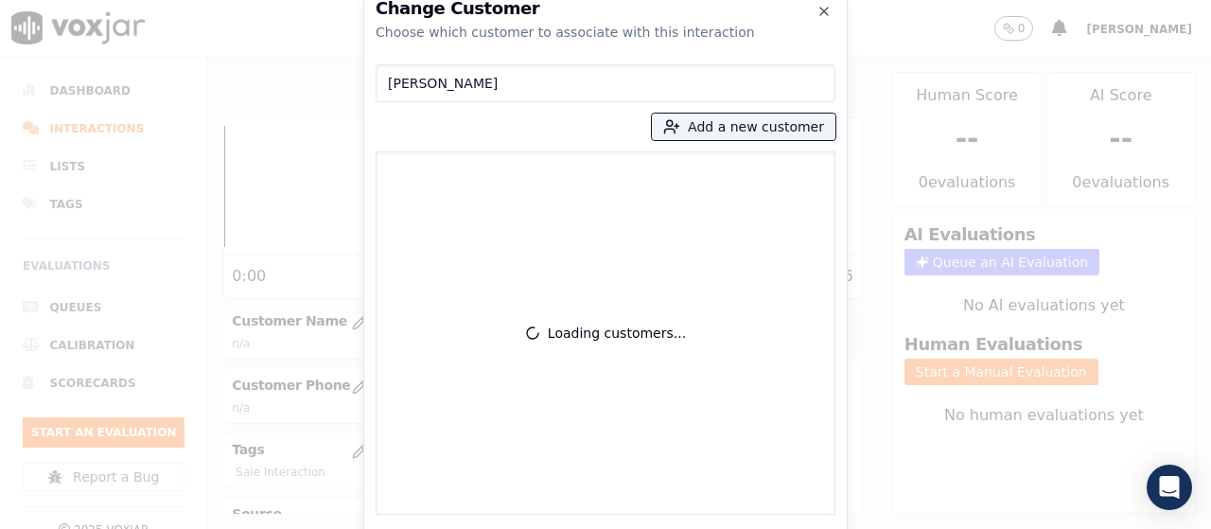
type input "[PERSON_NAME]"
click at [680, 131] on icon "button" at bounding box center [671, 126] width 17 height 17
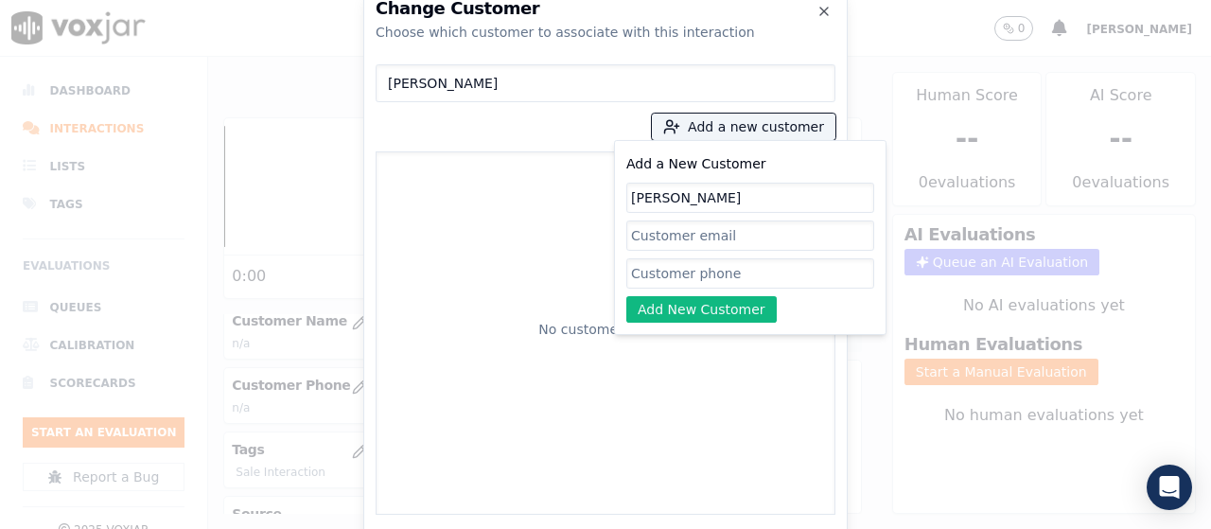
type input "[PERSON_NAME]"
drag, startPoint x: 699, startPoint y: 279, endPoint x: 691, endPoint y: 306, distance: 28.5
click at [699, 279] on input "Add a New Customer" at bounding box center [750, 273] width 248 height 30
paste input "4193701045"
type input "4193701045"
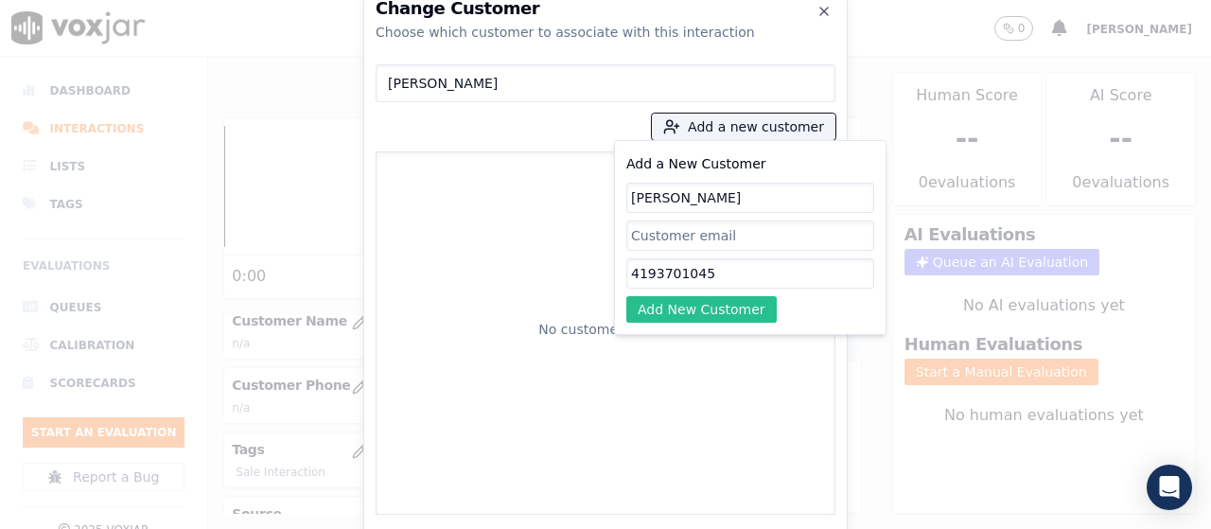
click at [686, 308] on button "Add New Customer" at bounding box center [701, 309] width 150 height 26
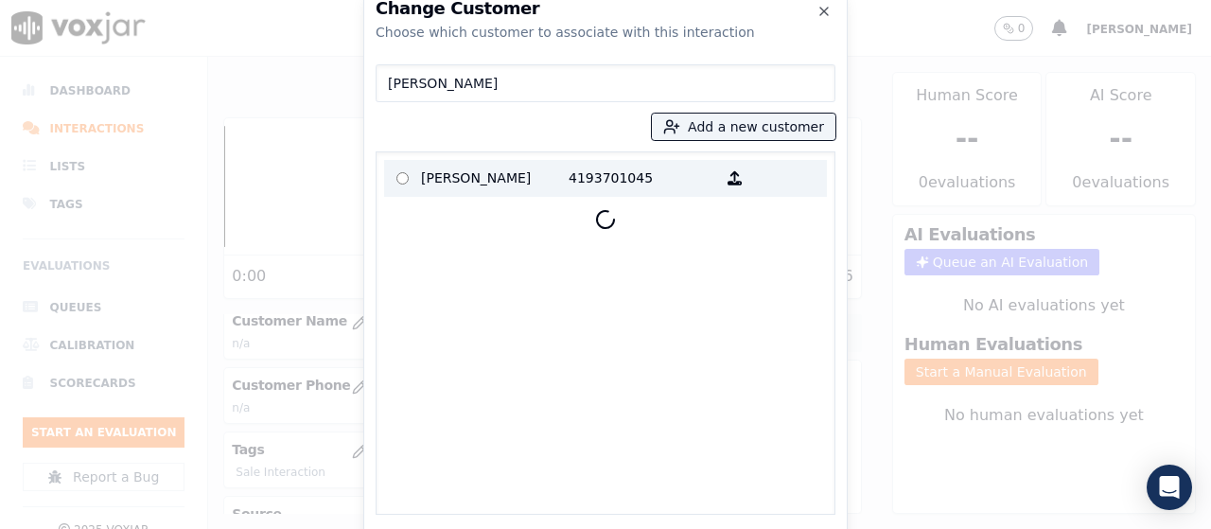
click at [448, 179] on p "[PERSON_NAME]" at bounding box center [495, 178] width 148 height 29
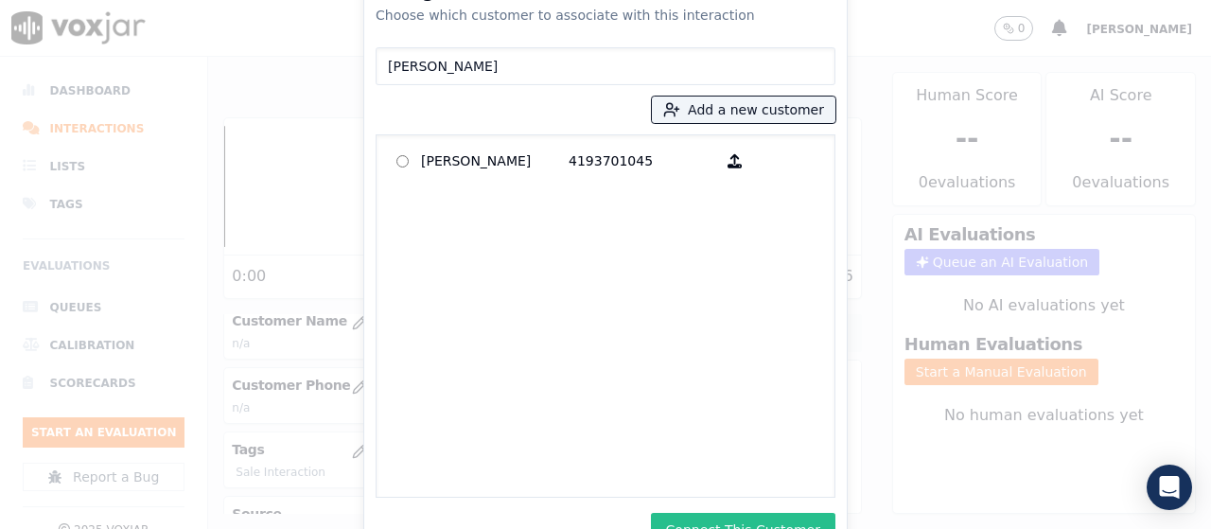
click at [751, 516] on button "Connect This Customer" at bounding box center [743, 530] width 184 height 34
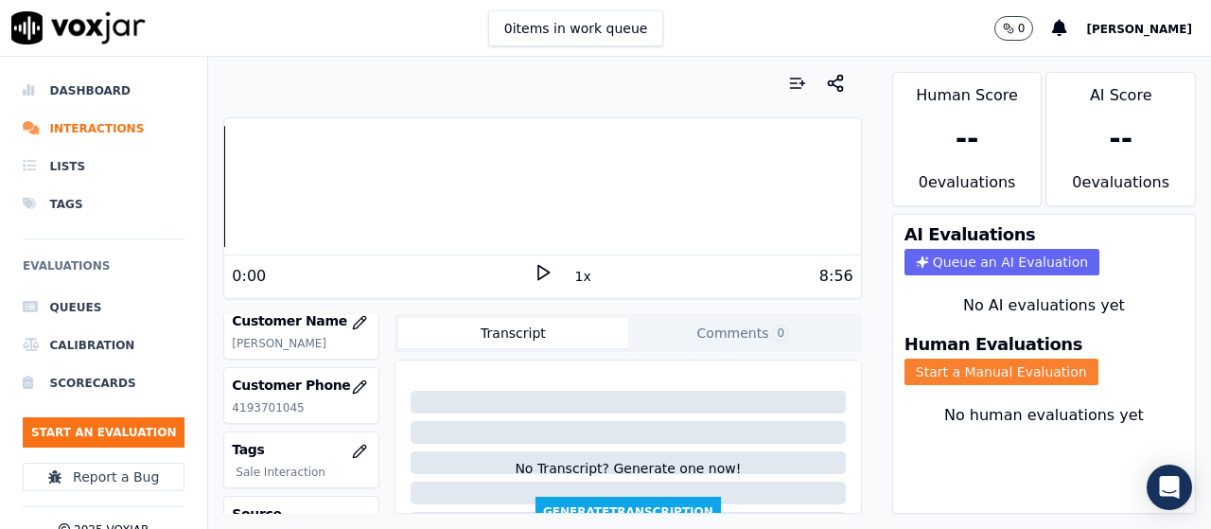
click at [981, 363] on button "Start a Manual Evaluation" at bounding box center [1001, 371] width 194 height 26
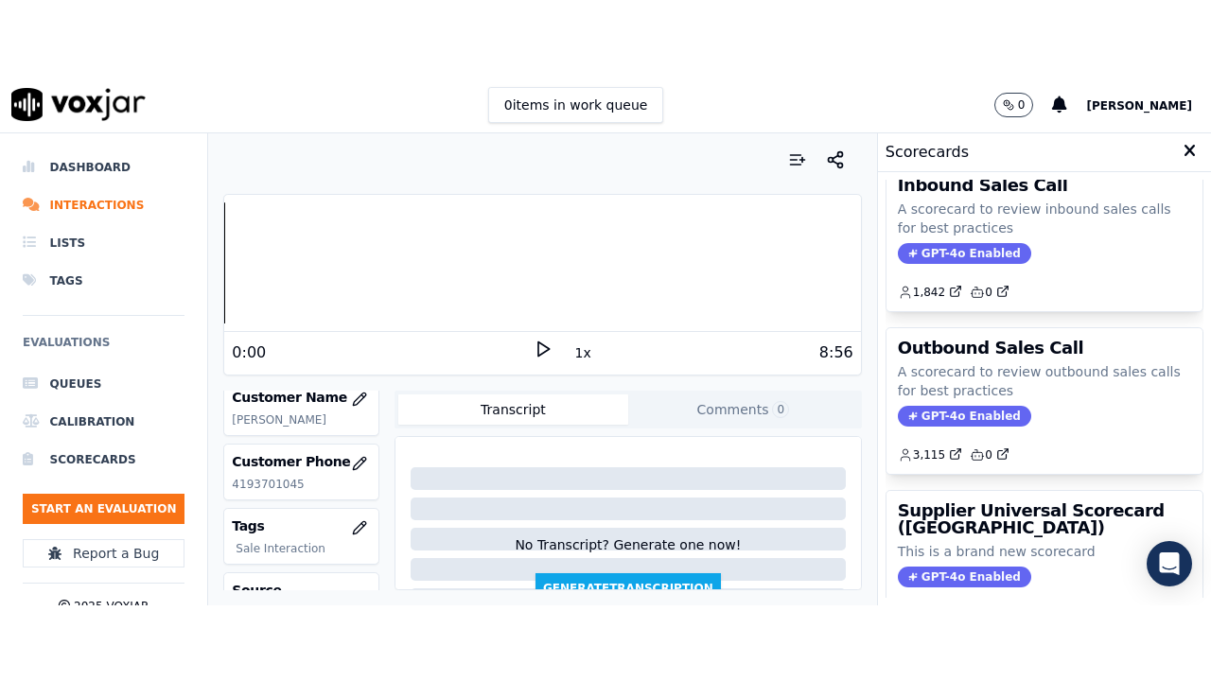
scroll to position [378, 0]
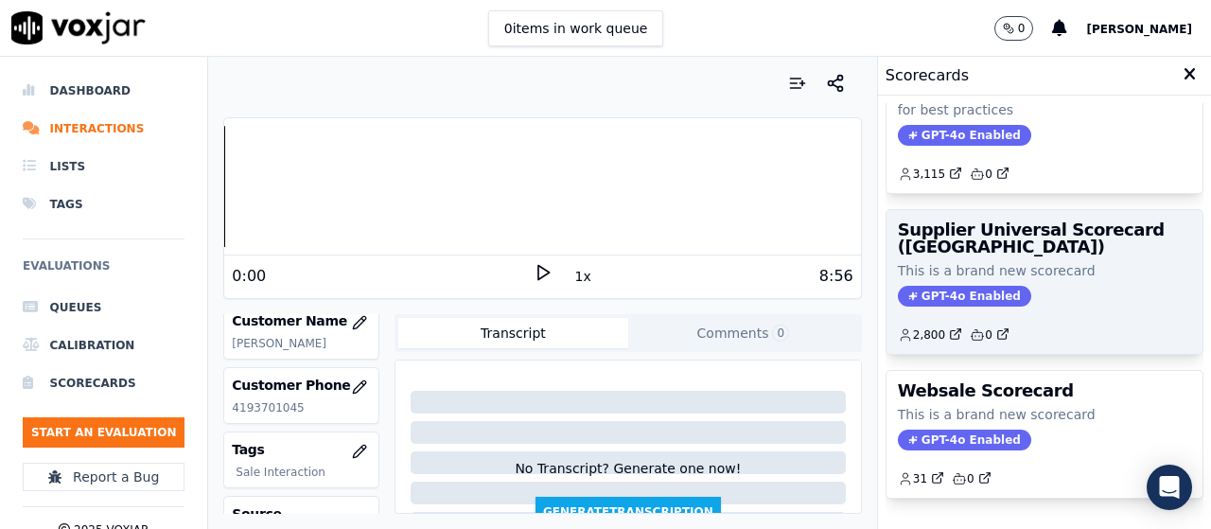
click at [978, 253] on h3 "Supplier Universal Scorecard ([GEOGRAPHIC_DATA])" at bounding box center [1043, 238] width 293 height 34
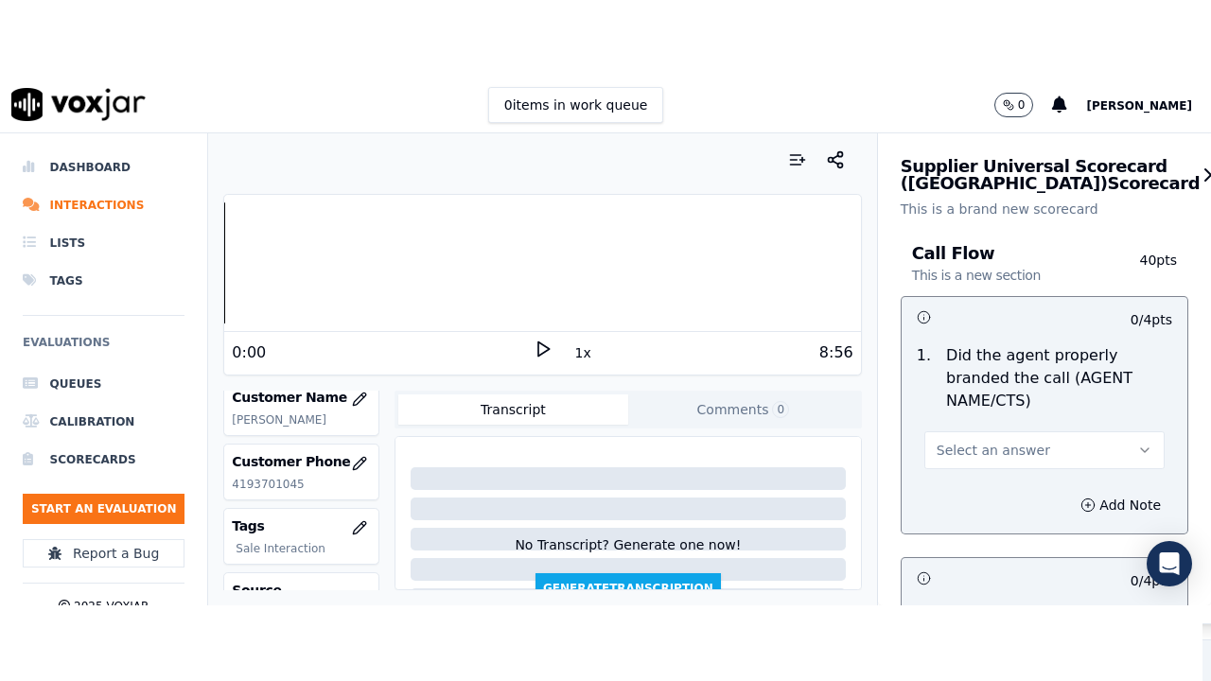
scroll to position [283, 0]
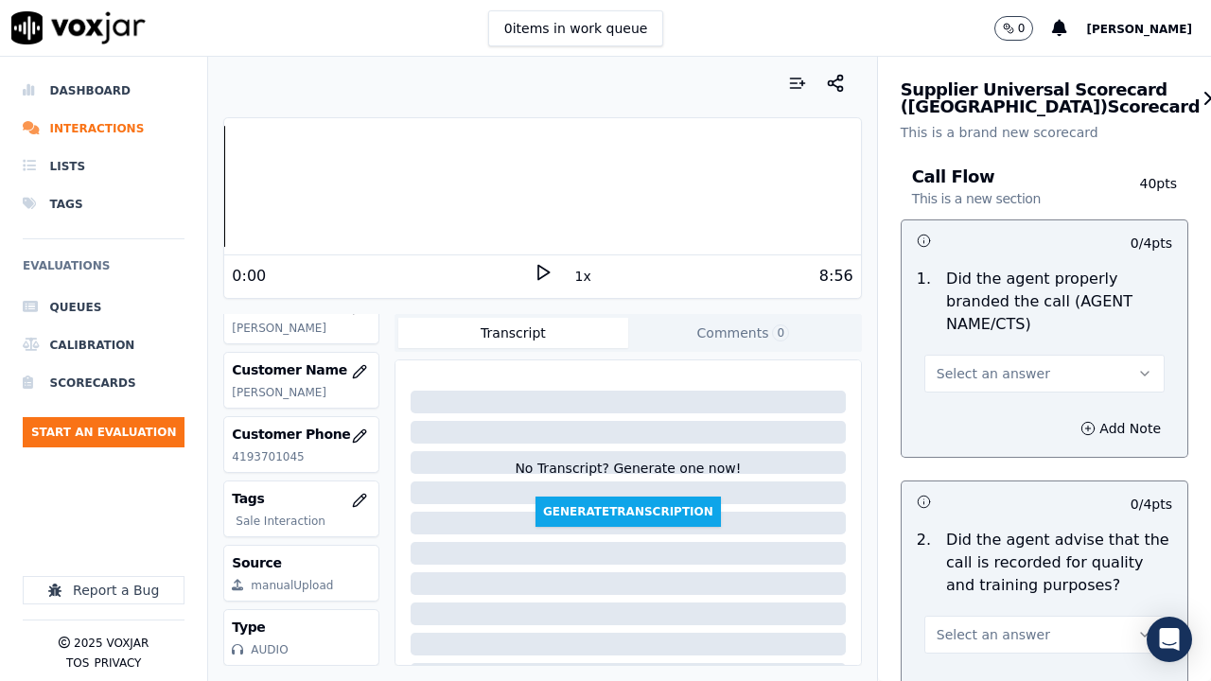
click at [974, 375] on span "Select an answer" at bounding box center [992, 373] width 113 height 19
drag, startPoint x: 984, startPoint y: 418, endPoint x: 987, endPoint y: 436, distance: 18.4
click at [984, 417] on div "Yes" at bounding box center [1009, 416] width 204 height 30
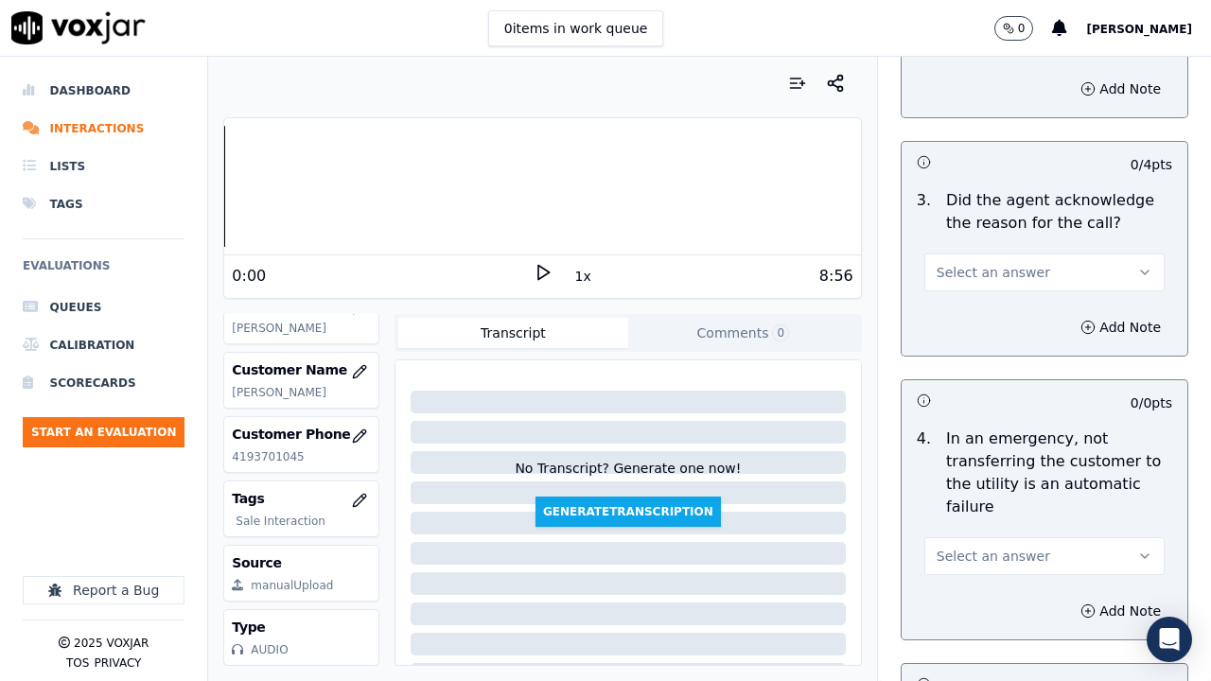
scroll to position [567, 0]
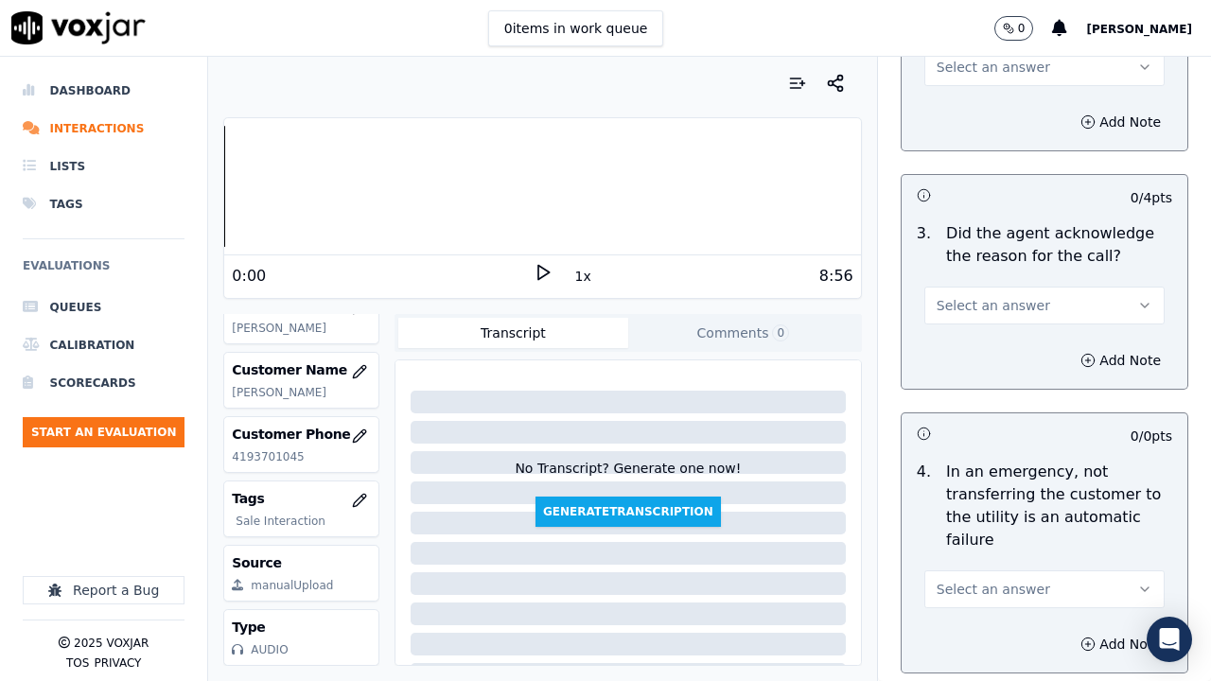
click at [960, 74] on span "Select an answer" at bounding box center [992, 67] width 113 height 19
click at [967, 113] on div "Yes" at bounding box center [1009, 110] width 204 height 30
click at [1002, 300] on span "Select an answer" at bounding box center [992, 305] width 113 height 19
click at [1003, 345] on div "Yes" at bounding box center [1009, 348] width 204 height 30
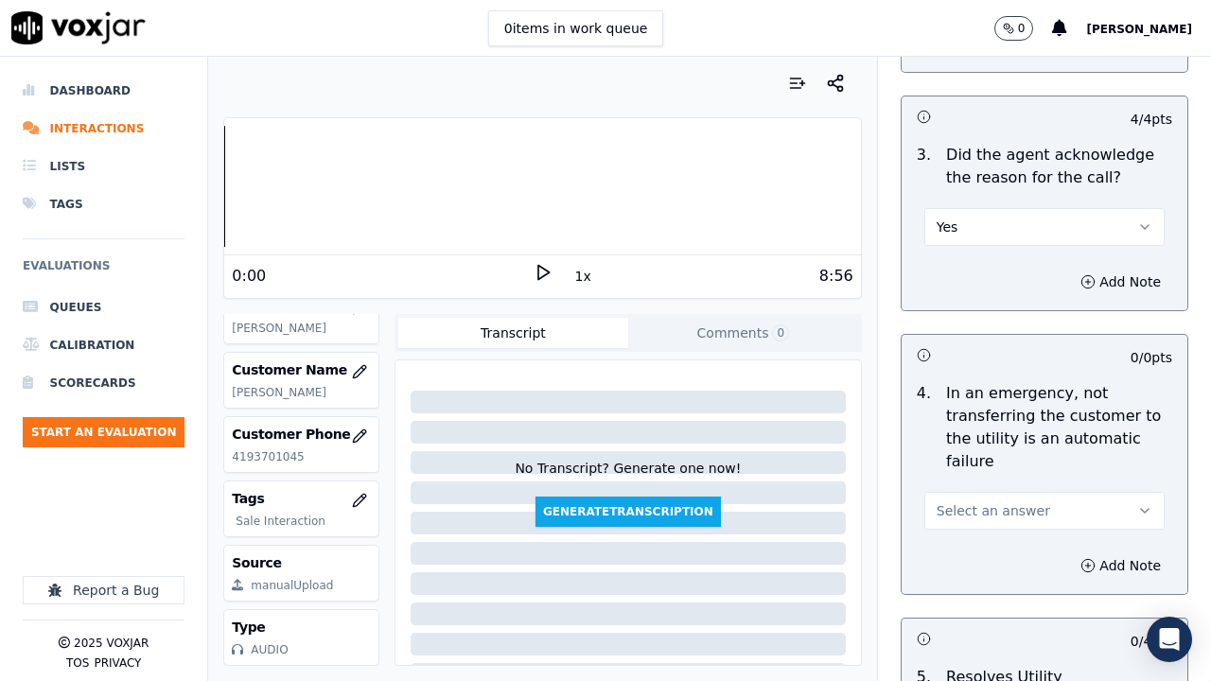
scroll to position [946, 0]
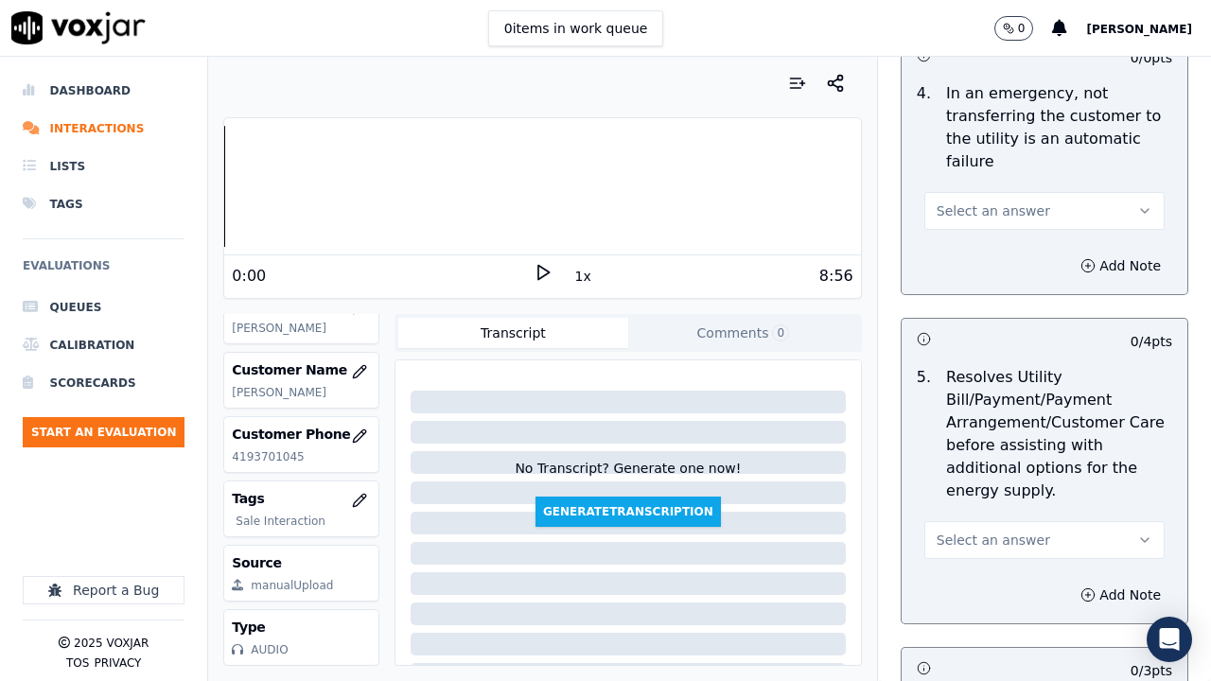
click at [988, 203] on span "Select an answer" at bounding box center [992, 210] width 113 height 19
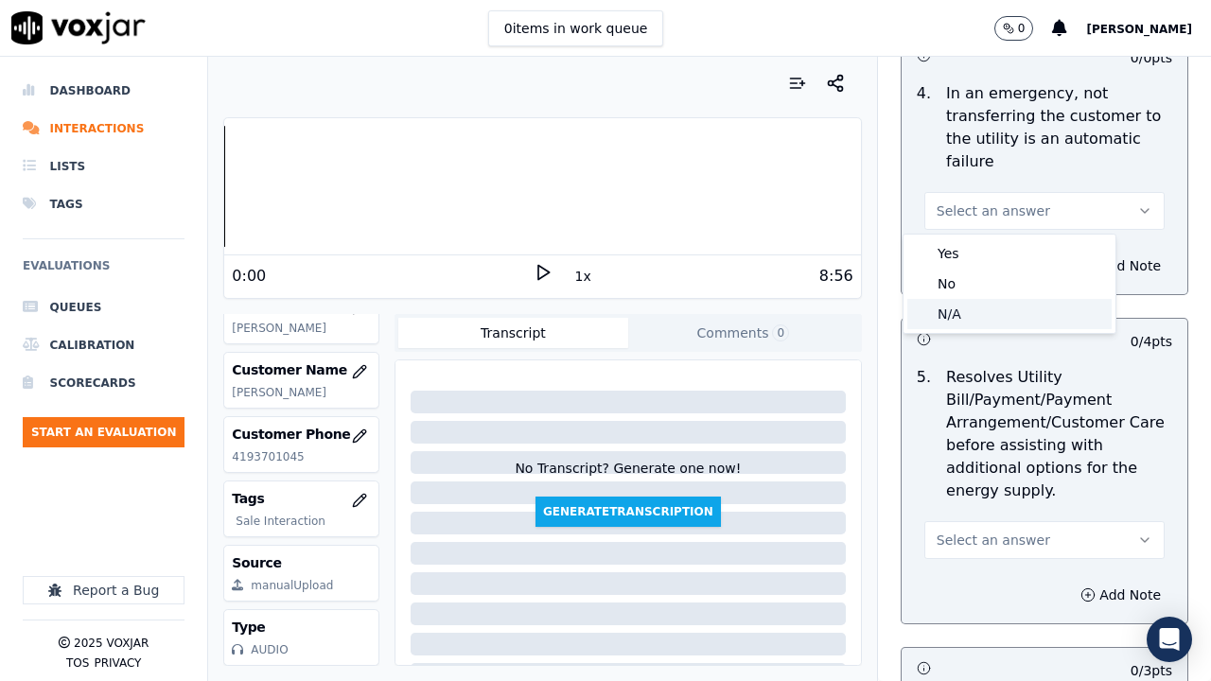
click at [997, 318] on div "N/A" at bounding box center [1009, 314] width 204 height 30
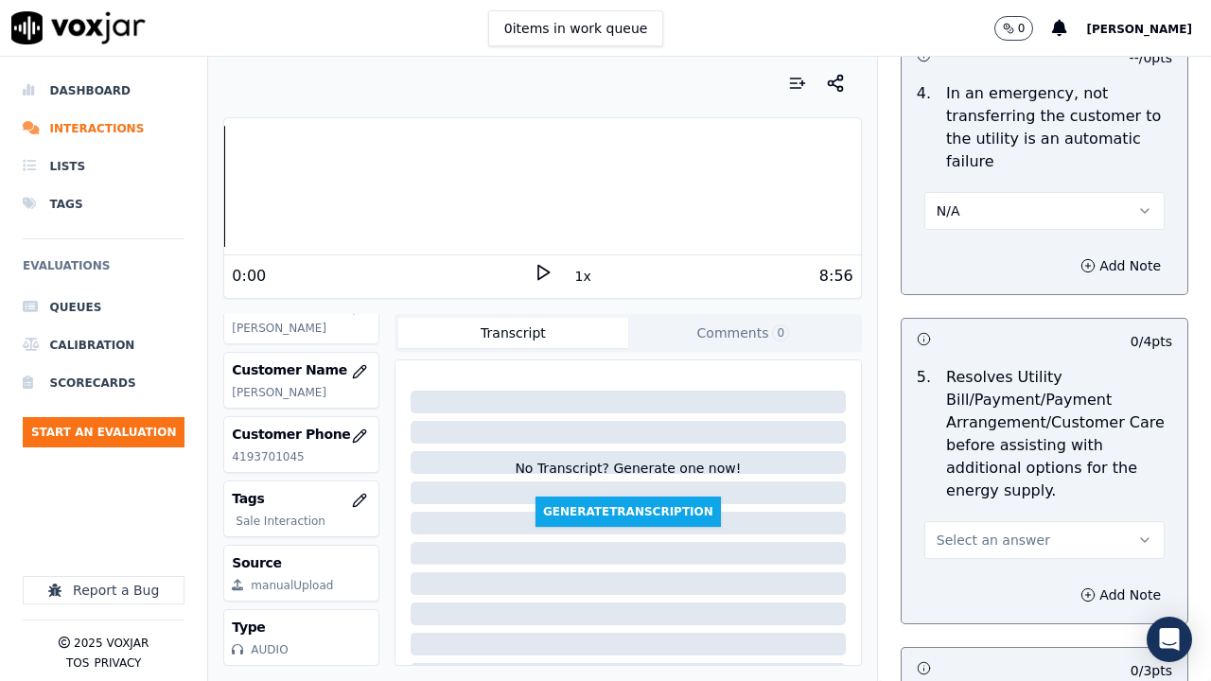
click at [1004, 528] on span "Select an answer" at bounding box center [992, 540] width 113 height 19
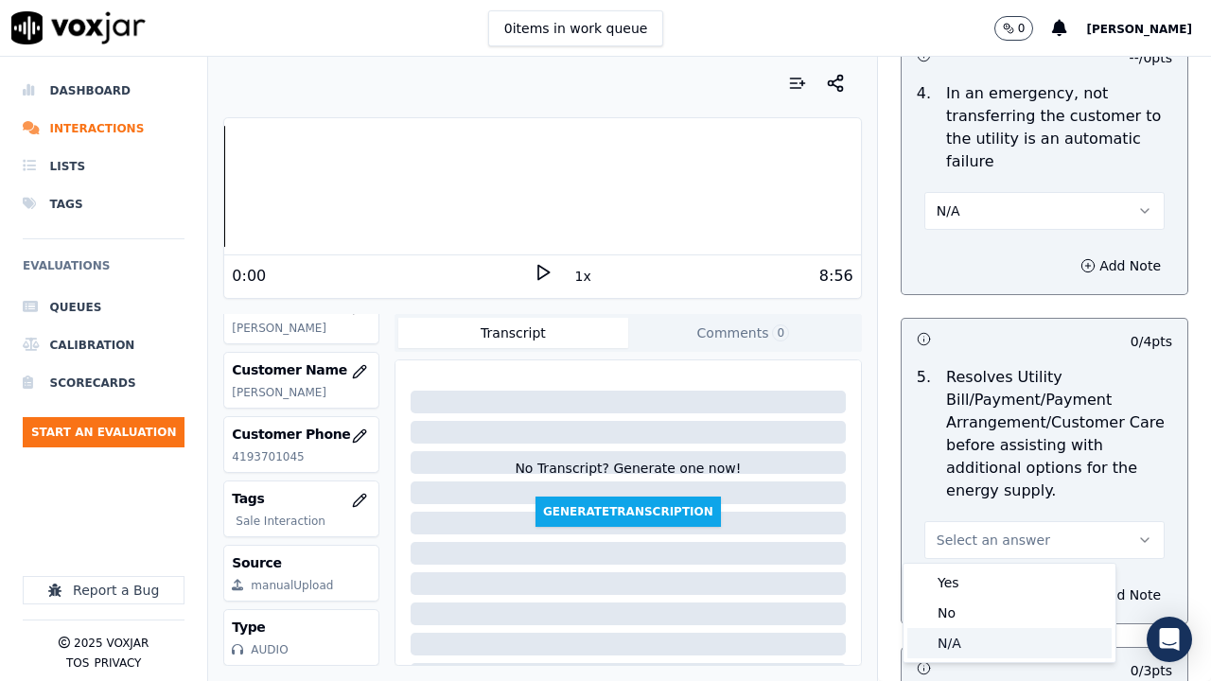
click at [994, 528] on div "N/A" at bounding box center [1009, 643] width 204 height 30
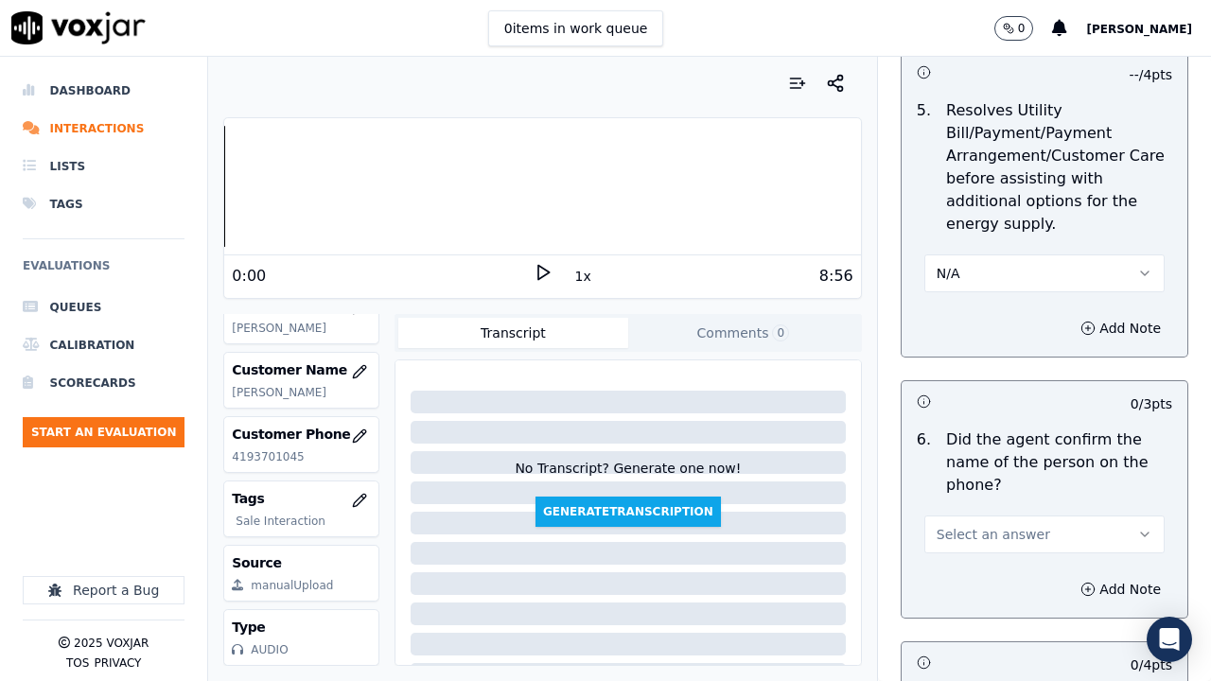
scroll to position [1702, 0]
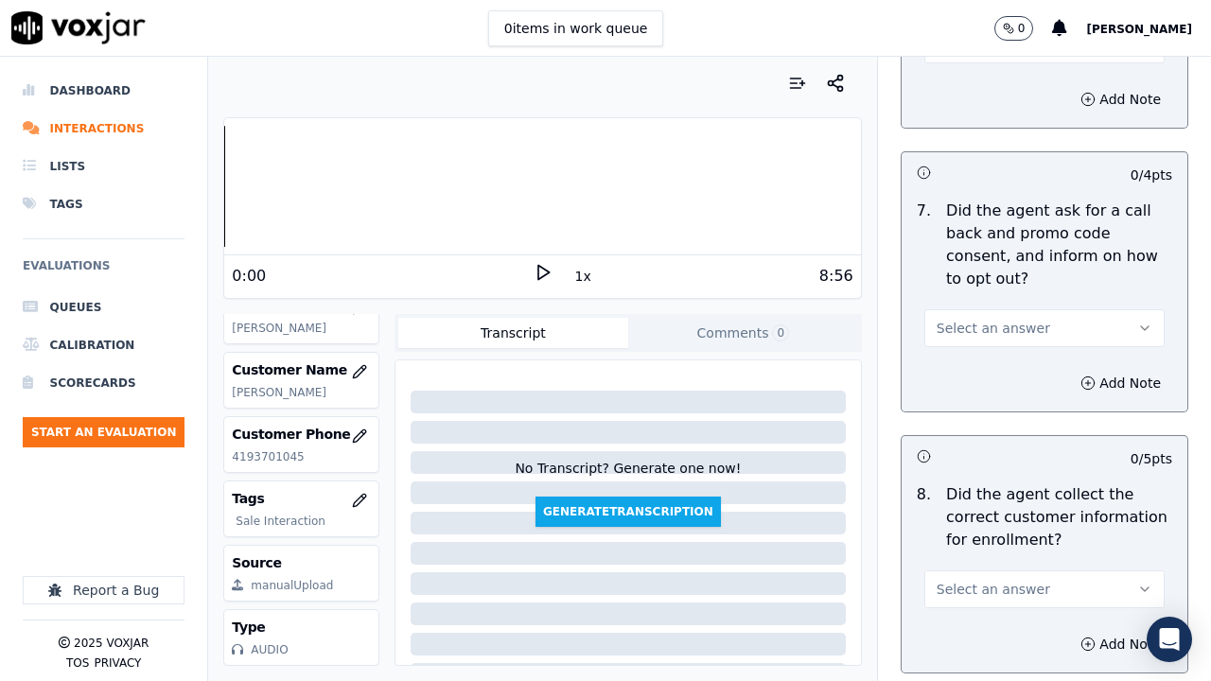
click at [969, 54] on div "0 items in work queue 0 [PERSON_NAME]" at bounding box center [605, 28] width 1211 height 57
click at [971, 61] on button "Select an answer" at bounding box center [1044, 45] width 240 height 38
click at [980, 79] on div "Yes" at bounding box center [1009, 87] width 204 height 30
click at [983, 331] on span "Select an answer" at bounding box center [992, 328] width 113 height 19
click at [993, 367] on div "Yes" at bounding box center [1009, 371] width 204 height 30
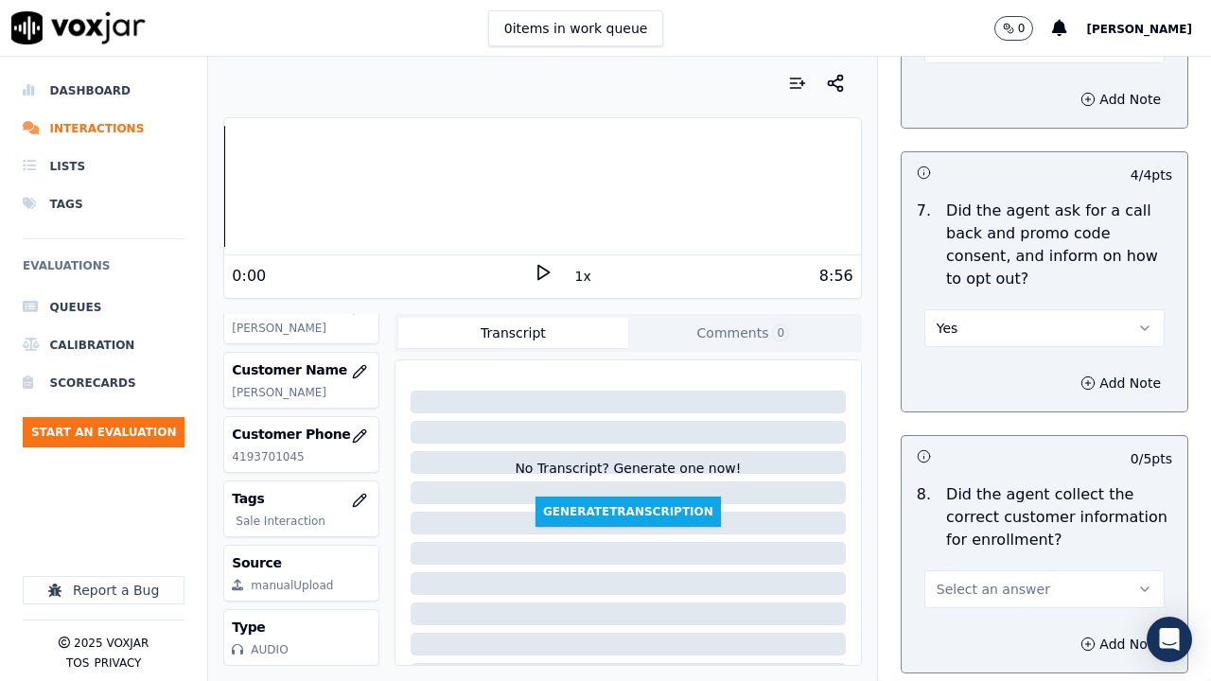
click at [1013, 528] on button "Select an answer" at bounding box center [1044, 589] width 240 height 38
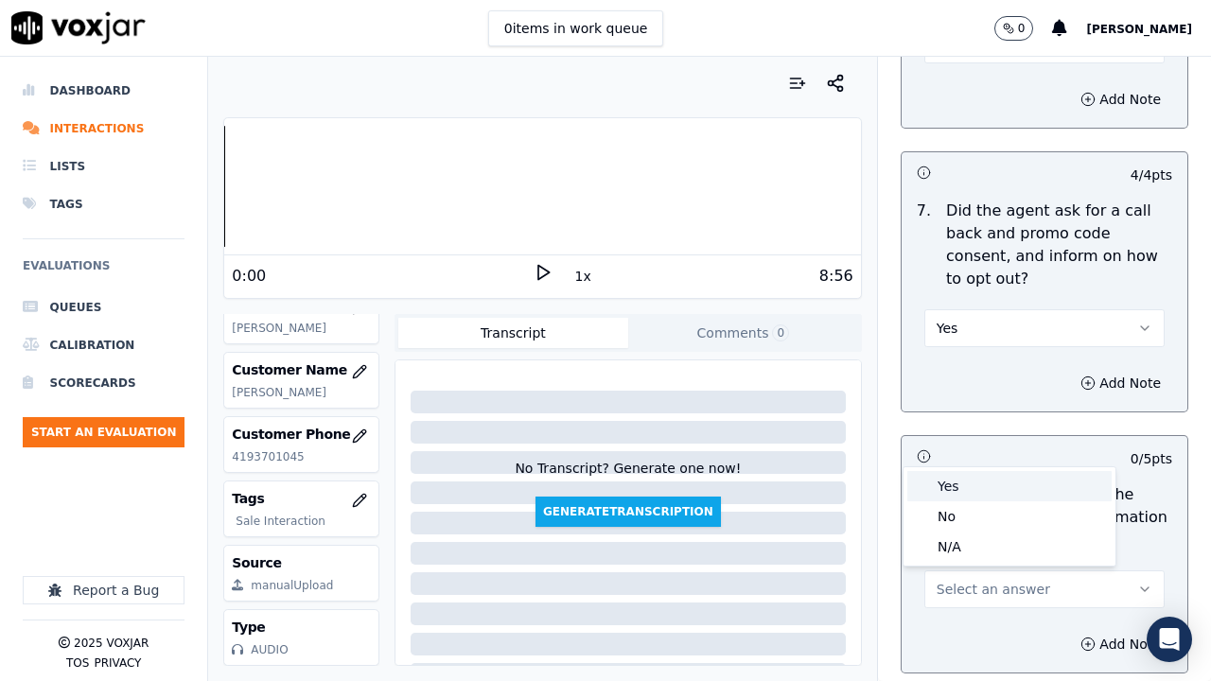
click at [964, 491] on div "Yes" at bounding box center [1009, 486] width 204 height 30
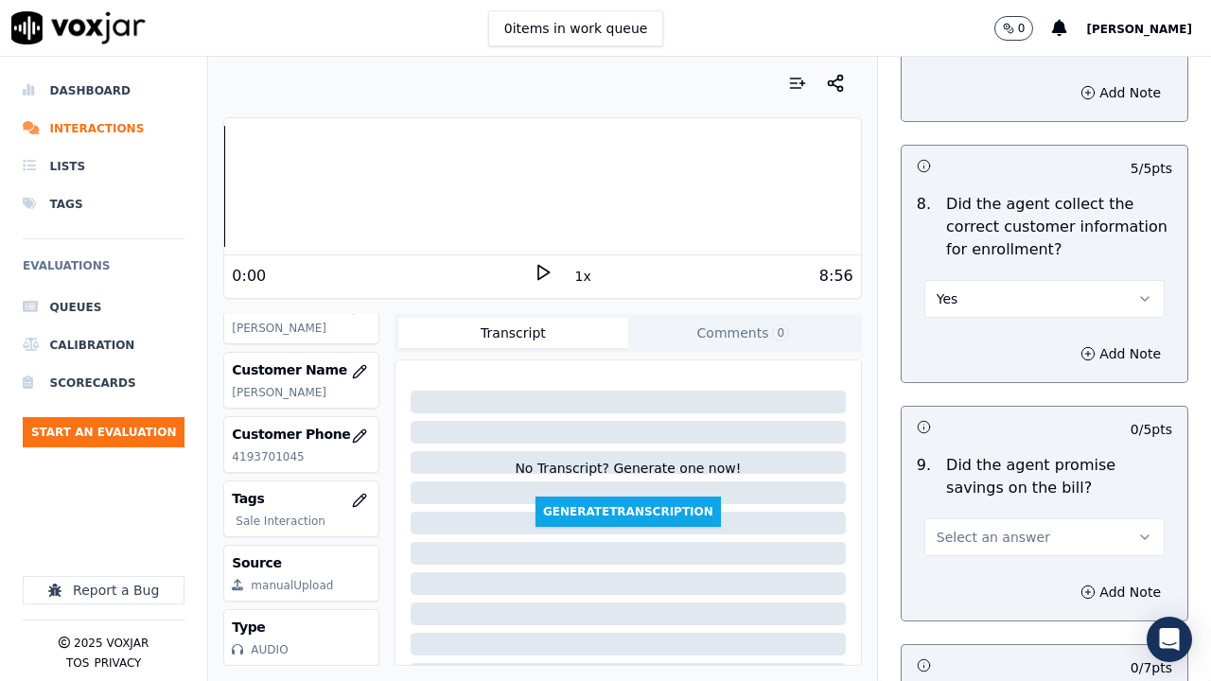
scroll to position [2364, 0]
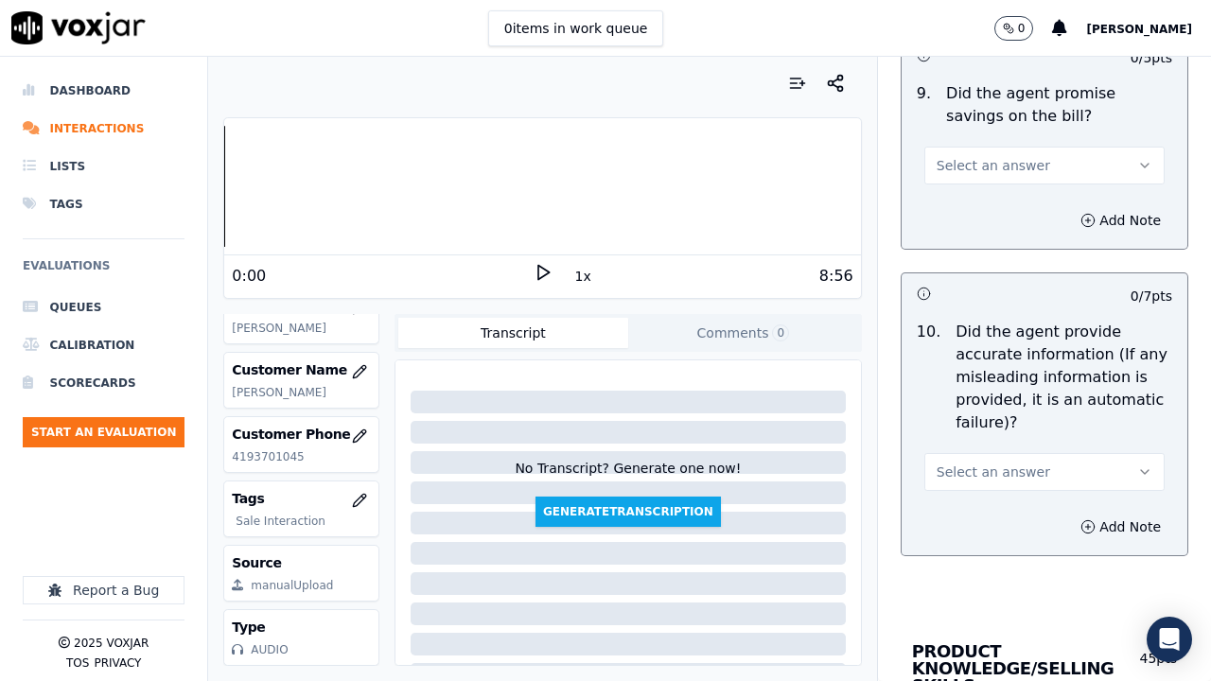
click at [986, 169] on span "Select an answer" at bounding box center [992, 165] width 113 height 19
click at [996, 216] on div "Yes" at bounding box center [1009, 208] width 204 height 30
click at [994, 472] on span "Select an answer" at bounding box center [992, 471] width 113 height 19
click at [990, 508] on div "Yes" at bounding box center [1009, 514] width 204 height 30
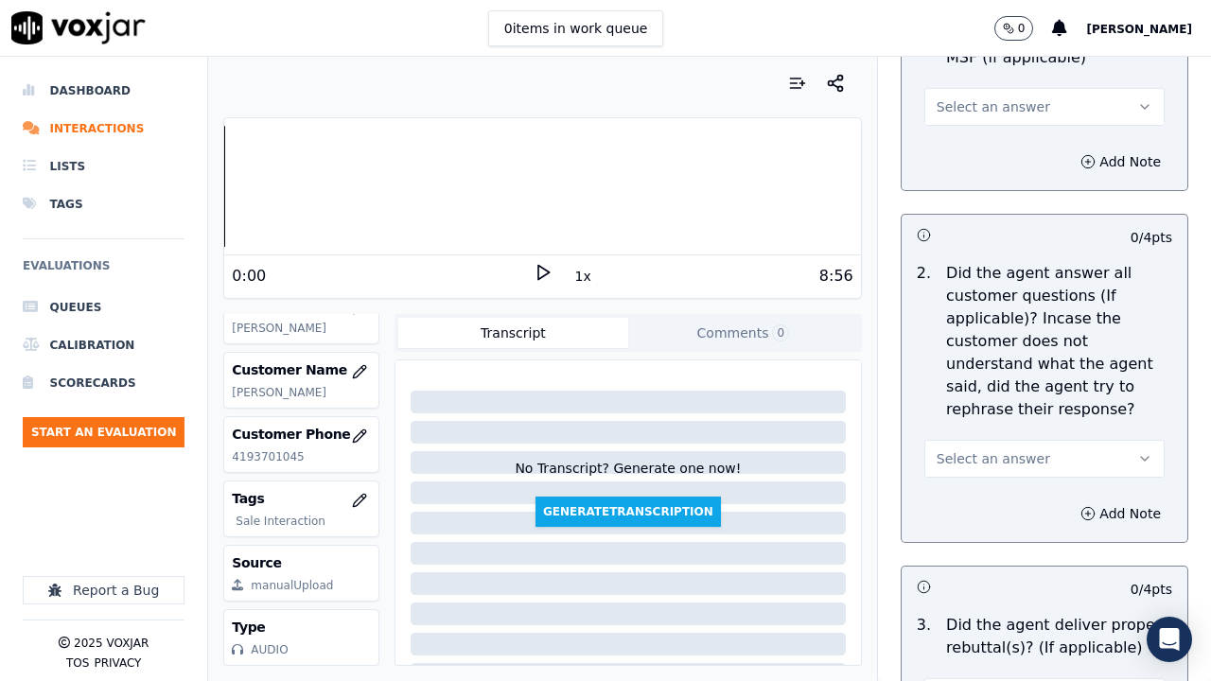
scroll to position [3121, 0]
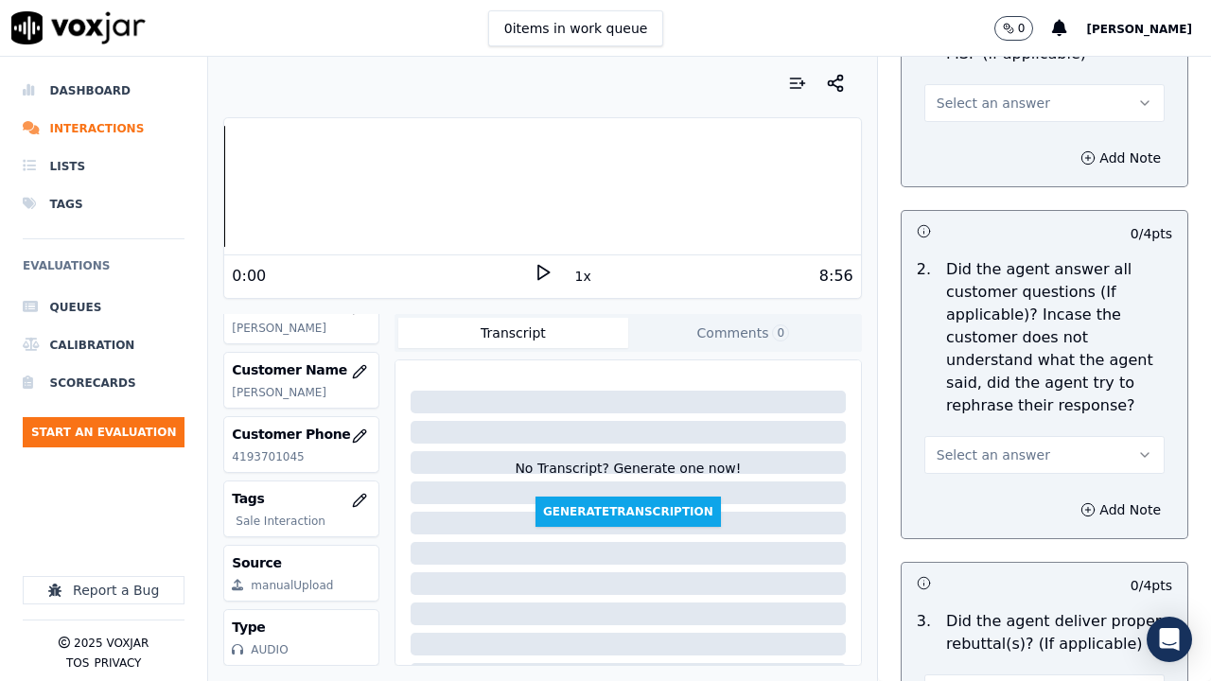
click at [967, 96] on span "Select an answer" at bounding box center [992, 103] width 113 height 19
click at [977, 135] on div "Yes" at bounding box center [1009, 146] width 204 height 30
click at [988, 448] on span "Select an answer" at bounding box center [992, 454] width 113 height 19
click at [993, 493] on div "Yes" at bounding box center [1009, 497] width 204 height 30
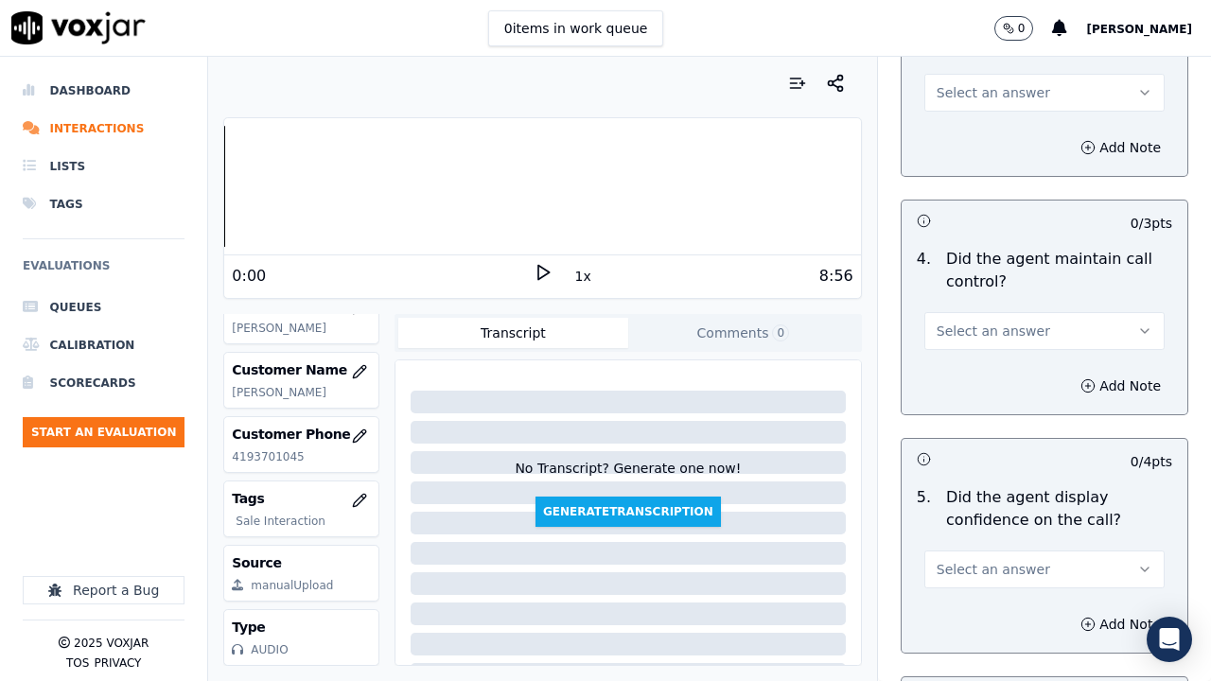
scroll to position [3688, 0]
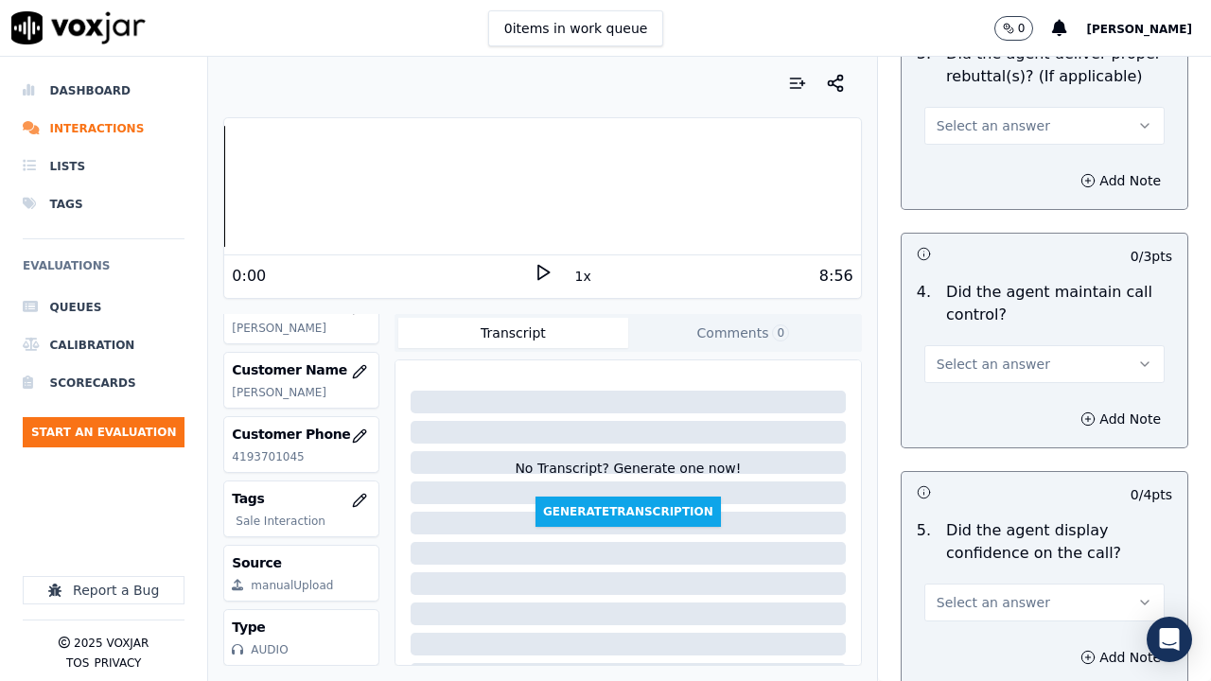
click at [961, 127] on span "Select an answer" at bounding box center [992, 125] width 113 height 19
drag, startPoint x: 982, startPoint y: 175, endPoint x: 994, endPoint y: 290, distance: 116.0
click at [982, 176] on div "Yes" at bounding box center [1009, 168] width 204 height 30
click at [978, 354] on button "Select an answer" at bounding box center [1044, 364] width 240 height 38
click at [987, 394] on div "Yes" at bounding box center [1009, 407] width 204 height 30
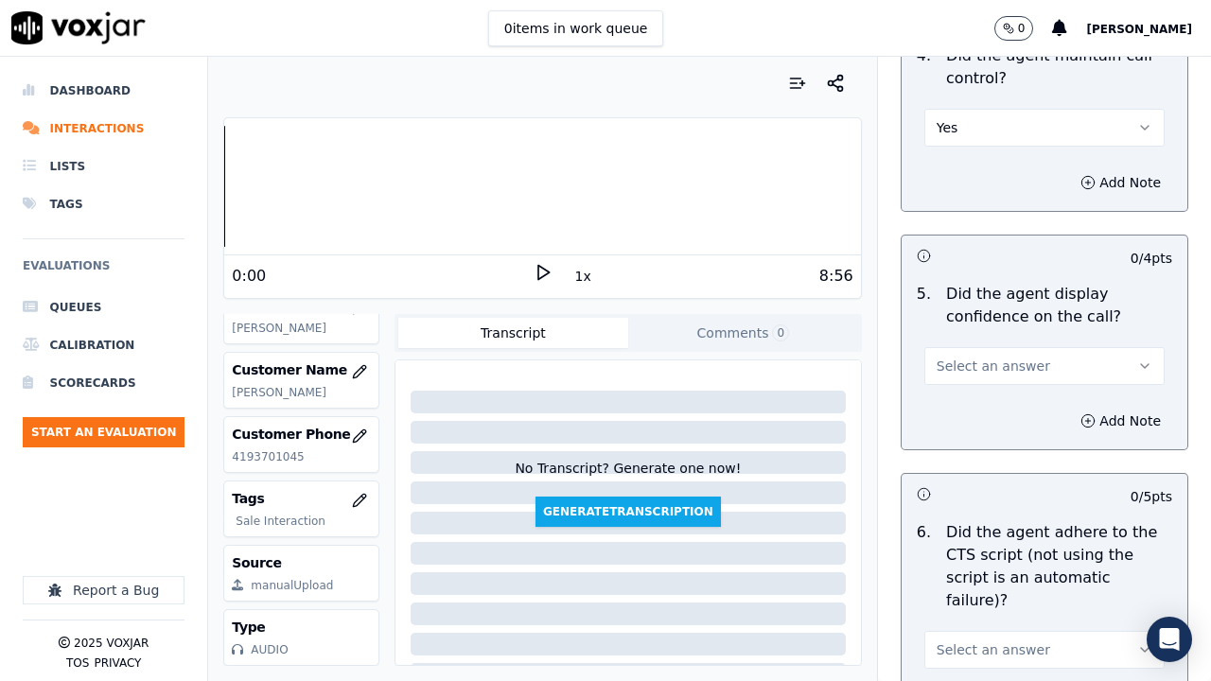
scroll to position [4161, 0]
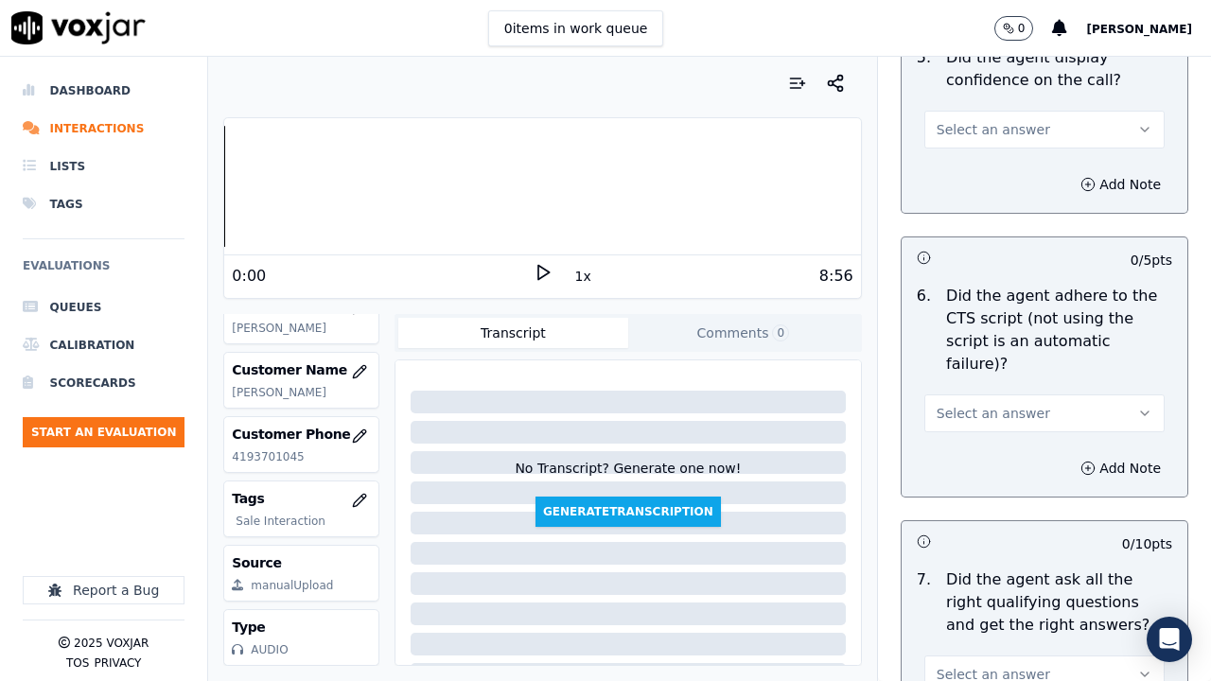
click at [970, 129] on span "Select an answer" at bounding box center [992, 129] width 113 height 19
click at [974, 164] on div "Yes" at bounding box center [1009, 172] width 204 height 30
click at [985, 404] on span "Select an answer" at bounding box center [992, 413] width 113 height 19
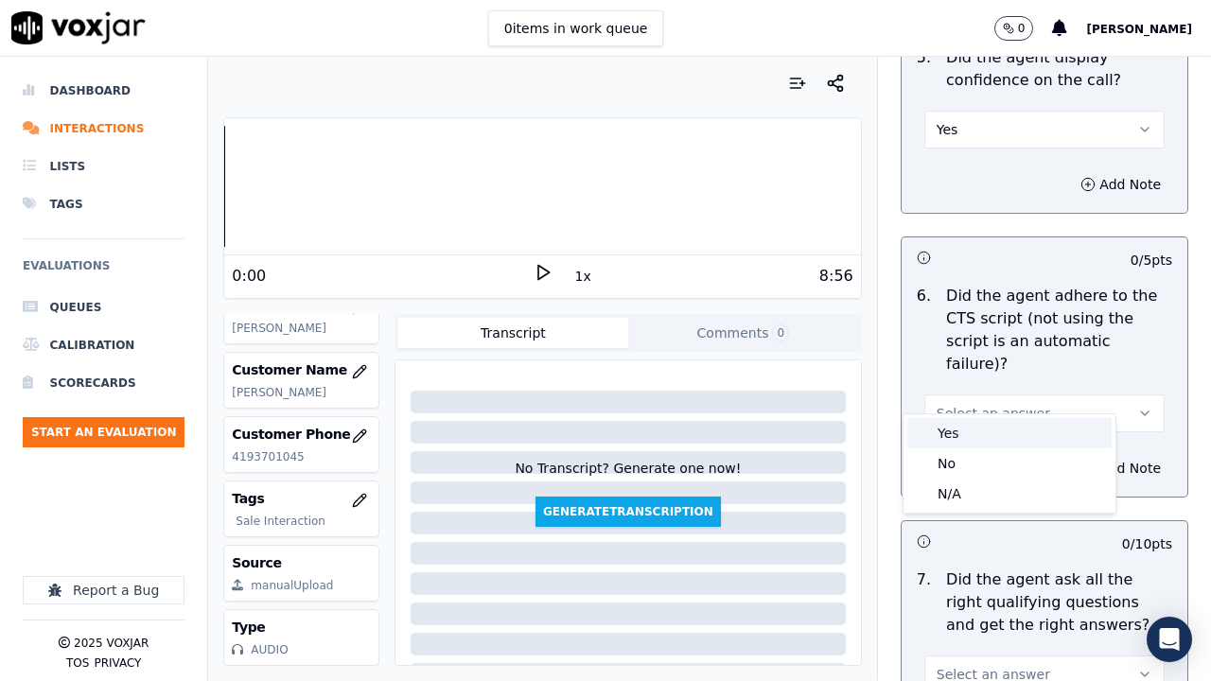
click at [976, 442] on div "Yes" at bounding box center [1009, 433] width 204 height 30
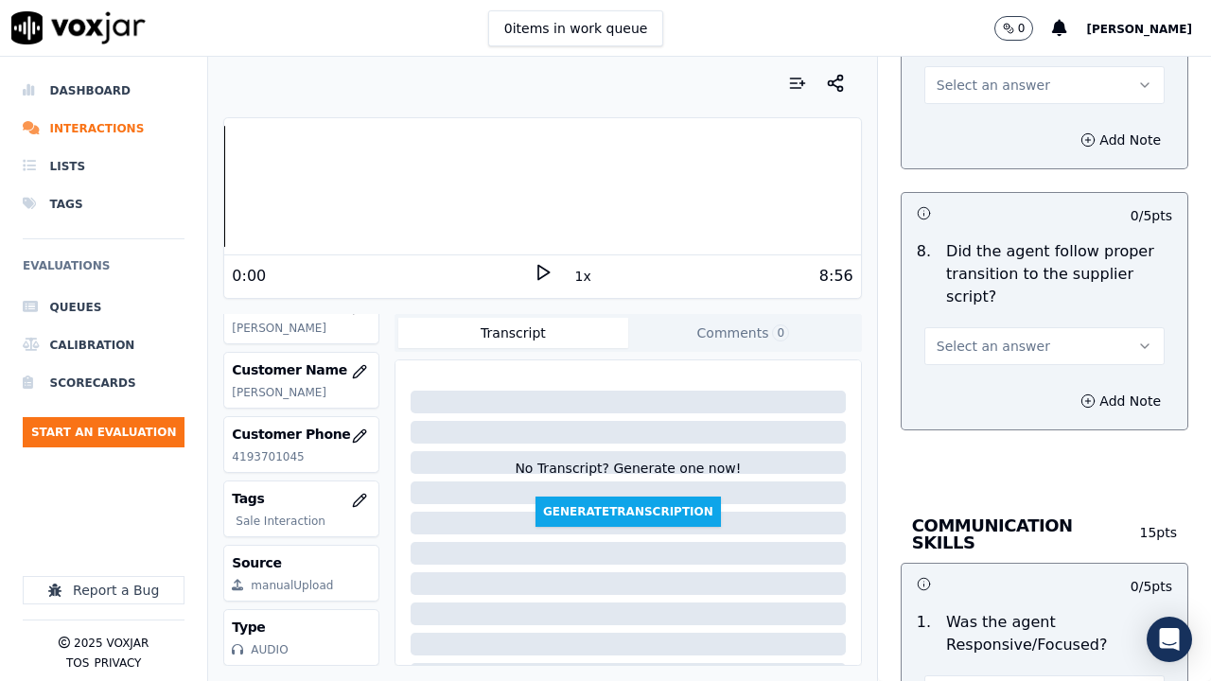
scroll to position [4729, 0]
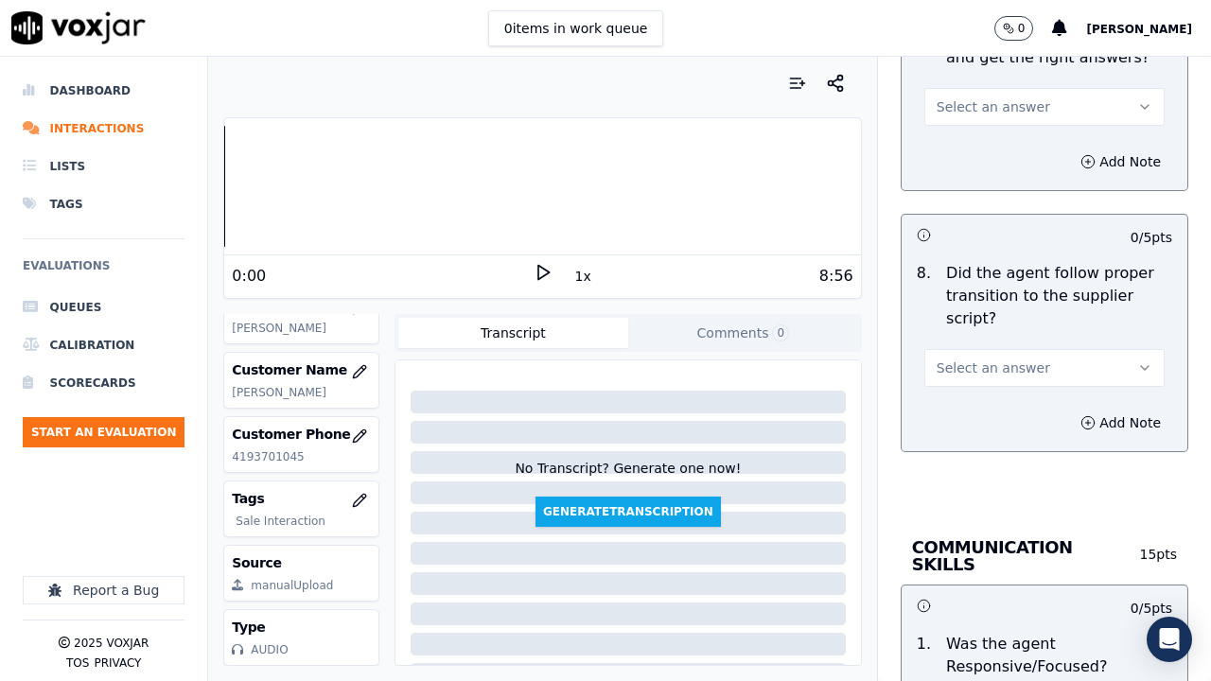
click at [954, 97] on span "Select an answer" at bounding box center [992, 106] width 113 height 19
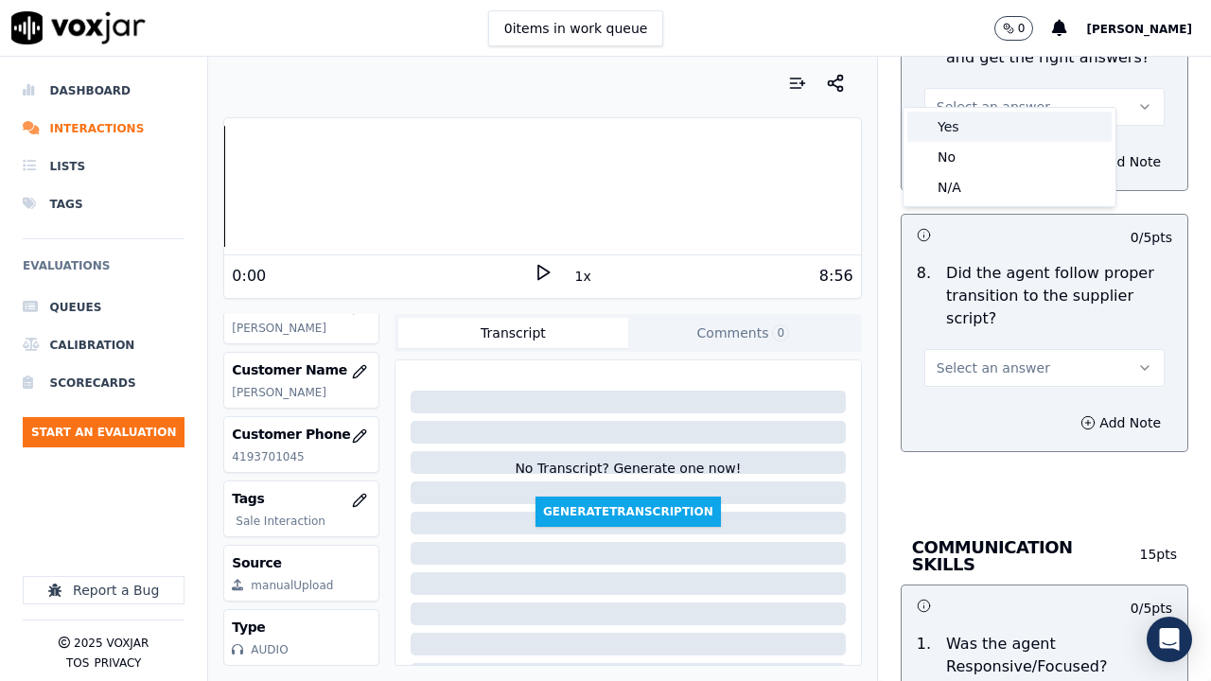
drag, startPoint x: 973, startPoint y: 119, endPoint x: 1022, endPoint y: 298, distance: 185.4
click at [973, 120] on div "Yes" at bounding box center [1009, 127] width 204 height 30
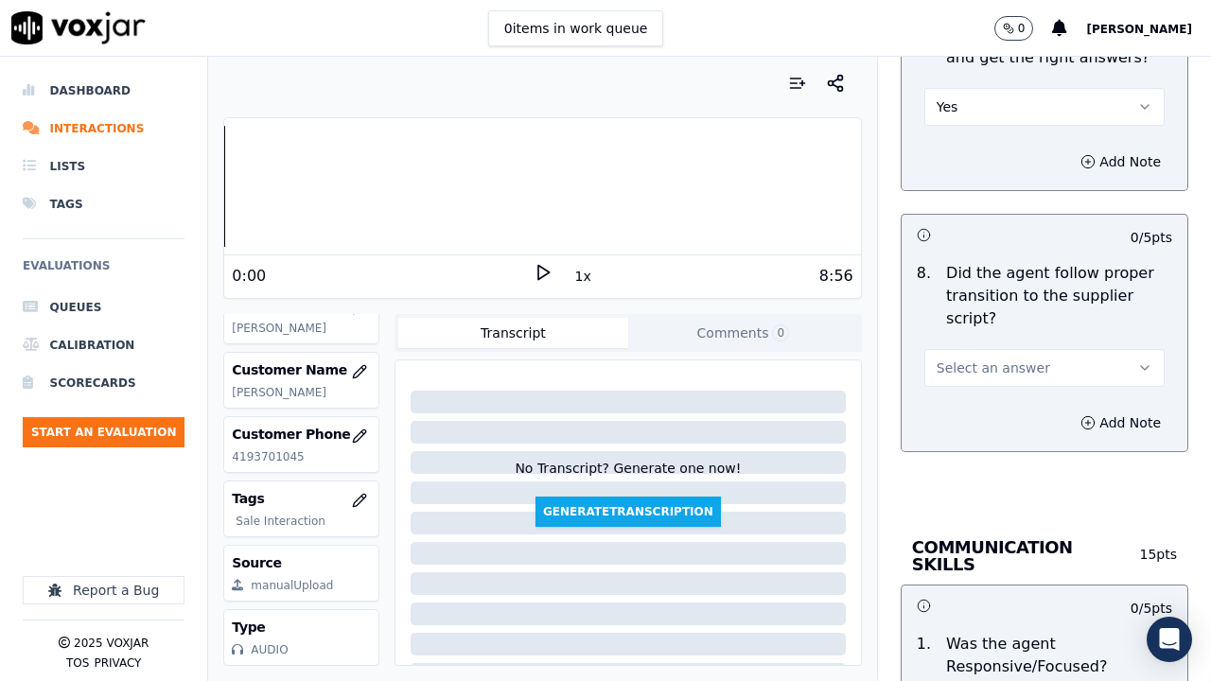
click at [1002, 358] on span "Select an answer" at bounding box center [992, 367] width 113 height 19
click at [979, 389] on div "Yes" at bounding box center [1009, 388] width 204 height 30
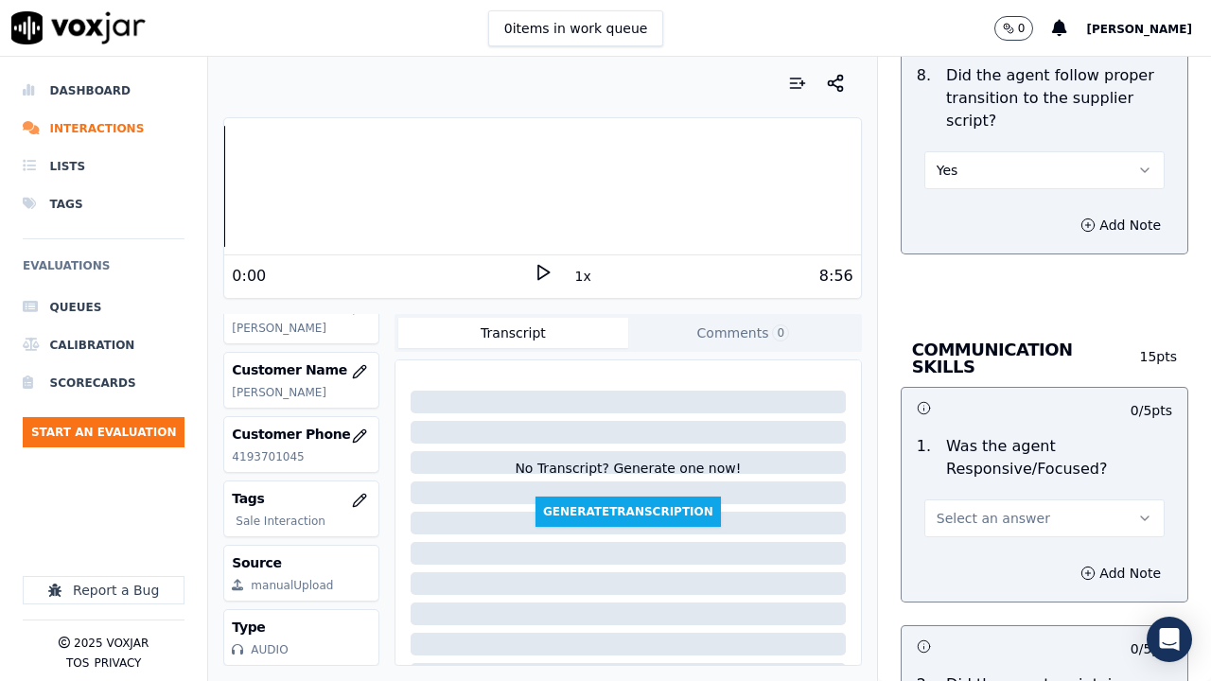
scroll to position [5296, 0]
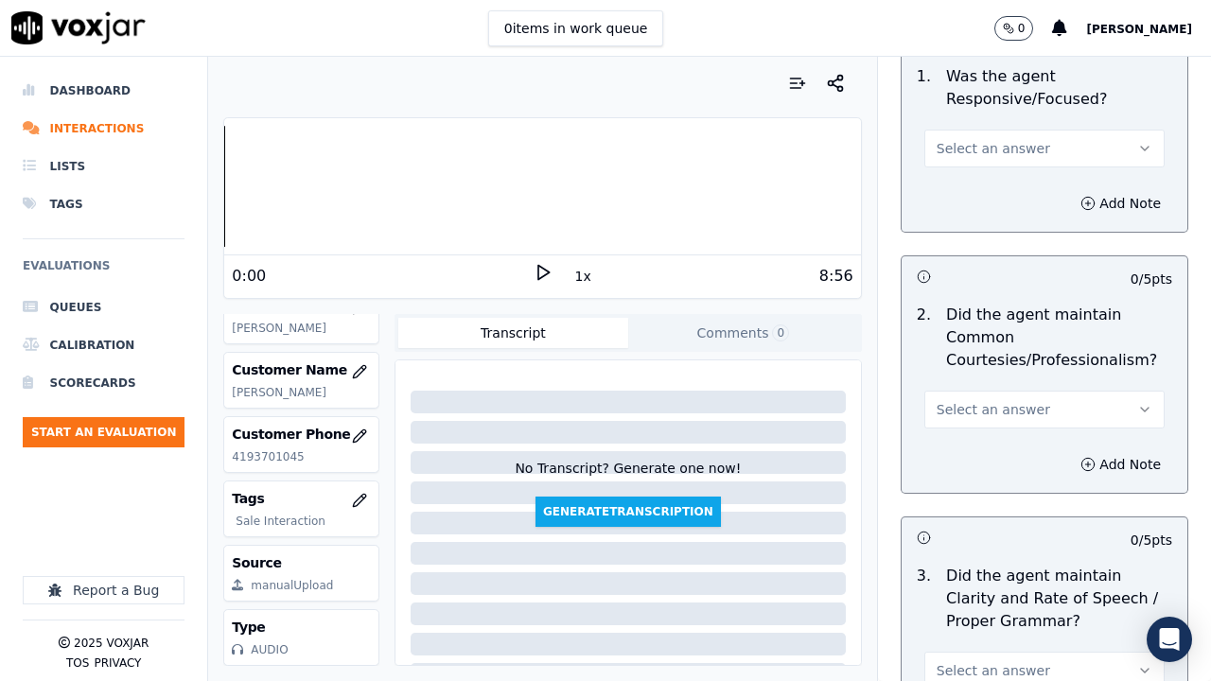
click at [967, 130] on button "Select an answer" at bounding box center [1044, 149] width 240 height 38
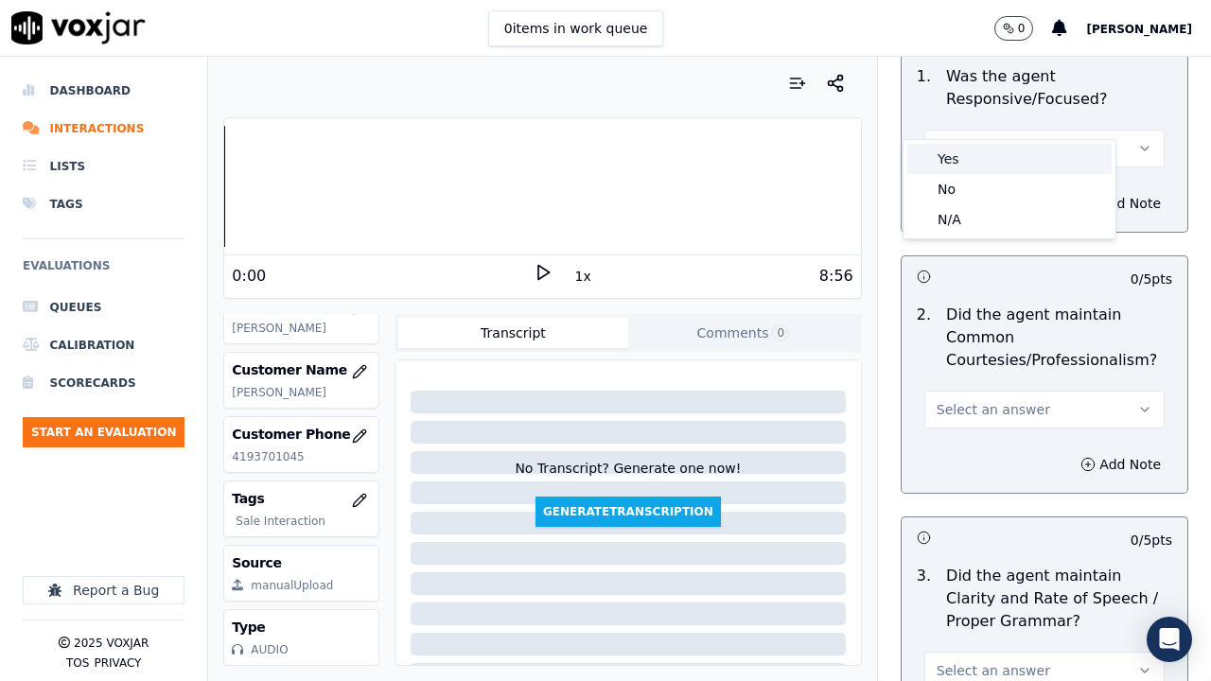
click at [972, 152] on div "Yes" at bounding box center [1009, 159] width 204 height 30
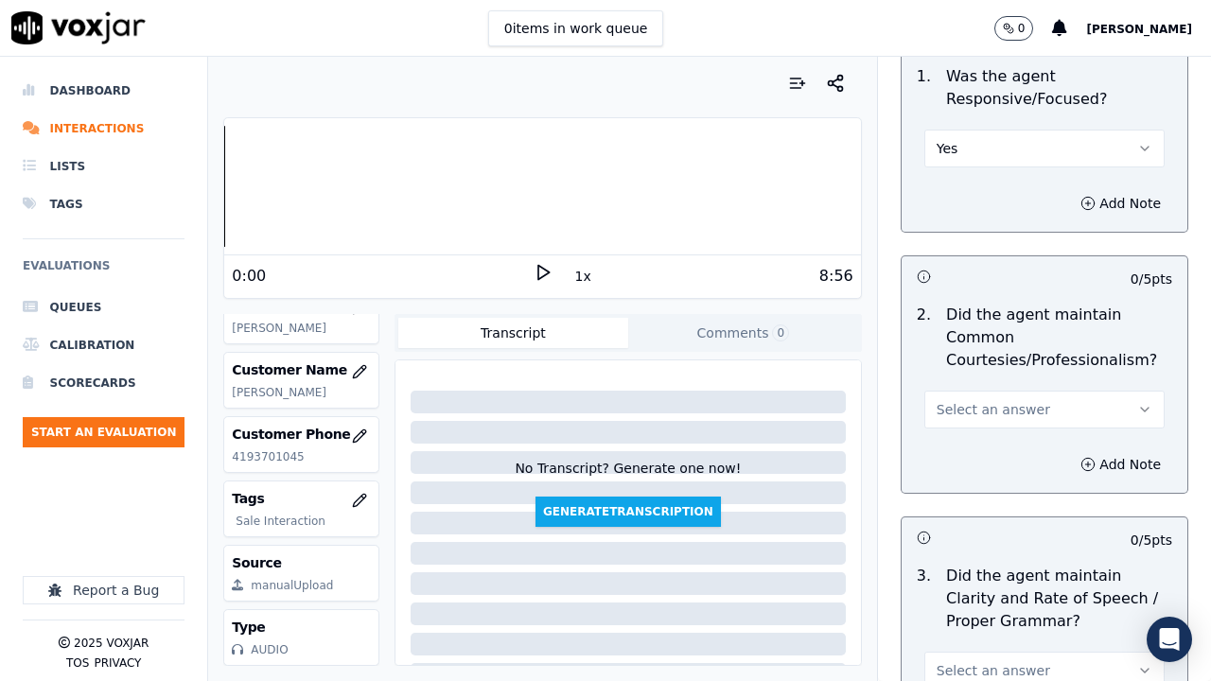
click at [1002, 400] on span "Select an answer" at bounding box center [992, 409] width 113 height 19
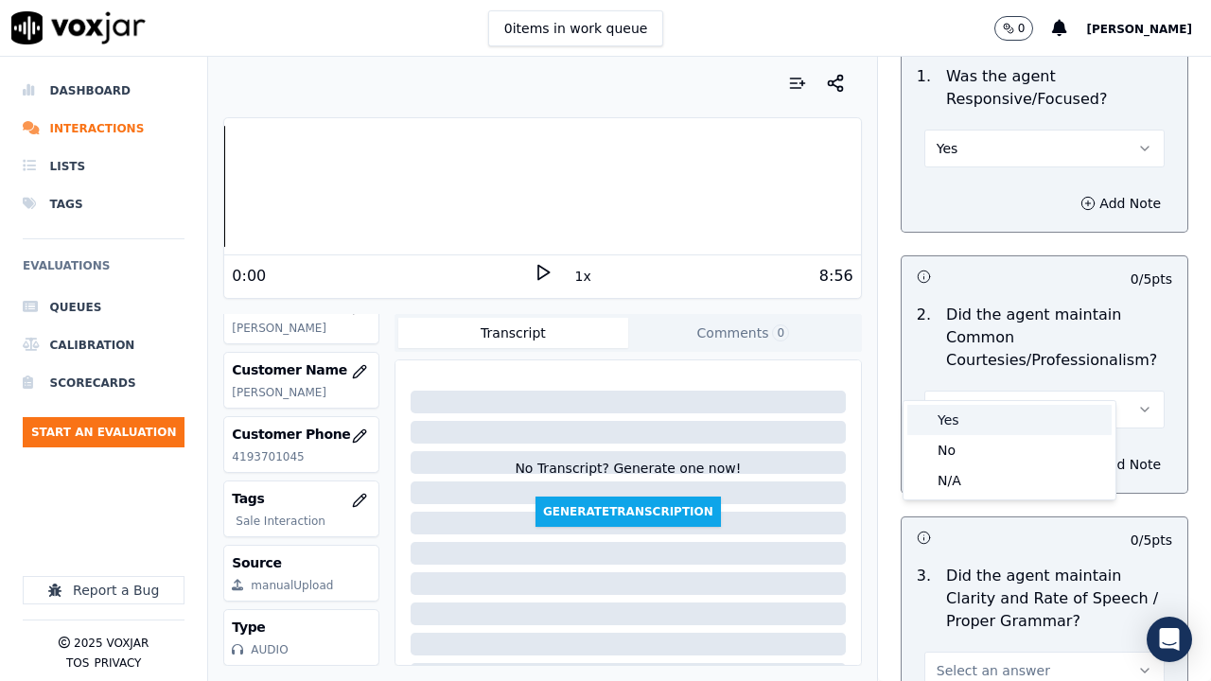
click at [985, 419] on div "Yes" at bounding box center [1009, 420] width 204 height 30
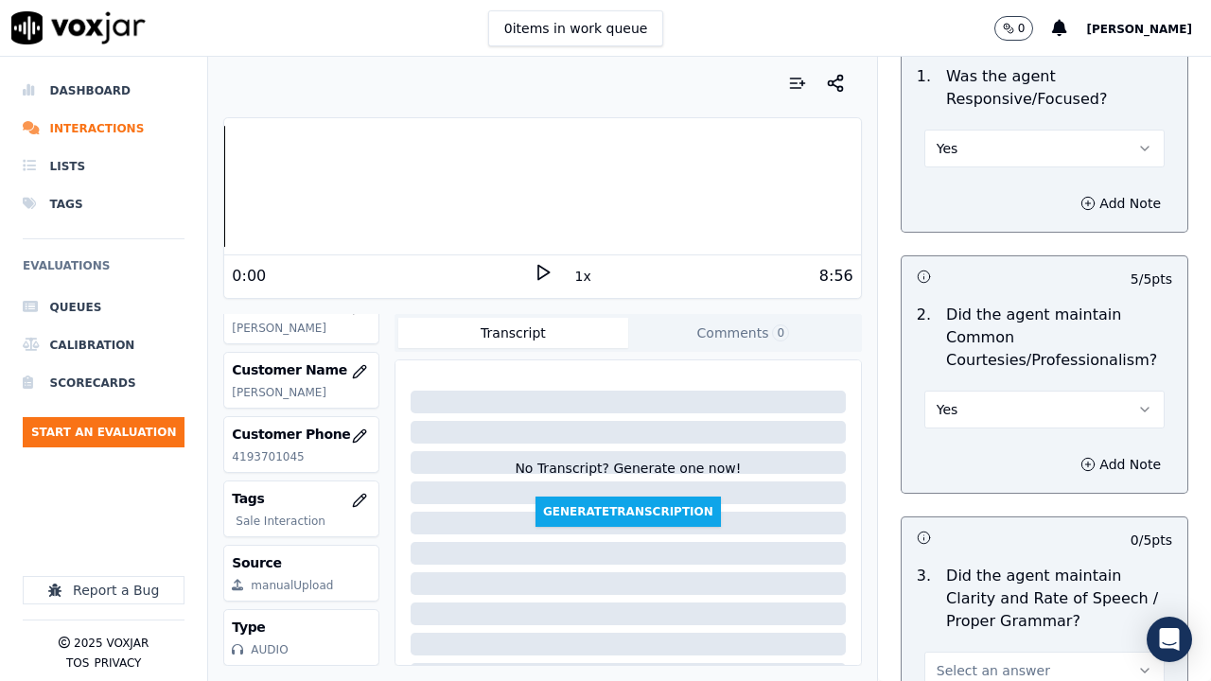
drag, startPoint x: 972, startPoint y: 626, endPoint x: 973, endPoint y: 613, distance: 13.3
click at [971, 528] on button "Select an answer" at bounding box center [1044, 671] width 240 height 38
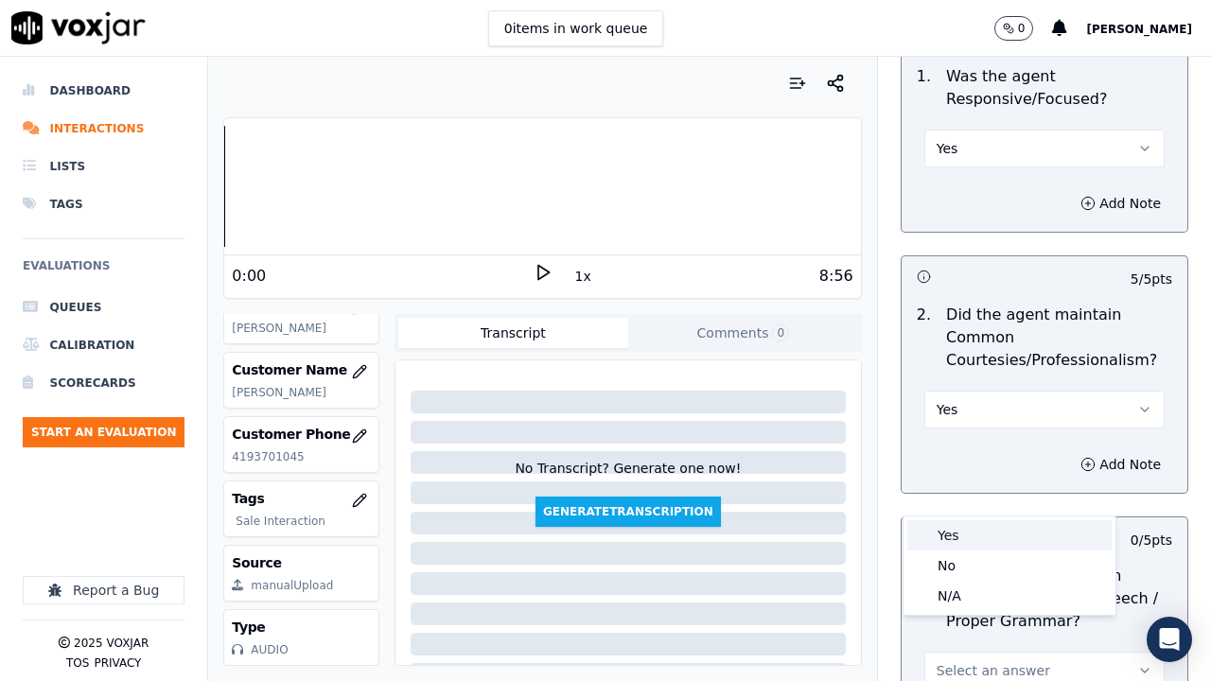
click at [973, 528] on div "Yes" at bounding box center [1009, 535] width 204 height 30
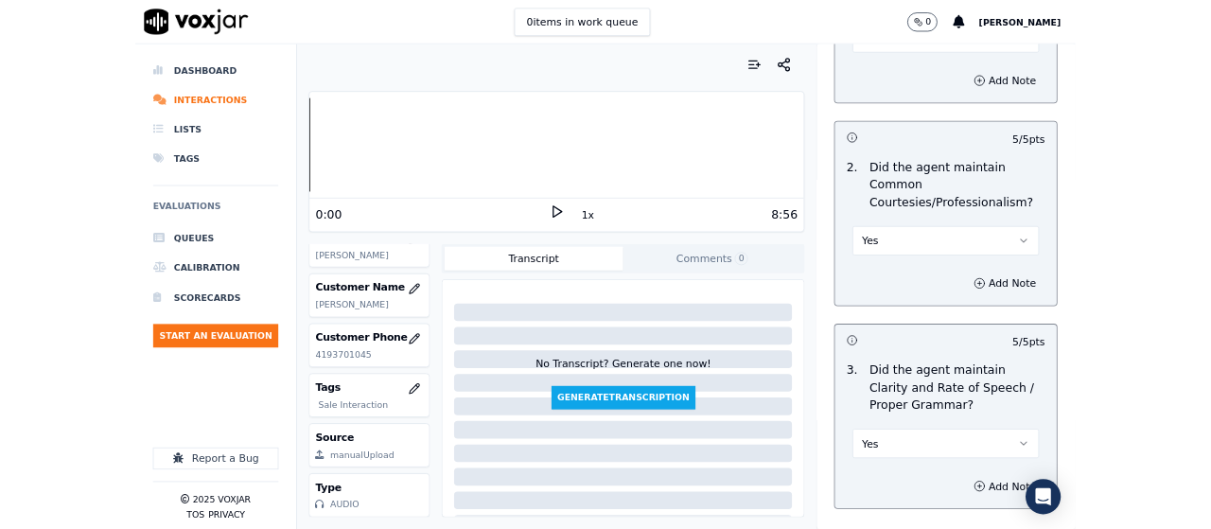
scroll to position [5499, 0]
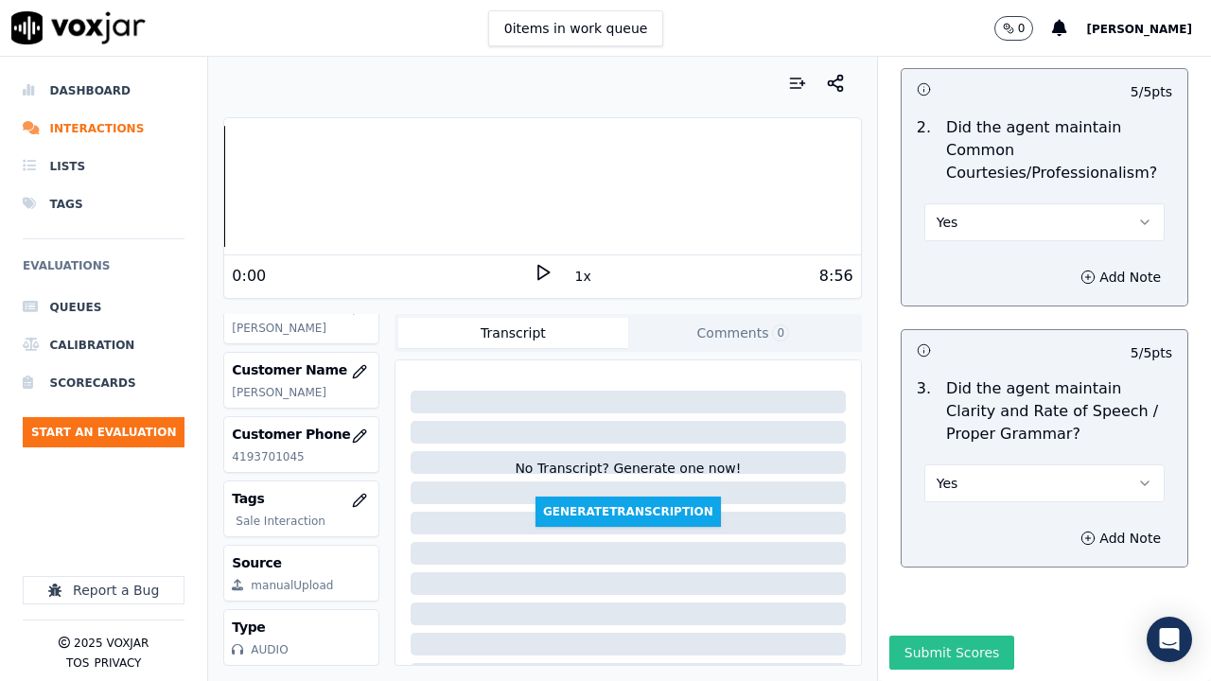
click at [942, 528] on button "Submit Scores" at bounding box center [952, 653] width 126 height 34
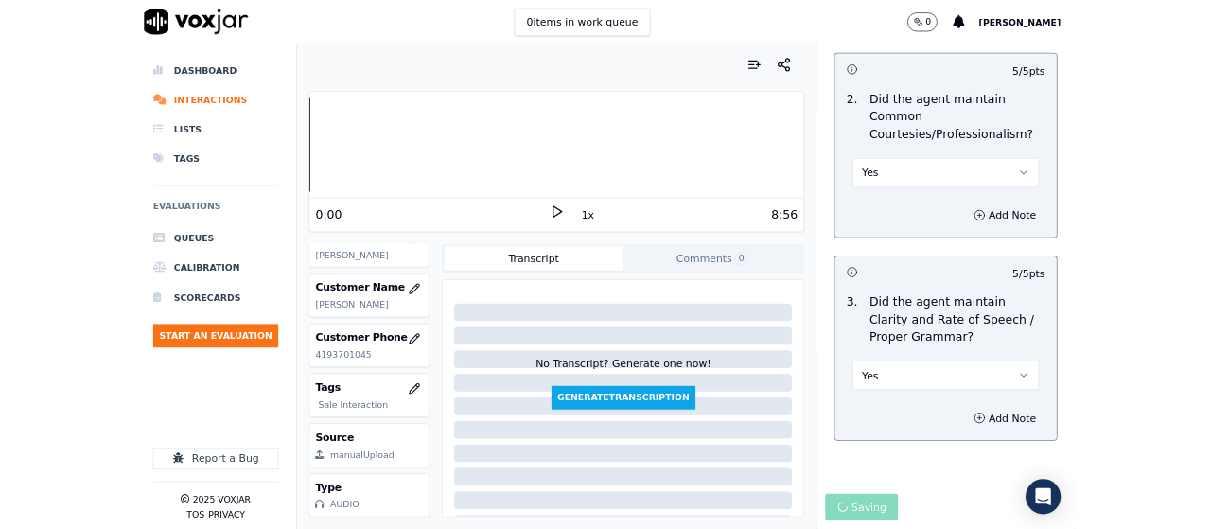
scroll to position [284, 0]
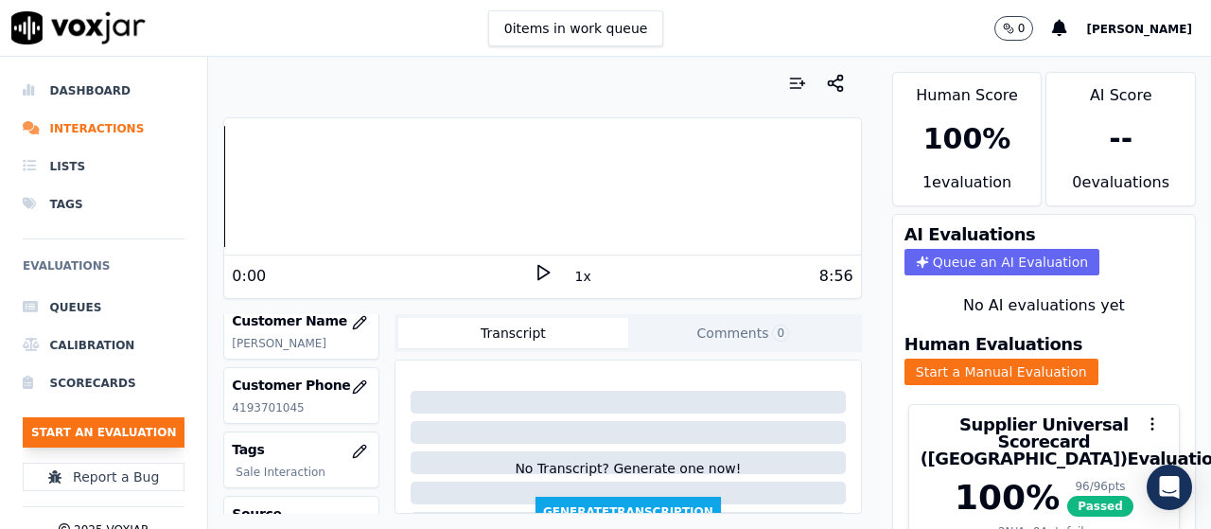
click at [133, 427] on button "Start an Evaluation" at bounding box center [104, 432] width 162 height 30
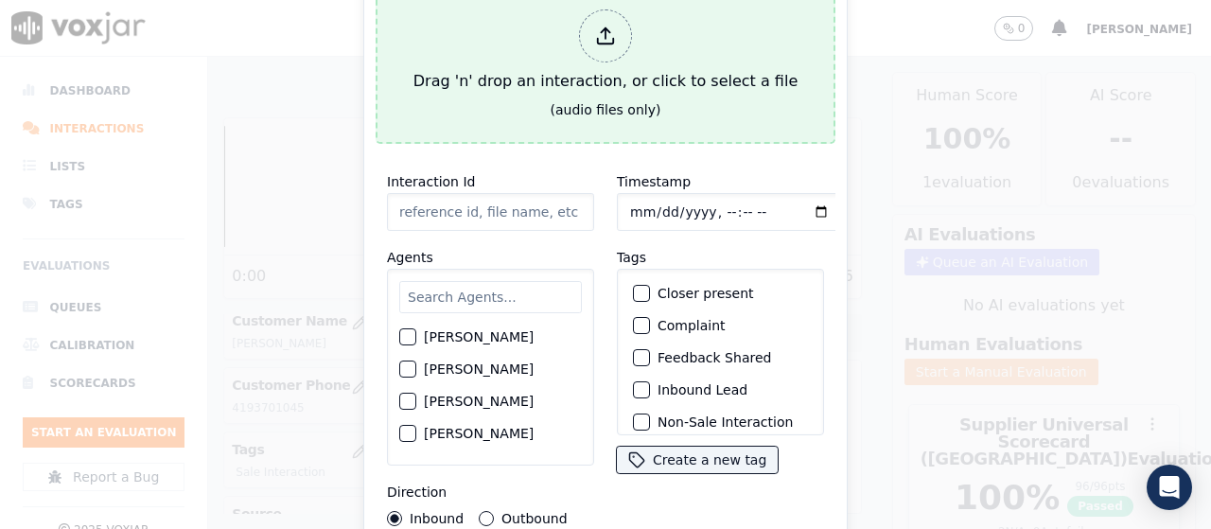
click at [641, 15] on div "Drag 'n' drop an interaction, or click to select a file" at bounding box center [605, 51] width 399 height 98
type input "20250827-155932_3309802597-all.mp3"
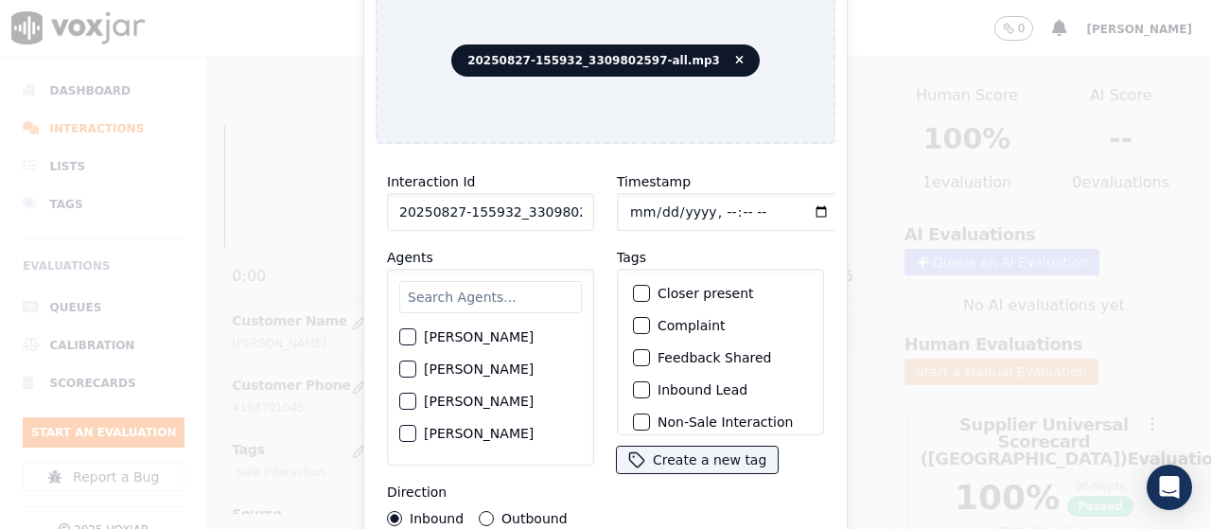
click at [511, 287] on input "text" at bounding box center [490, 297] width 183 height 32
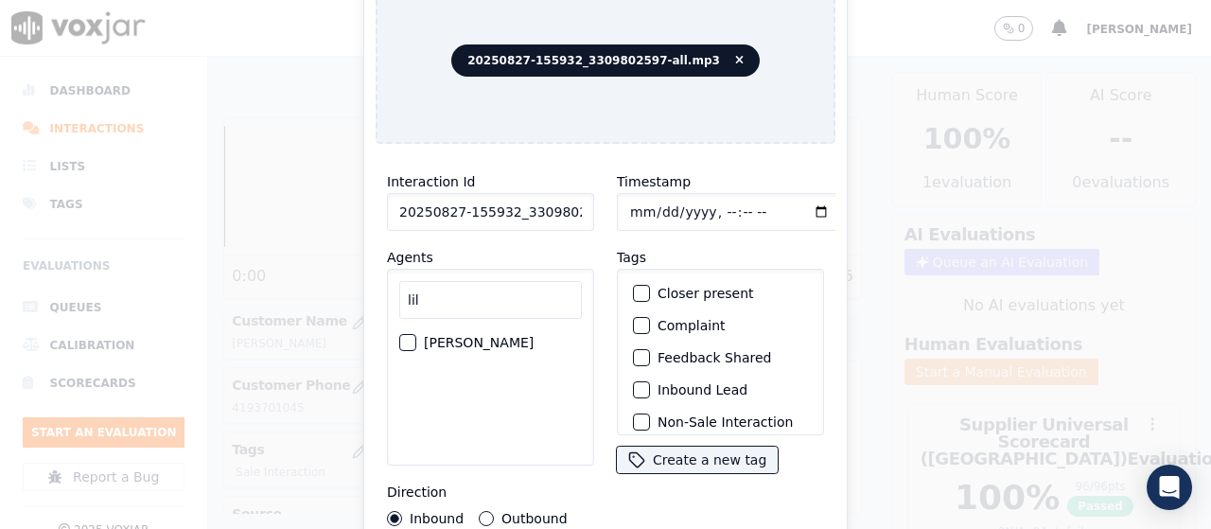
type input "lil"
click at [485, 336] on label "[PERSON_NAME]" at bounding box center [479, 342] width 110 height 13
click at [416, 334] on button "[PERSON_NAME]" at bounding box center [407, 342] width 17 height 17
click at [629, 202] on input "Timestamp" at bounding box center [729, 212] width 225 height 38
type input "[DATE]T17:50"
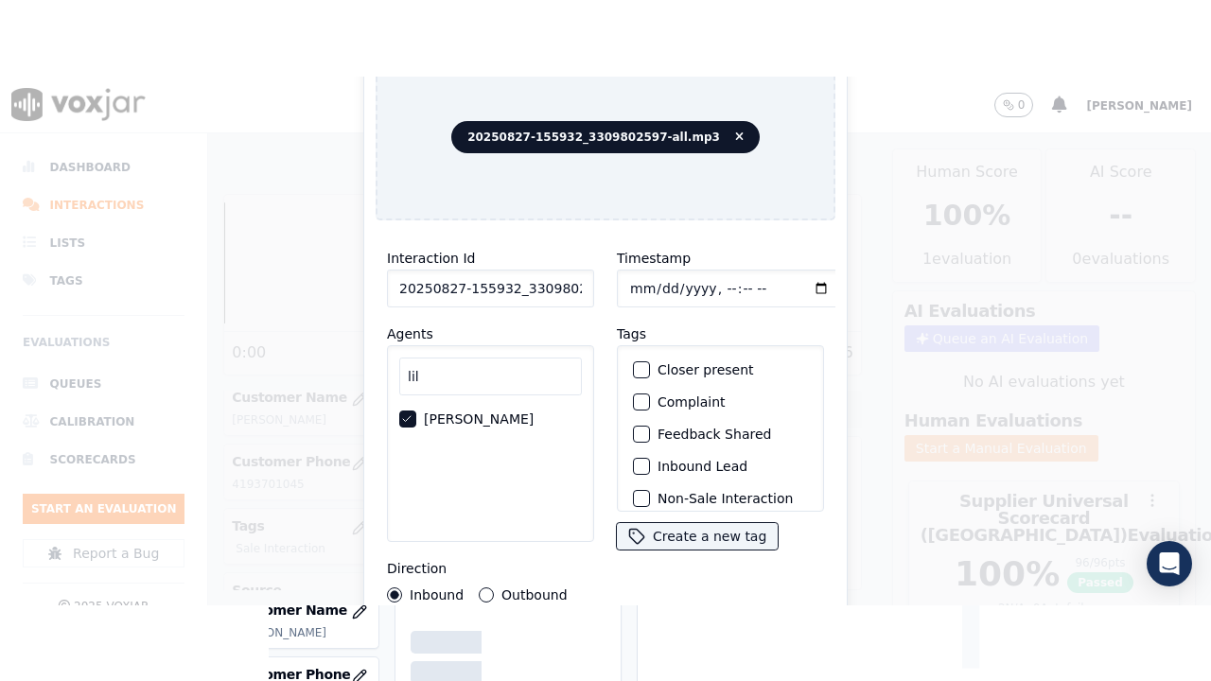
scroll to position [179, 0]
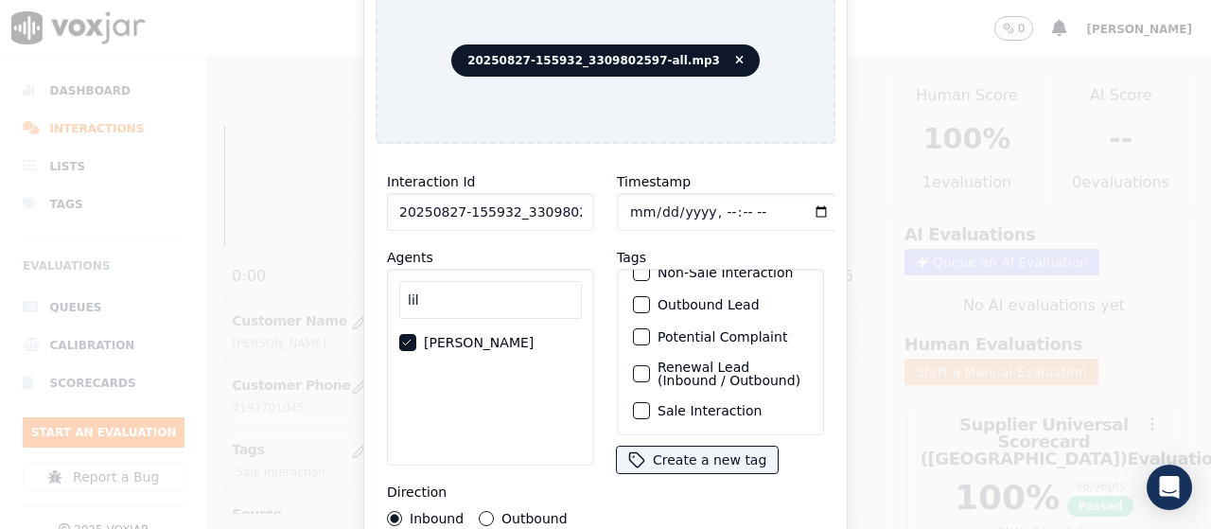
click at [720, 404] on label "Sale Interaction" at bounding box center [709, 410] width 104 height 13
click at [650, 402] on button "Sale Interaction" at bounding box center [641, 410] width 17 height 17
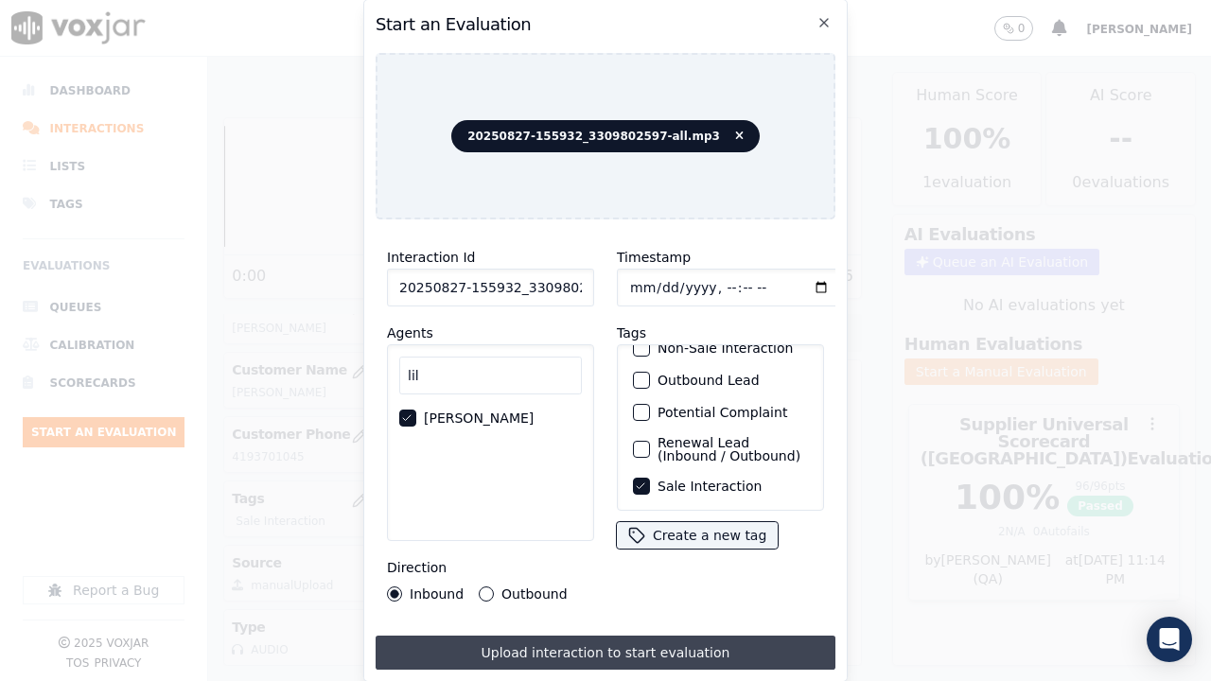
click at [680, 528] on button "Upload interaction to start evaluation" at bounding box center [605, 653] width 460 height 34
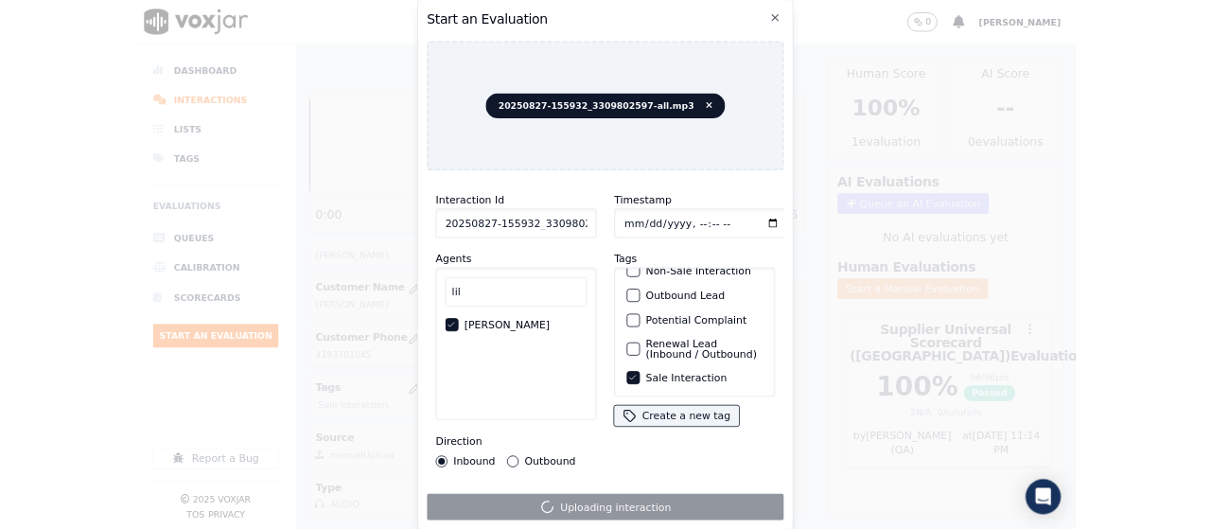
scroll to position [284, 0]
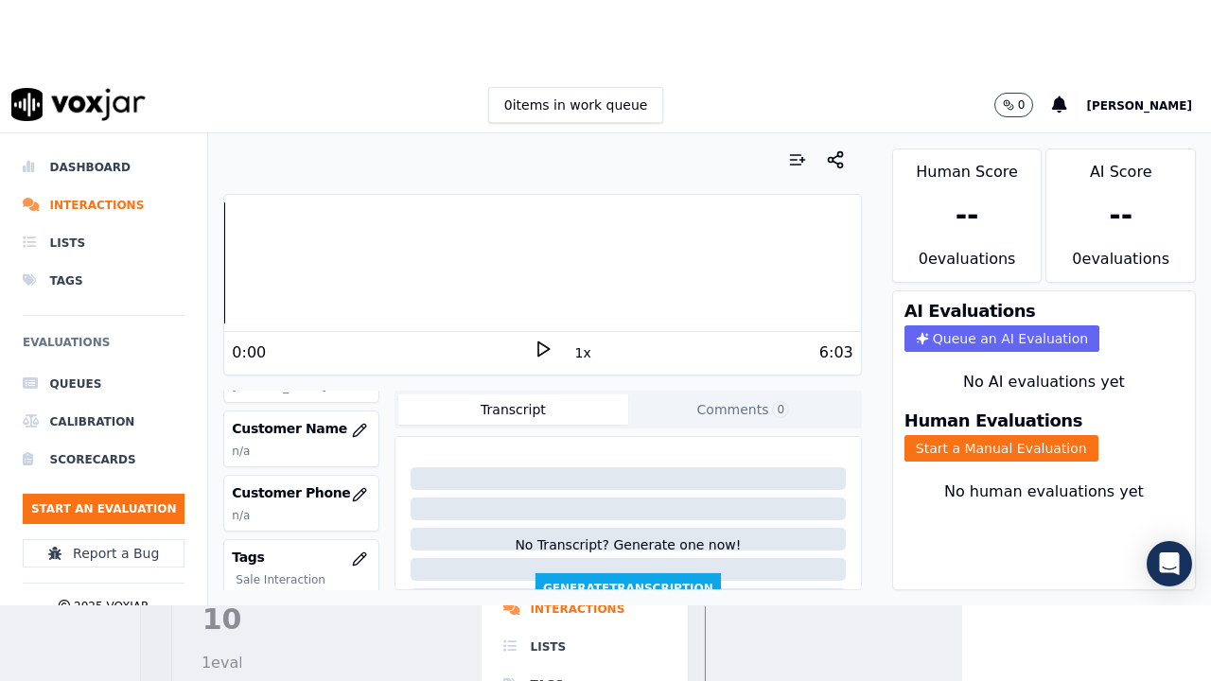
scroll to position [284, 0]
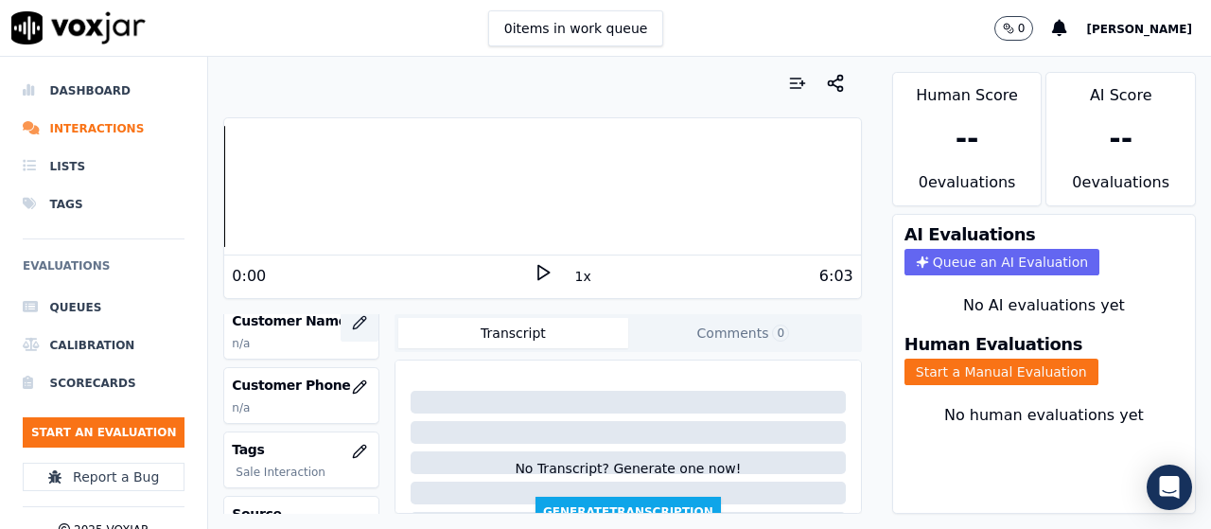
click at [361, 319] on icon "button" at bounding box center [362, 319] width 3 height 3
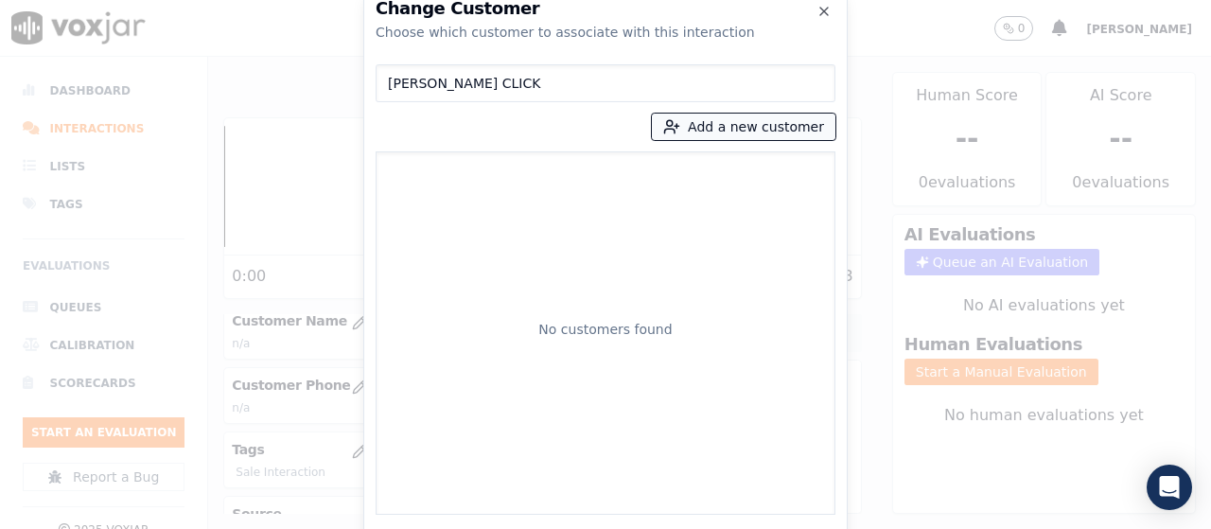
type input "[PERSON_NAME] CLICK"
click at [717, 127] on button "Add a new customer" at bounding box center [743, 126] width 183 height 26
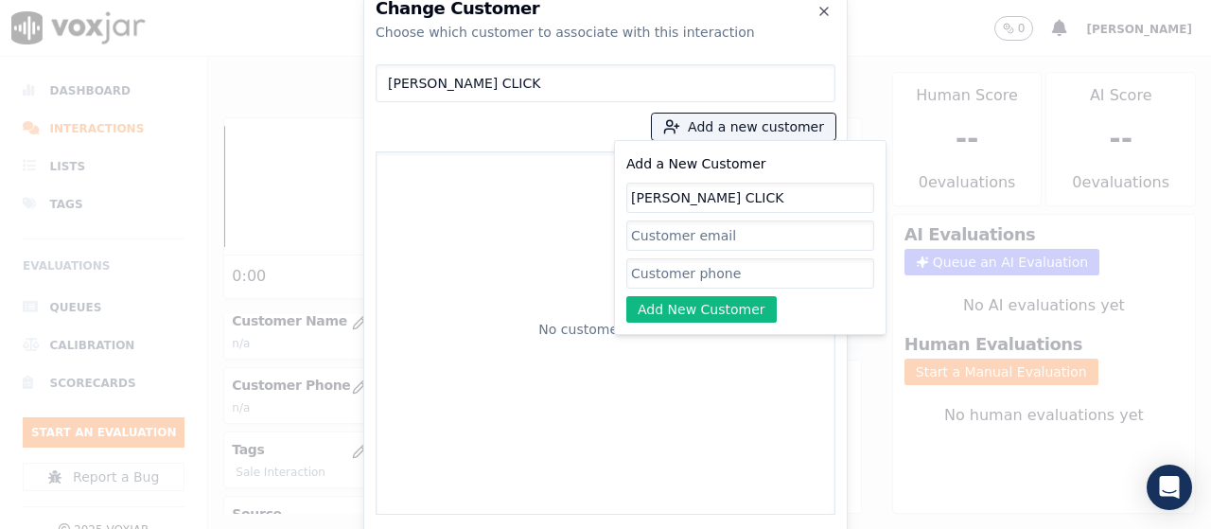
type input "[PERSON_NAME] CLICK"
drag, startPoint x: 673, startPoint y: 268, endPoint x: 686, endPoint y: 291, distance: 26.6
click at [673, 268] on input "Add a New Customer" at bounding box center [750, 273] width 248 height 30
paste input "3309802597"
type input "3309802597"
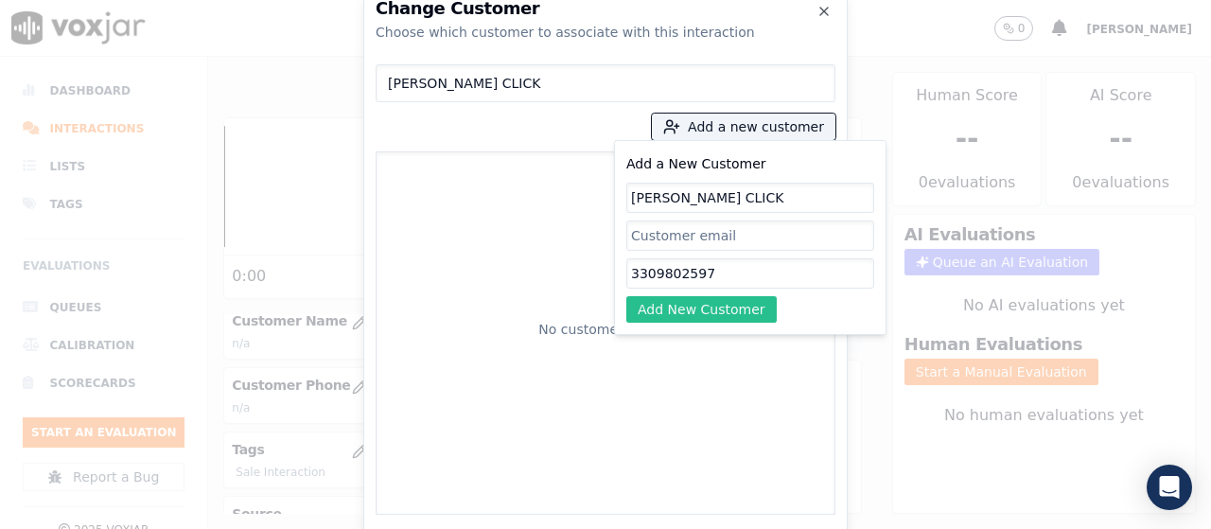
click at [679, 300] on button "Add New Customer" at bounding box center [701, 309] width 150 height 26
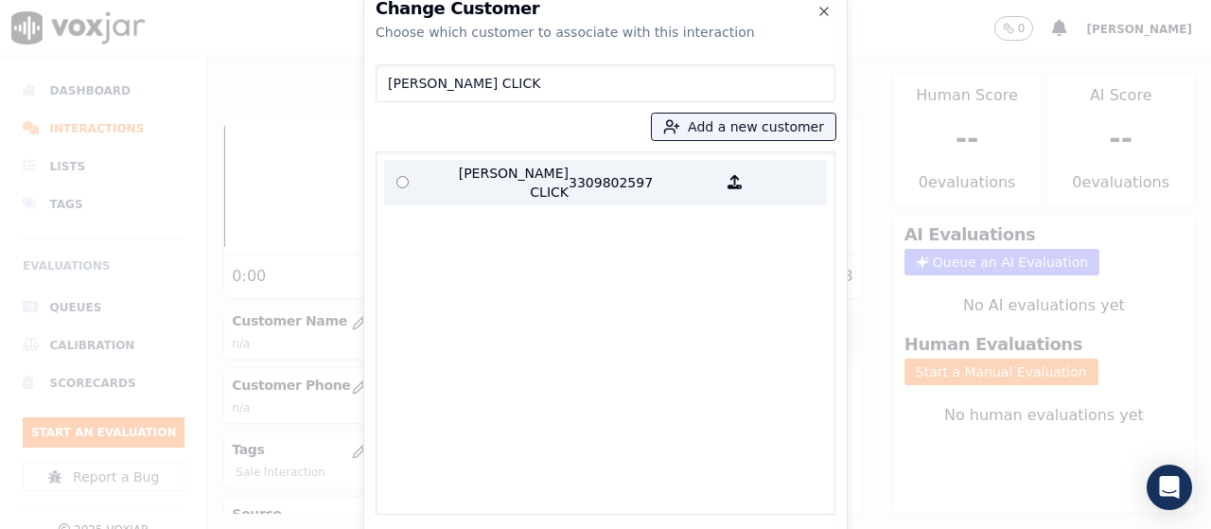
click at [463, 172] on p "[PERSON_NAME] CLICK" at bounding box center [495, 183] width 148 height 38
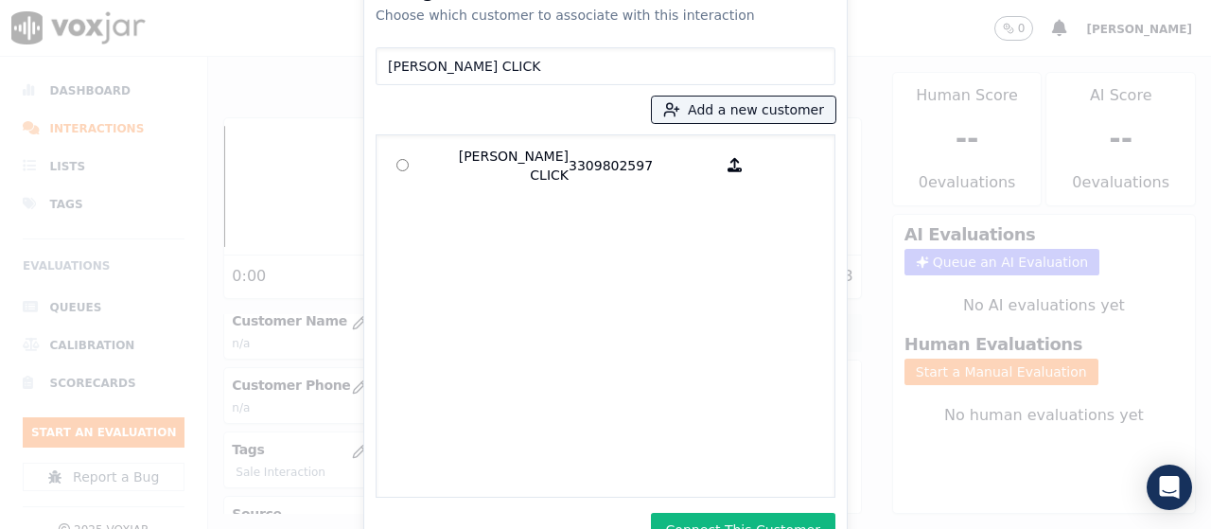
drag, startPoint x: 762, startPoint y: 521, endPoint x: 736, endPoint y: 517, distance: 26.7
click at [761, 521] on button "Connect This Customer" at bounding box center [743, 530] width 184 height 34
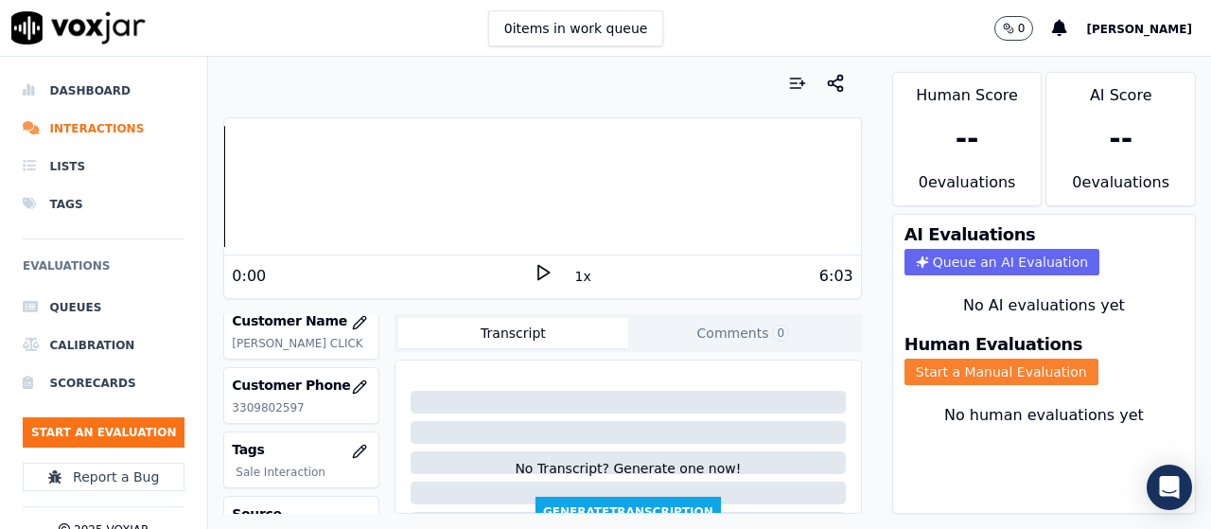
click at [984, 375] on button "Start a Manual Evaluation" at bounding box center [1001, 371] width 194 height 26
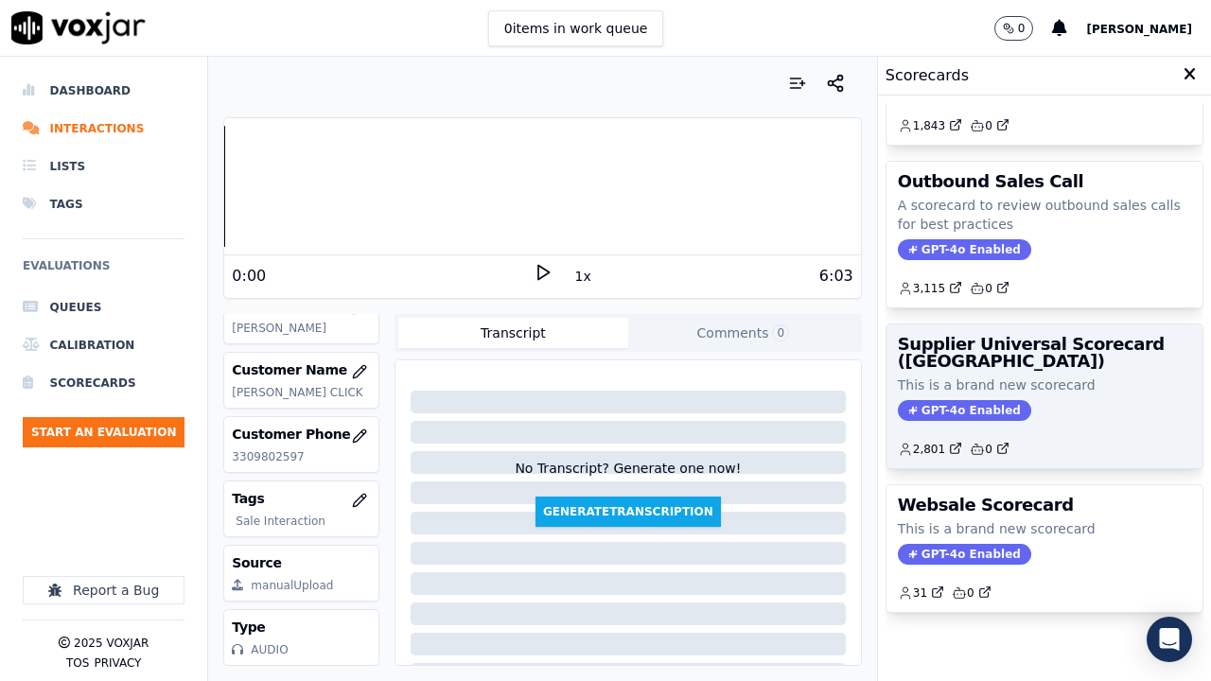
scroll to position [312, 0]
click at [978, 336] on h3 "Supplier Universal Scorecard ([GEOGRAPHIC_DATA])" at bounding box center [1043, 353] width 293 height 34
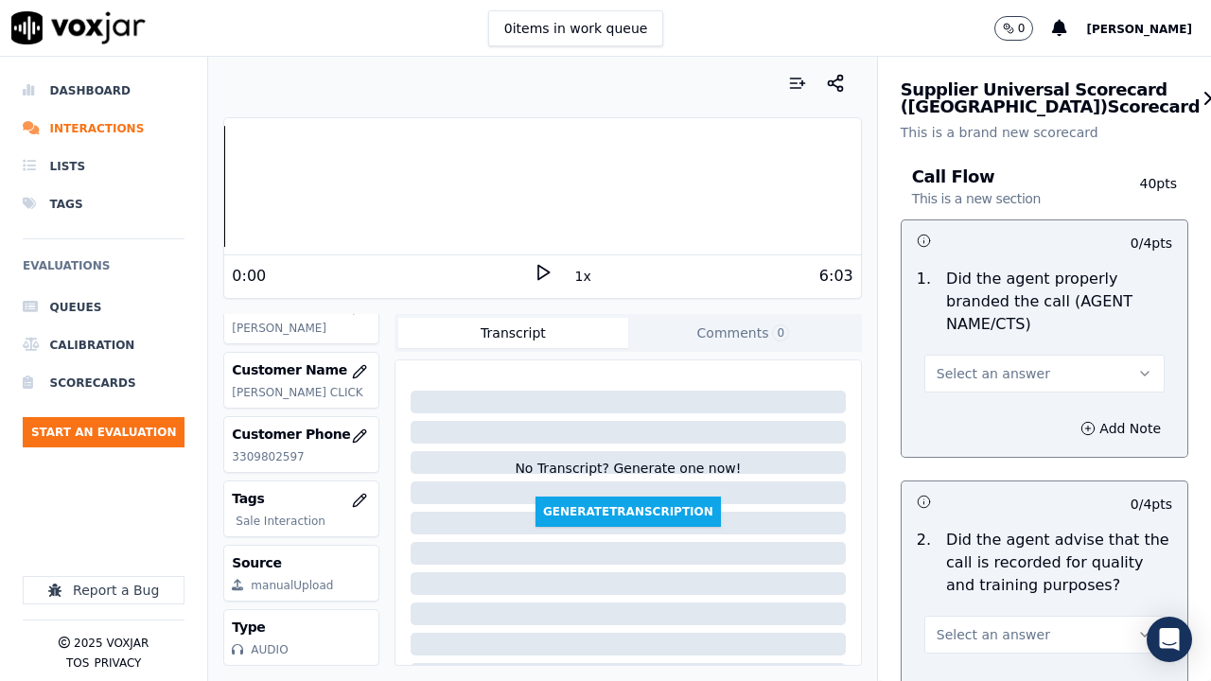
click at [1020, 375] on button "Select an answer" at bounding box center [1044, 374] width 240 height 38
click at [1013, 409] on div "Yes" at bounding box center [1009, 416] width 204 height 30
click at [1015, 528] on button "Select an answer" at bounding box center [1044, 635] width 240 height 38
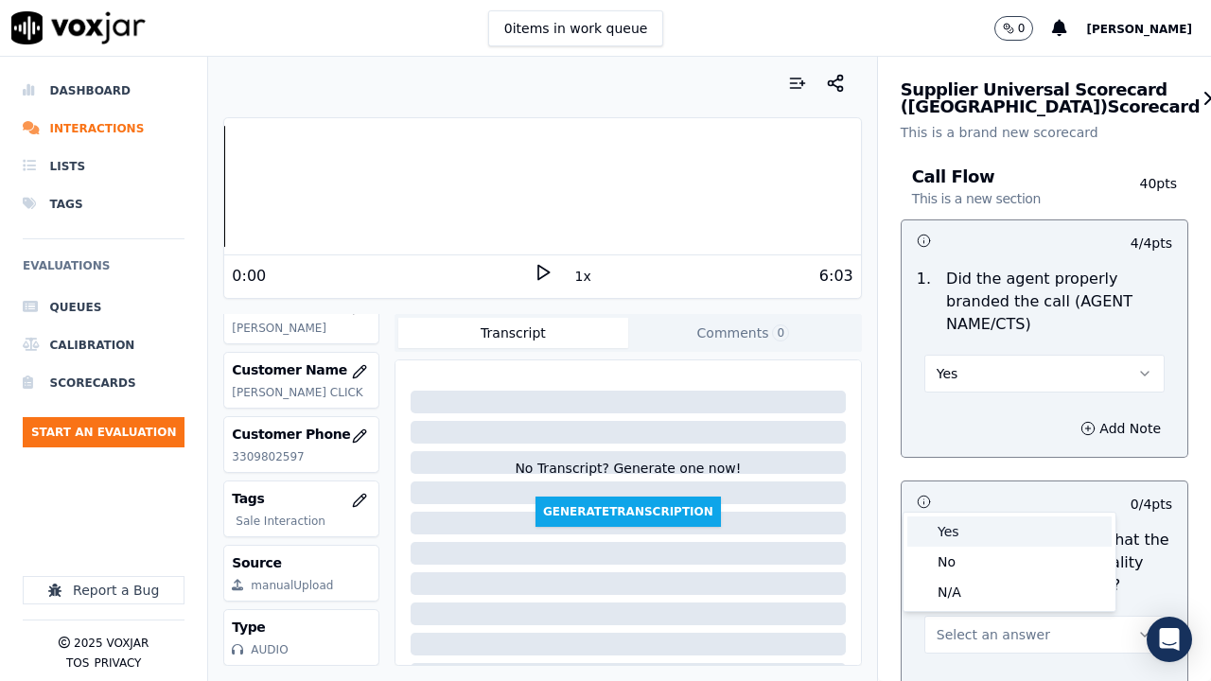
click at [993, 528] on div "Yes" at bounding box center [1009, 531] width 204 height 30
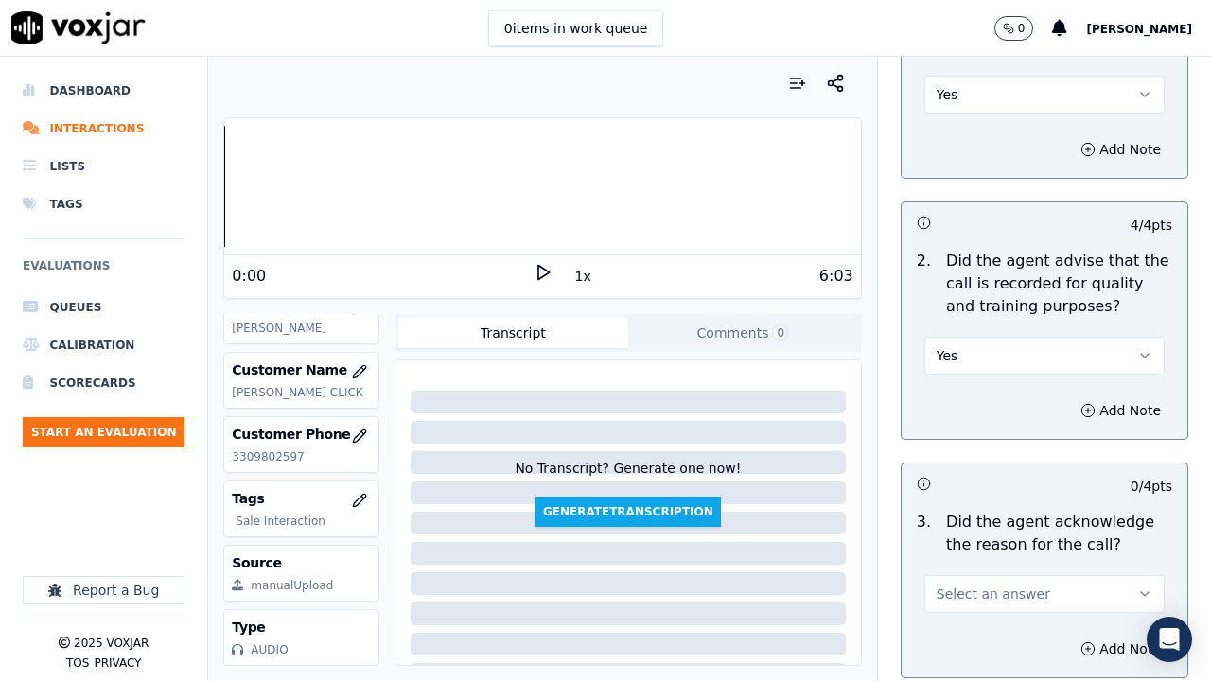
scroll to position [757, 0]
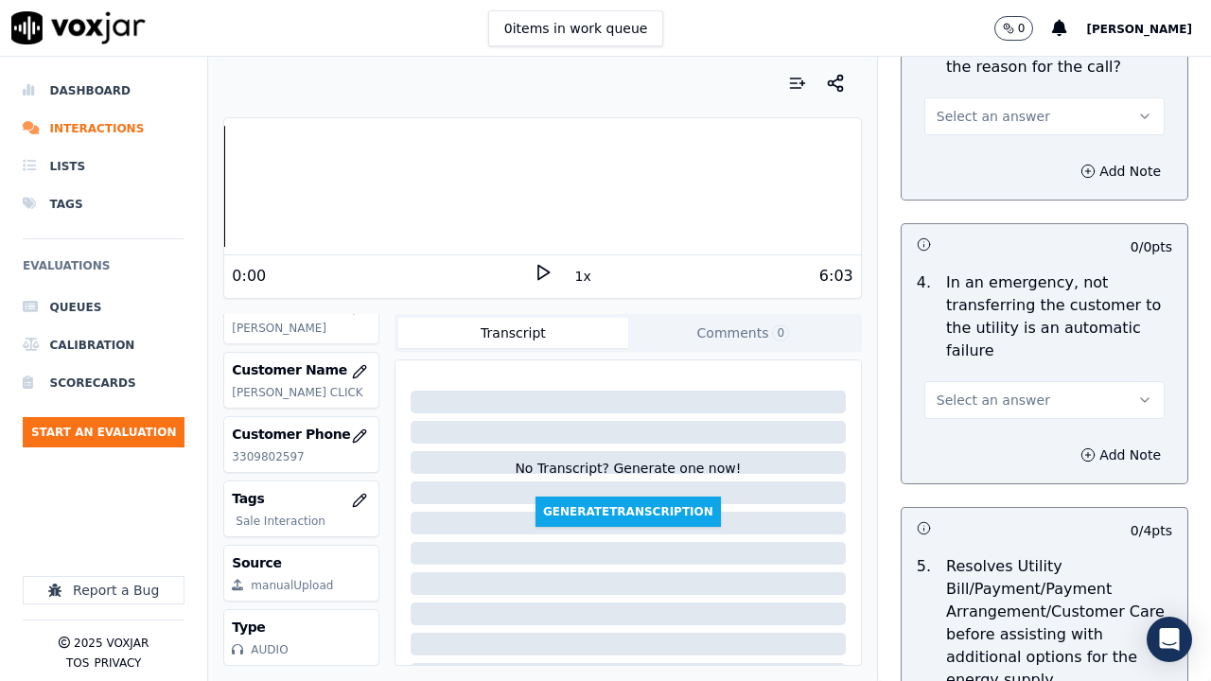
click at [950, 114] on span "Select an answer" at bounding box center [992, 116] width 113 height 19
click at [968, 149] on div "Yes" at bounding box center [1009, 159] width 204 height 30
click at [1007, 402] on span "Select an answer" at bounding box center [992, 400] width 113 height 19
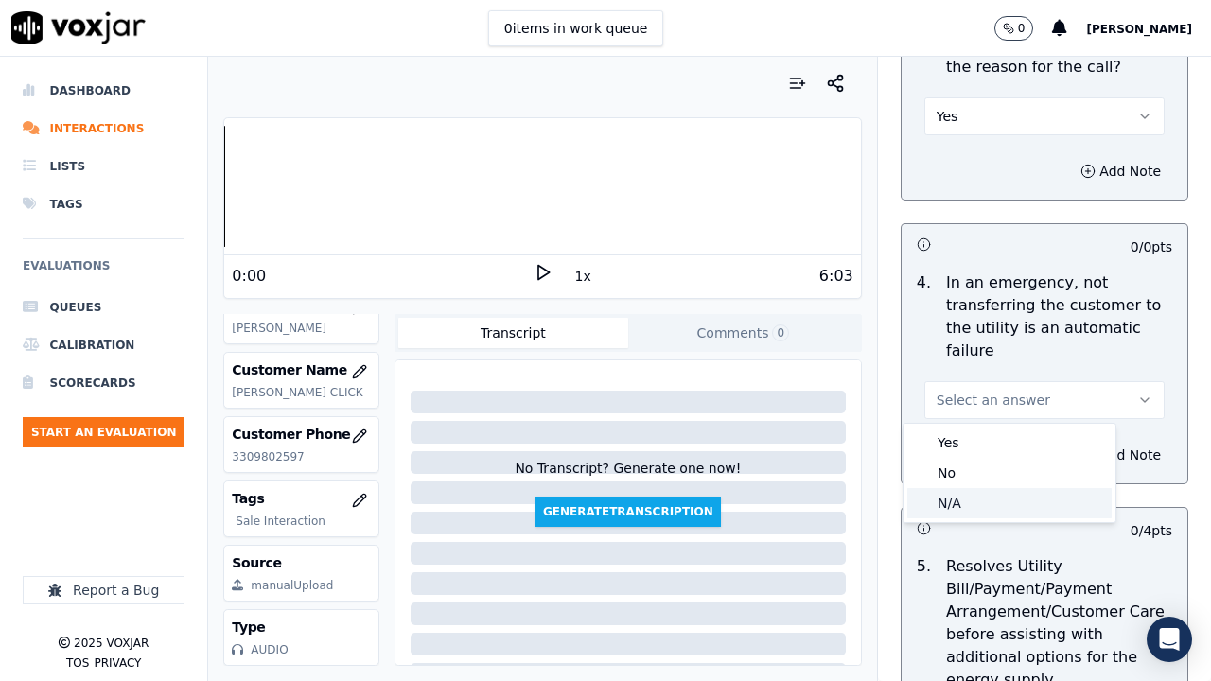
click at [993, 504] on div "N/A" at bounding box center [1009, 503] width 204 height 30
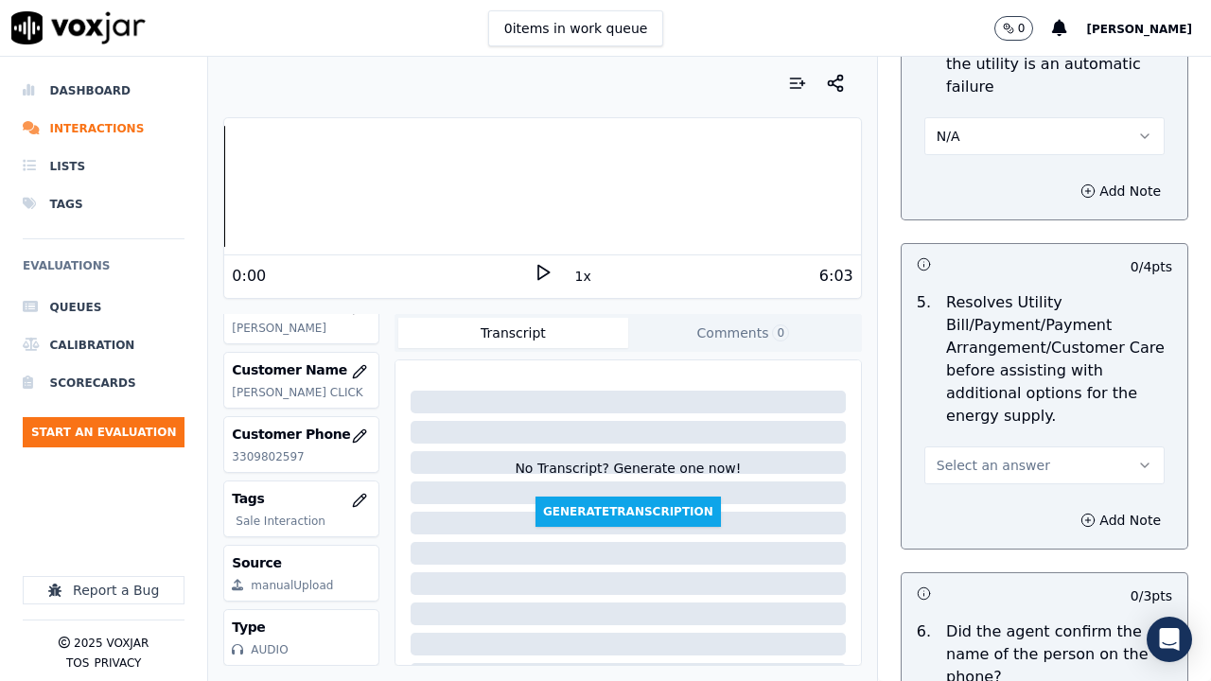
scroll to position [1324, 0]
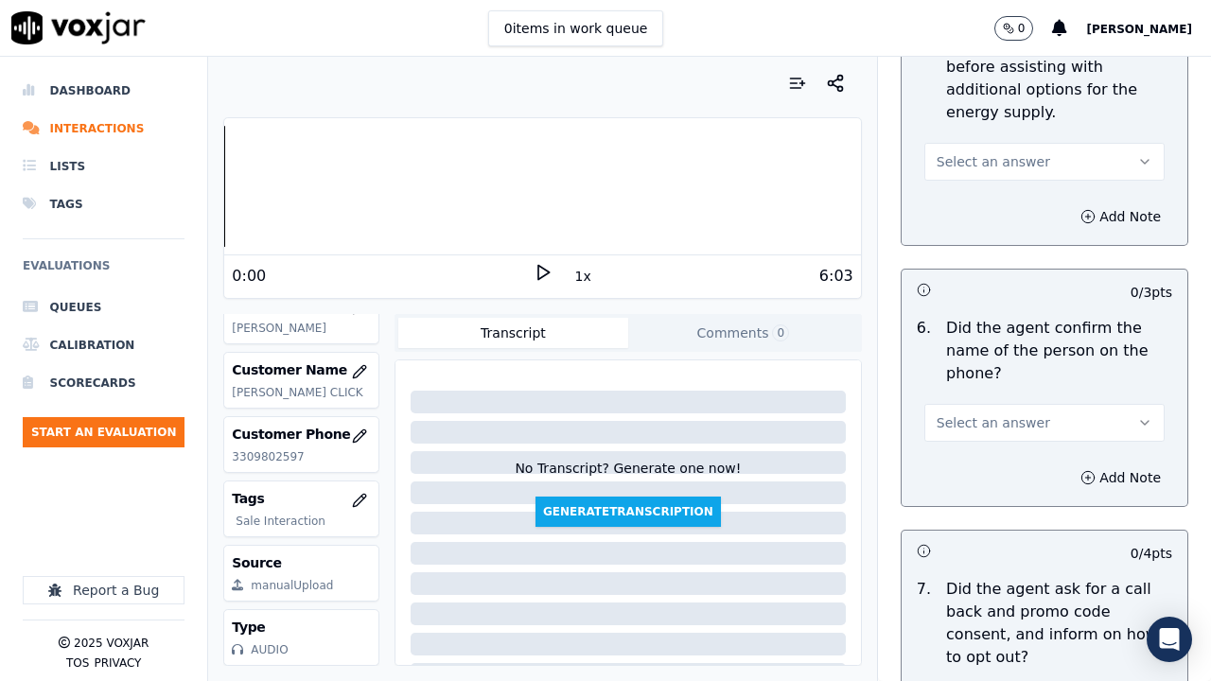
click at [975, 150] on button "Select an answer" at bounding box center [1044, 162] width 240 height 38
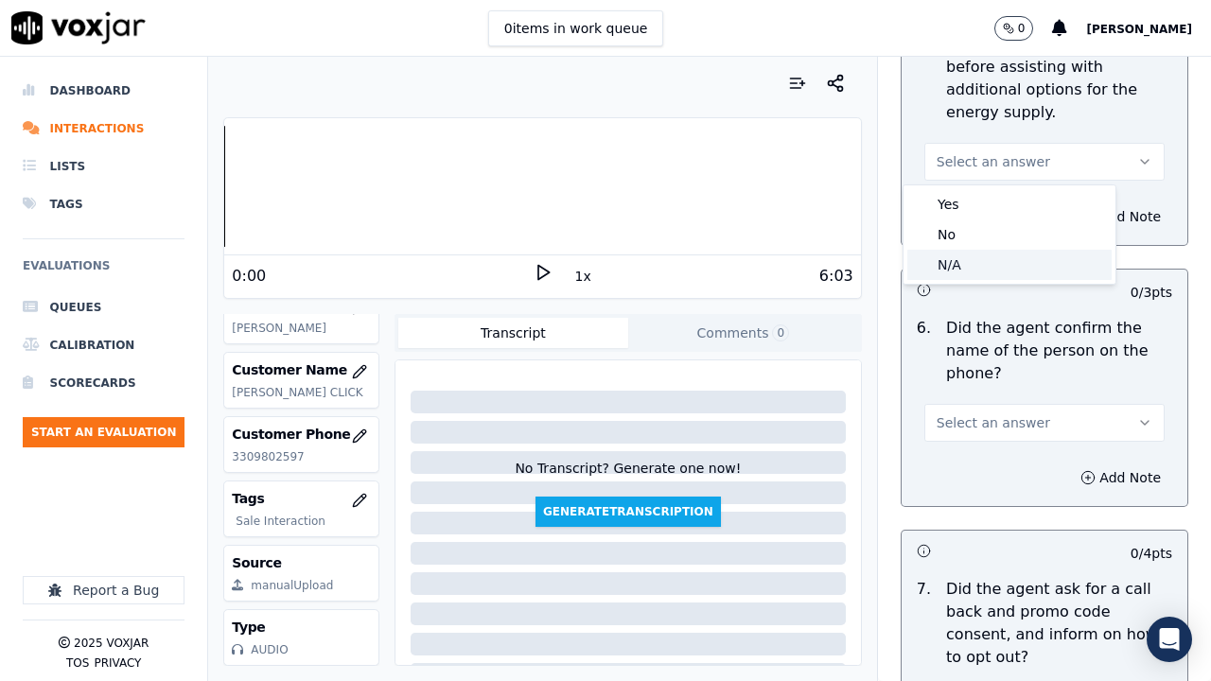
click at [990, 268] on div "N/A" at bounding box center [1009, 265] width 204 height 30
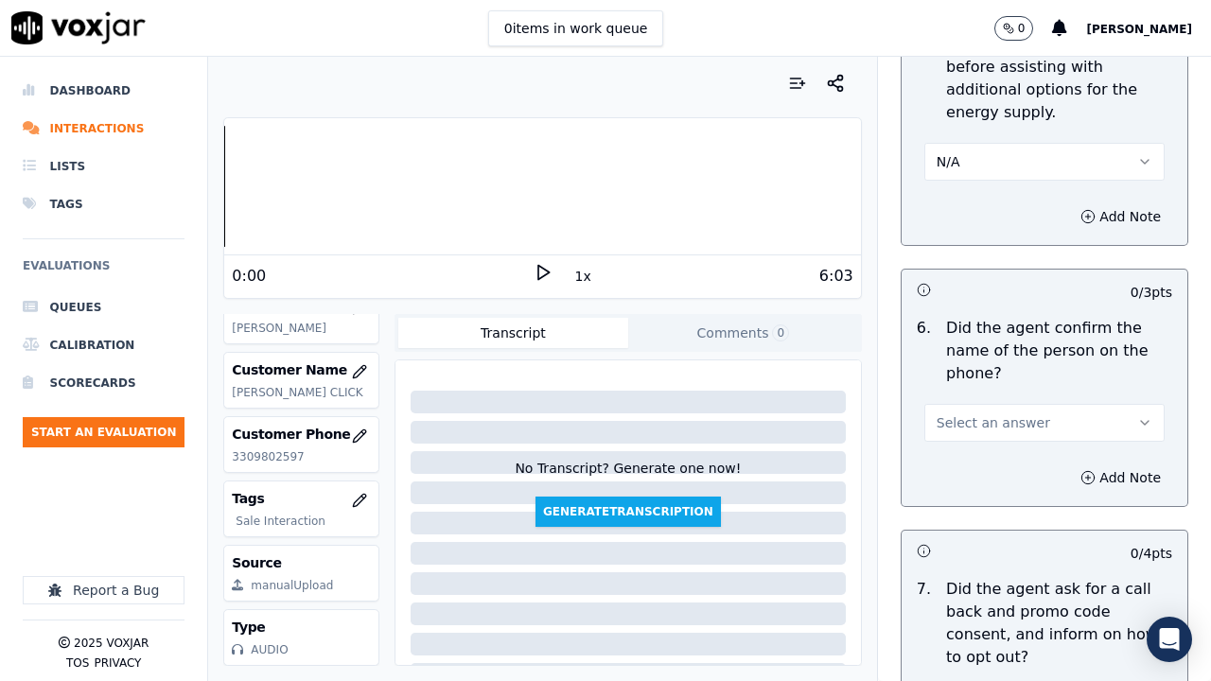
click at [984, 429] on span "Select an answer" at bounding box center [992, 422] width 113 height 19
click at [970, 463] on div "Yes" at bounding box center [1009, 465] width 204 height 30
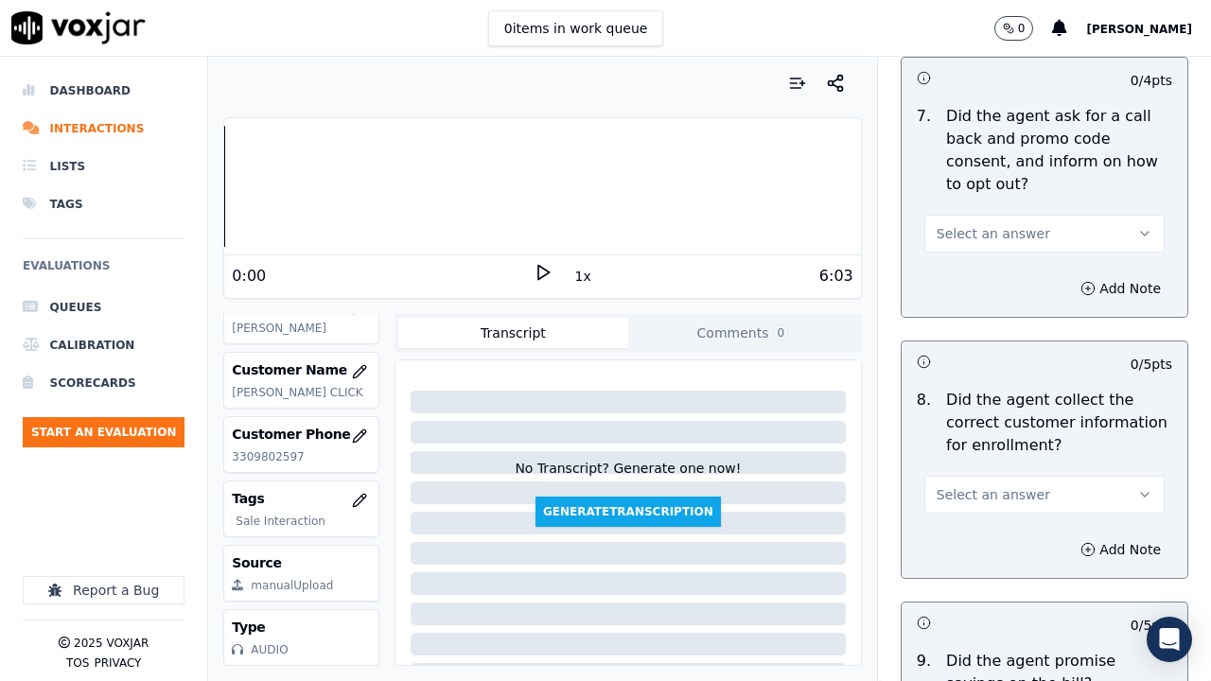
click at [995, 234] on span "Select an answer" at bounding box center [992, 233] width 113 height 19
click at [992, 272] on div "Yes" at bounding box center [1009, 276] width 204 height 30
click at [993, 486] on span "Select an answer" at bounding box center [992, 494] width 113 height 19
click at [973, 528] on div "Yes" at bounding box center [1009, 537] width 204 height 30
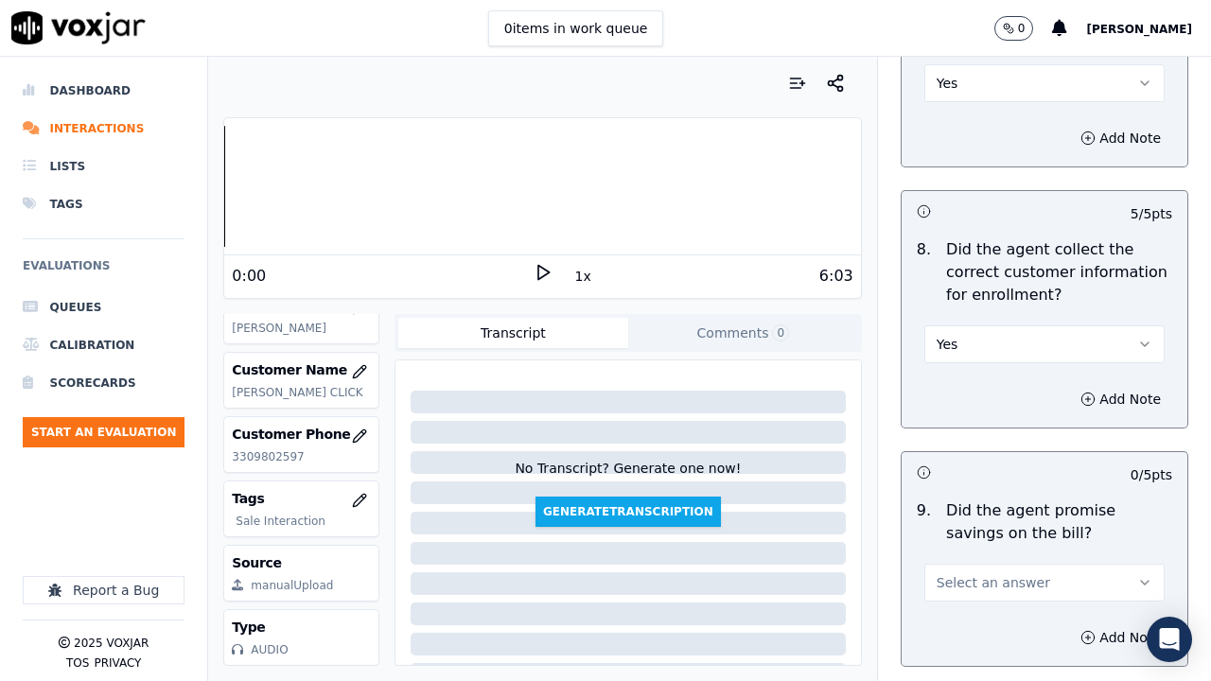
scroll to position [2364, 0]
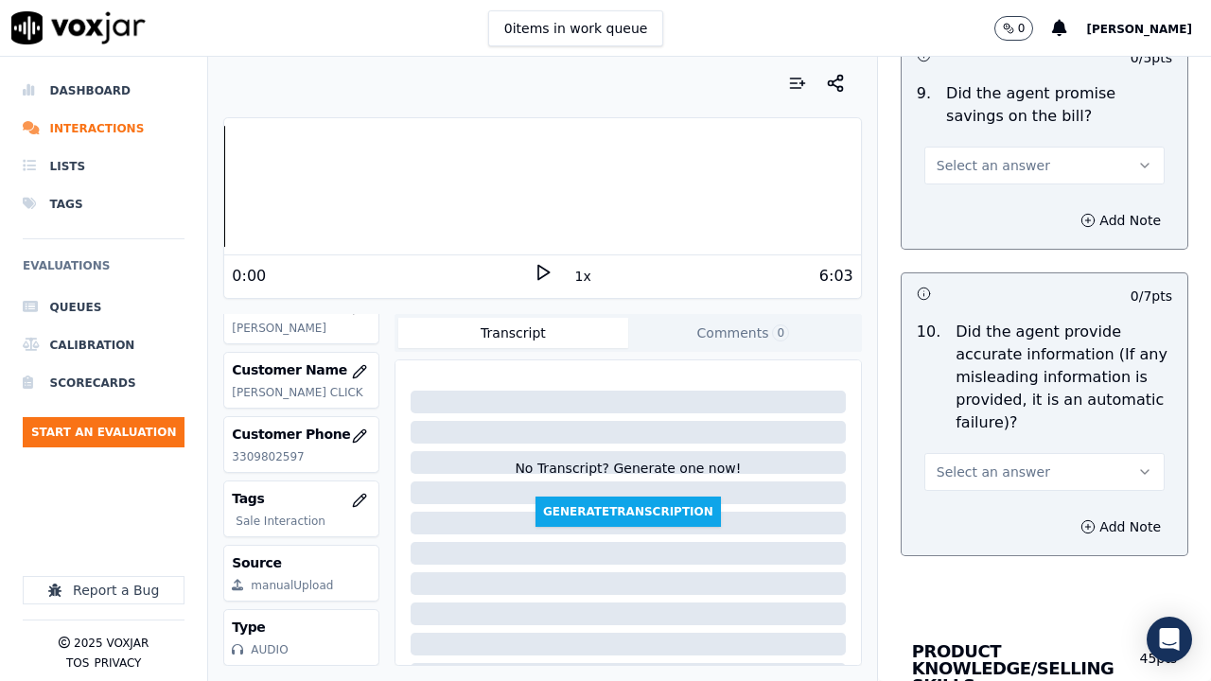
click at [1004, 167] on span "Select an answer" at bounding box center [992, 165] width 113 height 19
click at [1014, 213] on div "Yes" at bounding box center [1009, 208] width 204 height 30
click at [969, 465] on span "Select an answer" at bounding box center [992, 471] width 113 height 19
drag, startPoint x: 966, startPoint y: 508, endPoint x: 981, endPoint y: 558, distance: 52.4
click at [966, 511] on div "Yes" at bounding box center [1009, 514] width 204 height 30
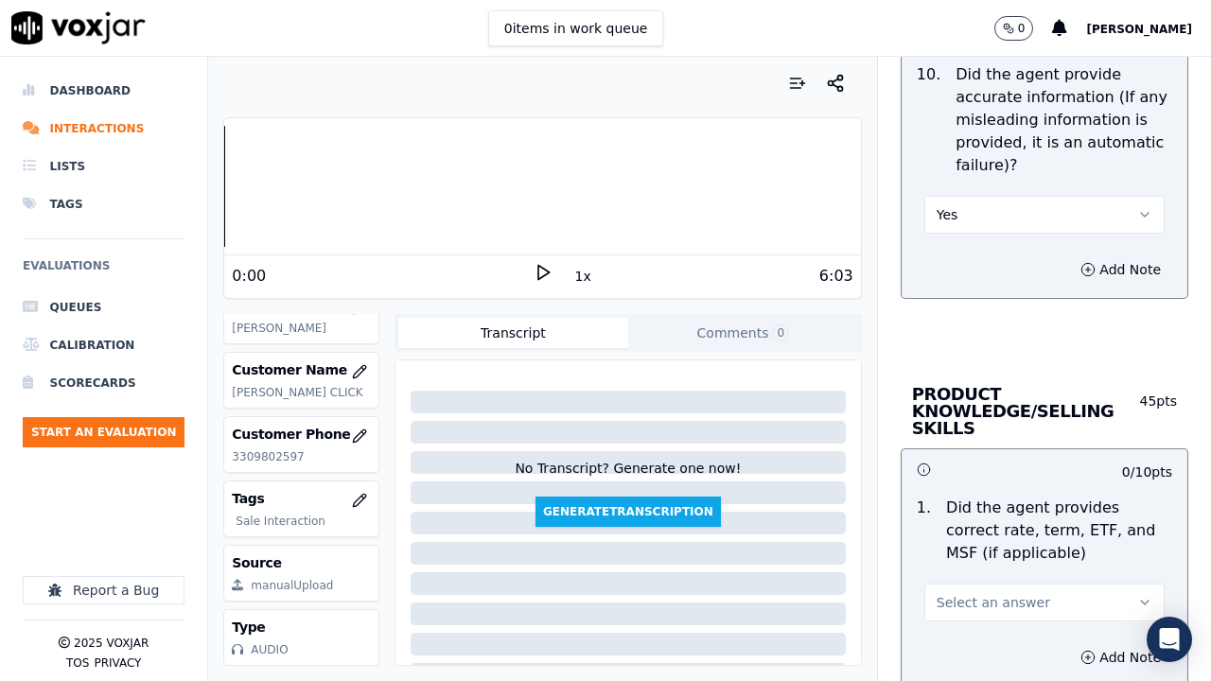
scroll to position [2932, 0]
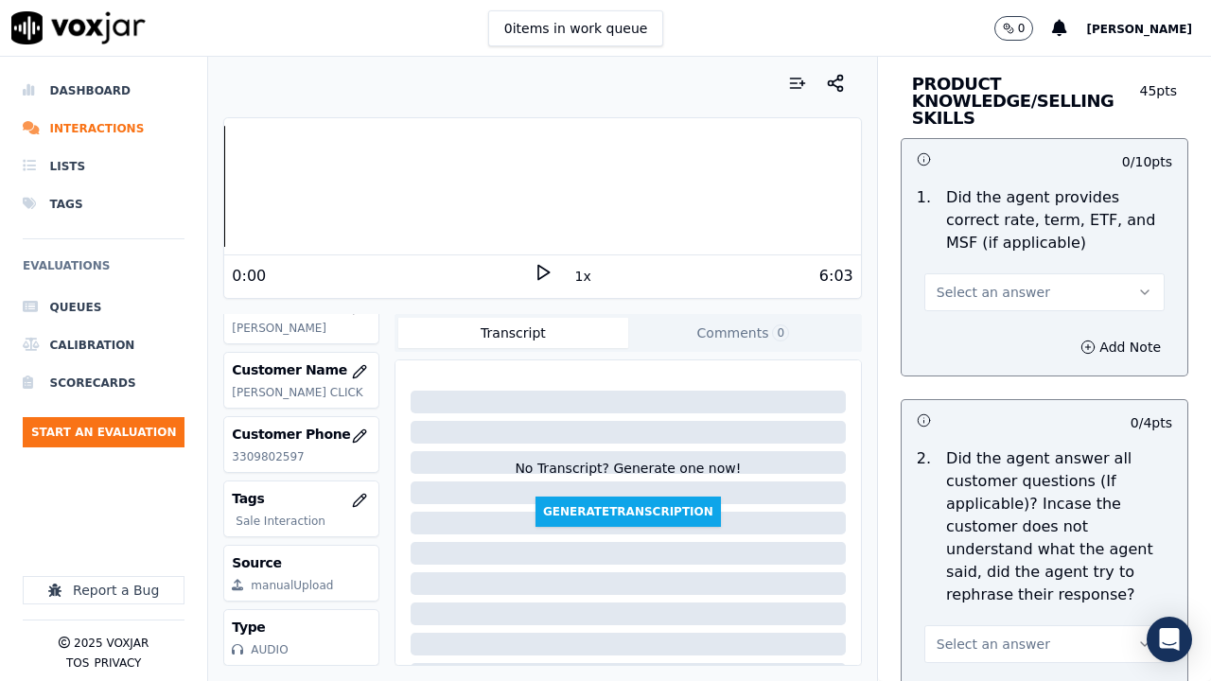
click at [987, 288] on span "Select an answer" at bounding box center [992, 292] width 113 height 19
drag, startPoint x: 996, startPoint y: 328, endPoint x: 1000, endPoint y: 549, distance: 220.4
click at [996, 329] on div "Yes" at bounding box center [1009, 335] width 204 height 30
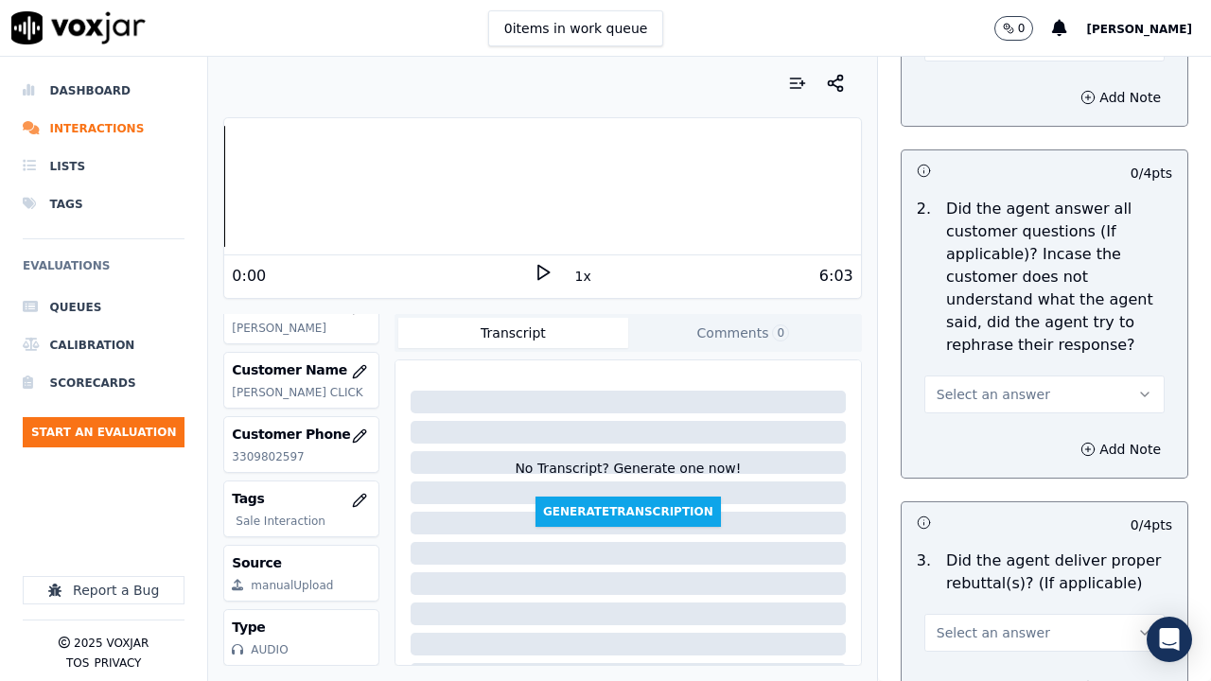
scroll to position [3405, 0]
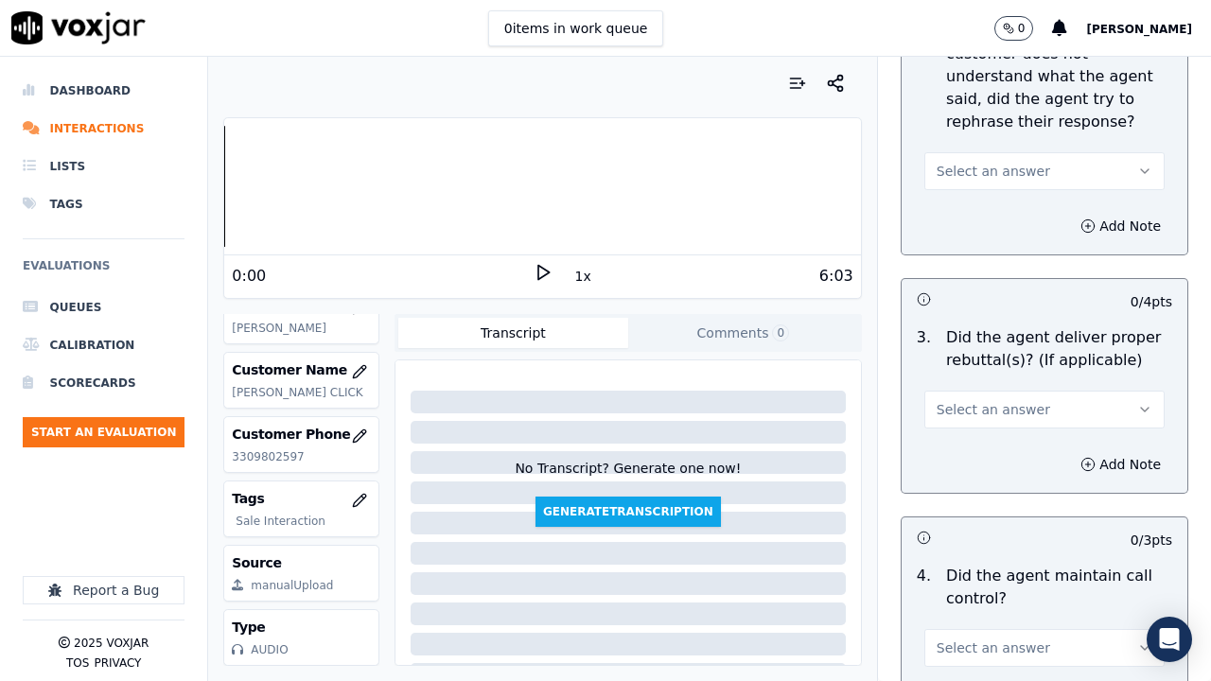
click at [993, 160] on button "Select an answer" at bounding box center [1044, 171] width 240 height 38
click at [996, 213] on div "Yes" at bounding box center [1009, 214] width 204 height 30
click at [989, 412] on span "Select an answer" at bounding box center [992, 409] width 113 height 19
click at [973, 456] on div "Yes" at bounding box center [1009, 452] width 204 height 30
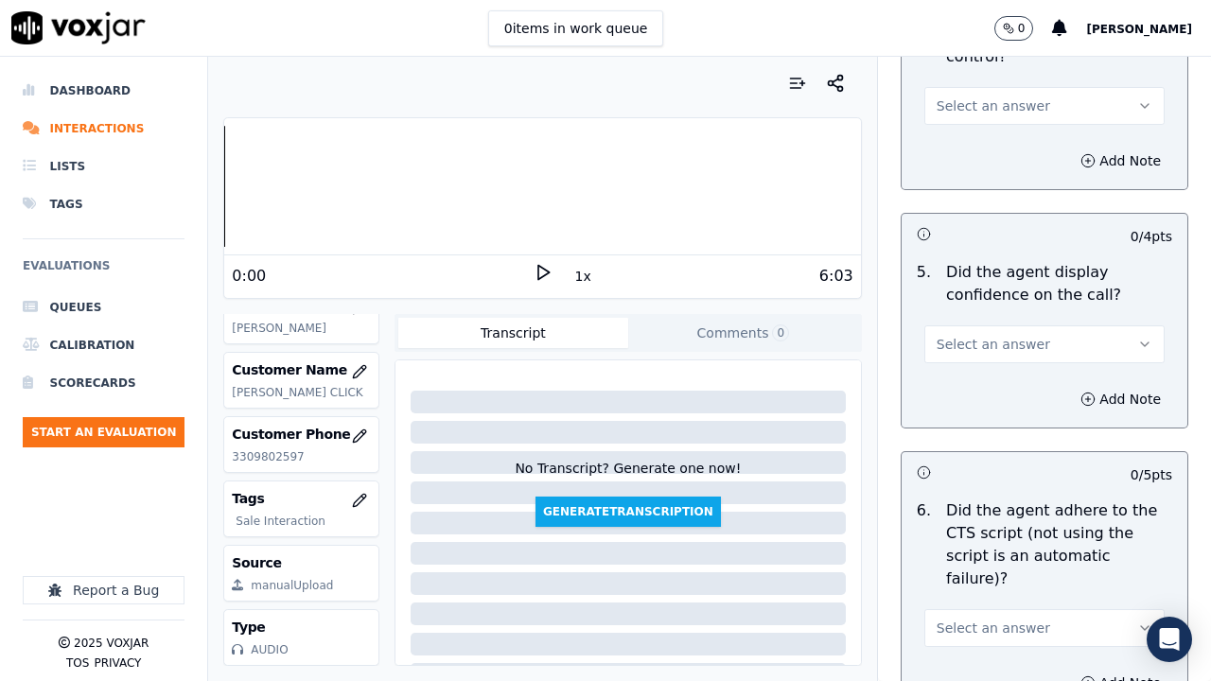
scroll to position [3972, 0]
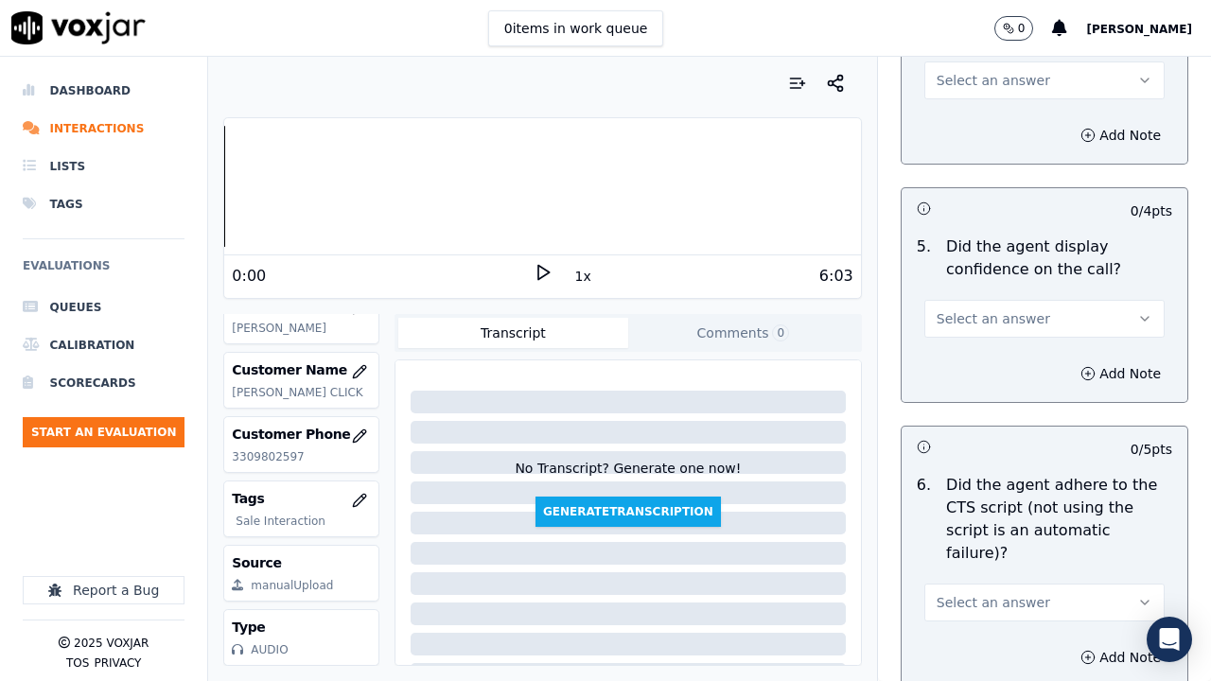
click at [950, 87] on span "Select an answer" at bounding box center [992, 80] width 113 height 19
click at [954, 124] on div "Yes" at bounding box center [1009, 123] width 204 height 30
click at [978, 333] on button "Select an answer" at bounding box center [1044, 319] width 240 height 38
click at [973, 361] on div "Yes" at bounding box center [1009, 361] width 204 height 30
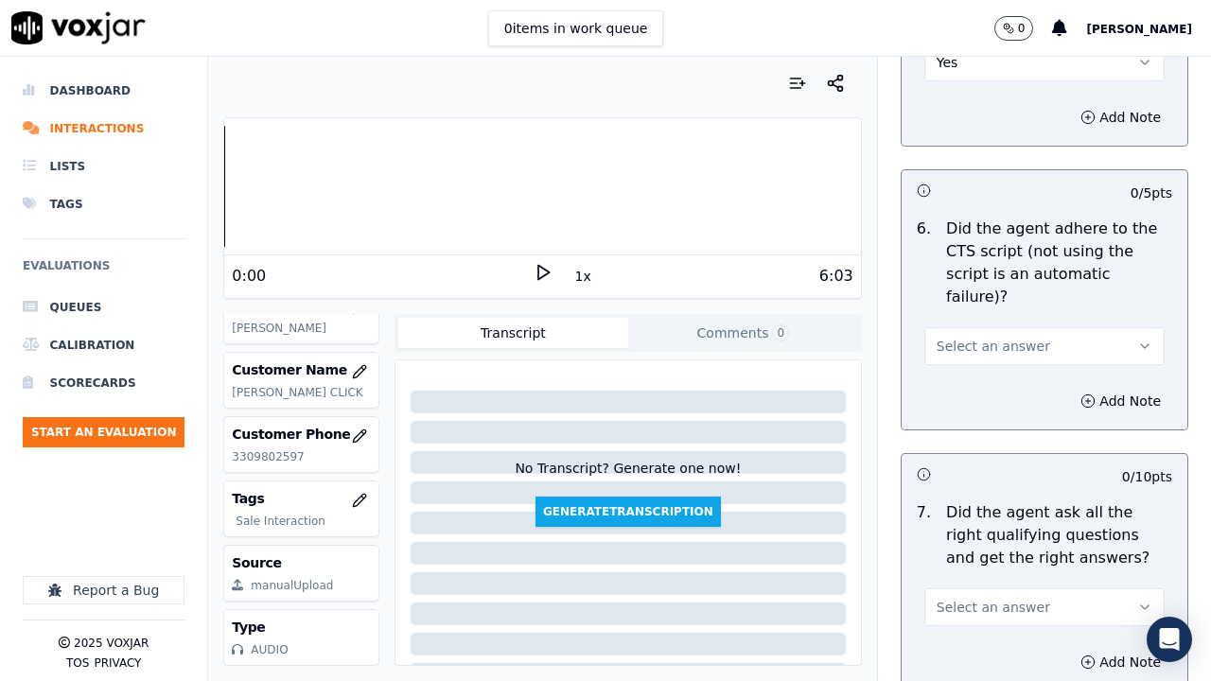
scroll to position [4445, 0]
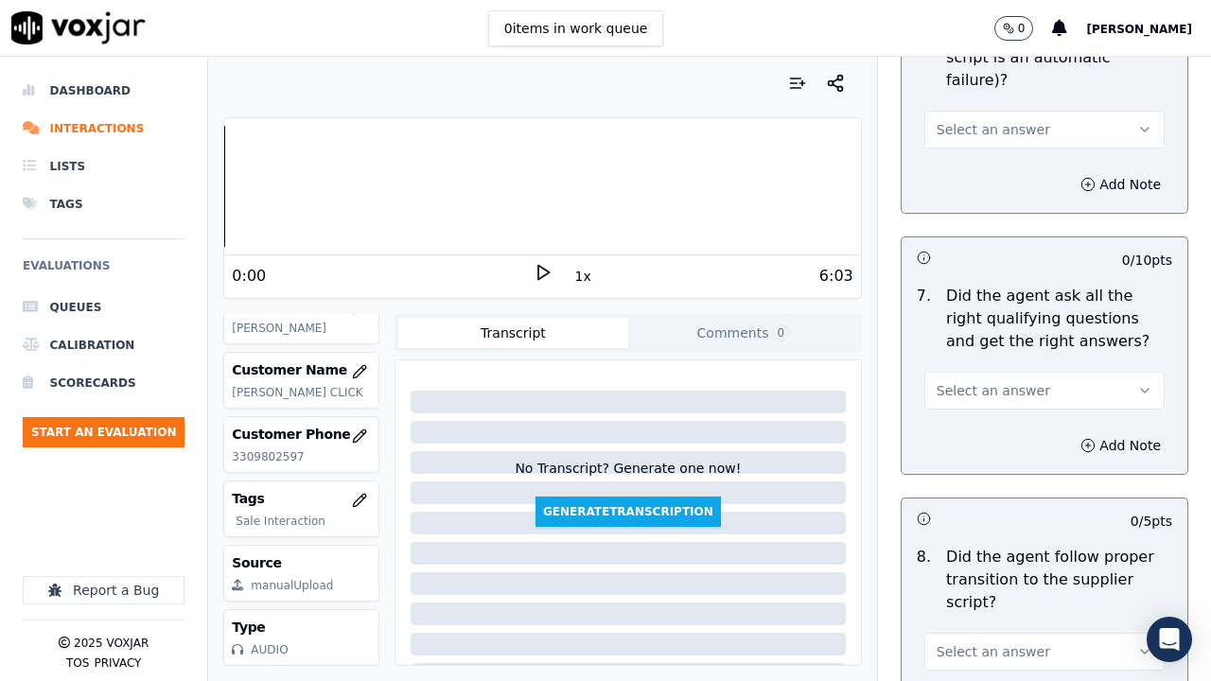
click at [990, 120] on span "Select an answer" at bounding box center [992, 129] width 113 height 19
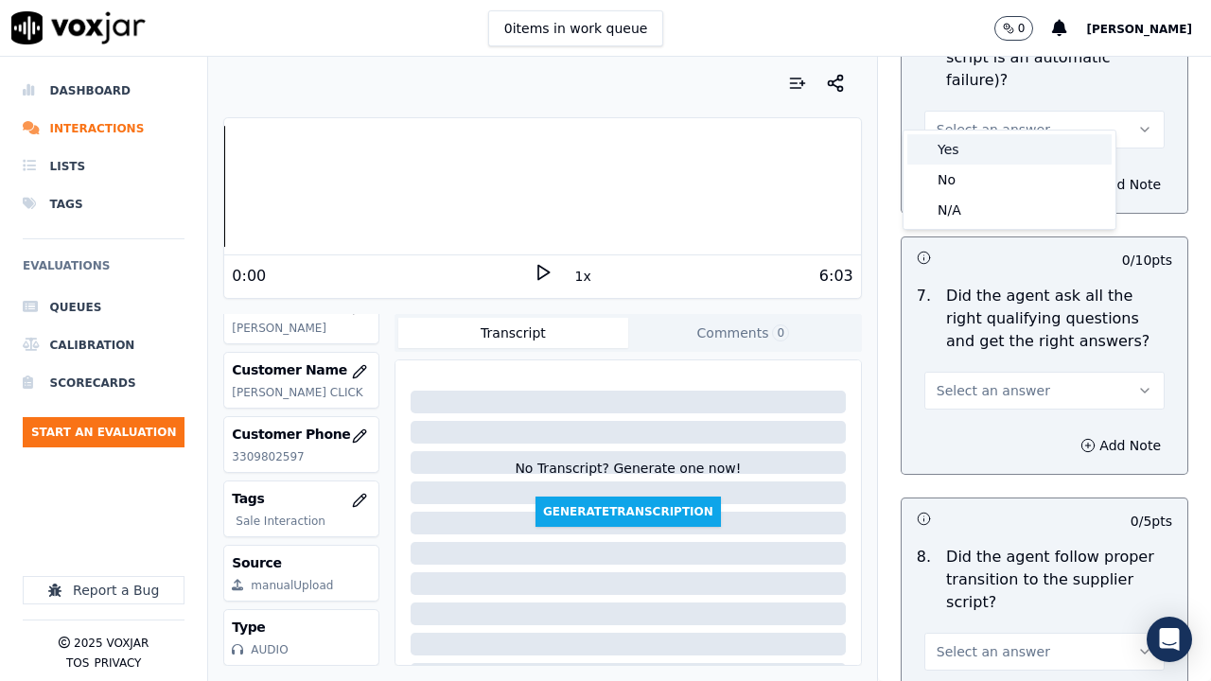
click at [987, 143] on div "Yes" at bounding box center [1009, 149] width 204 height 30
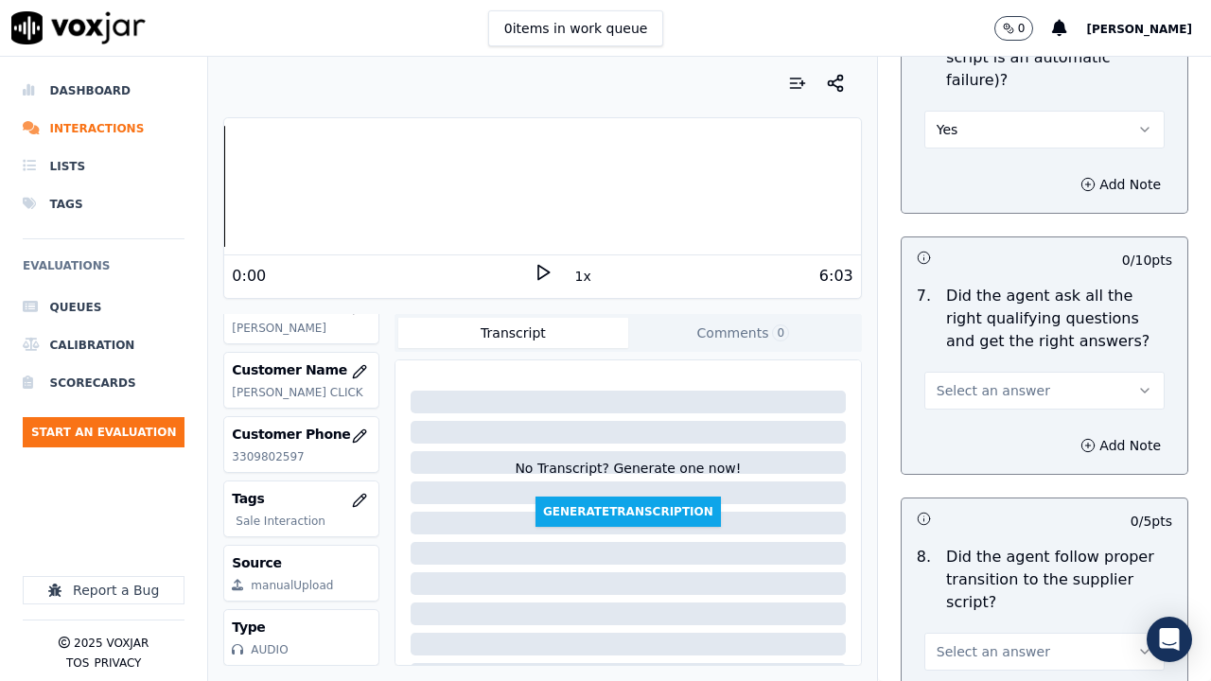
click at [989, 381] on span "Select an answer" at bounding box center [992, 390] width 113 height 19
click at [979, 406] on div "Yes" at bounding box center [1009, 410] width 204 height 30
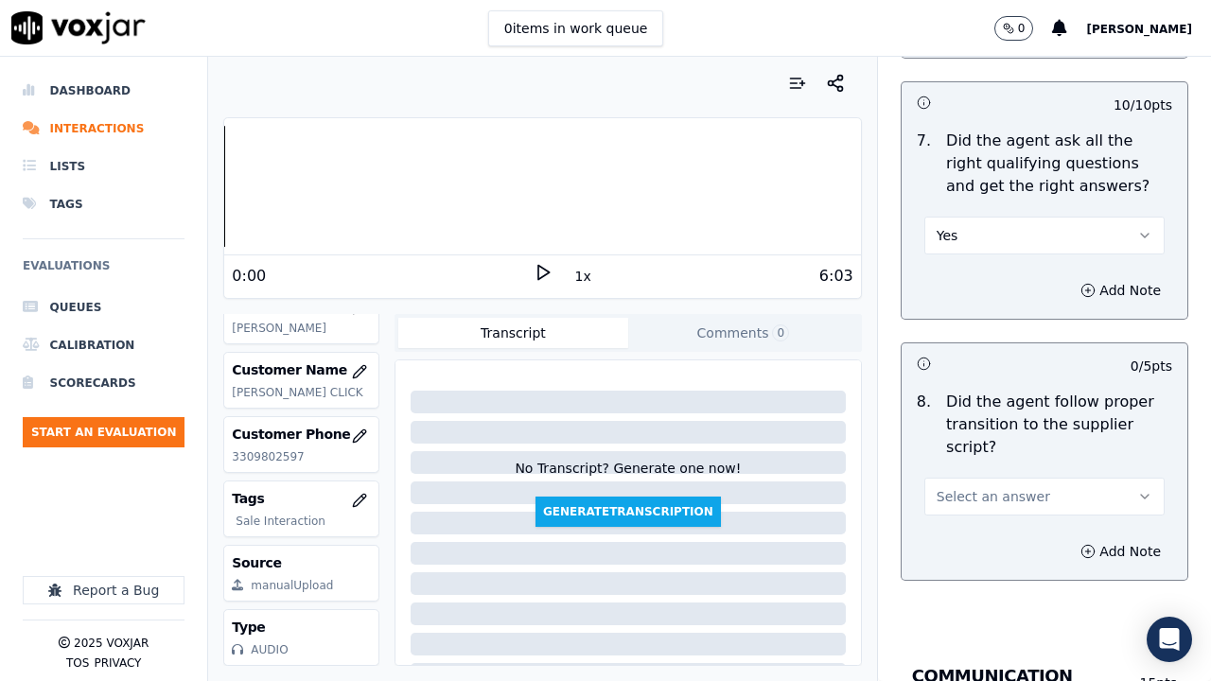
scroll to position [4823, 0]
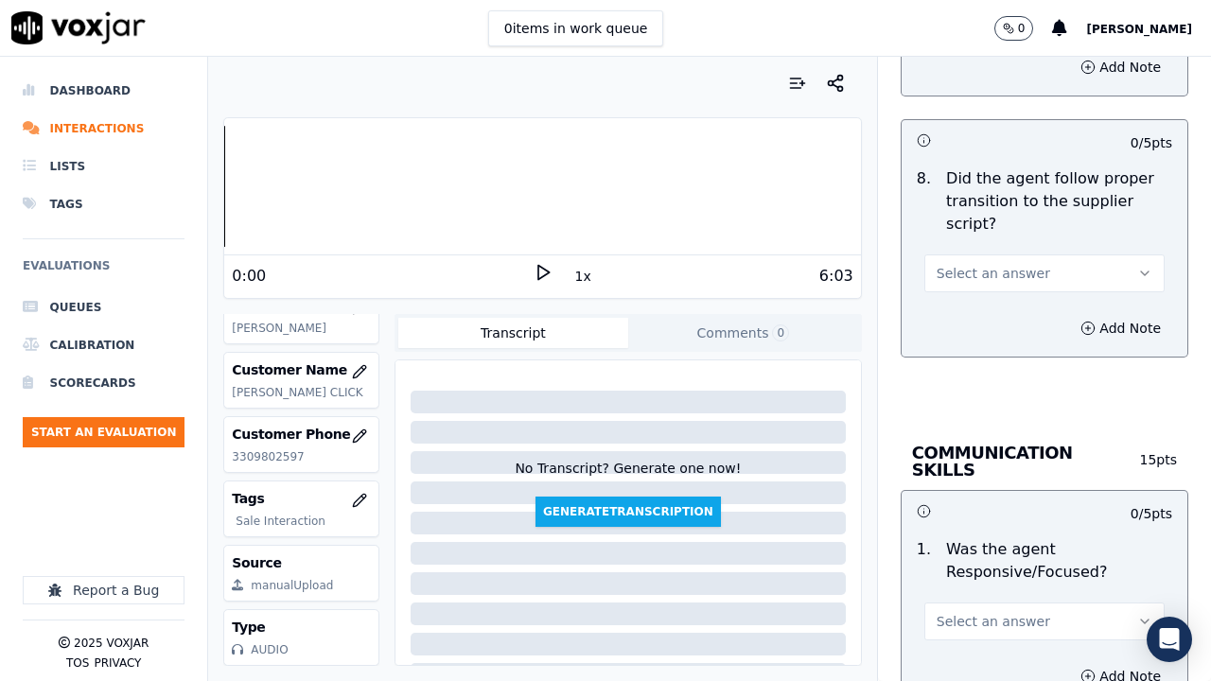
click at [988, 264] on span "Select an answer" at bounding box center [992, 273] width 113 height 19
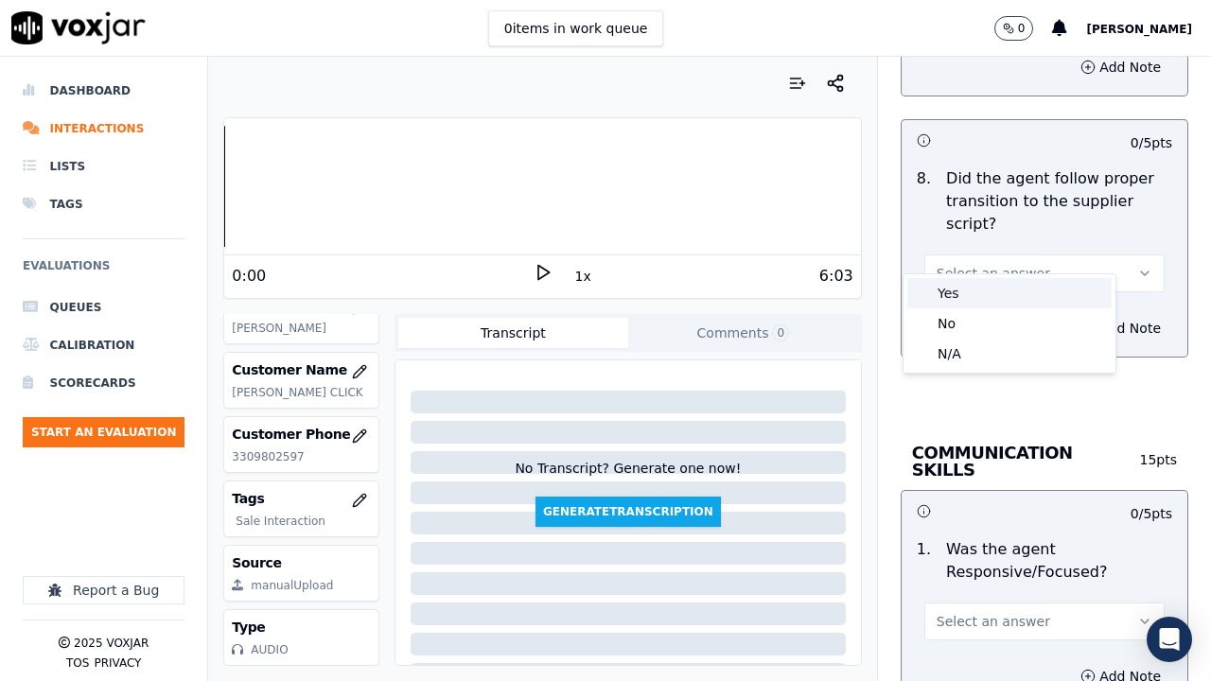
click at [999, 291] on div "Yes" at bounding box center [1009, 293] width 204 height 30
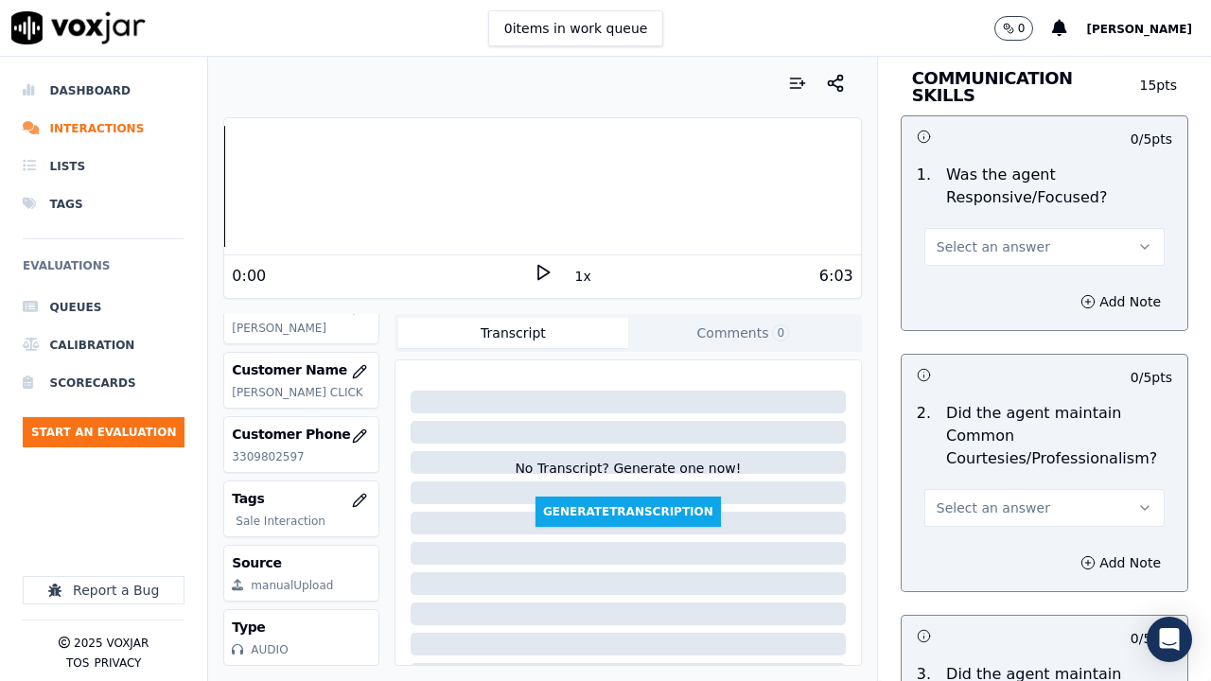
scroll to position [5201, 0]
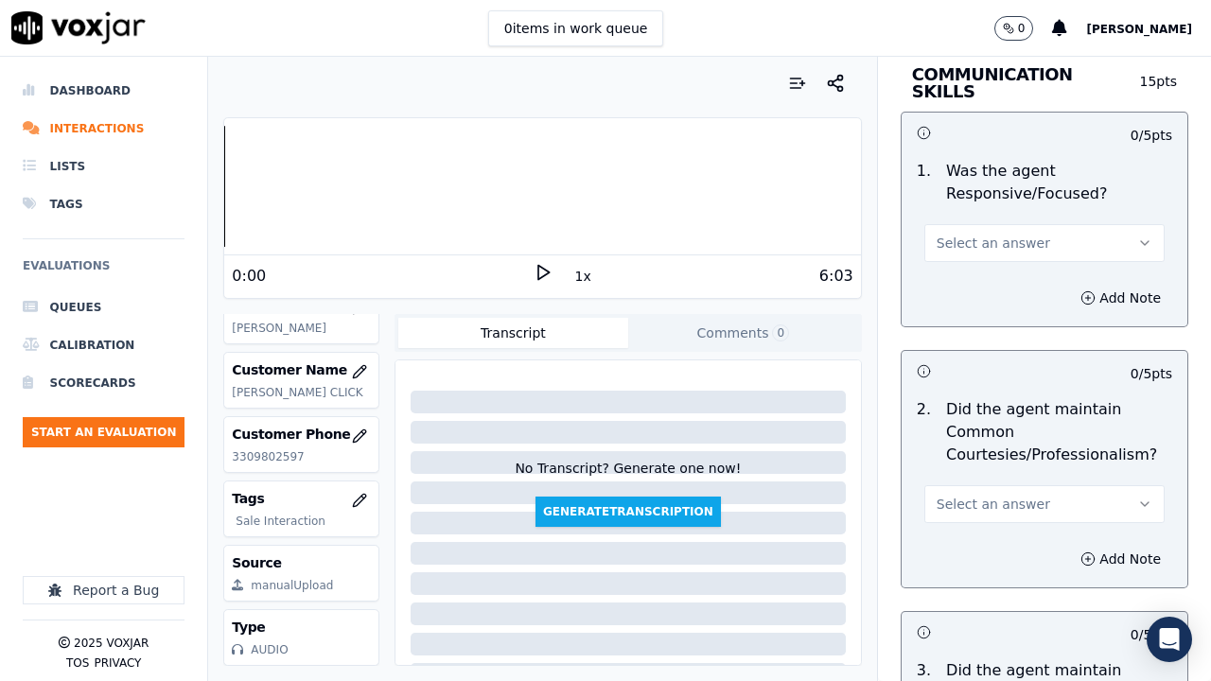
click at [983, 234] on span "Select an answer" at bounding box center [992, 243] width 113 height 19
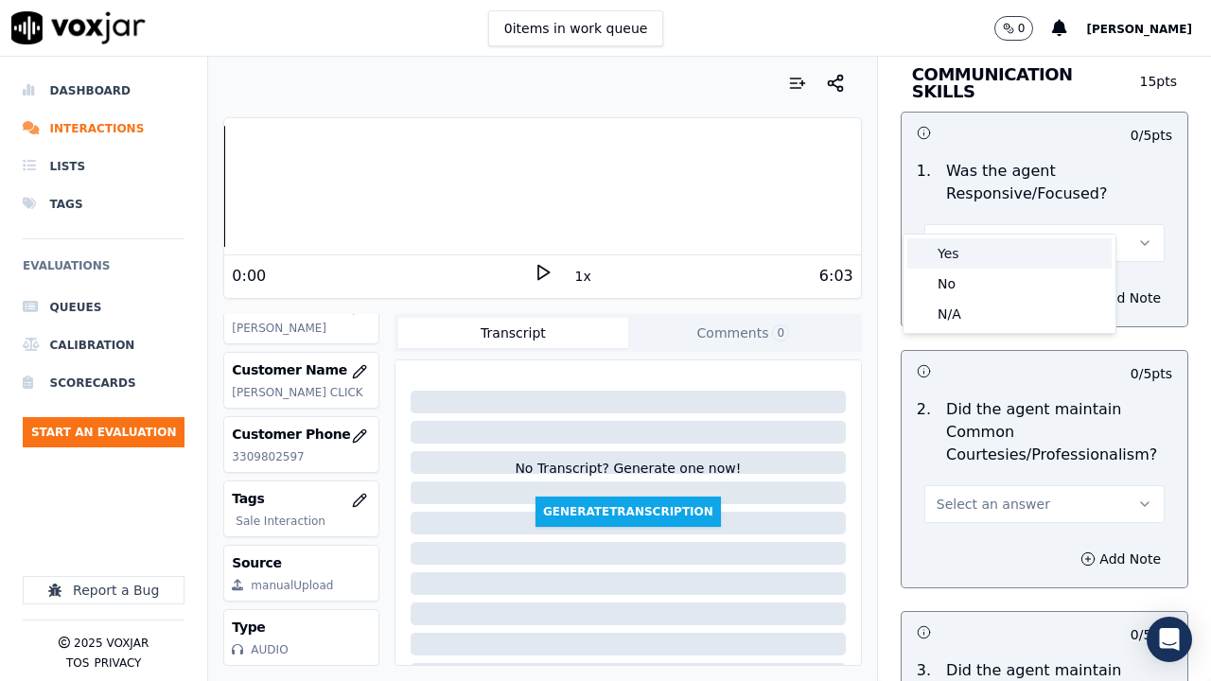
click at [985, 241] on div "Yes" at bounding box center [1009, 253] width 204 height 30
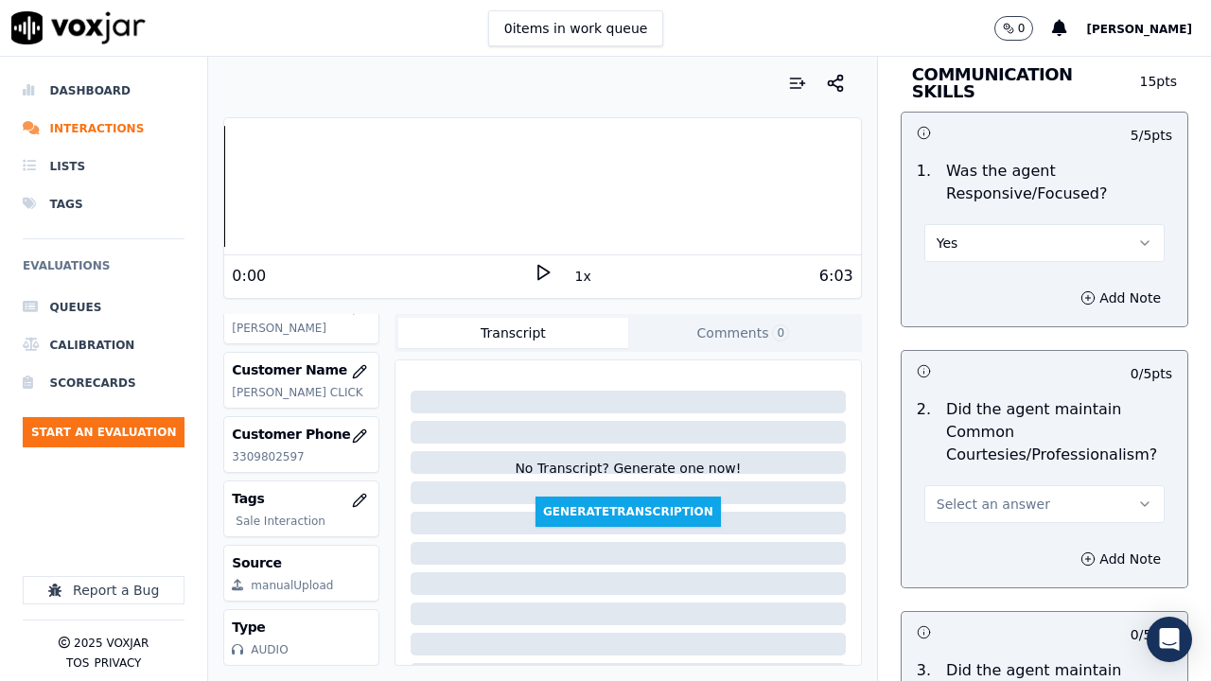
drag, startPoint x: 1020, startPoint y: 460, endPoint x: 1018, endPoint y: 486, distance: 26.6
click at [1020, 485] on button "Select an answer" at bounding box center [1044, 504] width 240 height 38
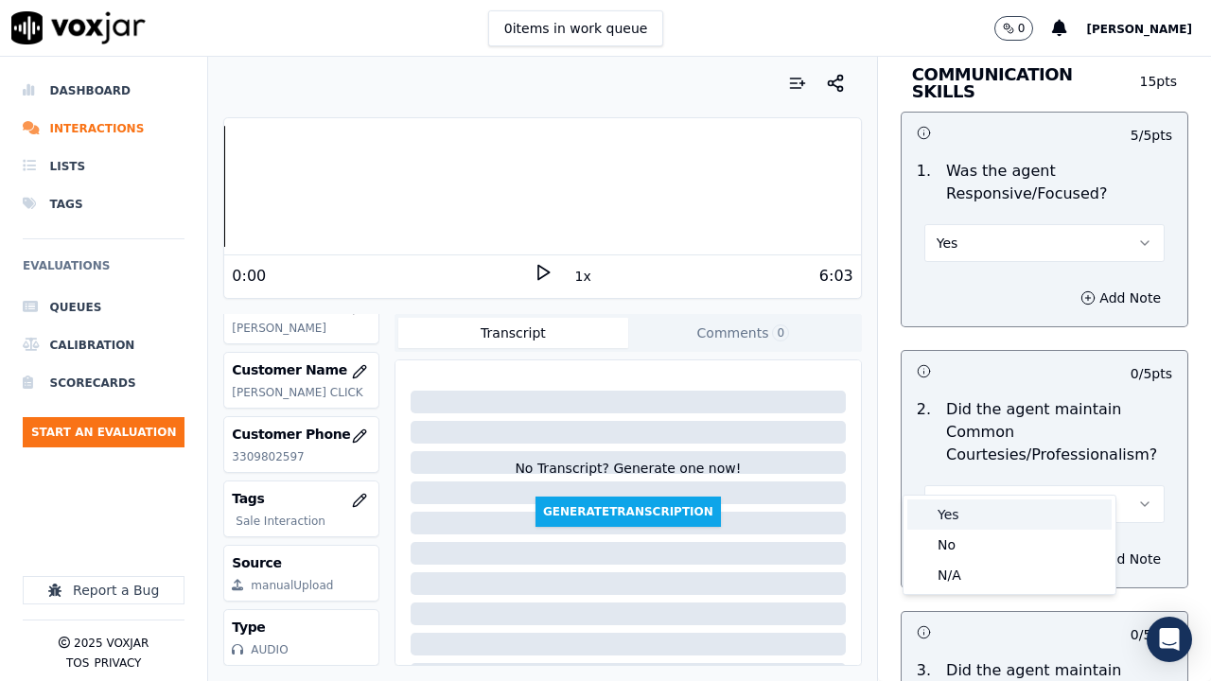
click at [1002, 505] on div "Yes" at bounding box center [1009, 514] width 204 height 30
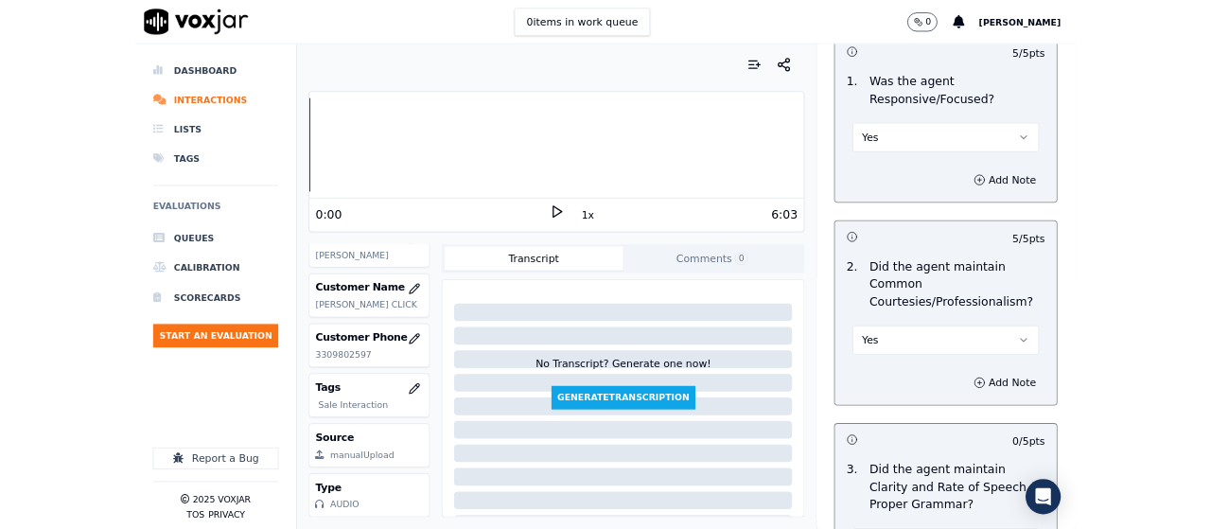
scroll to position [5499, 0]
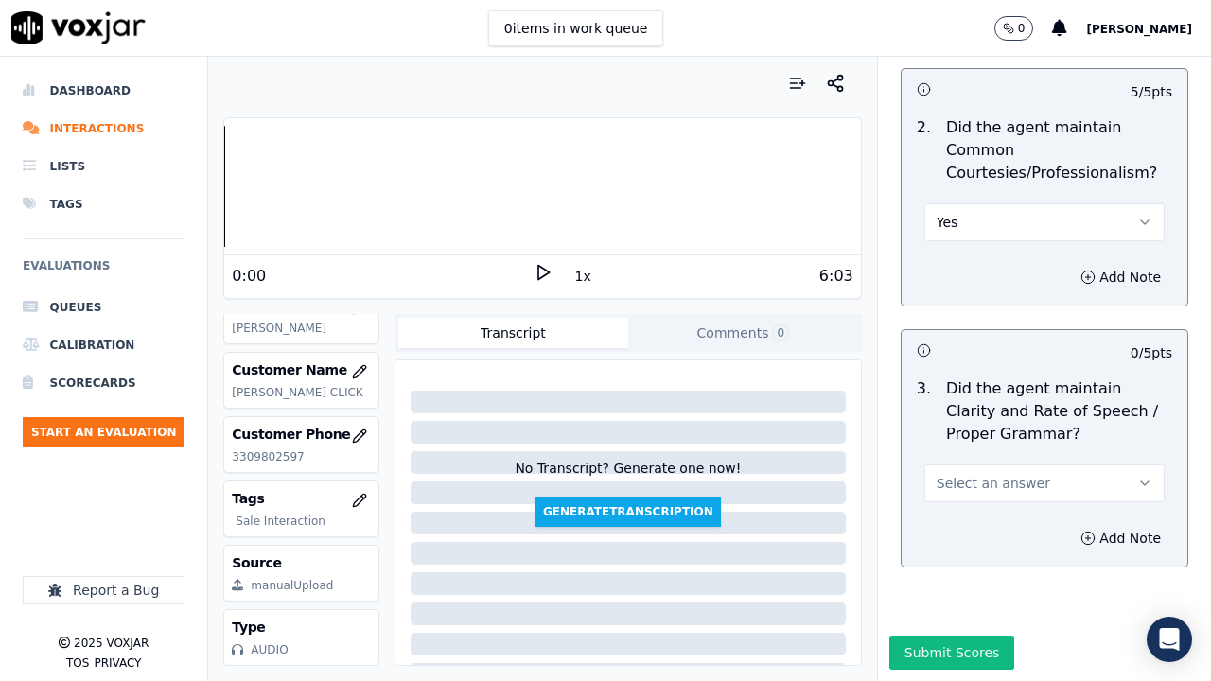
click at [973, 474] on span "Select an answer" at bounding box center [992, 483] width 113 height 19
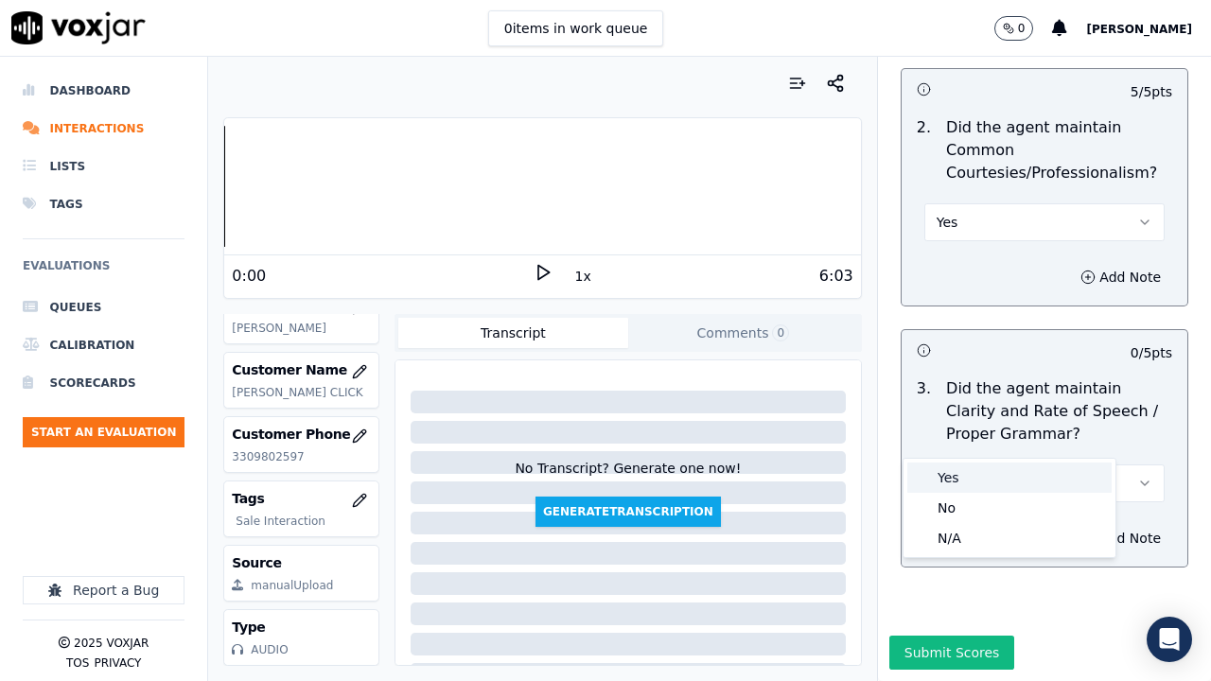
click at [975, 473] on div "Yes" at bounding box center [1009, 477] width 204 height 30
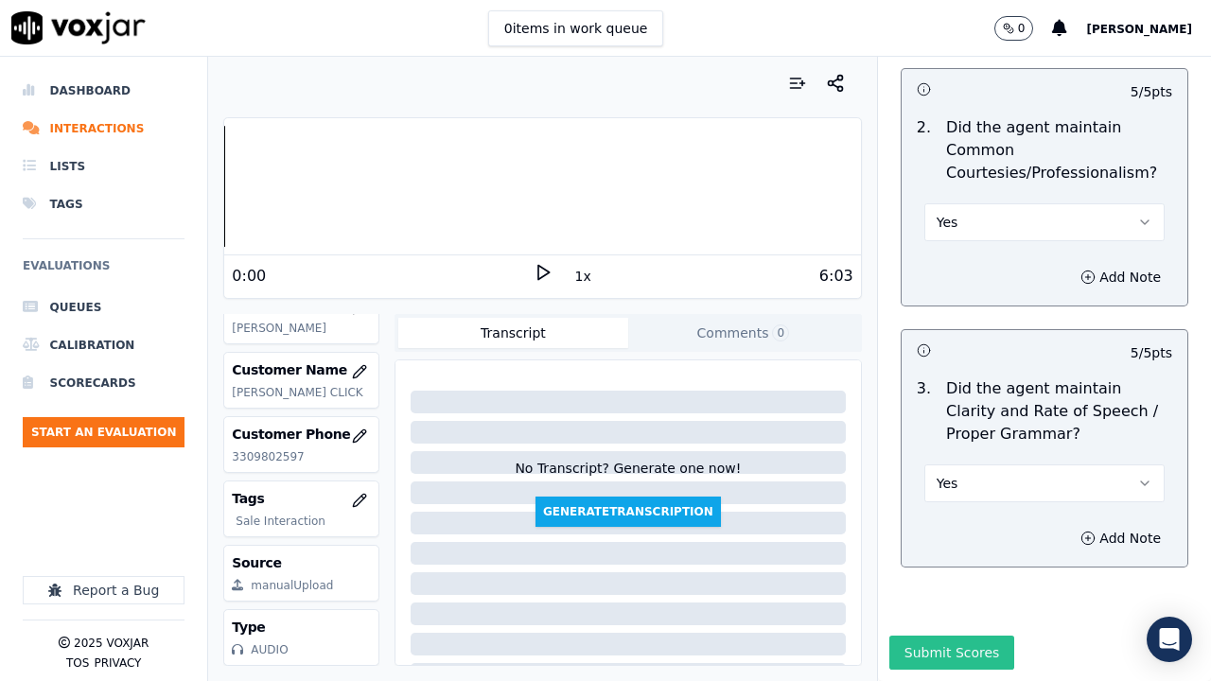
click at [960, 528] on button "Submit Scores" at bounding box center [952, 653] width 126 height 34
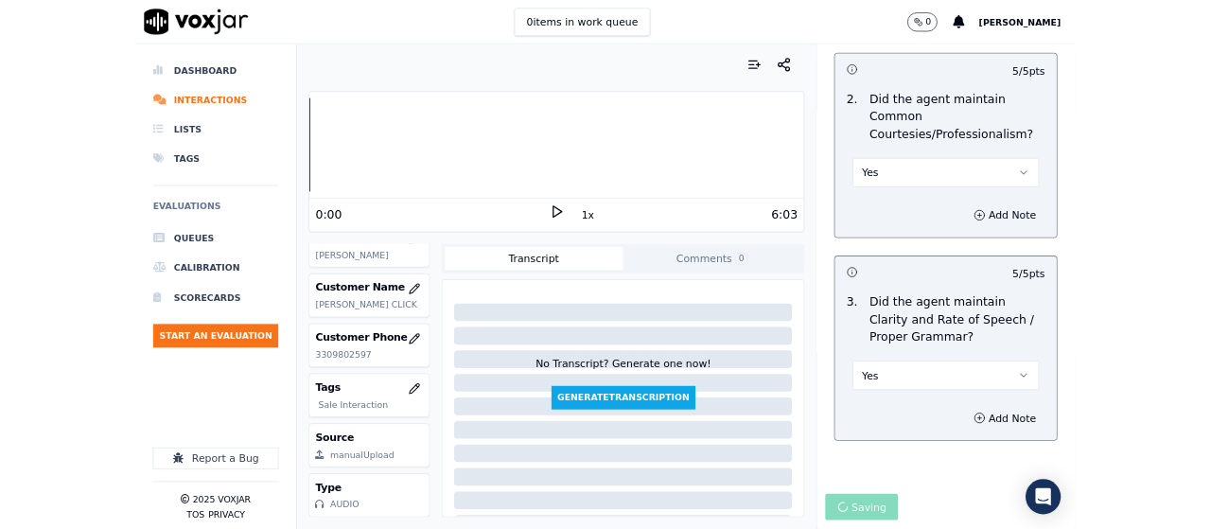
scroll to position [284, 0]
